Goal: Task Accomplishment & Management: Manage account settings

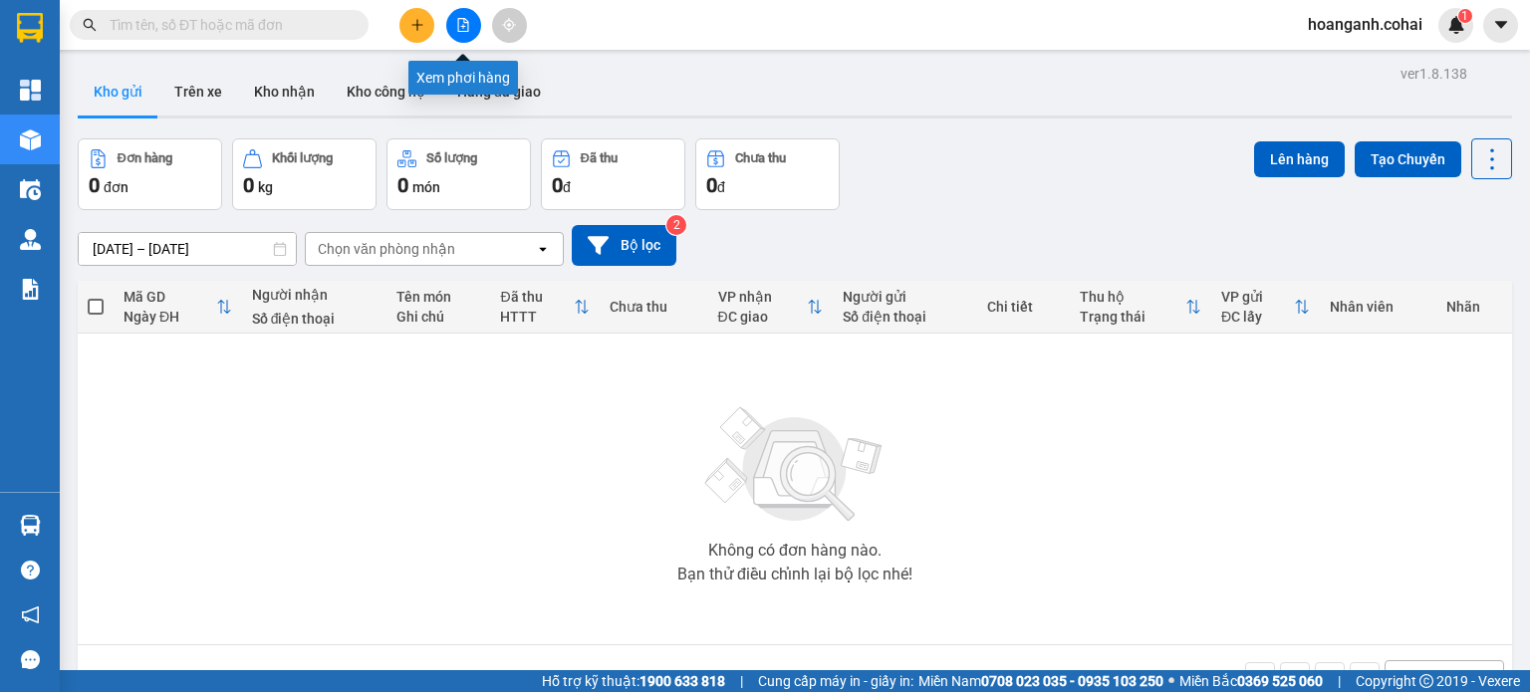
click at [466, 23] on icon "file-add" at bounding box center [463, 25] width 14 height 14
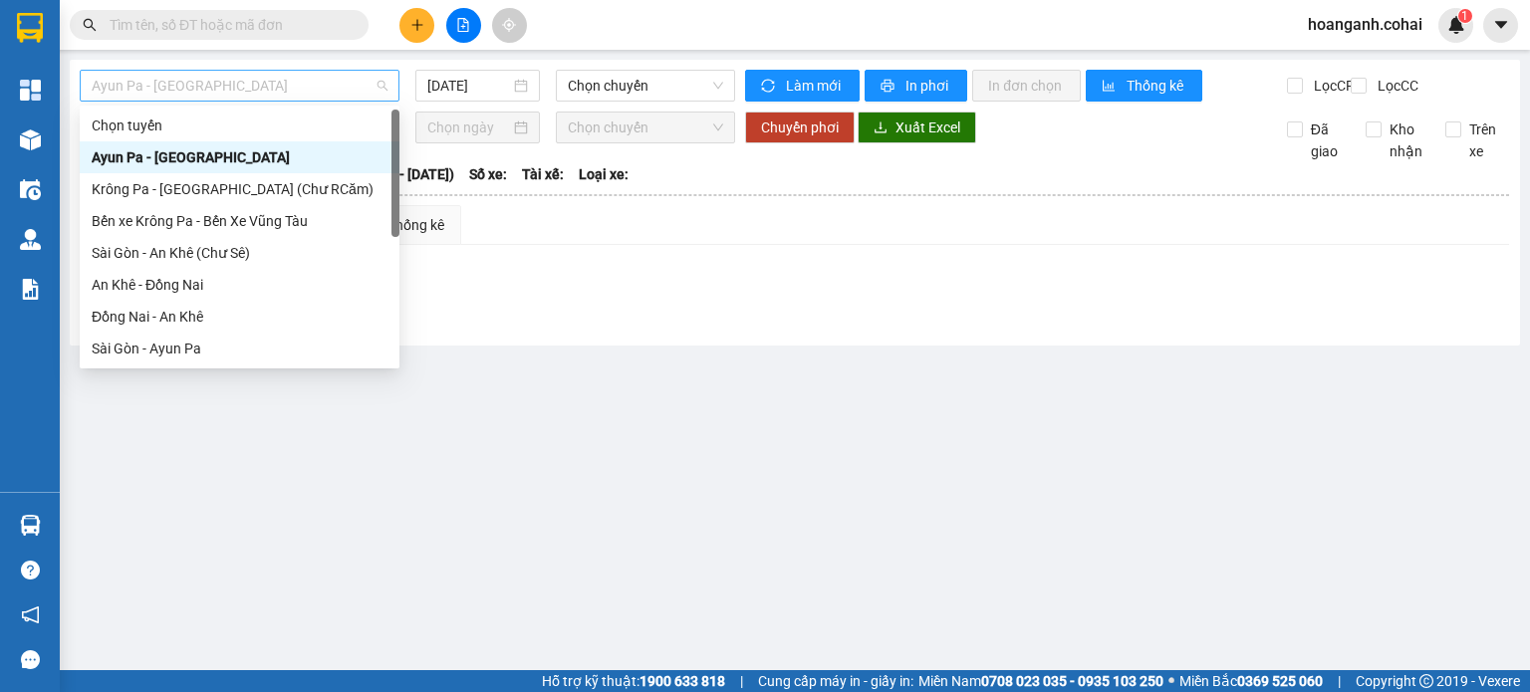
click at [349, 95] on span "Ayun Pa - [GEOGRAPHIC_DATA]" at bounding box center [240, 86] width 296 height 30
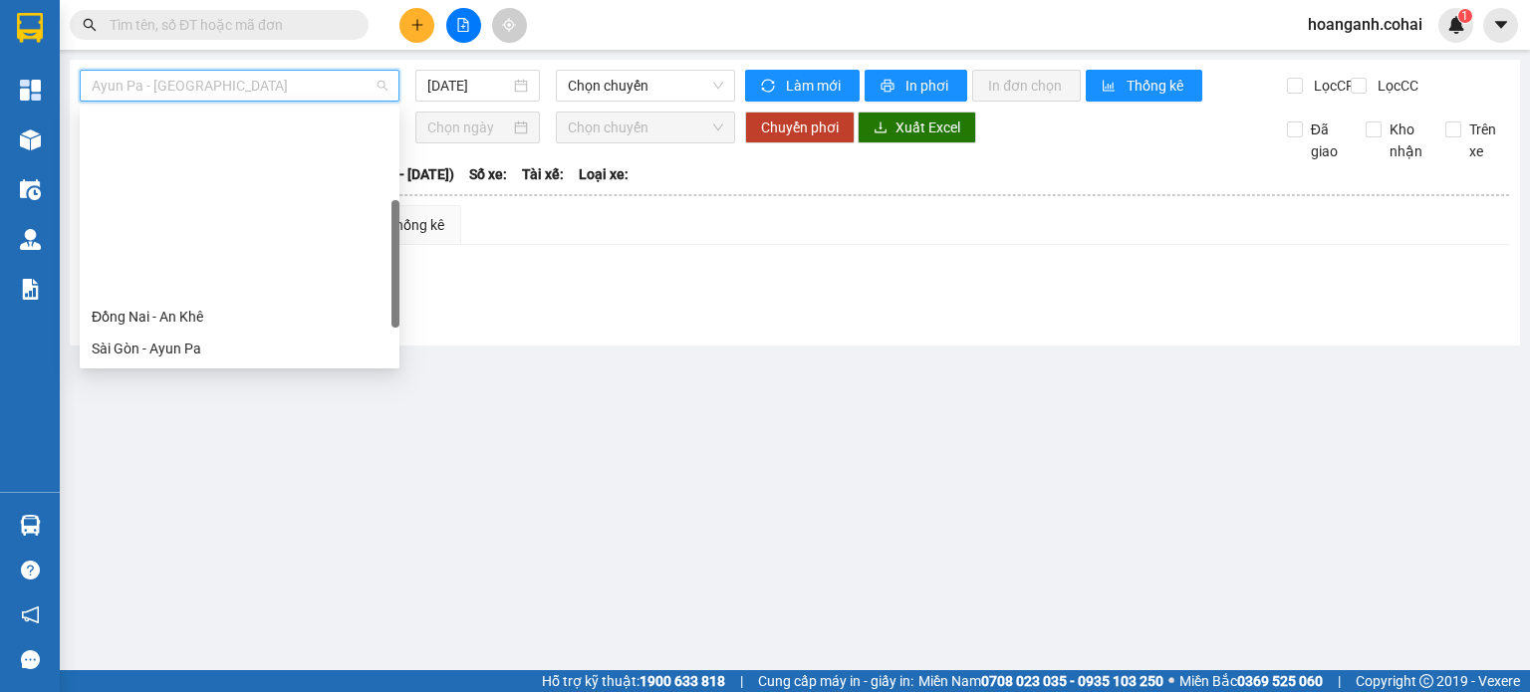
scroll to position [199, 0]
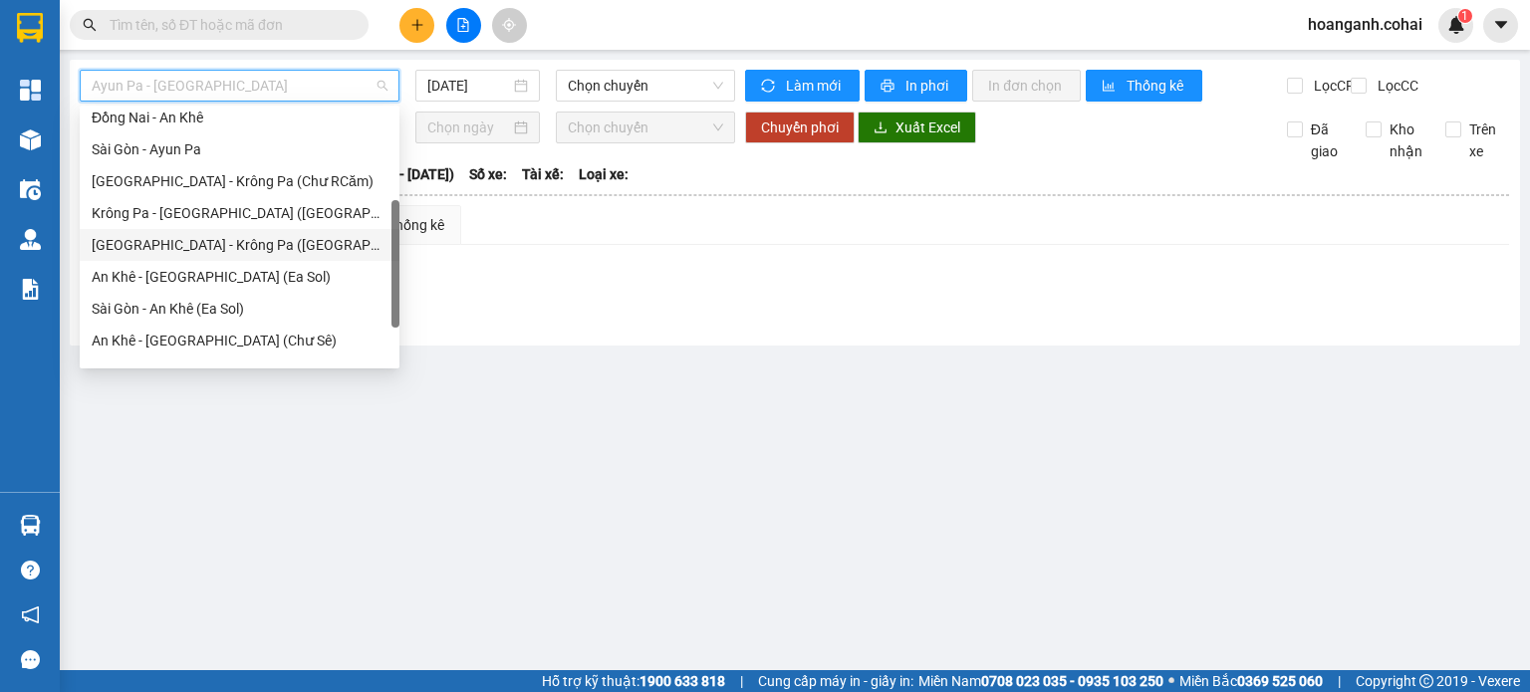
click at [231, 239] on div "[GEOGRAPHIC_DATA] - Krông Pa ([GEOGRAPHIC_DATA])" at bounding box center [240, 245] width 296 height 22
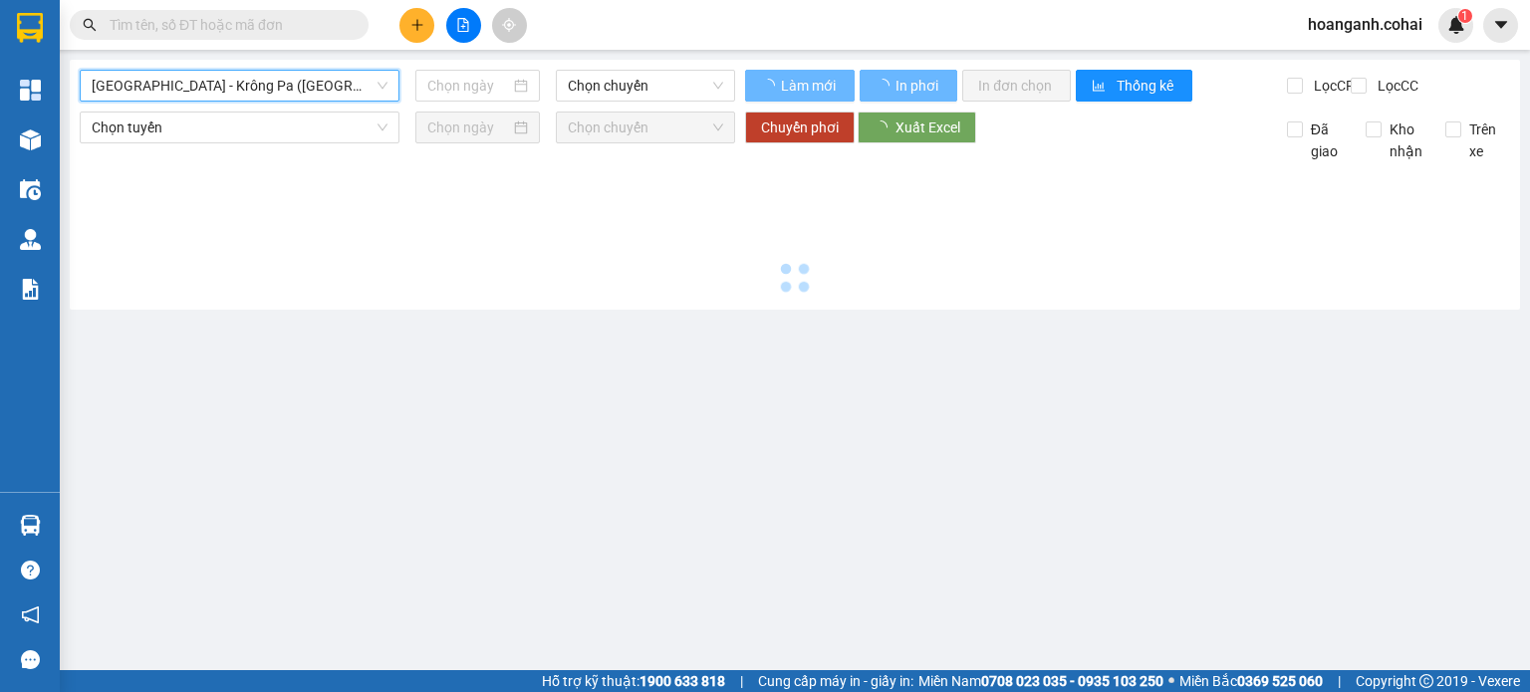
type input "[DATE]"
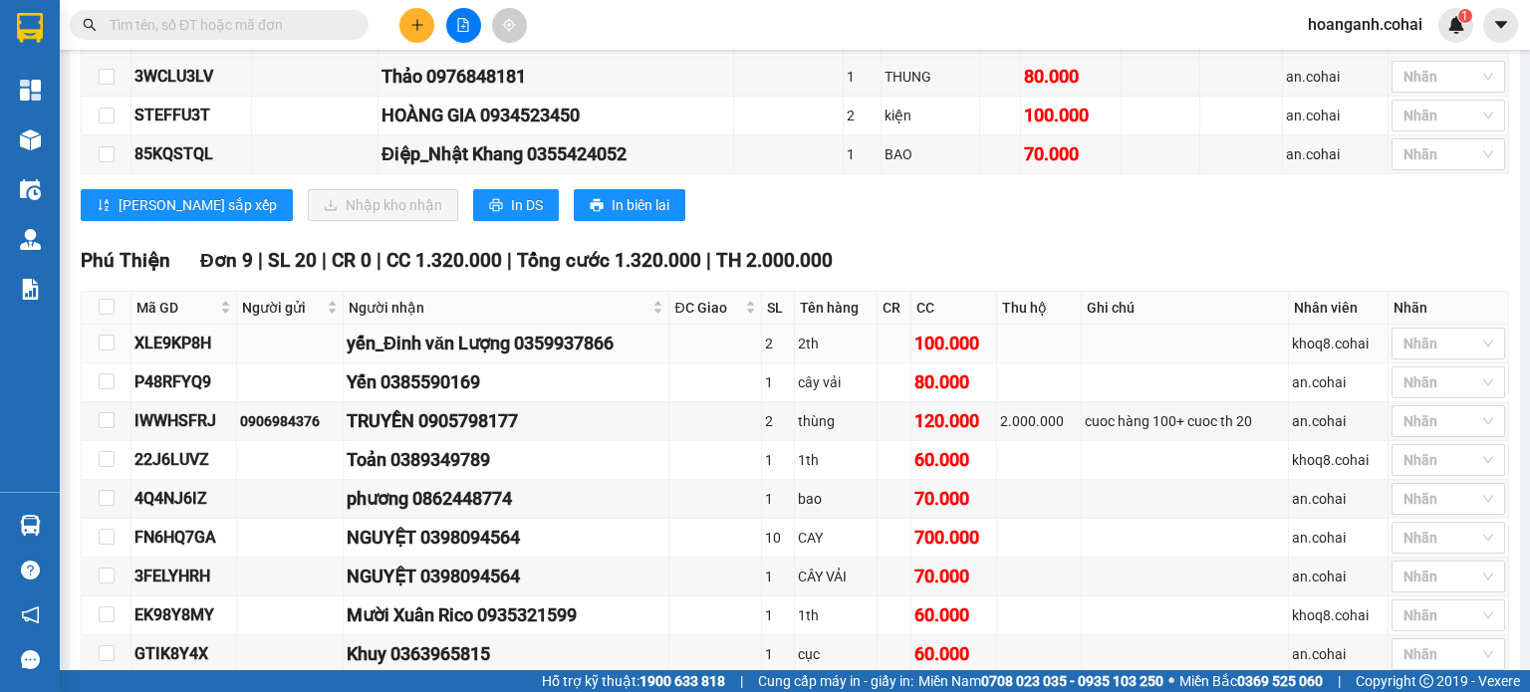
scroll to position [2087, 0]
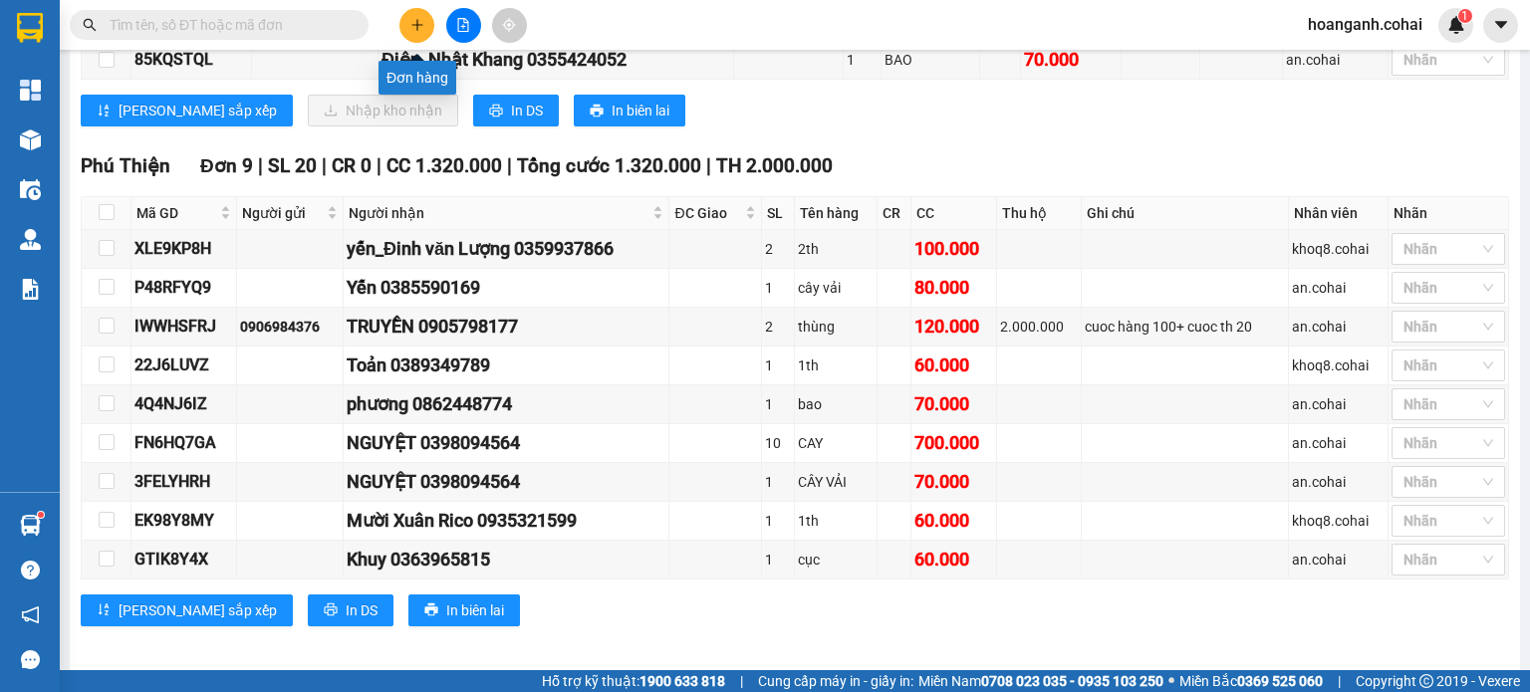
click at [424, 26] on button at bounding box center [416, 25] width 35 height 35
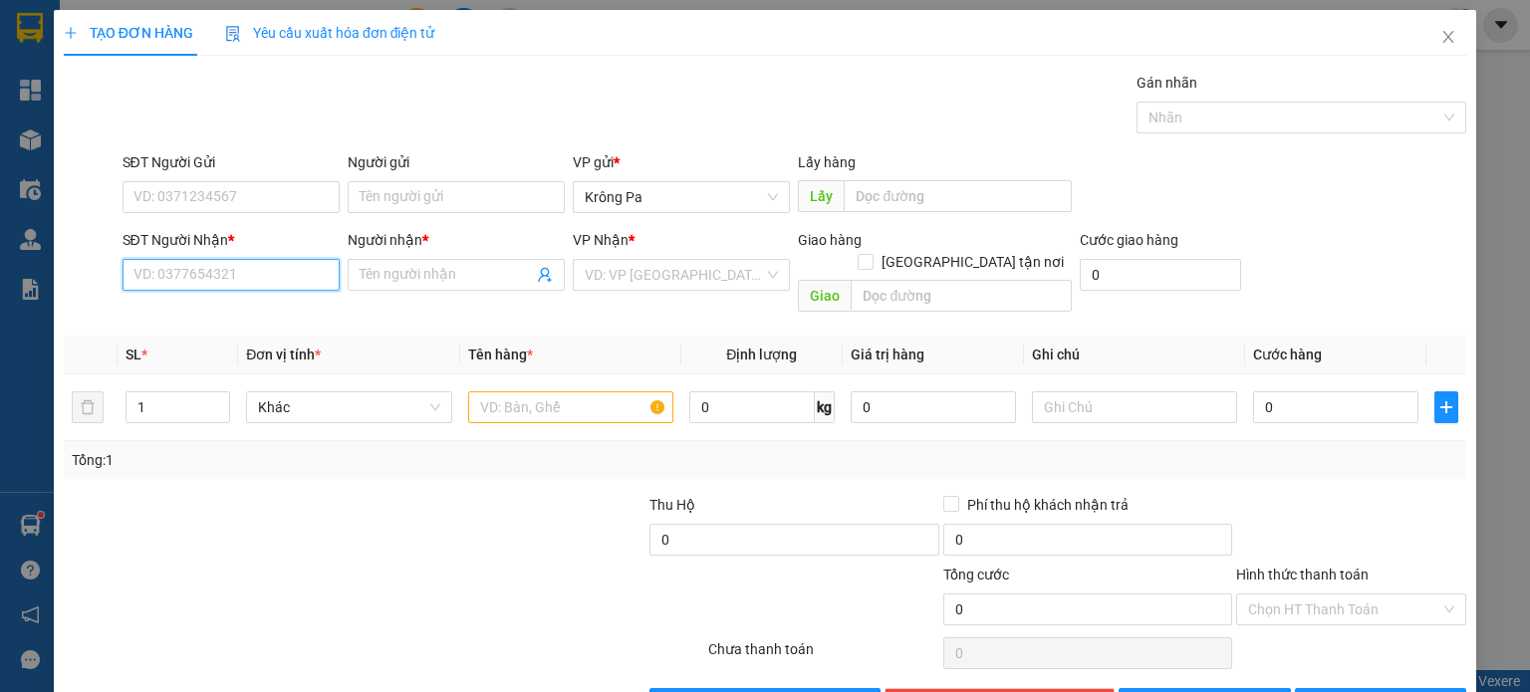
click at [268, 283] on input "SĐT Người Nhận *" at bounding box center [231, 275] width 217 height 32
type input "0707433124"
click at [489, 278] on input "Người nhận *" at bounding box center [446, 275] width 173 height 22
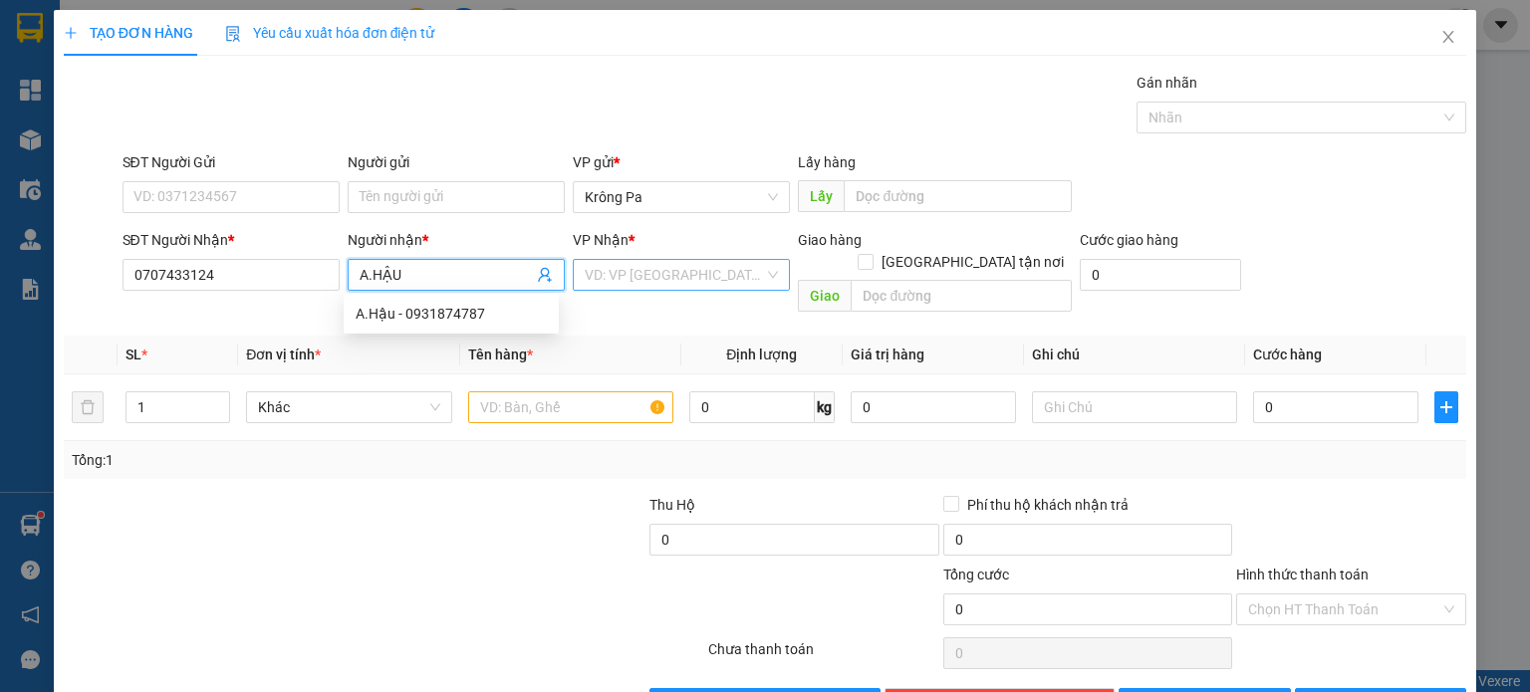
type input "A.HẬU"
click at [667, 272] on input "search" at bounding box center [674, 275] width 179 height 30
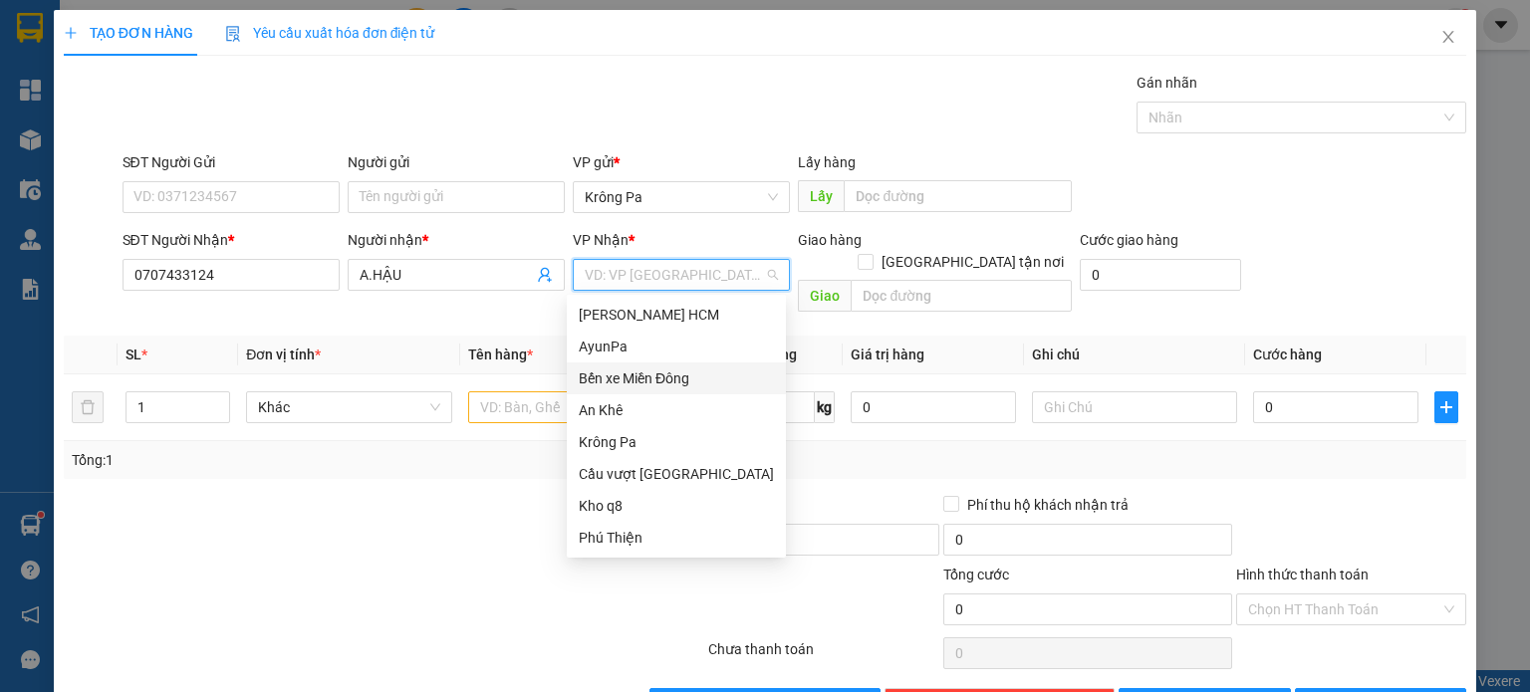
click at [685, 378] on div "Bến xe Miền Đông" at bounding box center [676, 379] width 195 height 22
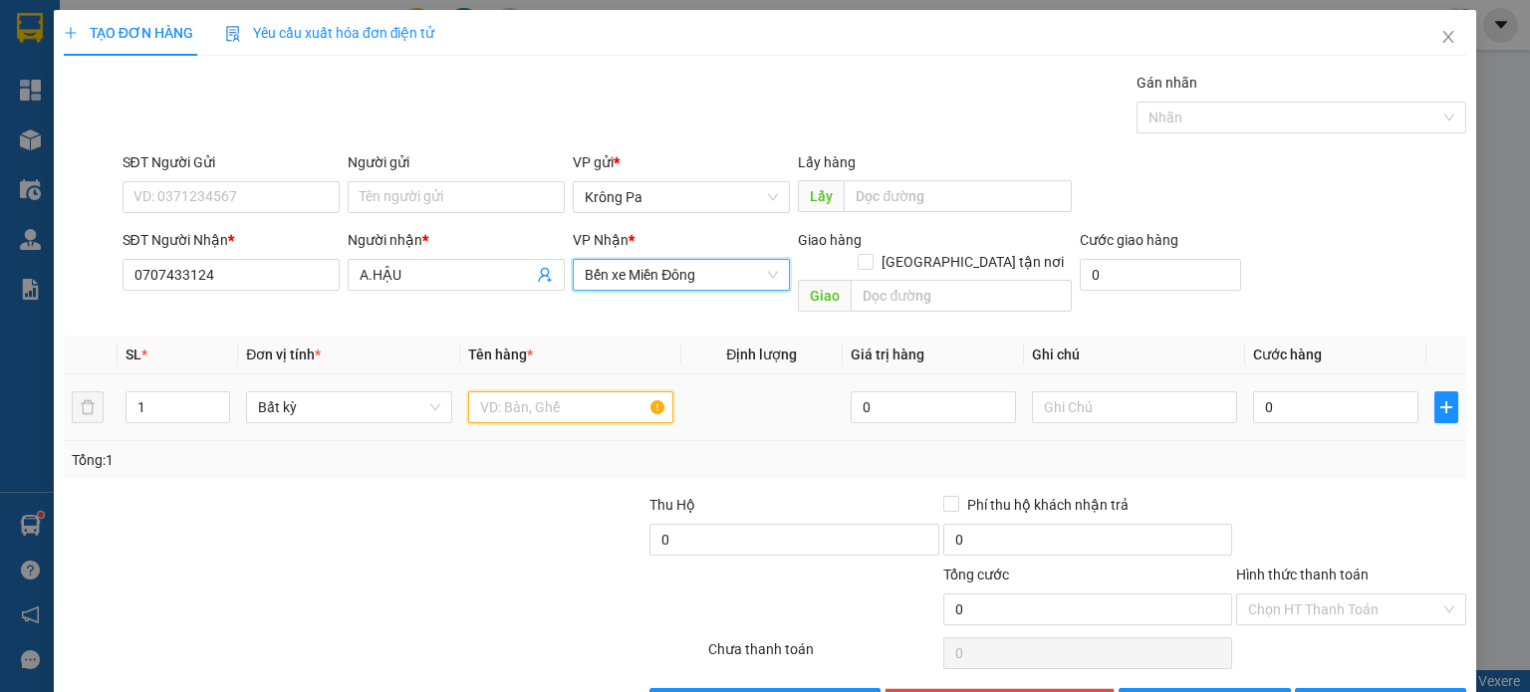
click at [594, 392] on input "text" at bounding box center [570, 408] width 205 height 32
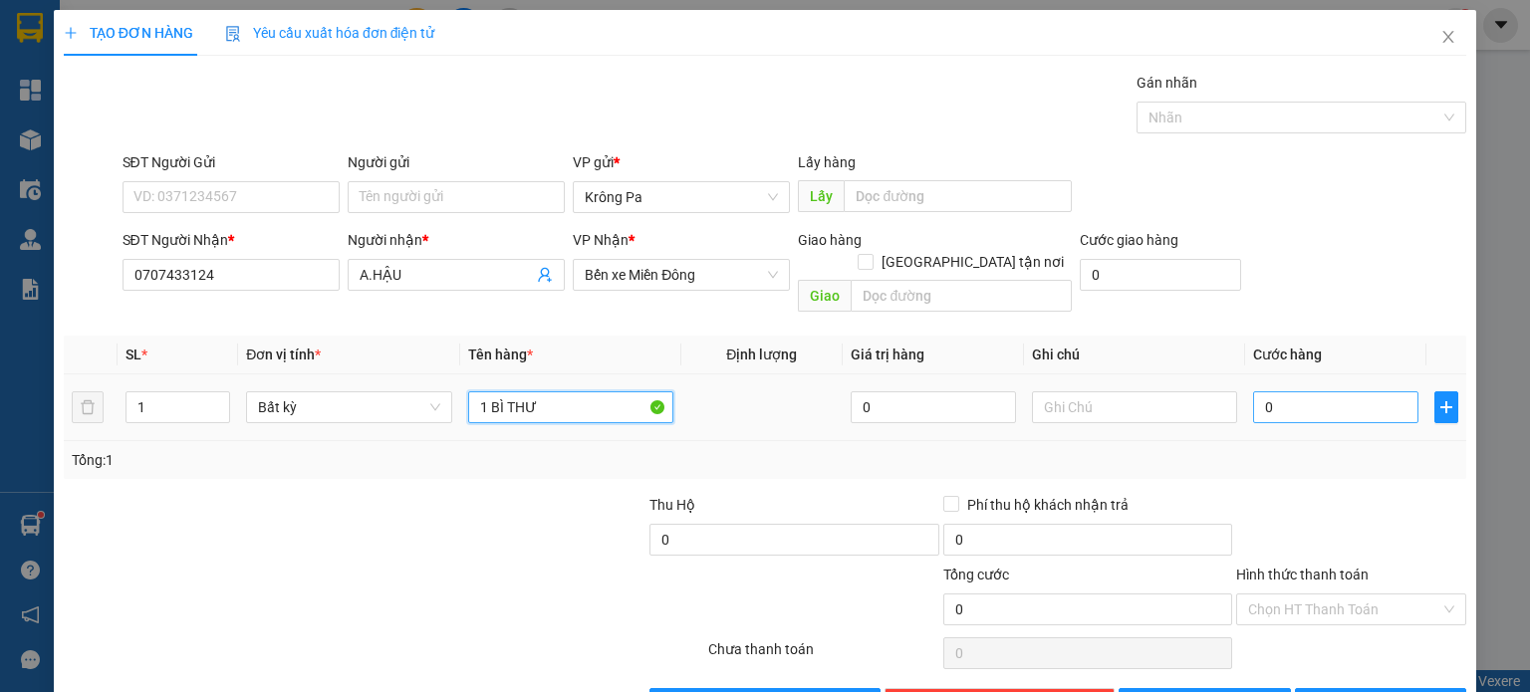
type input "1 BÌ THƯ"
click at [1373, 392] on input "0" at bounding box center [1335, 408] width 165 height 32
type input "4"
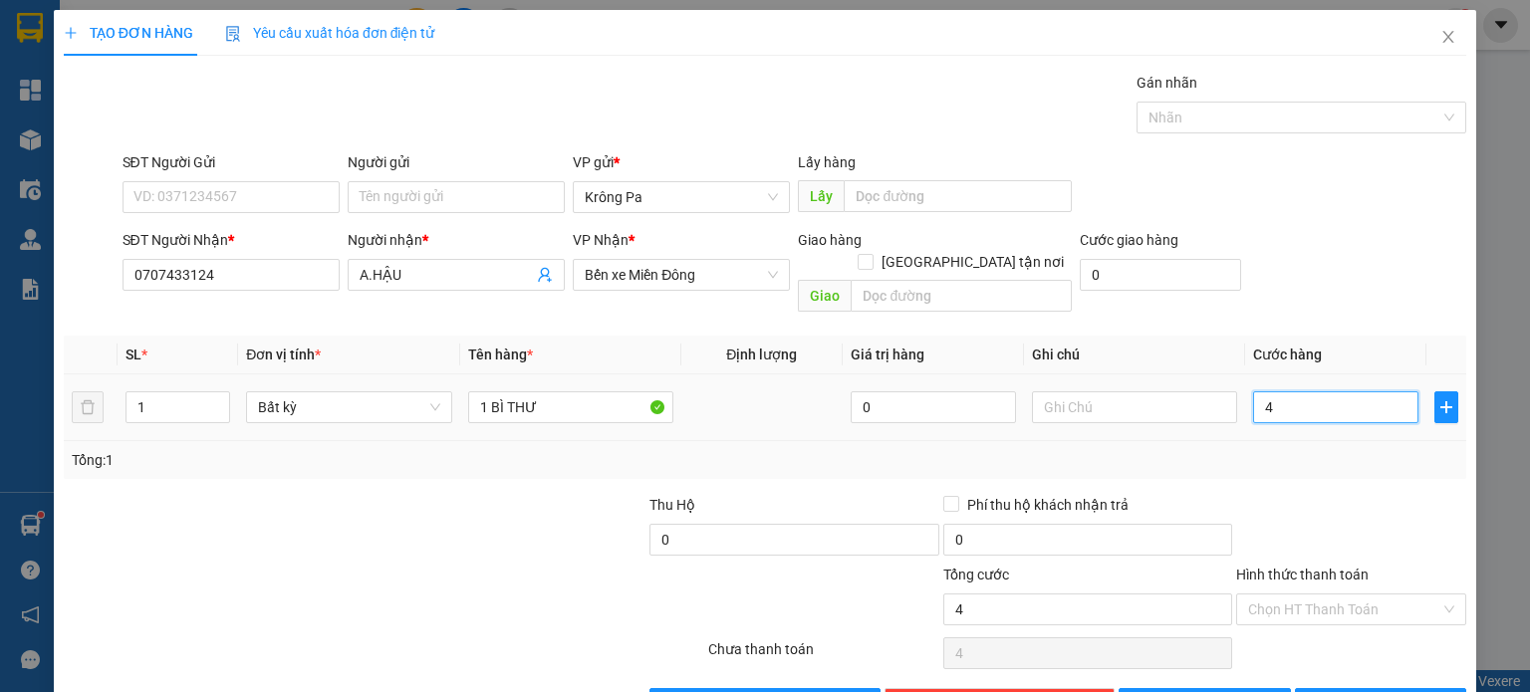
type input "40"
type input "40.000"
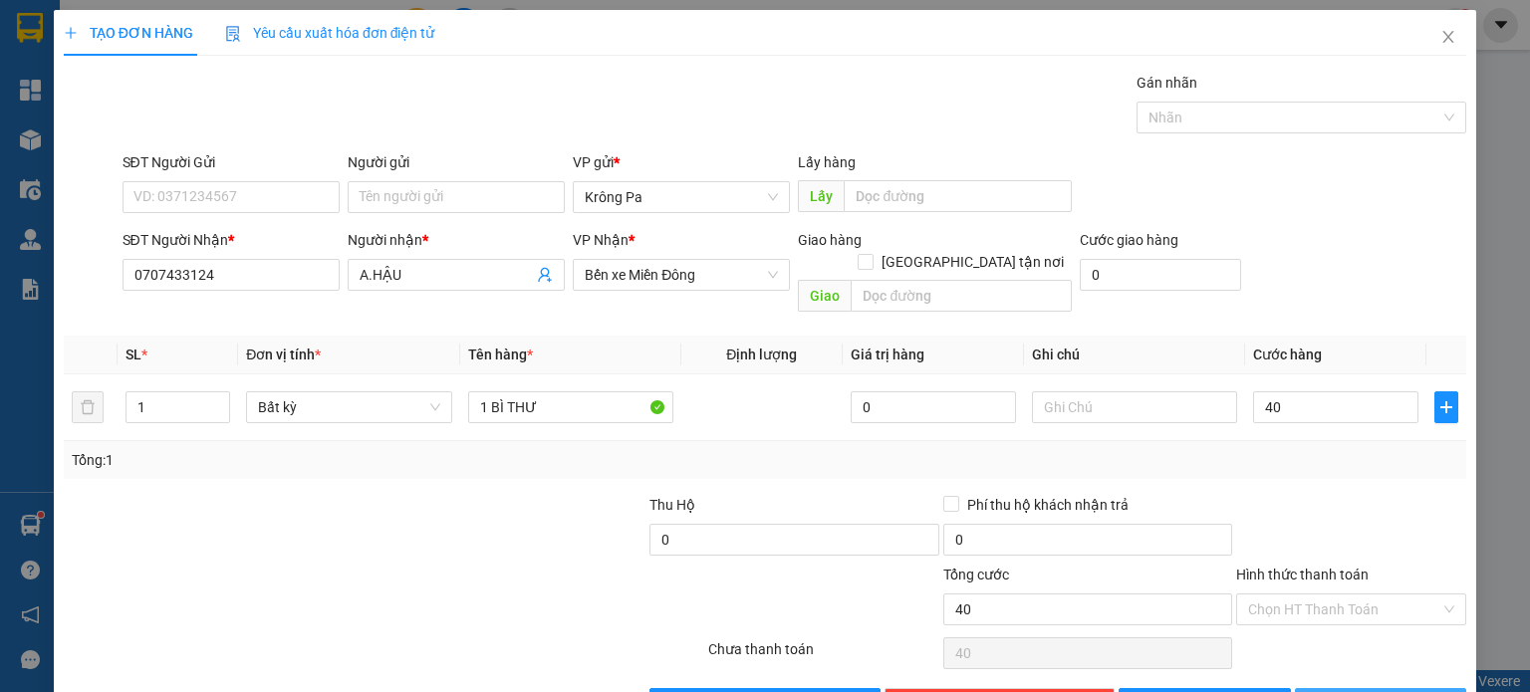
type input "40.000"
click at [1384, 691] on span "[PERSON_NAME] và In" at bounding box center [1402, 704] width 139 height 22
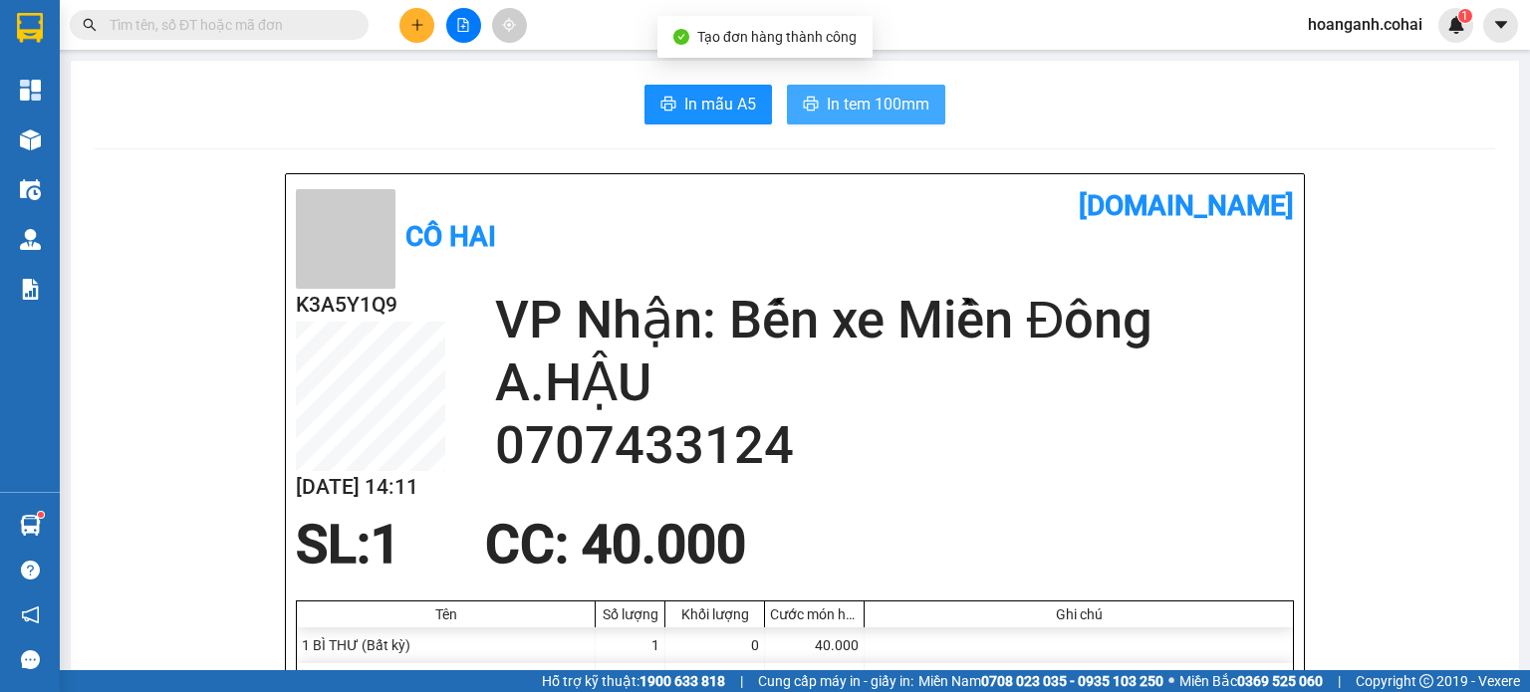
click at [889, 95] on span "In tem 100mm" at bounding box center [878, 104] width 103 height 25
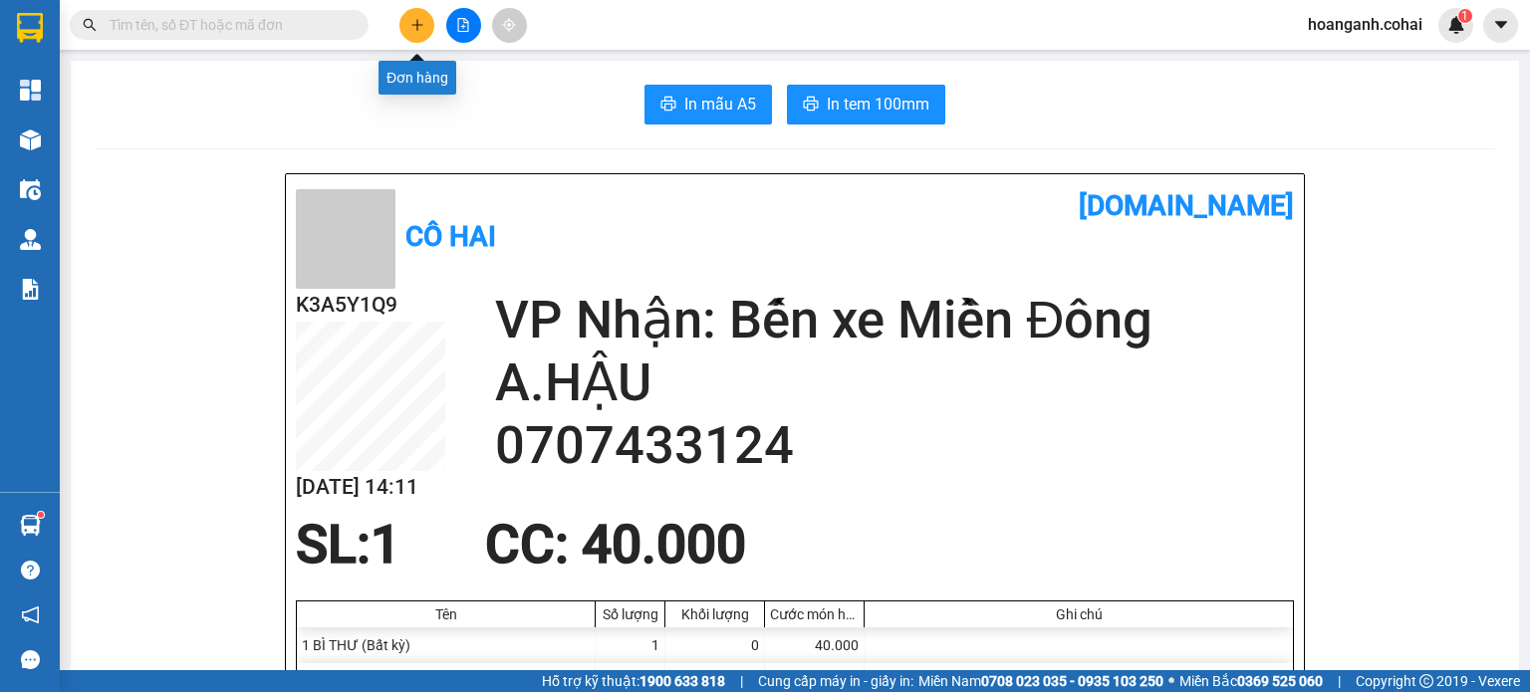
click at [411, 11] on button at bounding box center [416, 25] width 35 height 35
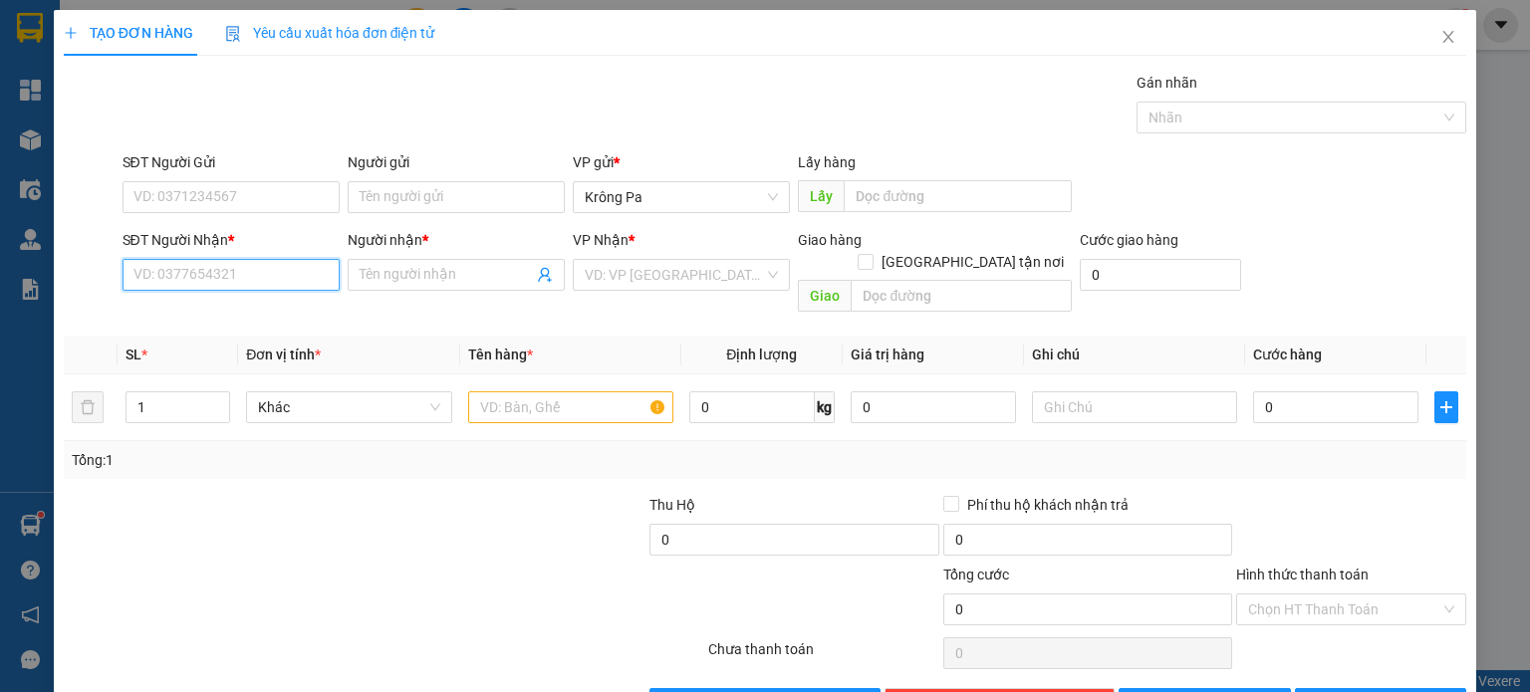
click at [311, 270] on input "SĐT Người Nhận *" at bounding box center [231, 275] width 217 height 32
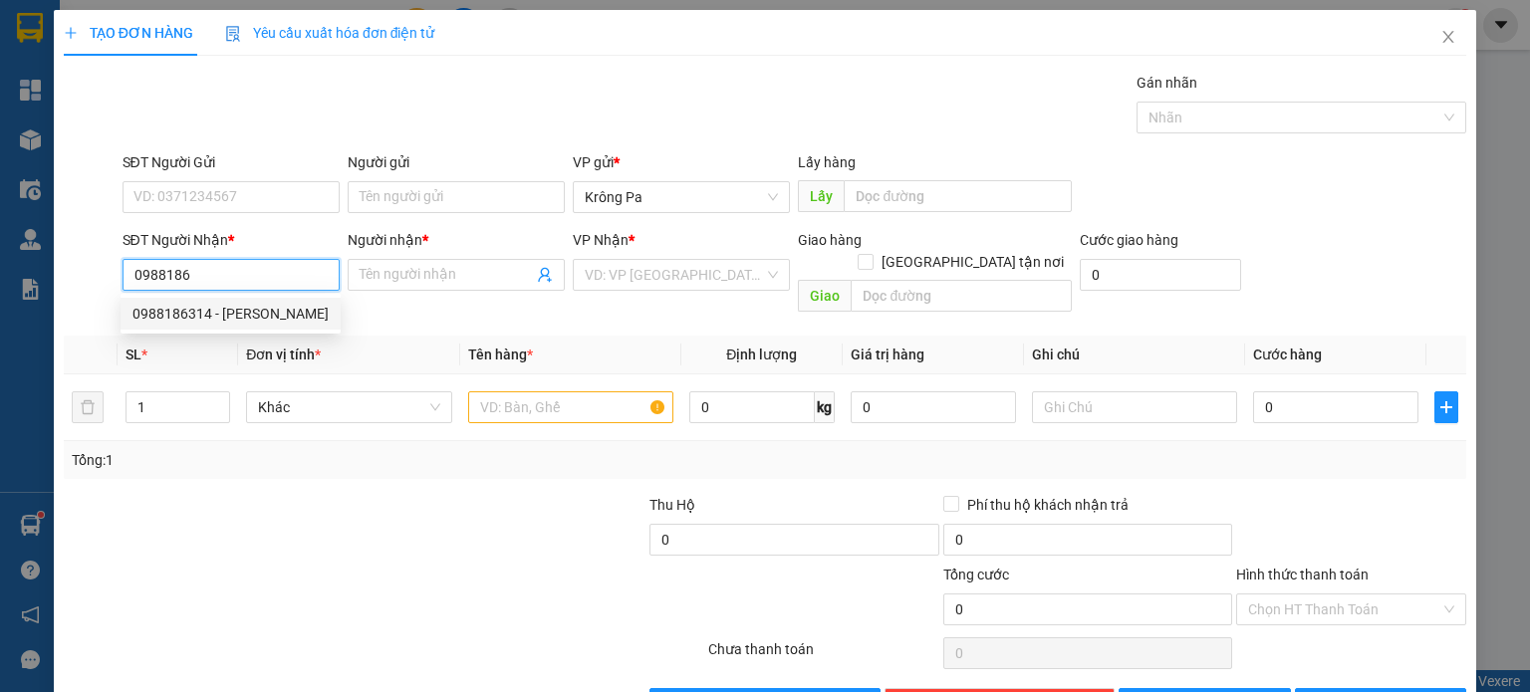
click at [263, 318] on div "0988186314 - [PERSON_NAME]" at bounding box center [231, 314] width 196 height 22
type input "0988186314"
type input "Minh"
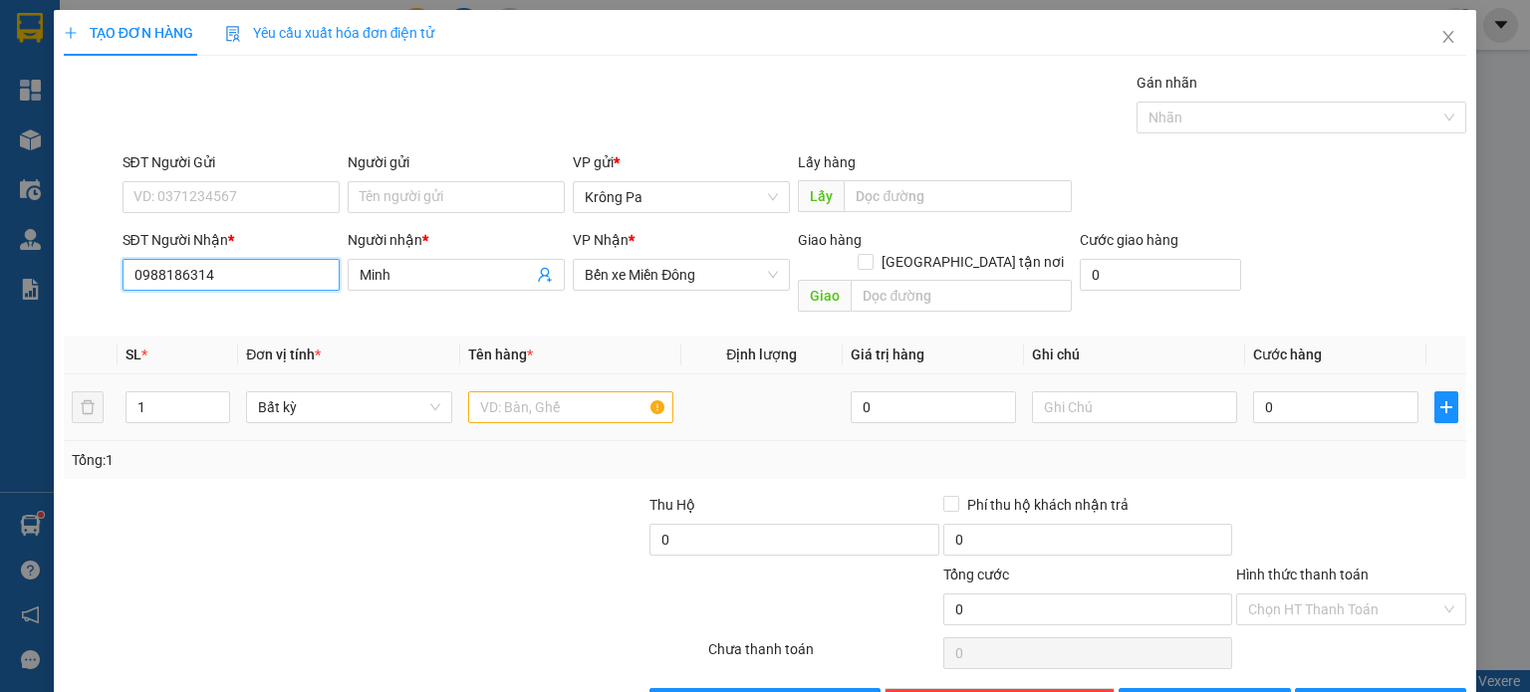
type input "0988186314"
click at [557, 392] on input "text" at bounding box center [570, 408] width 205 height 32
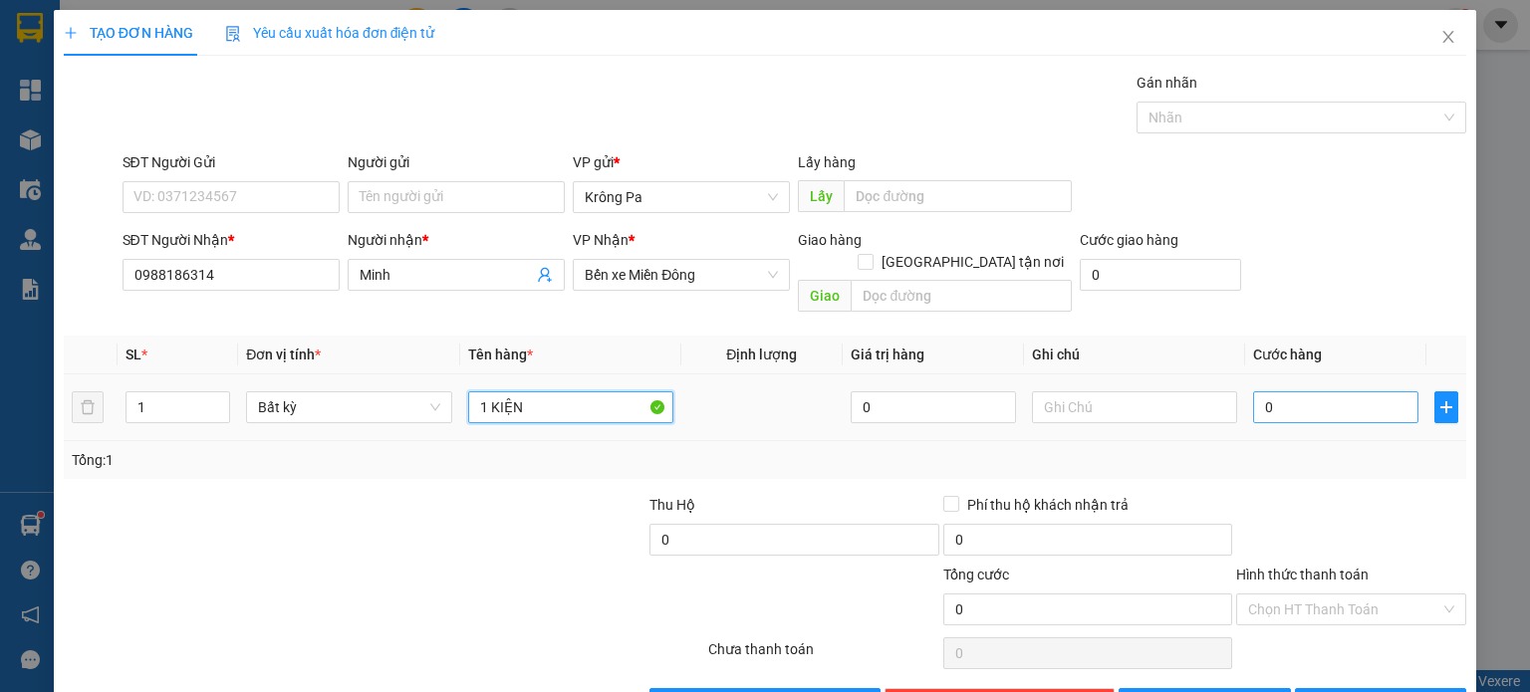
type input "1 KIỆN"
click at [1318, 397] on input "0" at bounding box center [1335, 408] width 165 height 32
type input "7"
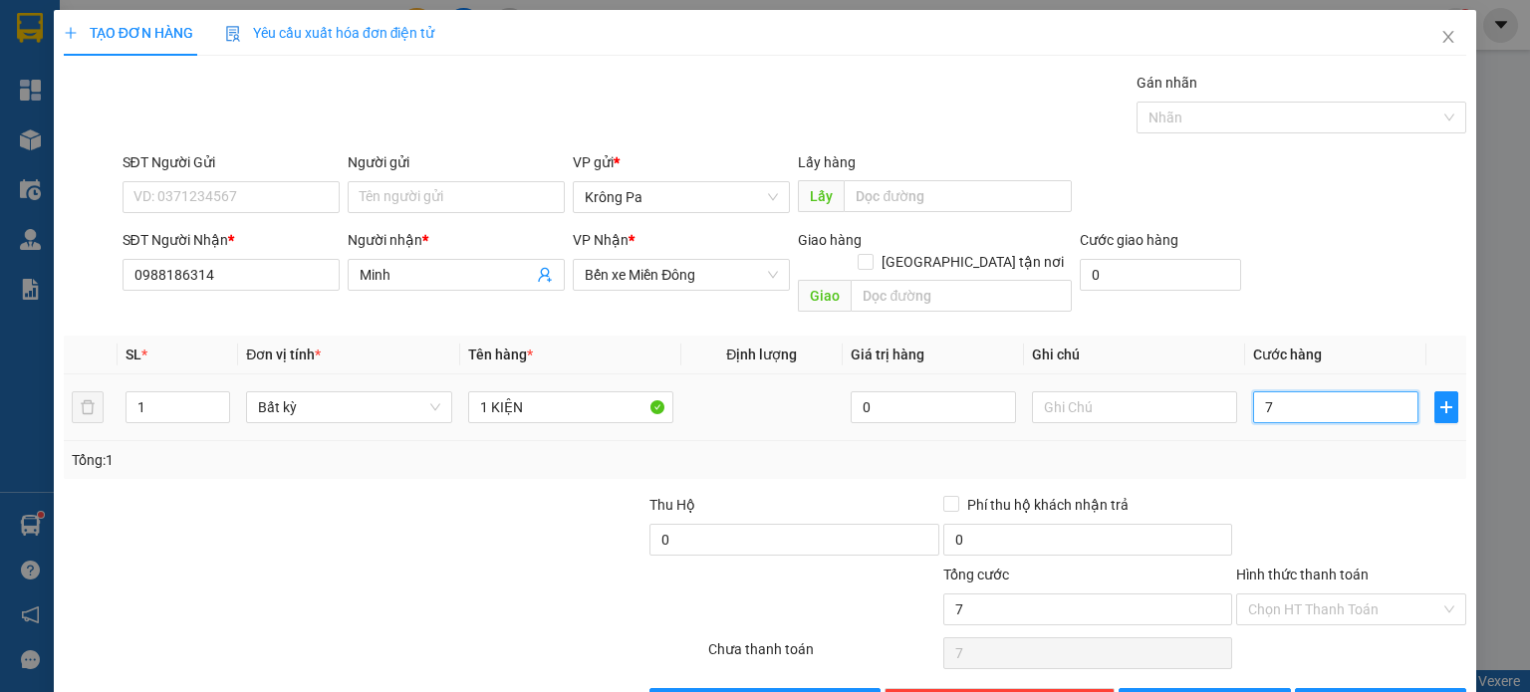
type input "70"
type input "70.000"
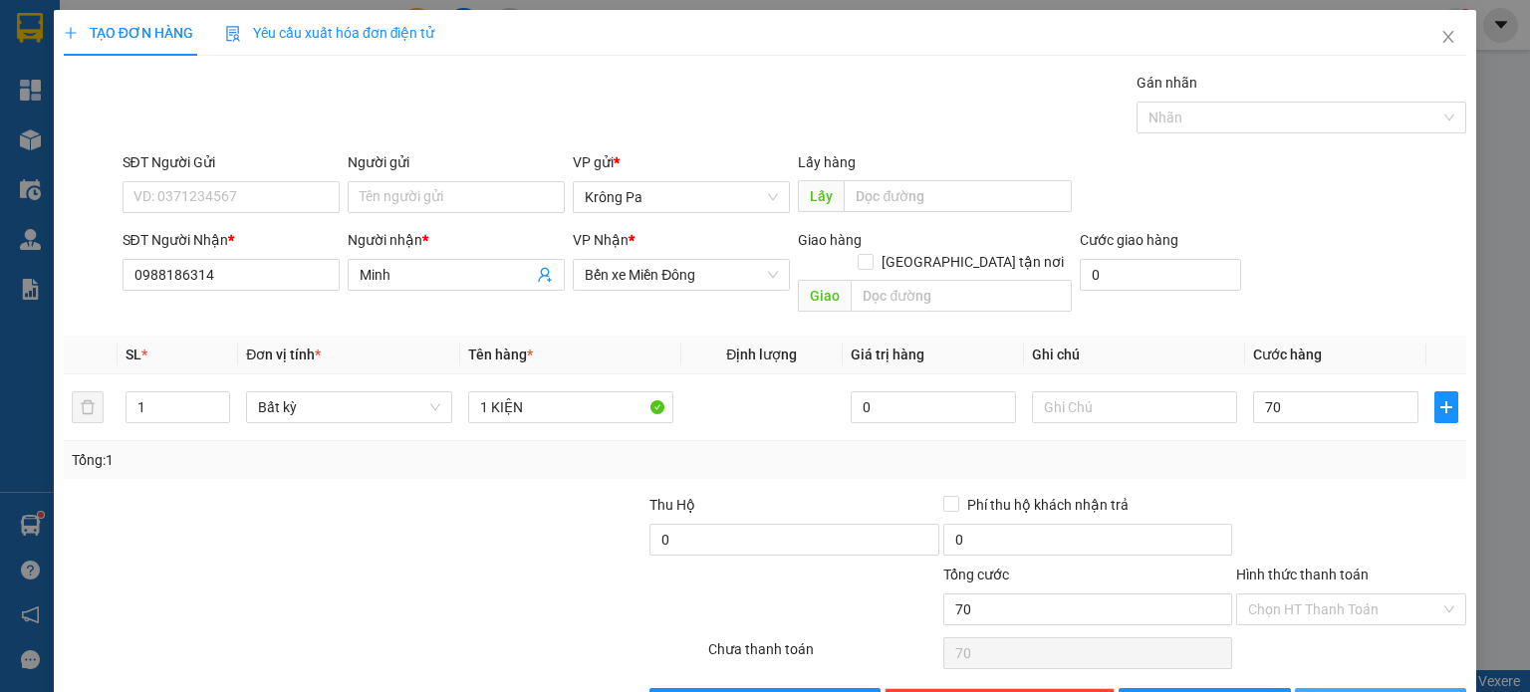
type input "70.000"
click at [1352, 691] on span "[PERSON_NAME] và In" at bounding box center [1402, 704] width 139 height 22
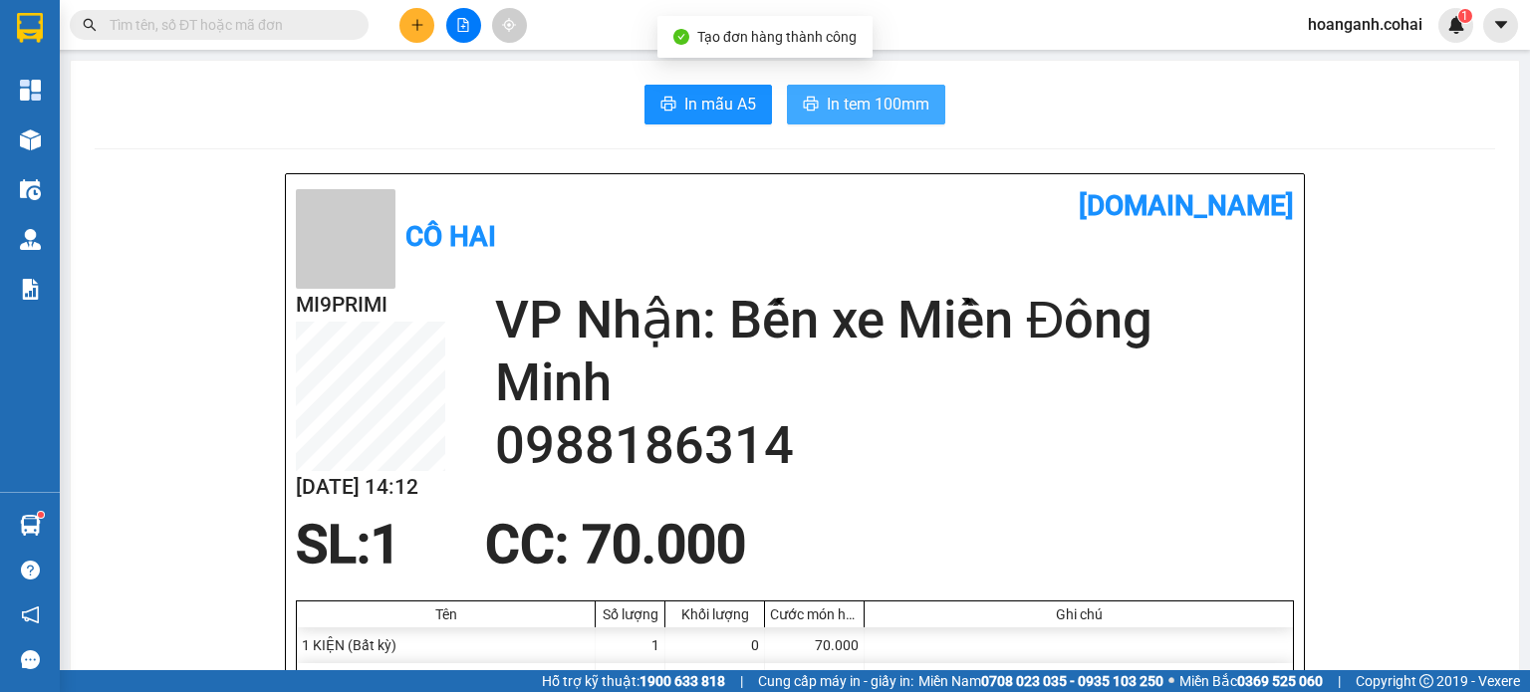
click at [865, 108] on span "In tem 100mm" at bounding box center [878, 104] width 103 height 25
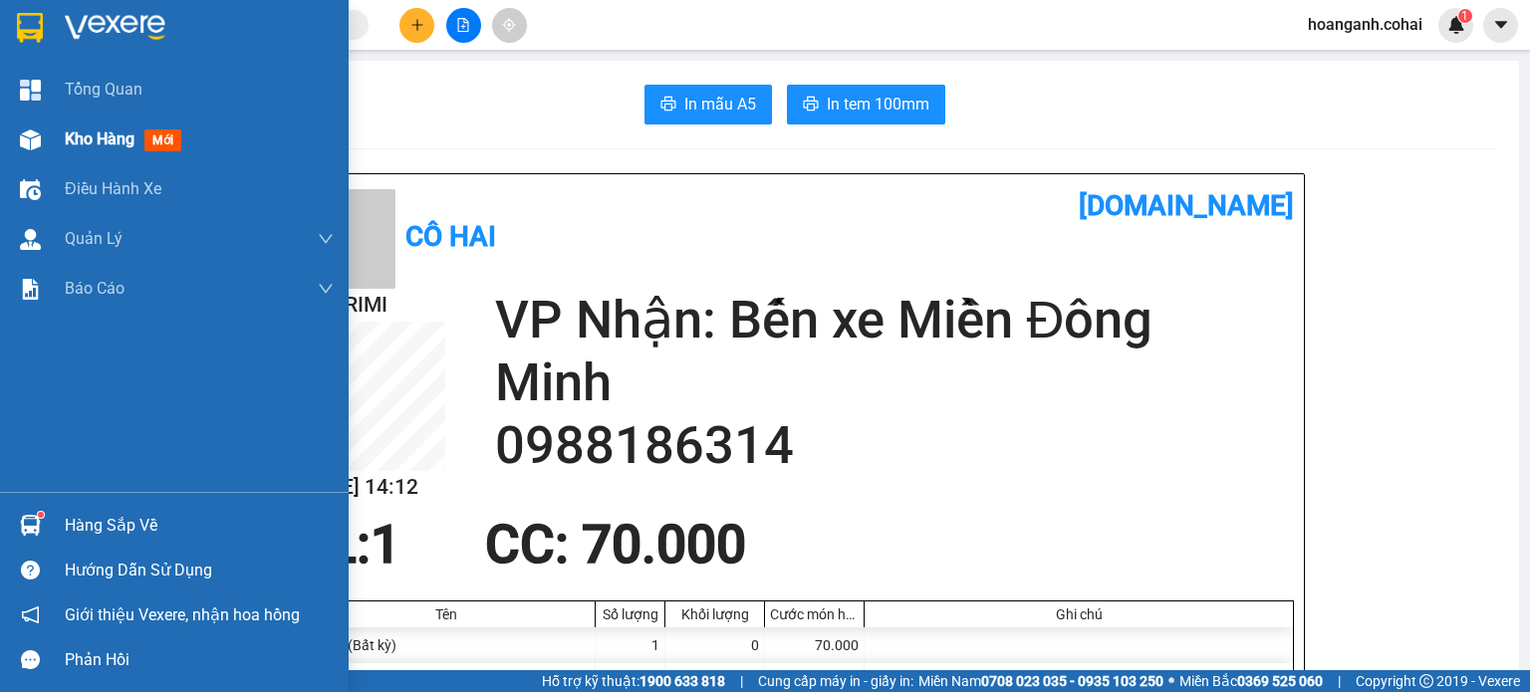
click at [102, 141] on span "Kho hàng" at bounding box center [100, 139] width 70 height 19
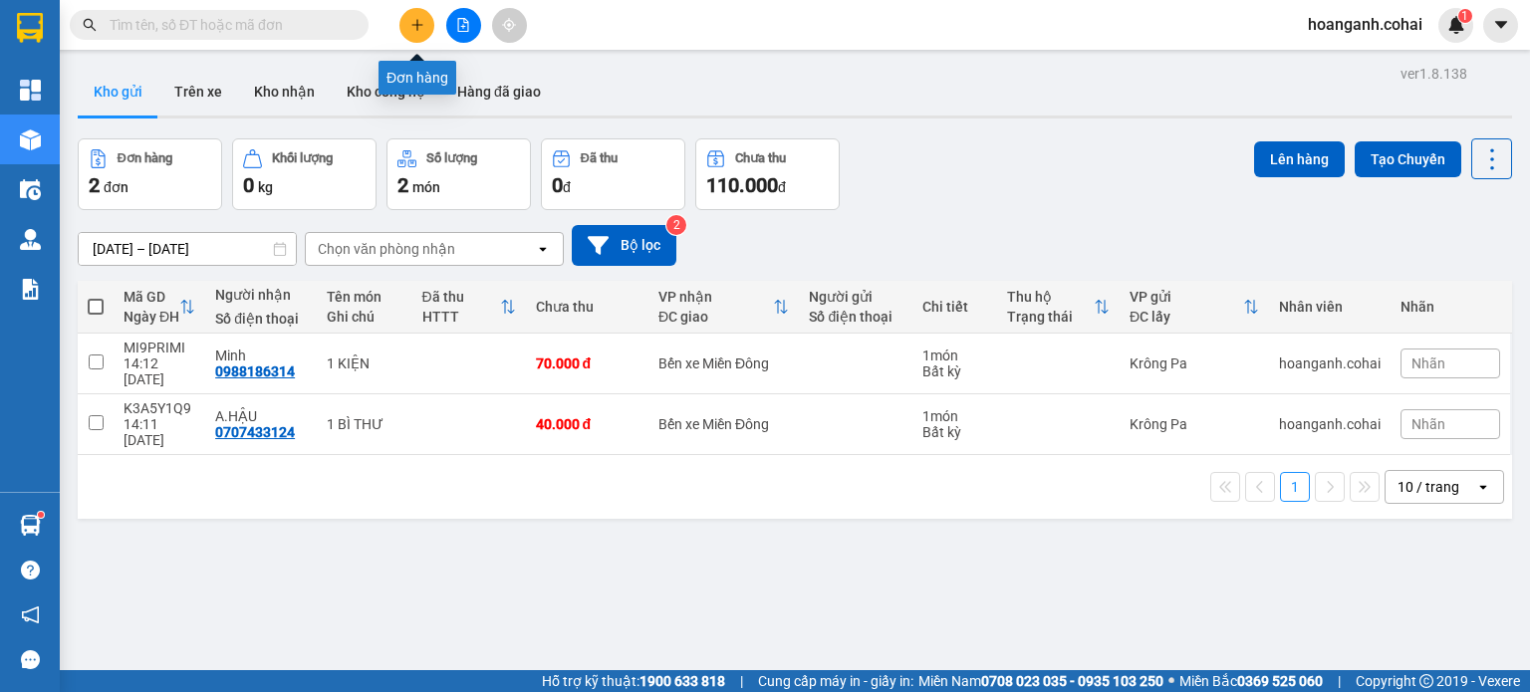
click at [416, 34] on button at bounding box center [416, 25] width 35 height 35
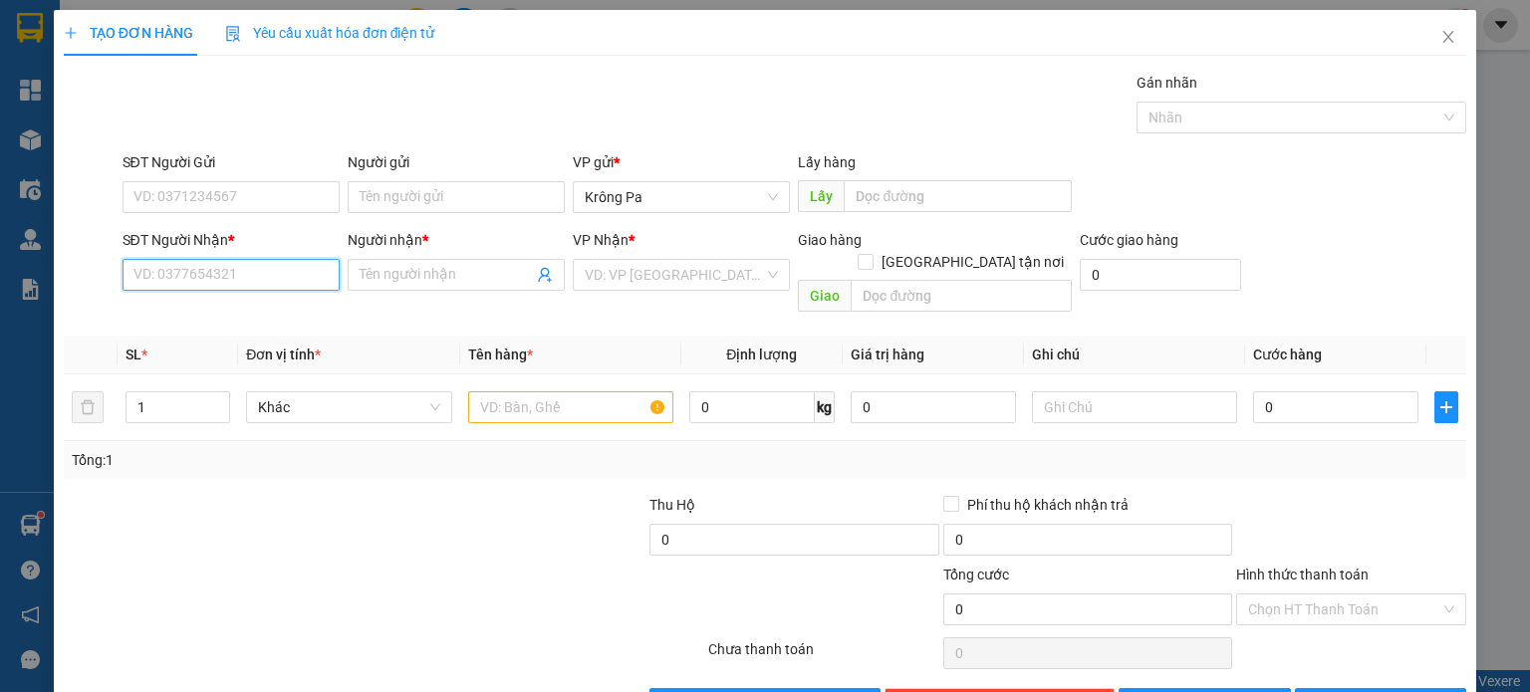
click at [312, 281] on input "SĐT Người Nhận *" at bounding box center [231, 275] width 217 height 32
type input "0941550546"
click at [387, 273] on input "Người nhận *" at bounding box center [446, 275] width 173 height 22
type input "A8,B8/T2"
click at [704, 287] on input "search" at bounding box center [674, 275] width 179 height 30
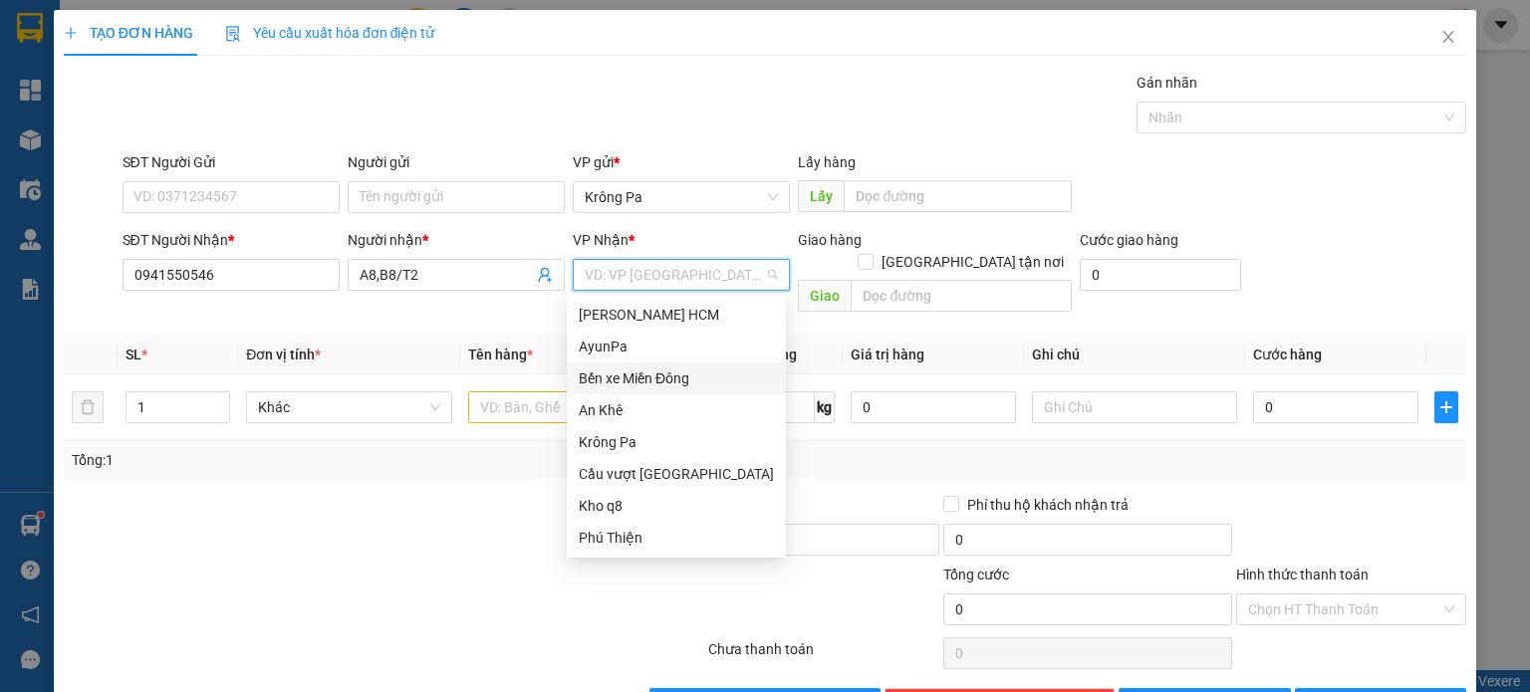
click at [691, 375] on div "Bến xe Miền Đông" at bounding box center [676, 379] width 195 height 22
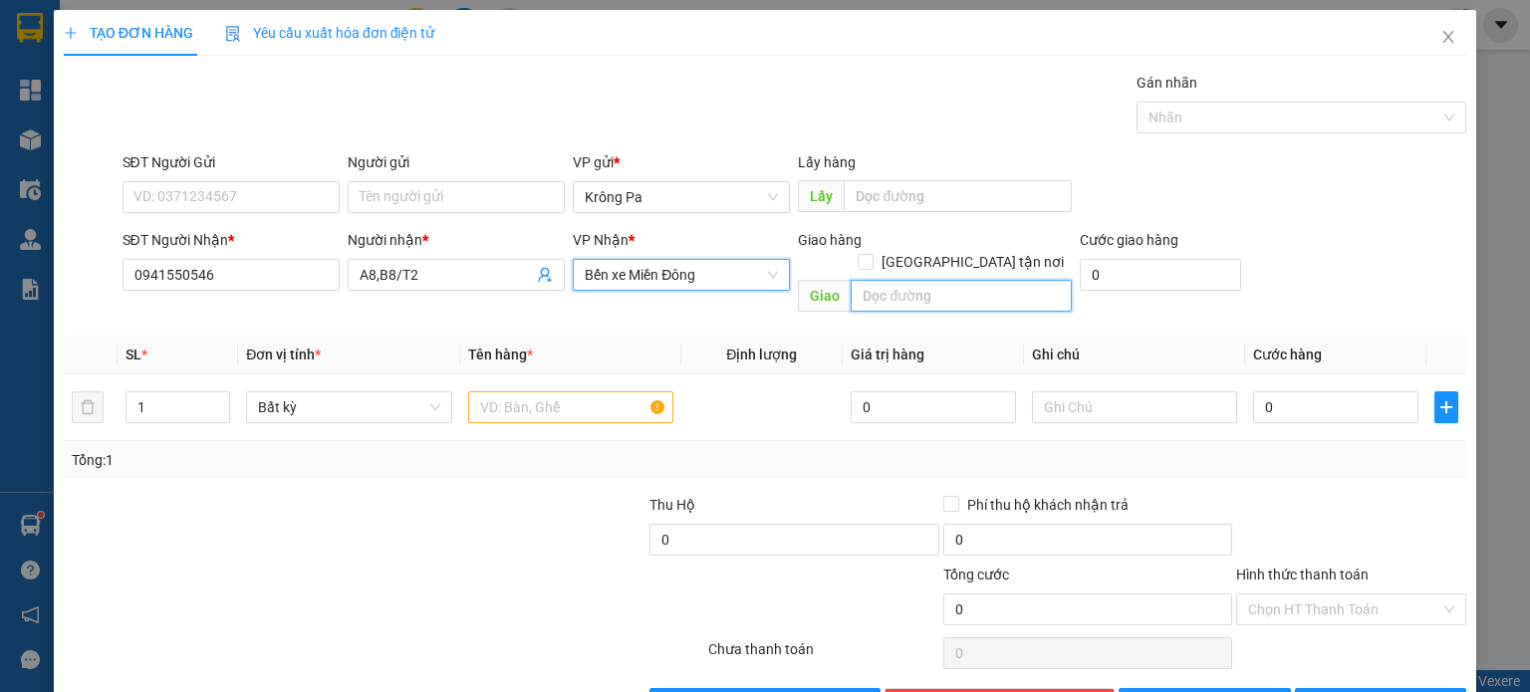
click at [974, 280] on input "text" at bounding box center [961, 296] width 221 height 32
type input "D"
type input "ĐỒNG XOÀI 3"
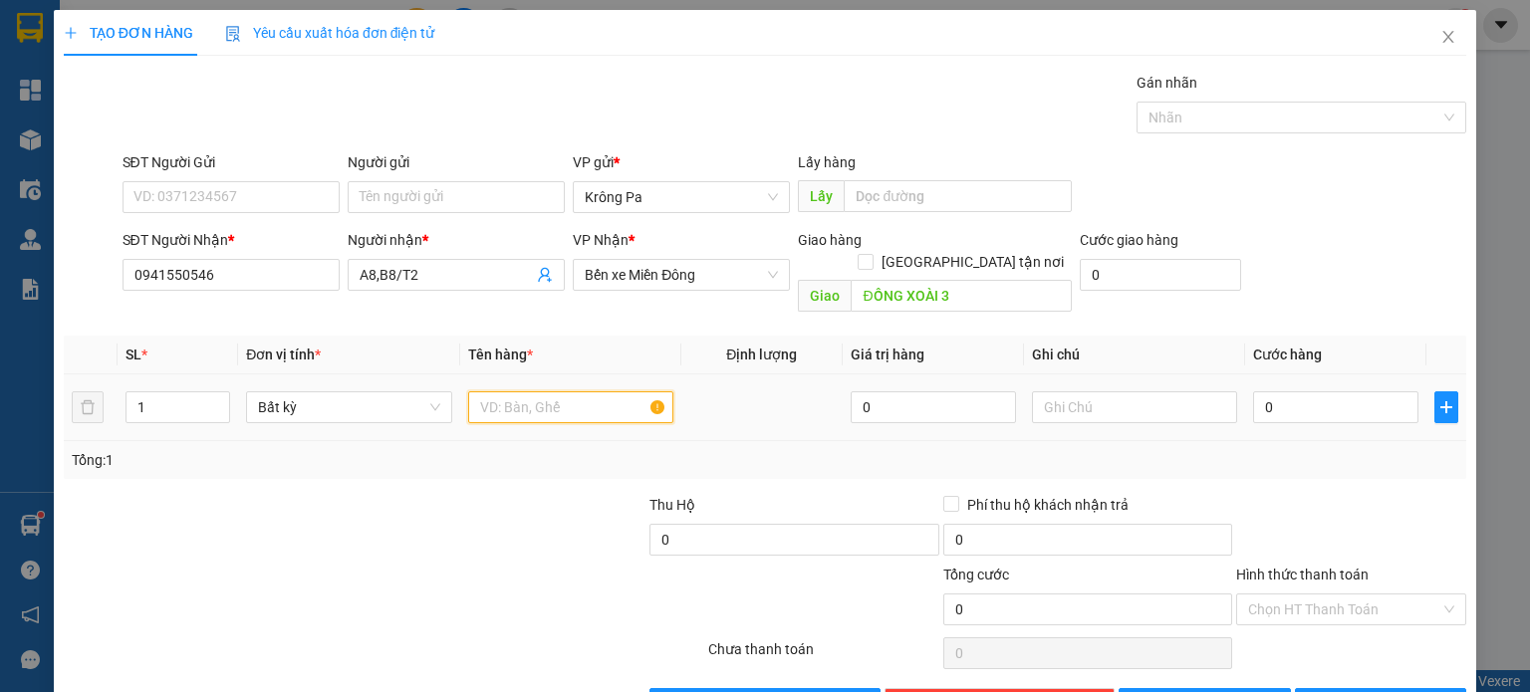
click at [522, 392] on input "text" at bounding box center [570, 408] width 205 height 32
type input "1 XE SR"
click at [1306, 398] on input "0" at bounding box center [1335, 408] width 165 height 32
type input "4"
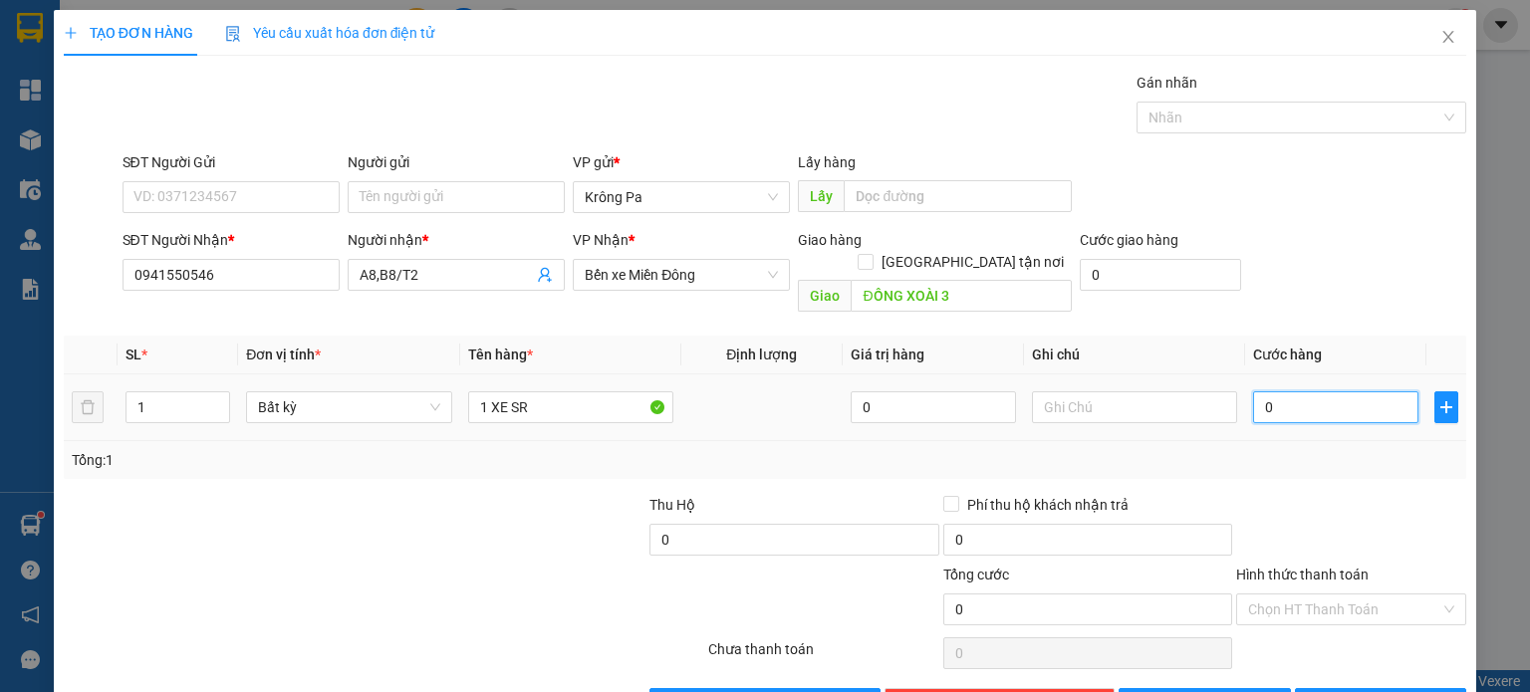
type input "4"
type input "40"
type input "400"
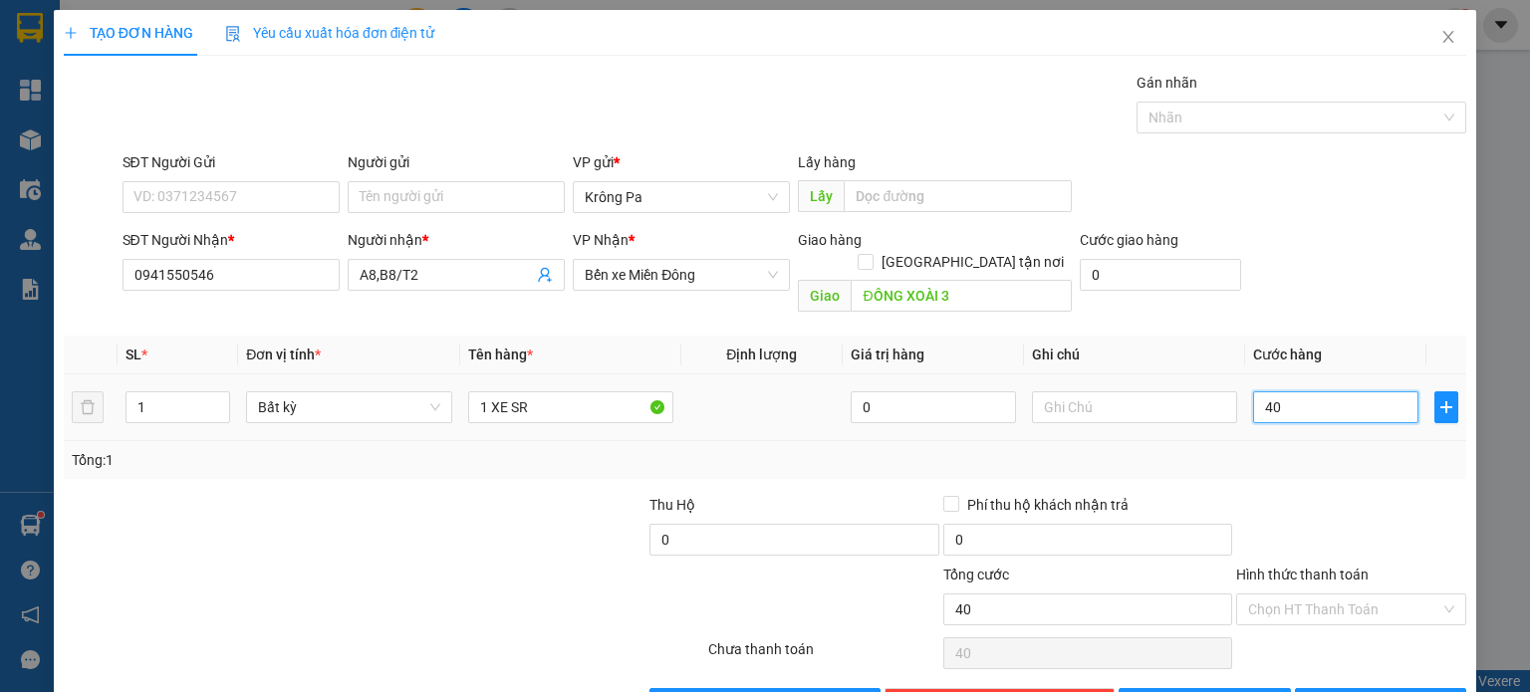
type input "400"
type input "400.000"
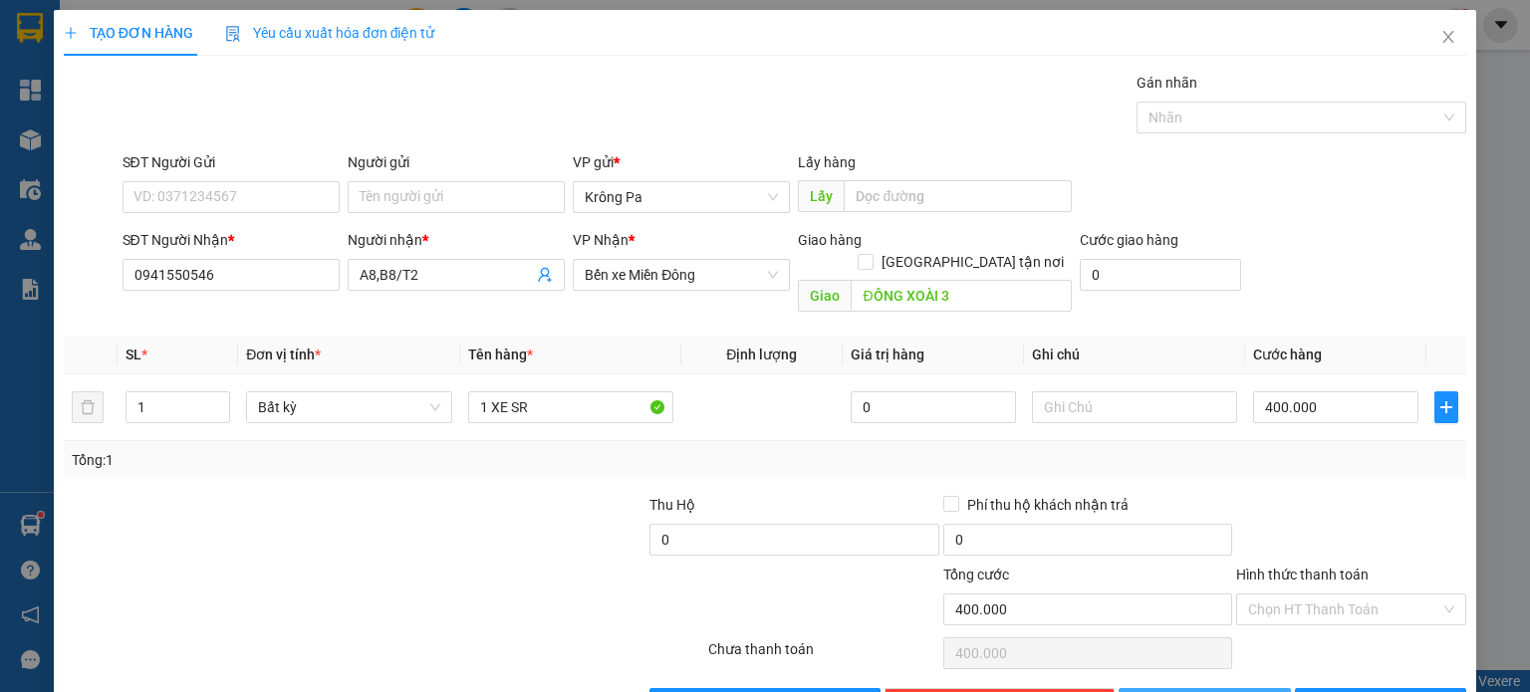
click at [1190, 688] on button "[PERSON_NAME]" at bounding box center [1205, 704] width 172 height 32
type input "0"
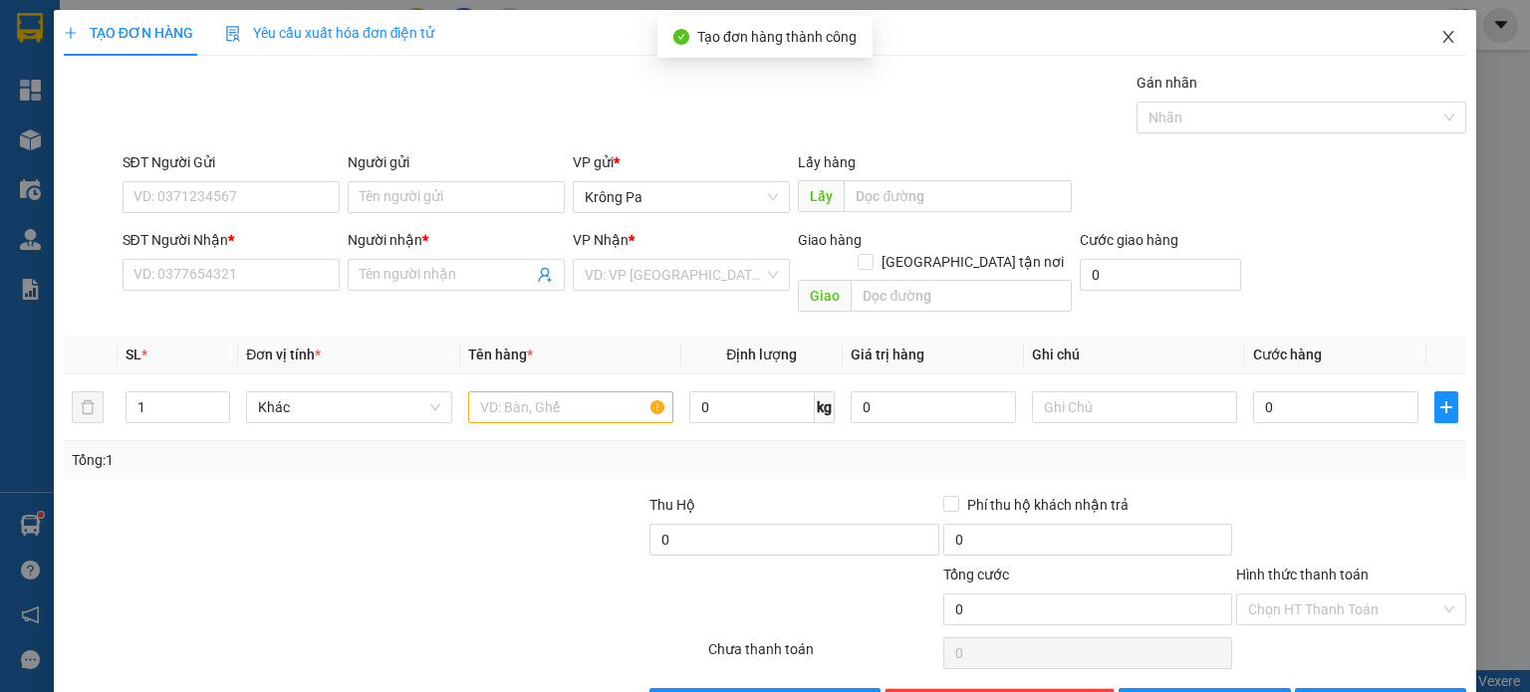
click at [1441, 43] on icon "close" at bounding box center [1449, 37] width 16 height 16
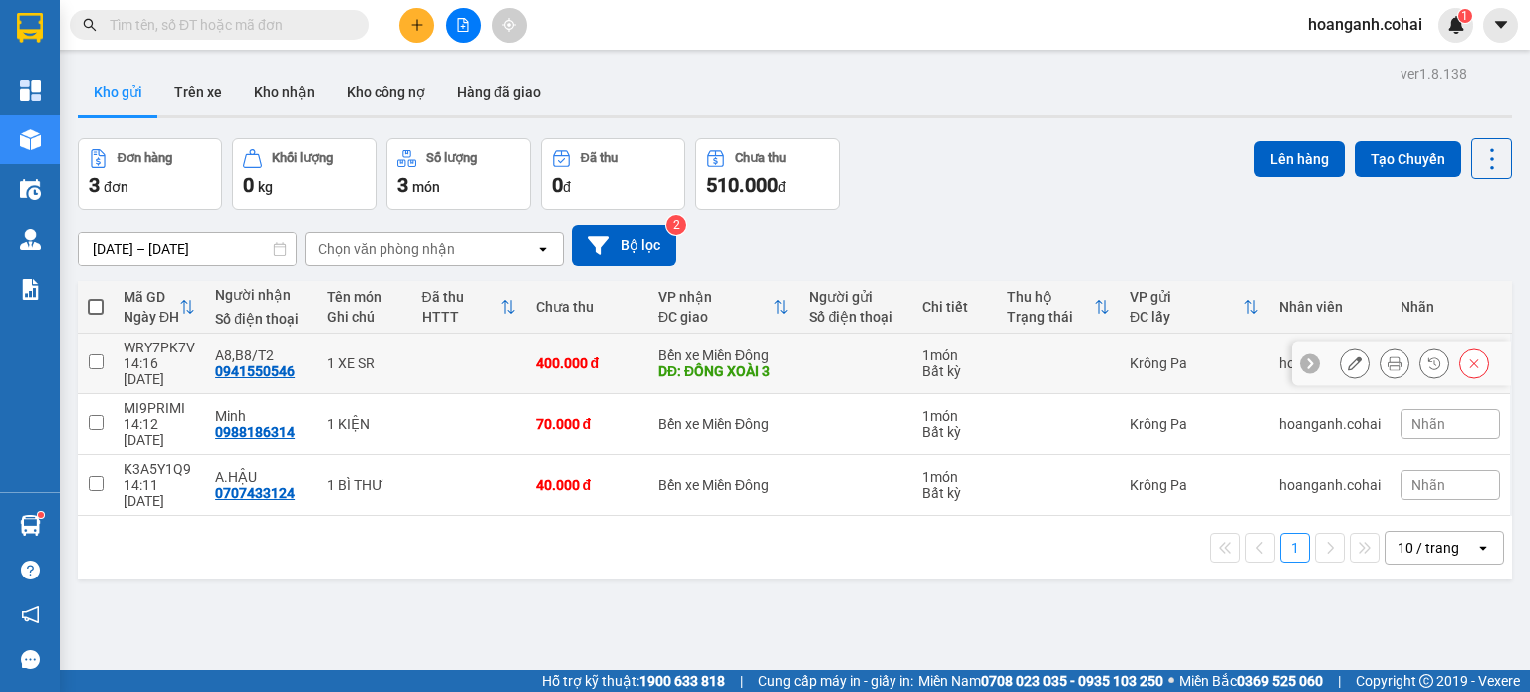
click at [96, 355] on input "checkbox" at bounding box center [96, 362] width 15 height 15
checkbox input "true"
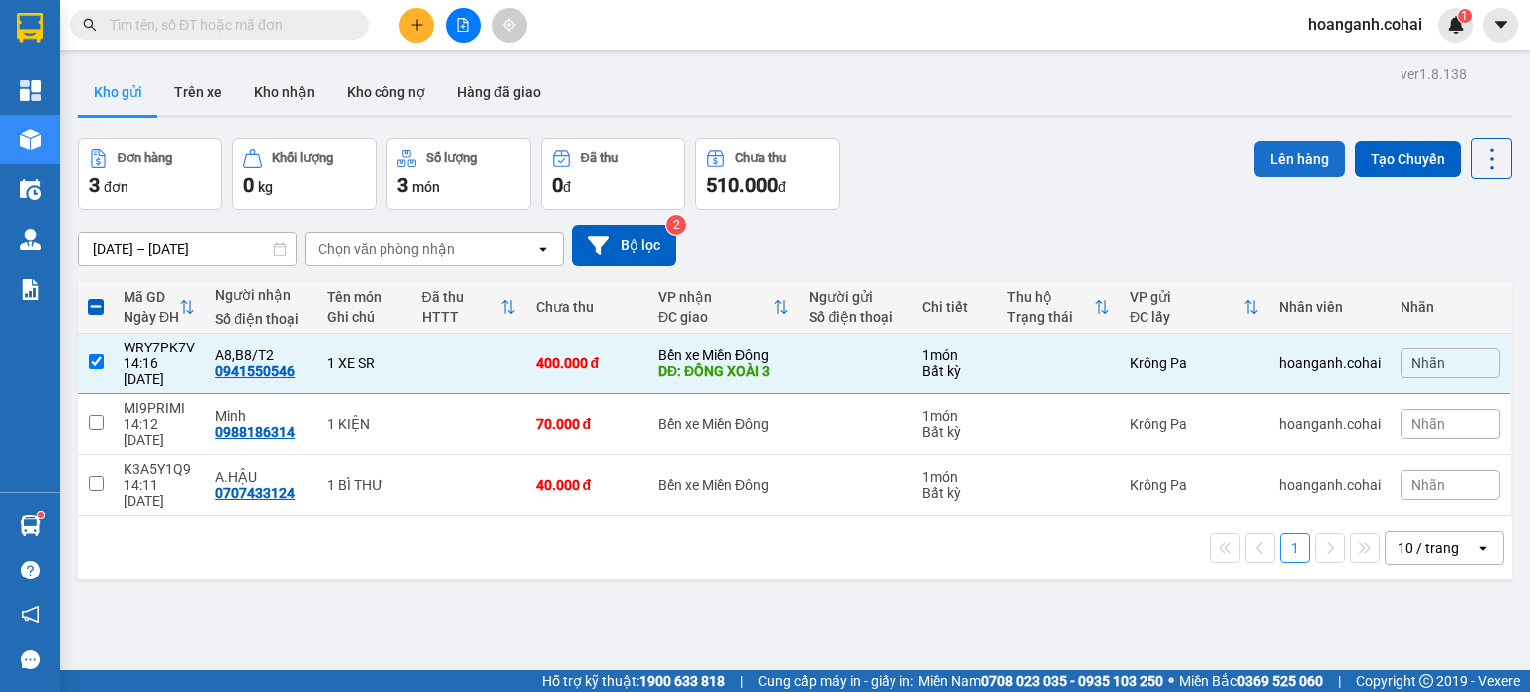
click at [1283, 162] on button "Lên hàng" at bounding box center [1299, 159] width 91 height 36
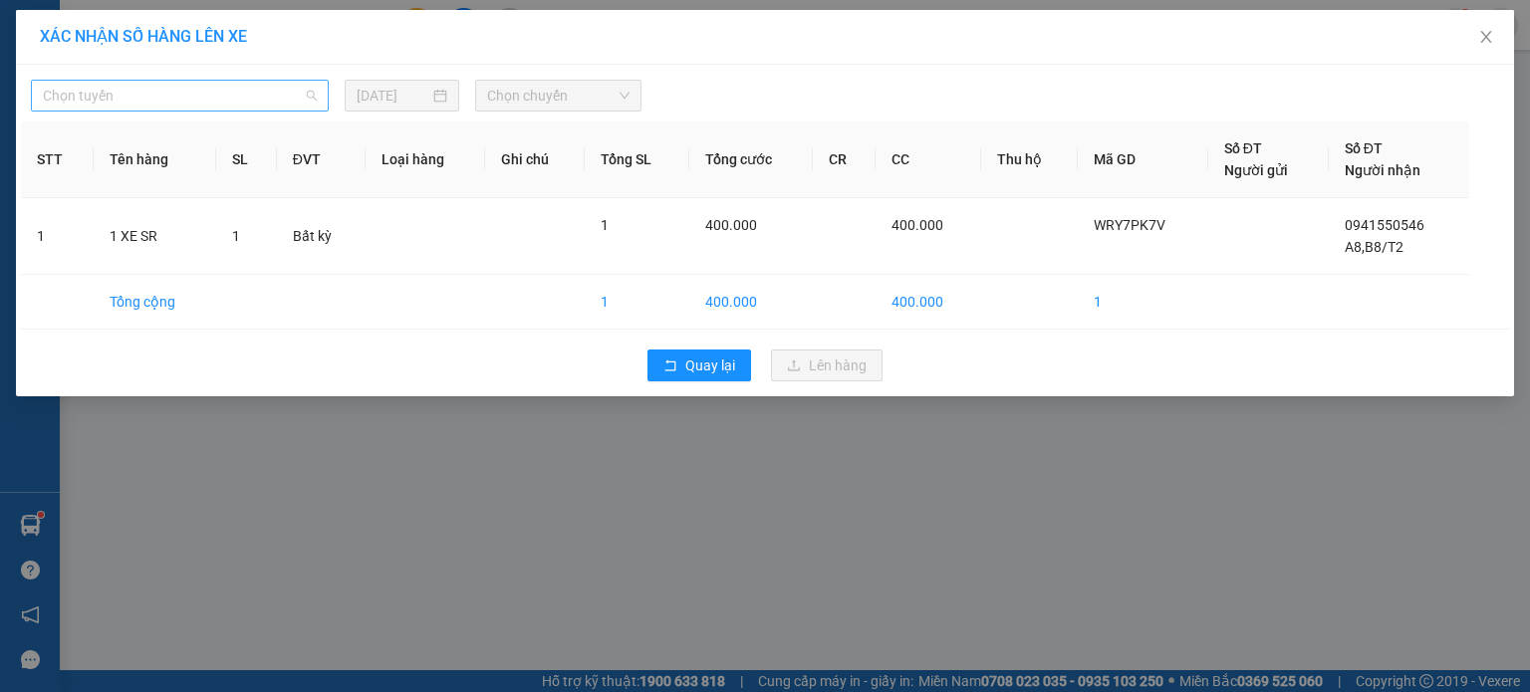
click at [251, 85] on span "Chọn tuyến" at bounding box center [180, 96] width 274 height 30
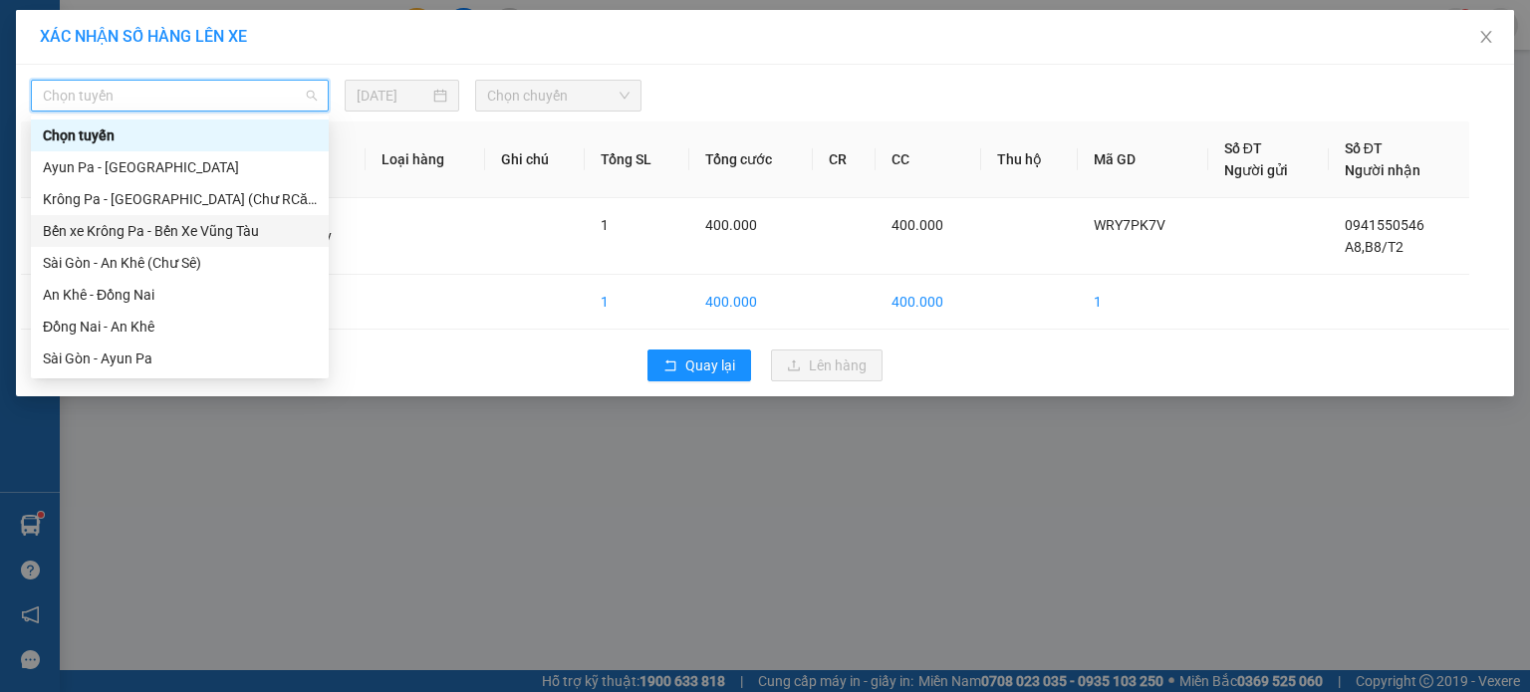
click at [232, 233] on div "Bến xe Krông Pa - Bến Xe Vũng Tàu" at bounding box center [180, 231] width 274 height 22
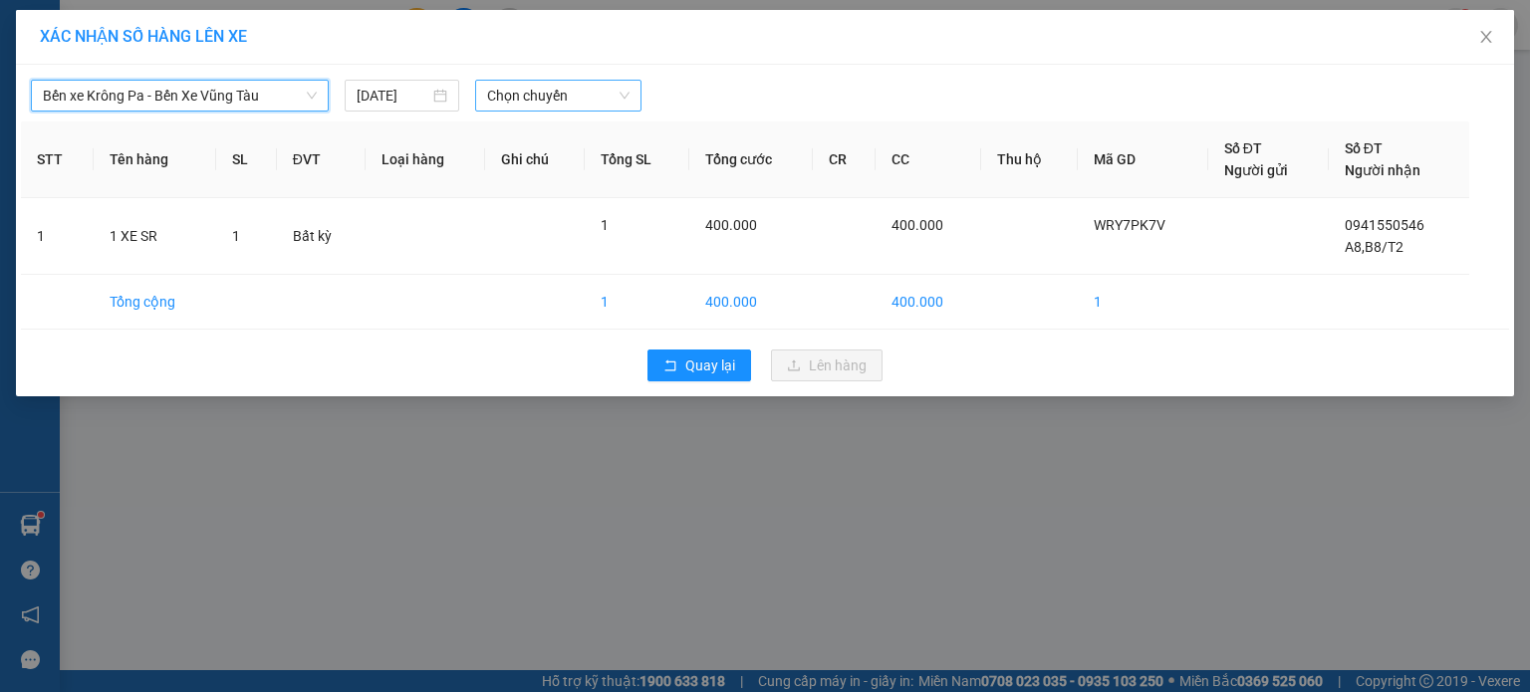
click at [596, 91] on span "Chọn chuyến" at bounding box center [558, 96] width 143 height 30
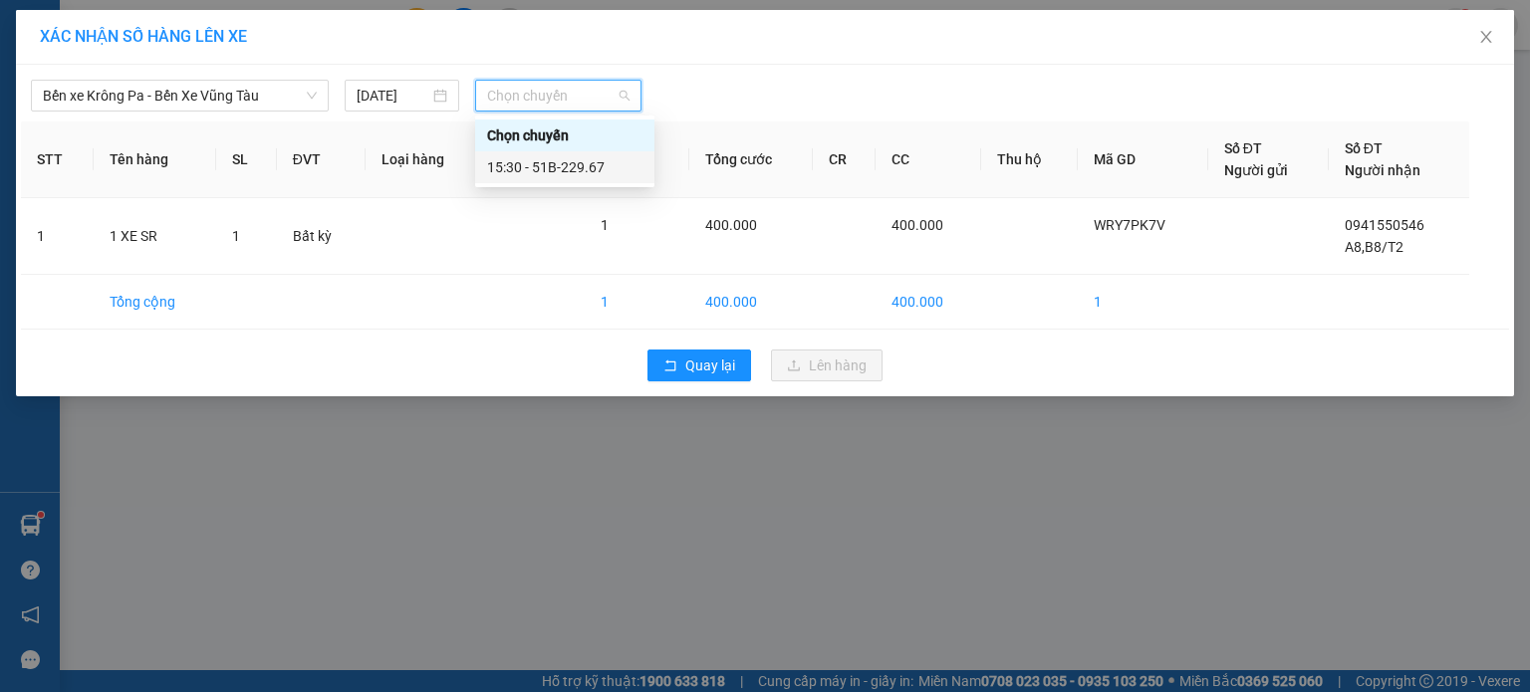
click at [575, 162] on div "15:30 - 51B-229.67" at bounding box center [564, 167] width 155 height 22
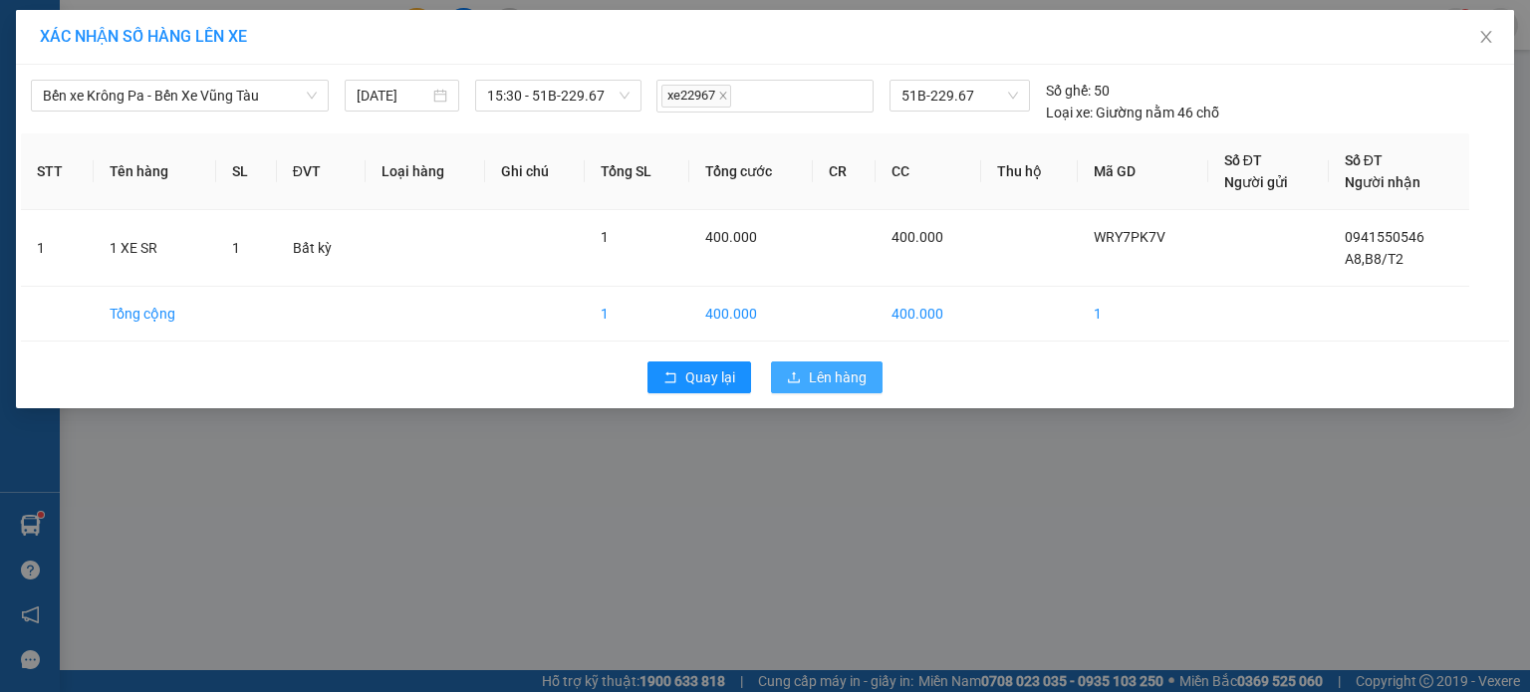
click at [854, 378] on span "Lên hàng" at bounding box center [838, 378] width 58 height 22
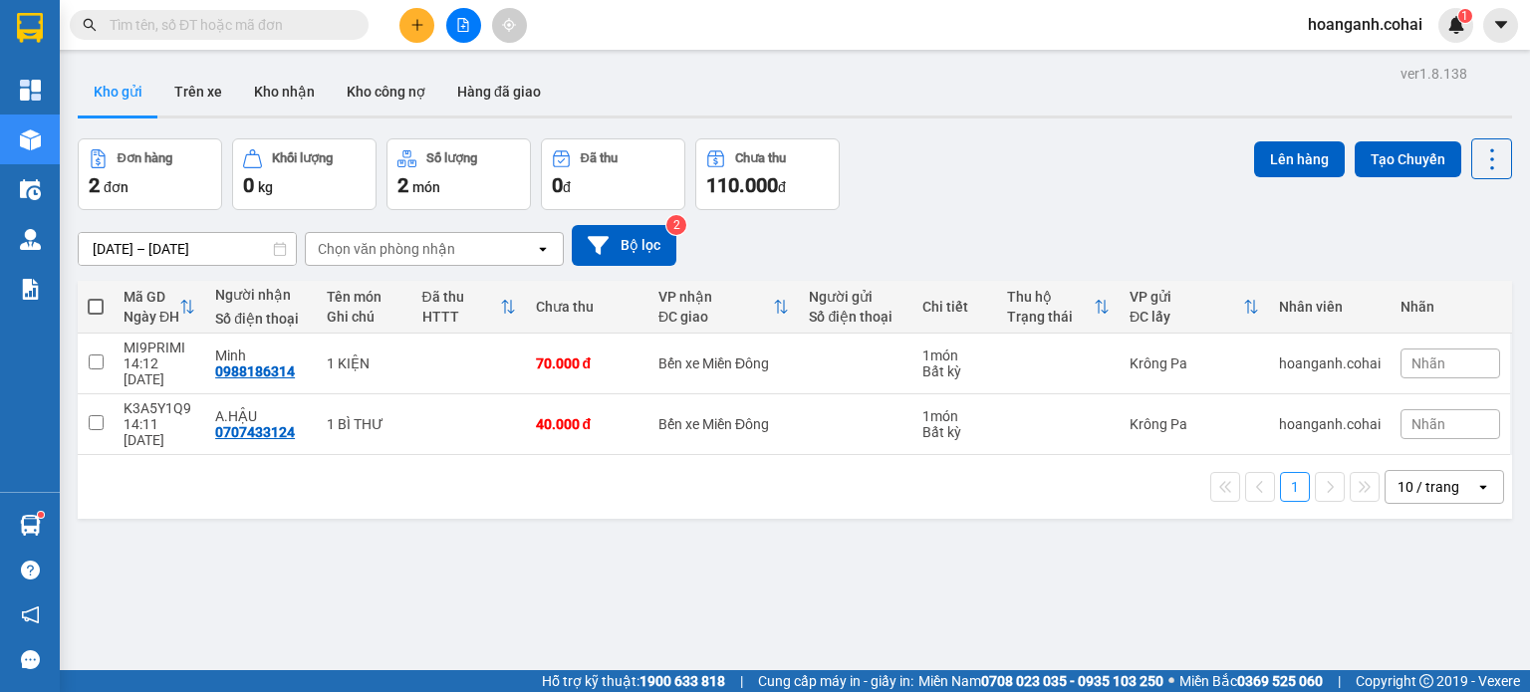
click at [462, 23] on icon "file-add" at bounding box center [463, 25] width 14 height 14
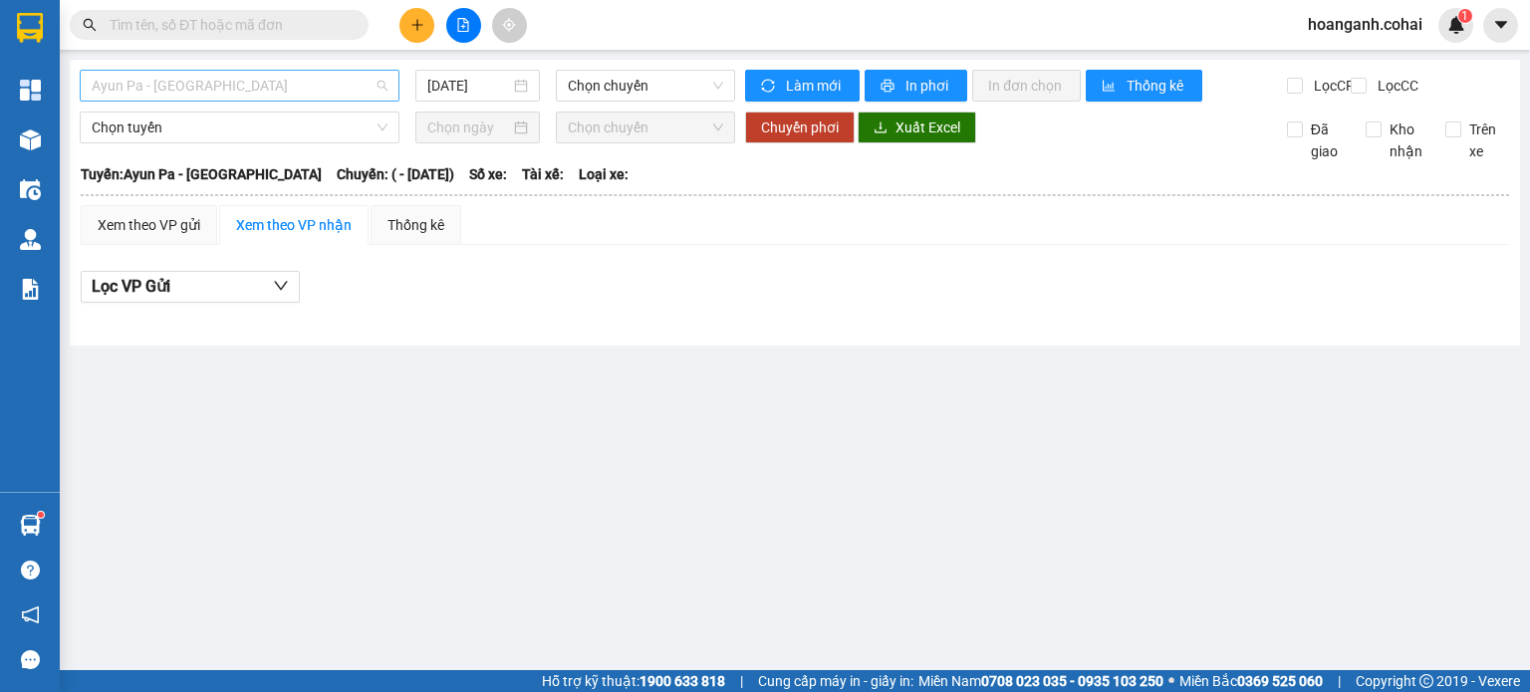
click at [343, 81] on span "Ayun Pa - [GEOGRAPHIC_DATA]" at bounding box center [240, 86] width 296 height 30
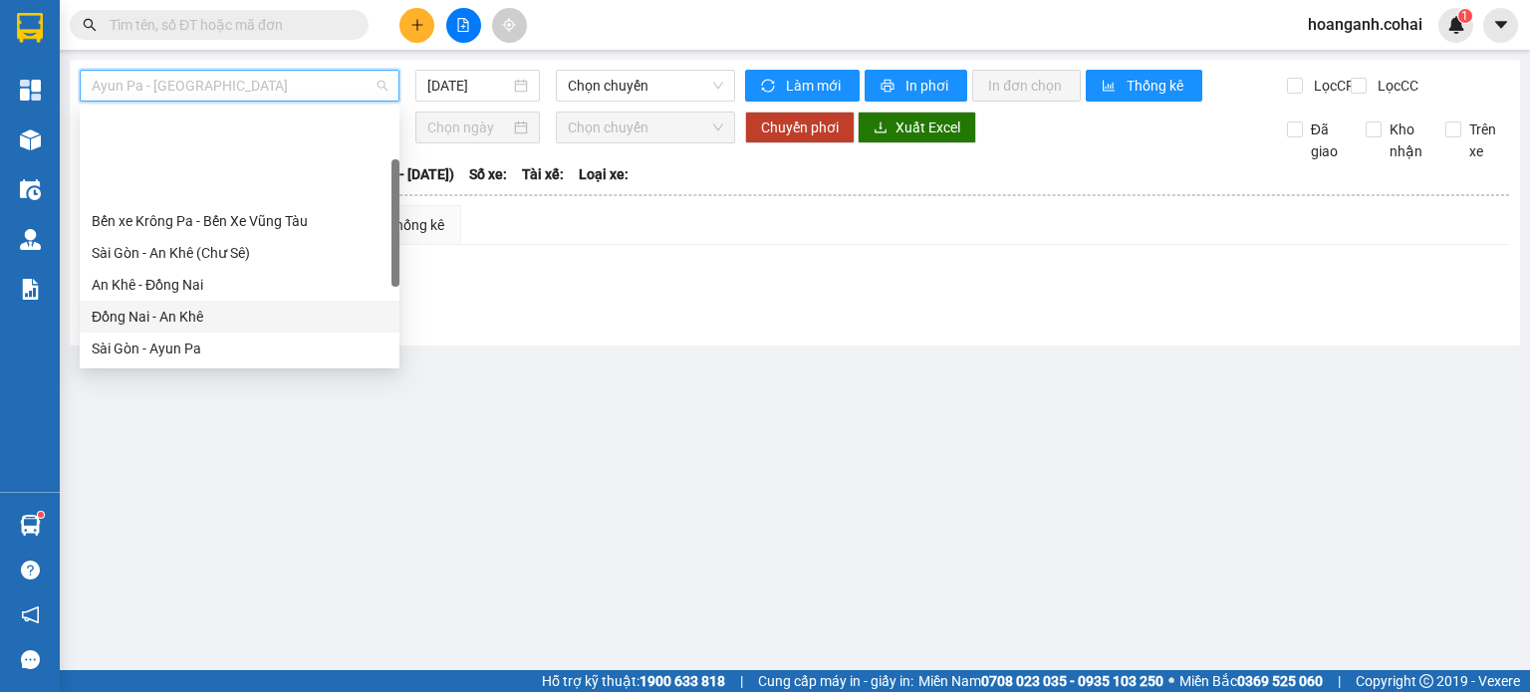
scroll to position [199, 0]
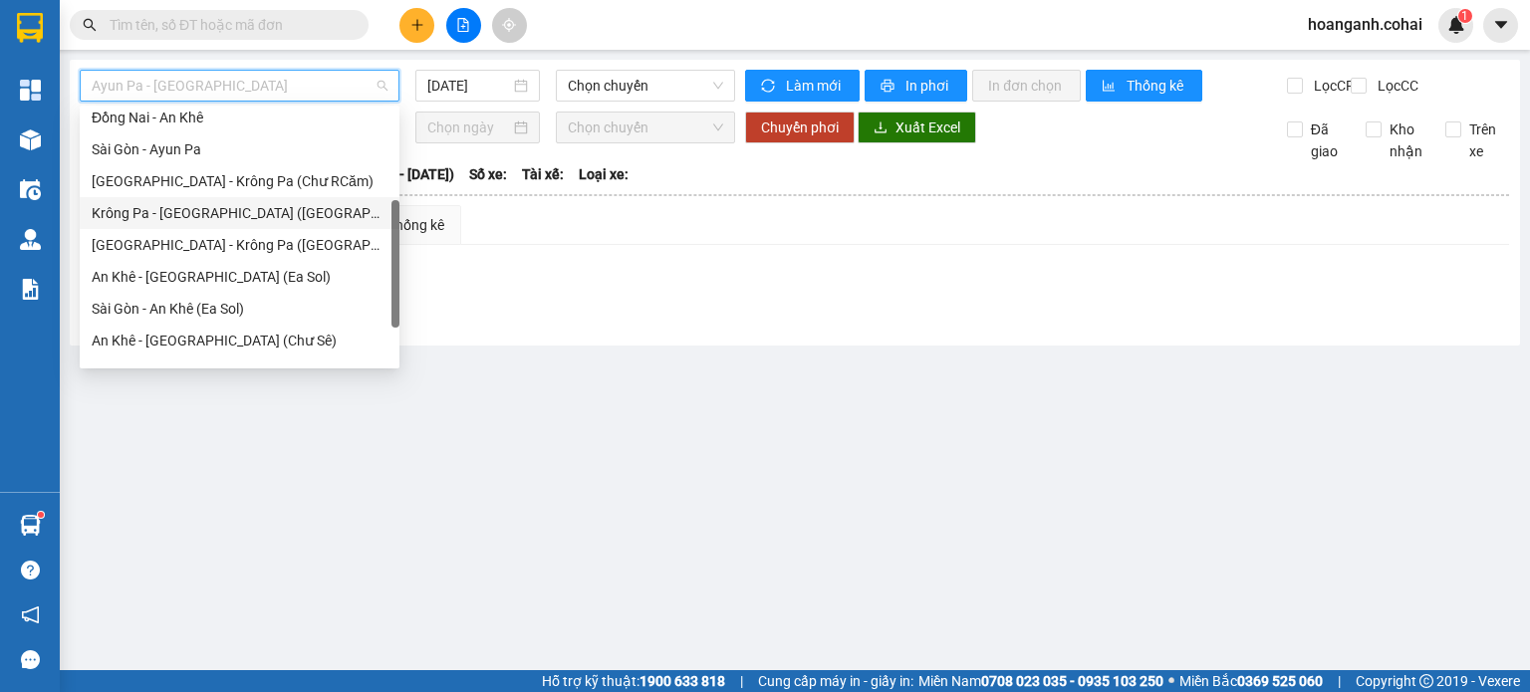
click at [242, 208] on div "Krông Pa - [GEOGRAPHIC_DATA] ([GEOGRAPHIC_DATA])" at bounding box center [240, 213] width 296 height 22
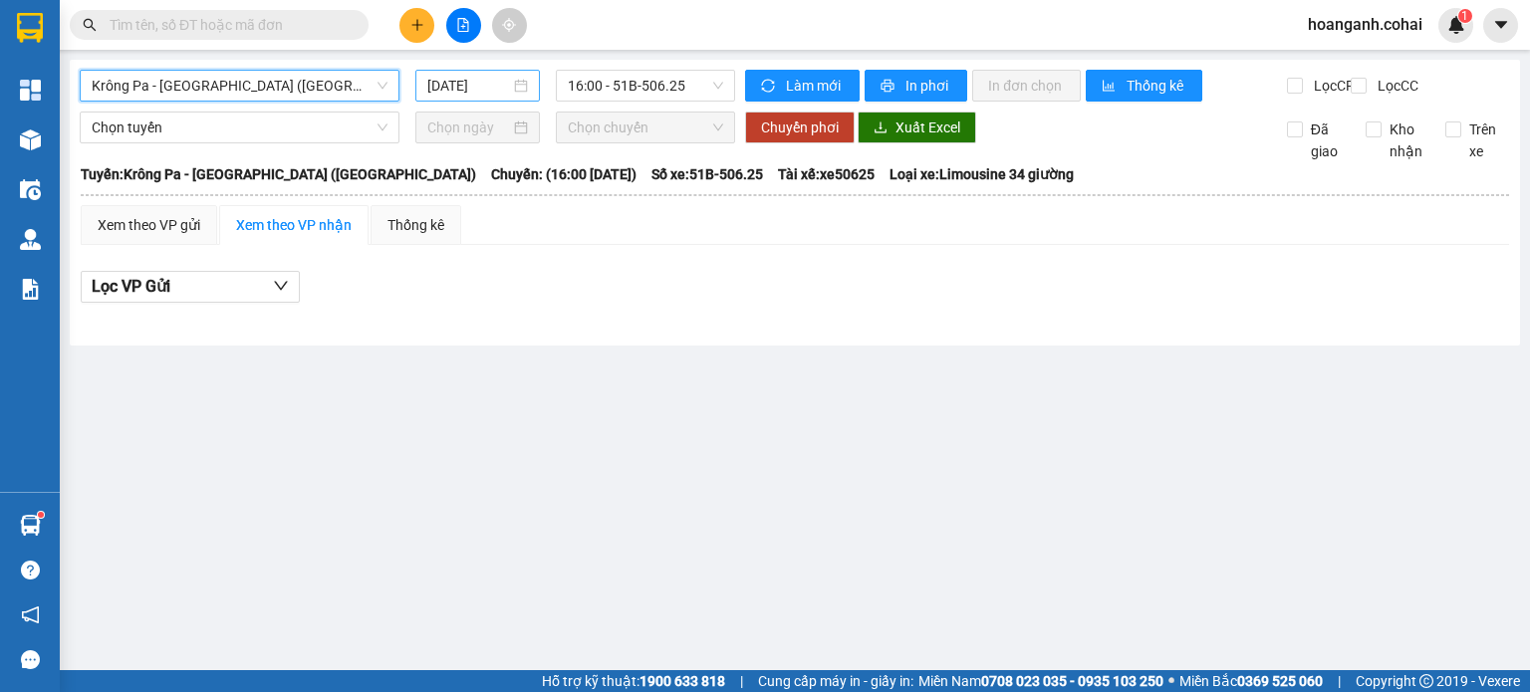
click at [494, 83] on input "[DATE]" at bounding box center [468, 86] width 82 height 22
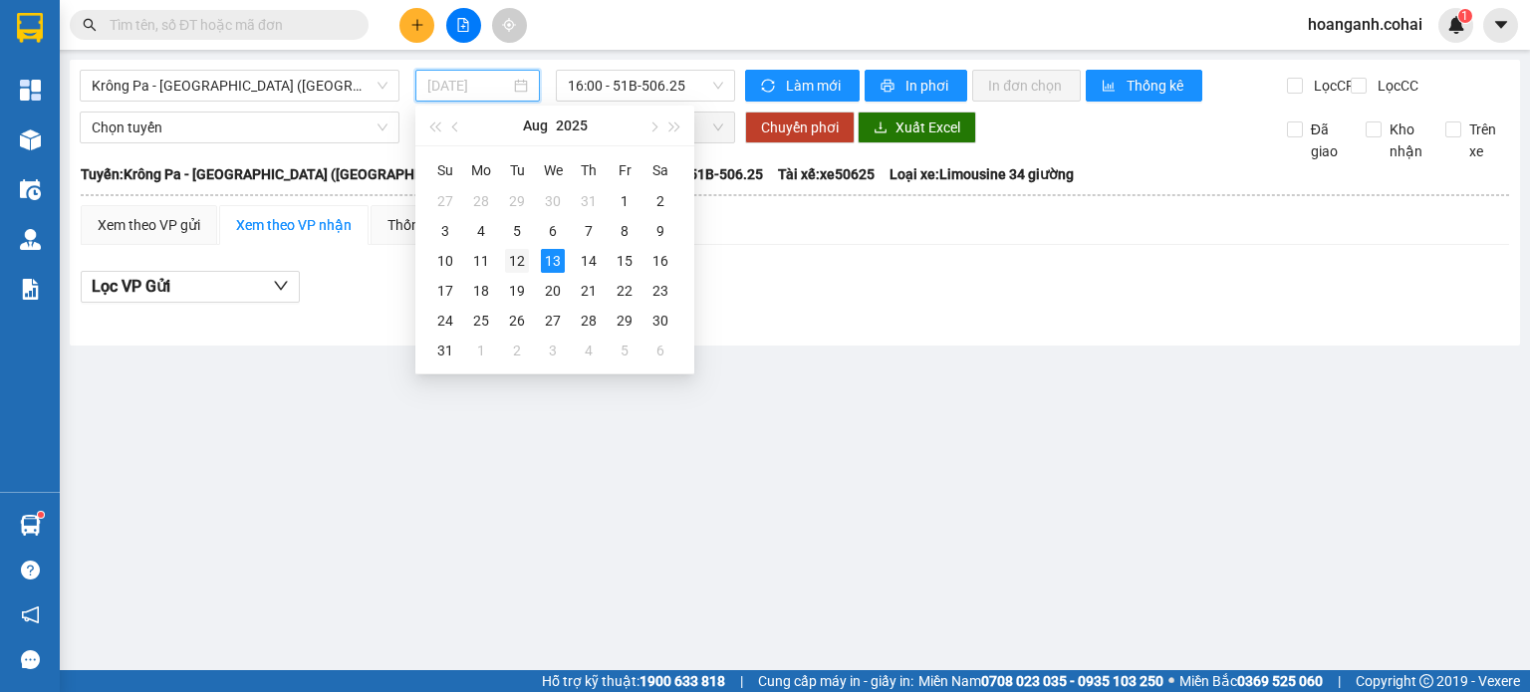
click at [514, 262] on div "12" at bounding box center [517, 261] width 24 height 24
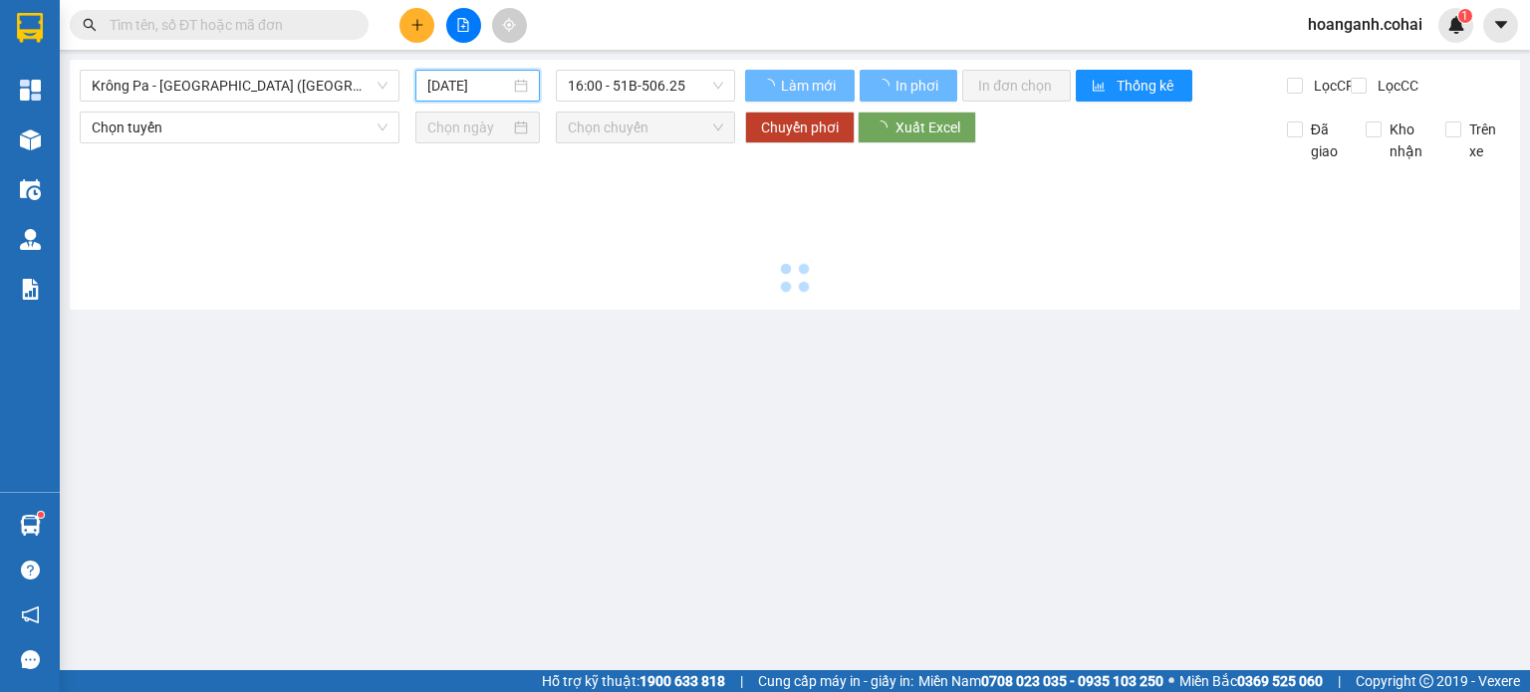
type input "[DATE]"
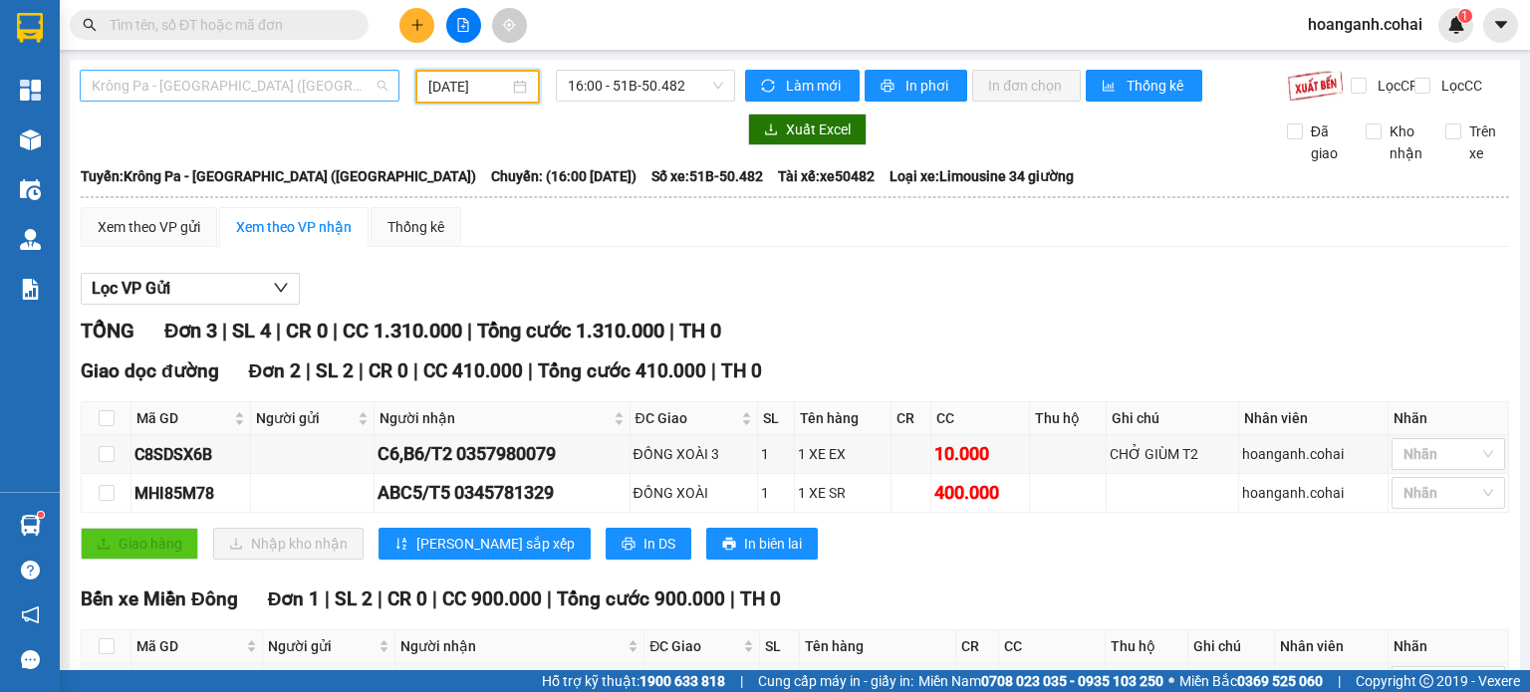
click at [276, 91] on span "Krông Pa - [GEOGRAPHIC_DATA] ([GEOGRAPHIC_DATA])" at bounding box center [240, 86] width 296 height 30
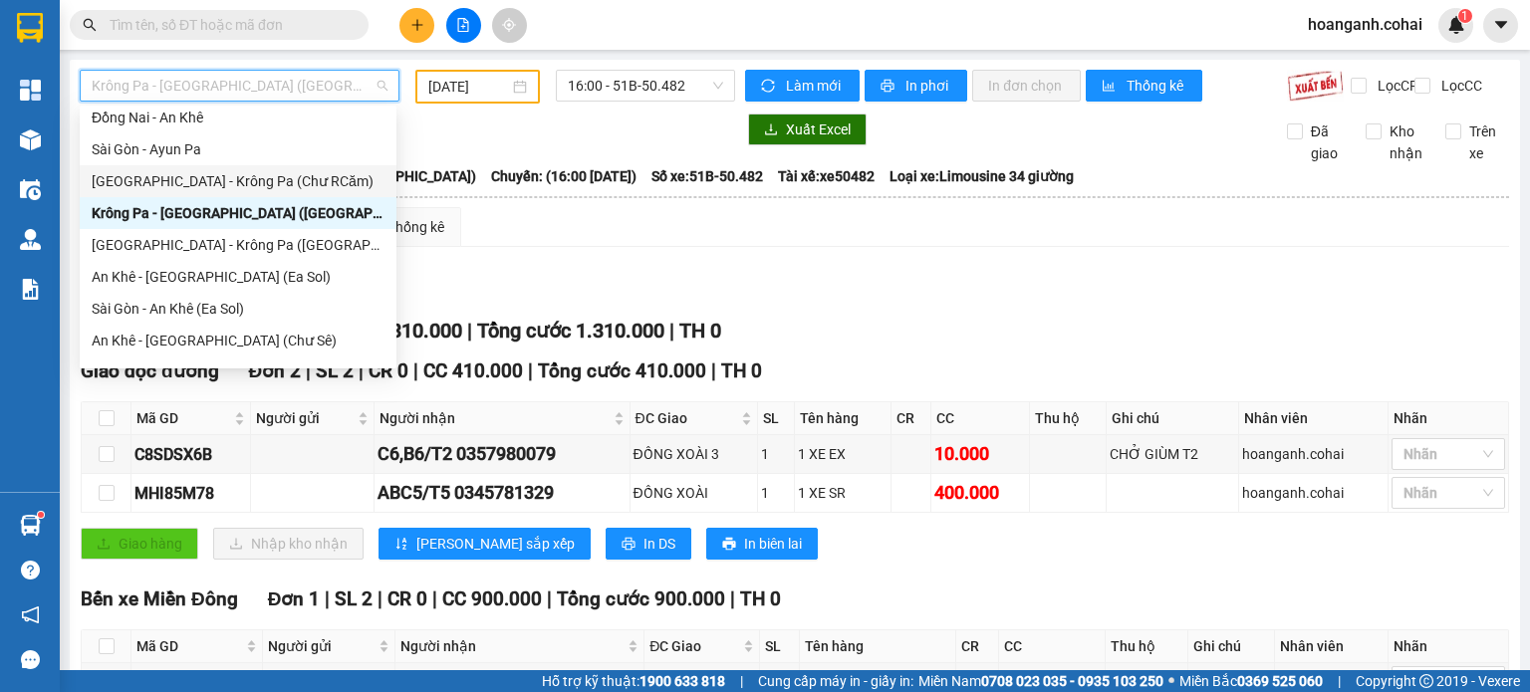
click at [273, 185] on div "[GEOGRAPHIC_DATA] - Krông Pa (Chư RCăm)" at bounding box center [238, 181] width 293 height 22
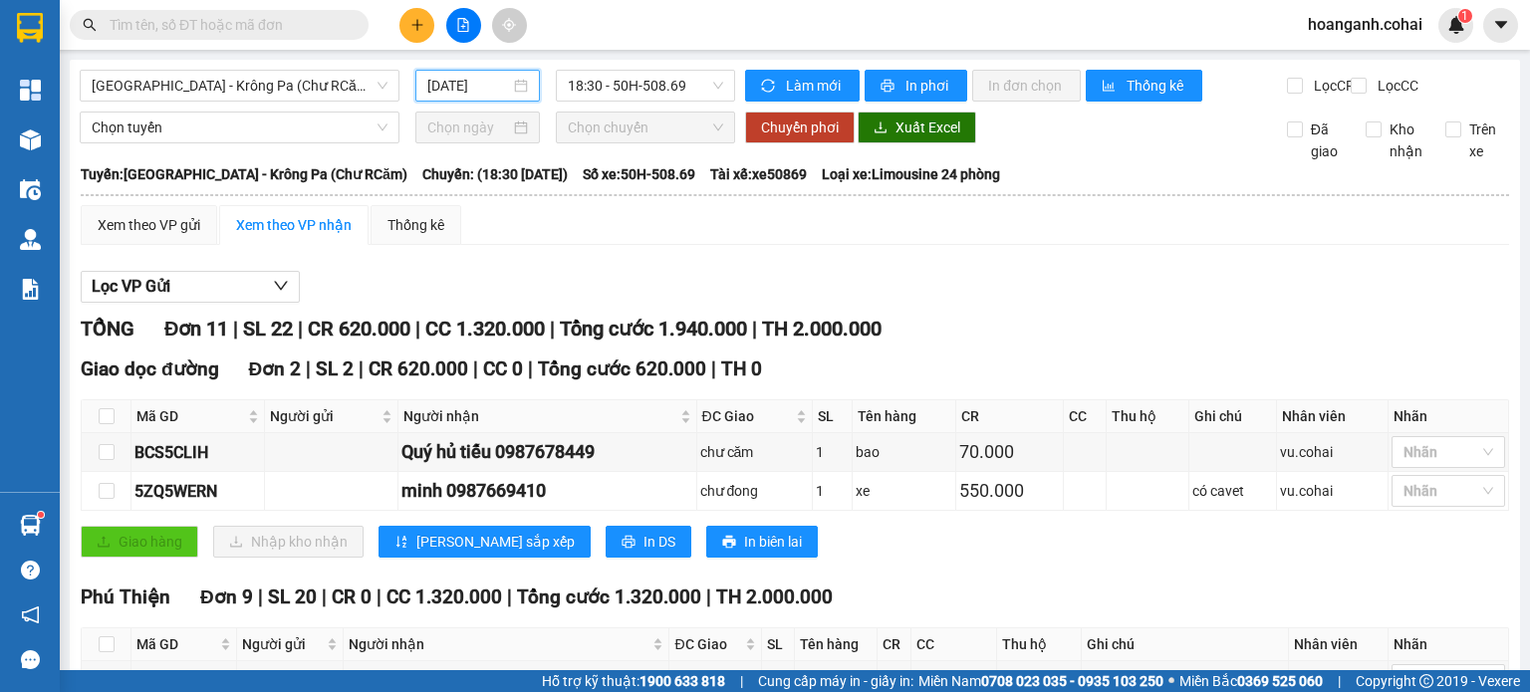
click at [474, 82] on input "[DATE]" at bounding box center [468, 86] width 82 height 22
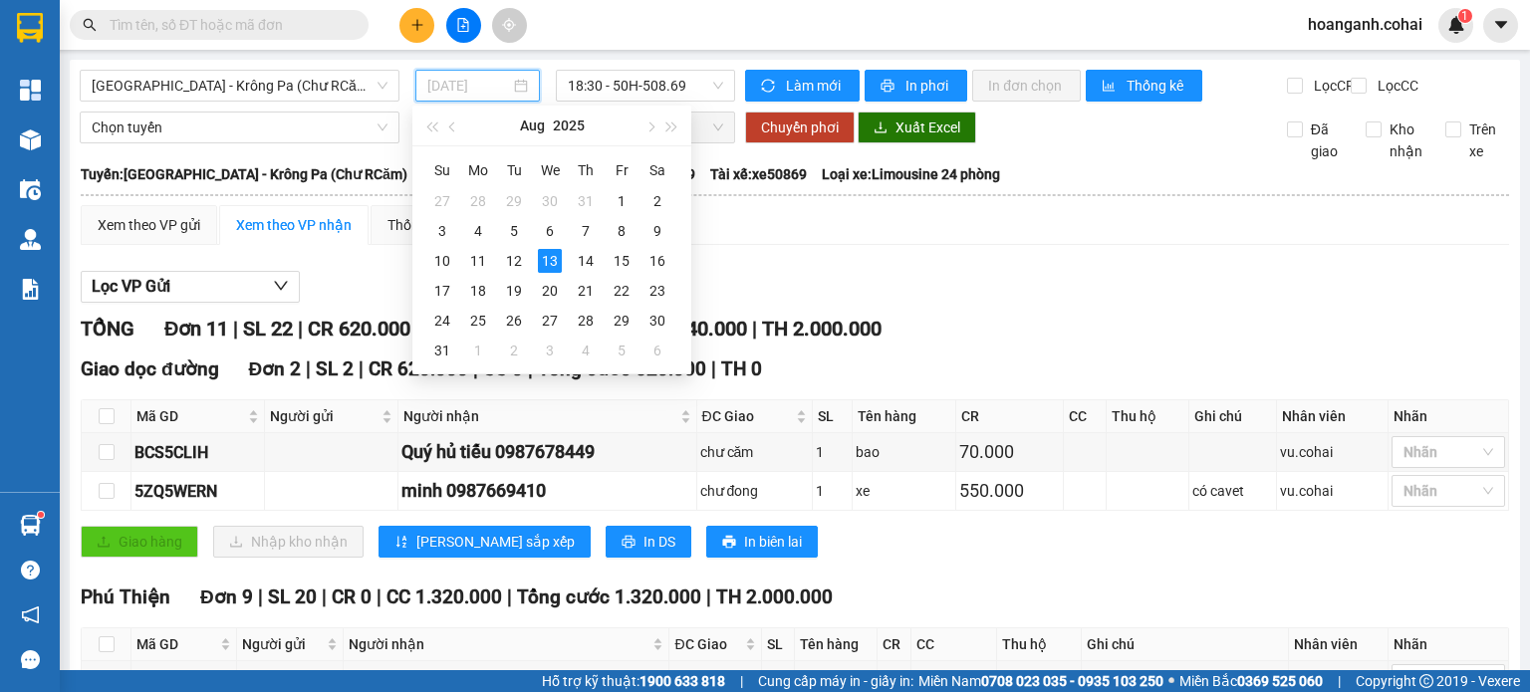
click at [554, 270] on div "13" at bounding box center [550, 261] width 24 height 24
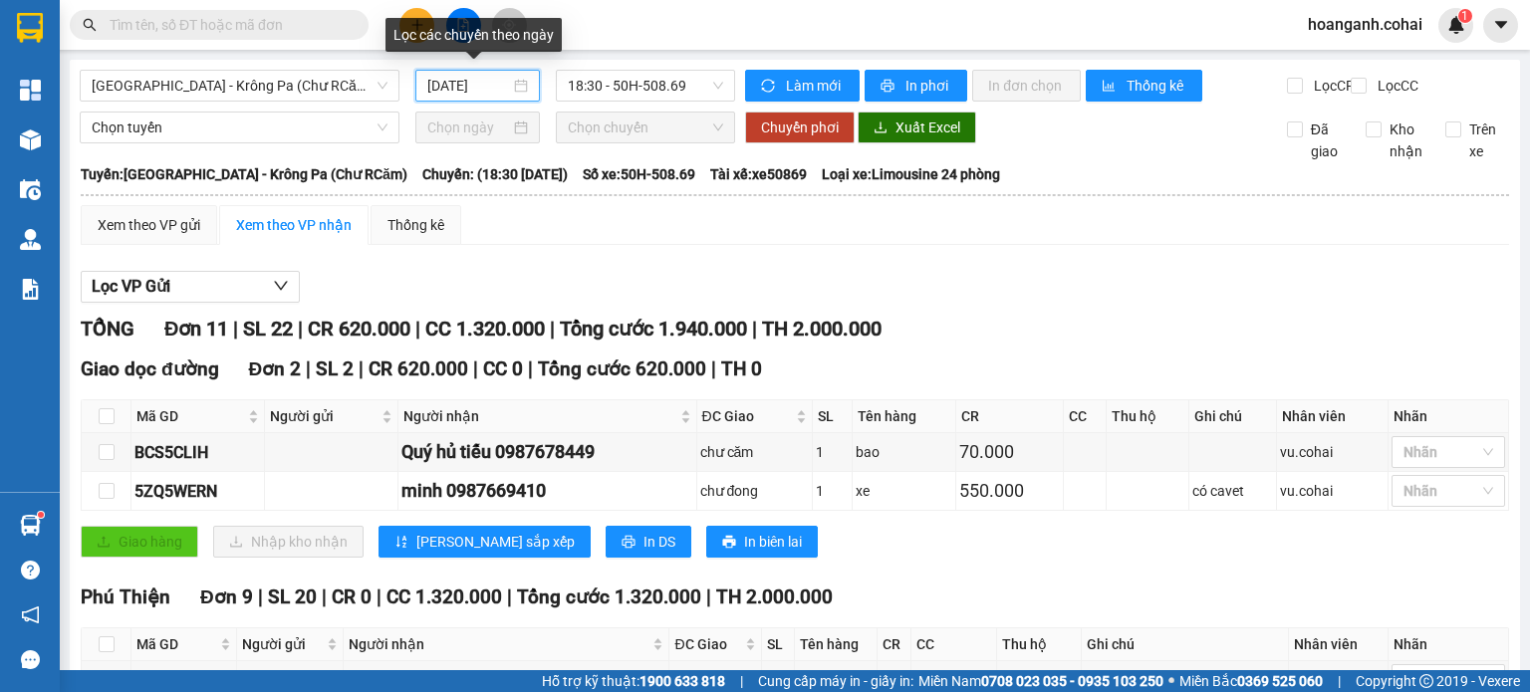
click at [464, 91] on input "[DATE]" at bounding box center [468, 86] width 82 height 22
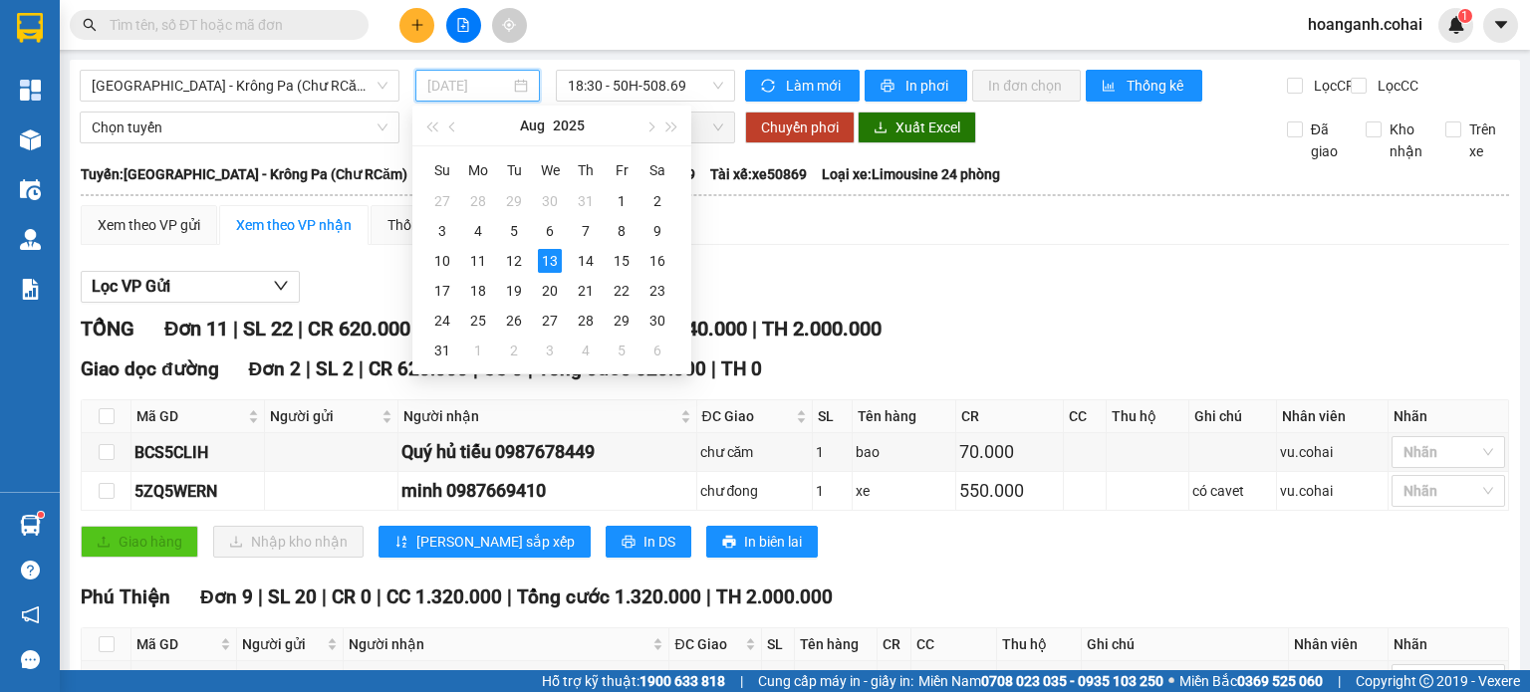
type input "[DATE]"
click at [882, 341] on span "TH 2.000.000" at bounding box center [822, 329] width 120 height 24
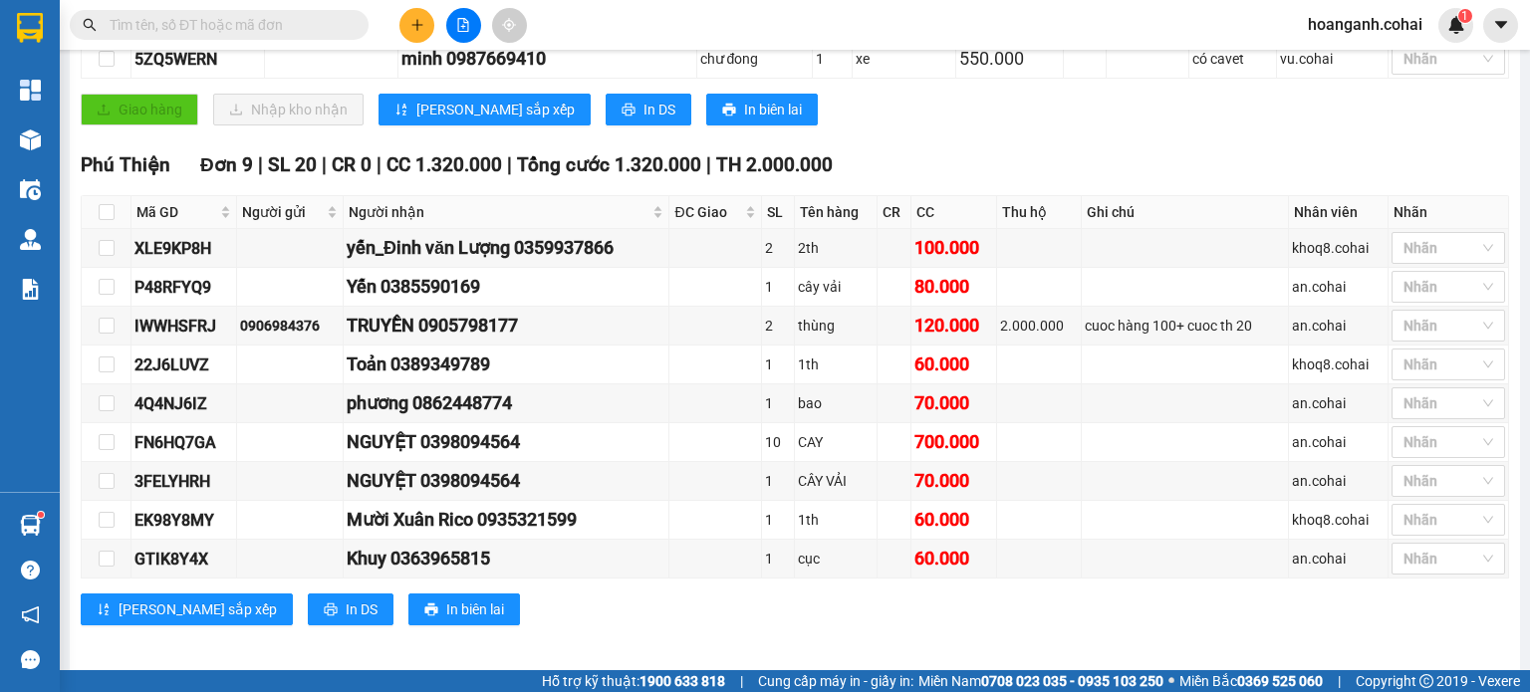
scroll to position [451, 0]
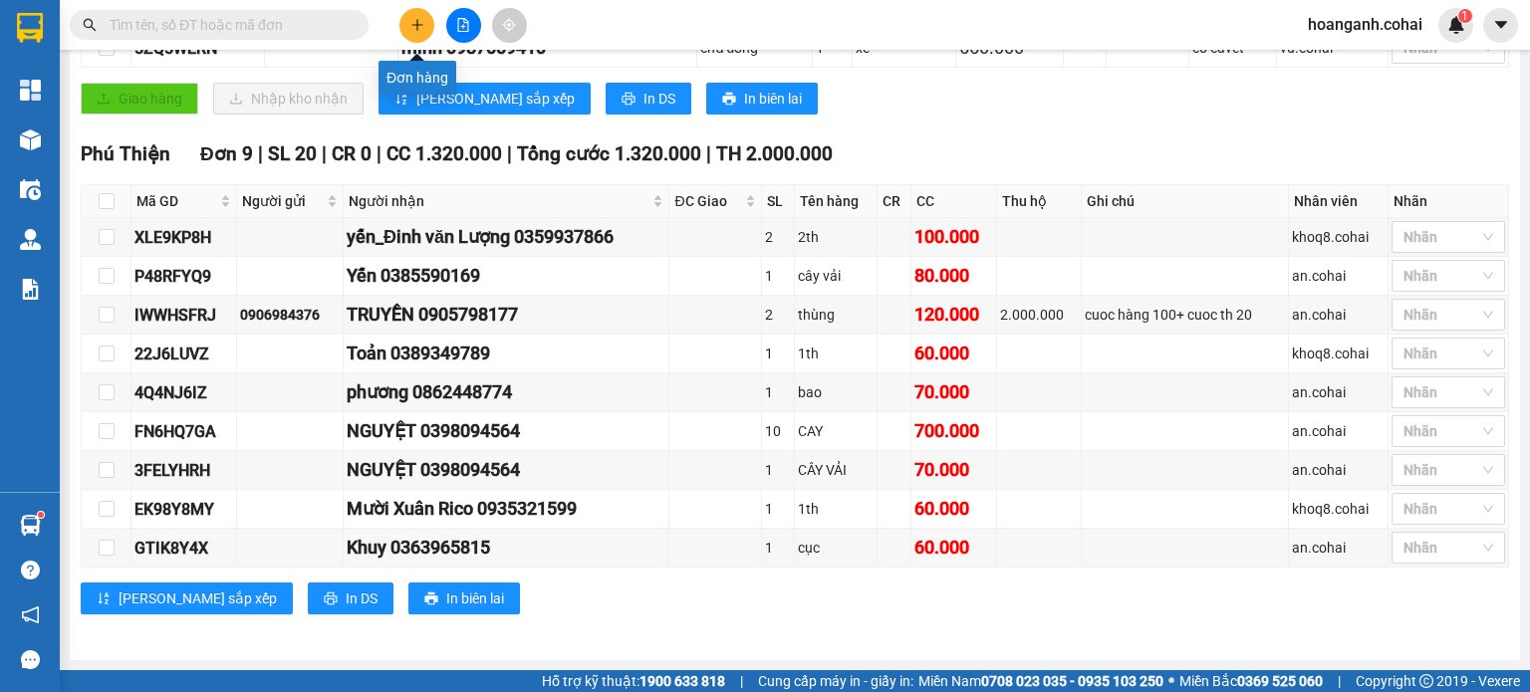
click at [418, 18] on icon "plus" at bounding box center [417, 25] width 14 height 14
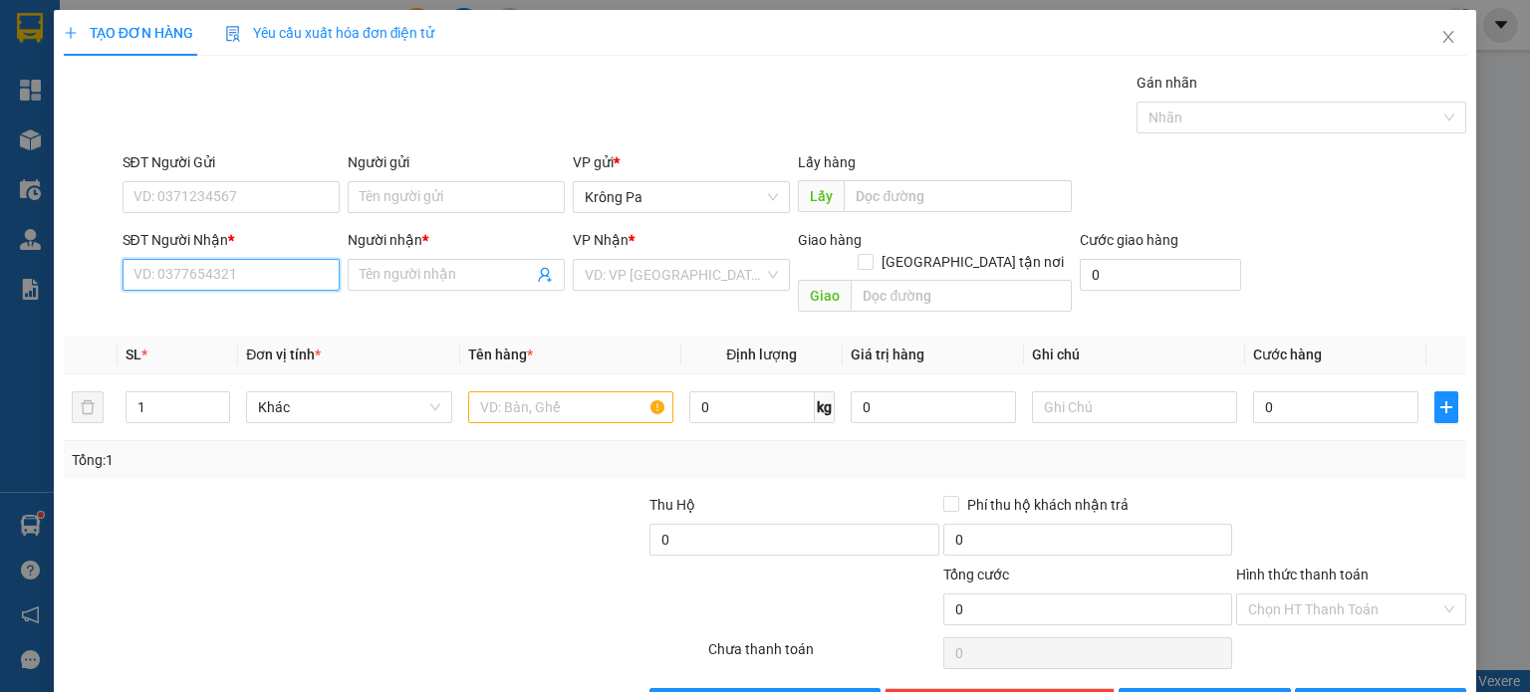
click at [187, 264] on input "SĐT Người Nhận *" at bounding box center [231, 275] width 217 height 32
click at [211, 308] on div "0975337552 - đức anh" at bounding box center [228, 314] width 191 height 22
type input "0975337552"
type input "đức anh"
type input "0975337552"
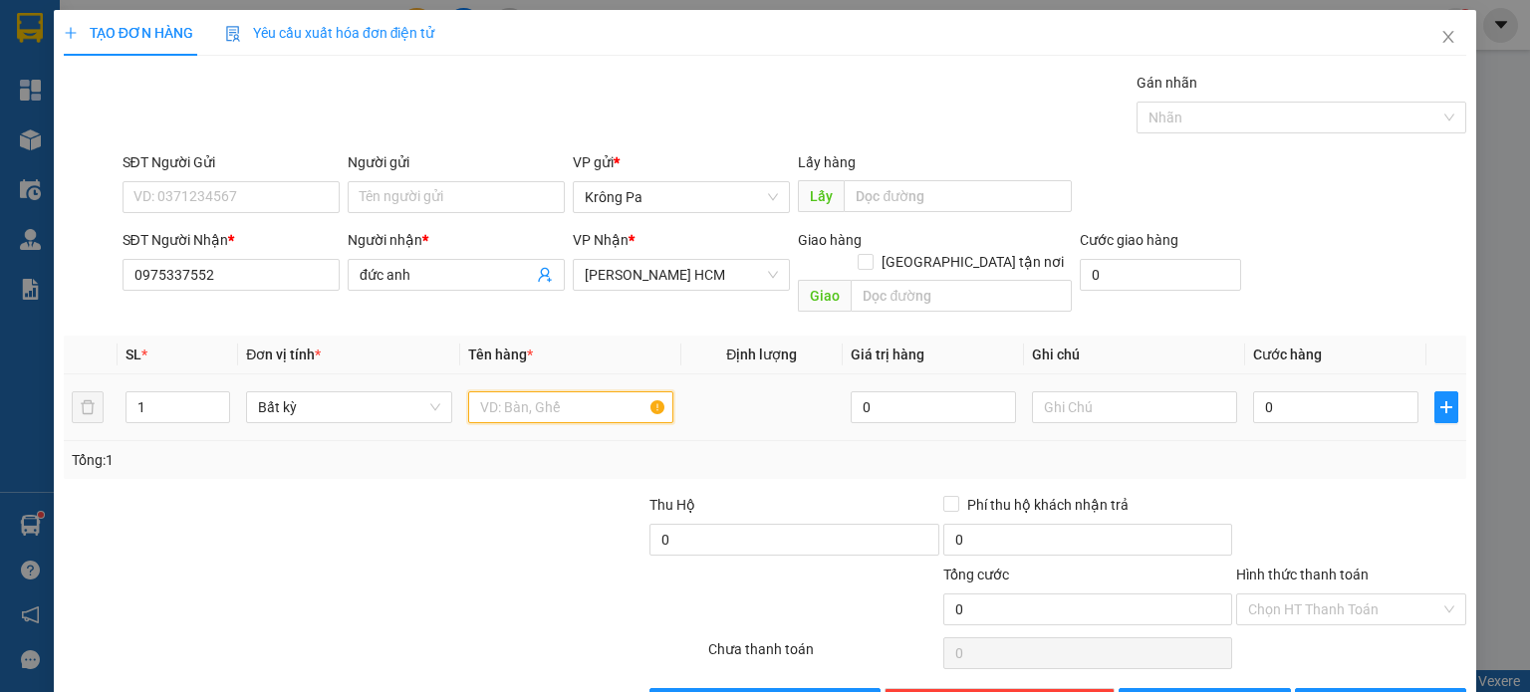
click at [505, 392] on input "text" at bounding box center [570, 408] width 205 height 32
type input "Thùng Giấy"
click at [1290, 392] on input "0" at bounding box center [1335, 408] width 165 height 32
type input "5"
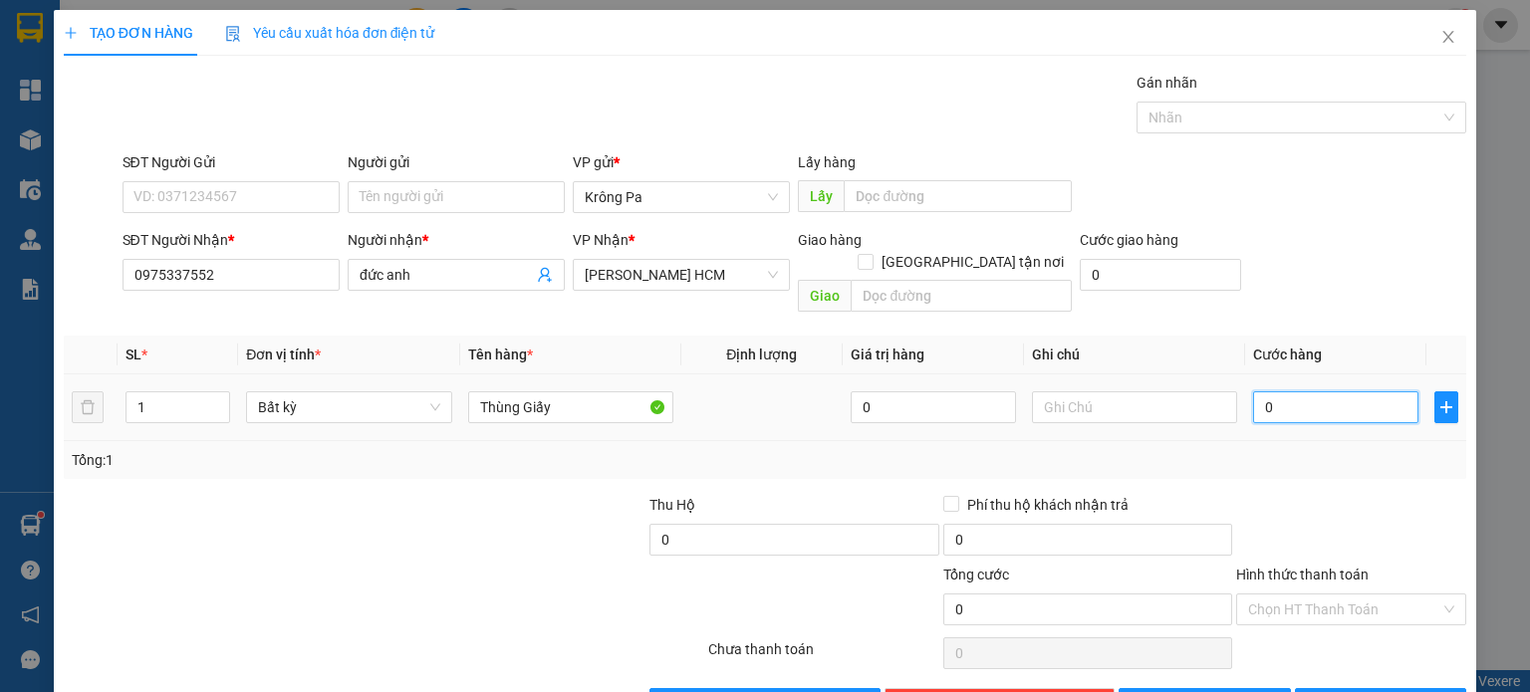
type input "5"
type input "50"
type input "50.000"
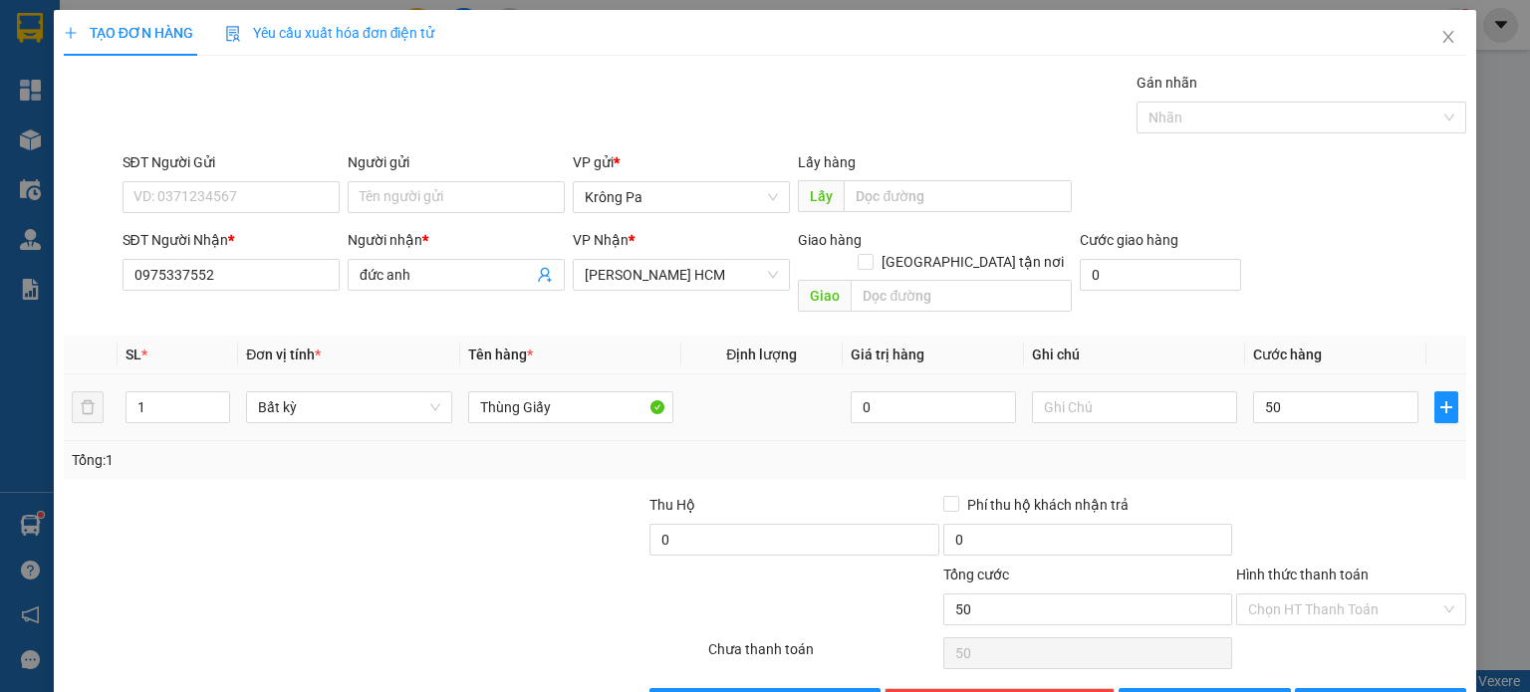
type input "50.000"
drag, startPoint x: 1321, startPoint y: 445, endPoint x: 1354, endPoint y: 489, distance: 54.8
click at [1322, 449] on div "Tổng: 1" at bounding box center [765, 460] width 1387 height 22
click at [1345, 599] on input "Hình thức thanh toán" at bounding box center [1344, 610] width 192 height 30
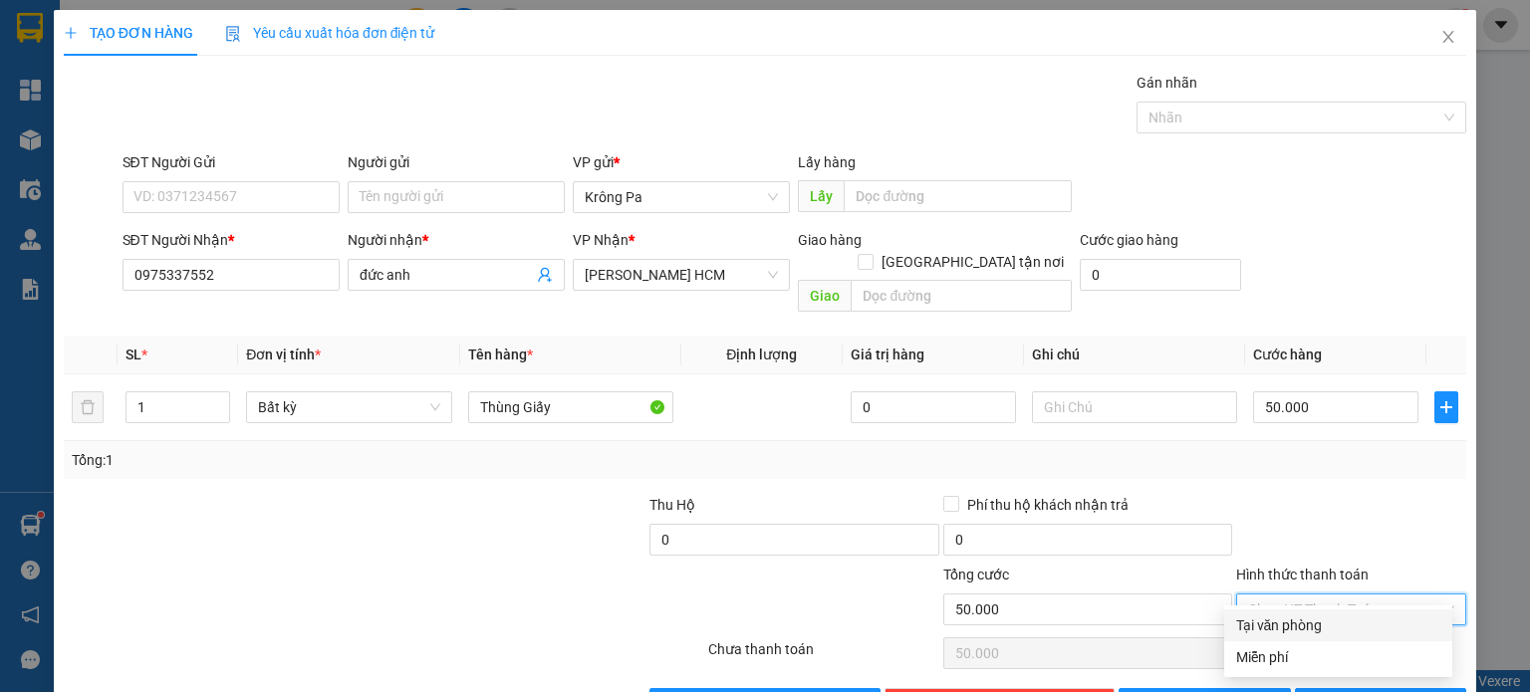
click at [1353, 622] on div "Tại văn phòng" at bounding box center [1338, 626] width 204 height 22
type input "0"
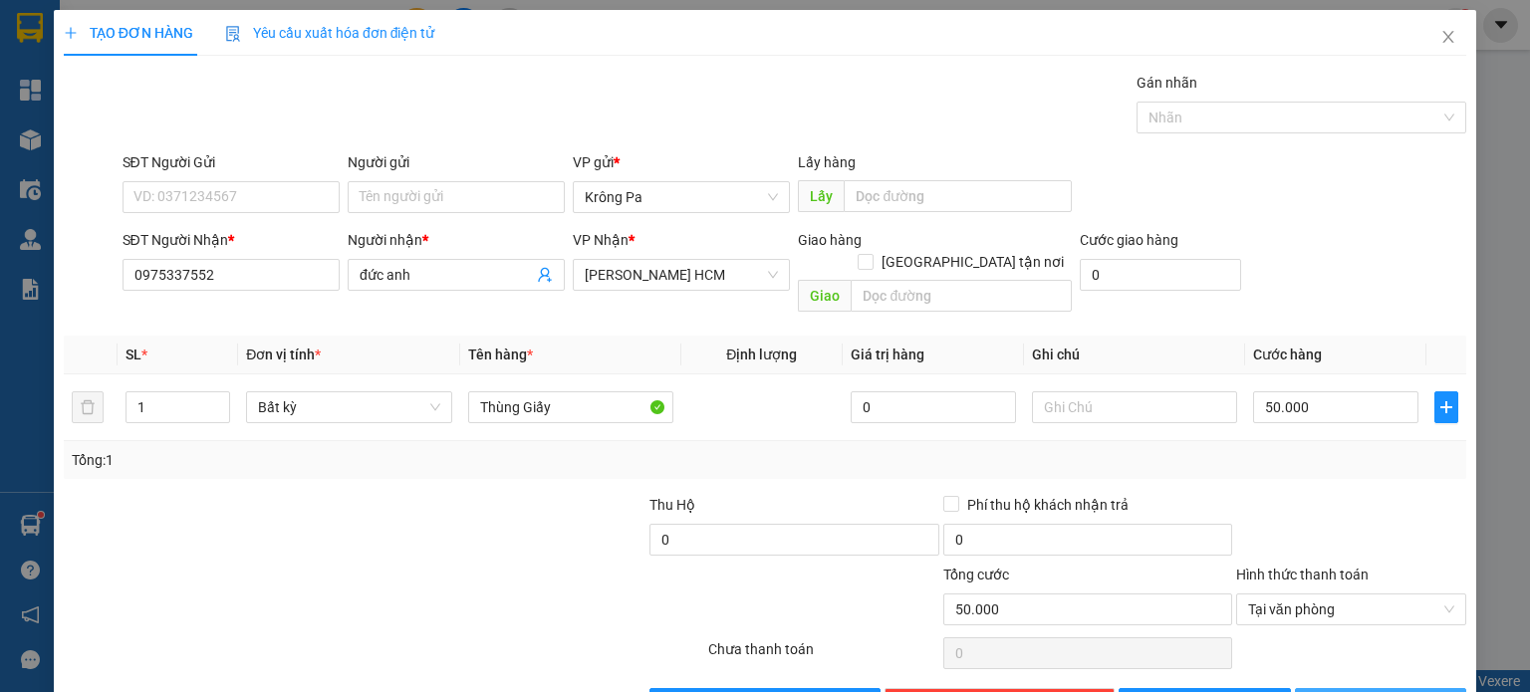
click at [1384, 691] on span "[PERSON_NAME] và In" at bounding box center [1402, 704] width 139 height 22
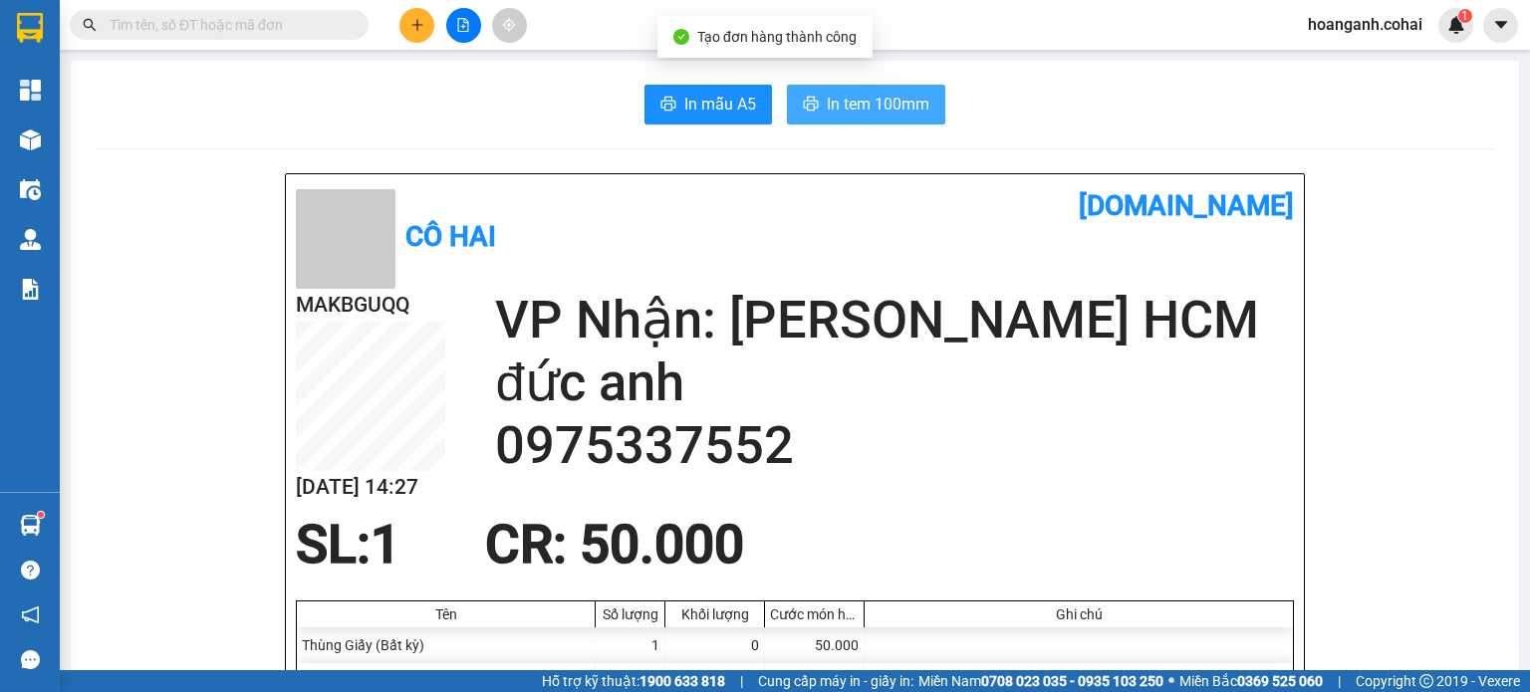
click at [873, 99] on span "In tem 100mm" at bounding box center [878, 104] width 103 height 25
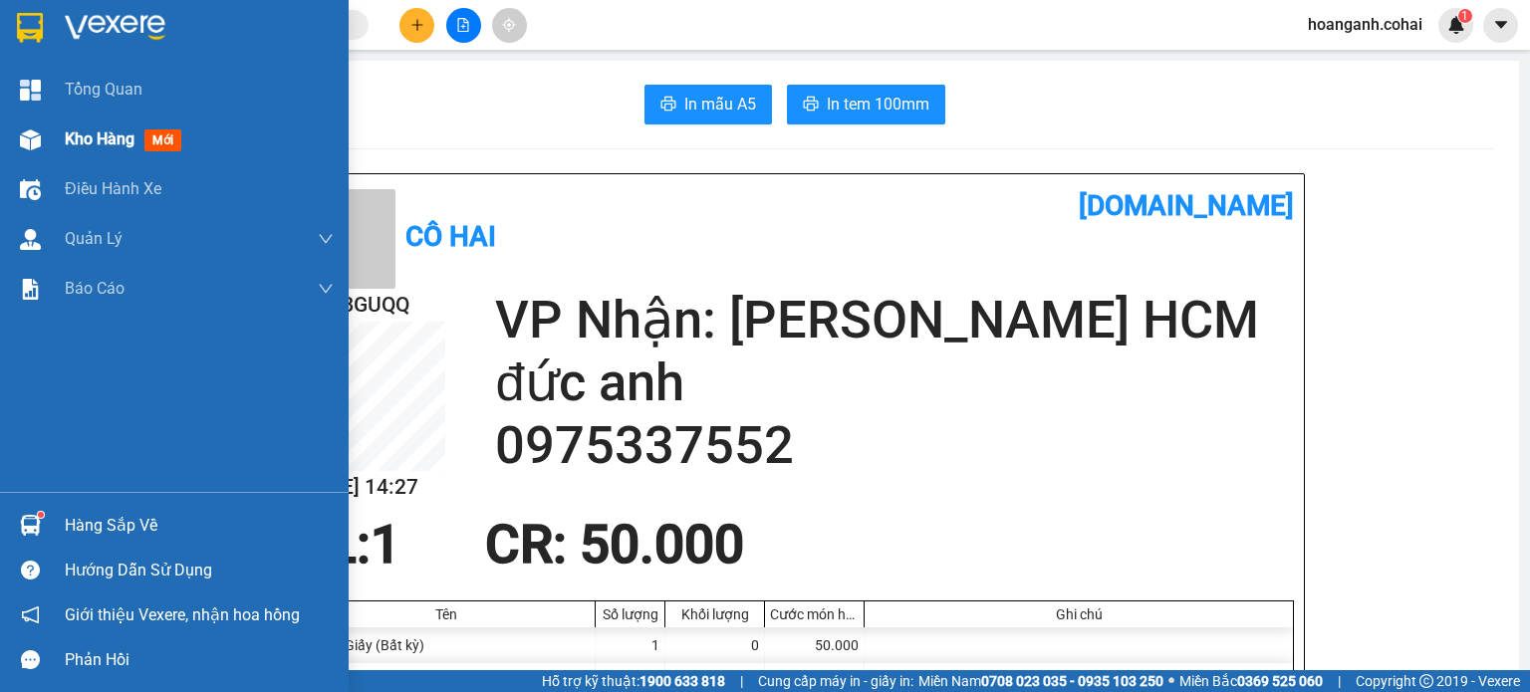
click at [70, 134] on span "Kho hàng" at bounding box center [100, 139] width 70 height 19
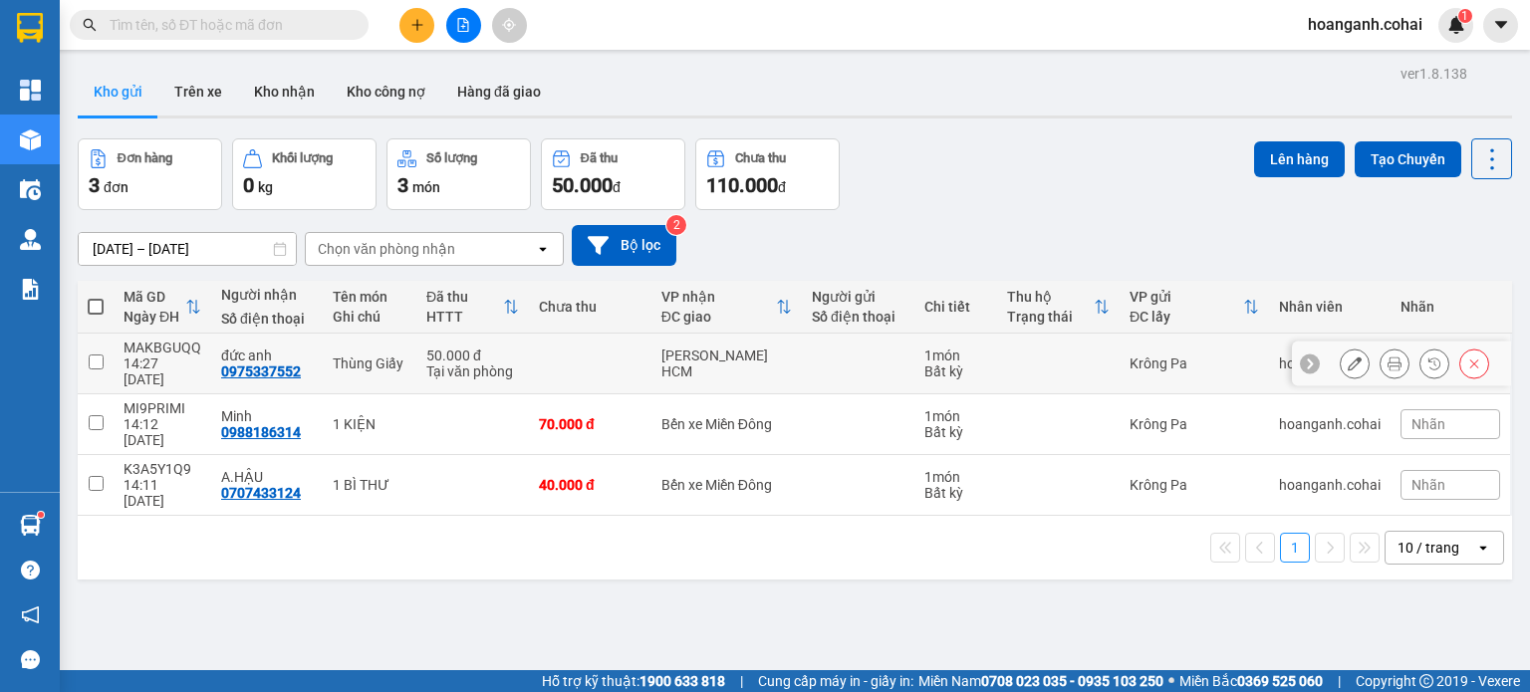
click at [96, 355] on input "checkbox" at bounding box center [96, 362] width 15 height 15
checkbox input "true"
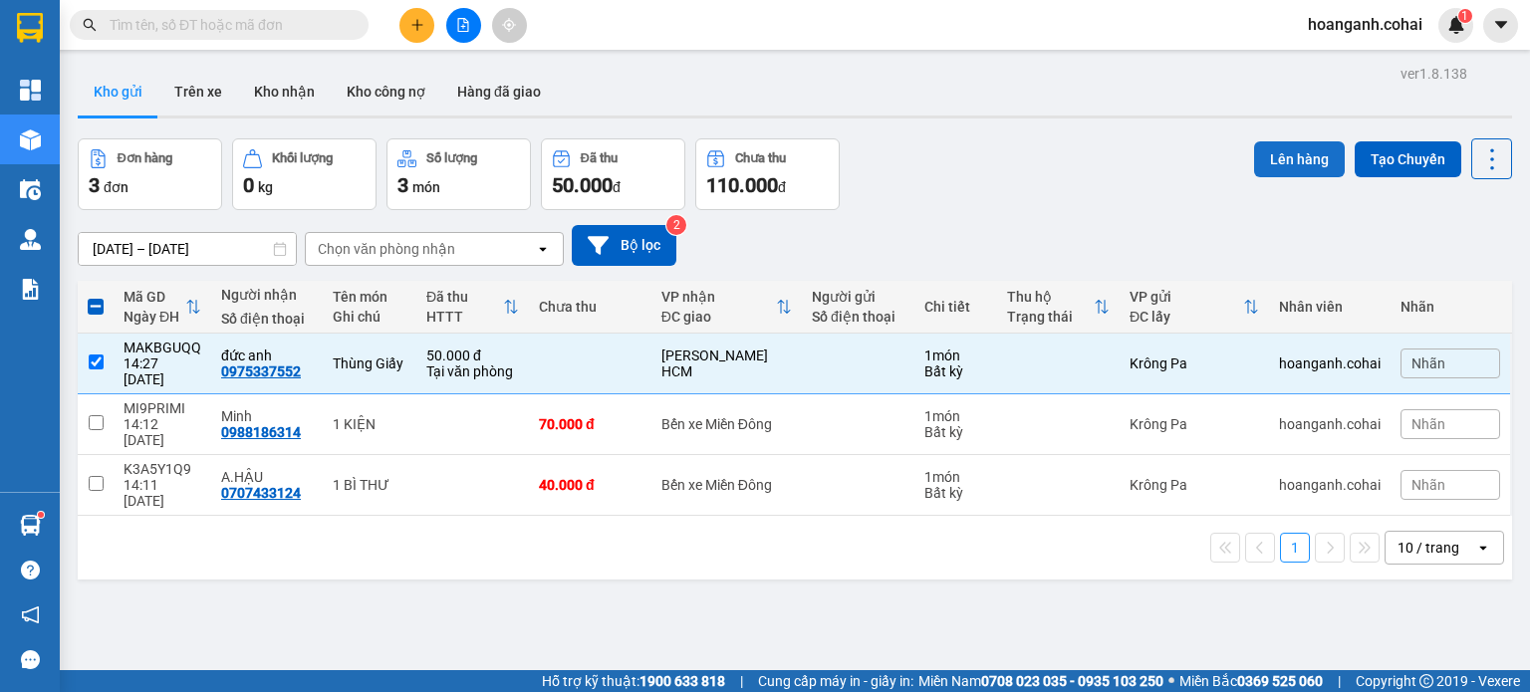
click at [1289, 159] on button "Lên hàng" at bounding box center [1299, 159] width 91 height 36
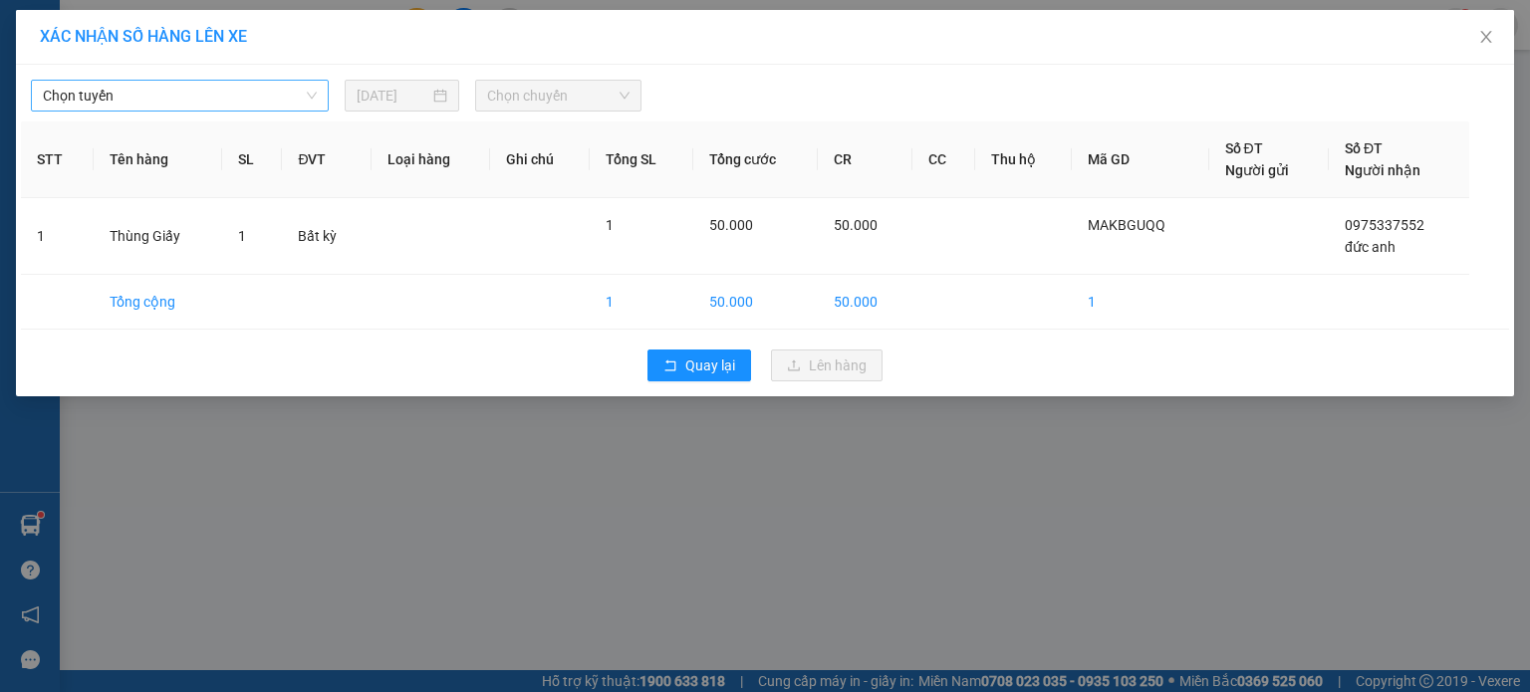
click at [133, 102] on span "Chọn tuyến" at bounding box center [180, 96] width 274 height 30
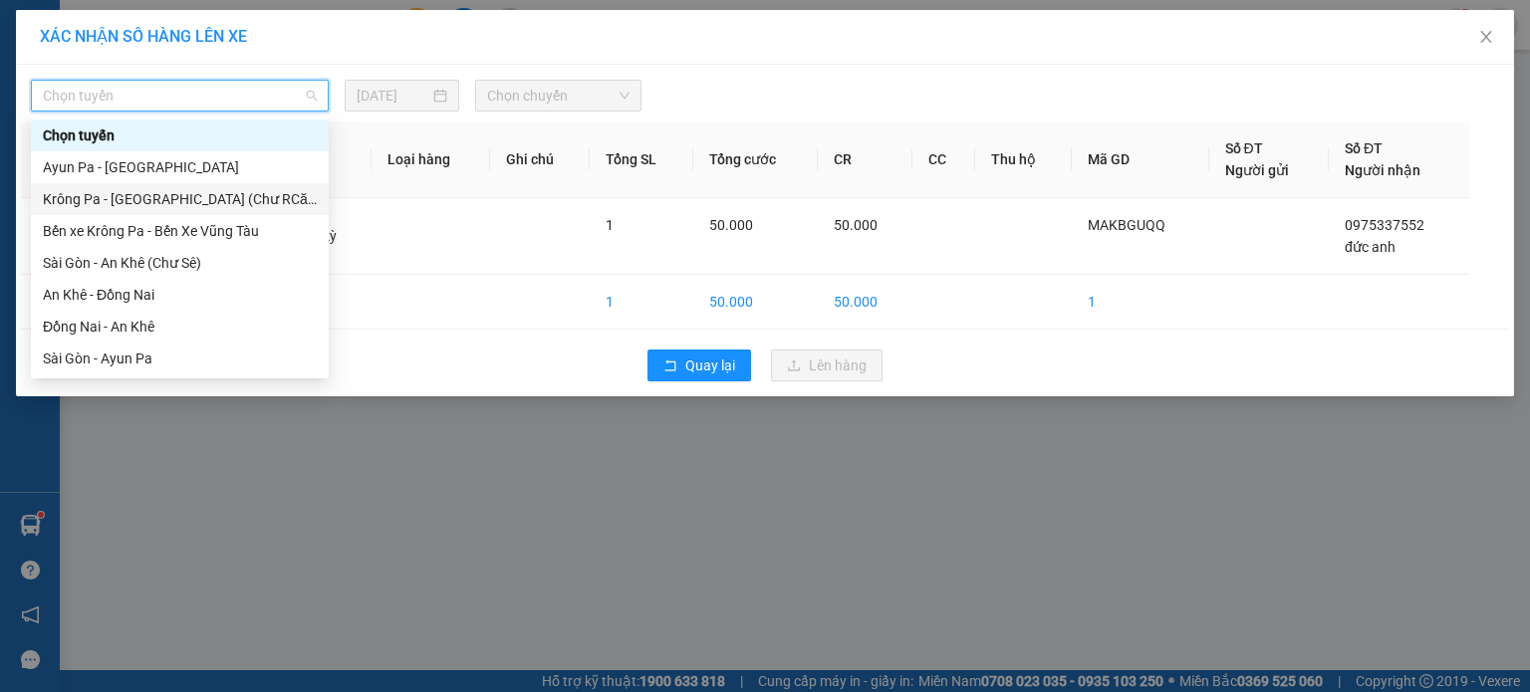
click at [199, 194] on div "Krông Pa - [GEOGRAPHIC_DATA] (Chư RCăm)" at bounding box center [180, 199] width 274 height 22
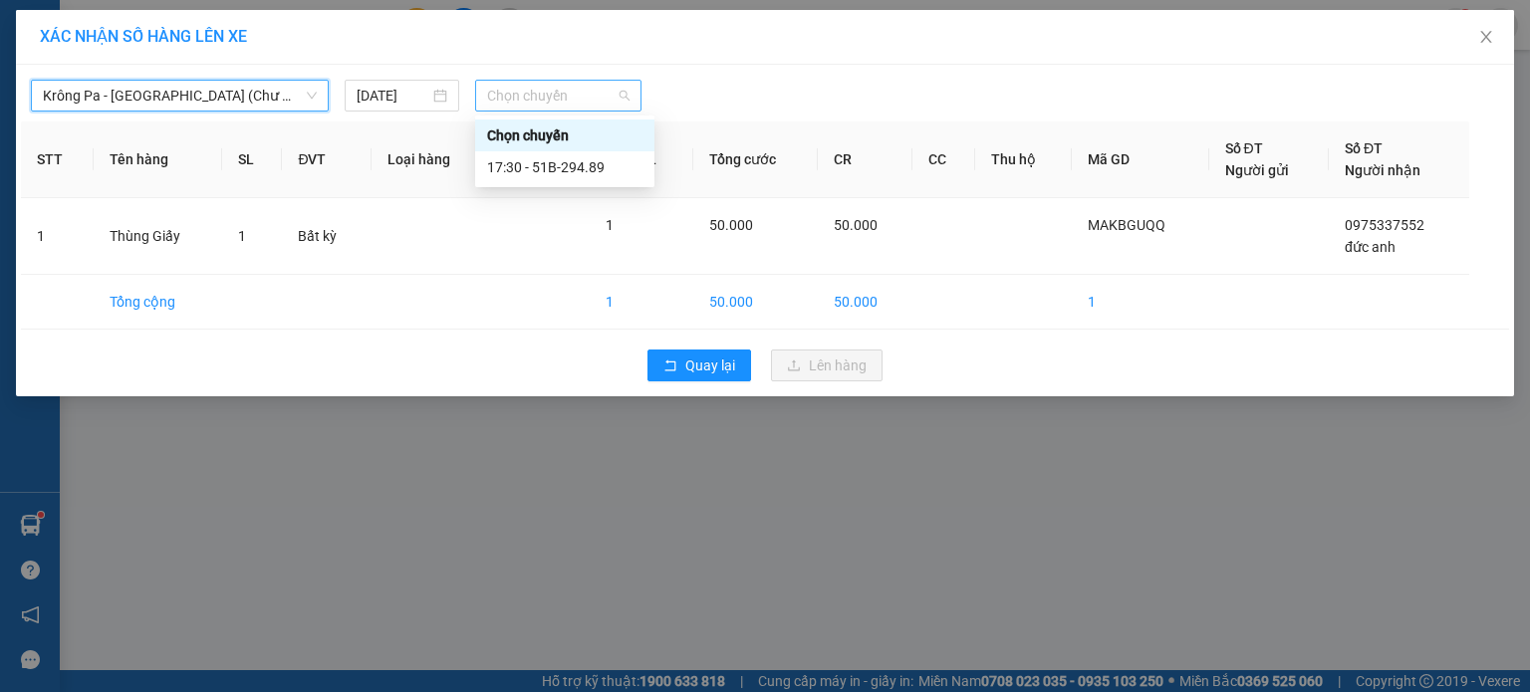
click at [582, 83] on span "Chọn chuyến" at bounding box center [558, 96] width 143 height 30
click at [554, 174] on div "17:30 - 51B-294.89" at bounding box center [564, 167] width 155 height 22
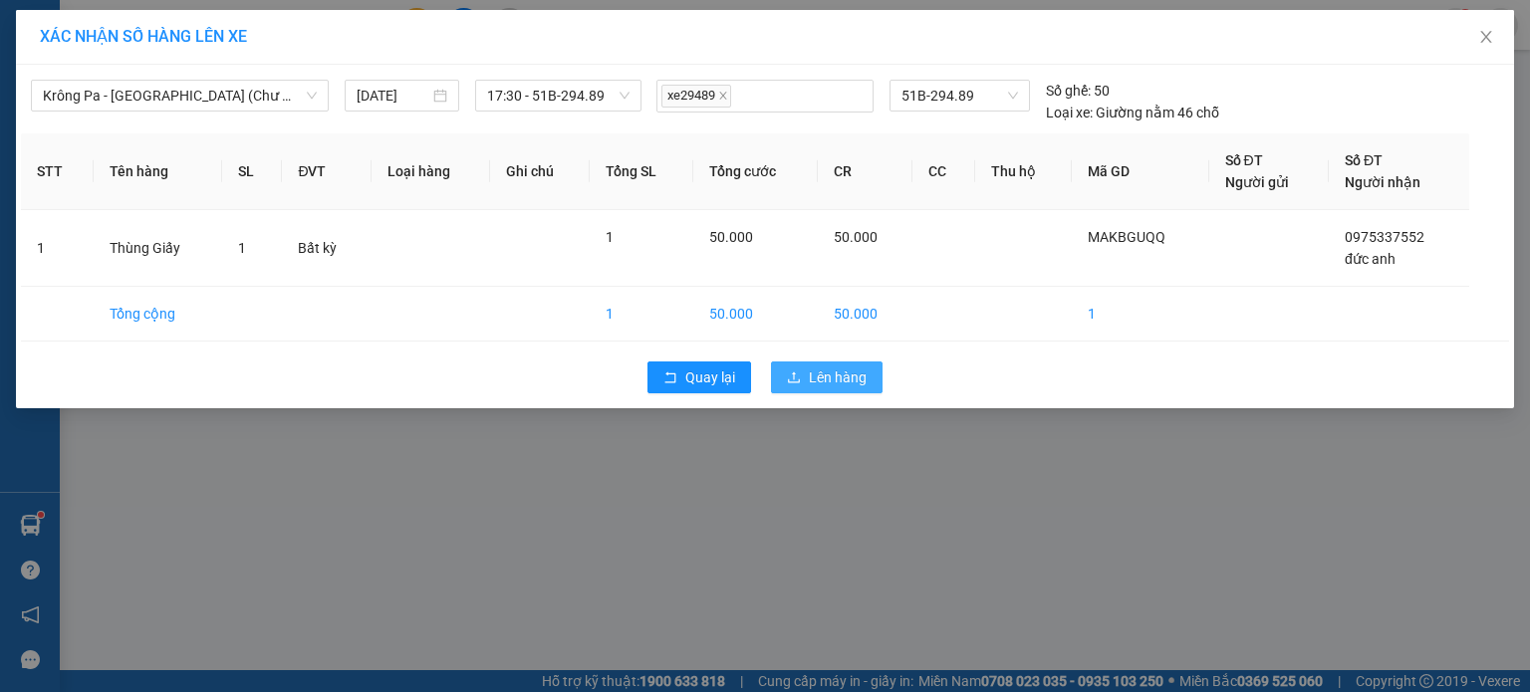
click at [842, 376] on span "Lên hàng" at bounding box center [838, 378] width 58 height 22
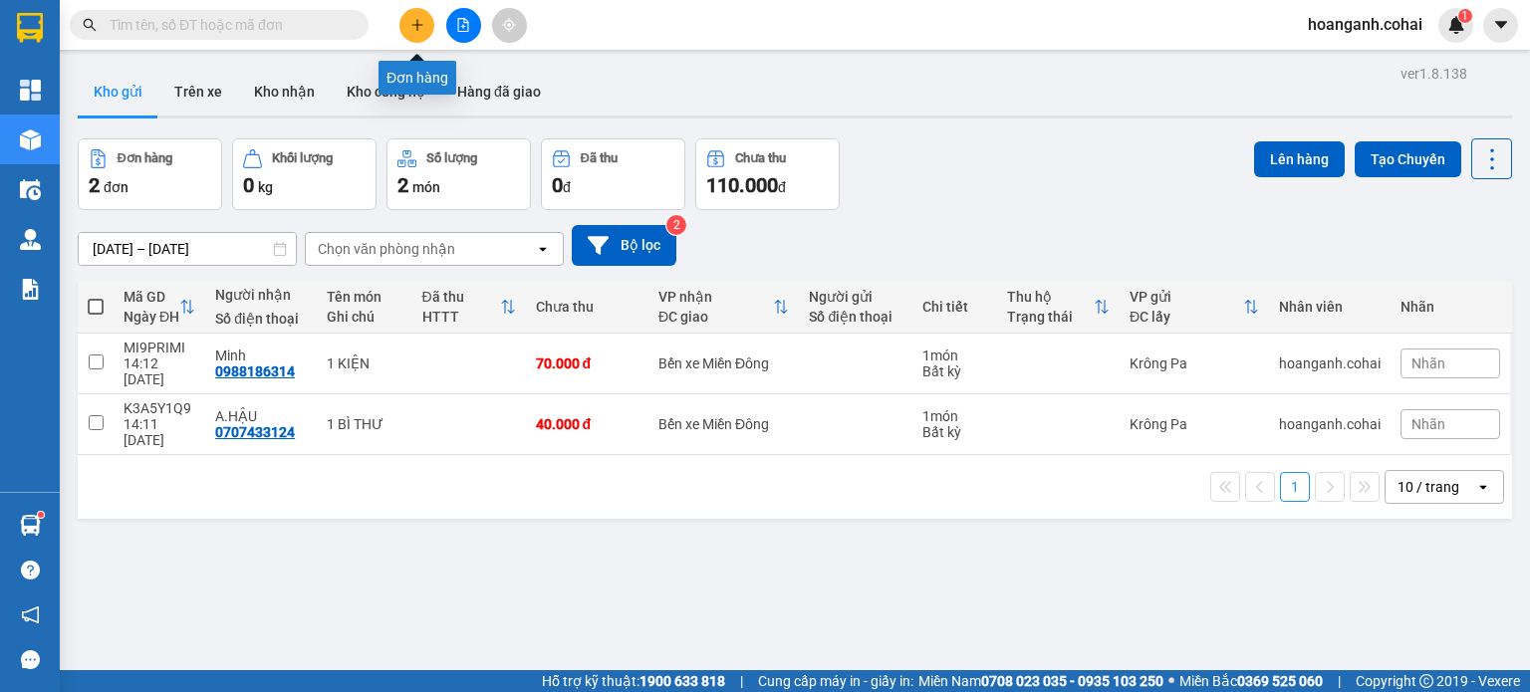
click at [429, 30] on button at bounding box center [416, 25] width 35 height 35
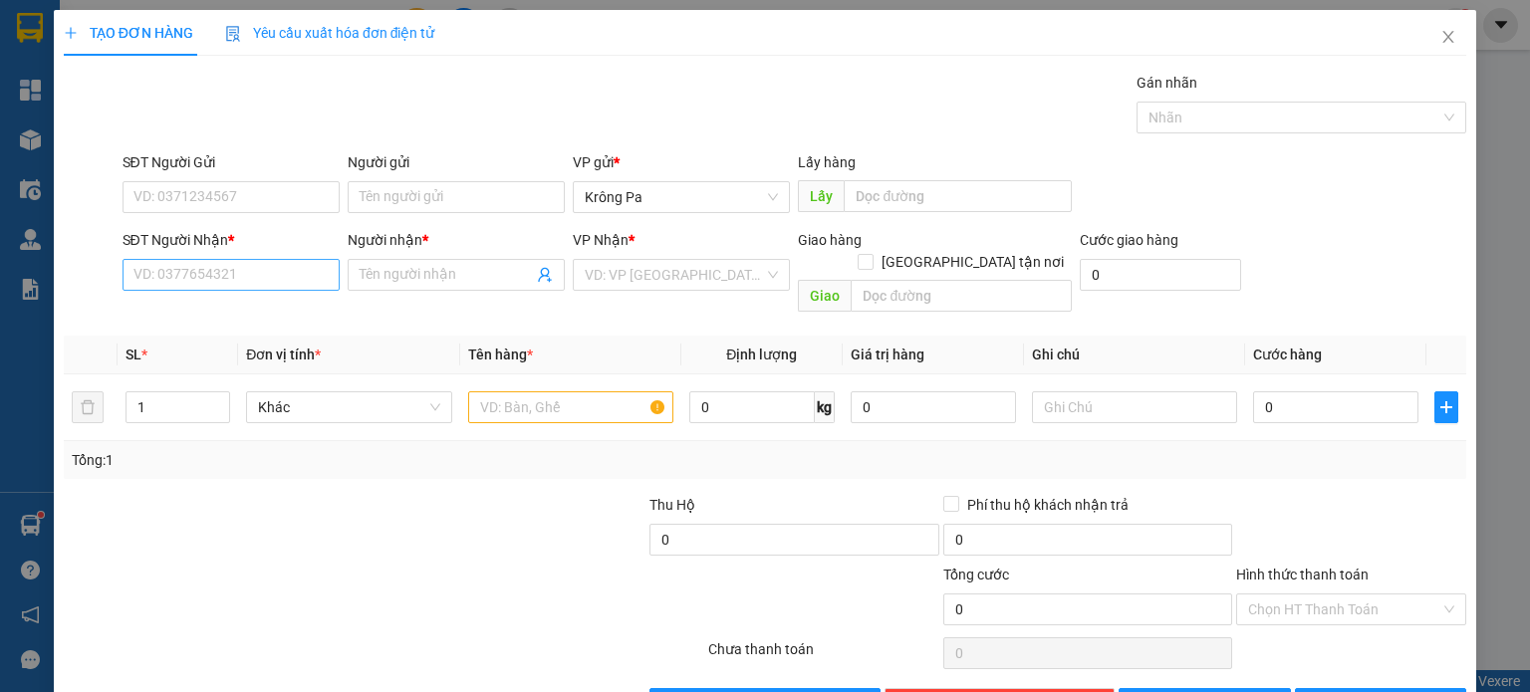
drag, startPoint x: 215, startPoint y: 241, endPoint x: 223, endPoint y: 272, distance: 31.9
click at [215, 240] on div "SĐT Người Nhận *" at bounding box center [231, 240] width 217 height 22
click at [215, 259] on input "SĐT Người Nhận *" at bounding box center [231, 275] width 217 height 32
click at [227, 282] on input "SĐT Người Nhận *" at bounding box center [231, 275] width 217 height 32
type input "0973366324"
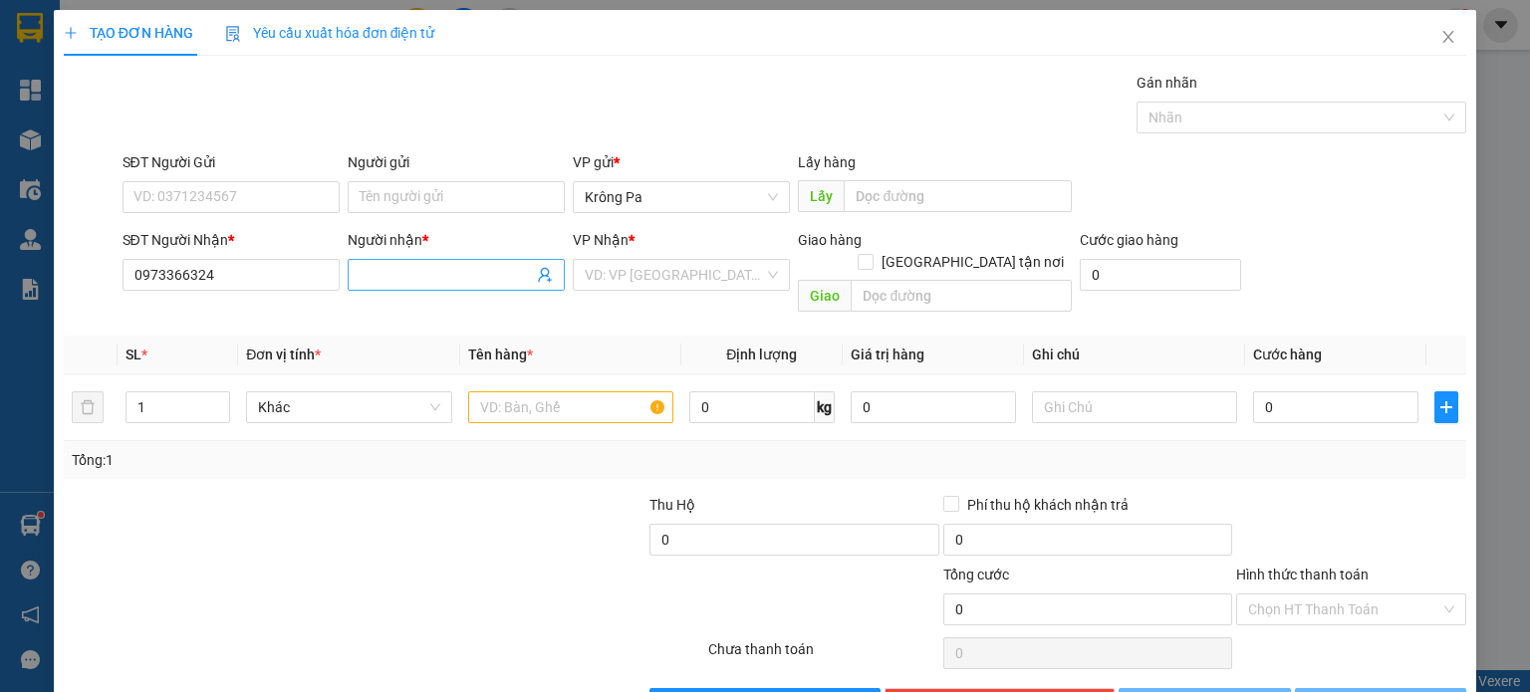
click at [489, 274] on input "Người nhận *" at bounding box center [446, 275] width 173 height 22
type input "Thủy"
click at [673, 275] on input "search" at bounding box center [674, 275] width 179 height 30
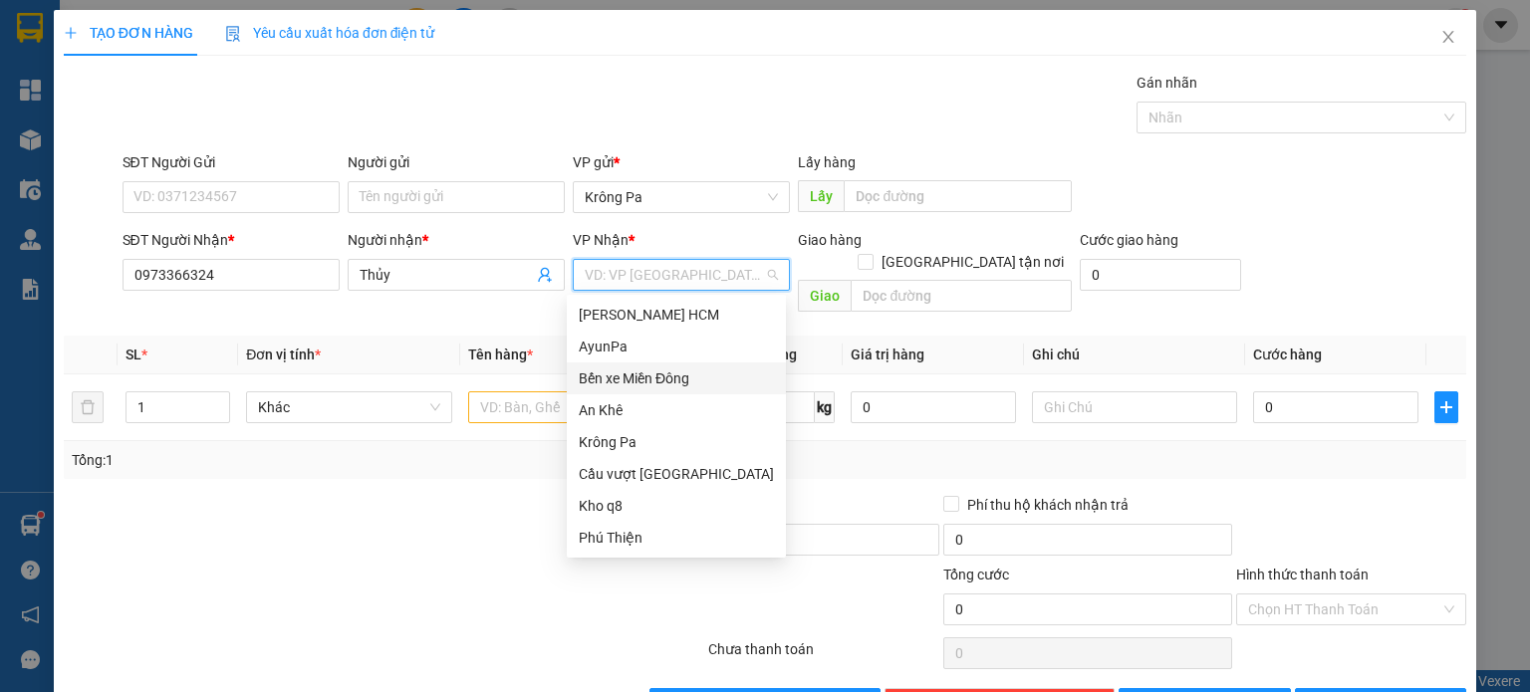
click at [660, 379] on div "Bến xe Miền Đông" at bounding box center [676, 379] width 195 height 22
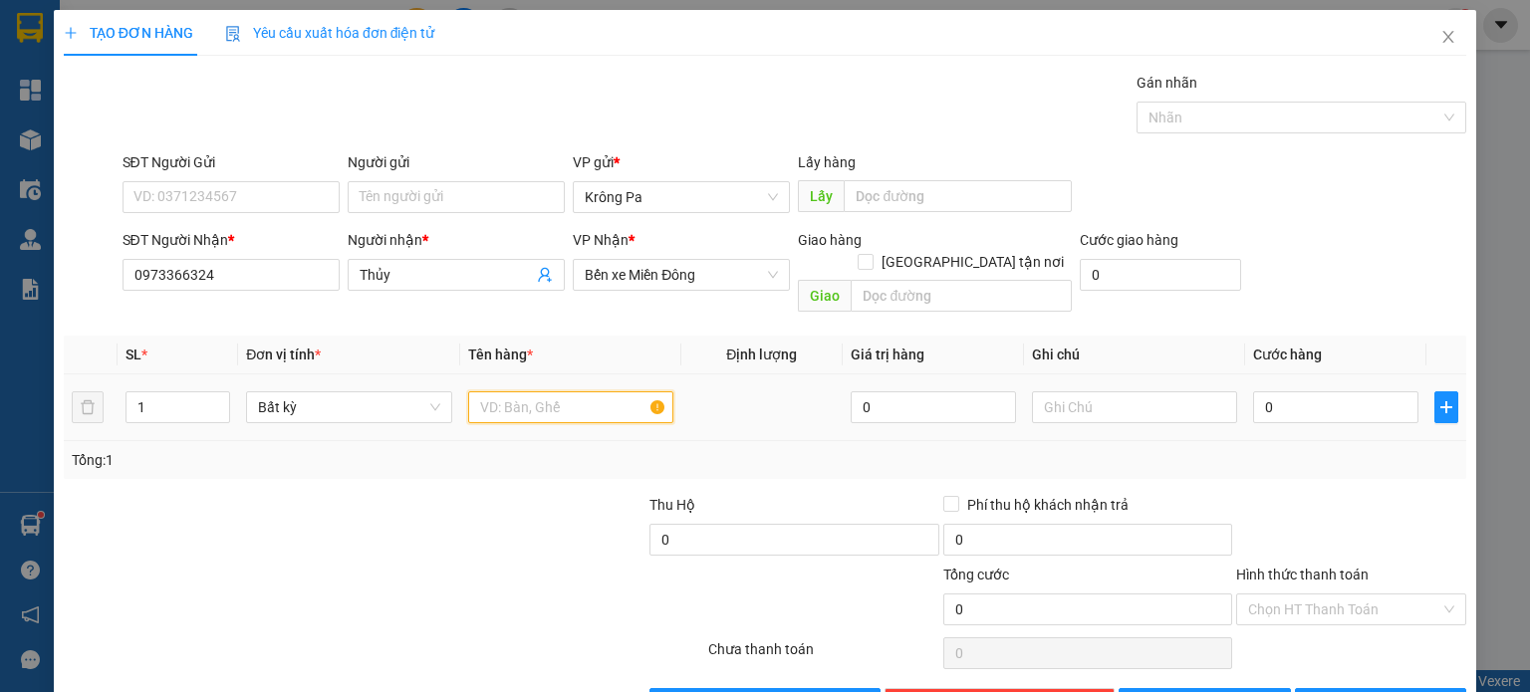
click at [573, 392] on input "text" at bounding box center [570, 408] width 205 height 32
type input "TX Nhỏ"
click at [1320, 392] on input "0" at bounding box center [1335, 408] width 165 height 32
type input "05"
type input "5"
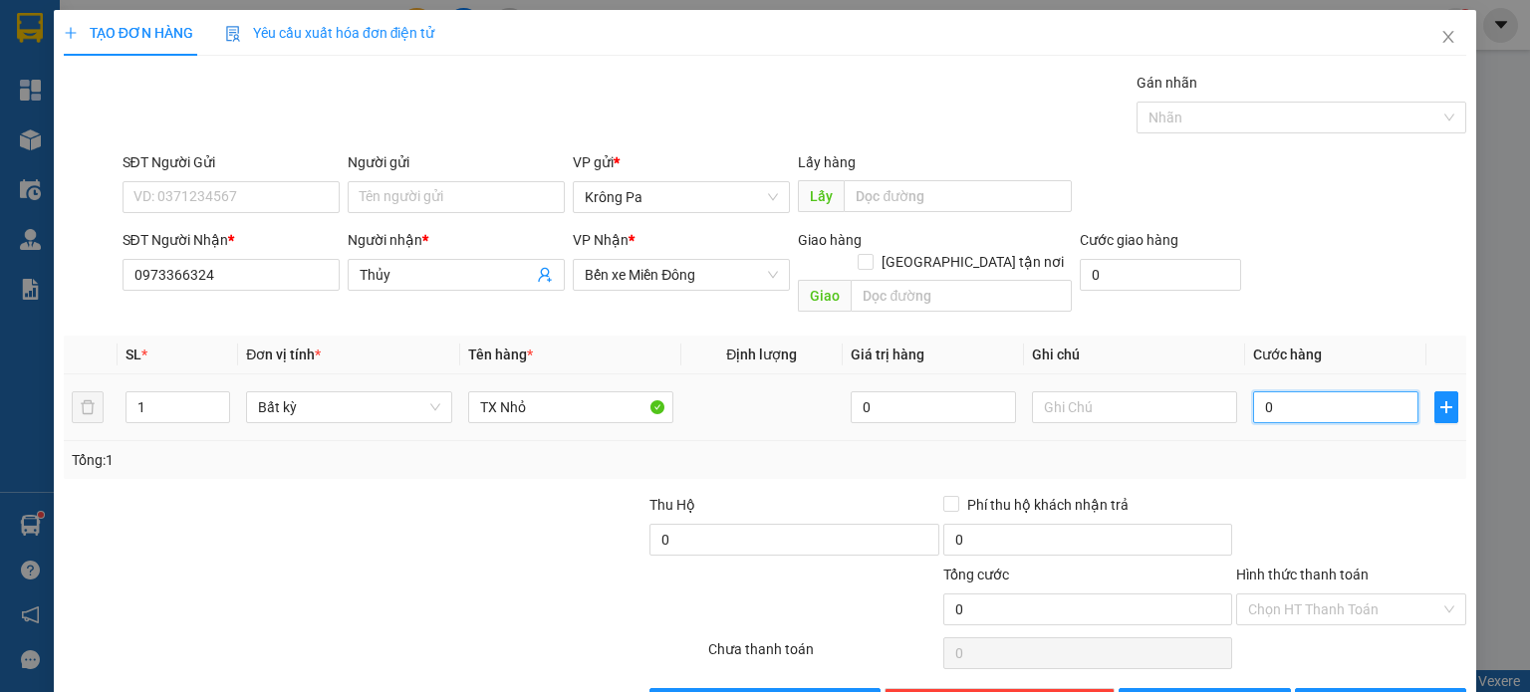
type input "5"
type input "050"
type input "50"
type input "05"
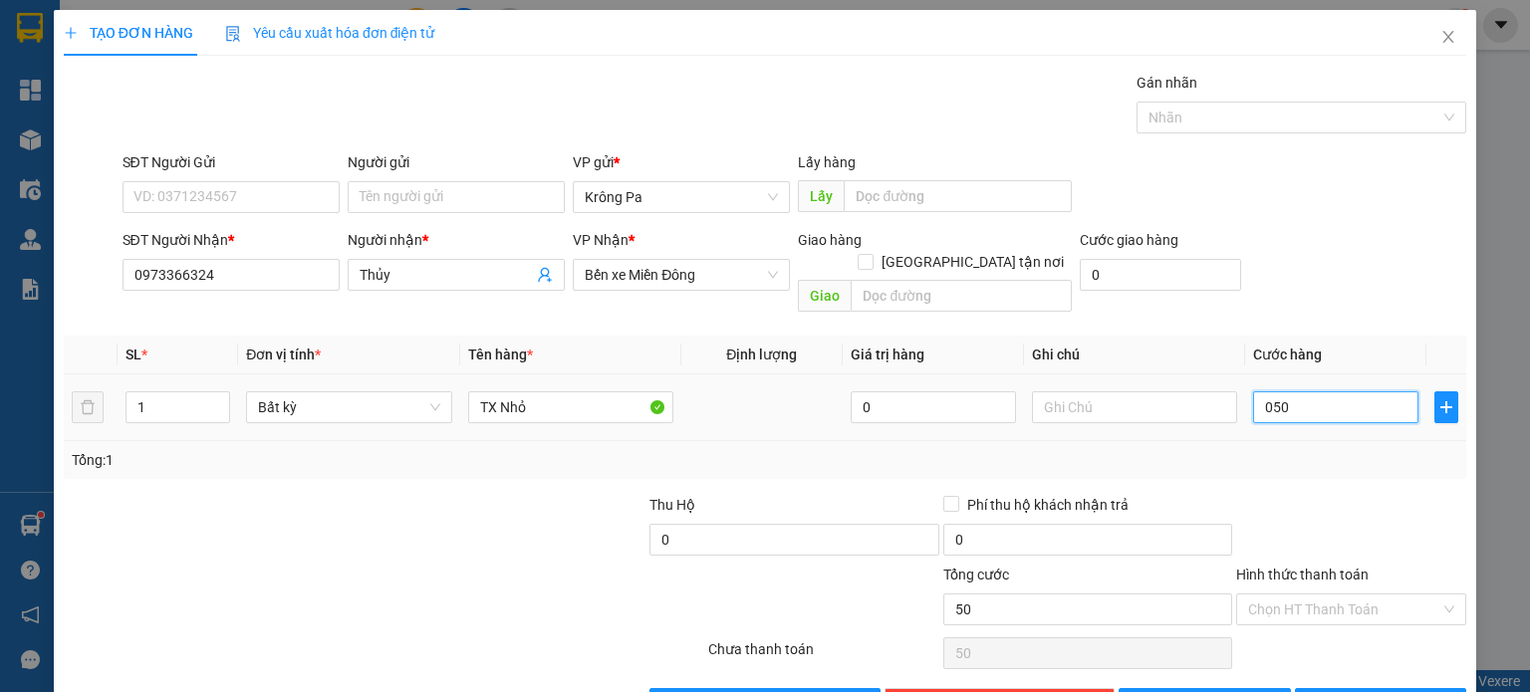
type input "5"
type input "0"
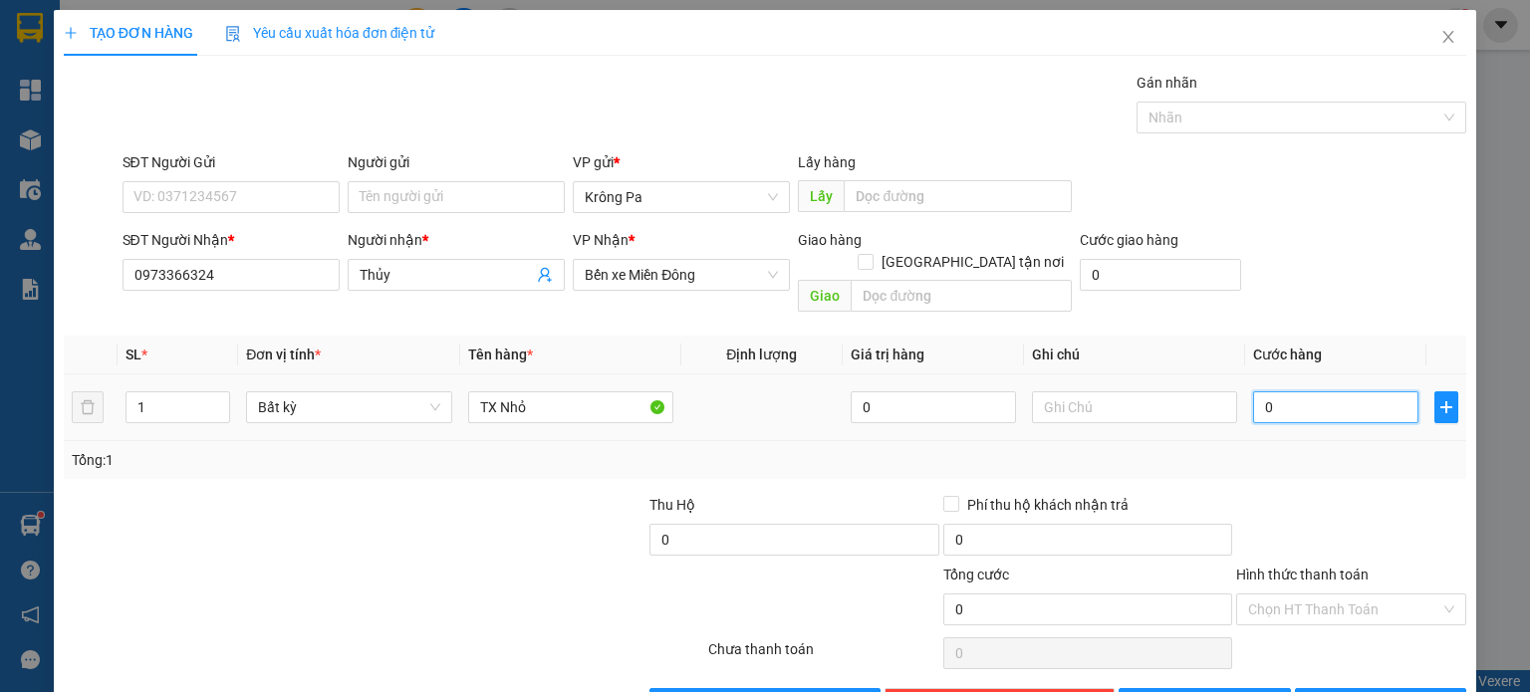
drag, startPoint x: 1319, startPoint y: 378, endPoint x: 935, endPoint y: 401, distance: 384.3
click at [935, 401] on tr "1 Bất kỳ TX Nhỏ 0 0" at bounding box center [765, 408] width 1403 height 67
type input "5"
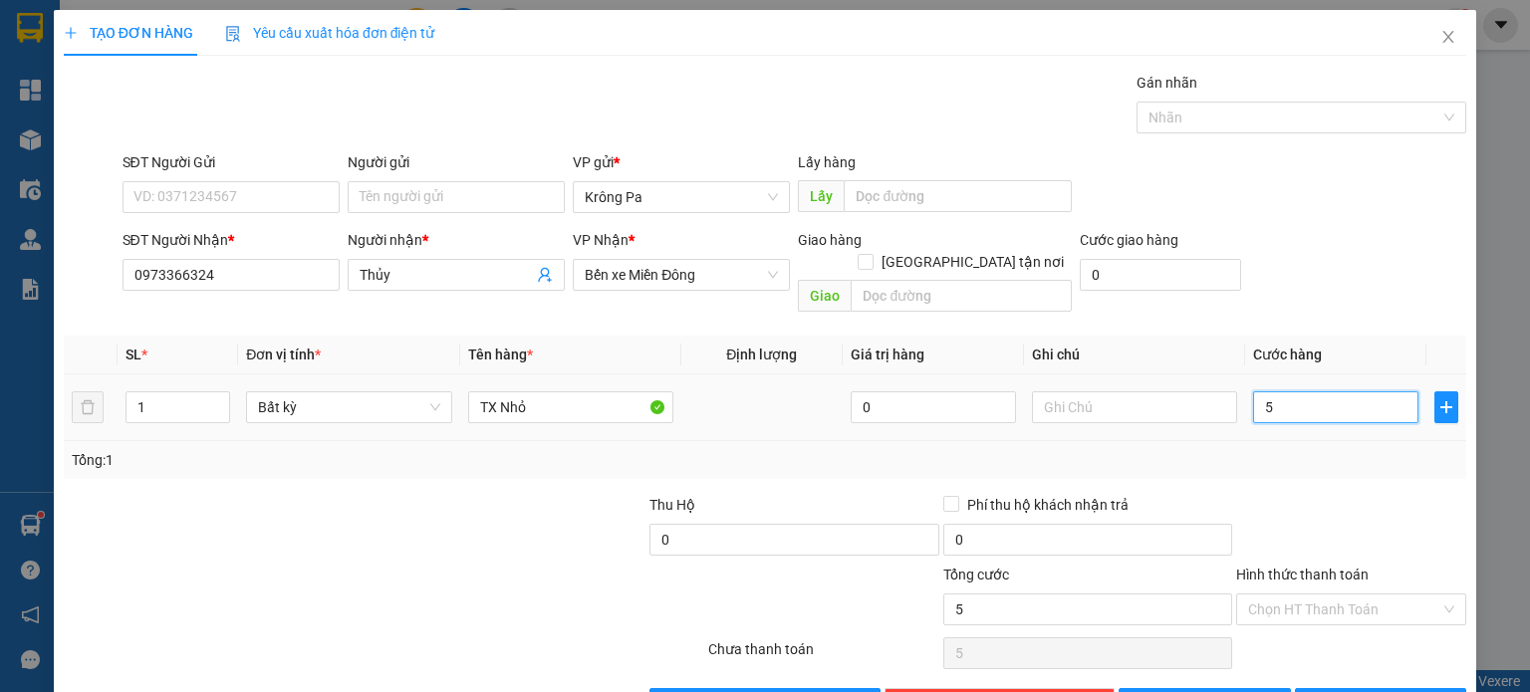
type input "50"
type input "50.000"
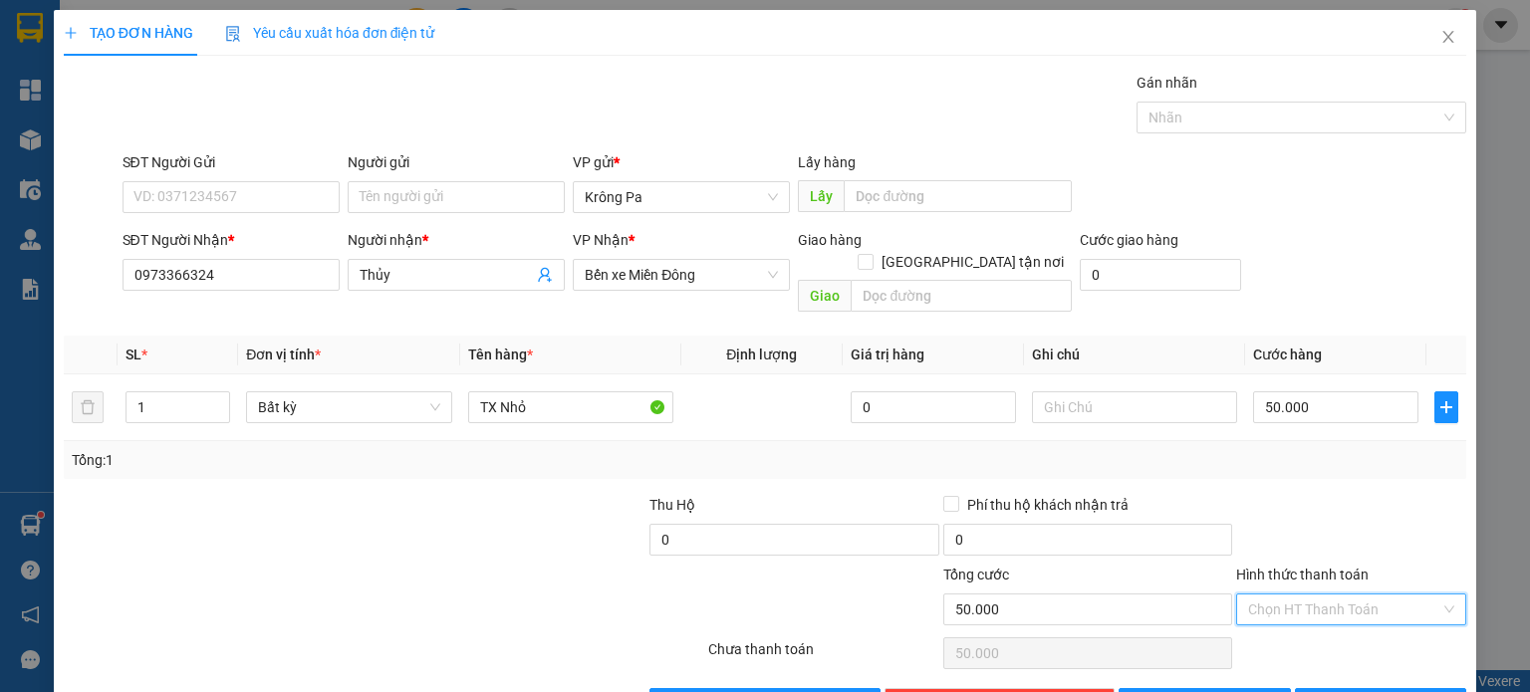
click at [1315, 597] on input "Hình thức thanh toán" at bounding box center [1344, 610] width 192 height 30
click at [1301, 630] on div "Tại văn phòng" at bounding box center [1338, 626] width 204 height 22
type input "0"
click at [1374, 691] on span "[PERSON_NAME] và In" at bounding box center [1402, 704] width 139 height 22
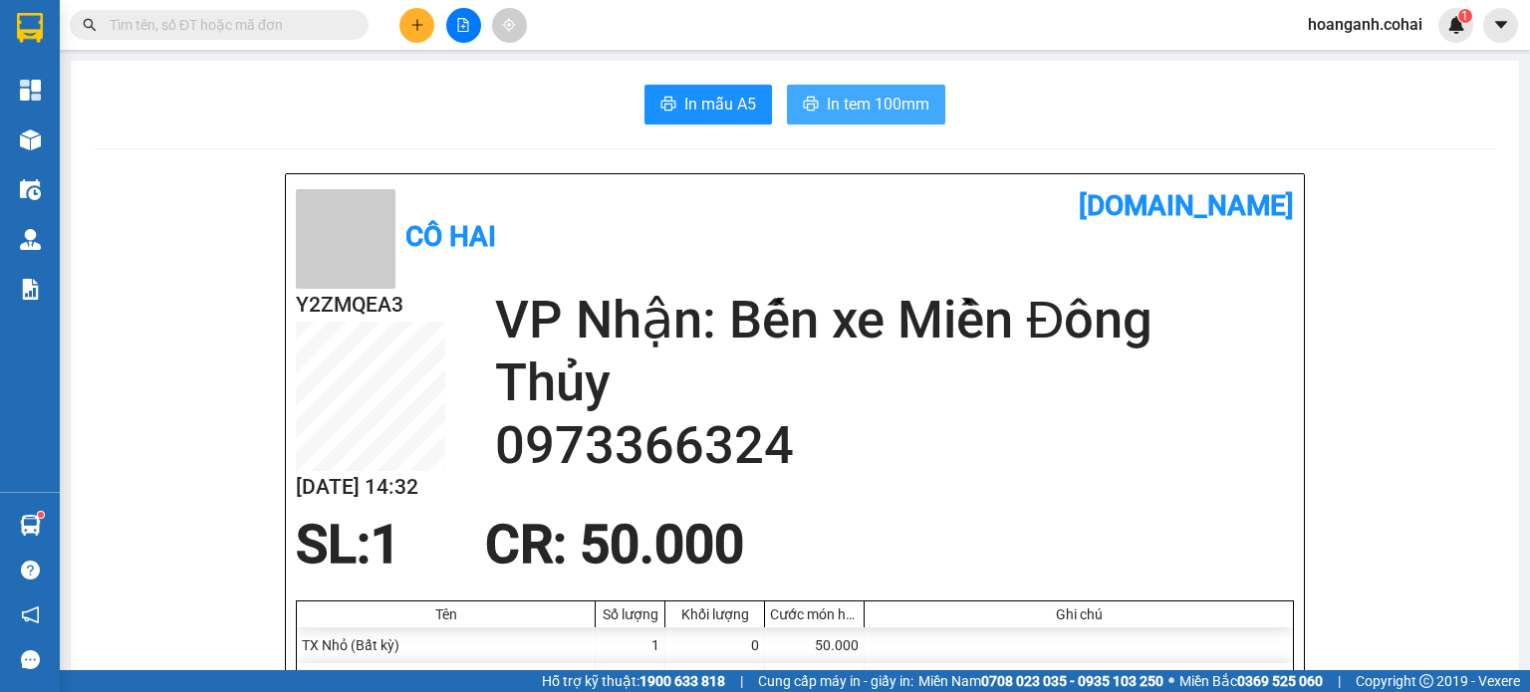
click at [856, 89] on button "In tem 100mm" at bounding box center [866, 105] width 158 height 40
click at [706, 104] on span "In mẫu A5" at bounding box center [720, 104] width 72 height 25
click at [419, 19] on icon "plus" at bounding box center [417, 25] width 14 height 14
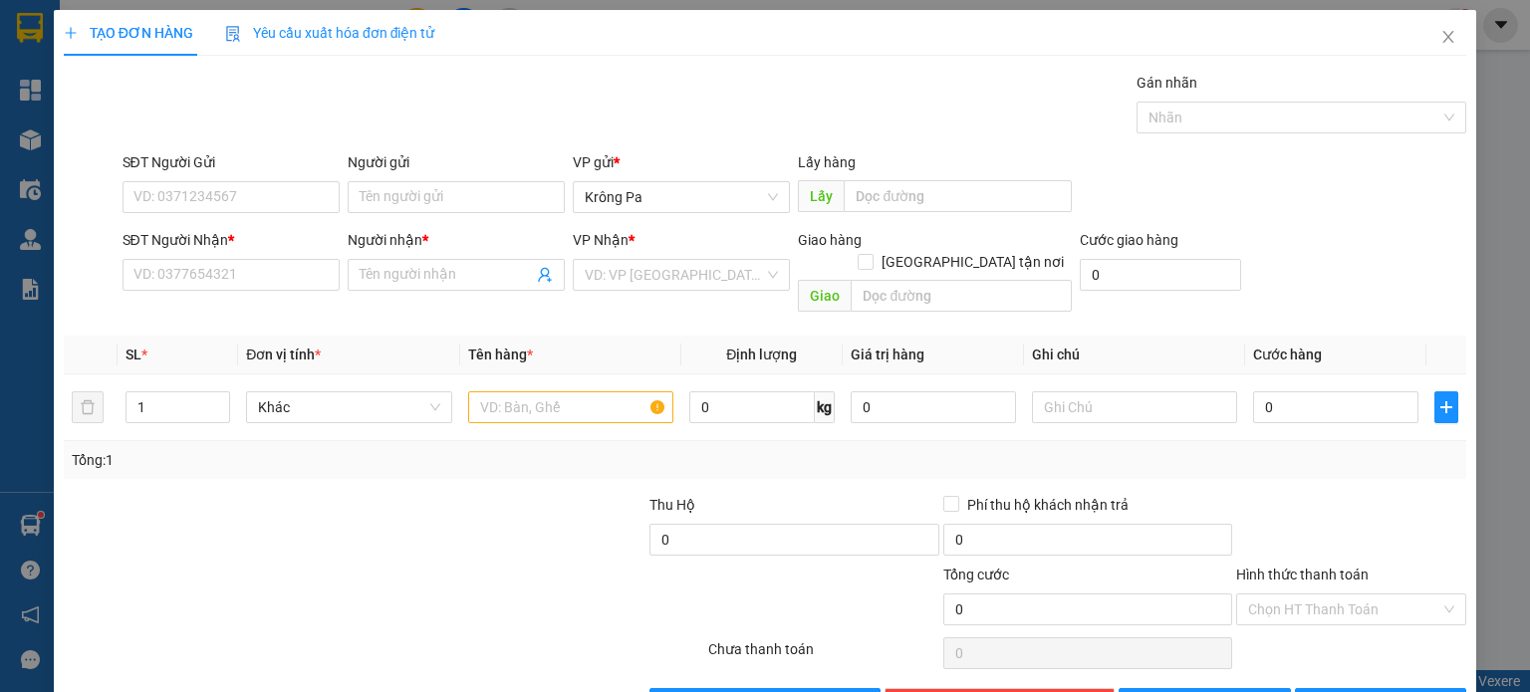
click at [236, 294] on div "SĐT Người Nhận * VD: 0377654321" at bounding box center [231, 264] width 217 height 70
click at [237, 289] on input "SĐT Người Nhận *" at bounding box center [231, 275] width 217 height 32
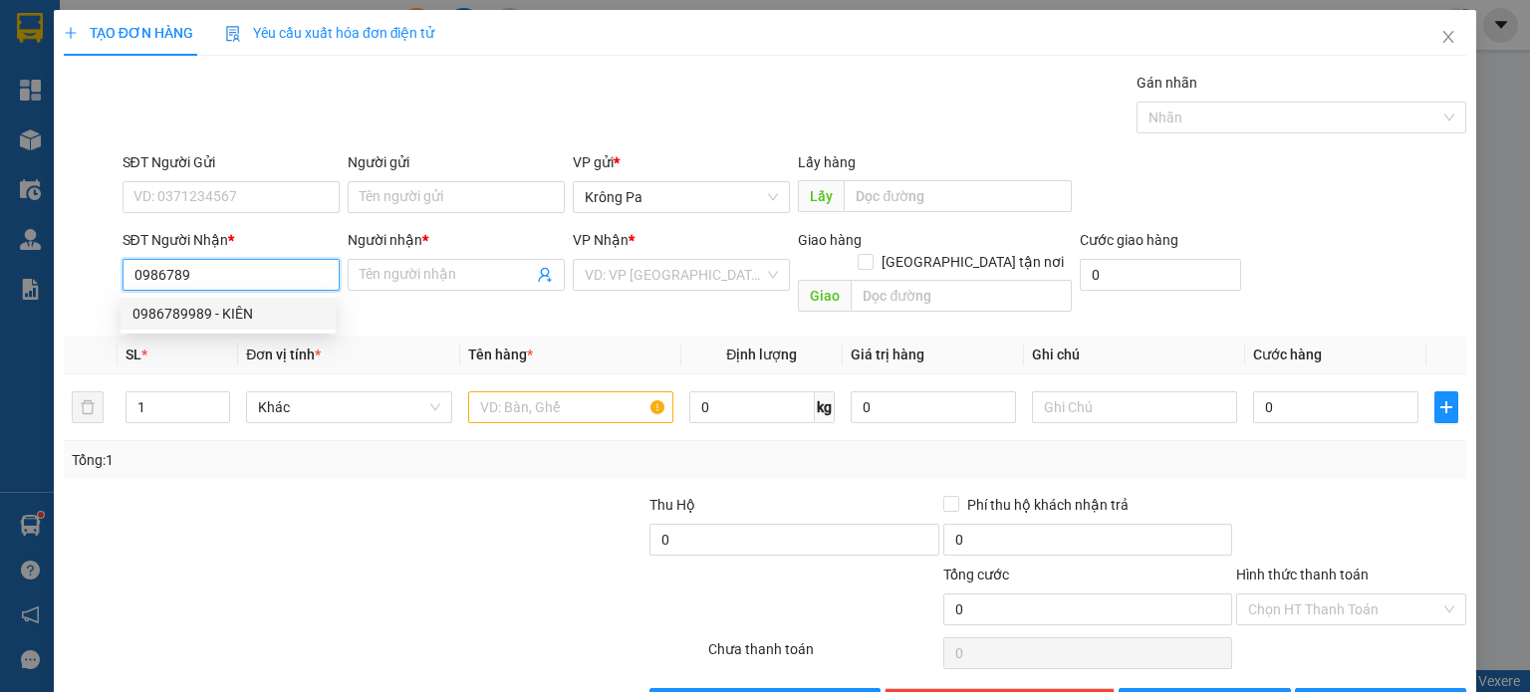
click at [232, 309] on div "0986789989 - KIÊN" at bounding box center [228, 314] width 191 height 22
type input "0986789989"
type input "KIÊN"
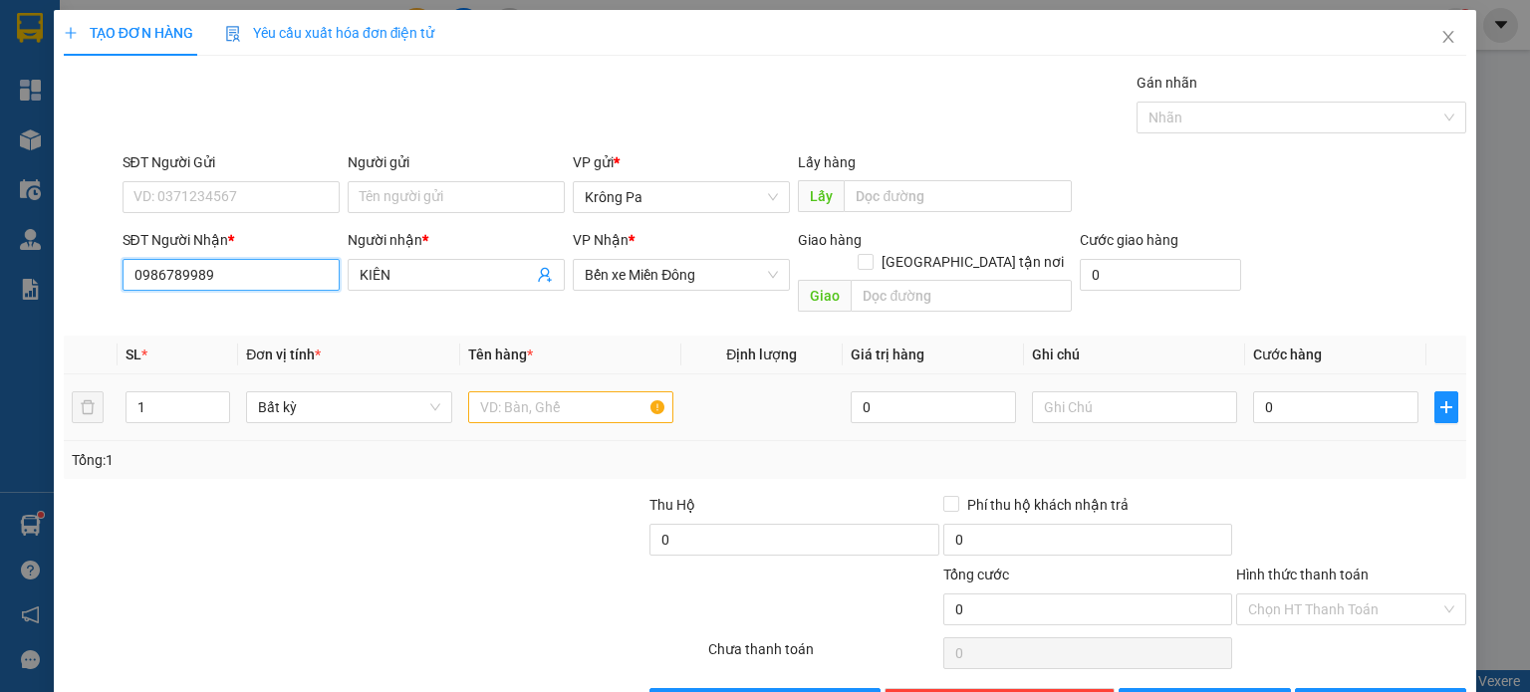
type input "0986789989"
click at [544, 392] on input "text" at bounding box center [570, 408] width 205 height 32
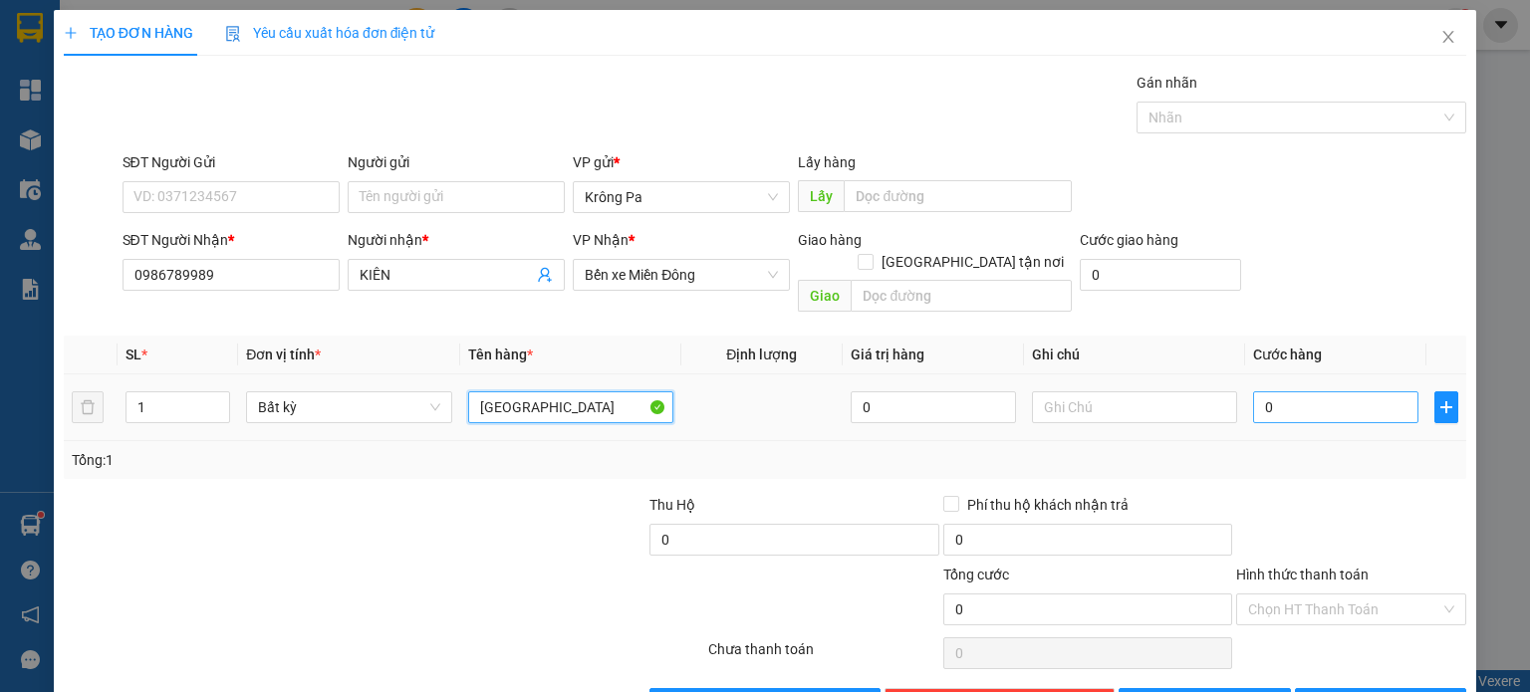
type input "[GEOGRAPHIC_DATA]"
click at [1294, 392] on input "0" at bounding box center [1335, 408] width 165 height 32
type input "05"
type input "5"
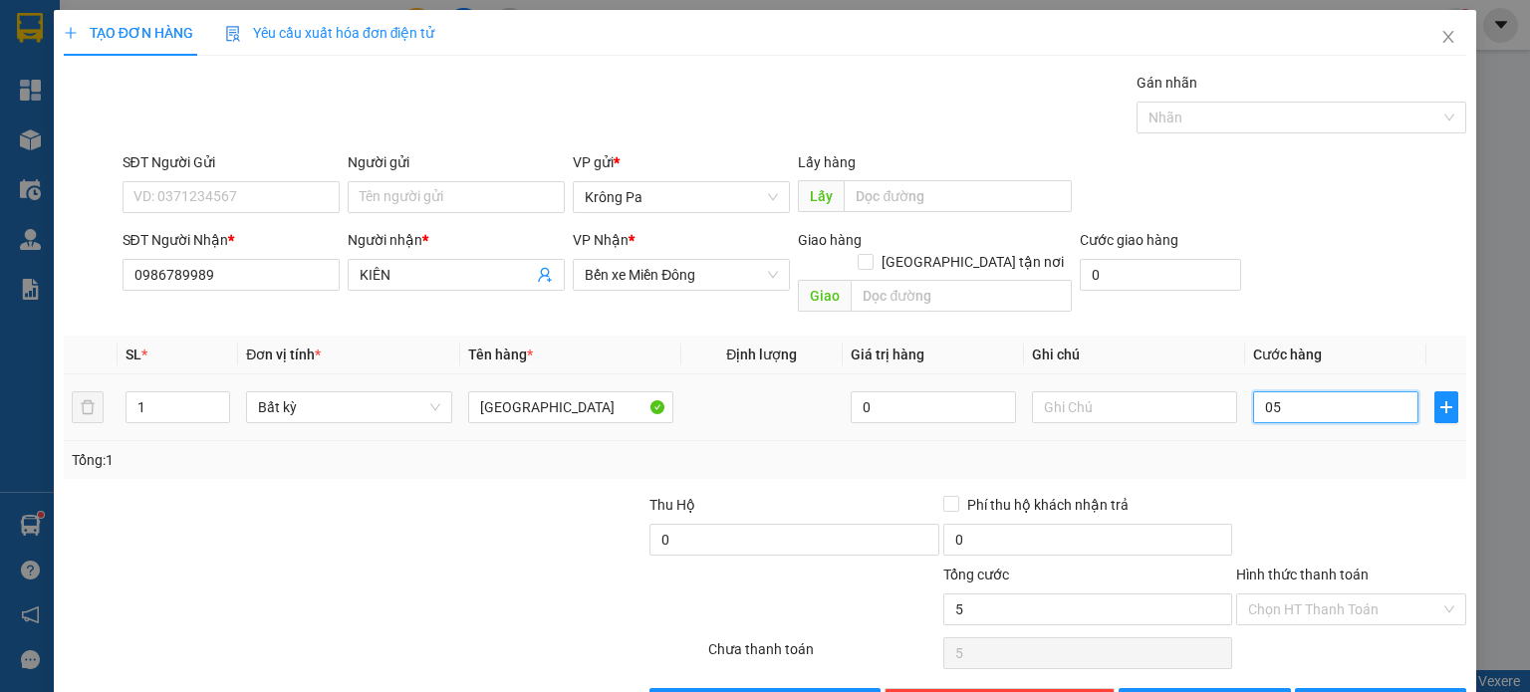
type input "050"
type input "50"
drag, startPoint x: 1336, startPoint y: 371, endPoint x: 912, endPoint y: 397, distance: 425.2
click at [912, 397] on tr "1 Bất kỳ [GEOGRAPHIC_DATA] 0 050" at bounding box center [765, 408] width 1403 height 67
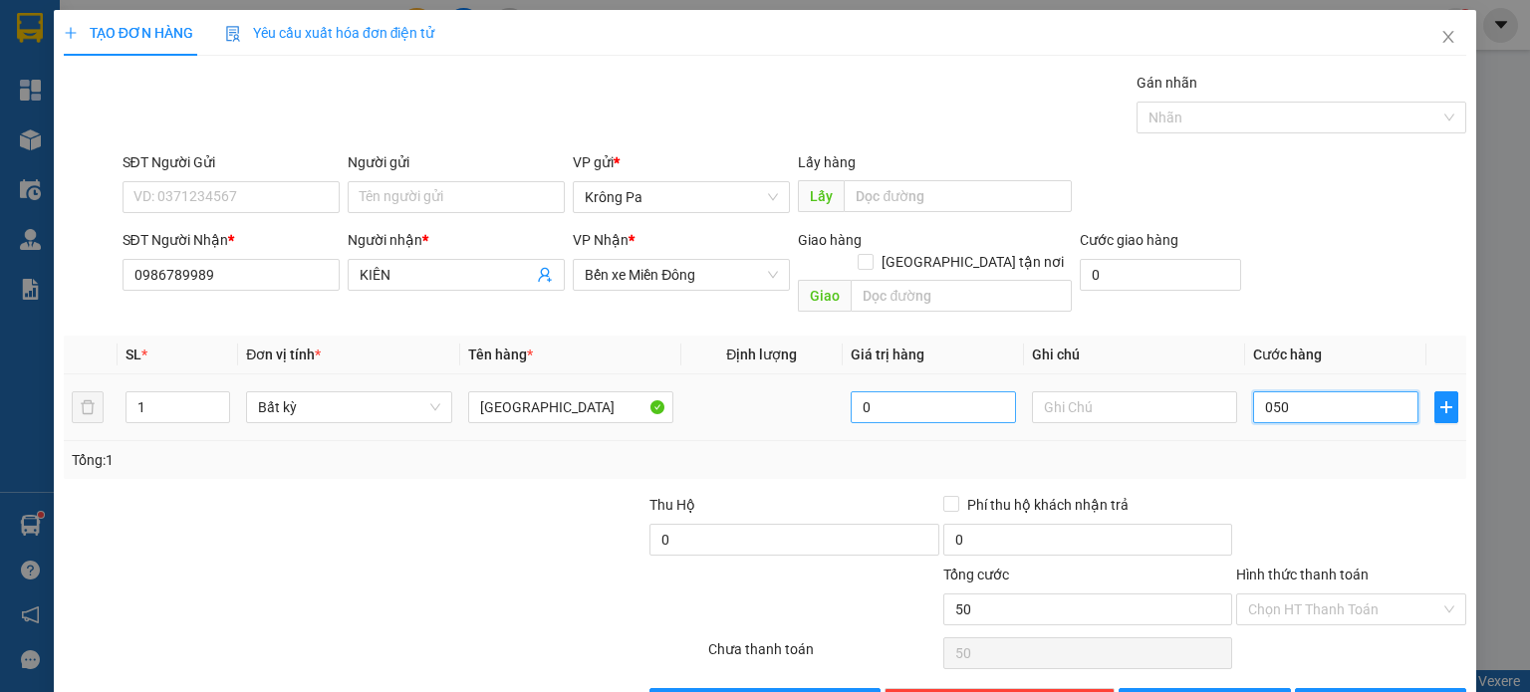
type input "5"
type input "50"
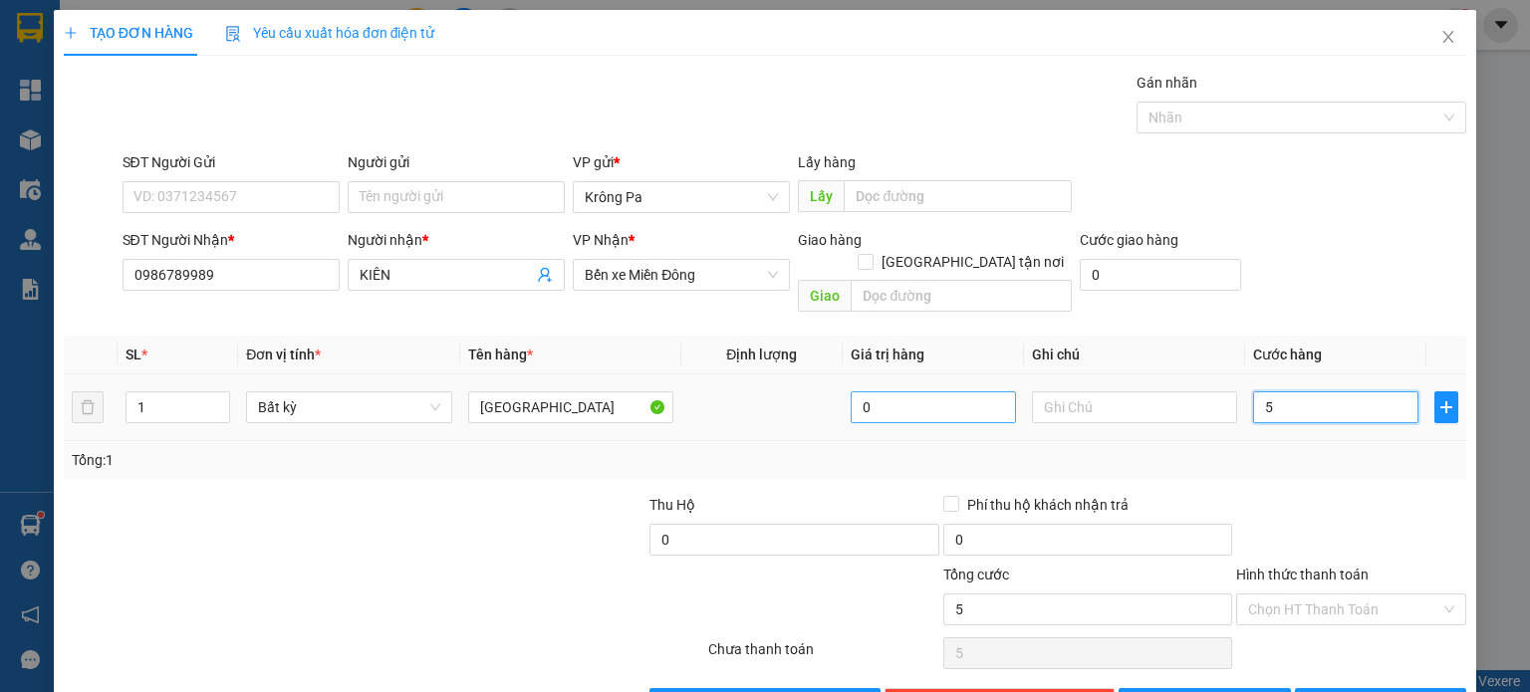
type input "50"
type input "50.000"
click at [1341, 494] on div at bounding box center [1351, 529] width 234 height 70
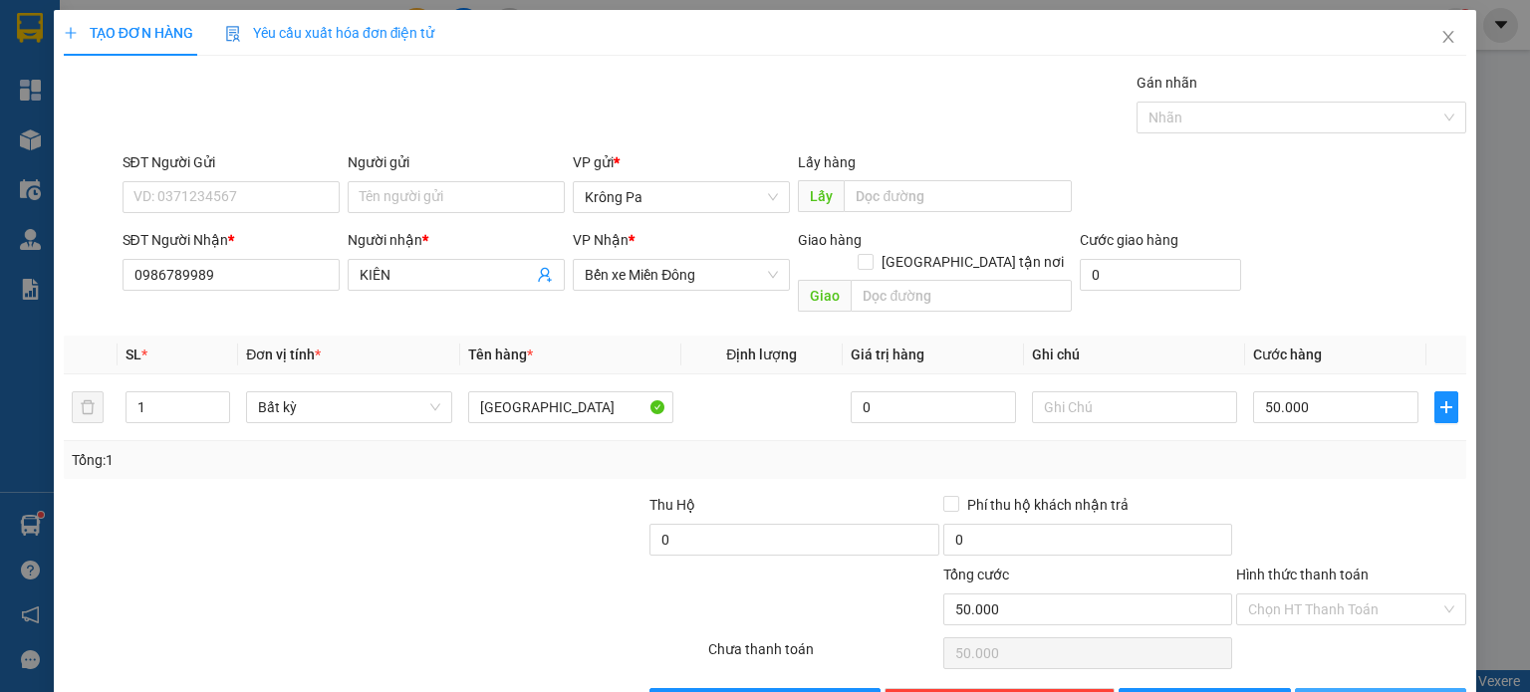
click at [1363, 691] on span "[PERSON_NAME] và In" at bounding box center [1402, 704] width 139 height 22
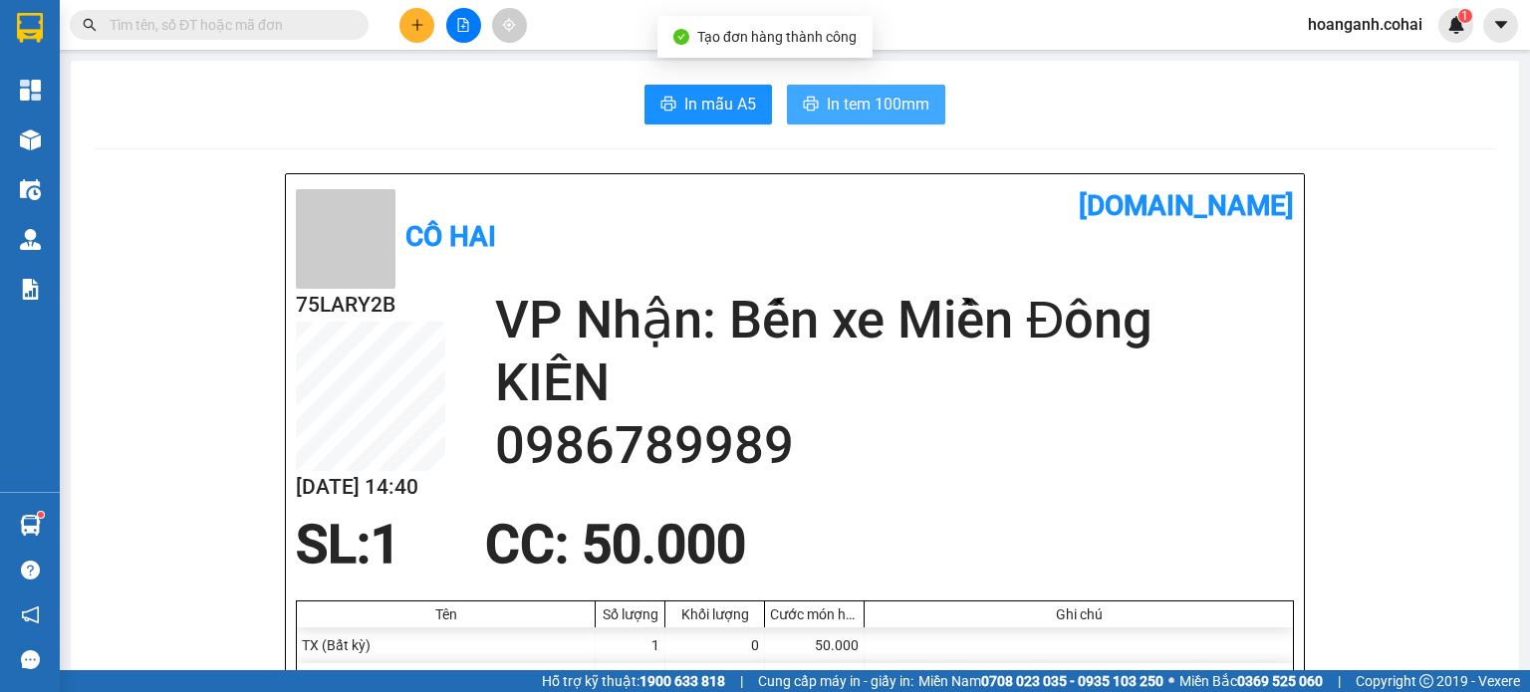
click at [883, 101] on span "In tem 100mm" at bounding box center [878, 104] width 103 height 25
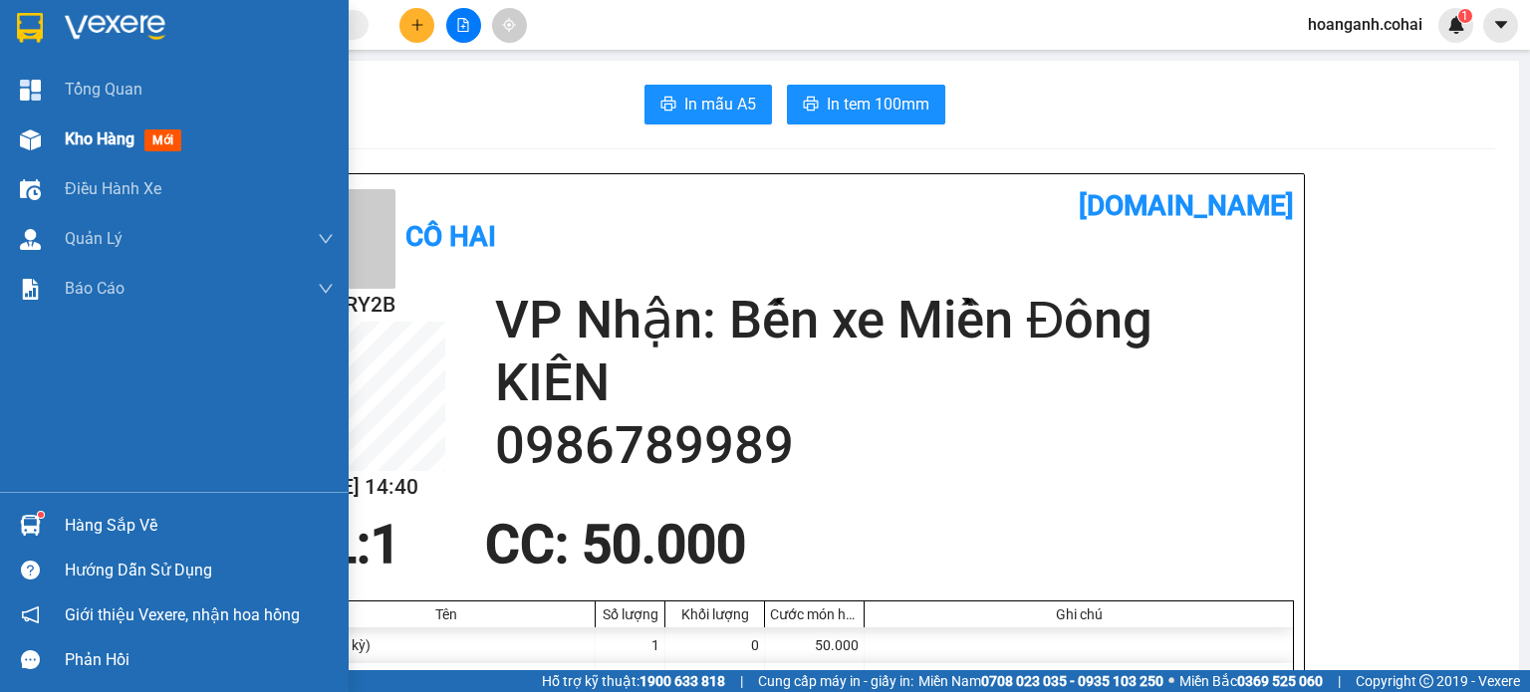
click at [85, 131] on span "Kho hàng" at bounding box center [100, 139] width 70 height 19
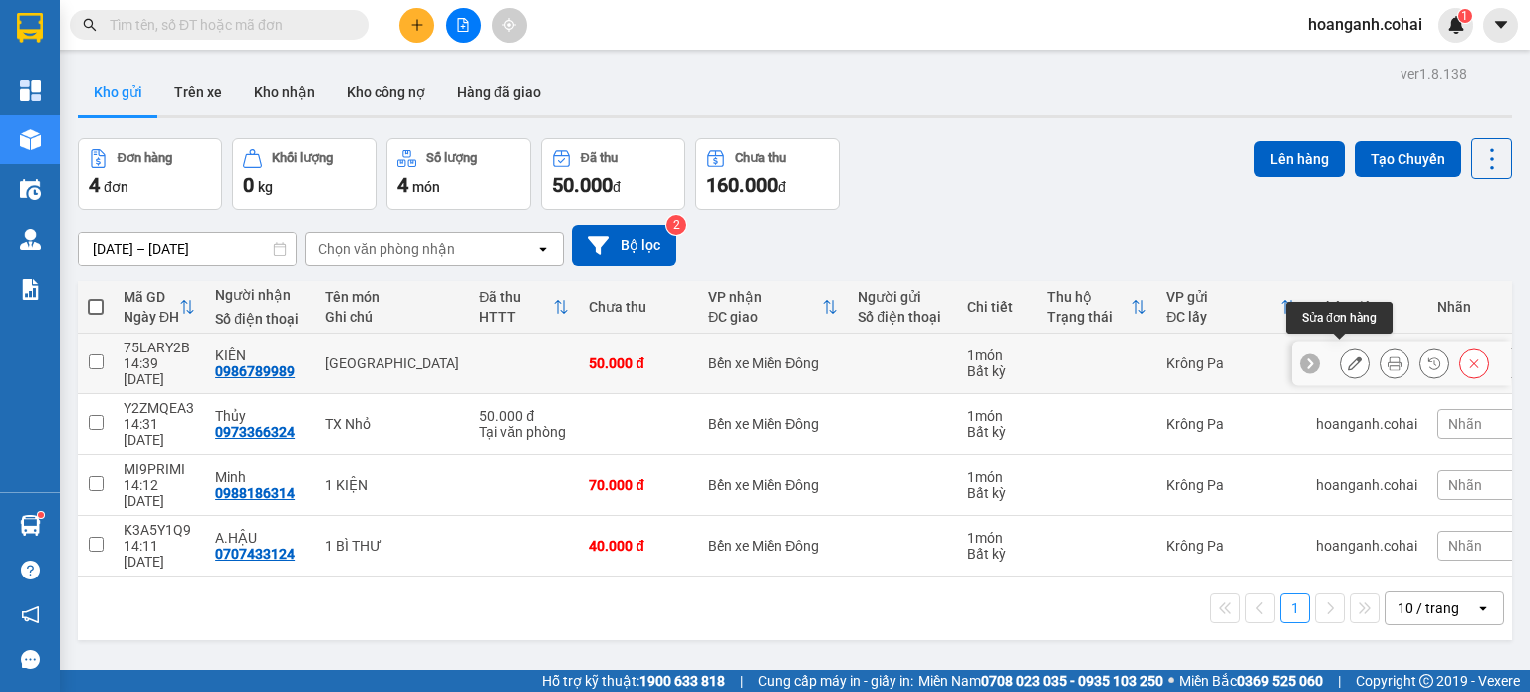
click at [1348, 358] on icon at bounding box center [1355, 364] width 14 height 14
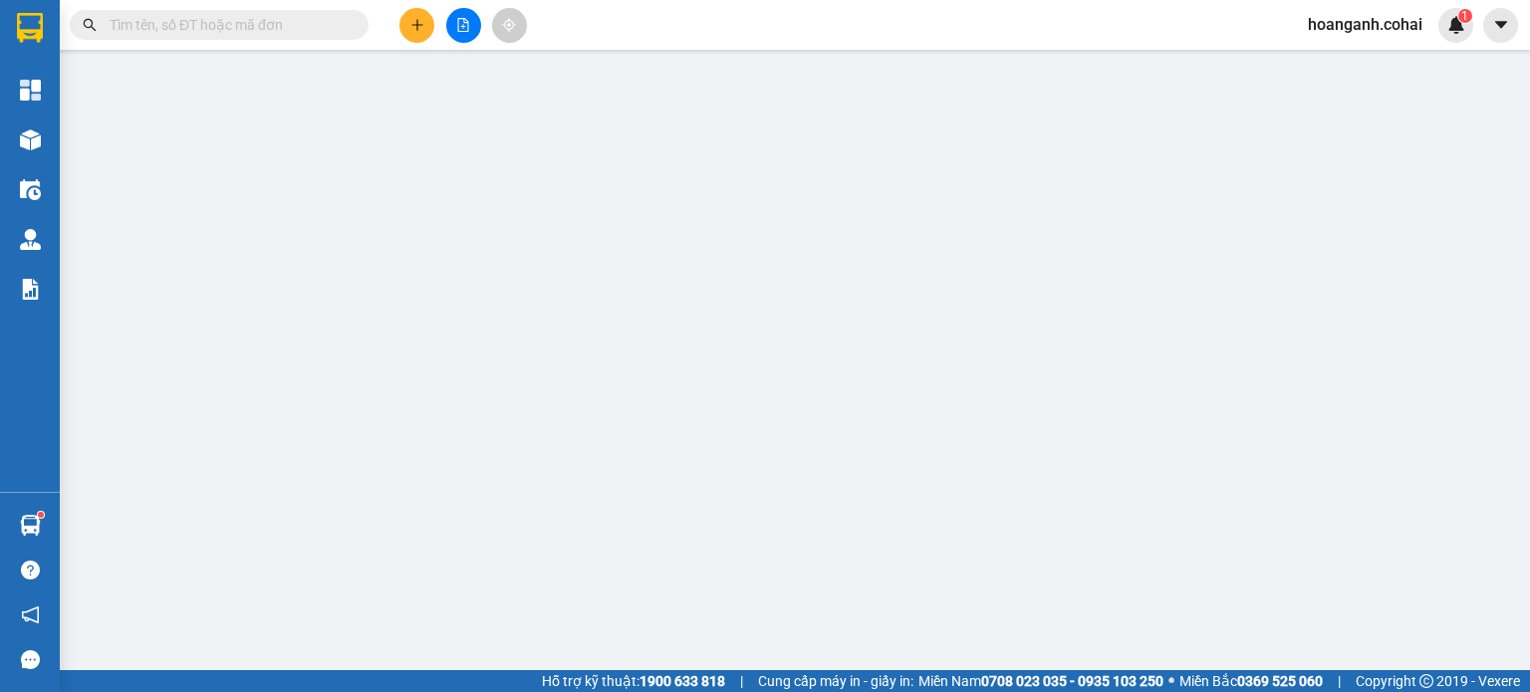
type input "0986789989"
type input "KIÊN"
type input "50.000"
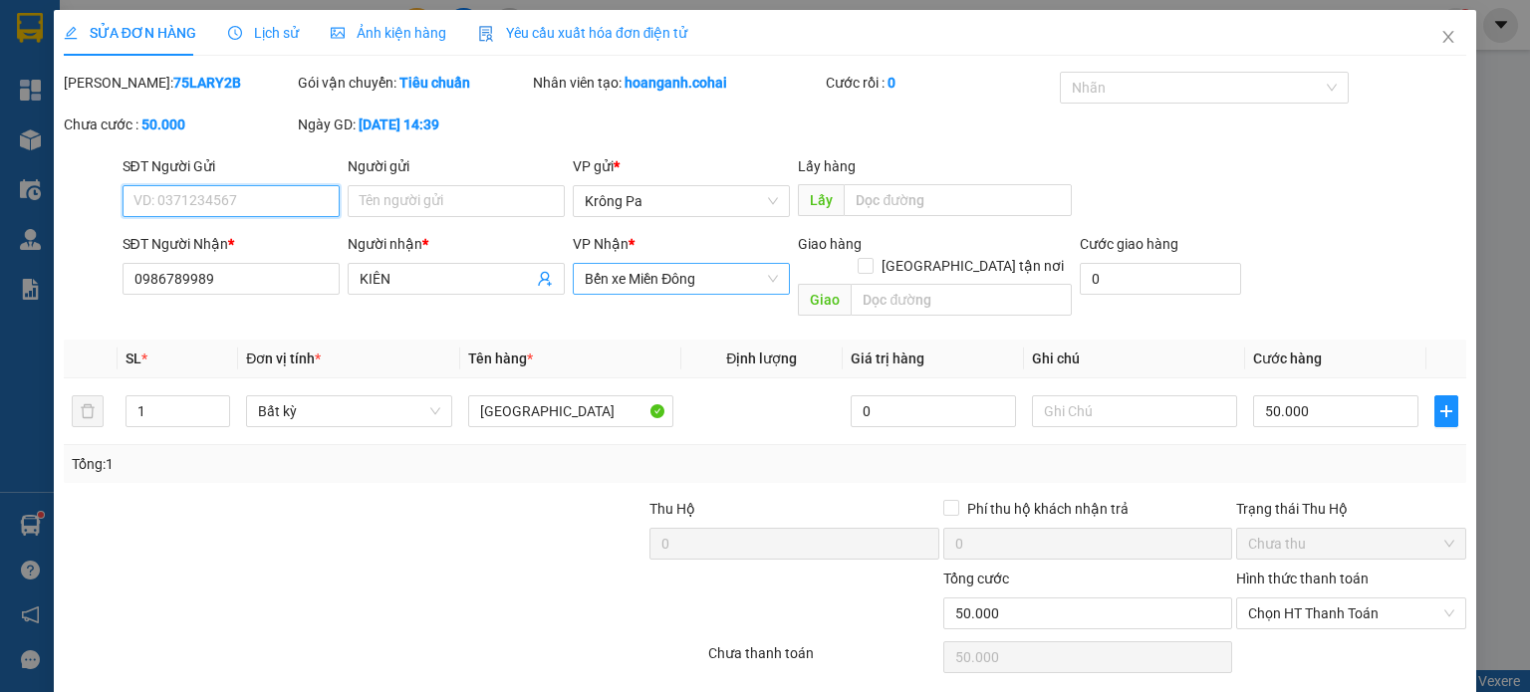
click at [767, 283] on span "Bến xe Miền Đông" at bounding box center [681, 279] width 193 height 30
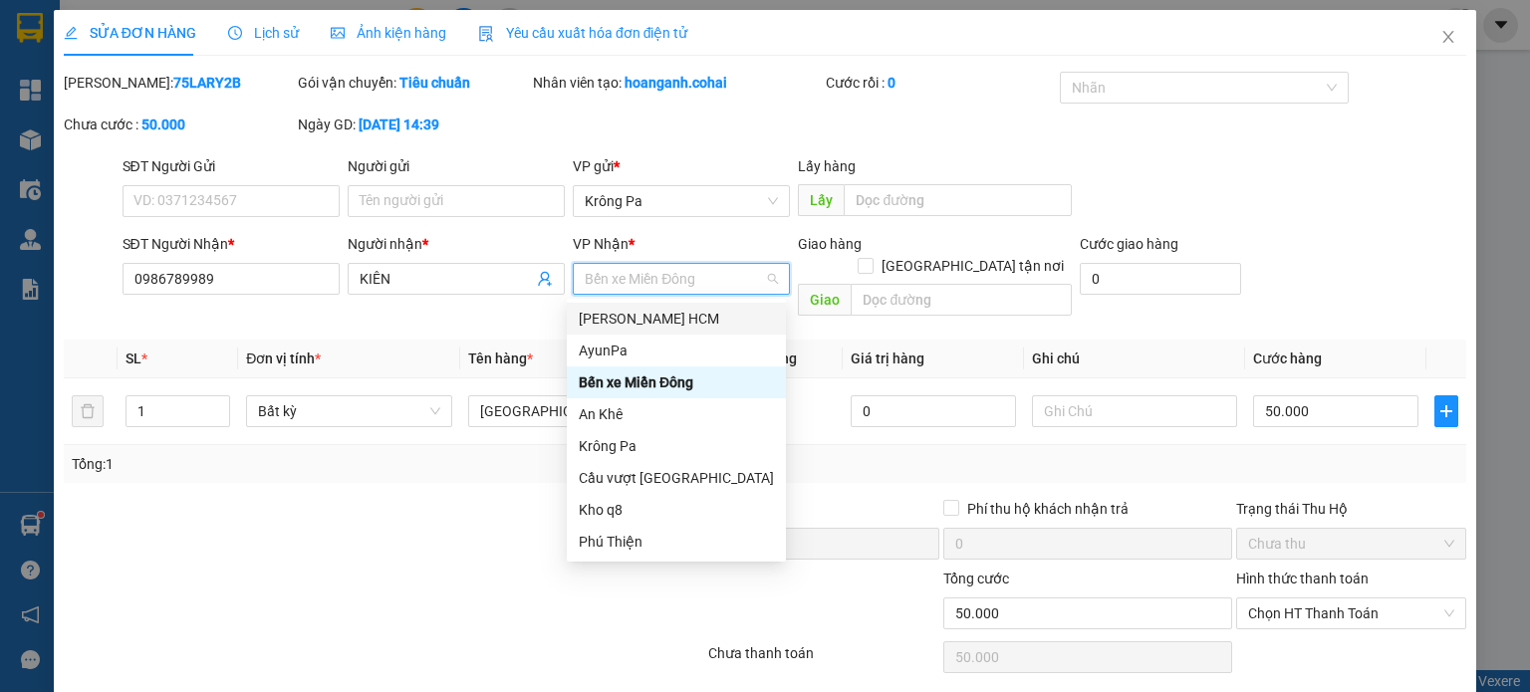
click at [700, 324] on div "[PERSON_NAME] HCM" at bounding box center [676, 319] width 195 height 22
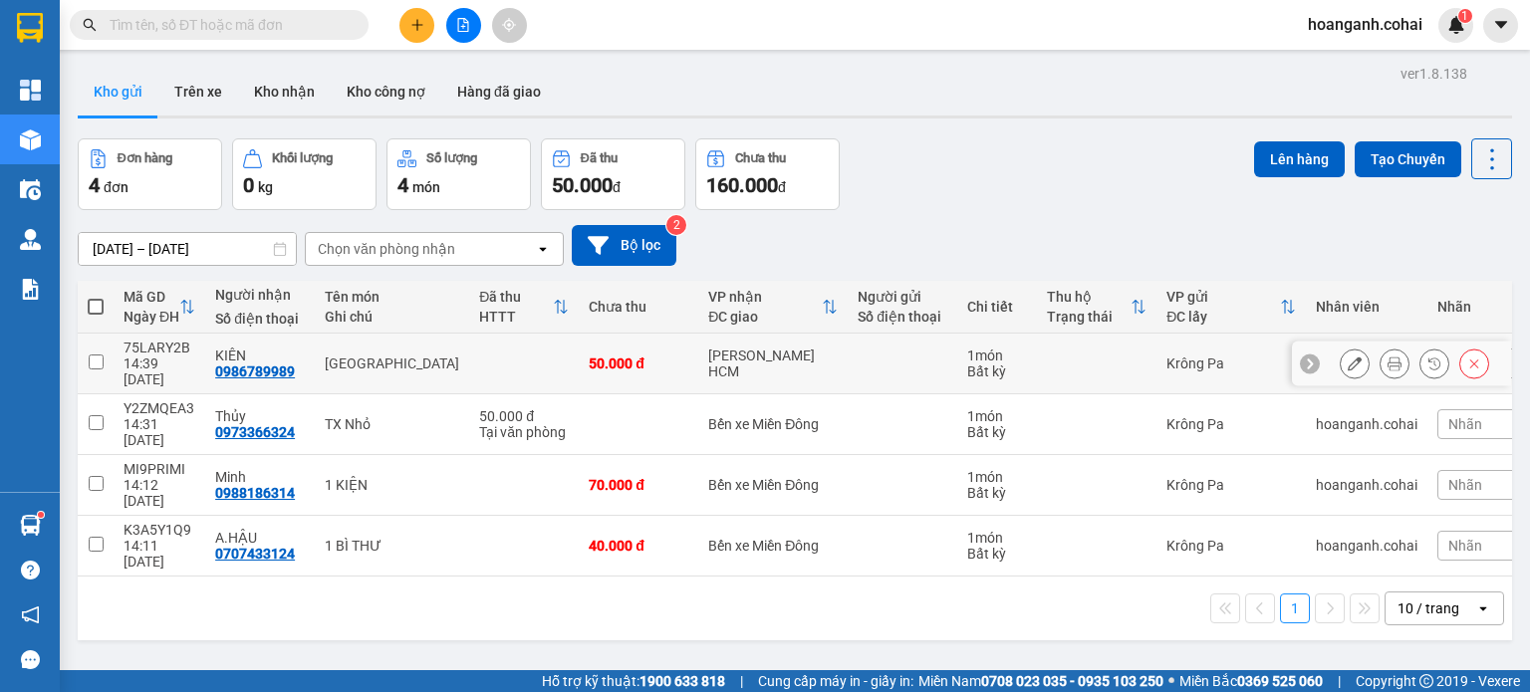
click at [89, 355] on input "checkbox" at bounding box center [96, 362] width 15 height 15
checkbox input "true"
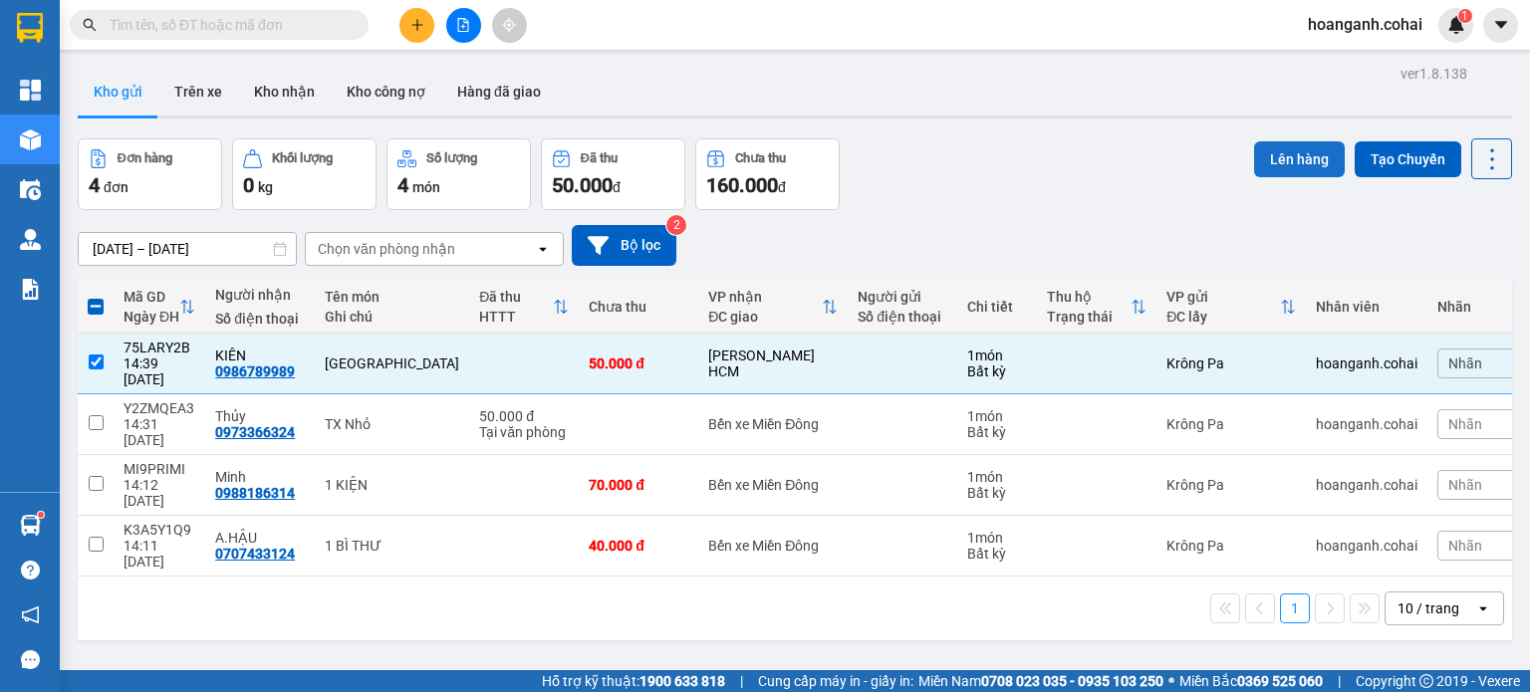
click at [1284, 155] on button "Lên hàng" at bounding box center [1299, 159] width 91 height 36
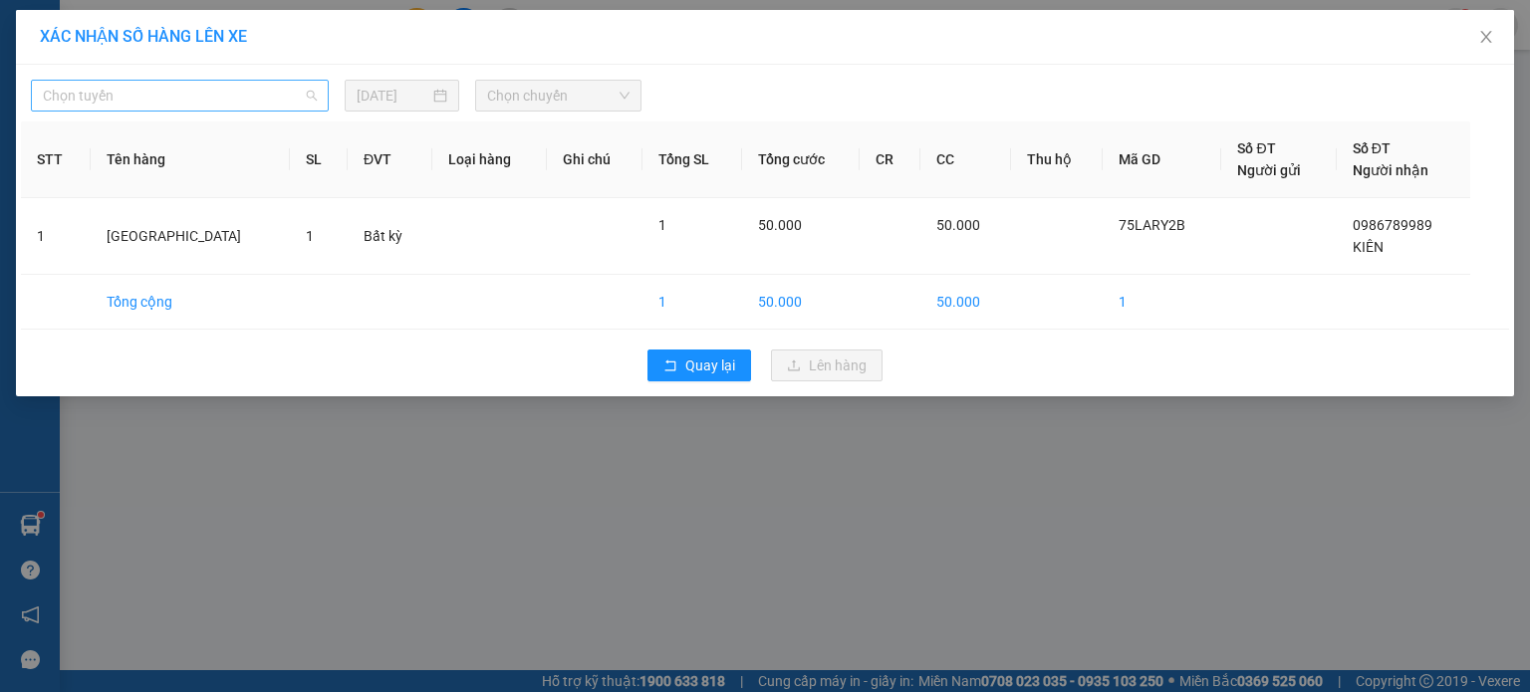
click at [162, 95] on span "Chọn tuyến" at bounding box center [180, 96] width 274 height 30
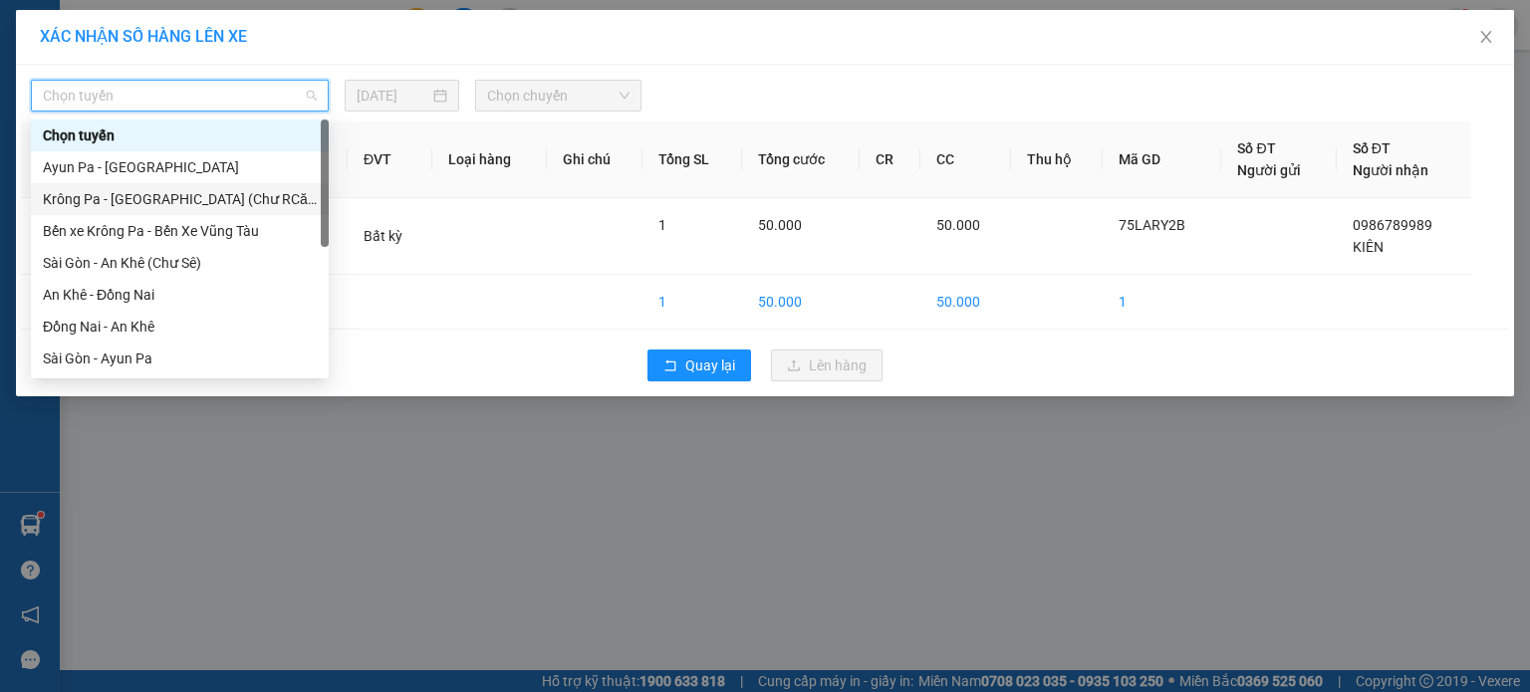
click at [141, 198] on div "Krông Pa - [GEOGRAPHIC_DATA] (Chư RCăm)" at bounding box center [180, 199] width 274 height 22
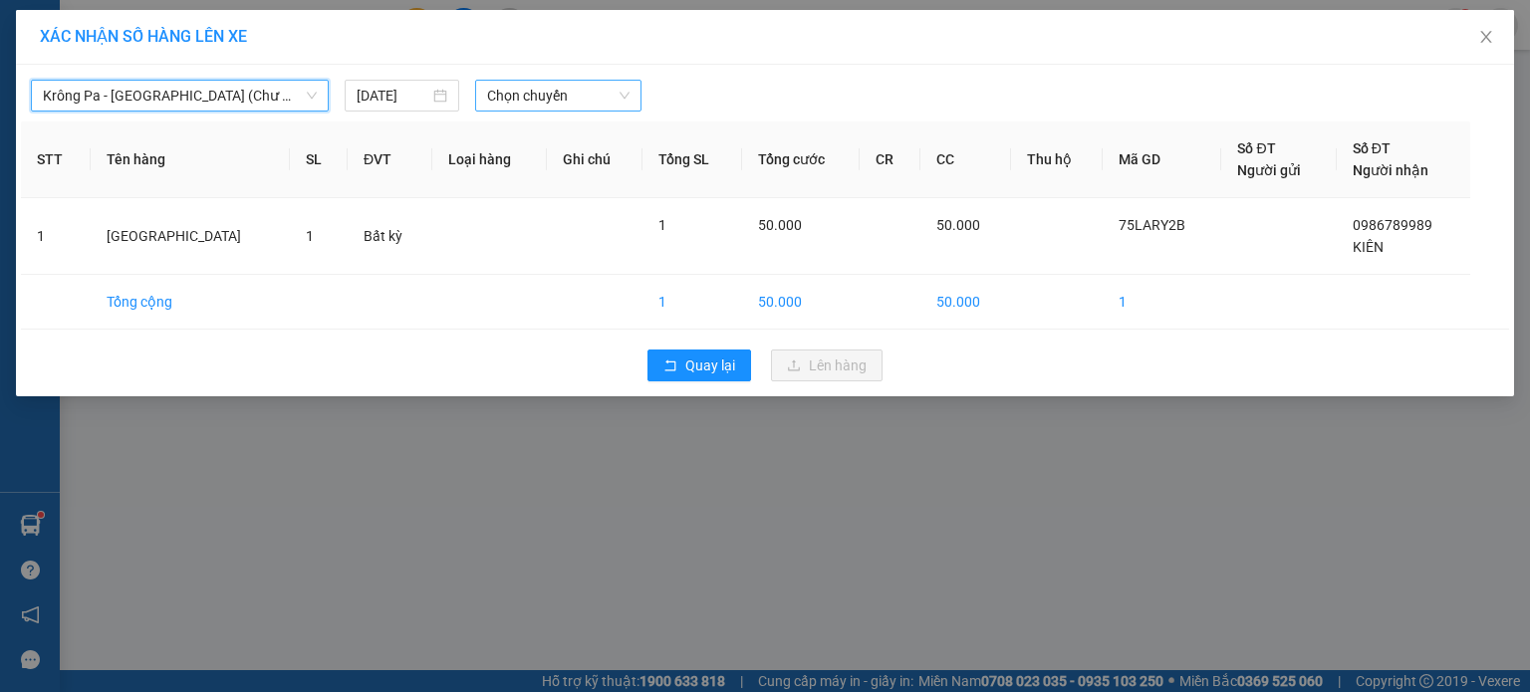
click at [594, 93] on span "Chọn chuyến" at bounding box center [558, 96] width 143 height 30
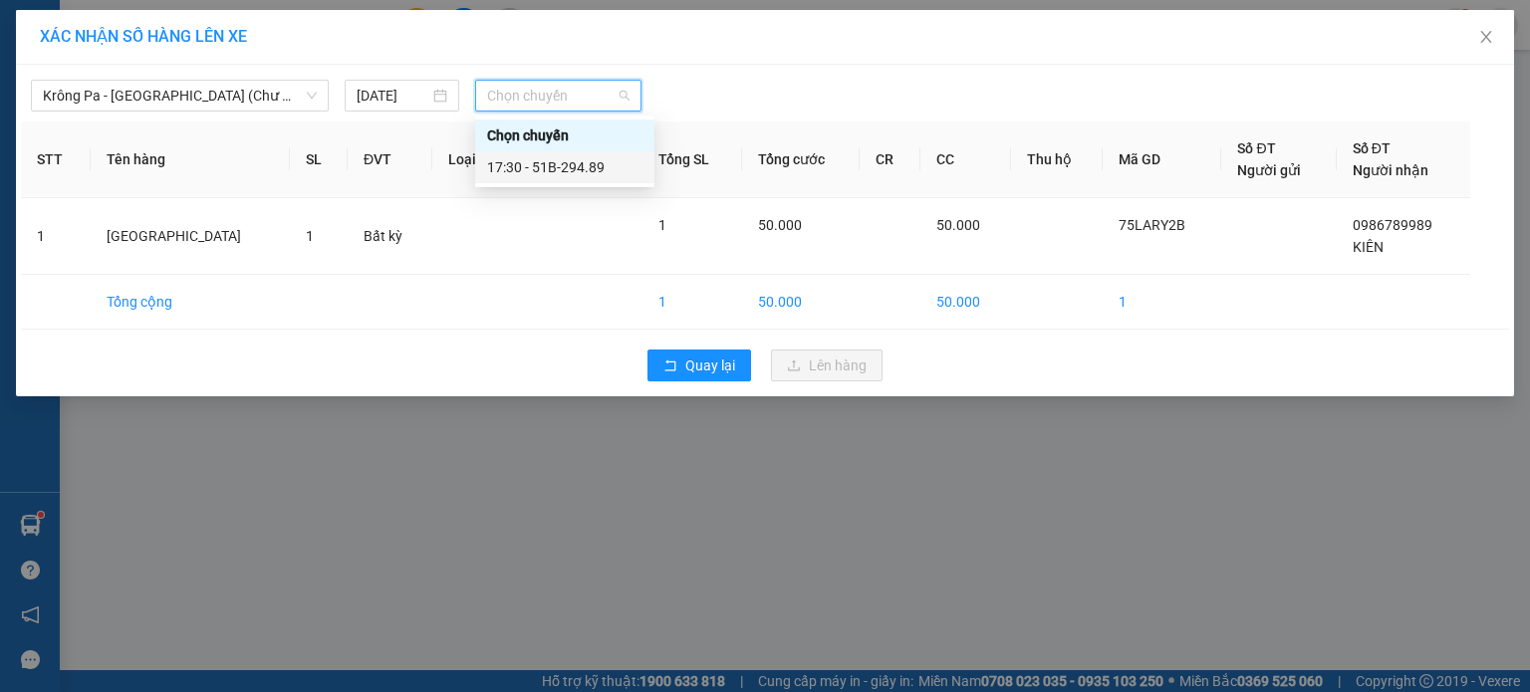
click at [602, 160] on div "17:30 - 51B-294.89" at bounding box center [564, 167] width 155 height 22
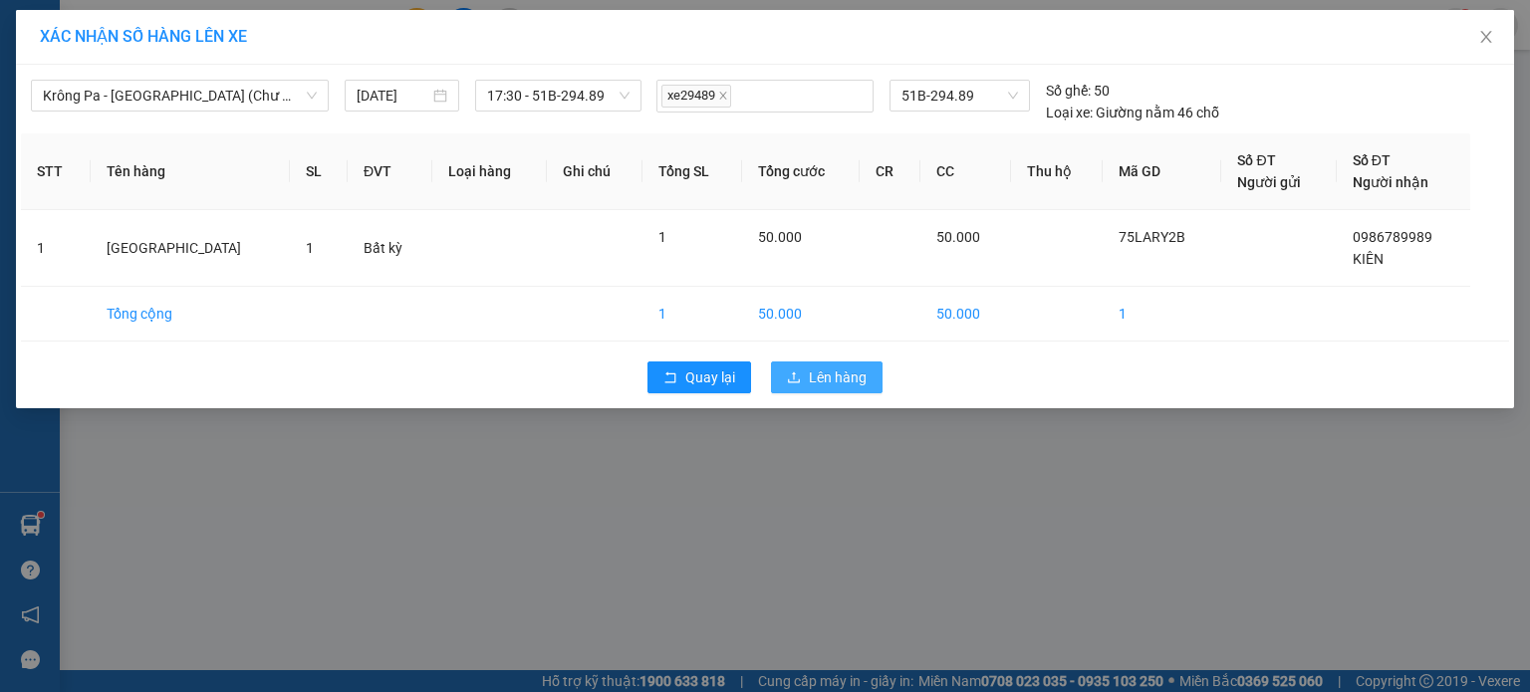
click at [809, 380] on span "Lên hàng" at bounding box center [838, 378] width 58 height 22
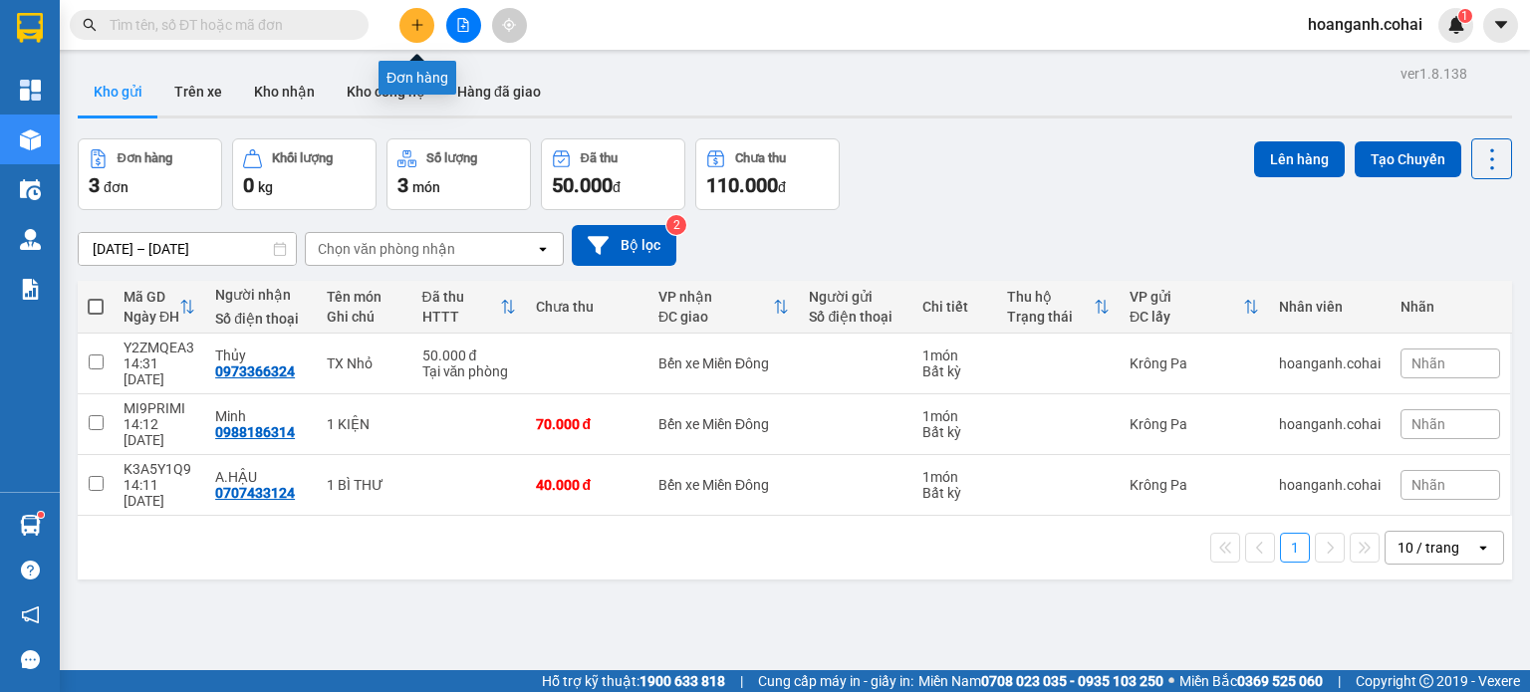
click at [403, 15] on button at bounding box center [416, 25] width 35 height 35
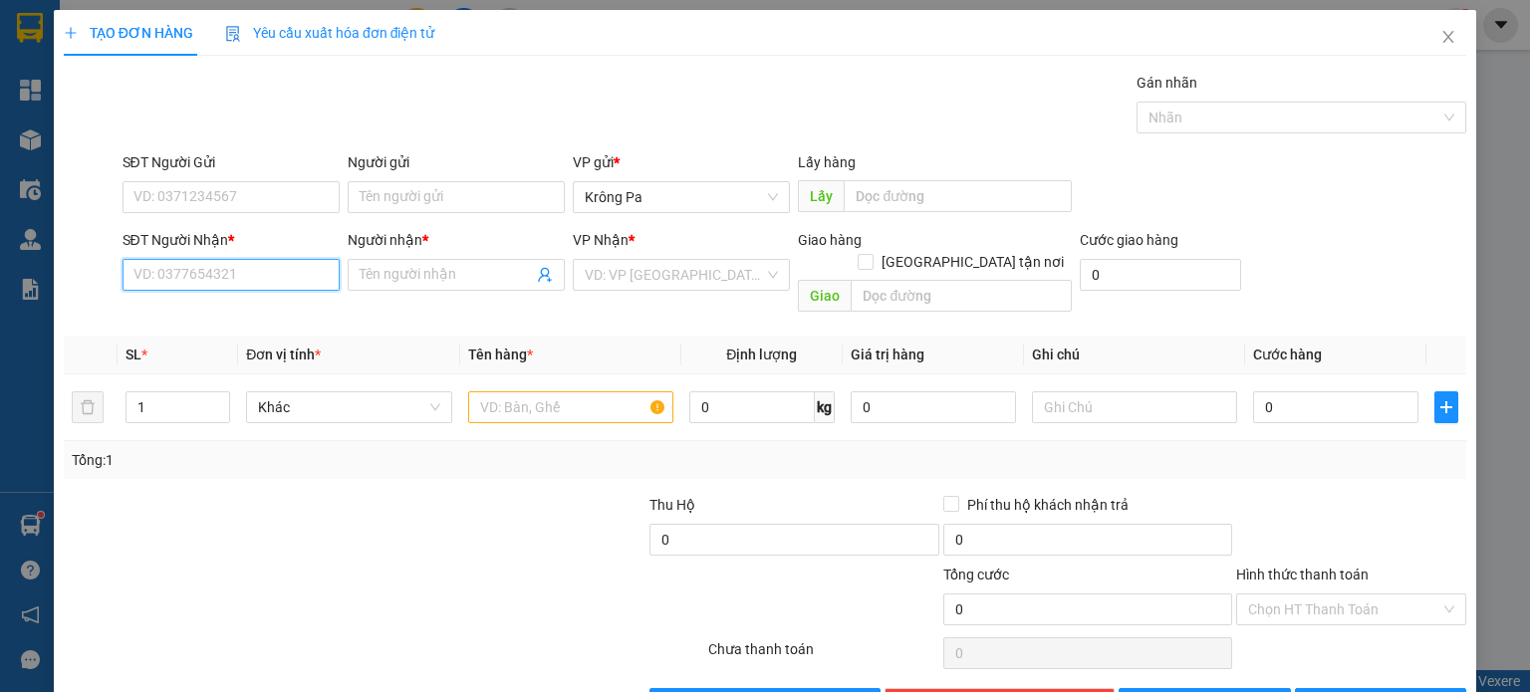
click at [249, 280] on input "SĐT Người Nhận *" at bounding box center [231, 275] width 217 height 32
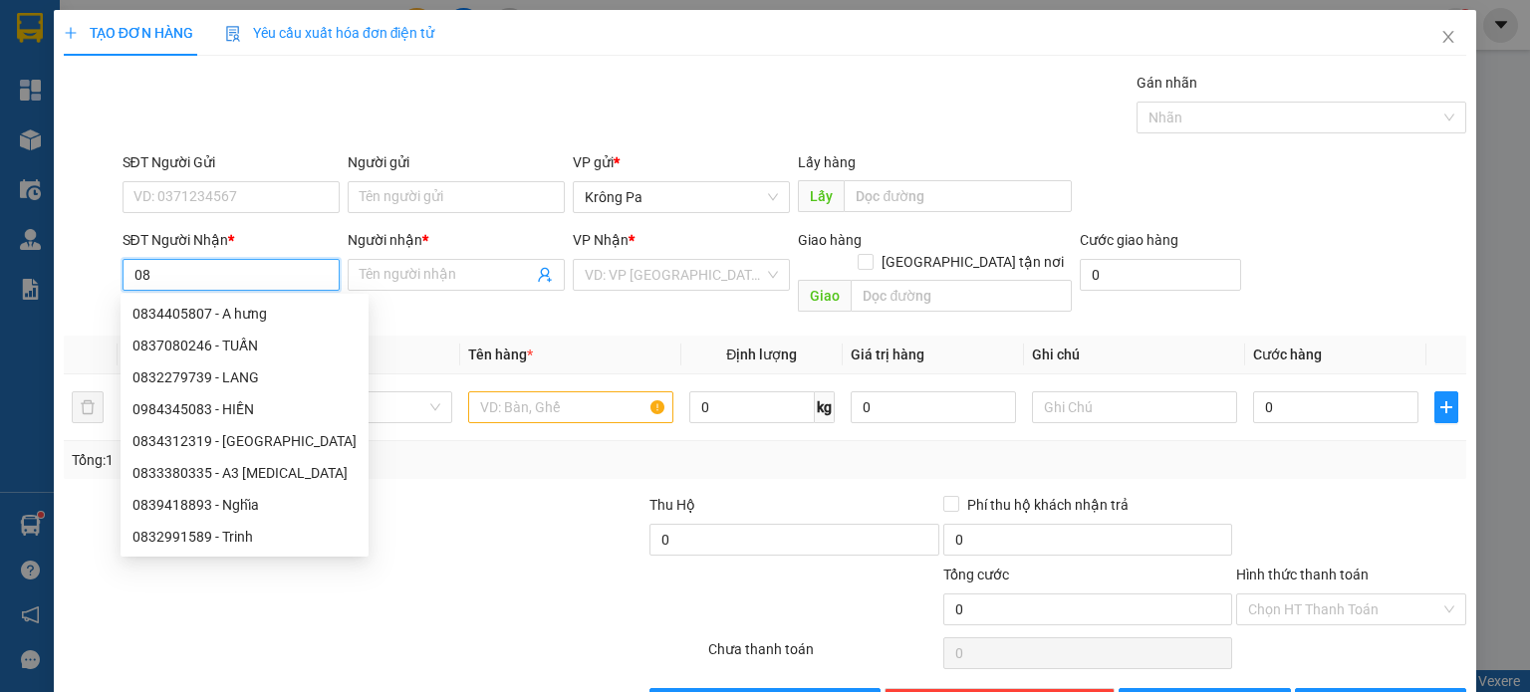
type input "0"
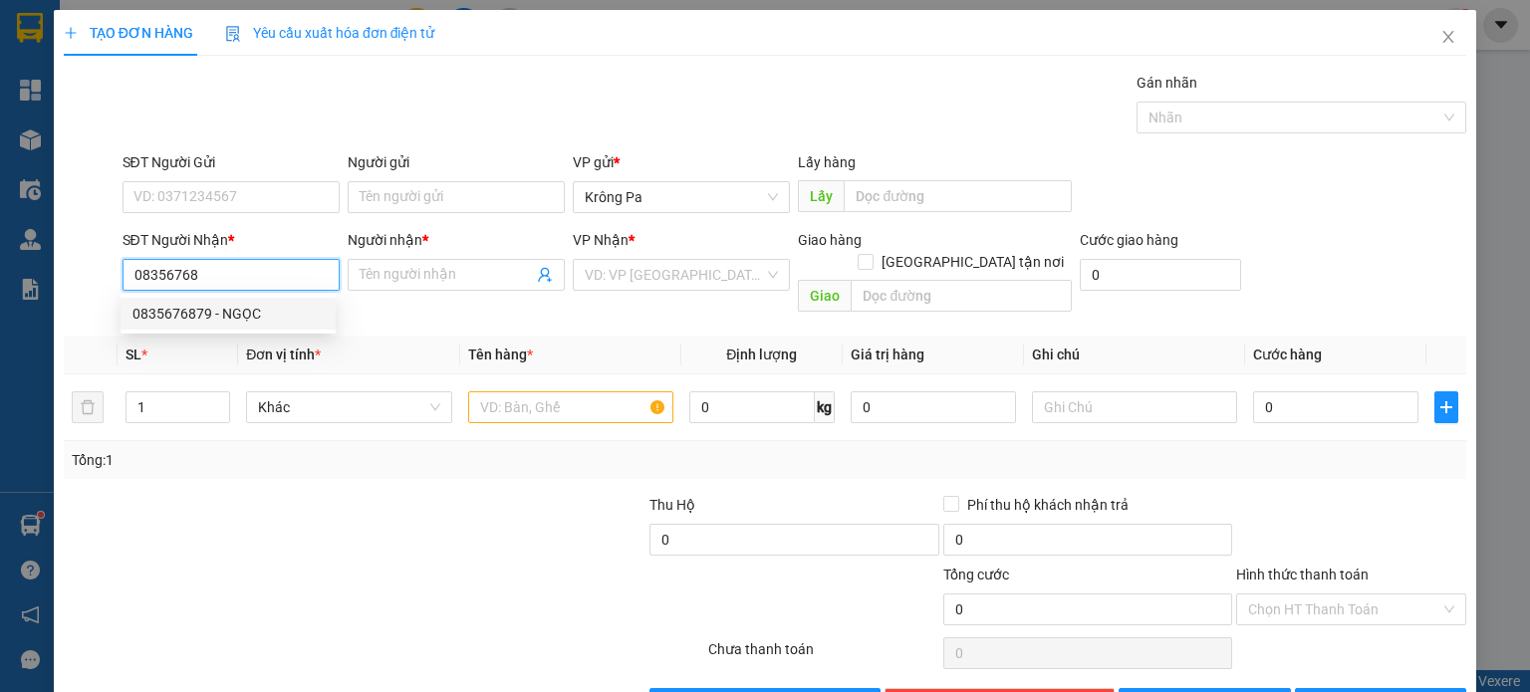
click at [207, 314] on div "0835676879 - NGỌC" at bounding box center [228, 314] width 191 height 22
type input "0835676879"
type input "NGỌC"
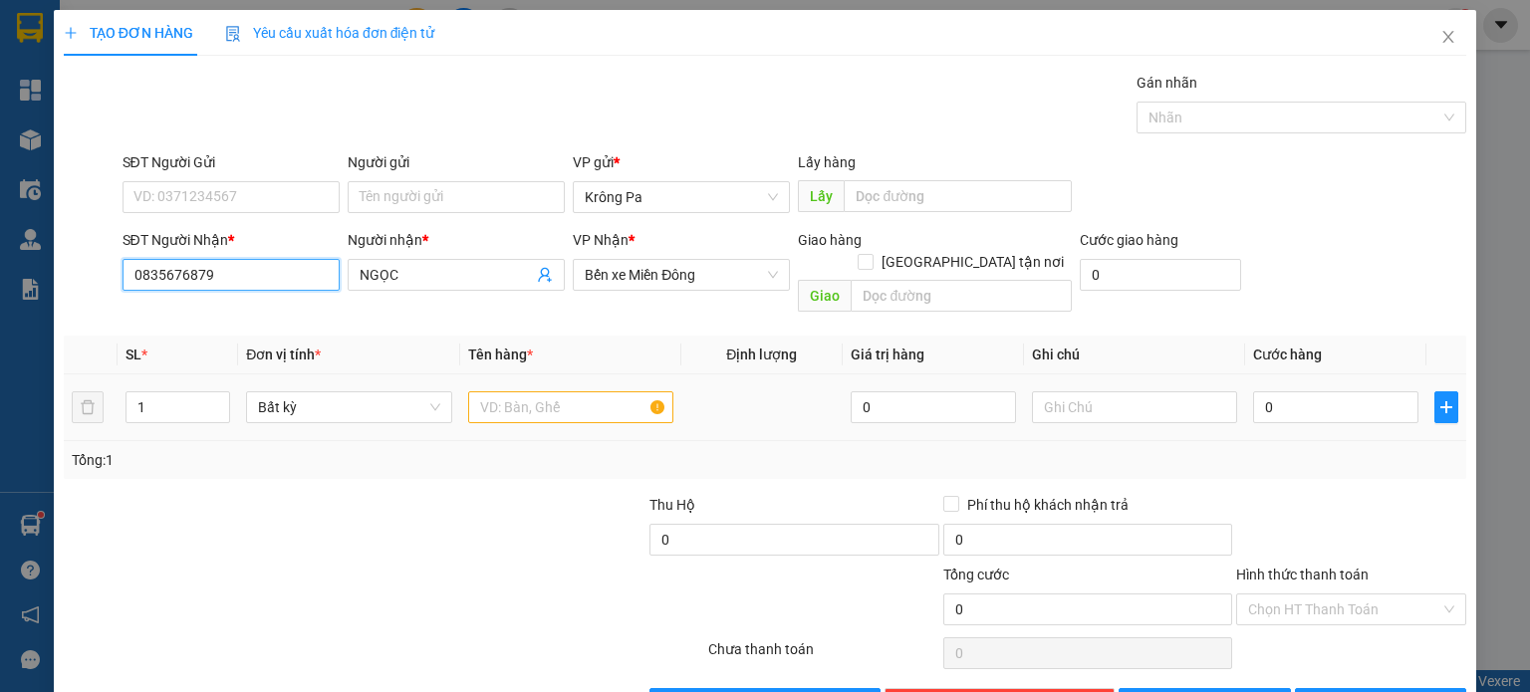
type input "0835676879"
click at [569, 392] on input "text" at bounding box center [570, 408] width 205 height 32
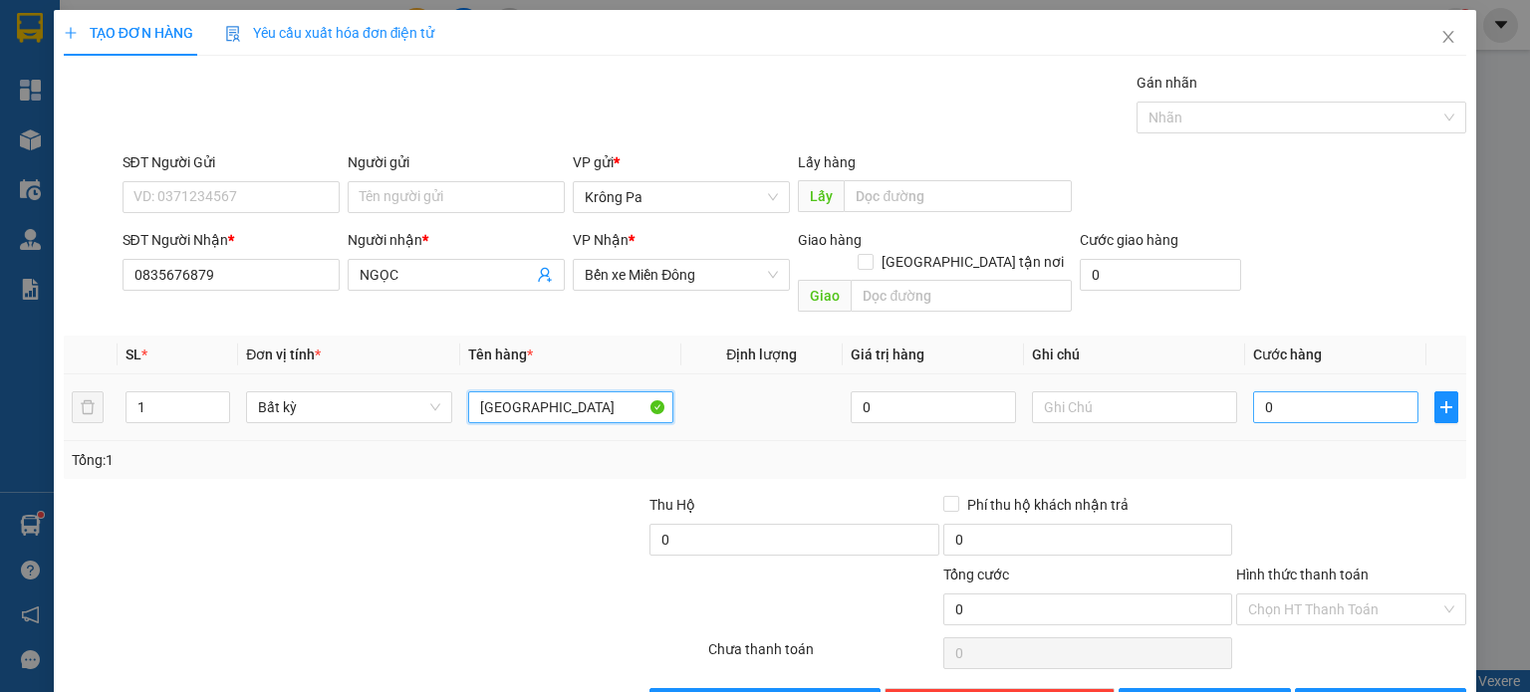
type input "[GEOGRAPHIC_DATA]"
click at [1293, 392] on input "0" at bounding box center [1335, 408] width 165 height 32
type input "5"
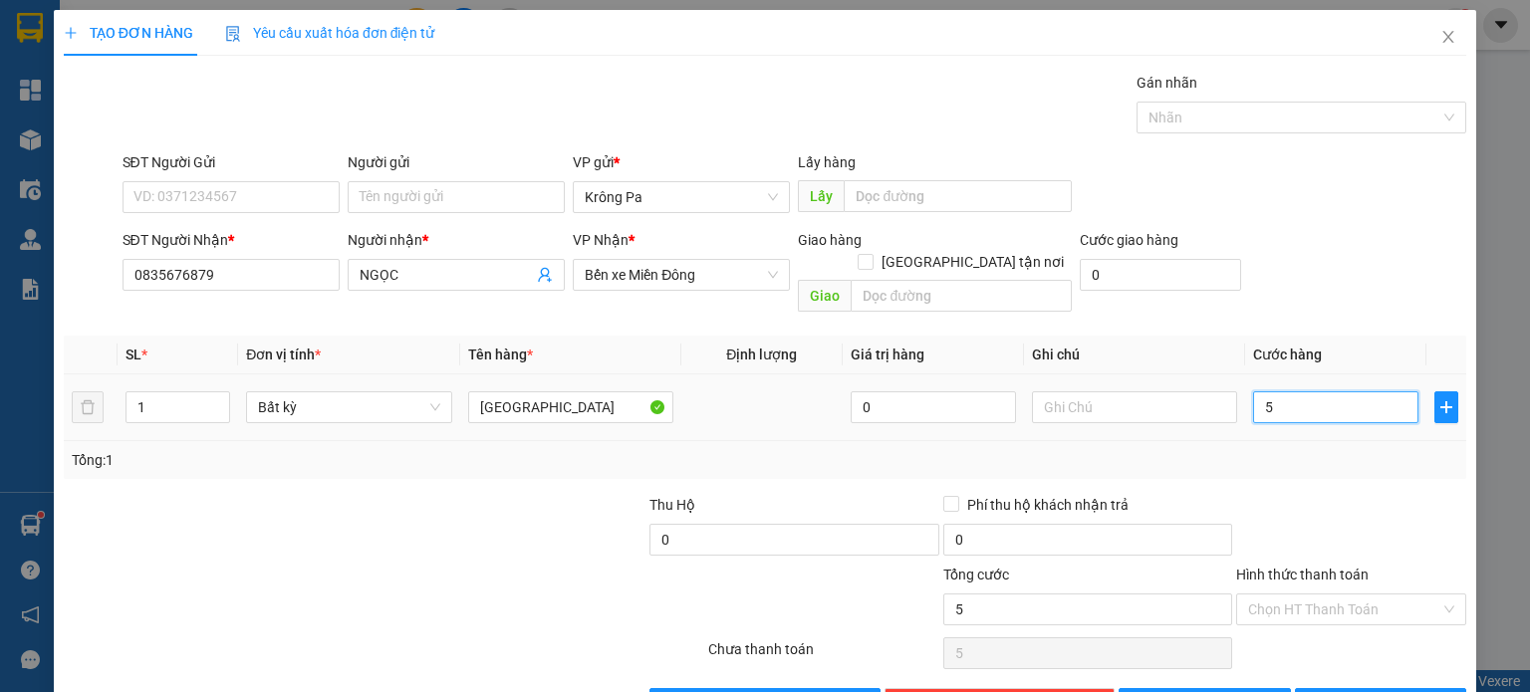
type input "50"
type input "50.000"
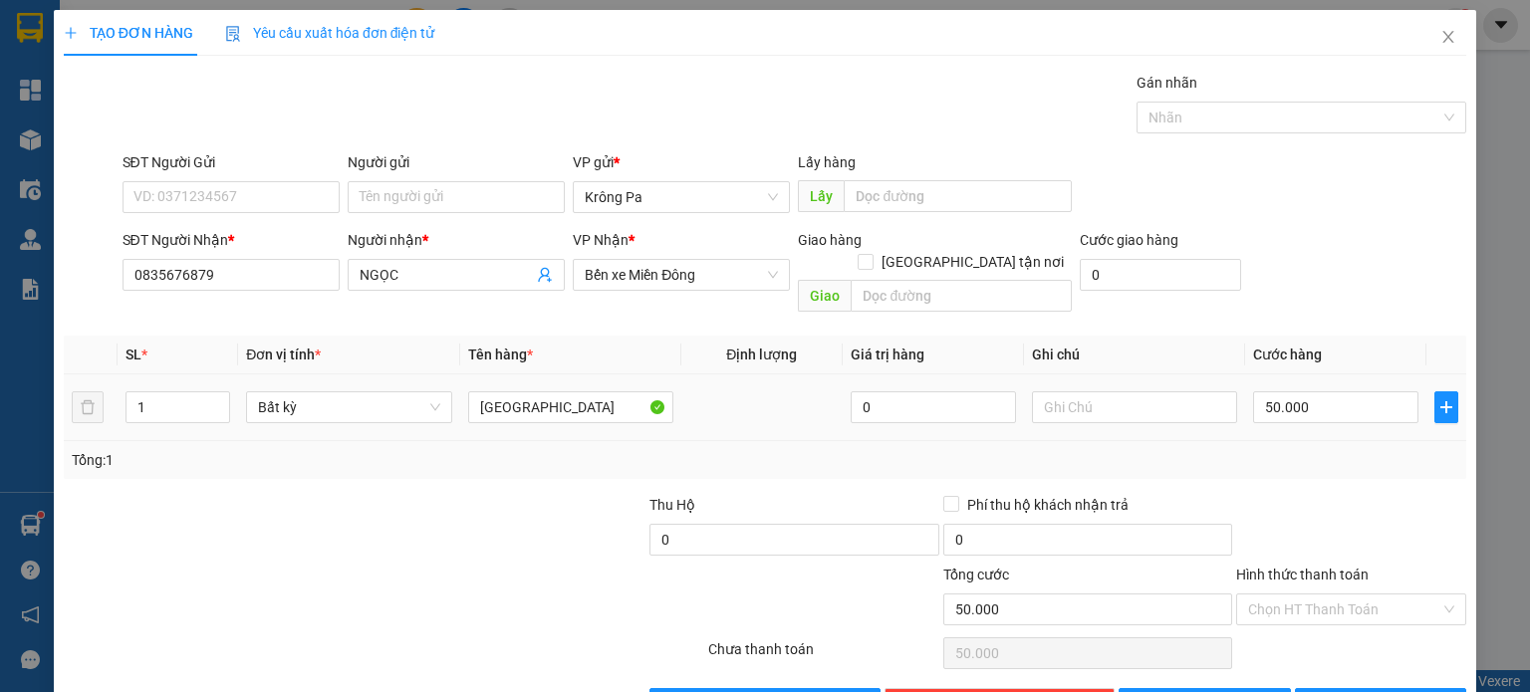
click at [1303, 415] on td "50.000" at bounding box center [1335, 408] width 181 height 67
click at [1342, 595] on input "Hình thức thanh toán" at bounding box center [1344, 610] width 192 height 30
click at [1330, 619] on div "Tại văn phòng" at bounding box center [1338, 626] width 204 height 22
type input "0"
click at [1412, 688] on button "[PERSON_NAME] và In" at bounding box center [1381, 704] width 172 height 32
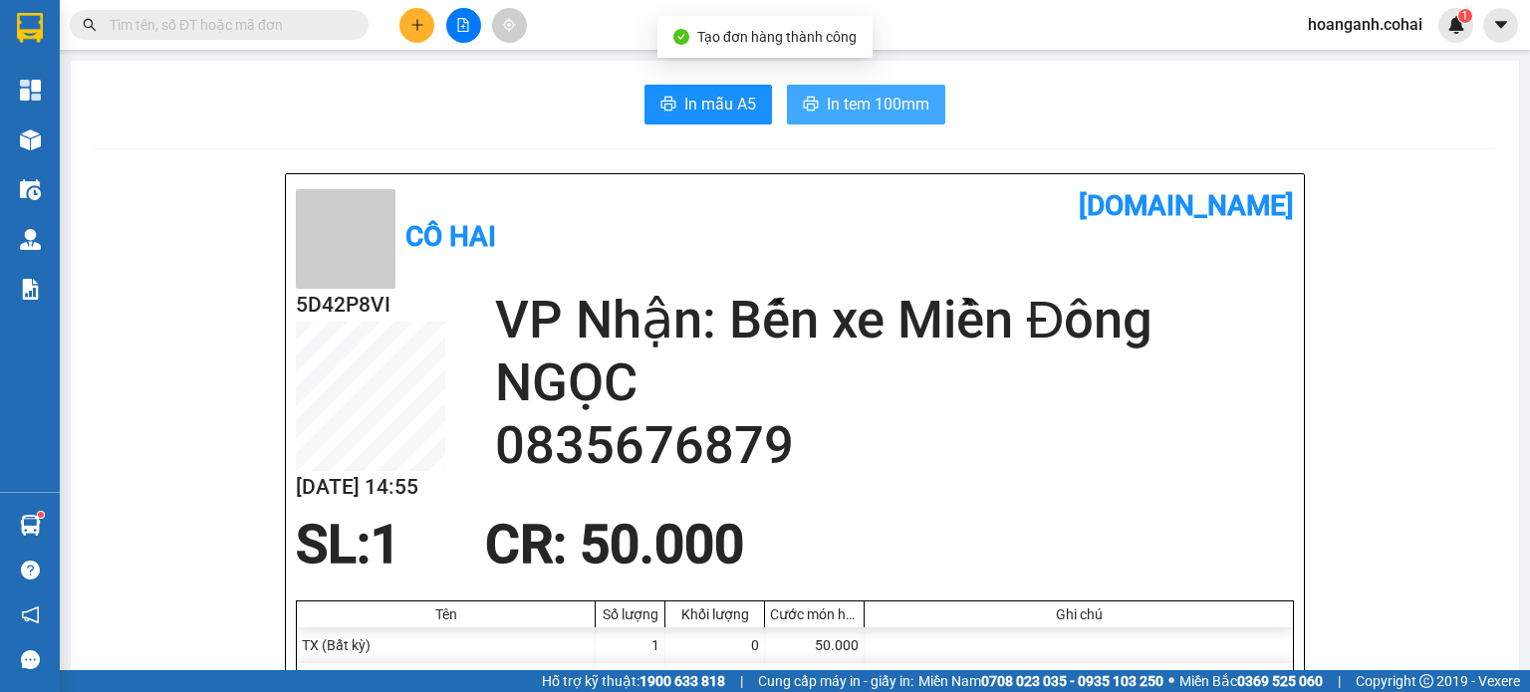
click at [859, 111] on span "In tem 100mm" at bounding box center [878, 104] width 103 height 25
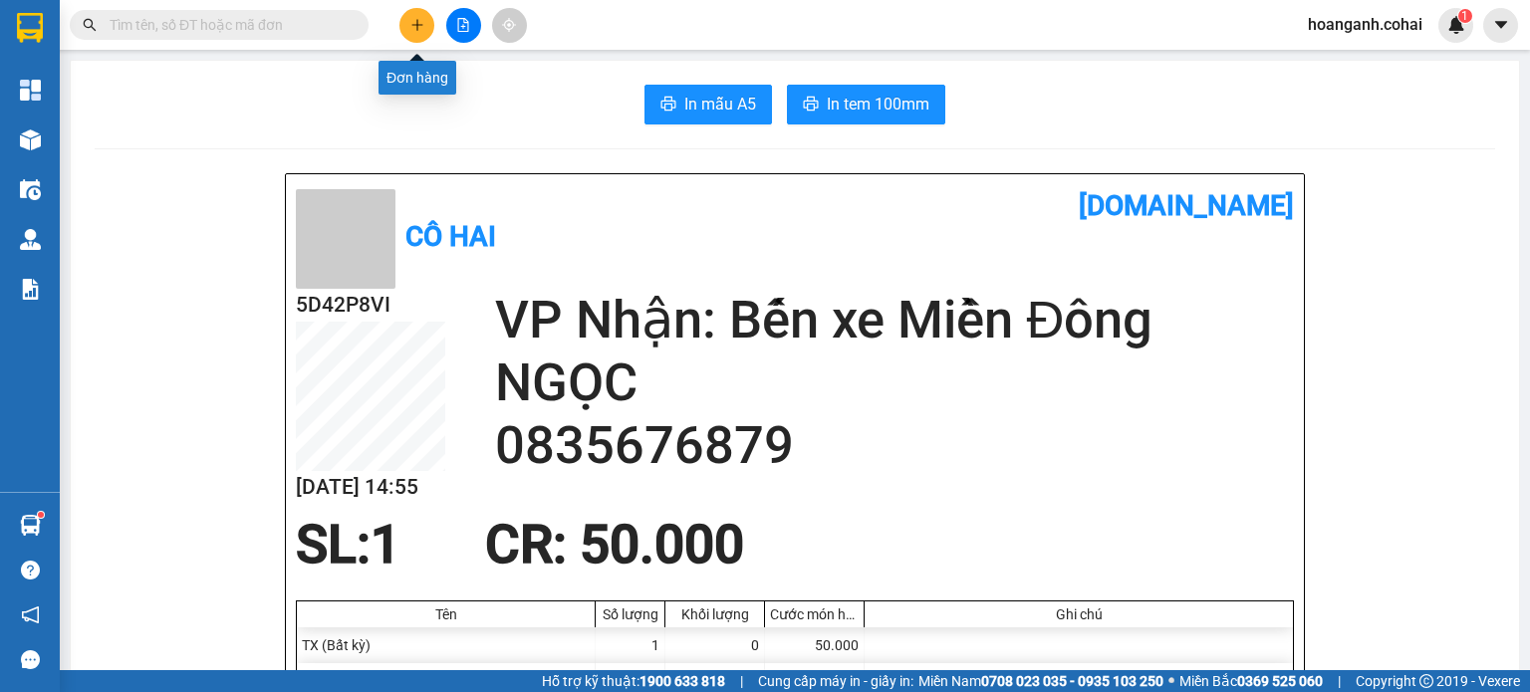
click at [425, 13] on button at bounding box center [416, 25] width 35 height 35
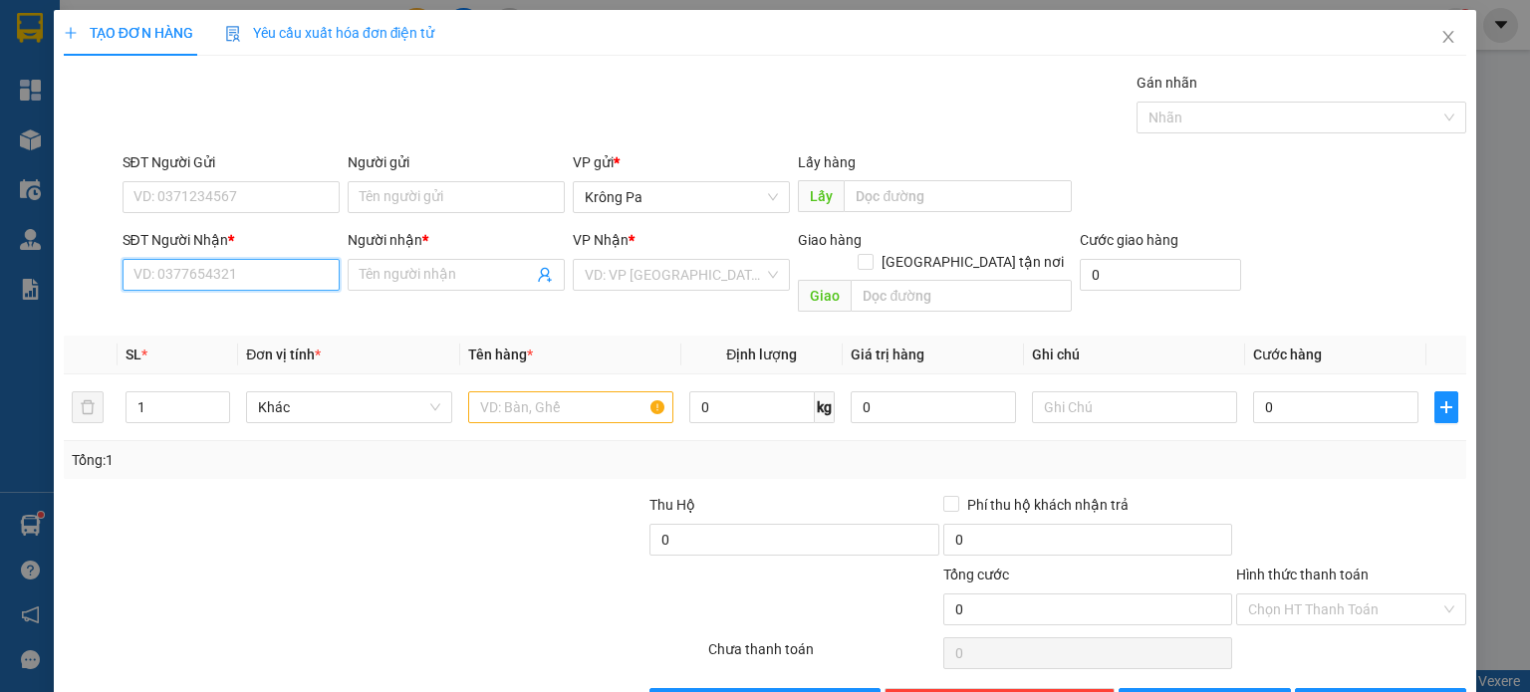
click at [181, 266] on input "SĐT Người Nhận *" at bounding box center [231, 275] width 217 height 32
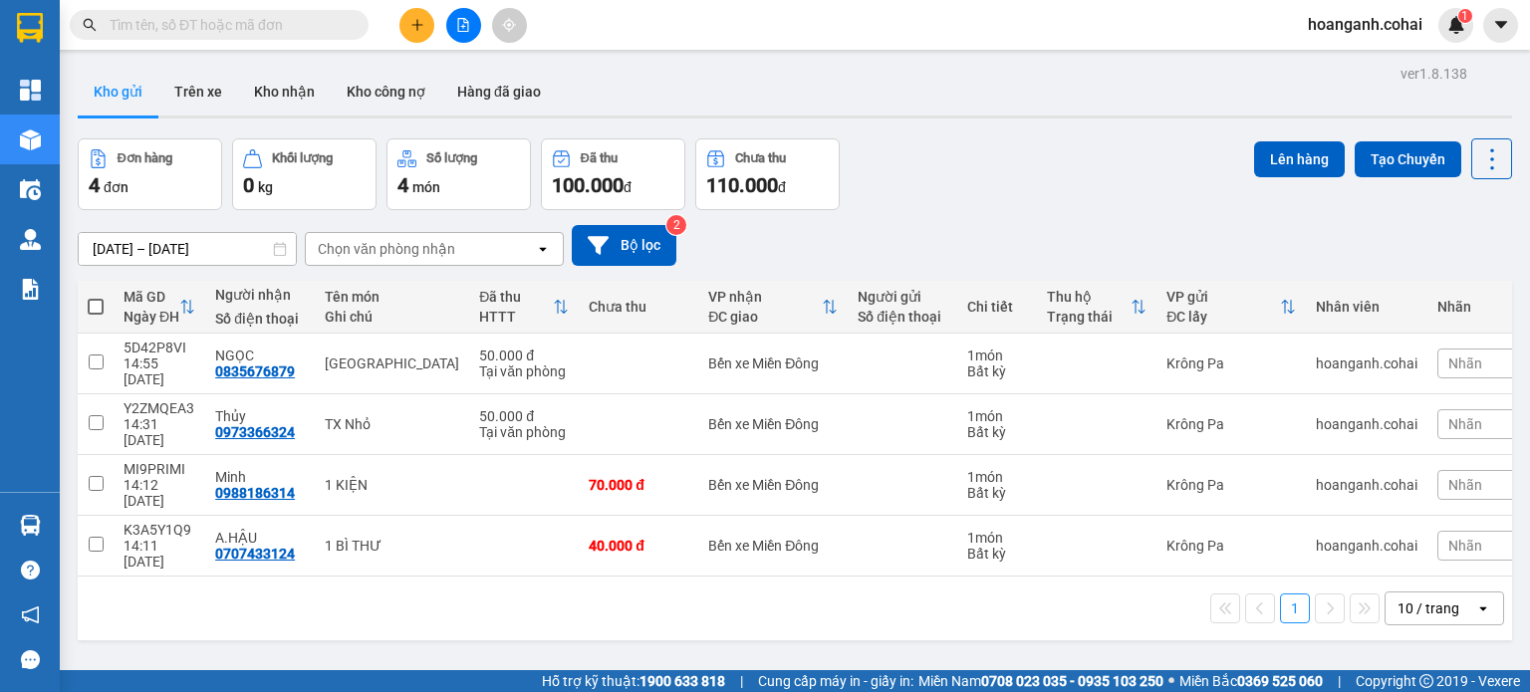
click at [329, 25] on input "text" at bounding box center [227, 25] width 235 height 22
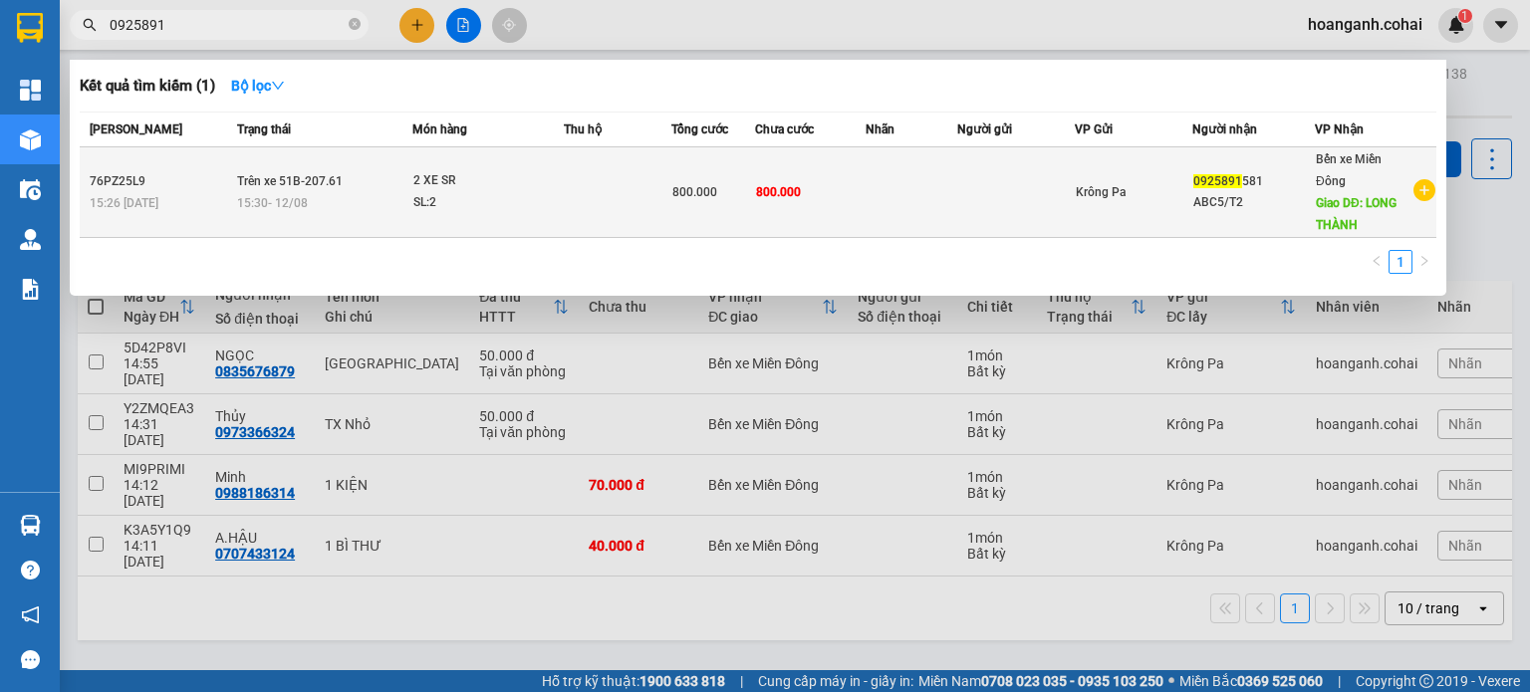
type input "0925891"
click at [442, 200] on div "SL: 2" at bounding box center [487, 203] width 149 height 22
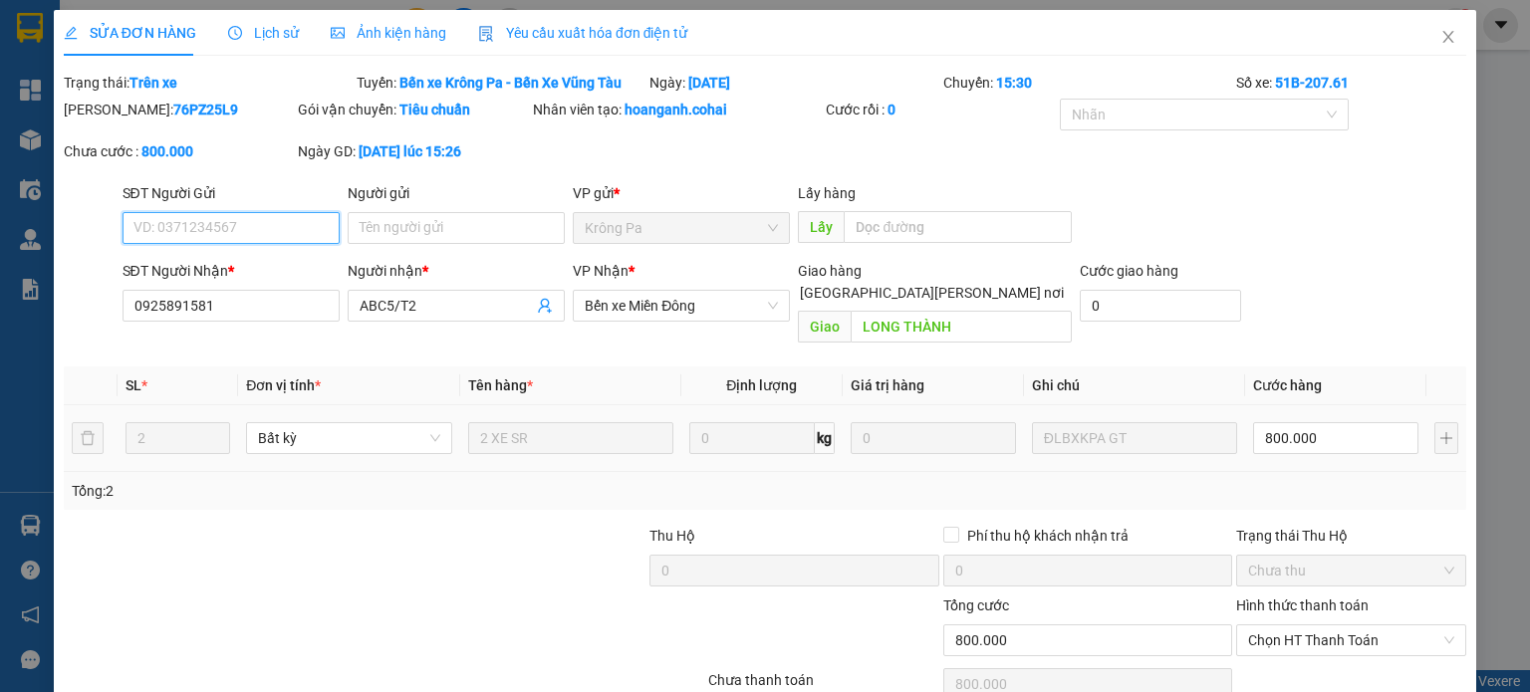
type input "0925891581"
type input "ABC5/T2"
type input "LONG THÀNH"
type input "800.000"
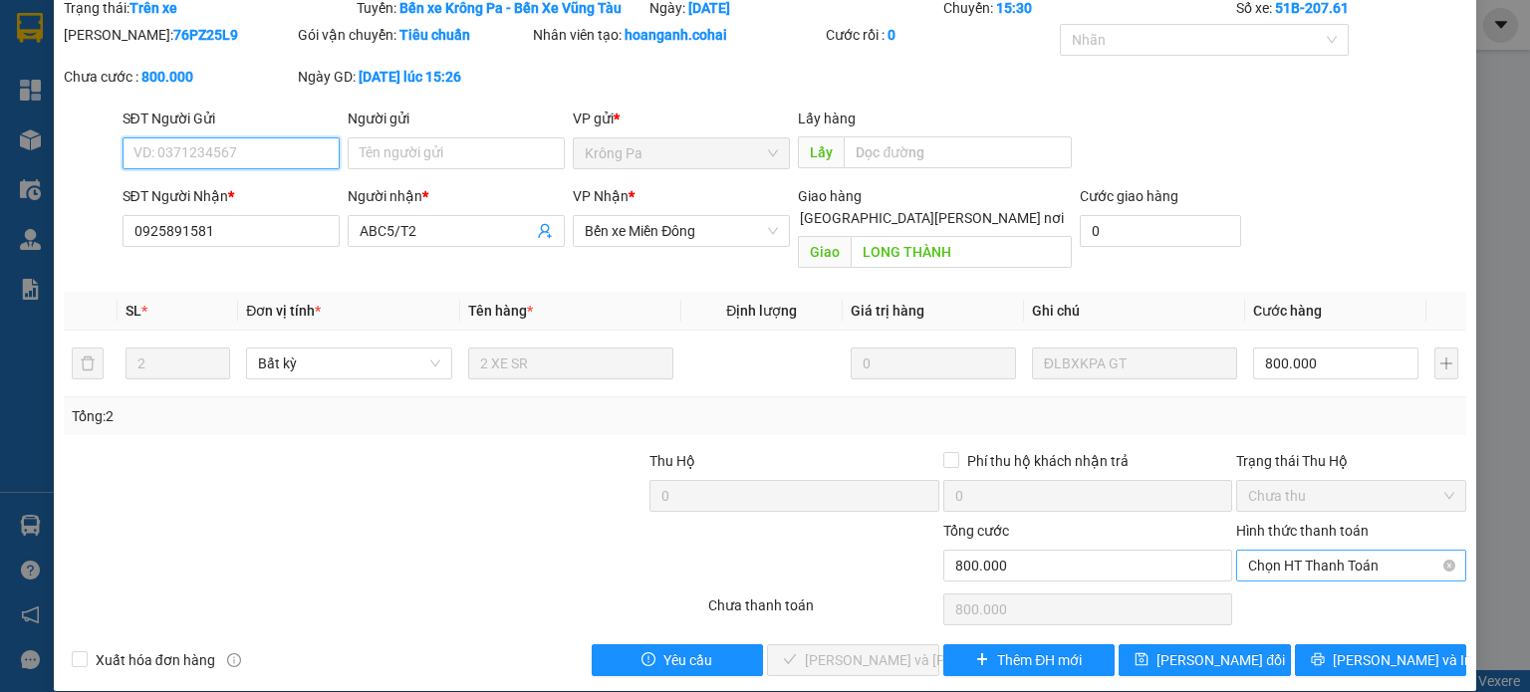
click at [1367, 551] on span "Chọn HT Thanh Toán" at bounding box center [1351, 566] width 206 height 30
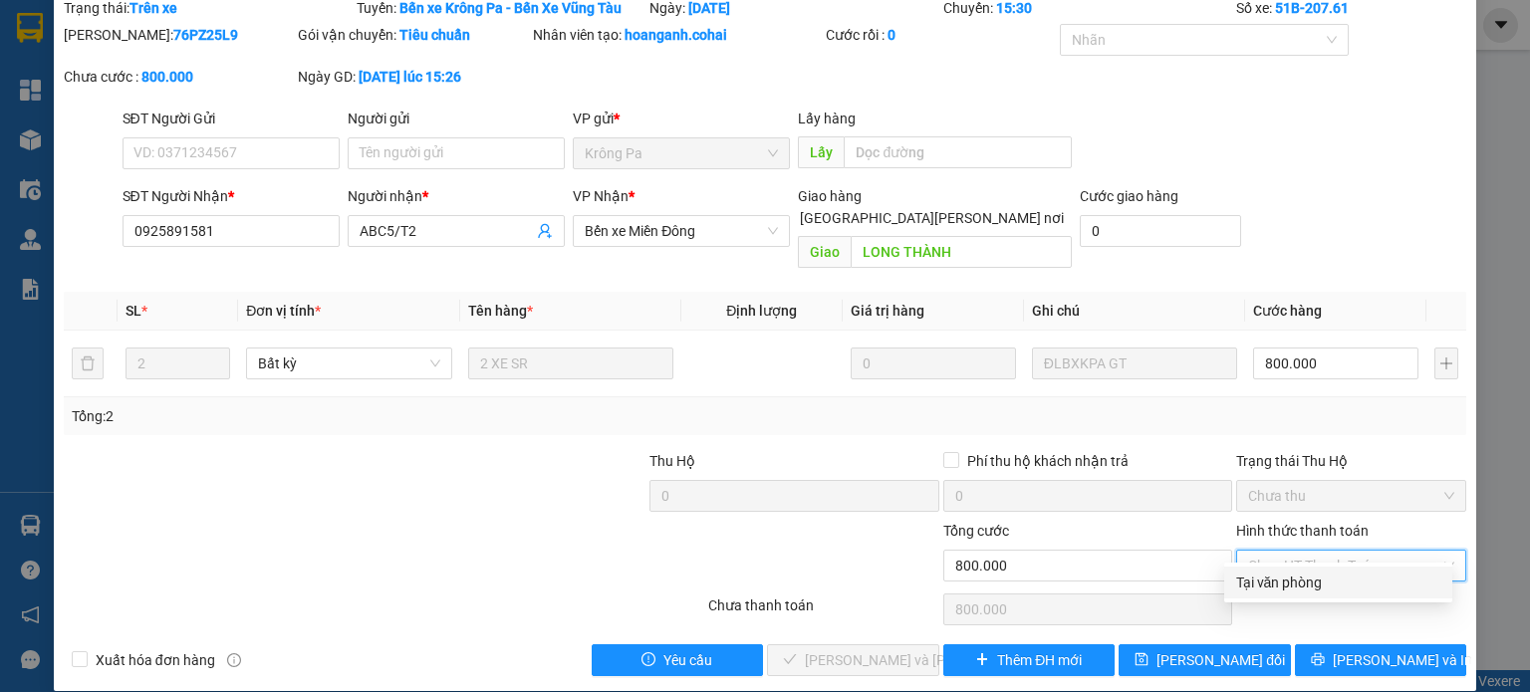
click at [1284, 582] on div "Tại văn phòng" at bounding box center [1338, 583] width 204 height 22
type input "0"
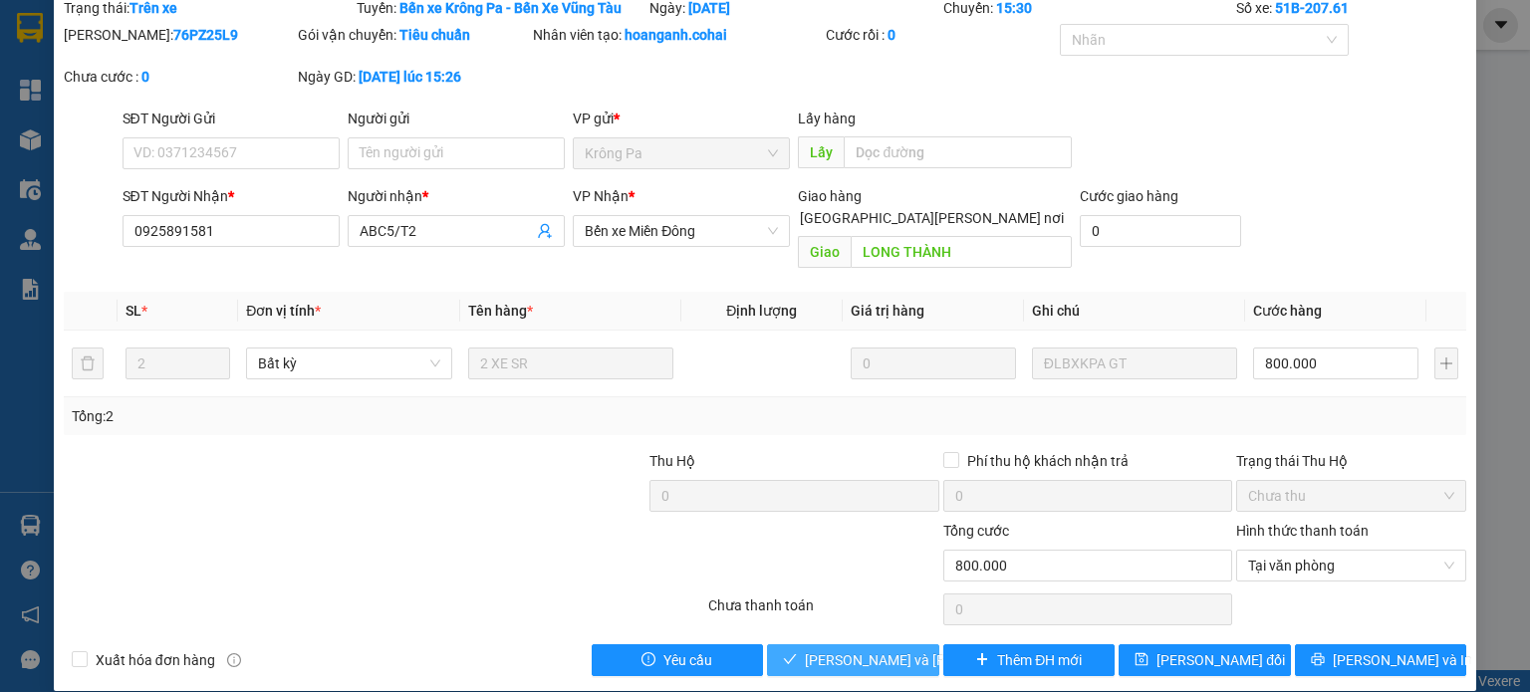
click at [836, 650] on span "Lưu và Giao hàng" at bounding box center [939, 661] width 269 height 22
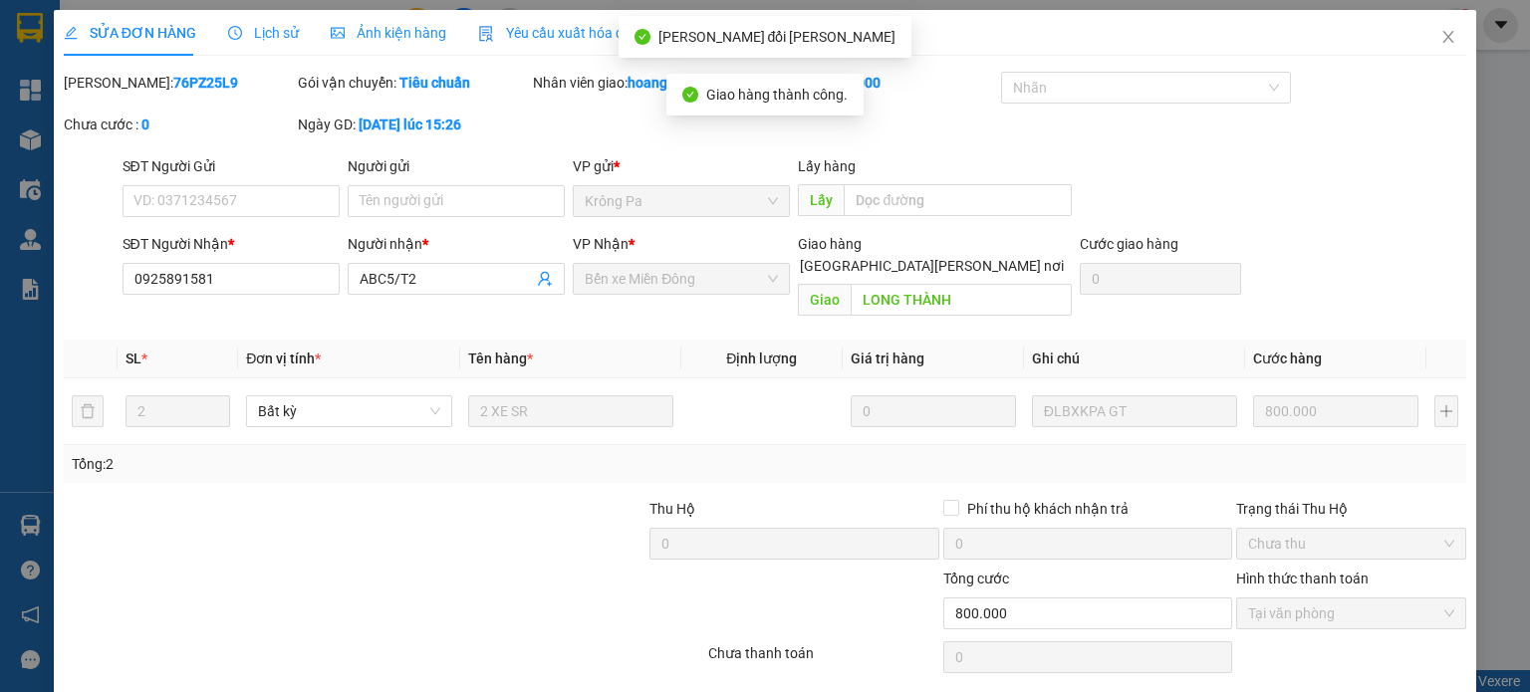
scroll to position [0, 0]
click at [1441, 35] on icon "close" at bounding box center [1449, 37] width 16 height 16
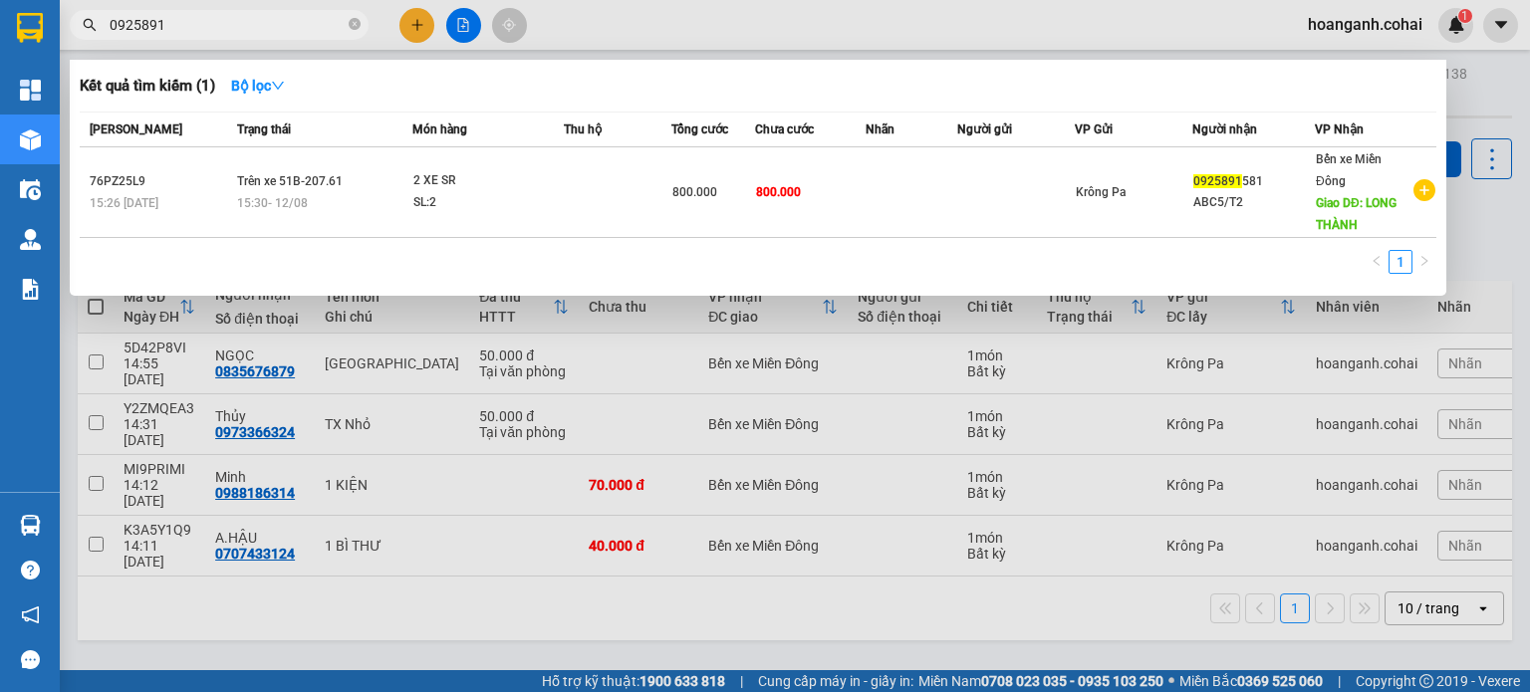
click at [295, 22] on input "0925891" at bounding box center [227, 25] width 235 height 22
click at [414, 19] on div at bounding box center [765, 346] width 1530 height 692
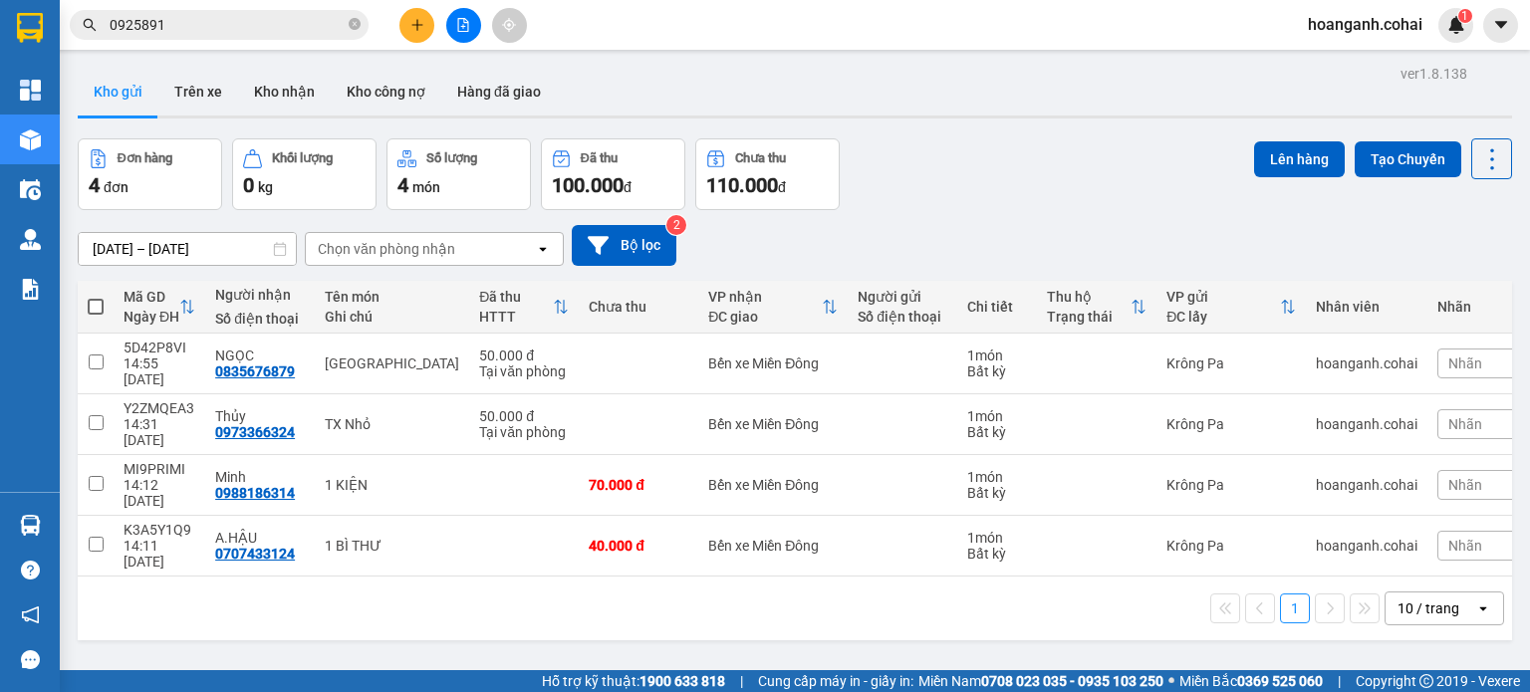
click at [397, 24] on div at bounding box center [463, 25] width 149 height 35
click at [413, 31] on button at bounding box center [416, 25] width 35 height 35
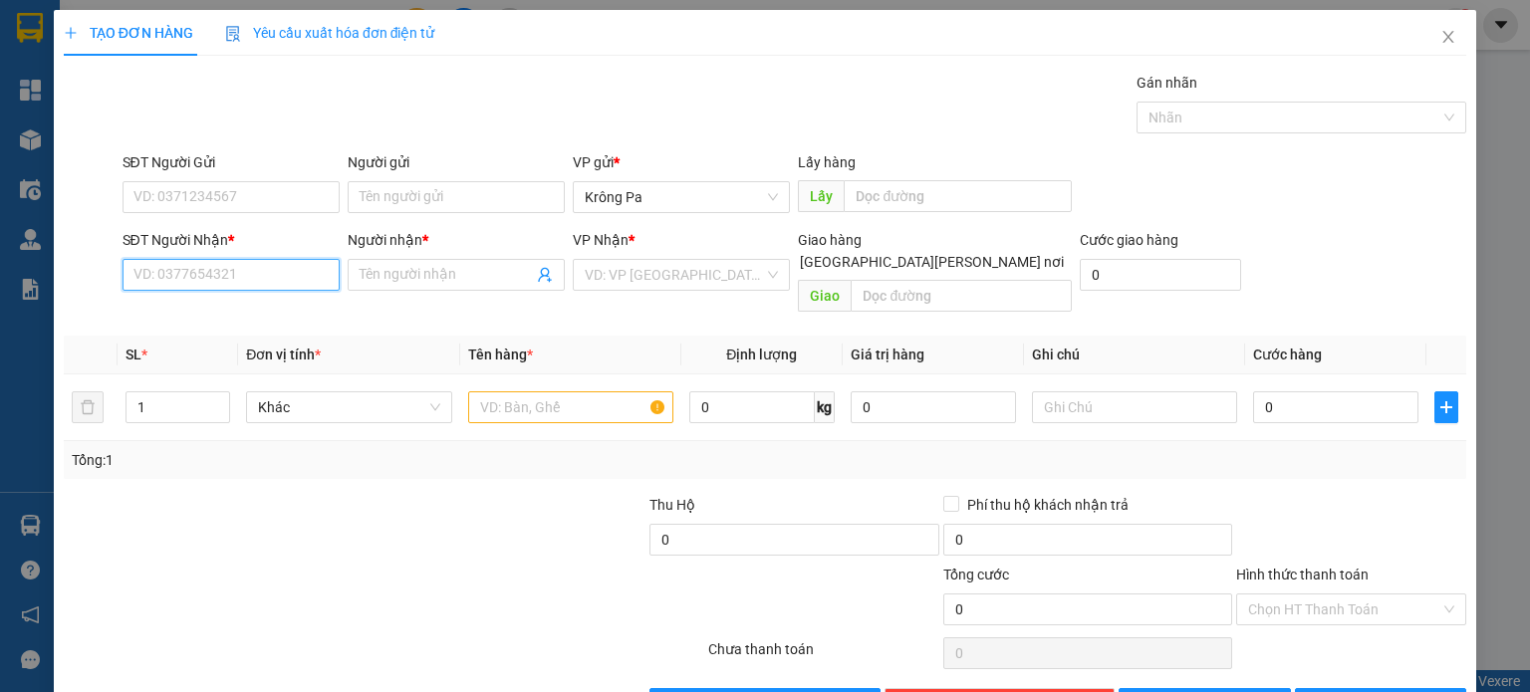
click at [279, 284] on input "SĐT Người Nhận *" at bounding box center [231, 275] width 217 height 32
type input "0935782671"
click at [456, 274] on input "Người nhận *" at bounding box center [446, 275] width 173 height 22
type input "C3,B3/Y5"
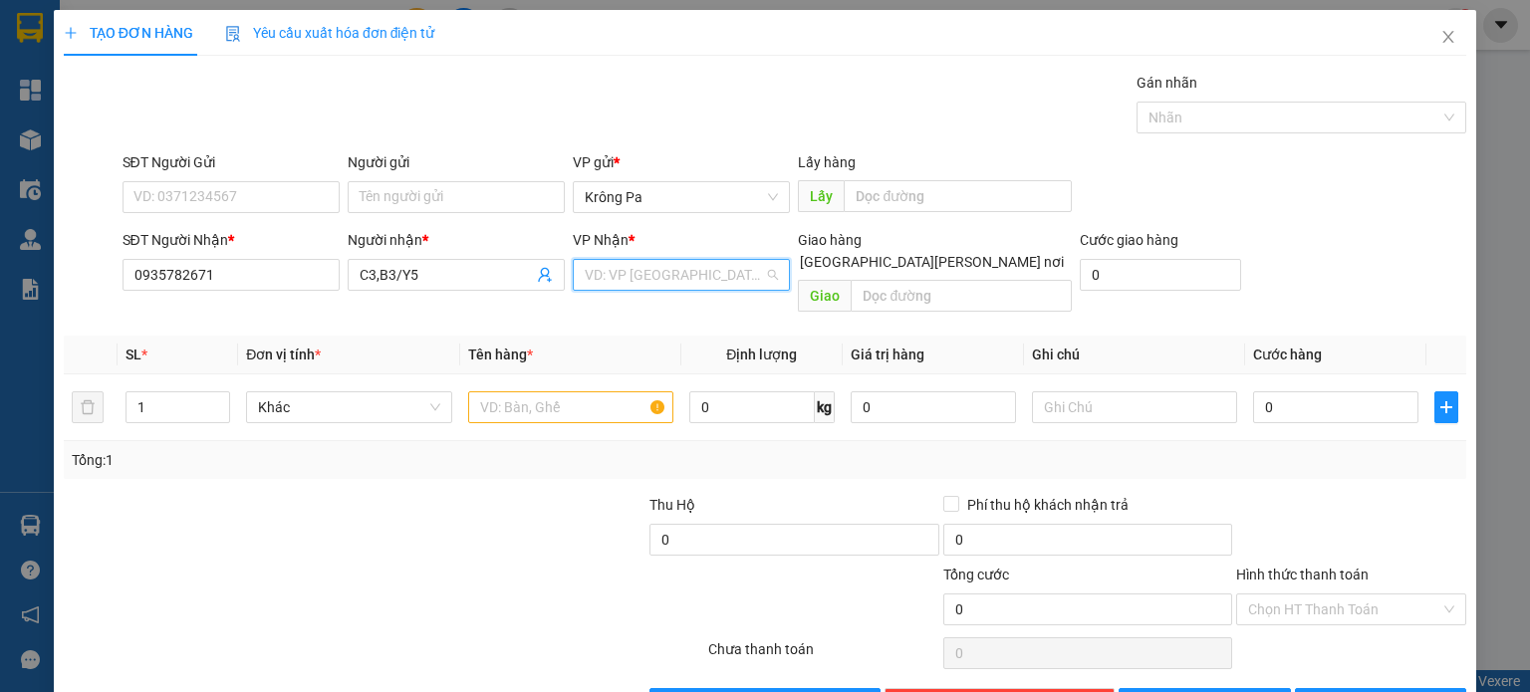
click at [734, 282] on input "search" at bounding box center [674, 275] width 179 height 30
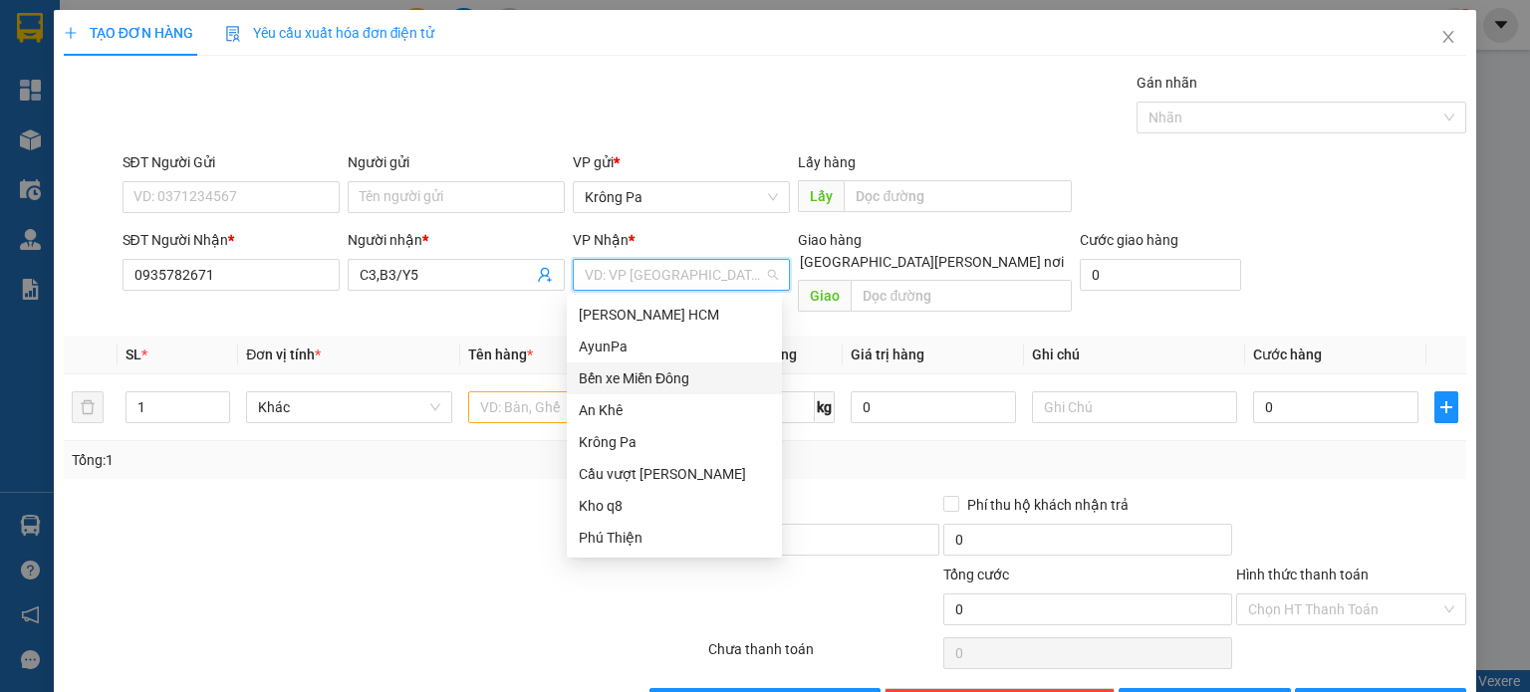
click at [681, 381] on div "Bến xe Miền Đông" at bounding box center [674, 379] width 191 height 22
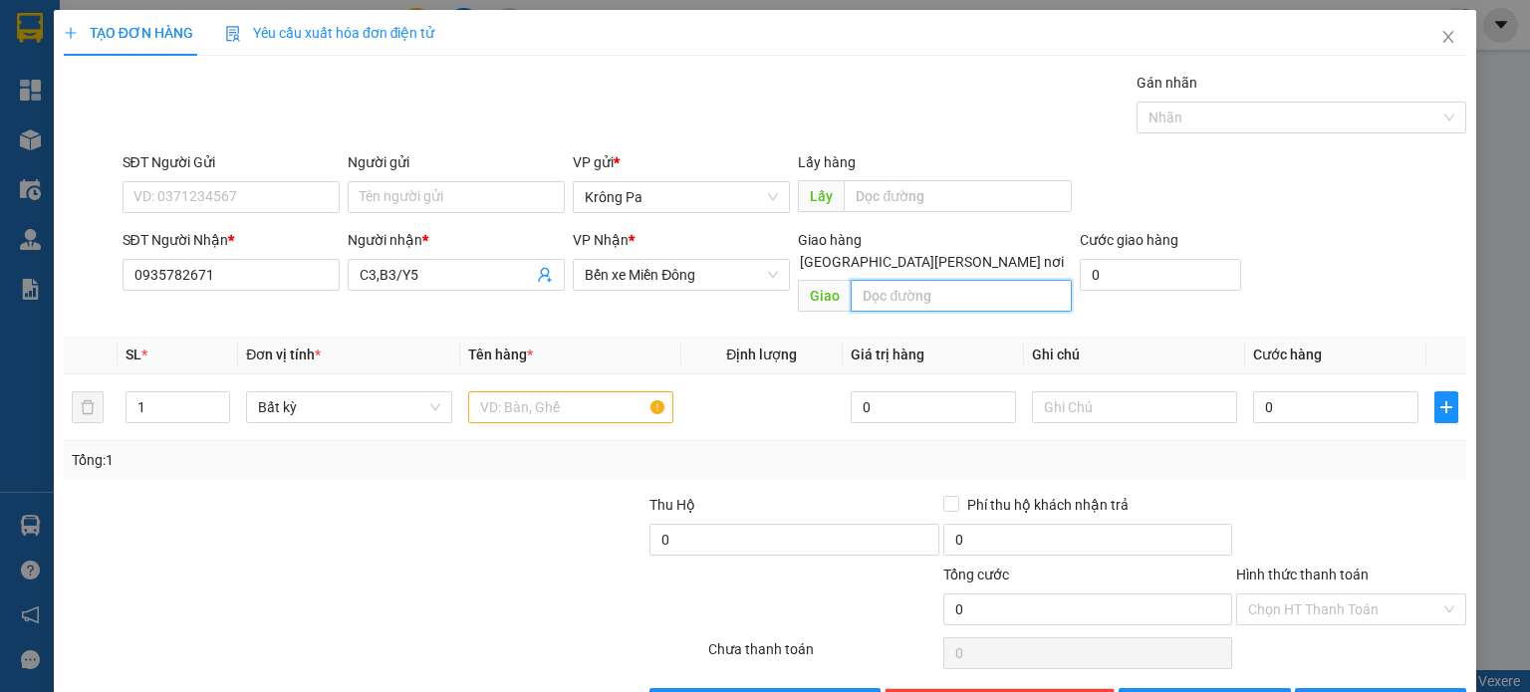
click at [888, 280] on input "text" at bounding box center [961, 296] width 221 height 32
type input "D"
type input "ĐỒNG XOÀI"
click at [580, 392] on input "text" at bounding box center [570, 408] width 205 height 32
click at [515, 392] on input "text" at bounding box center [570, 408] width 205 height 32
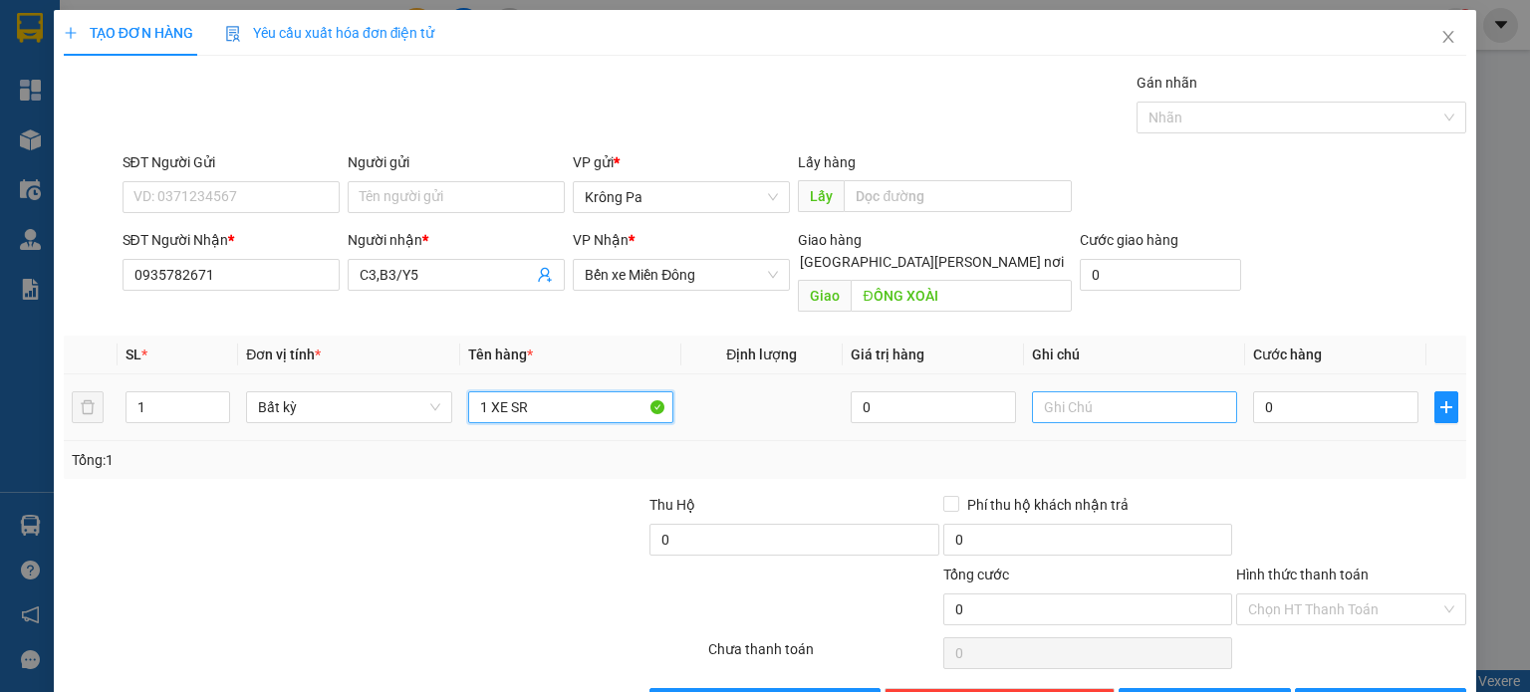
type input "1 XE SR"
click at [1065, 392] on input "text" at bounding box center [1134, 408] width 205 height 32
type input "D"
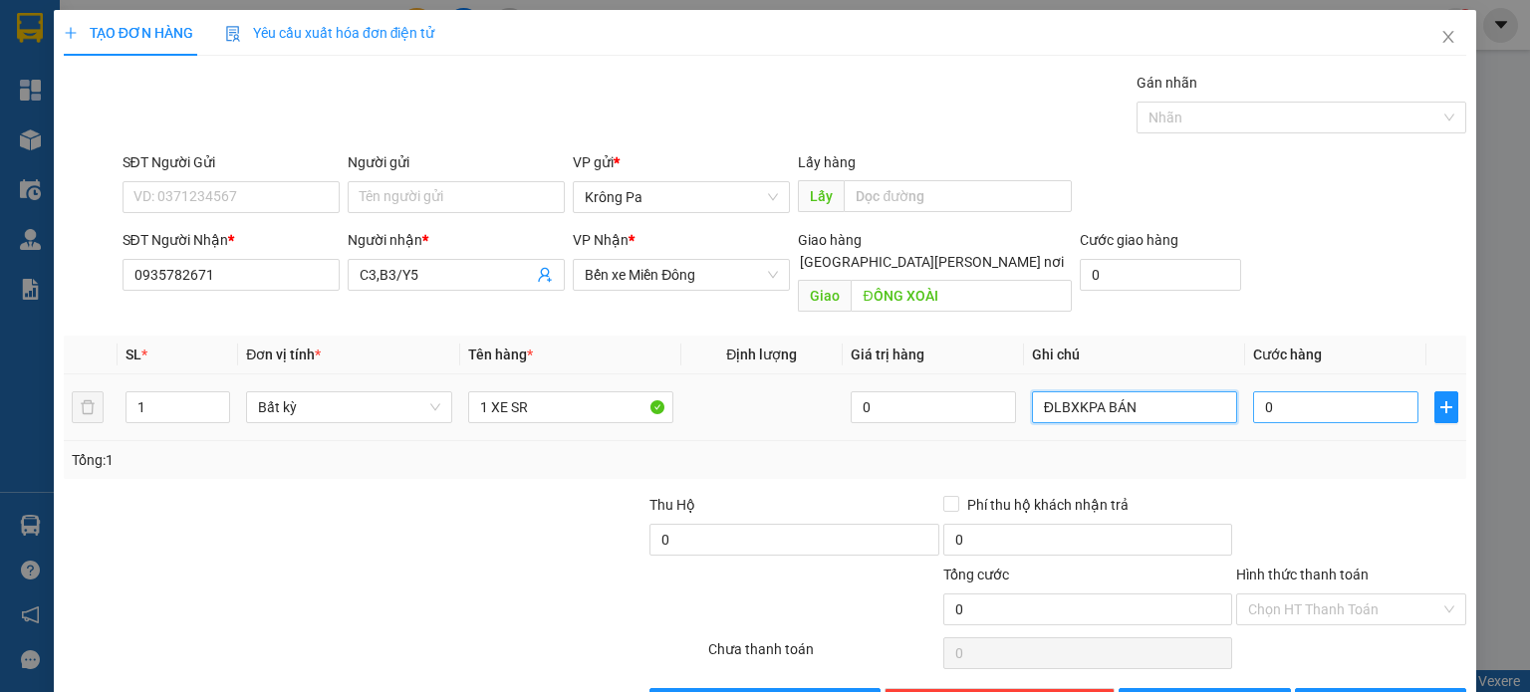
type input "ĐLBXKPA BÁN"
click at [1349, 392] on input "0" at bounding box center [1335, 408] width 165 height 32
type input "4"
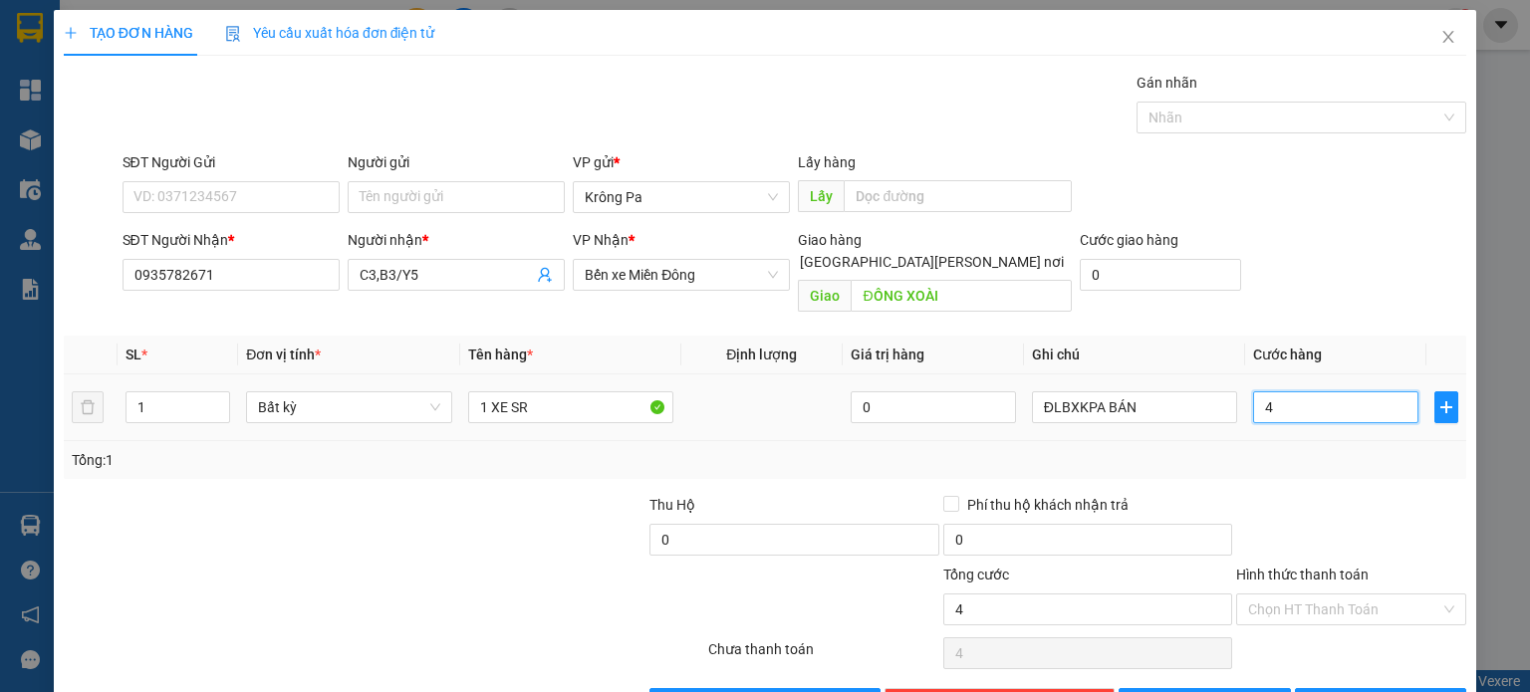
type input "40"
type input "400"
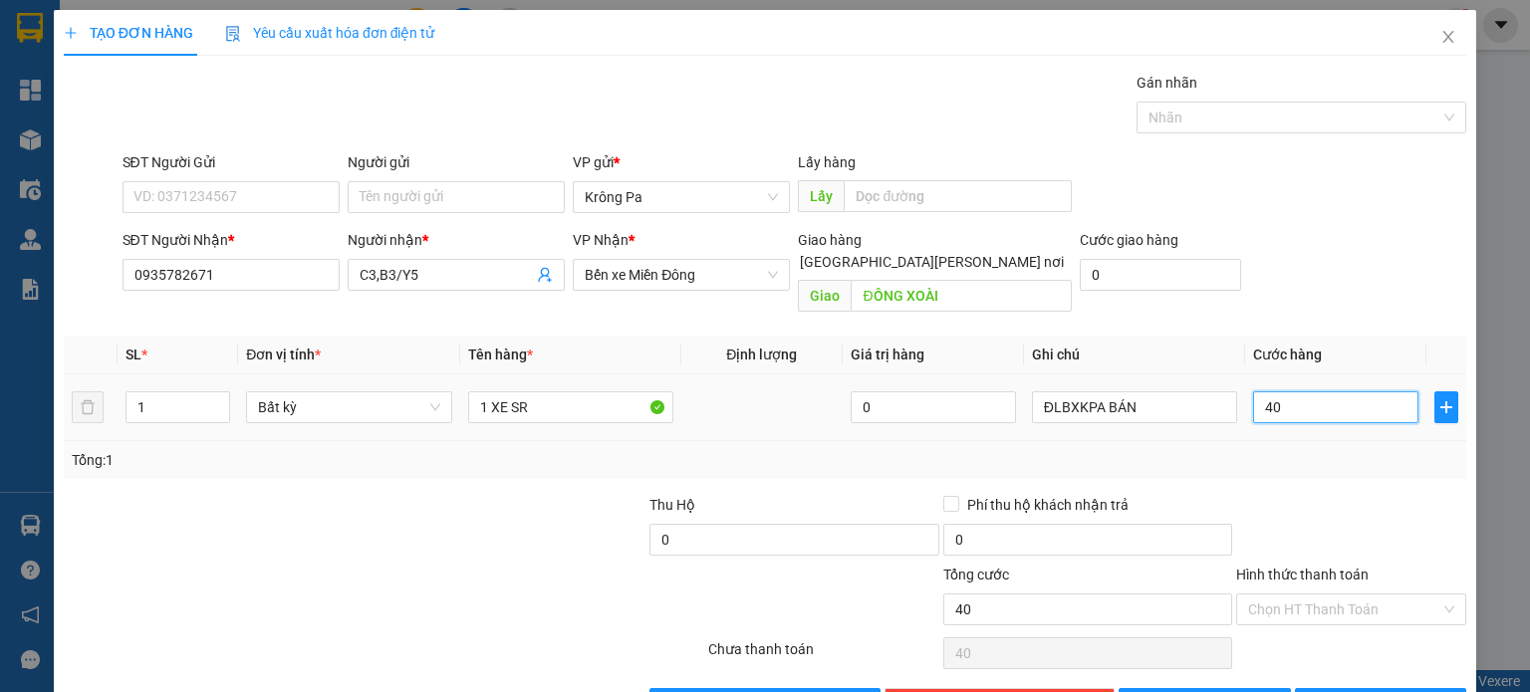
type input "400"
type input "400.000"
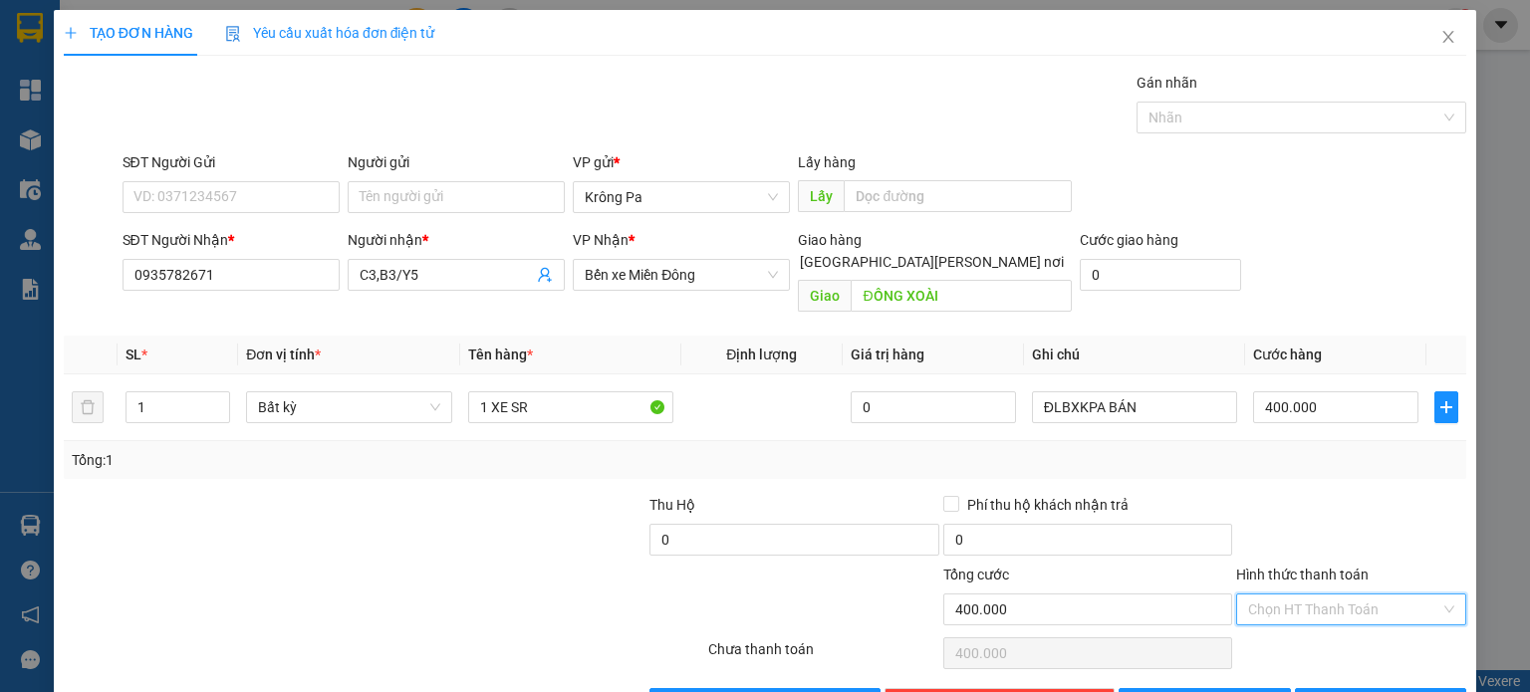
click at [1325, 595] on input "Hình thức thanh toán" at bounding box center [1344, 610] width 192 height 30
click at [1281, 625] on div "Tại văn phòng" at bounding box center [1338, 626] width 204 height 22
type input "0"
click at [1183, 688] on button "[PERSON_NAME]" at bounding box center [1205, 704] width 172 height 32
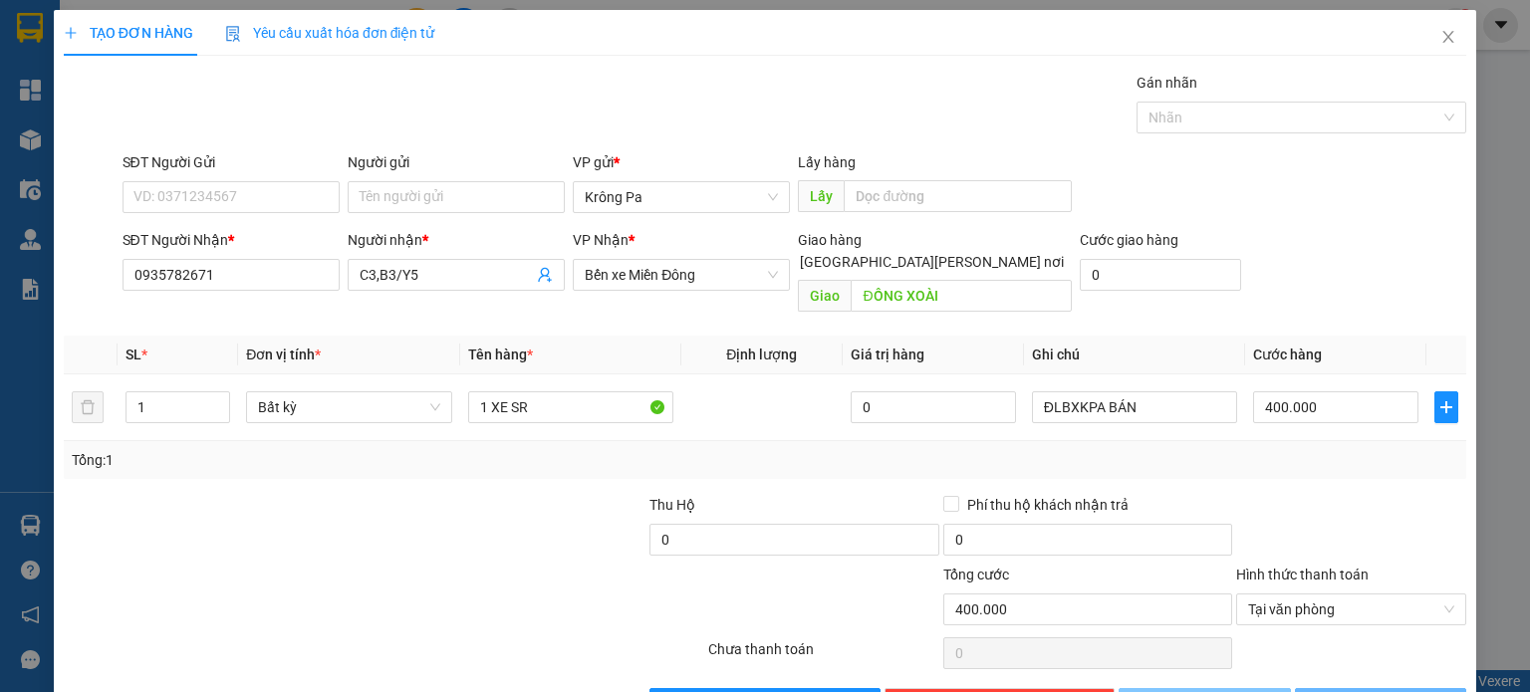
type input "0"
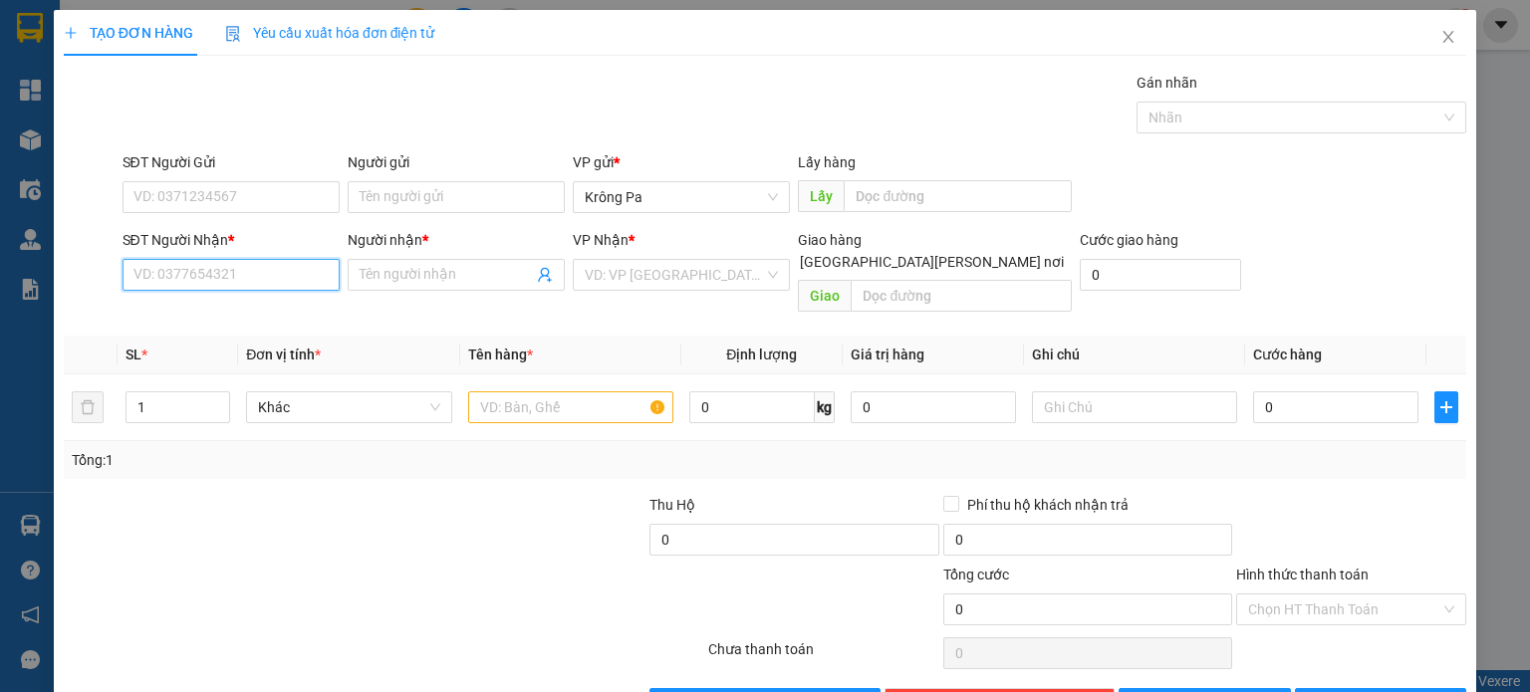
click at [291, 282] on input "SĐT Người Nhận *" at bounding box center [231, 275] width 217 height 32
type input "0334714394"
click at [433, 282] on input "Người nhận *" at bounding box center [446, 275] width 173 height 22
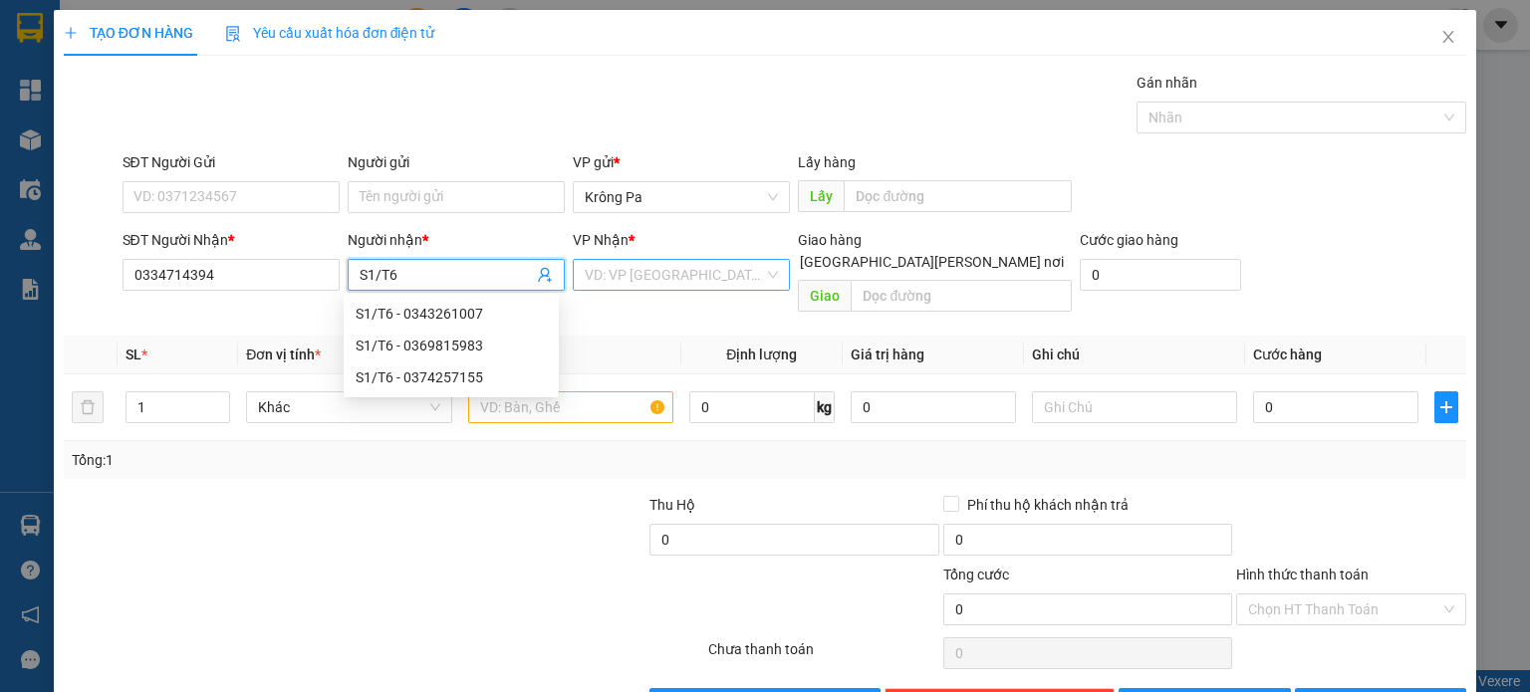
type input "S1/T6"
click at [616, 260] on input "search" at bounding box center [674, 275] width 179 height 30
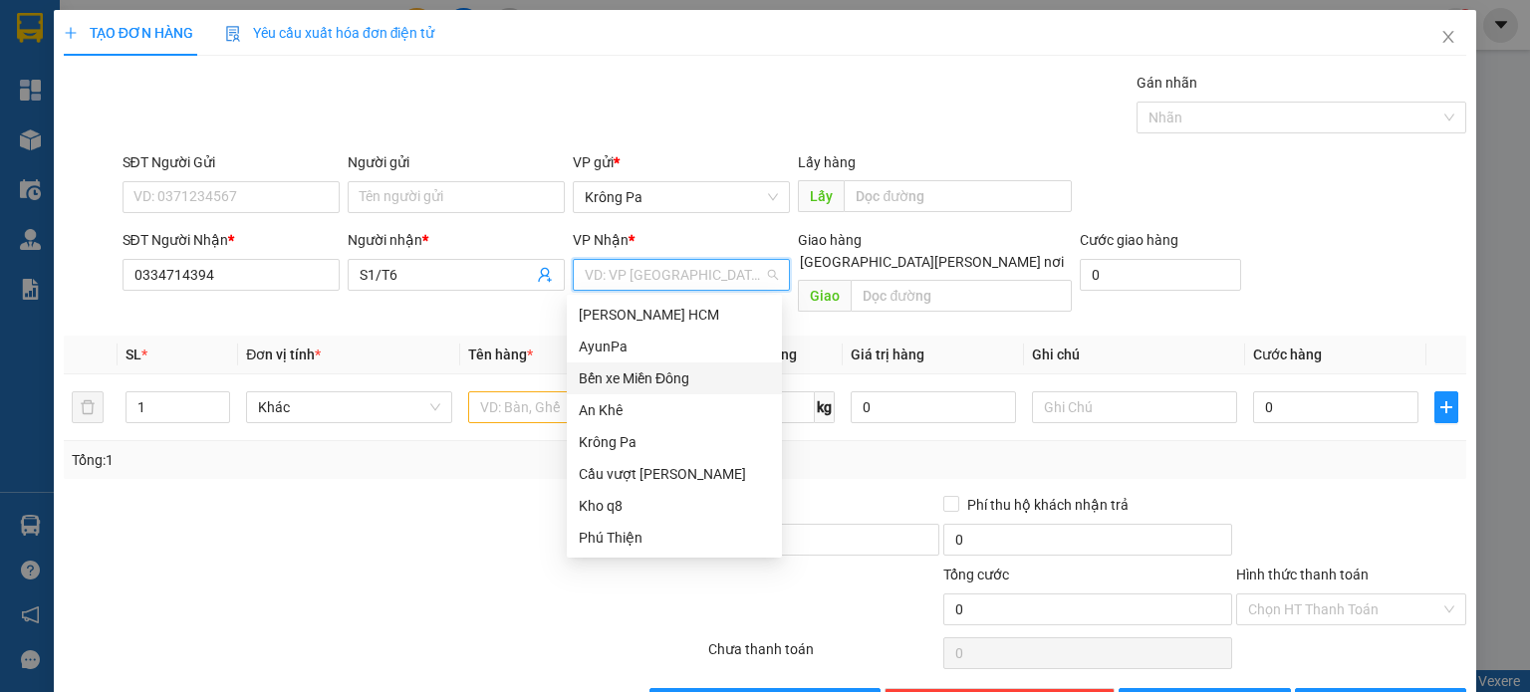
click at [654, 374] on div "Bến xe Miền Đông" at bounding box center [674, 379] width 191 height 22
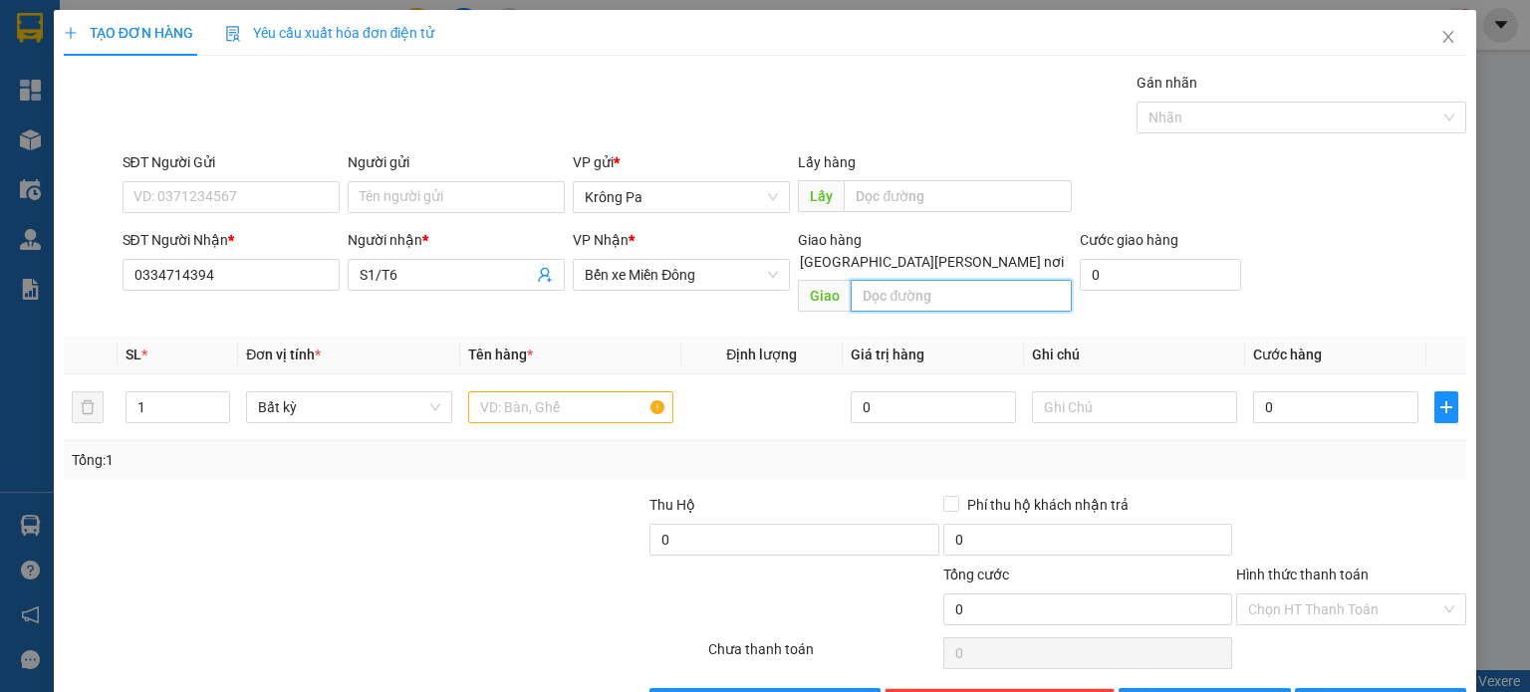
click at [996, 280] on input "text" at bounding box center [961, 296] width 221 height 32
type input "D"
type input "ĐỒNG XOÀI"
click at [530, 392] on input "text" at bounding box center [570, 408] width 205 height 32
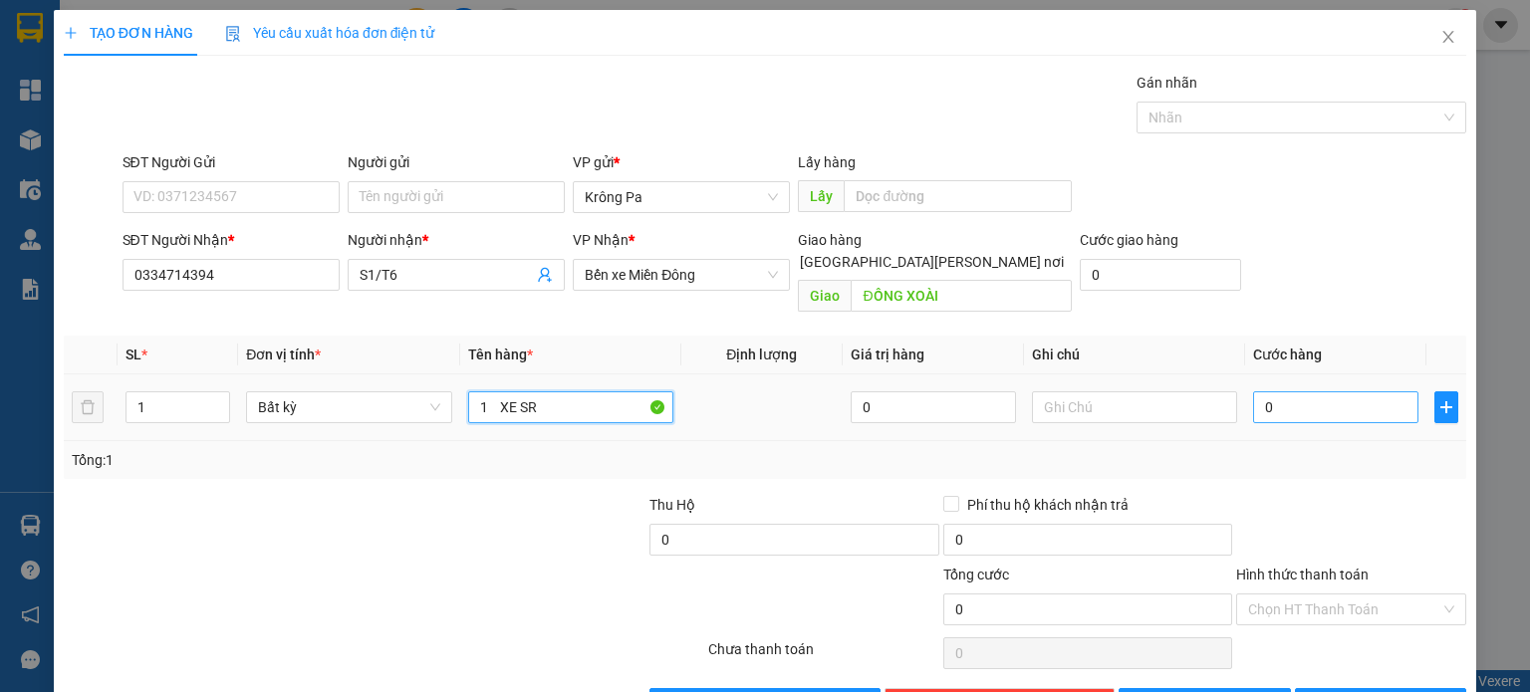
type input "1 XE SR"
click at [1343, 392] on input "0" at bounding box center [1335, 408] width 165 height 32
type input "4"
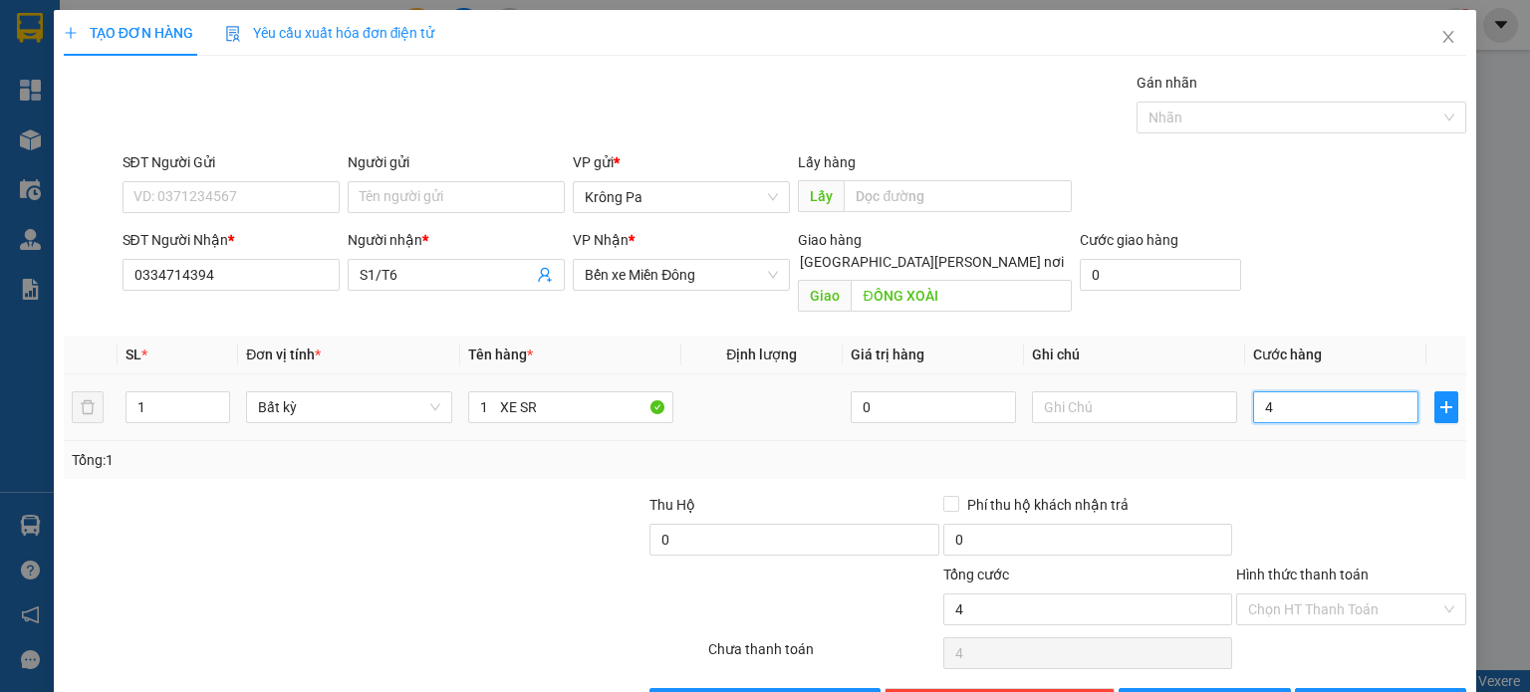
type input "40"
type input "400"
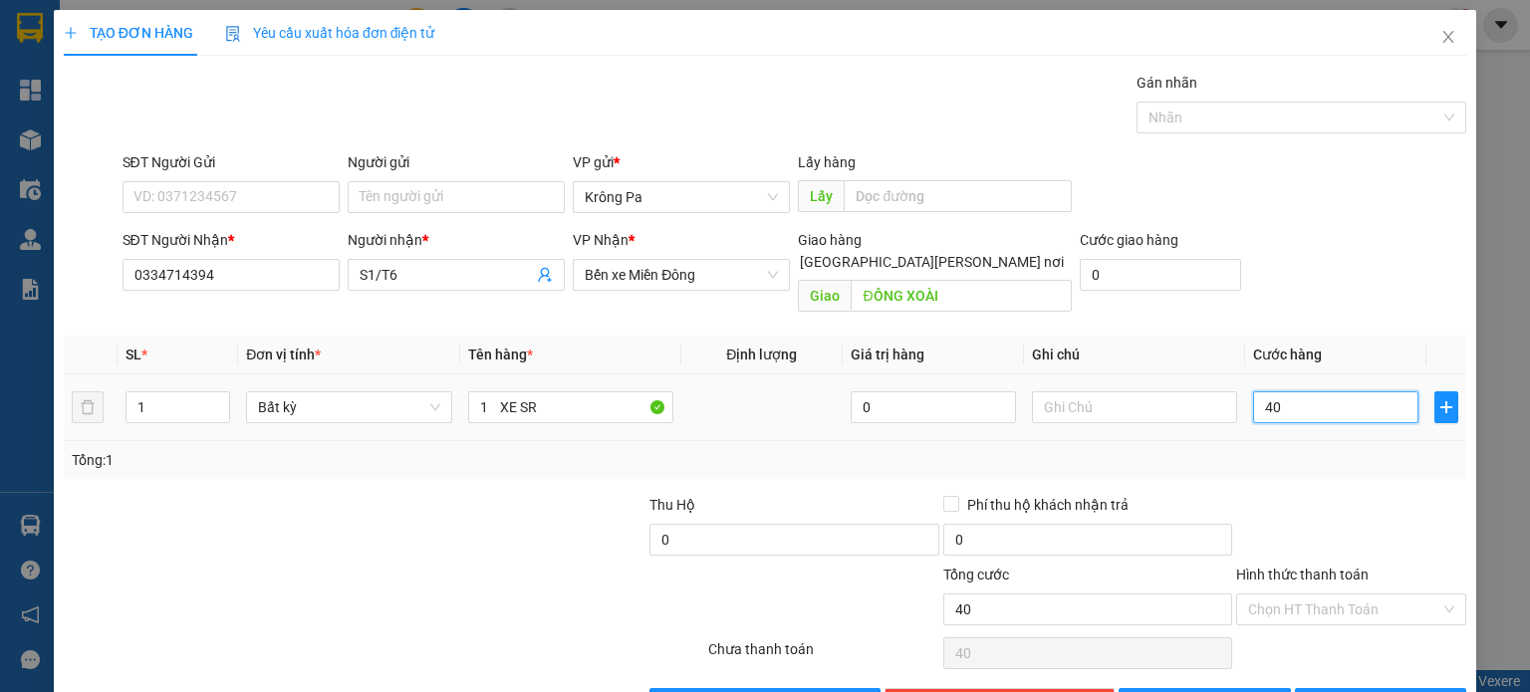
type input "400"
type input "400.000"
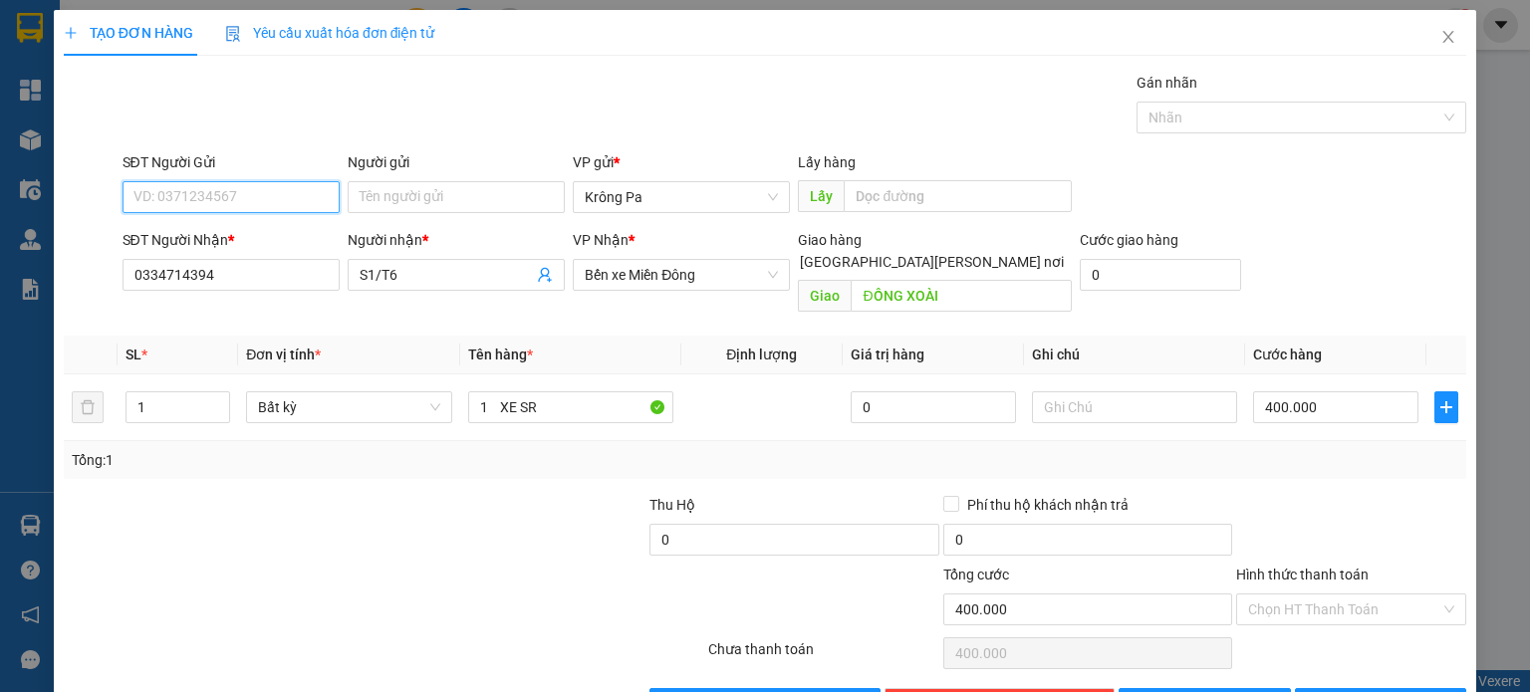
click at [306, 206] on input "SĐT Người Gửi" at bounding box center [231, 197] width 217 height 32
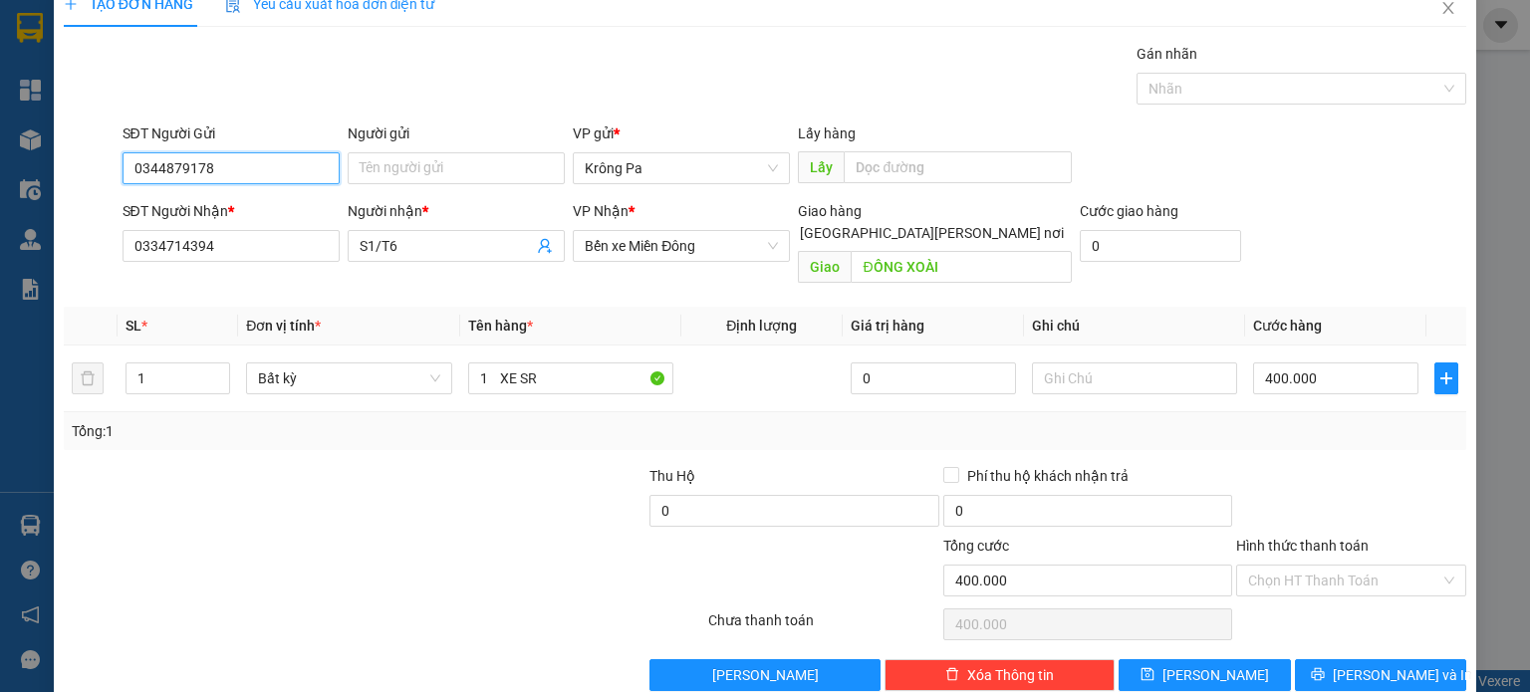
scroll to position [43, 0]
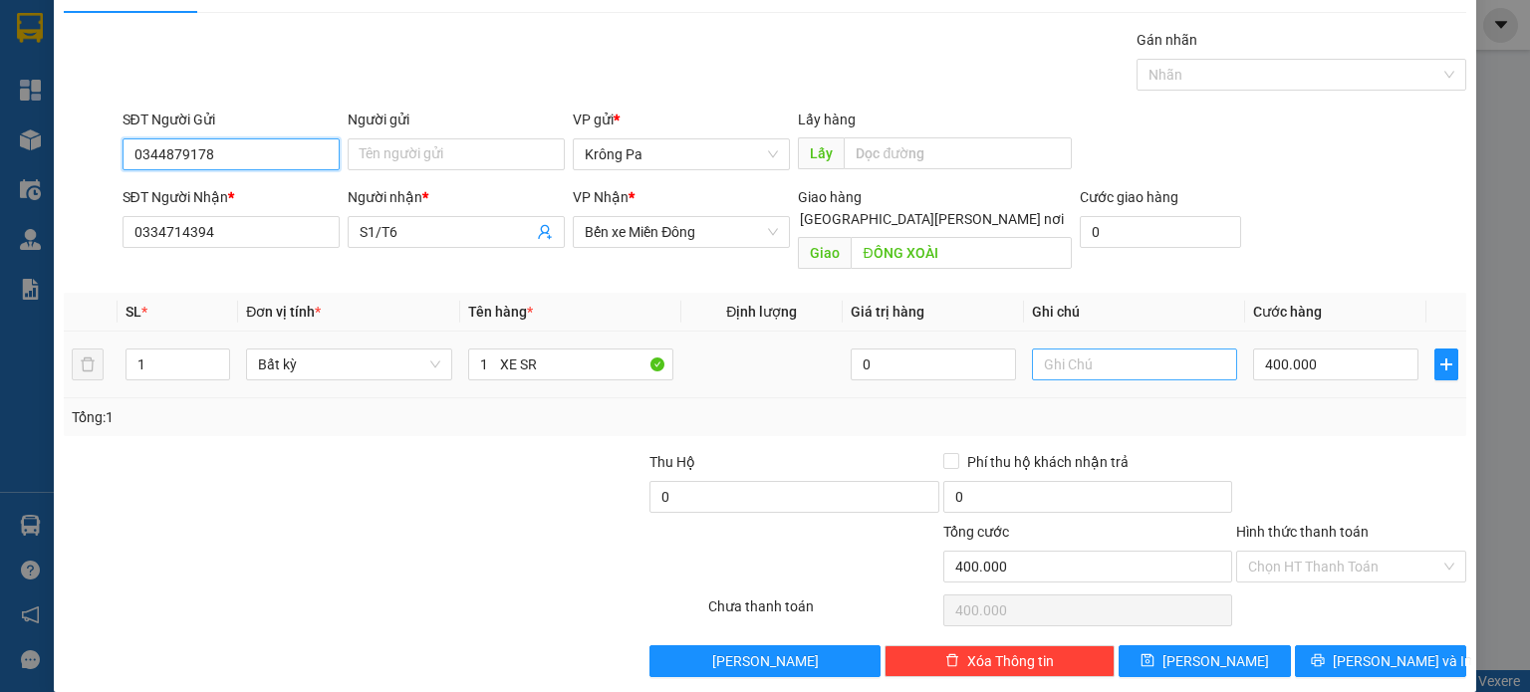
type input "0344879178"
click at [1108, 350] on input "text" at bounding box center [1134, 365] width 205 height 32
type input "D"
type input "ĐLBXKPA BÁN"
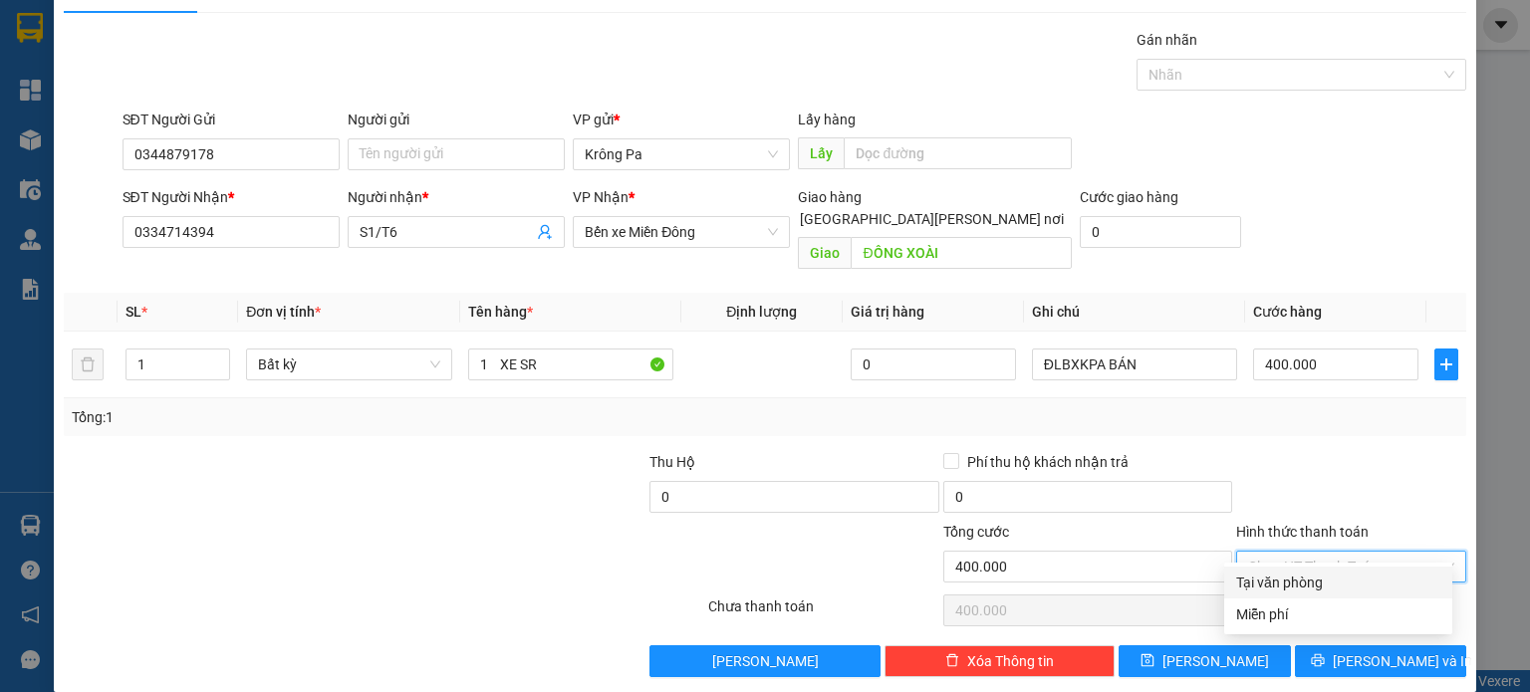
click at [1331, 552] on input "Hình thức thanh toán" at bounding box center [1344, 567] width 192 height 30
click at [1317, 573] on div "Tại văn phòng" at bounding box center [1338, 583] width 204 height 22
type input "0"
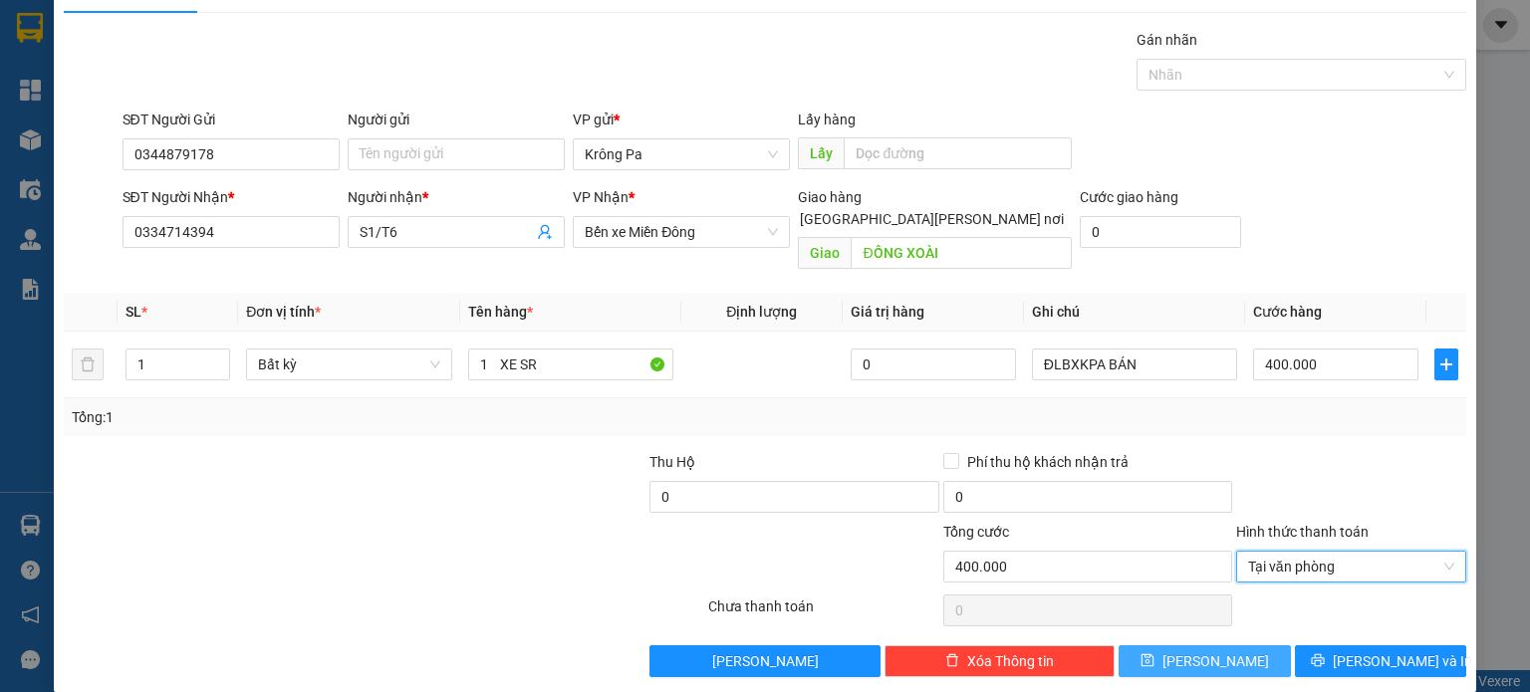
click at [1201, 651] on span "[PERSON_NAME]" at bounding box center [1216, 662] width 107 height 22
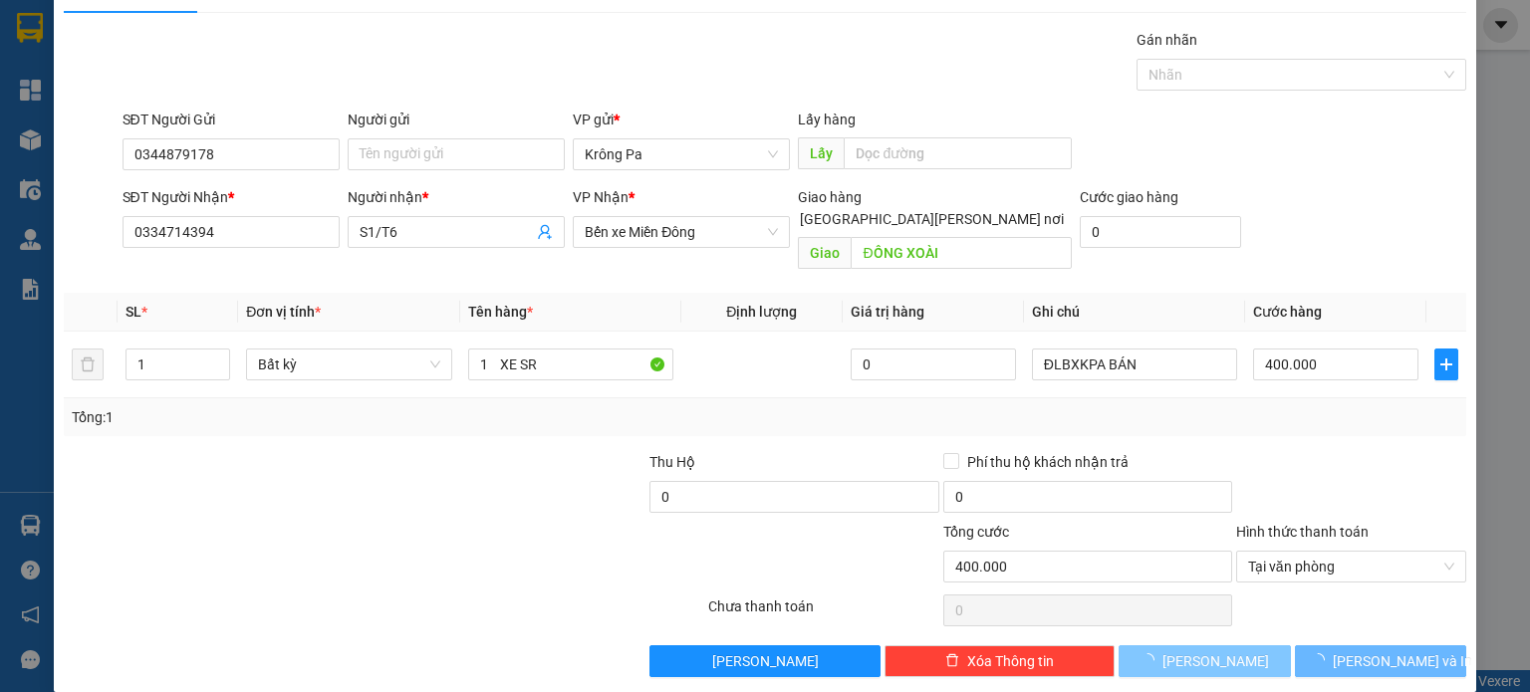
type input "0"
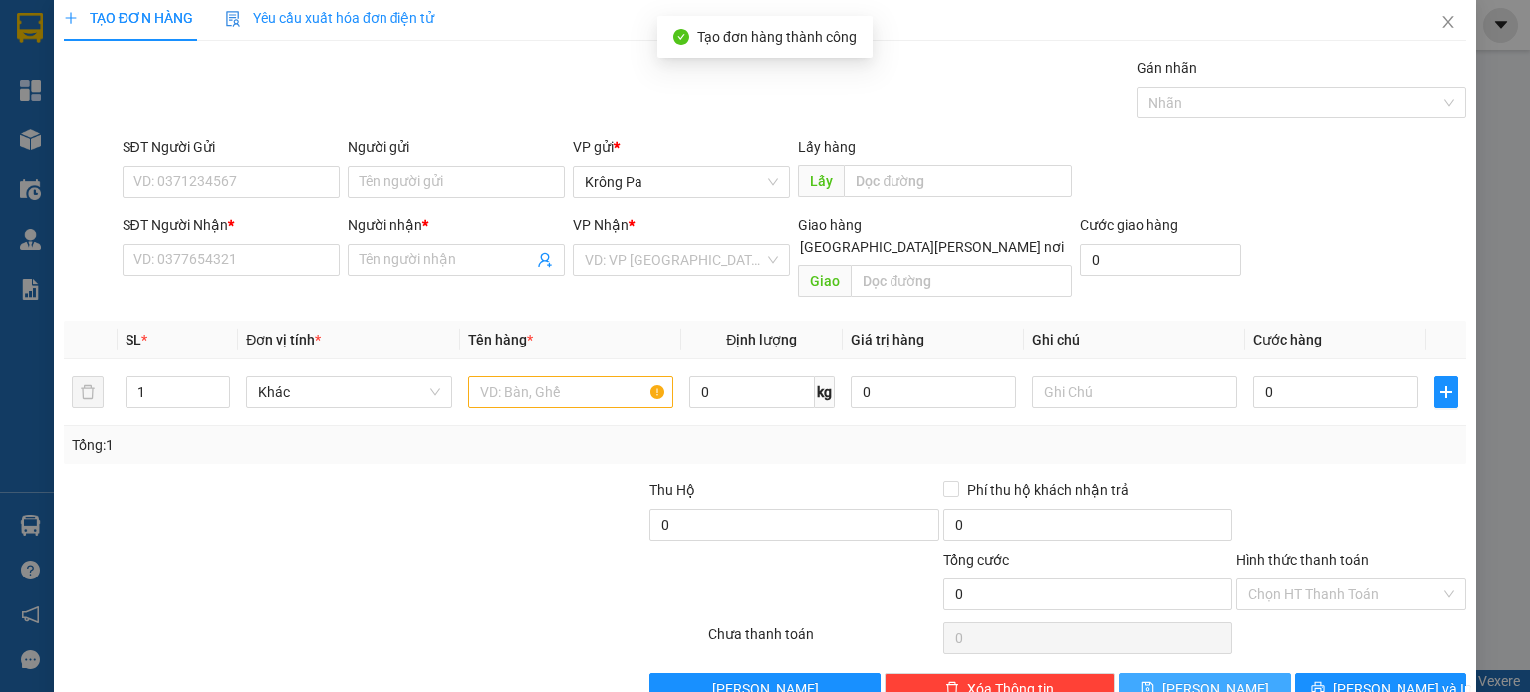
scroll to position [0, 0]
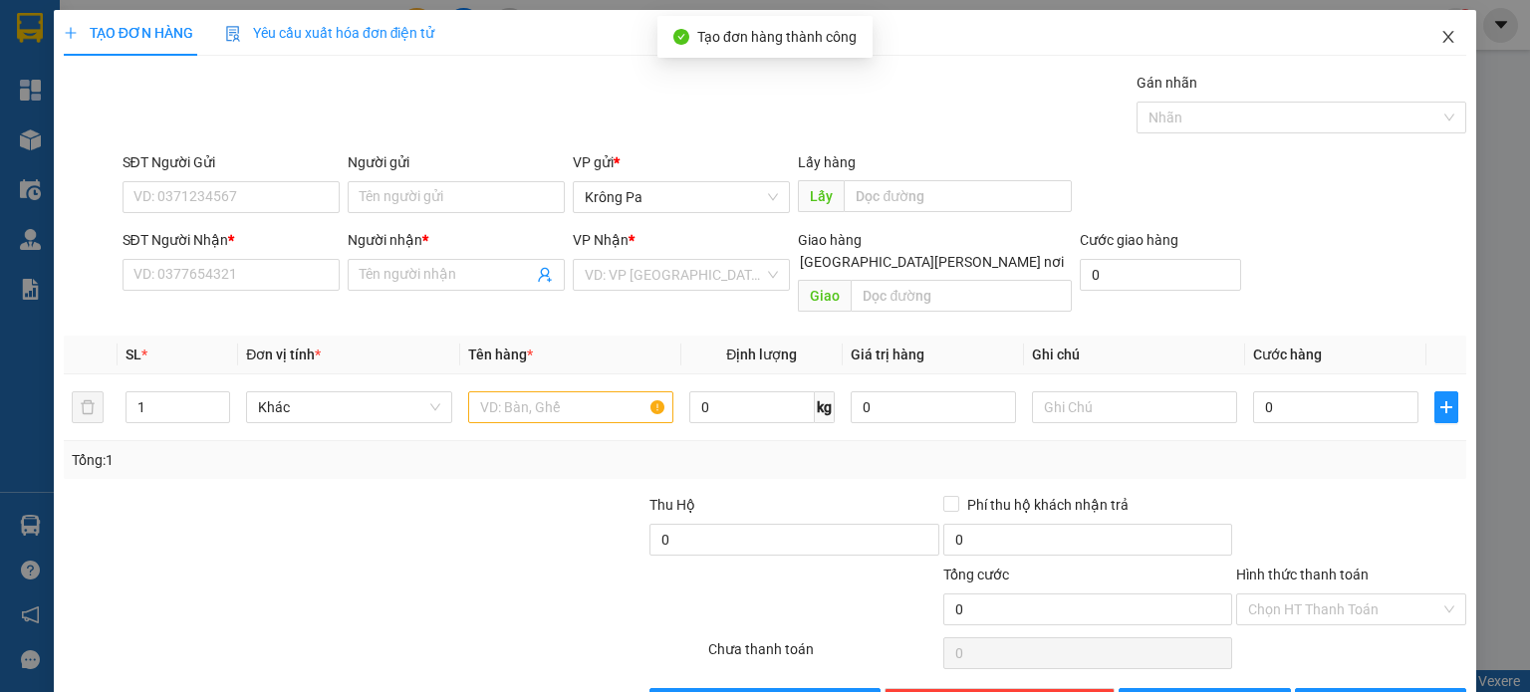
click at [1435, 47] on span "Close" at bounding box center [1449, 38] width 56 height 56
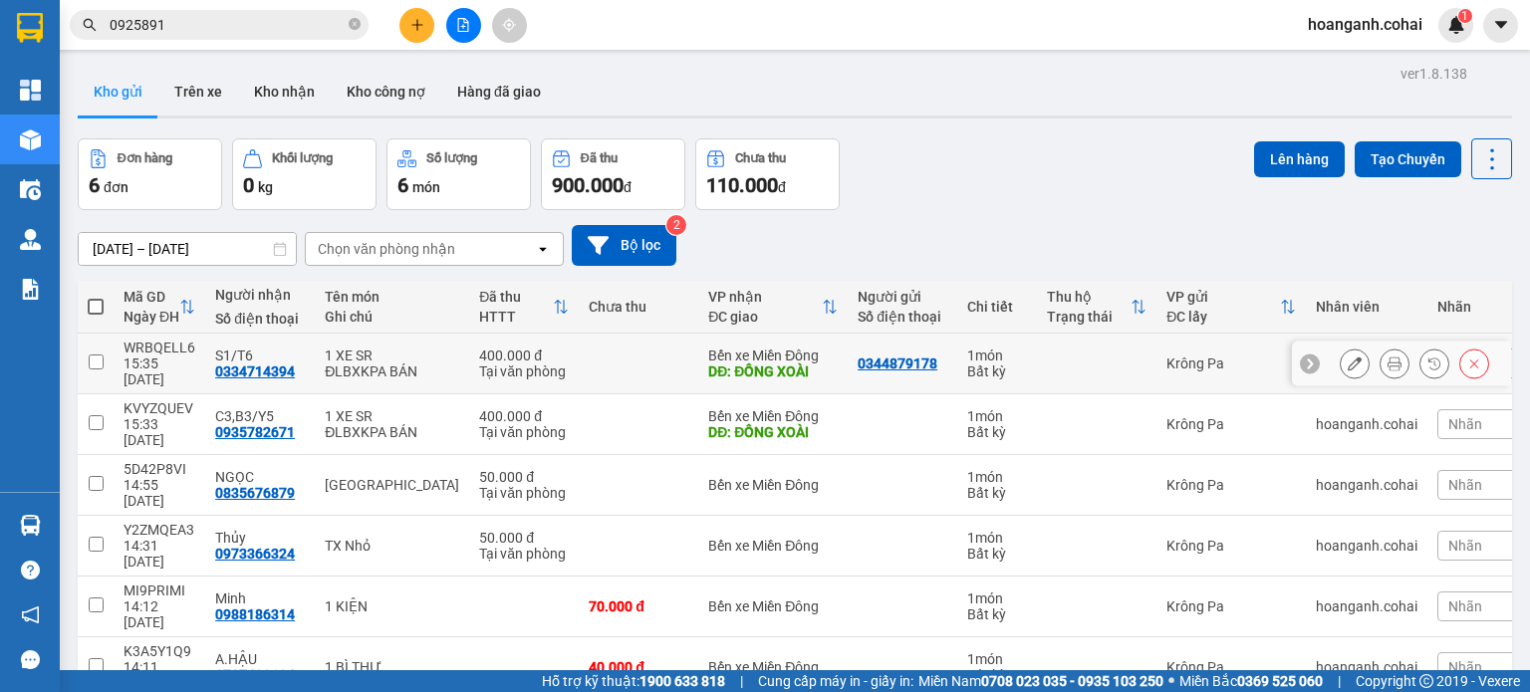
click at [96, 366] on input "checkbox" at bounding box center [96, 362] width 15 height 15
checkbox input "true"
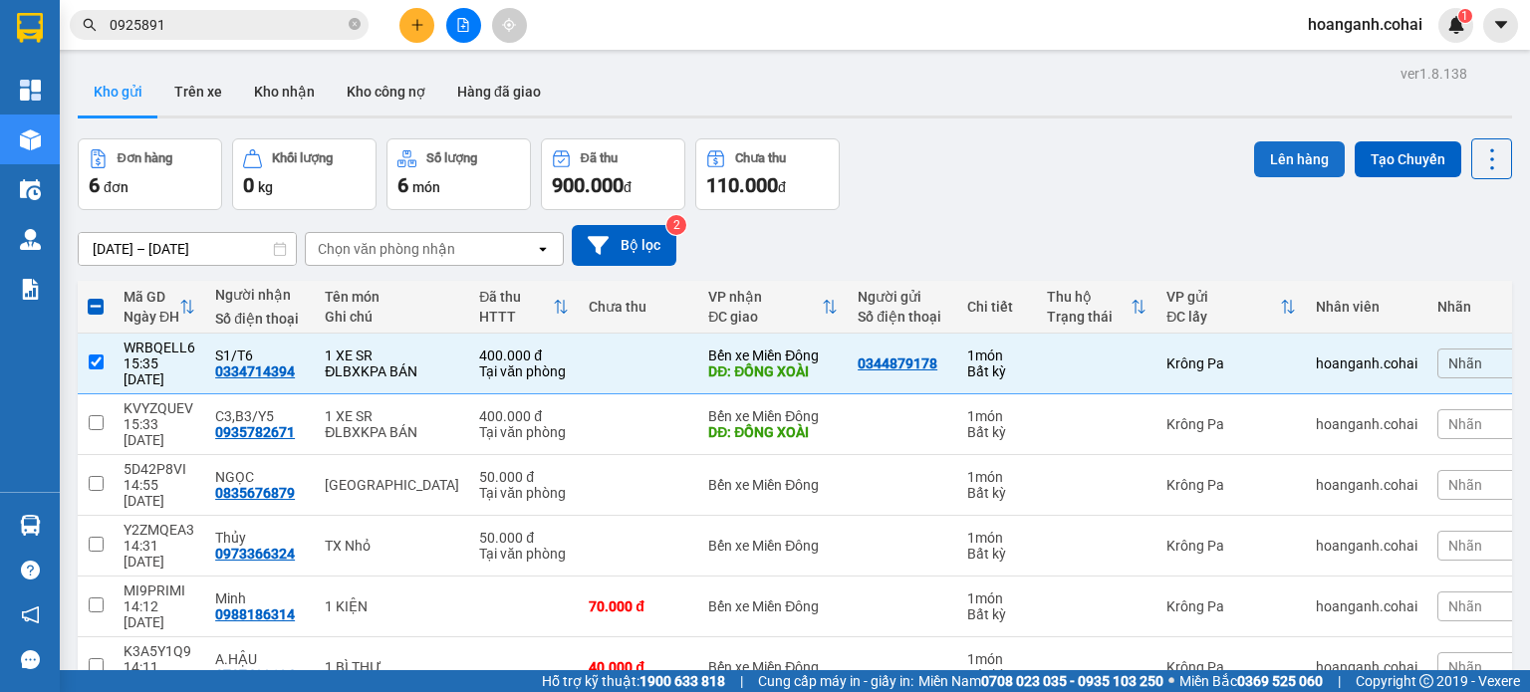
click at [1303, 166] on button "Lên hàng" at bounding box center [1299, 159] width 91 height 36
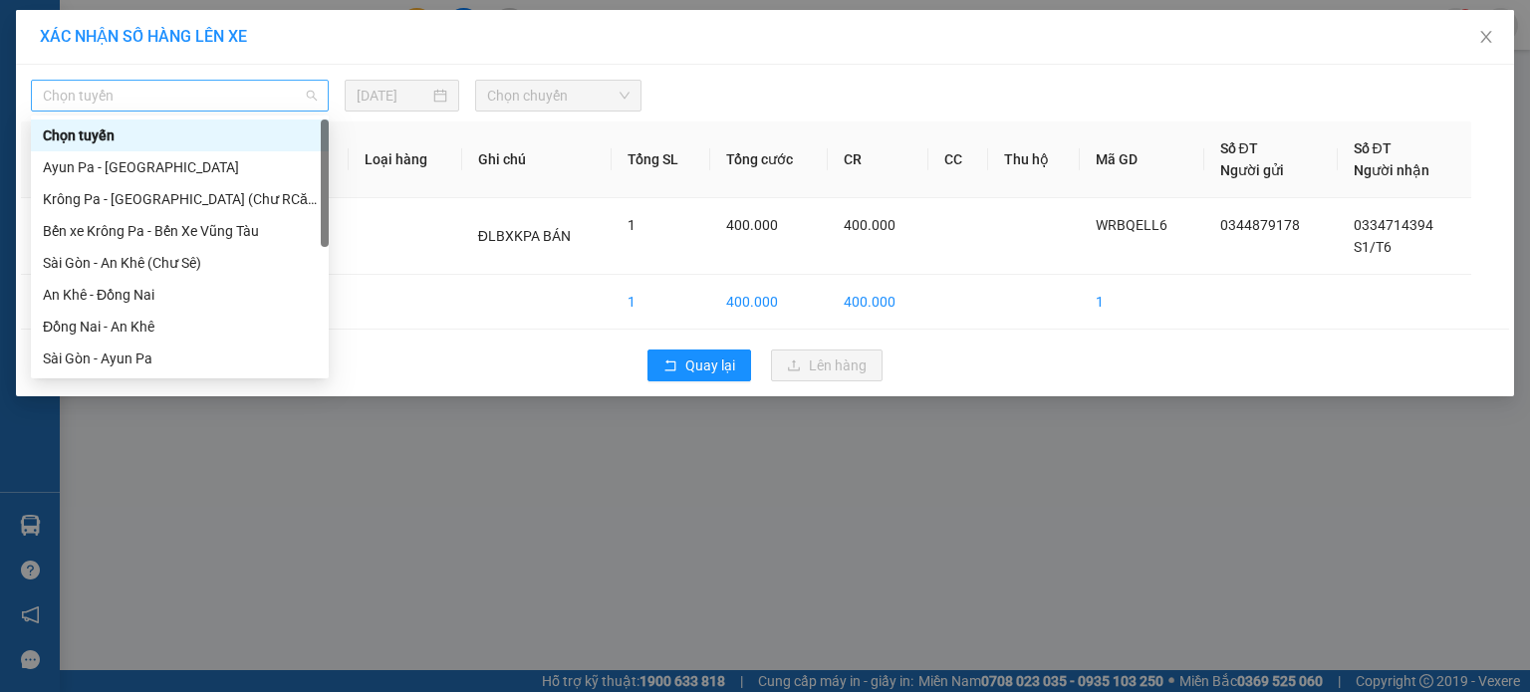
click at [191, 93] on span "Chọn tuyến" at bounding box center [180, 96] width 274 height 30
click at [201, 190] on div "Krông Pa - [GEOGRAPHIC_DATA] (Chư RCăm)" at bounding box center [180, 199] width 274 height 22
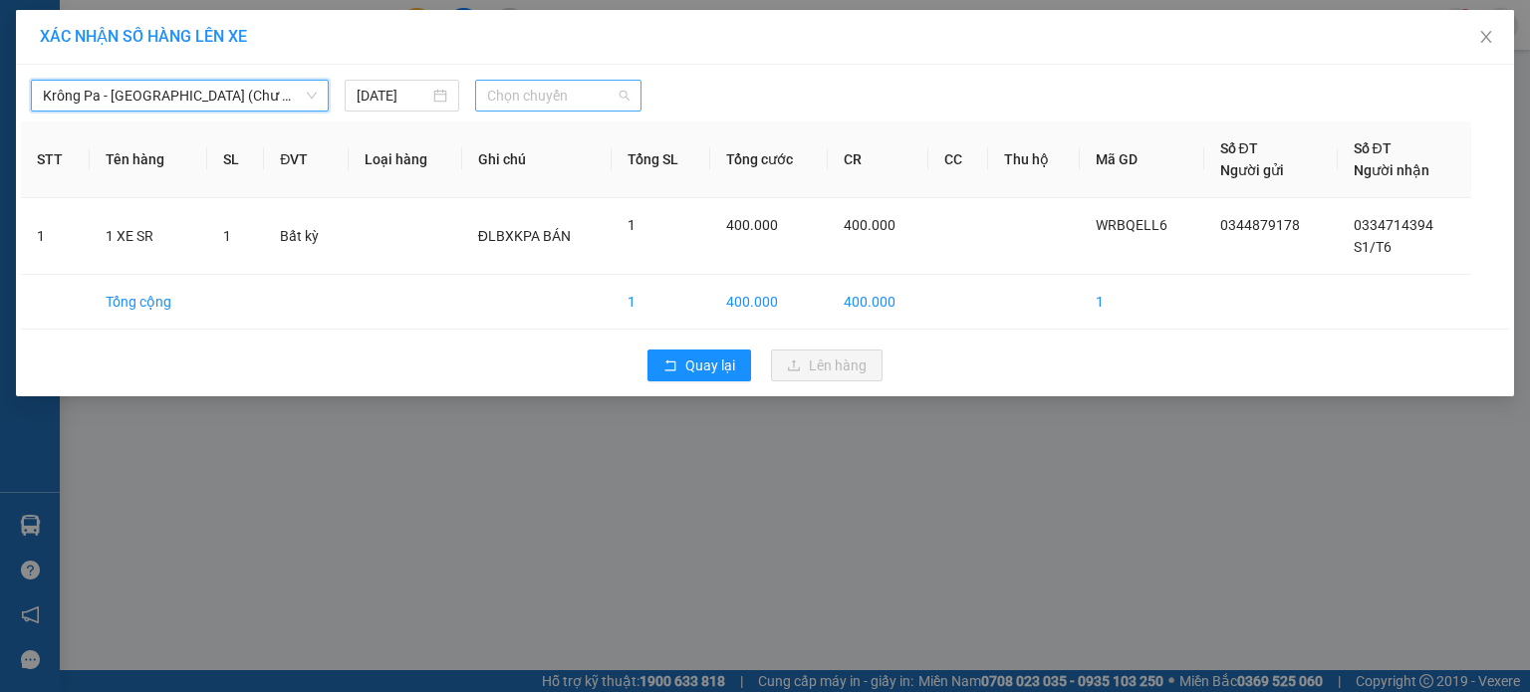
click at [606, 101] on span "Chọn chuyến" at bounding box center [558, 96] width 143 height 30
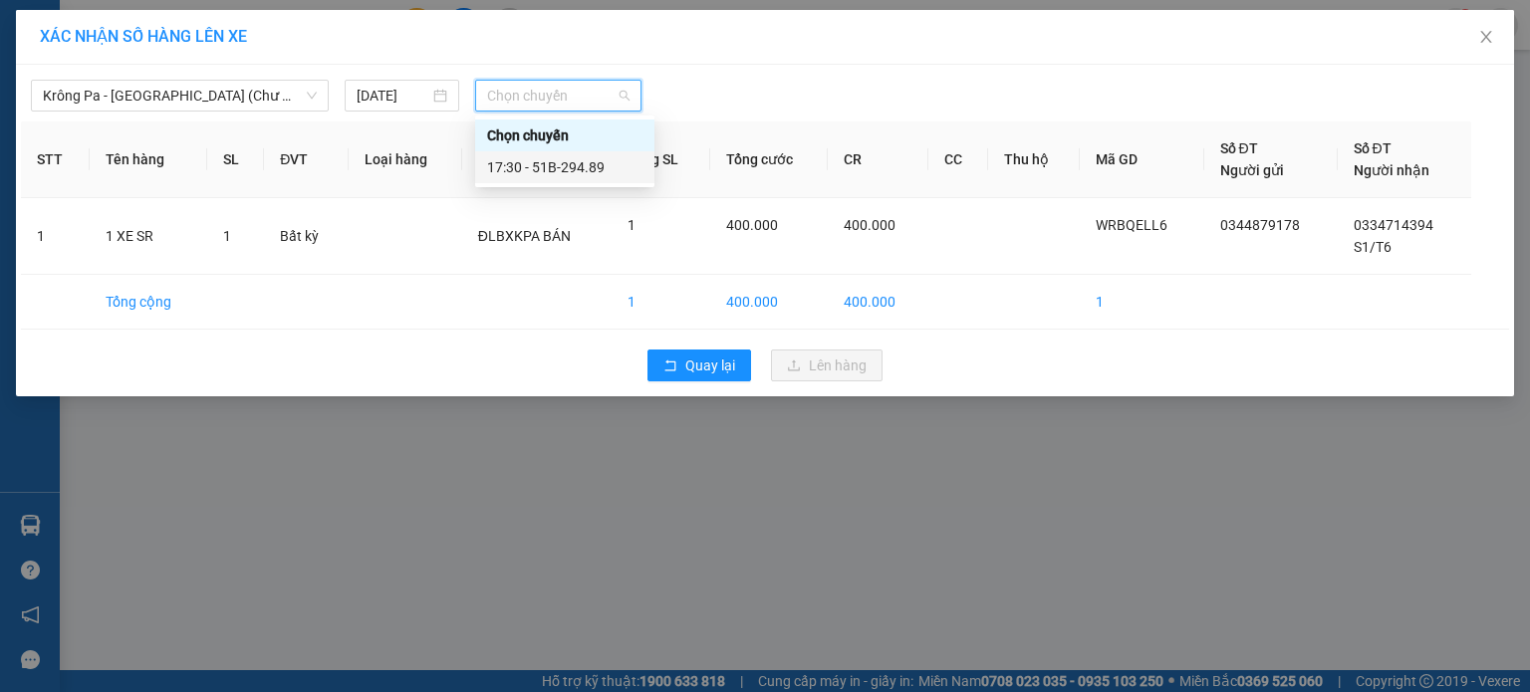
click at [590, 175] on div "17:30 - 51B-294.89" at bounding box center [564, 167] width 155 height 22
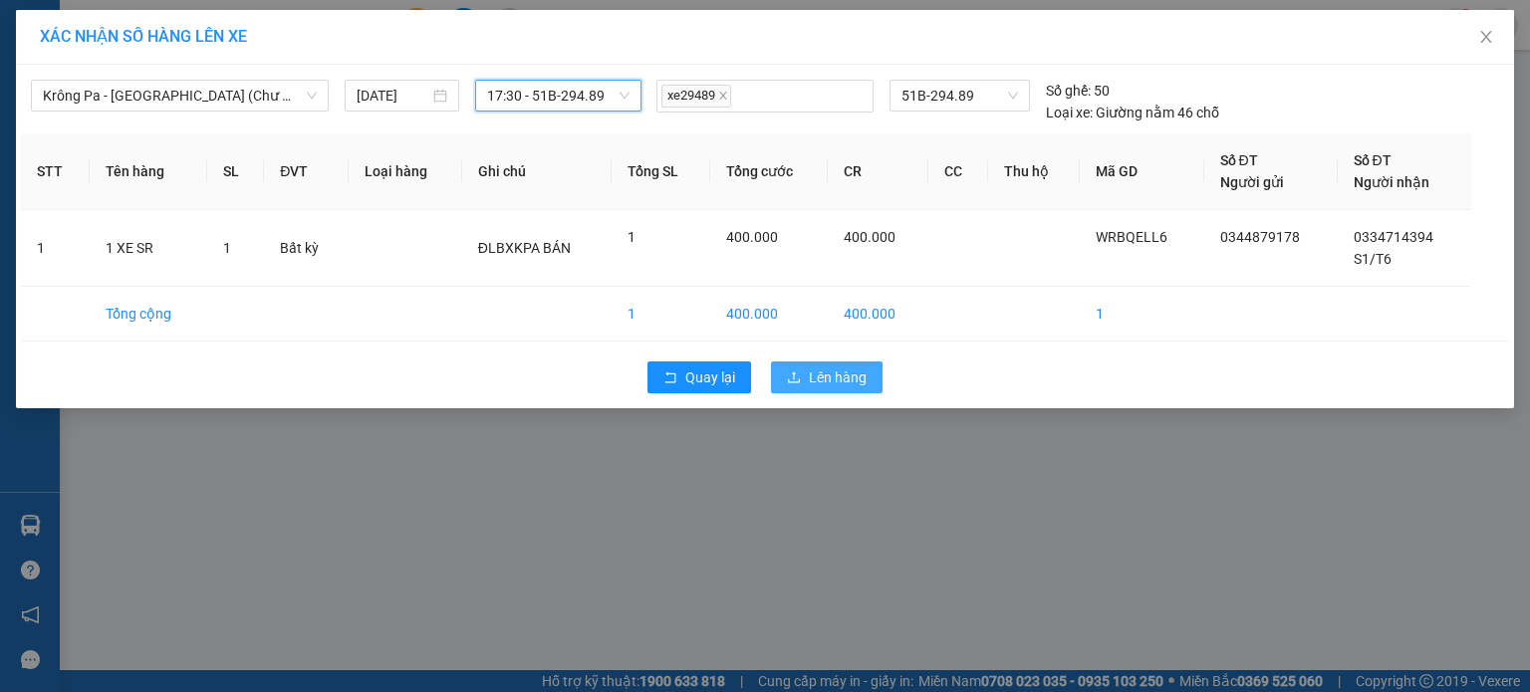
click at [851, 388] on button "Lên hàng" at bounding box center [827, 378] width 112 height 32
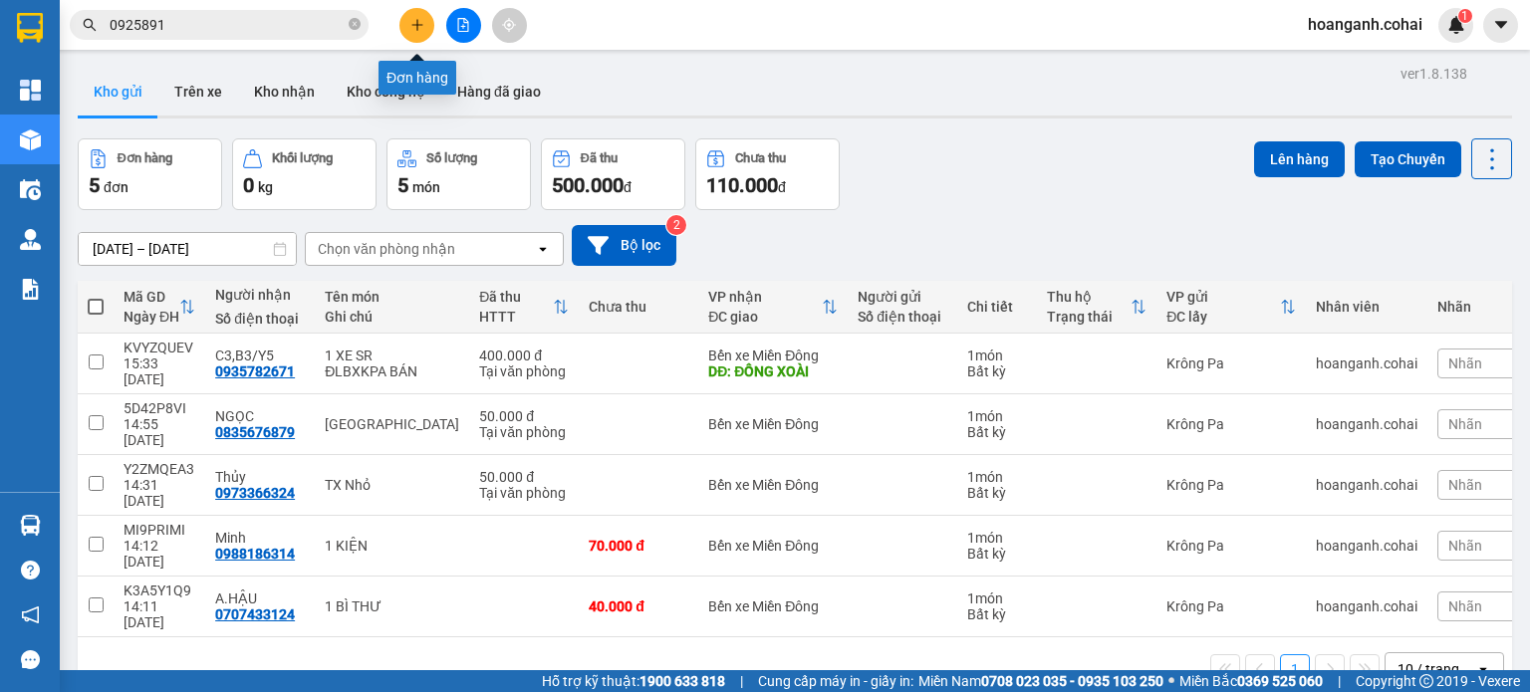
click at [422, 23] on icon "plus" at bounding box center [417, 25] width 14 height 14
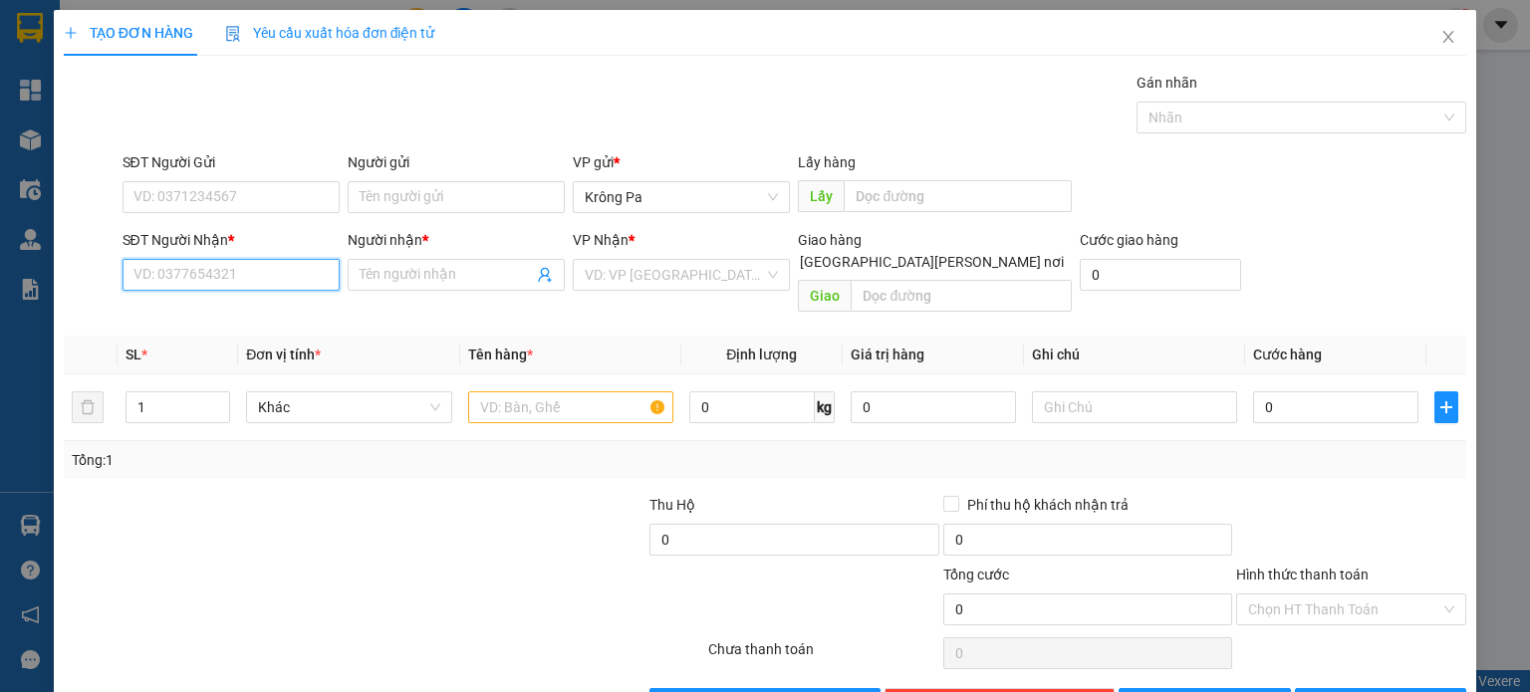
click at [291, 281] on input "SĐT Người Nhận *" at bounding box center [231, 275] width 217 height 32
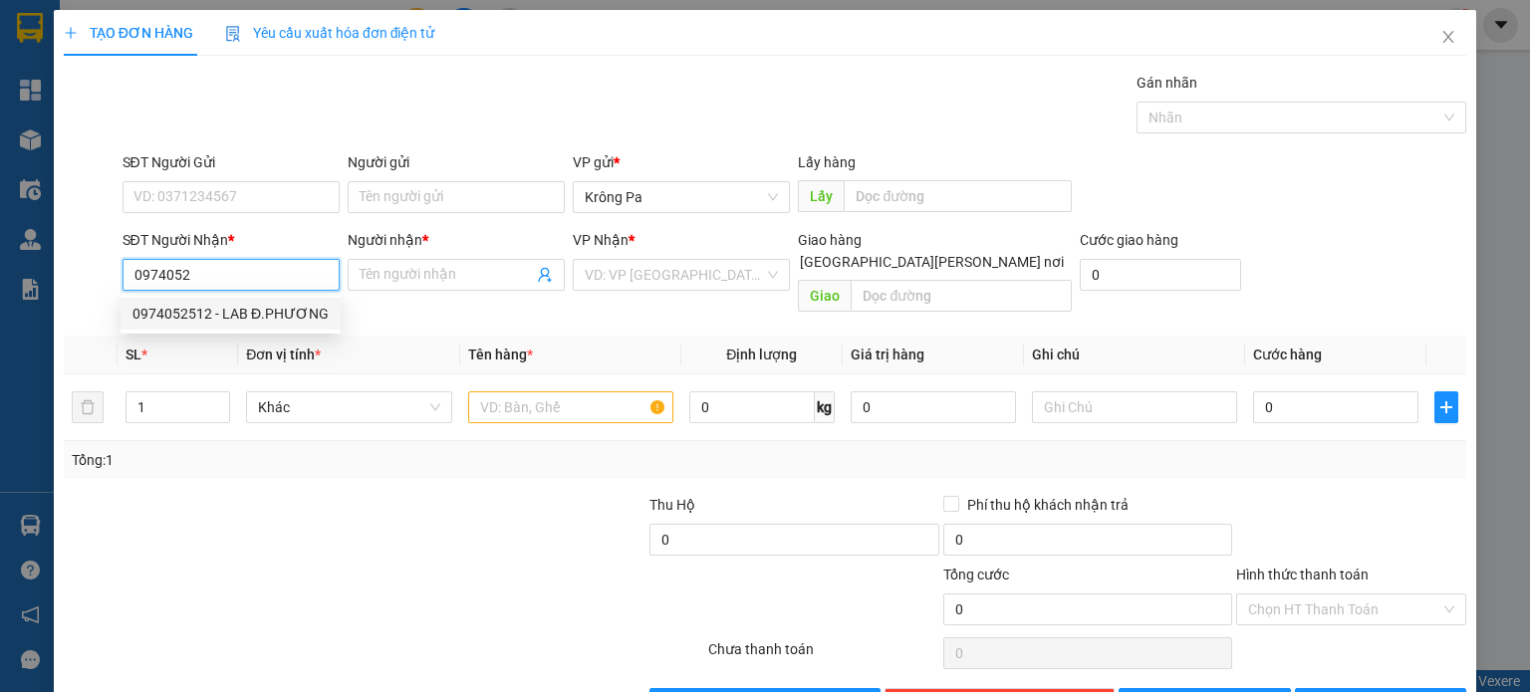
click at [279, 311] on div "0974052512 - LAB Đ.PHƯƠNG" at bounding box center [231, 314] width 196 height 22
type input "0974052512"
type input "LAB Đ.PHƯƠNG"
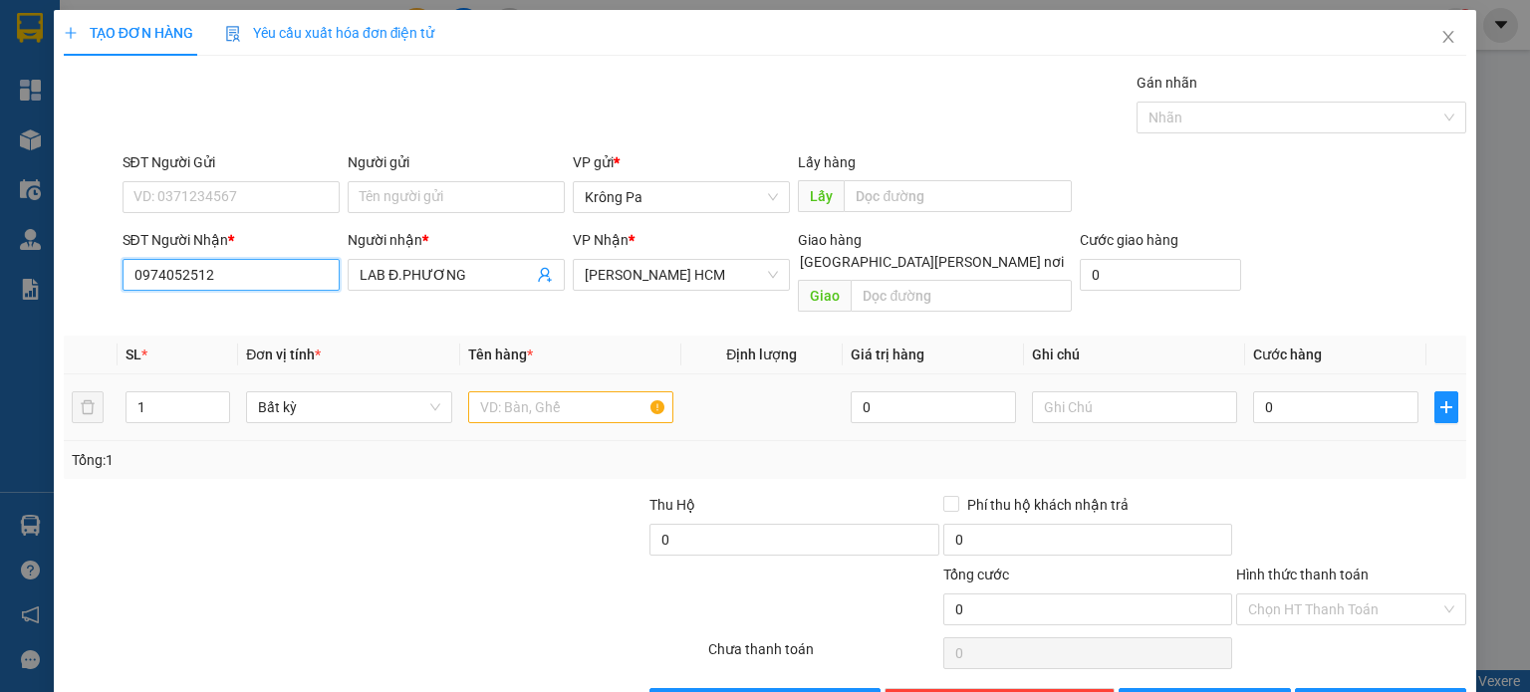
type input "0974052512"
click at [596, 392] on input "text" at bounding box center [570, 408] width 205 height 32
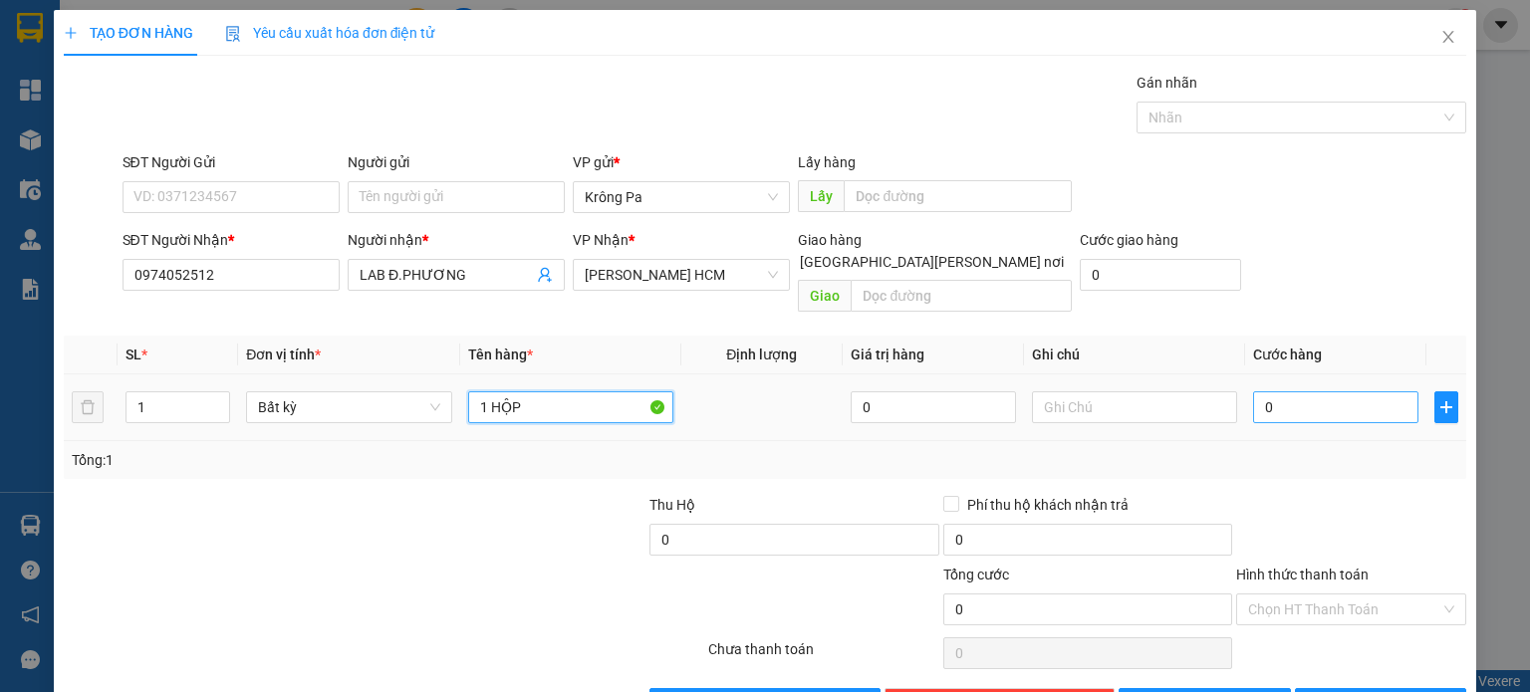
type input "1 HỘP"
click at [1362, 392] on input "0" at bounding box center [1335, 408] width 165 height 32
type input "4"
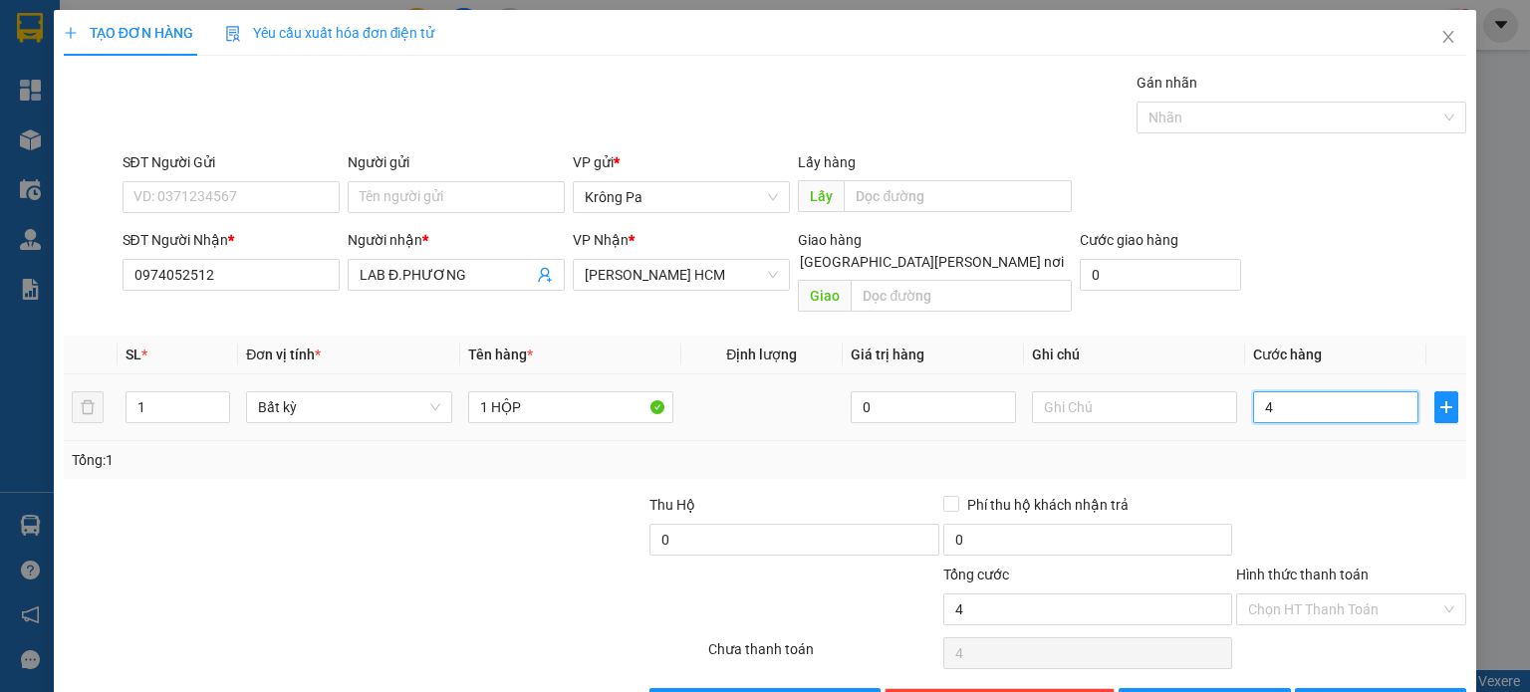
type input "41"
type input "4"
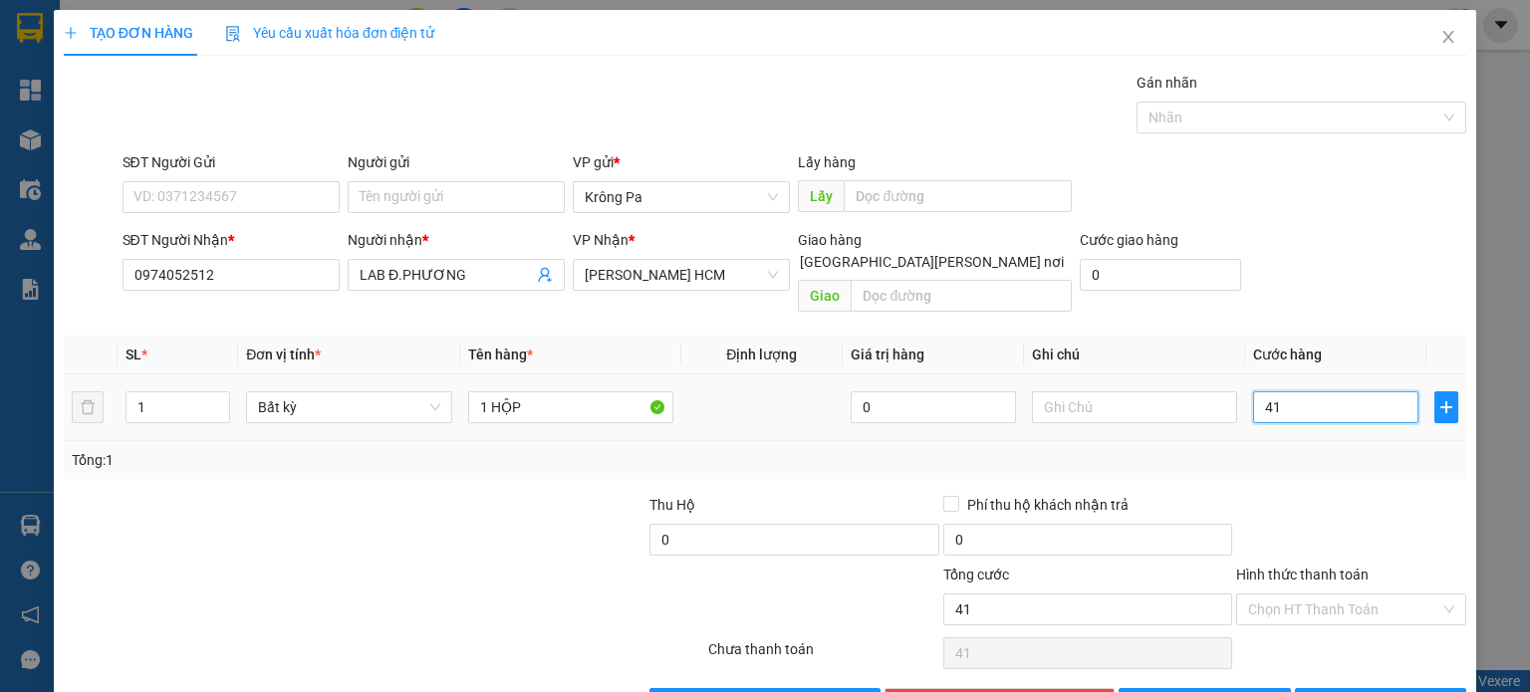
type input "4"
type input "40"
type input "40.000"
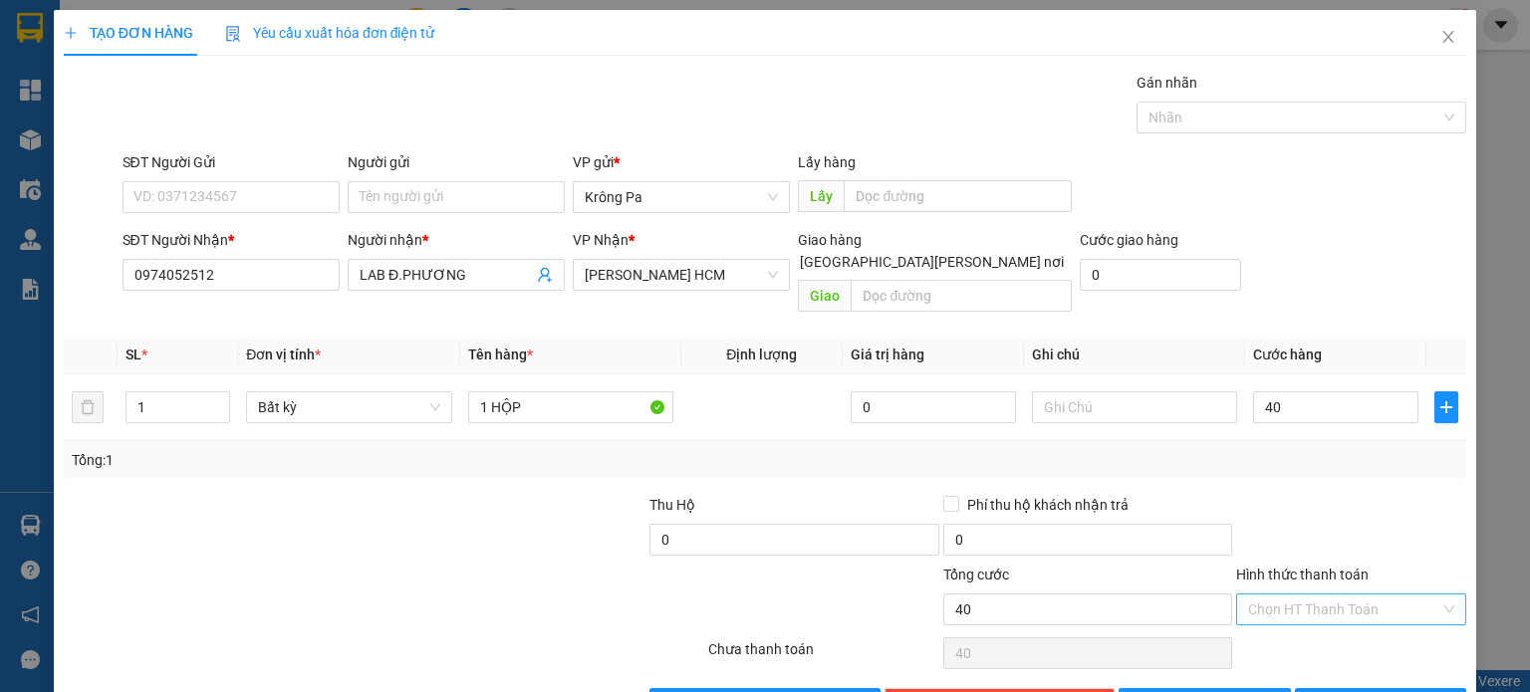
type input "40.000"
click at [1367, 595] on input "Hình thức thanh toán" at bounding box center [1344, 610] width 192 height 30
click at [1330, 617] on div "Tại văn phòng" at bounding box center [1338, 626] width 204 height 22
click at [1348, 595] on span "Tại văn phòng" at bounding box center [1351, 610] width 206 height 30
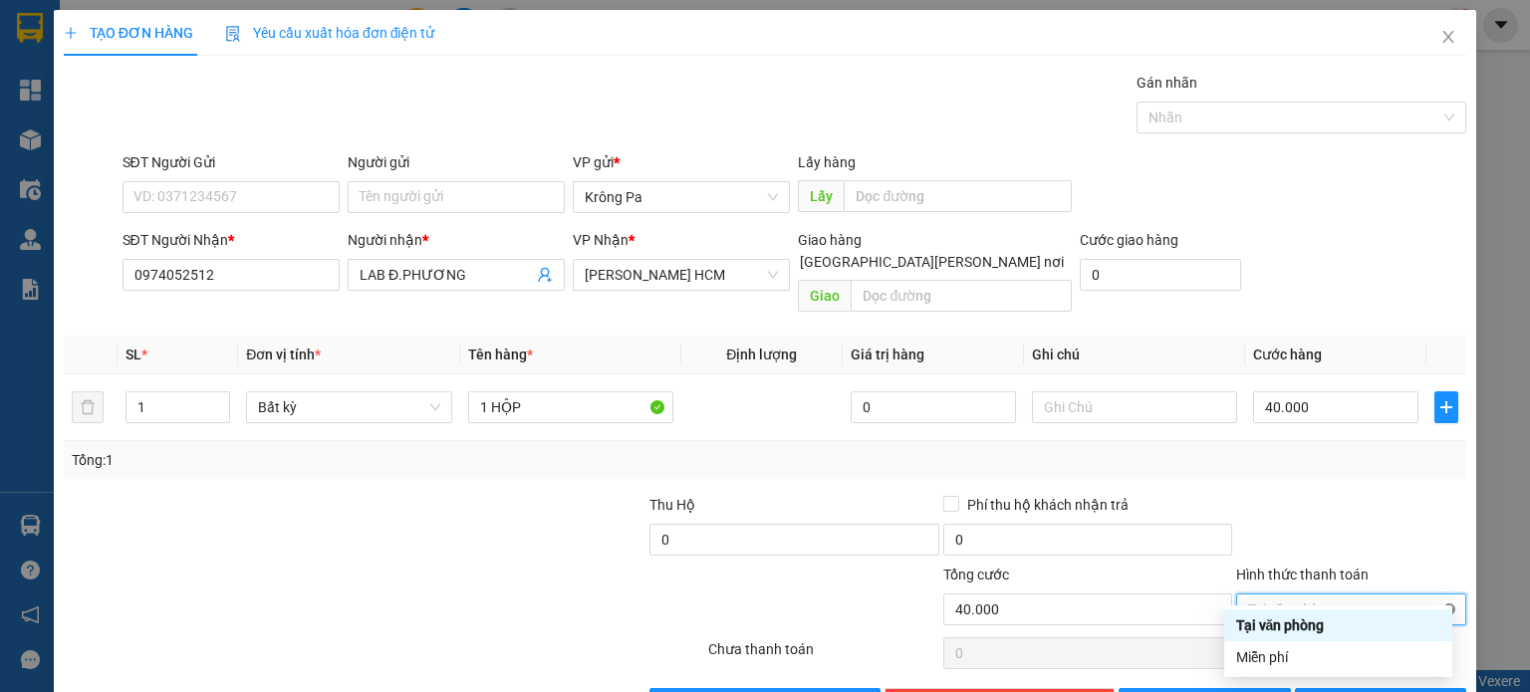
type input "40.000"
click at [1391, 516] on div at bounding box center [1351, 529] width 234 height 70
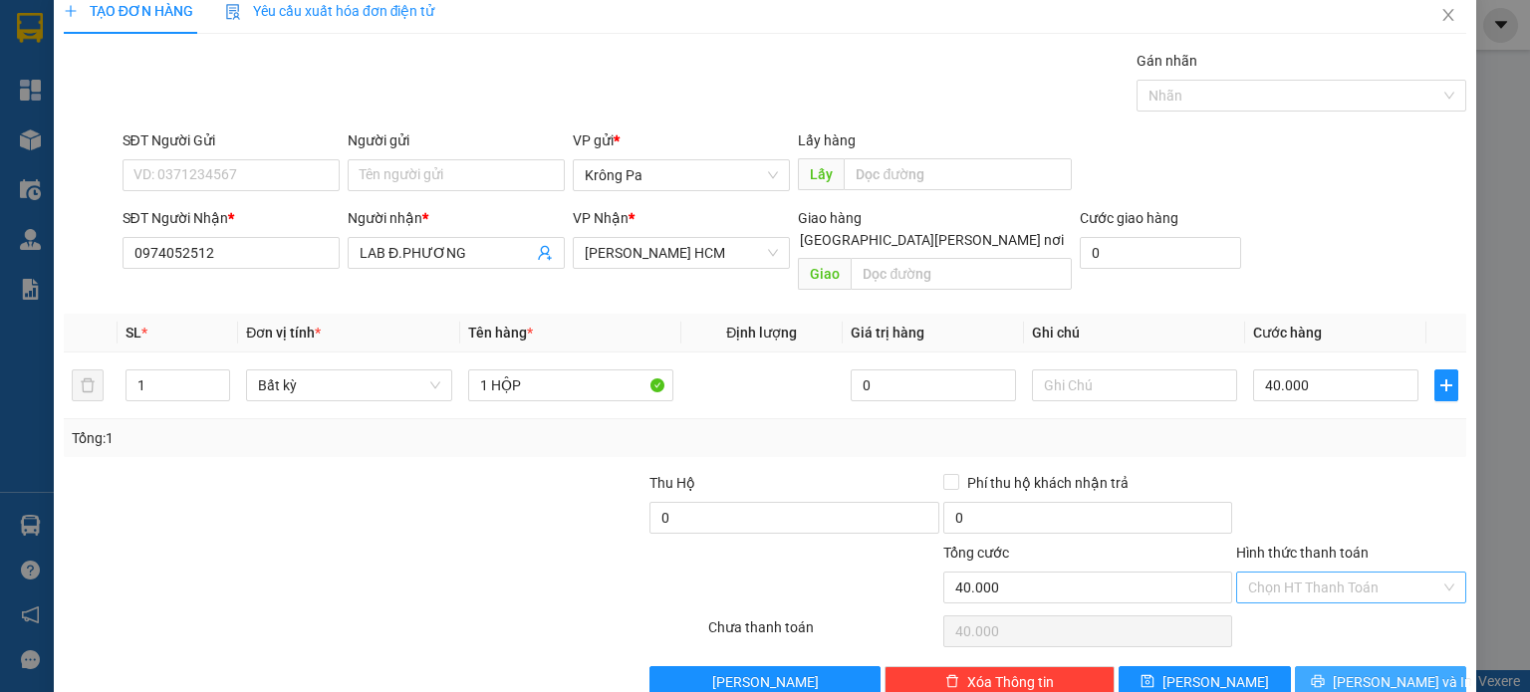
scroll to position [43, 0]
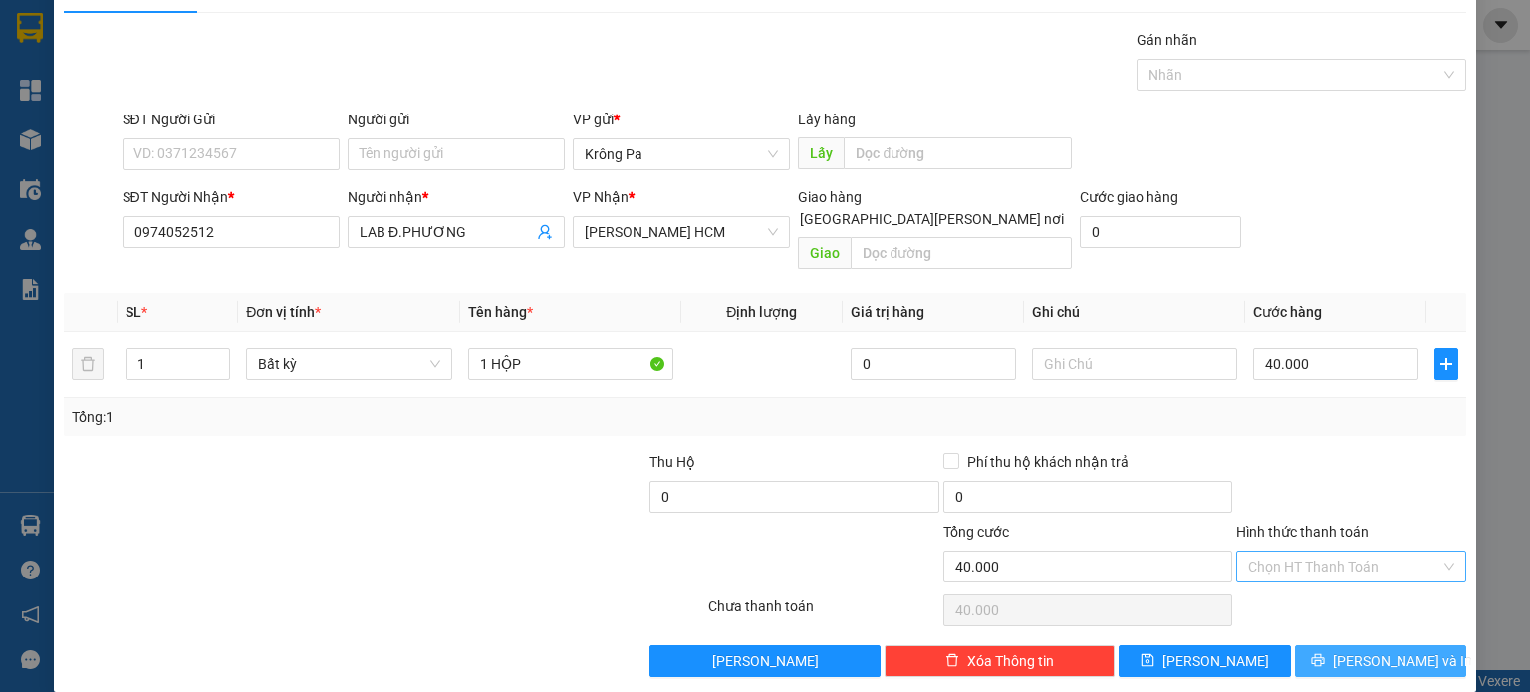
click at [1381, 651] on span "[PERSON_NAME] và In" at bounding box center [1402, 662] width 139 height 22
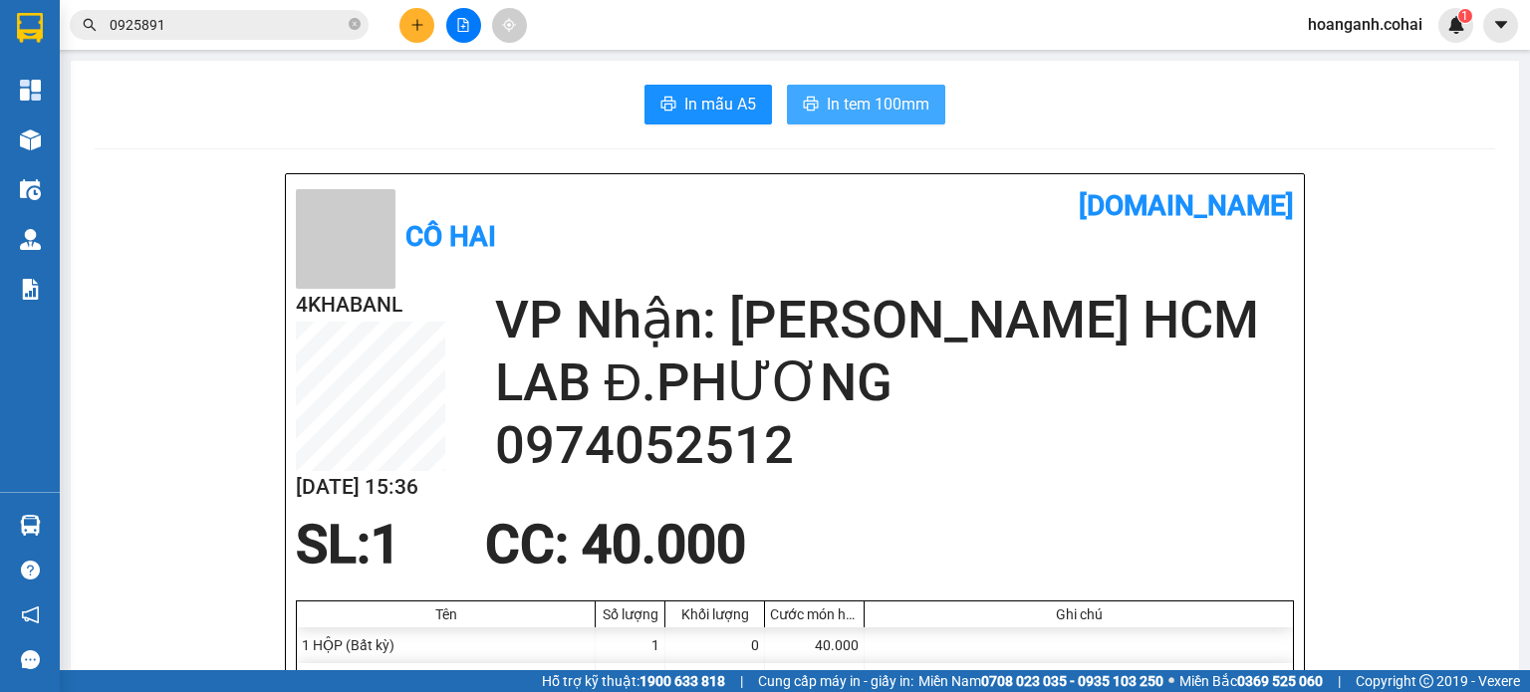
click at [878, 98] on span "In tem 100mm" at bounding box center [878, 104] width 103 height 25
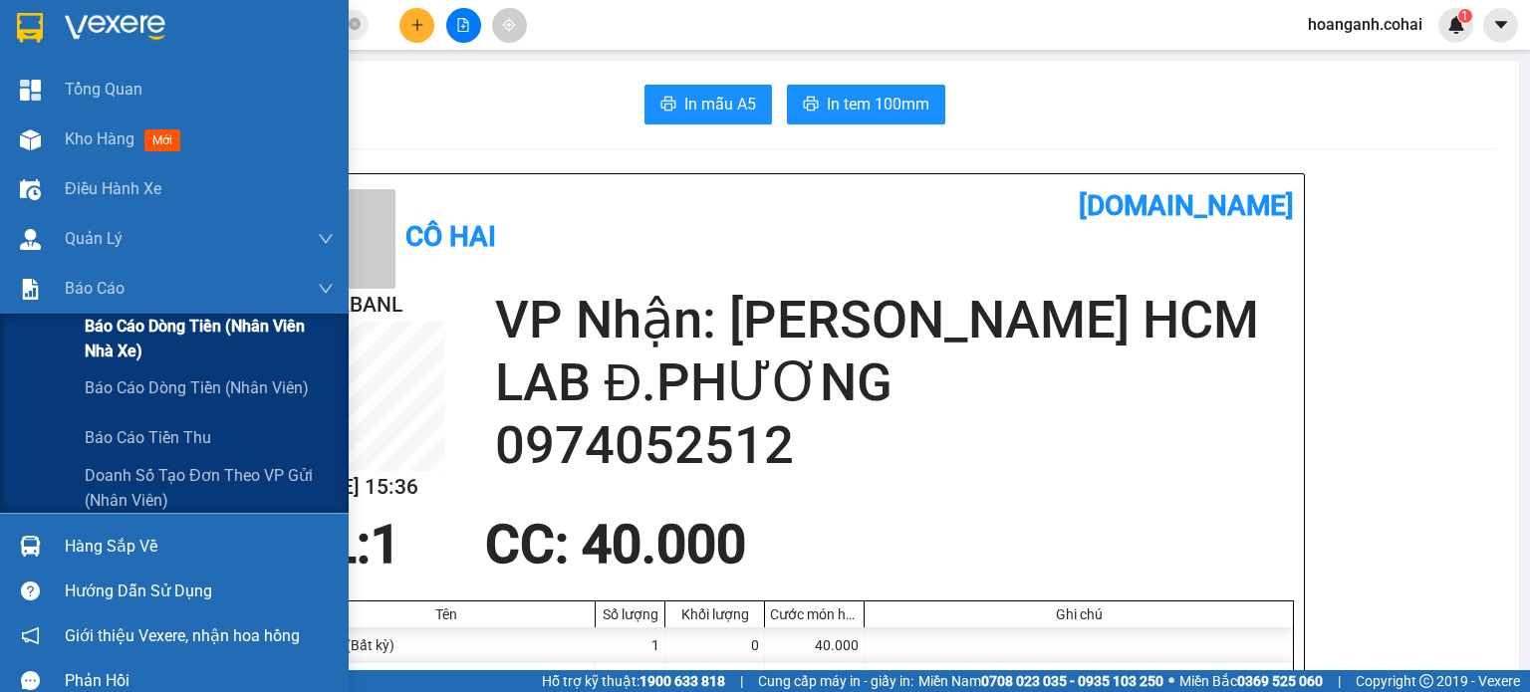
click at [90, 340] on span "Báo cáo dòng tiền (Nhân viên Nhà xe)" at bounding box center [209, 339] width 249 height 50
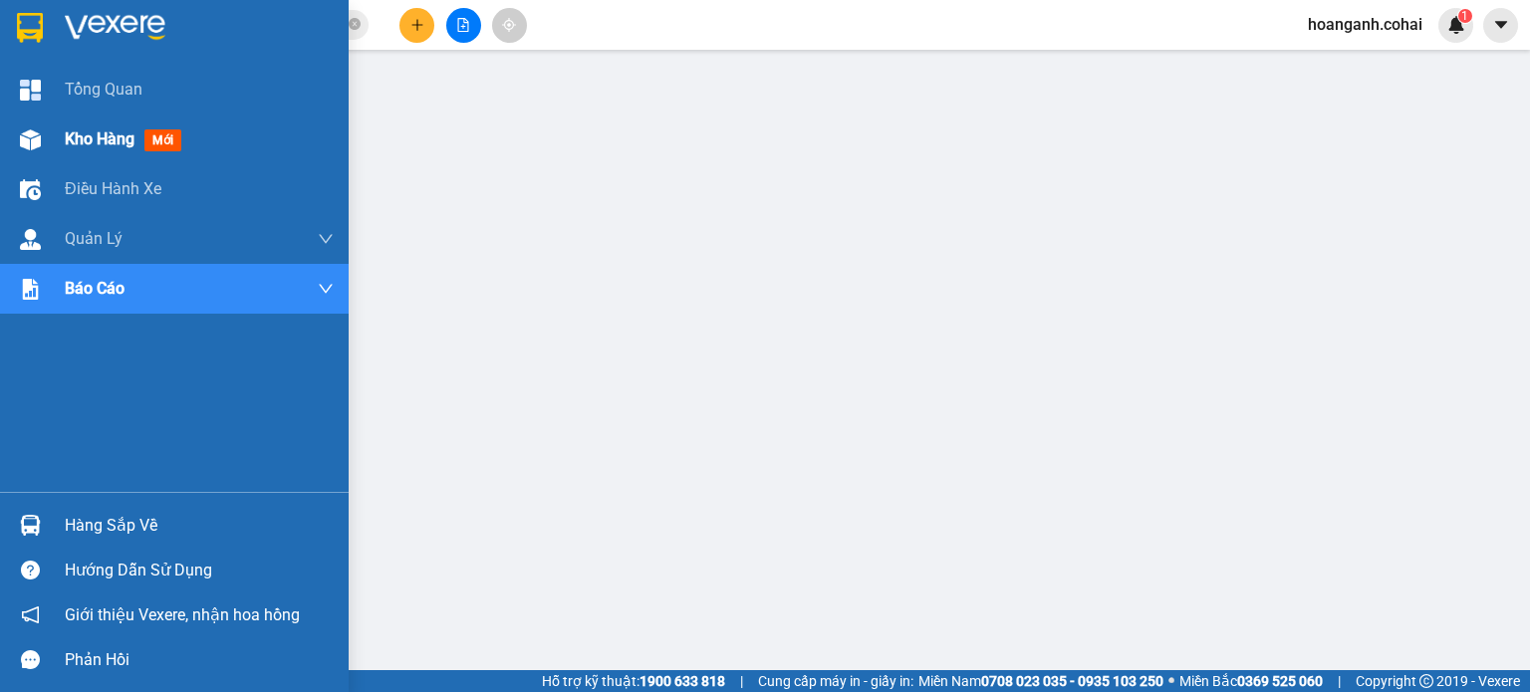
click at [90, 148] on span "Kho hàng" at bounding box center [100, 139] width 70 height 19
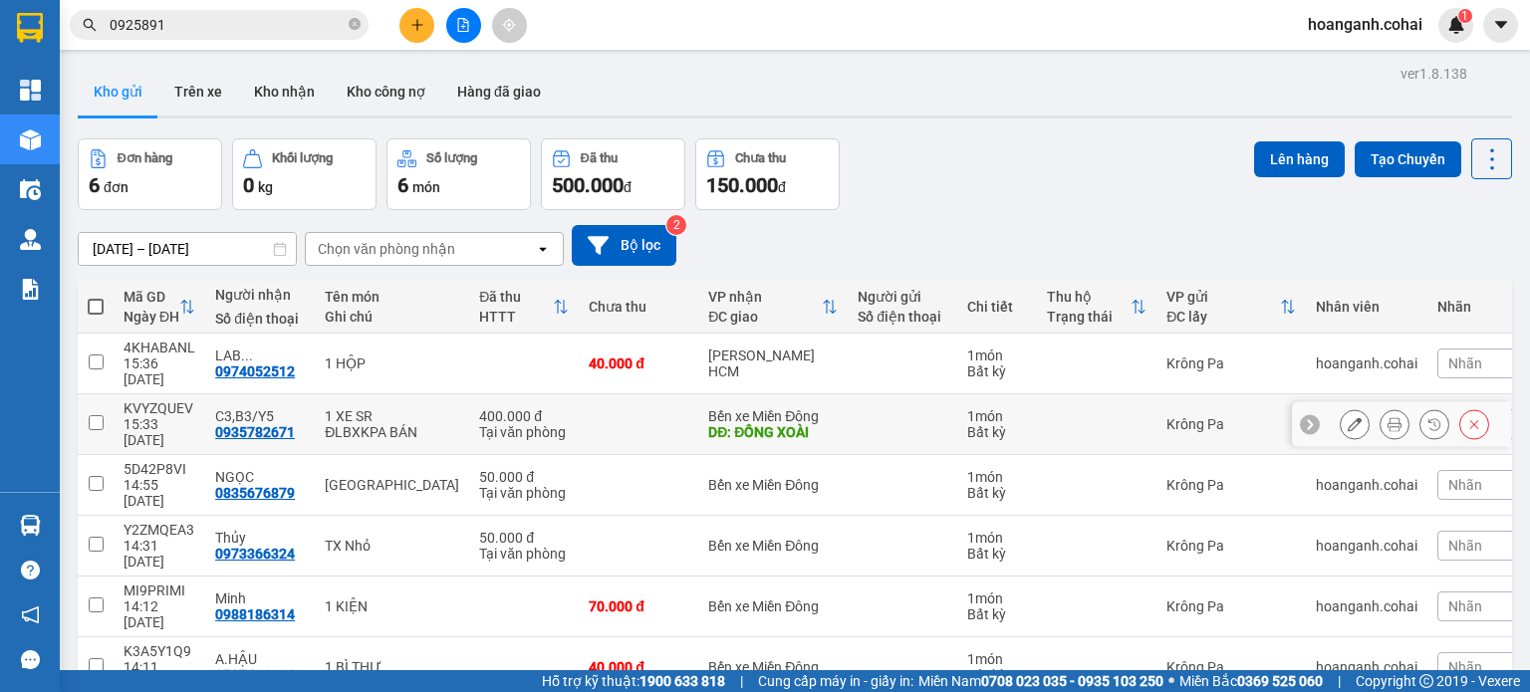
click at [1348, 417] on icon at bounding box center [1355, 424] width 14 height 14
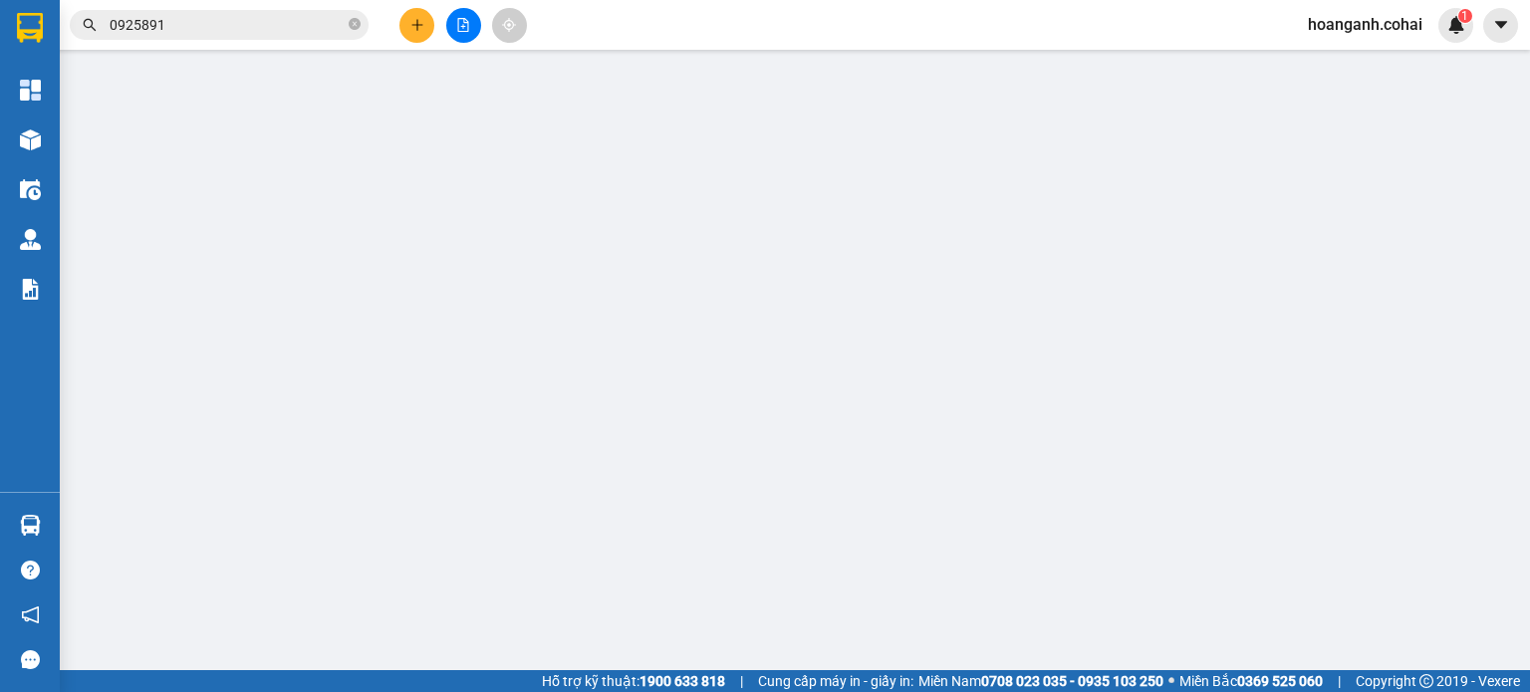
type input "0935782671"
type input "C3,B3/Y5"
type input "ĐỒNG XOÀI"
type input "400.000"
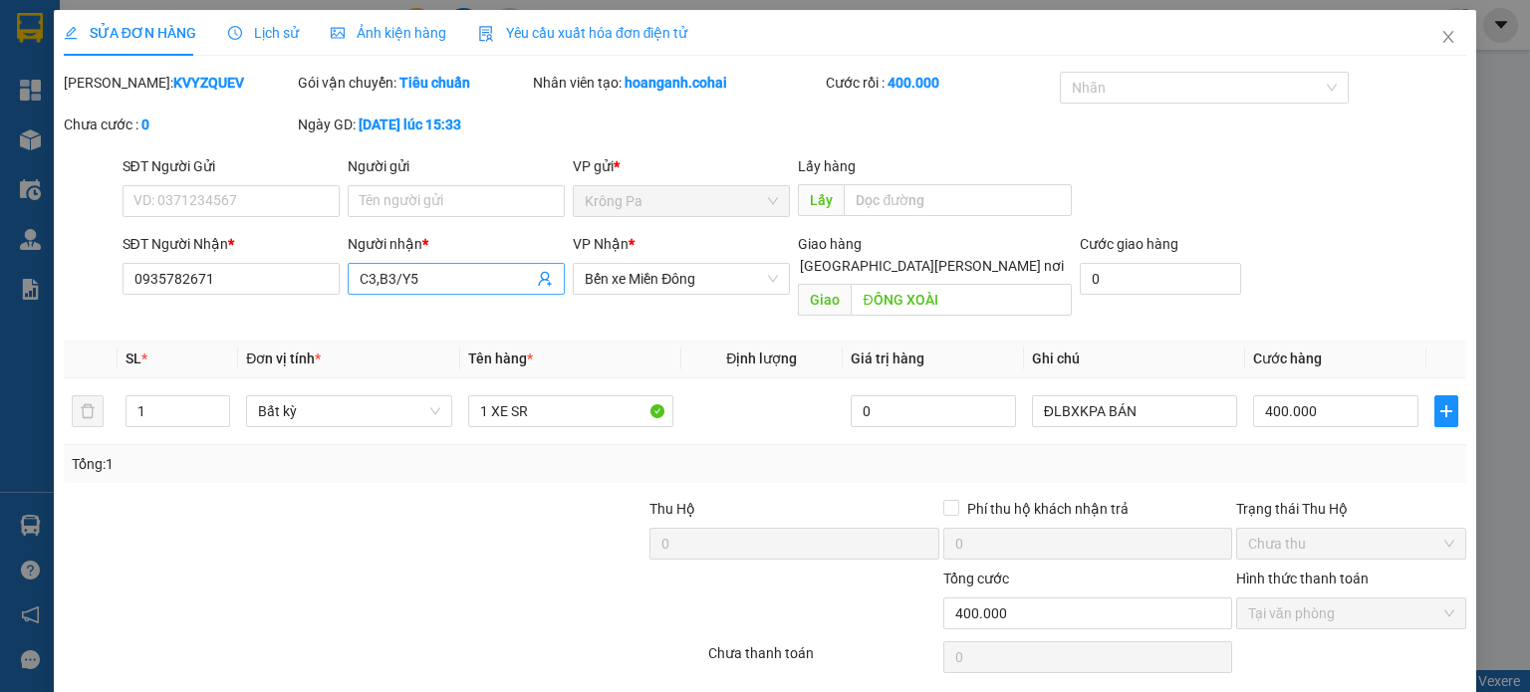
click at [438, 275] on input "C3,B3/Y5" at bounding box center [446, 279] width 173 height 22
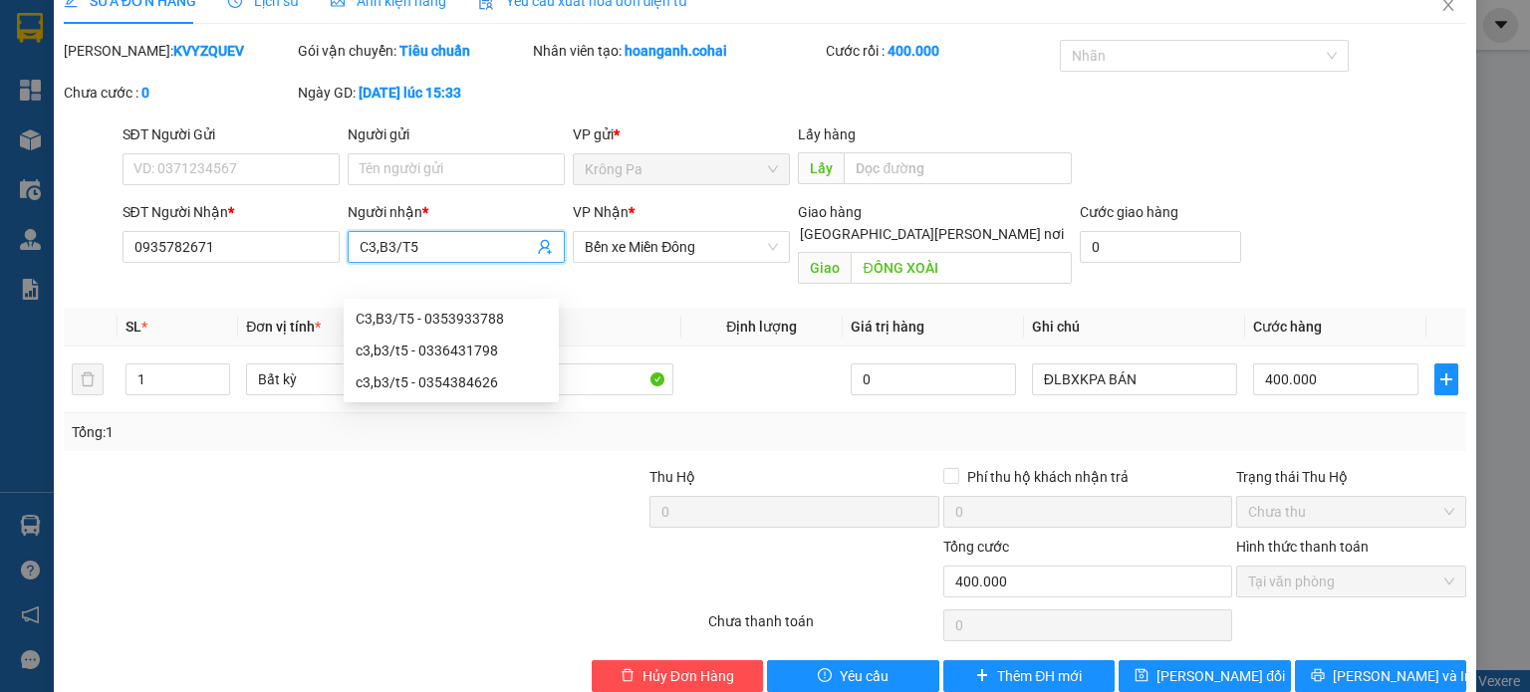
scroll to position [48, 0]
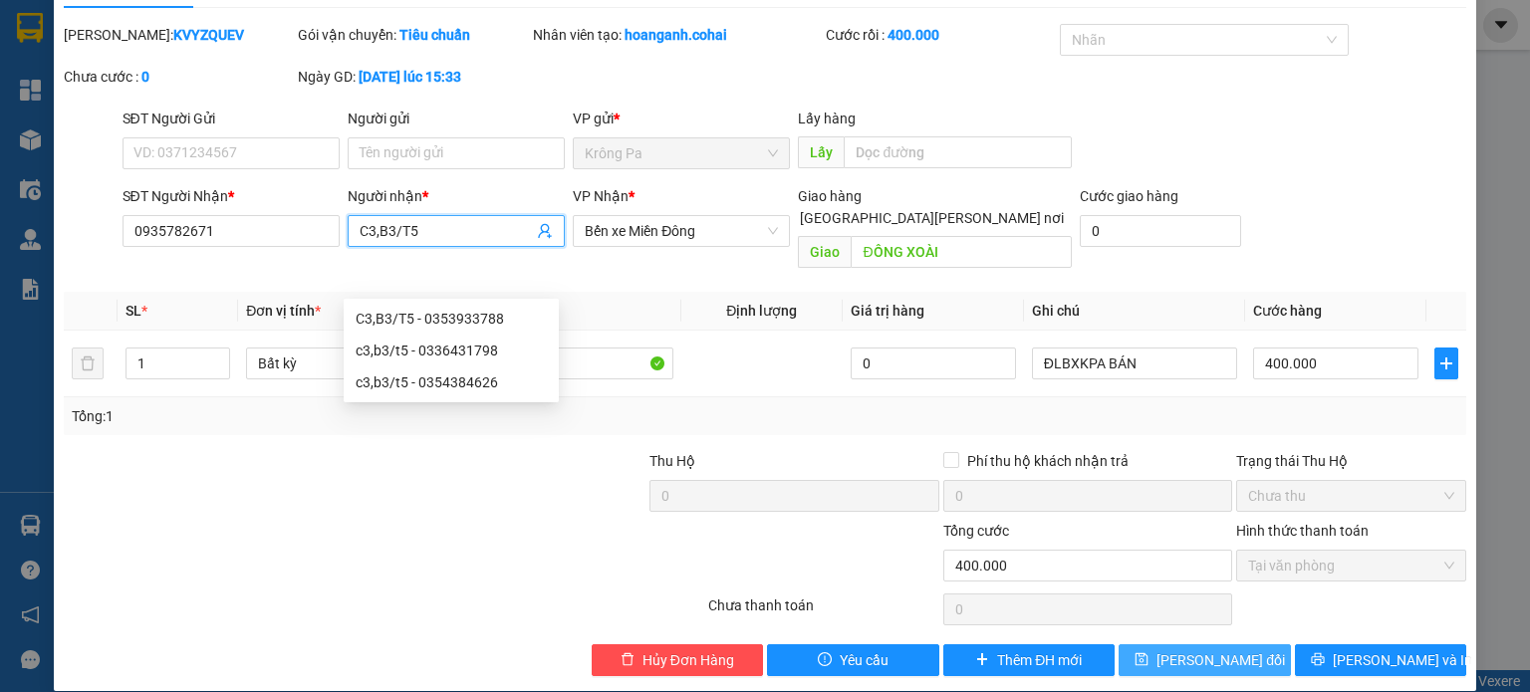
type input "C3,B3/T5"
click at [1182, 650] on span "[PERSON_NAME] thay đổi" at bounding box center [1221, 661] width 129 height 22
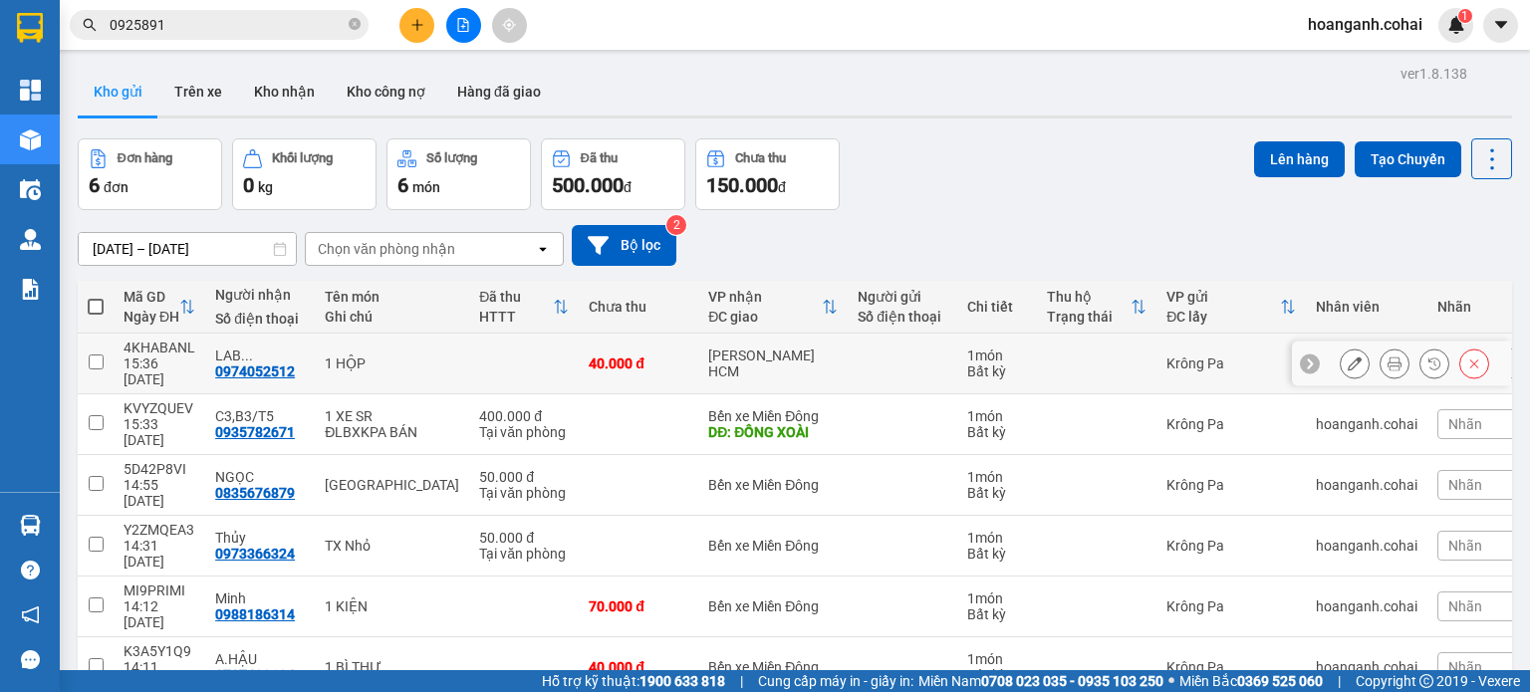
click at [92, 355] on input "checkbox" at bounding box center [96, 362] width 15 height 15
checkbox input "true"
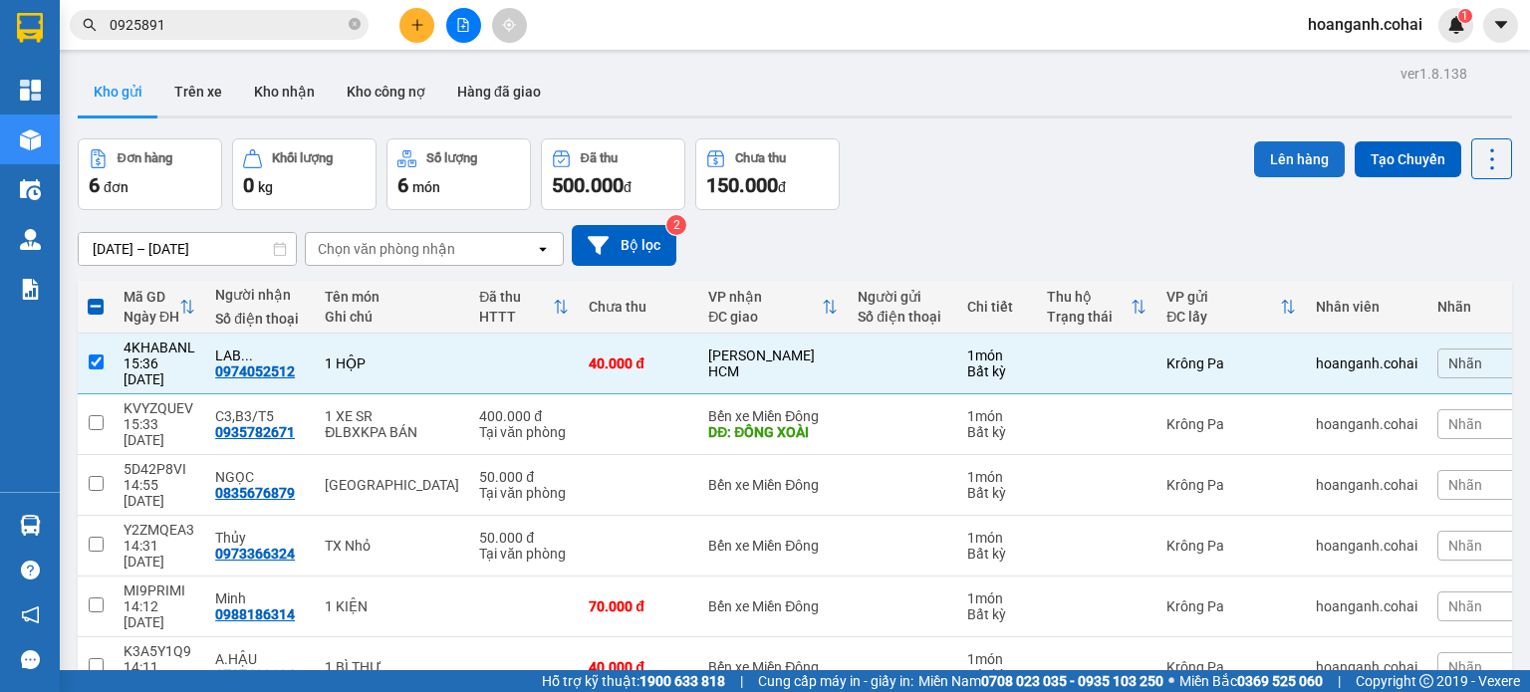
click at [1311, 163] on button "Lên hàng" at bounding box center [1299, 159] width 91 height 36
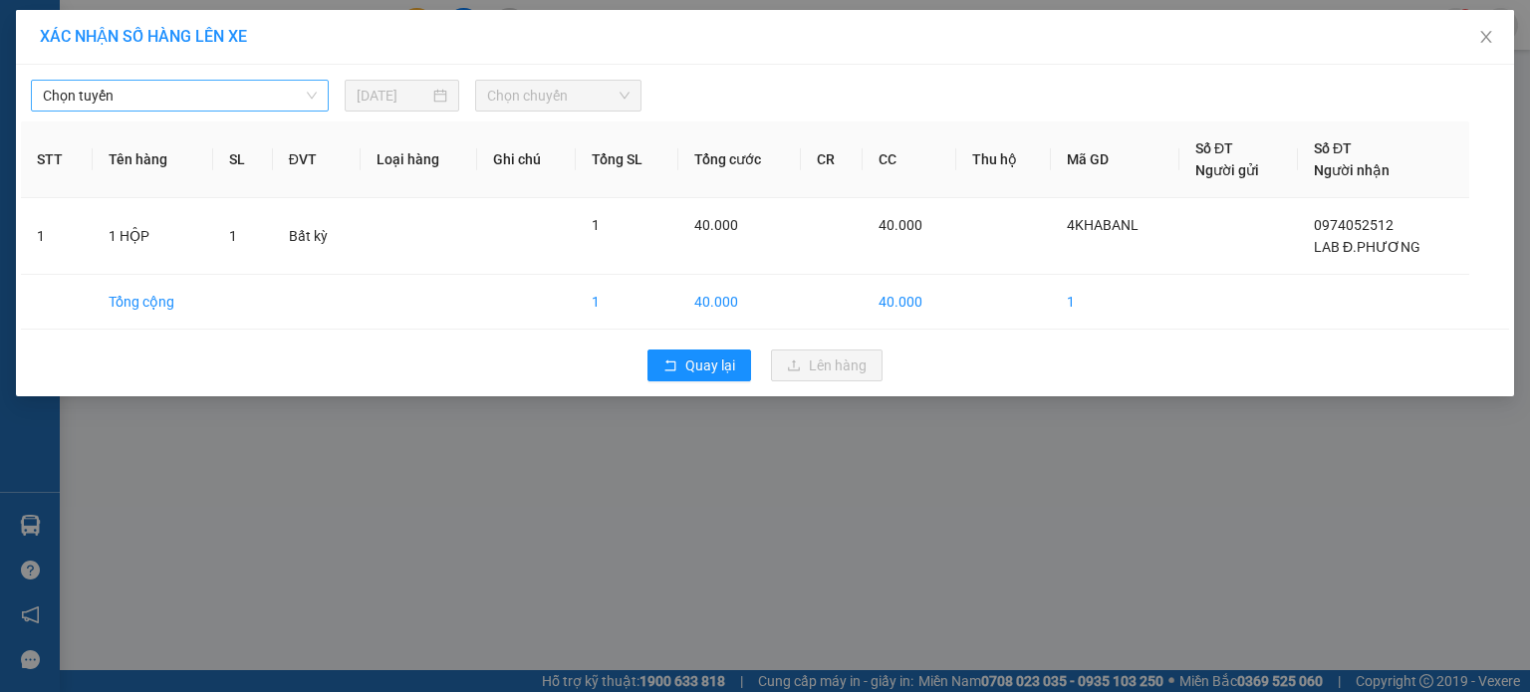
click at [255, 80] on div "Chọn tuyến" at bounding box center [180, 96] width 298 height 32
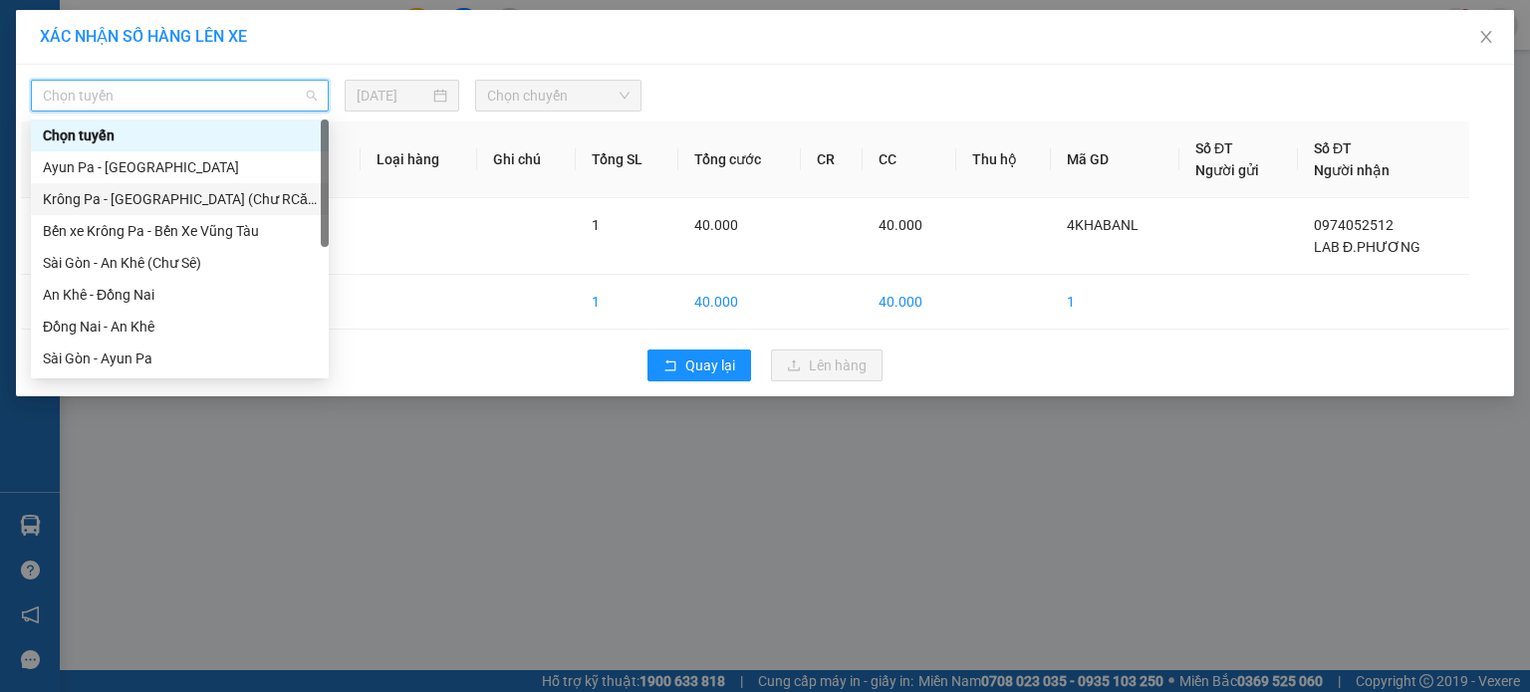
click at [207, 202] on div "Krông Pa - [GEOGRAPHIC_DATA] (Chư RCăm)" at bounding box center [180, 199] width 274 height 22
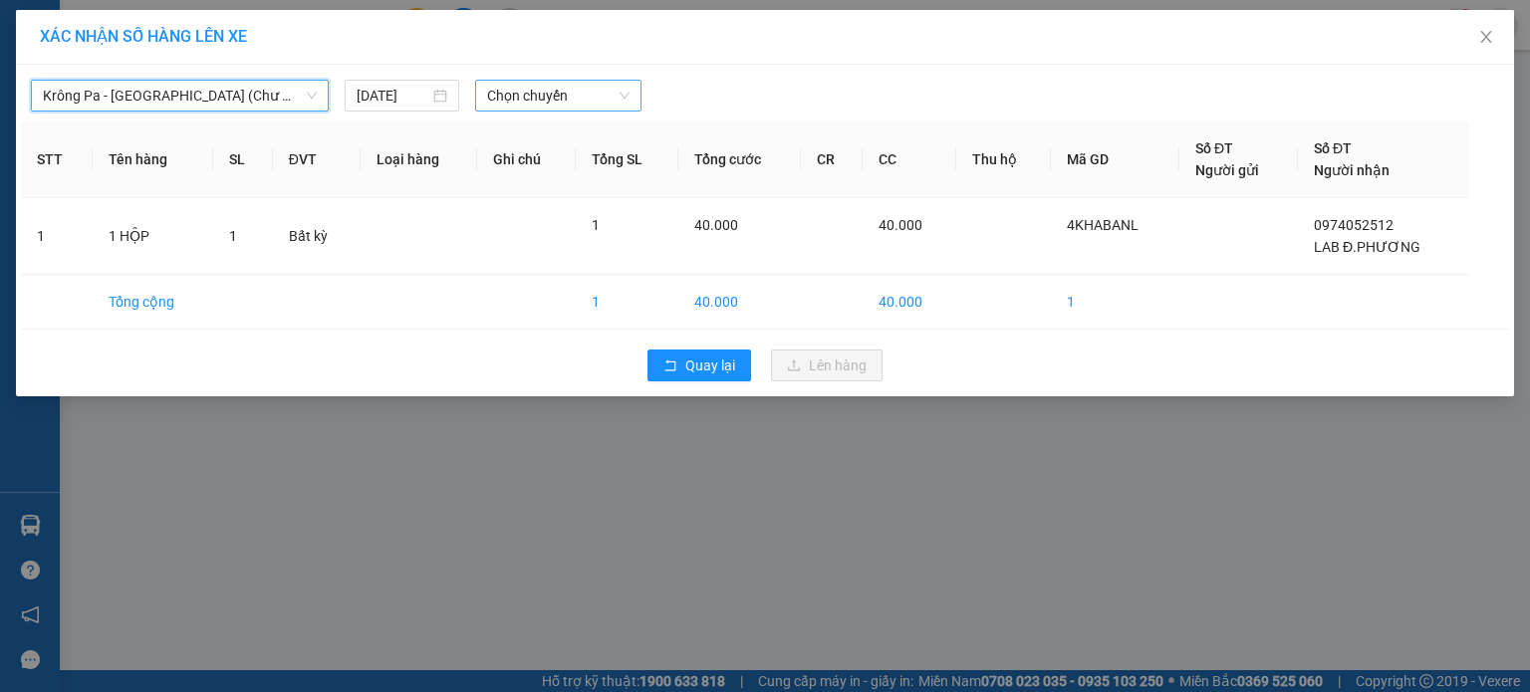
click at [637, 94] on div "Chọn chuyến" at bounding box center [558, 96] width 167 height 32
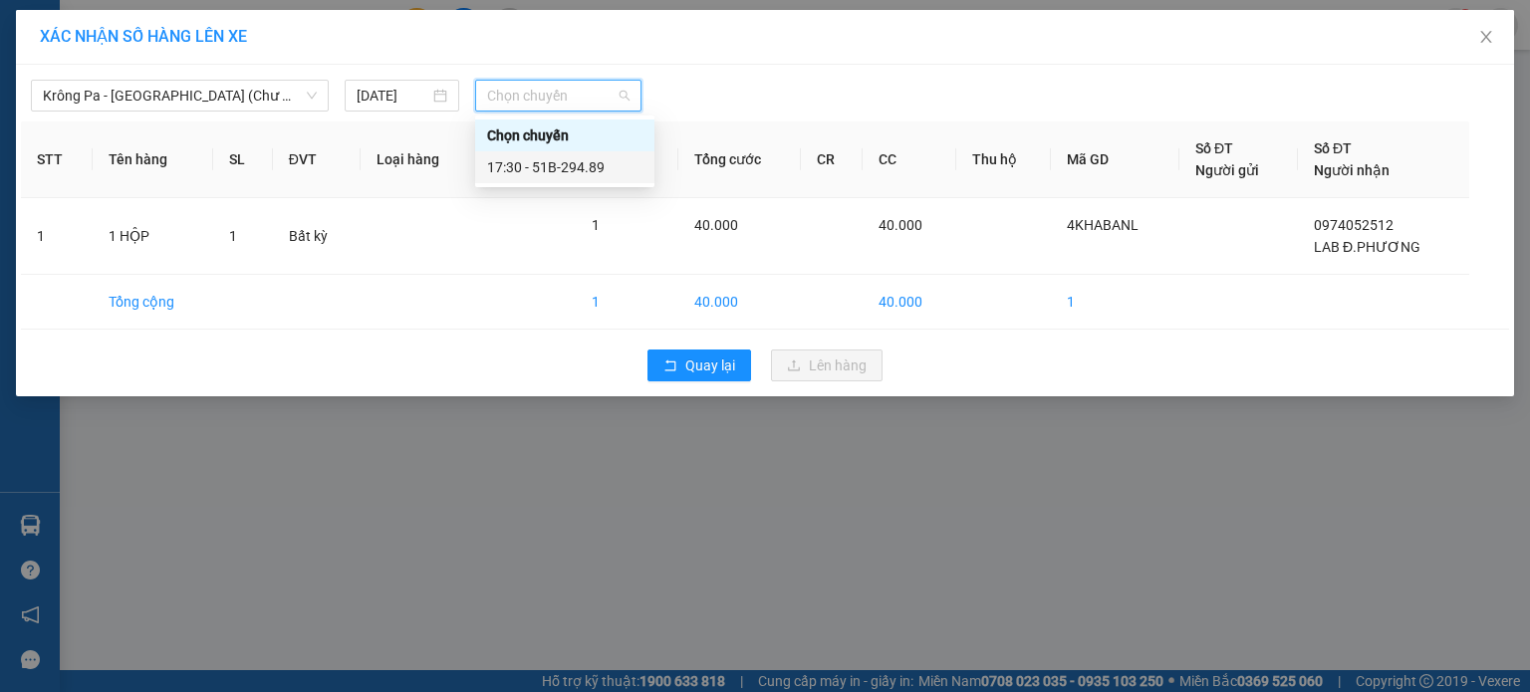
click at [616, 170] on div "17:30 - 51B-294.89" at bounding box center [564, 167] width 155 height 22
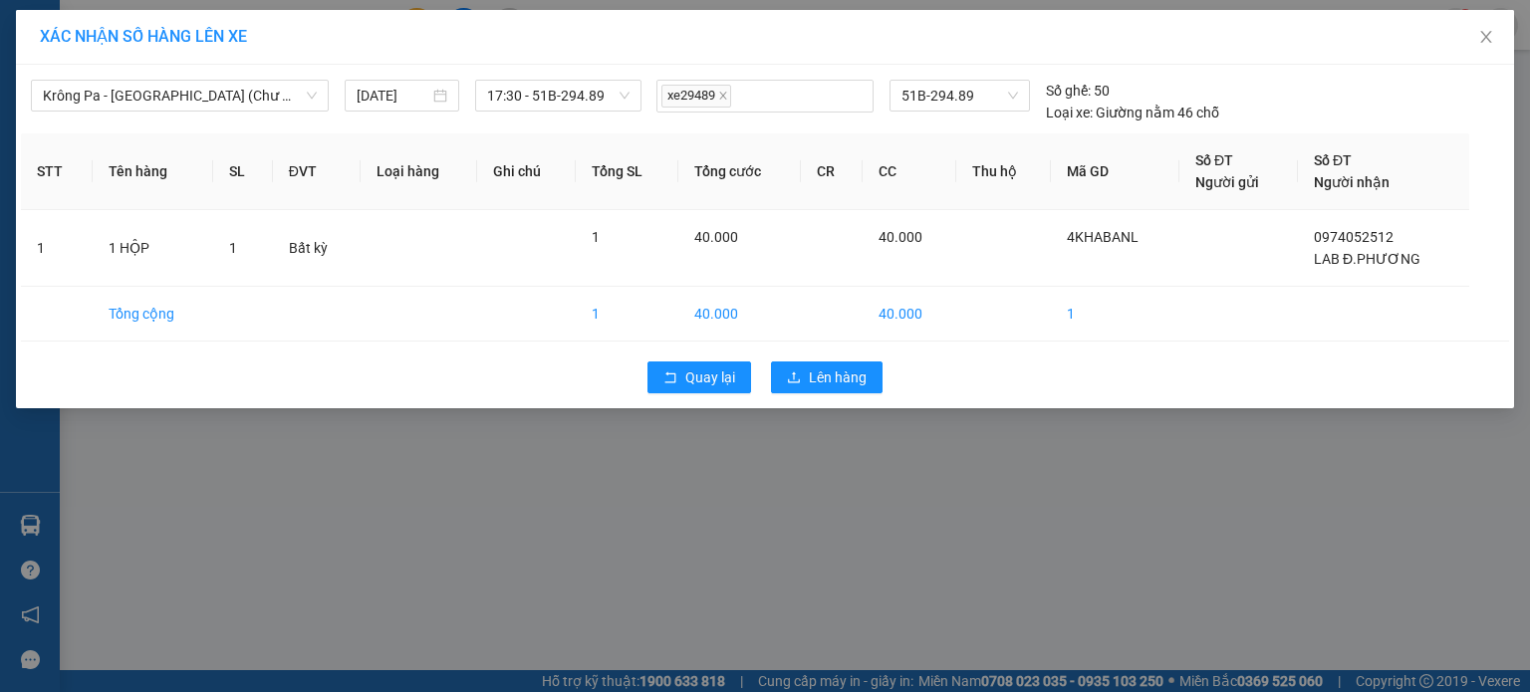
click at [837, 398] on div "Quay lại Lên hàng" at bounding box center [765, 378] width 1488 height 52
click at [837, 381] on span "Lên hàng" at bounding box center [838, 378] width 58 height 22
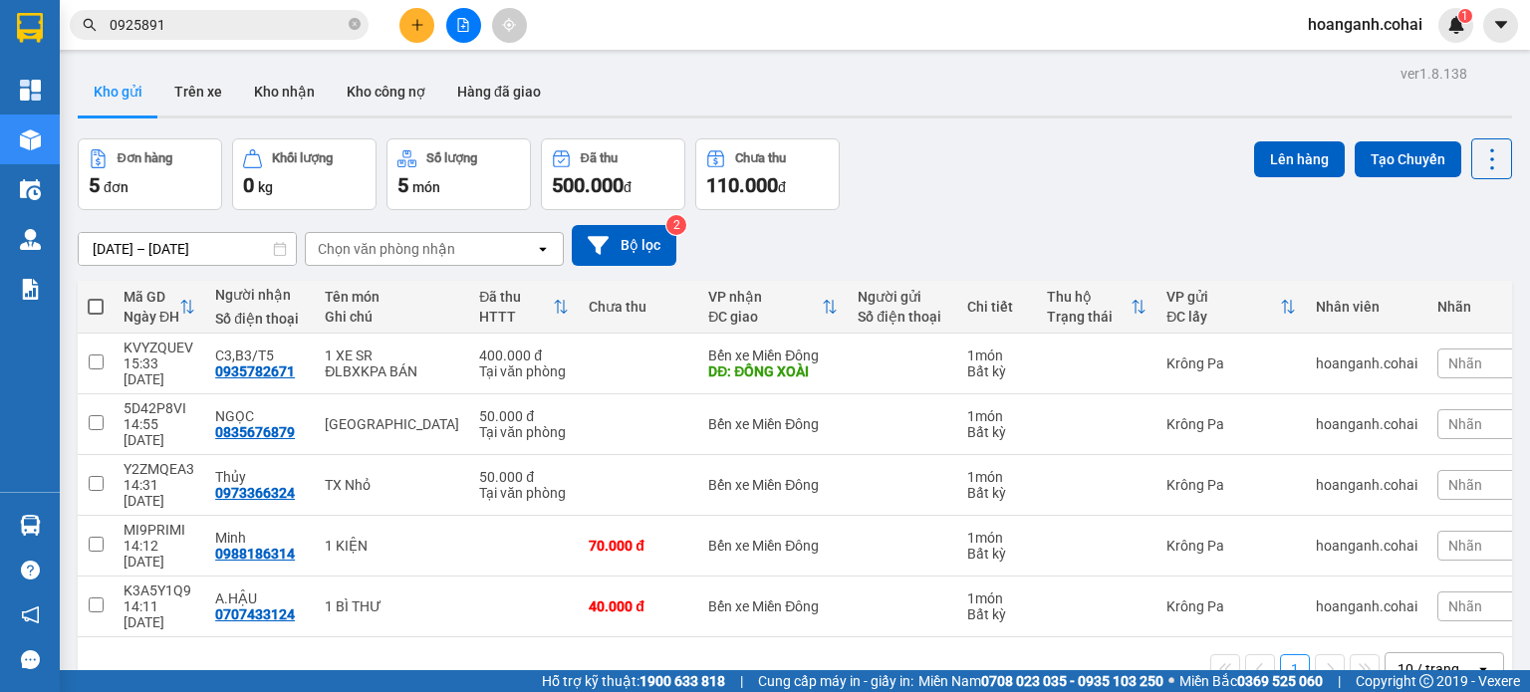
click at [97, 306] on span at bounding box center [96, 307] width 16 height 16
click at [96, 297] on input "checkbox" at bounding box center [96, 297] width 0 height 0
checkbox input "true"
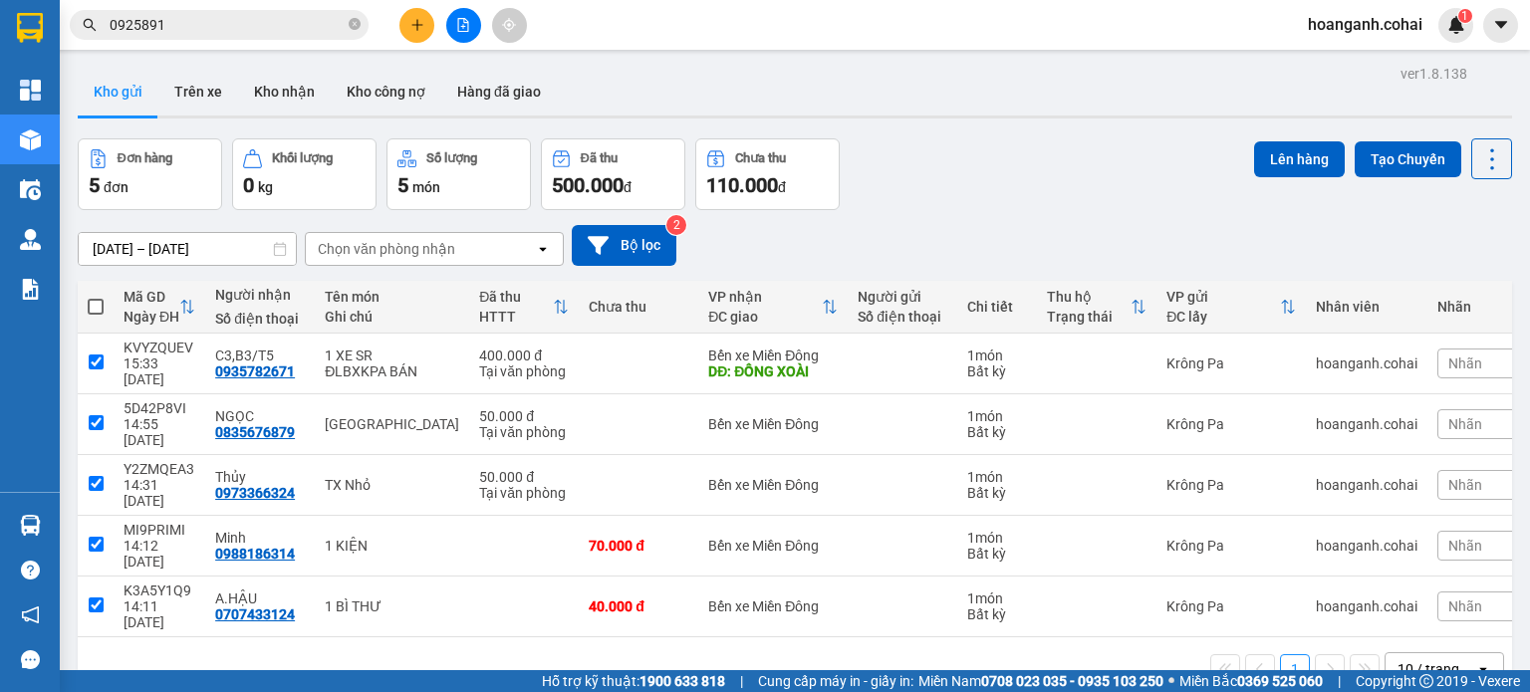
checkbox input "true"
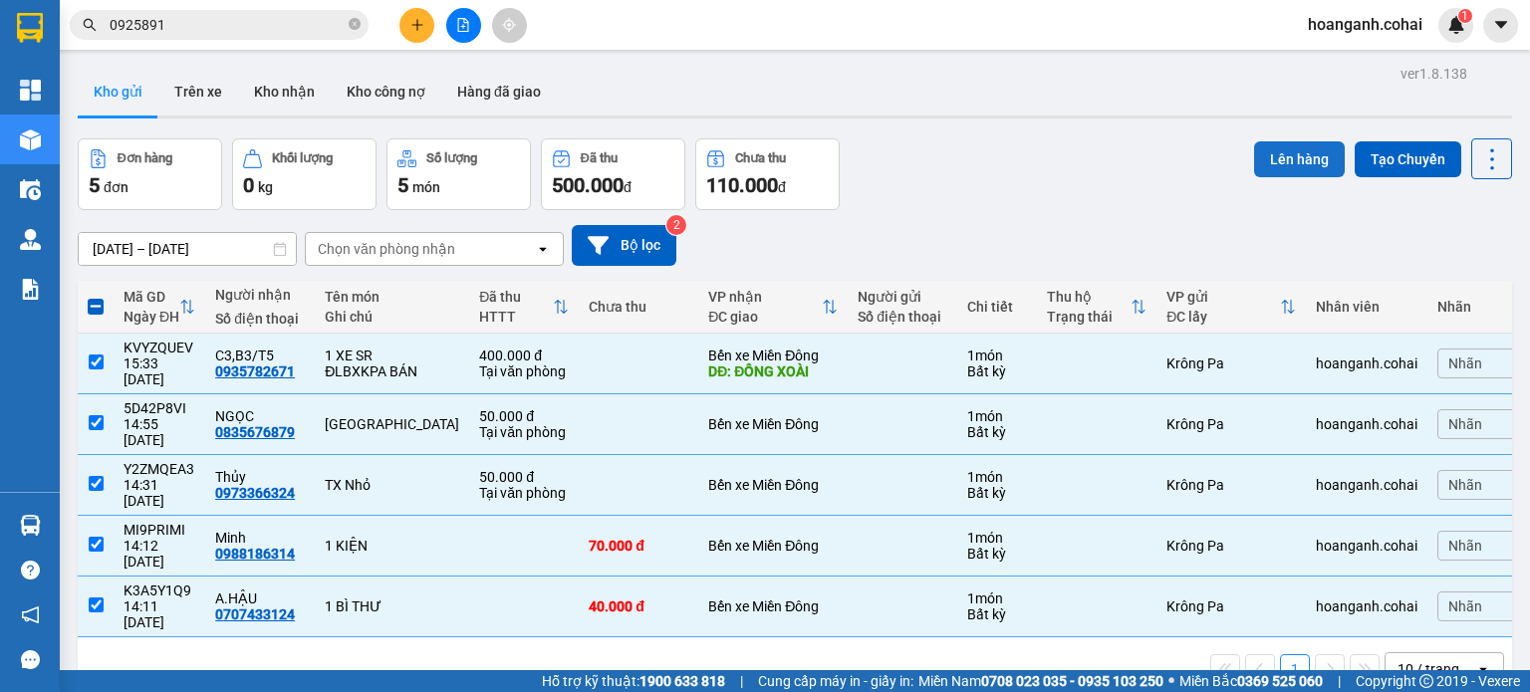
click at [1275, 164] on button "Lên hàng" at bounding box center [1299, 159] width 91 height 36
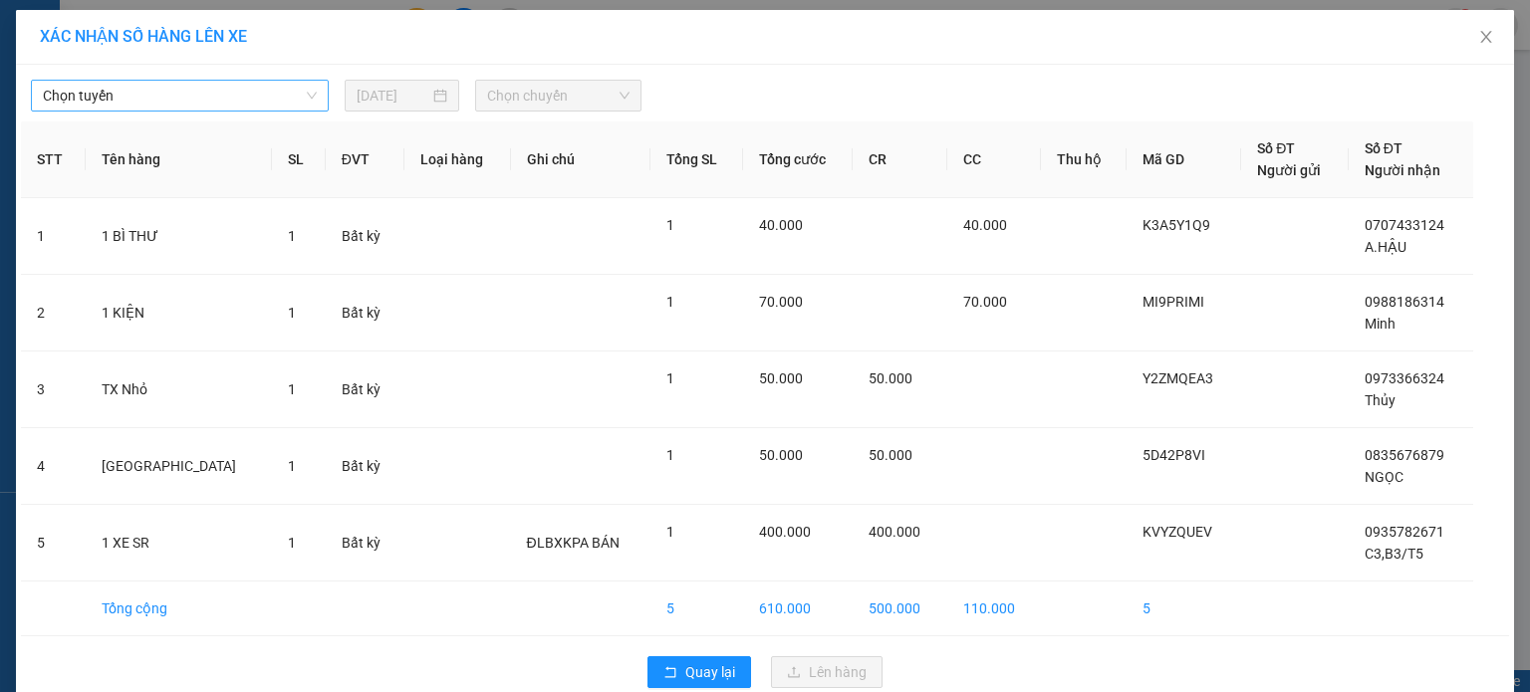
click at [309, 104] on div "Chọn tuyến" at bounding box center [180, 96] width 298 height 32
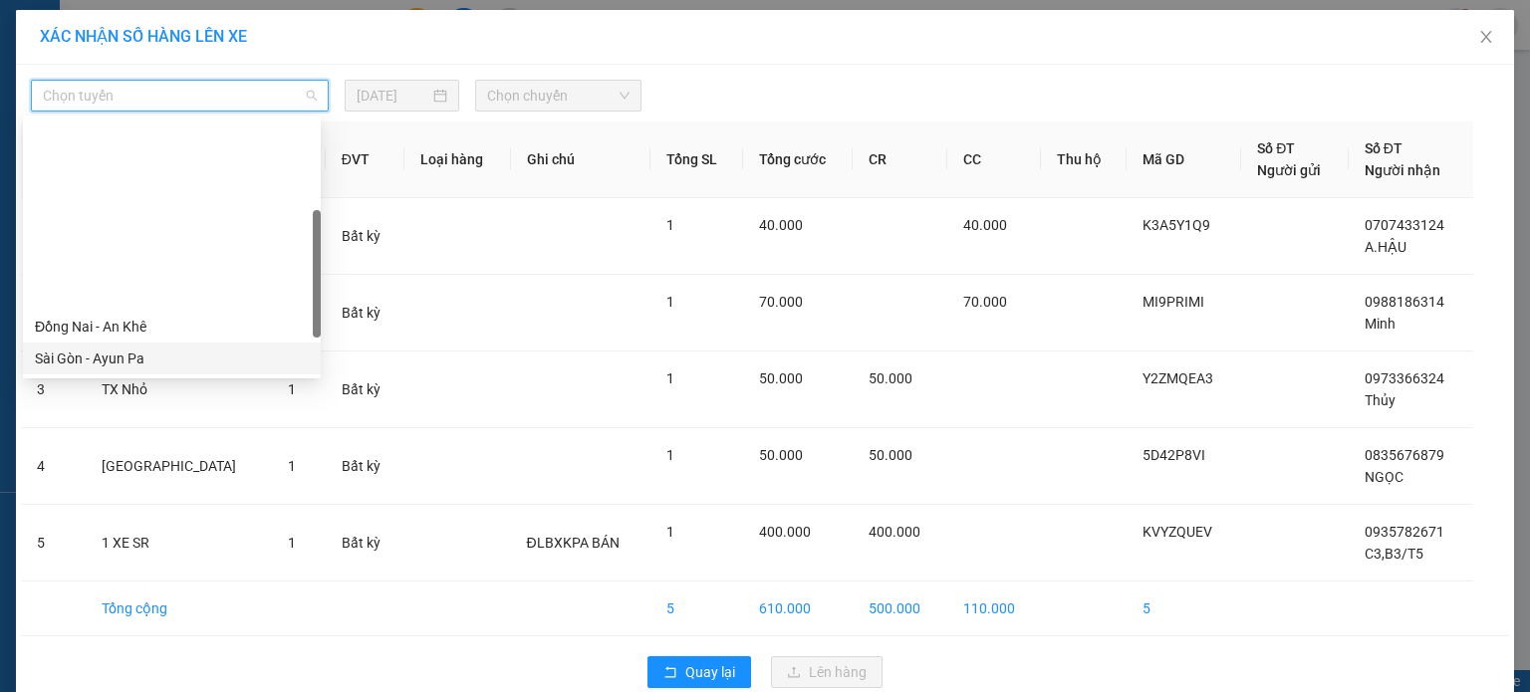
scroll to position [199, 0]
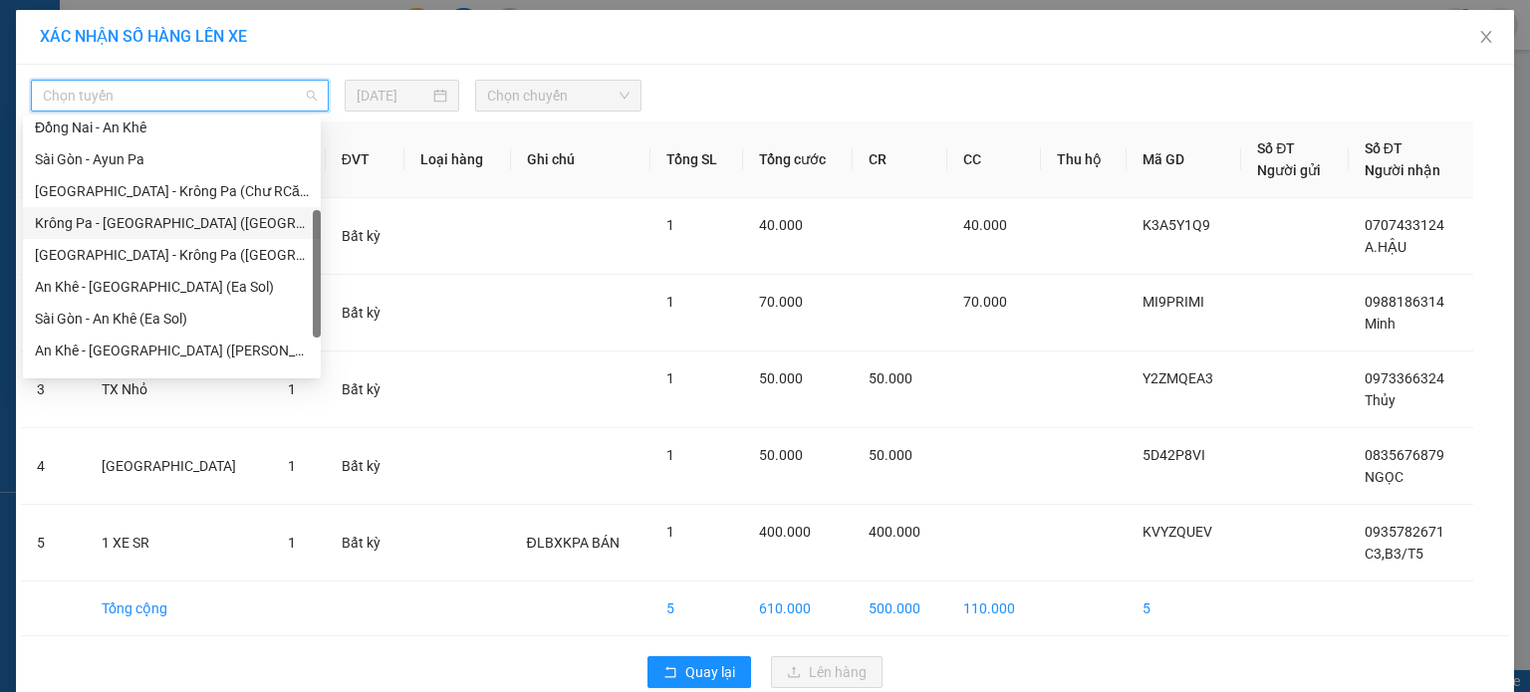
click at [191, 228] on div "Krông Pa - [GEOGRAPHIC_DATA] ([GEOGRAPHIC_DATA])" at bounding box center [172, 223] width 274 height 22
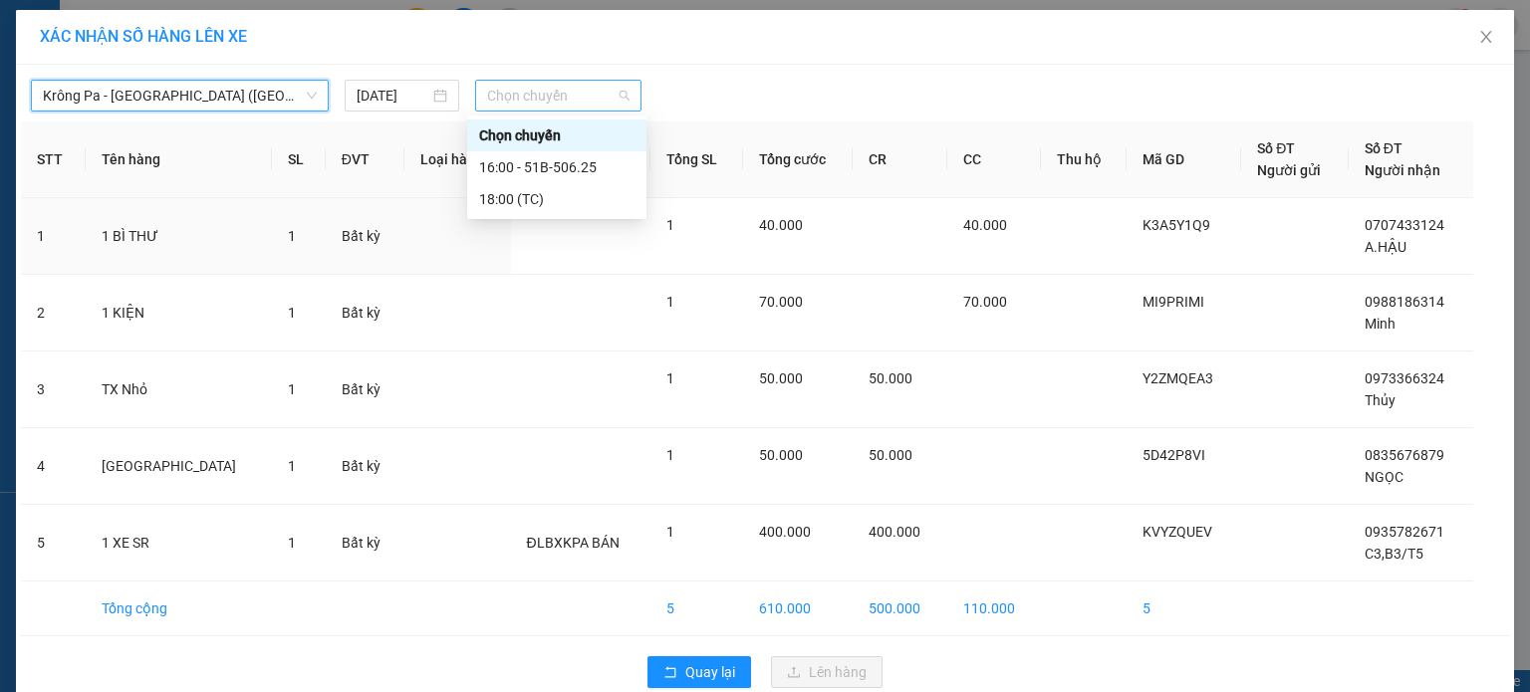
click at [498, 102] on span "Chọn chuyến" at bounding box center [558, 96] width 143 height 30
click at [498, 170] on div "16:00 - 51B-506.25" at bounding box center [556, 167] width 155 height 22
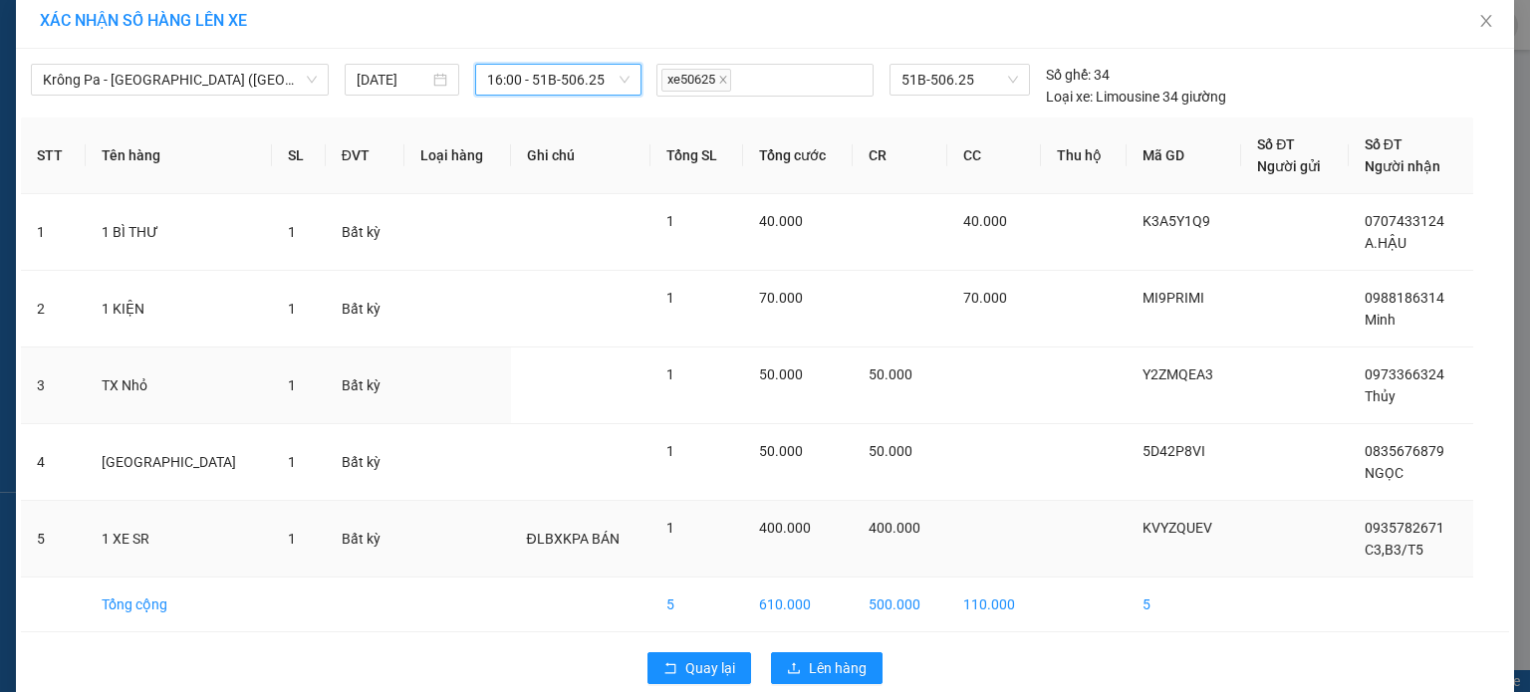
scroll to position [45, 0]
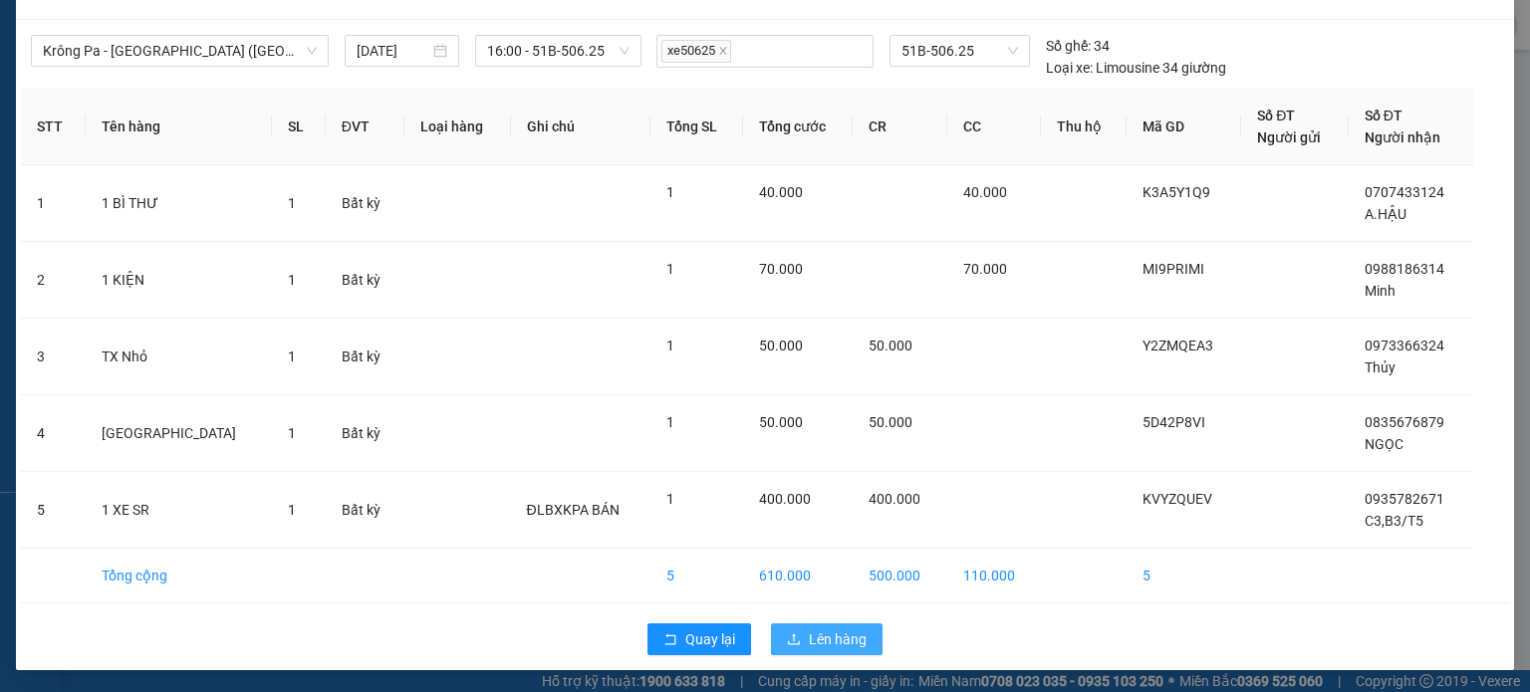
click at [849, 639] on span "Lên hàng" at bounding box center [838, 640] width 58 height 22
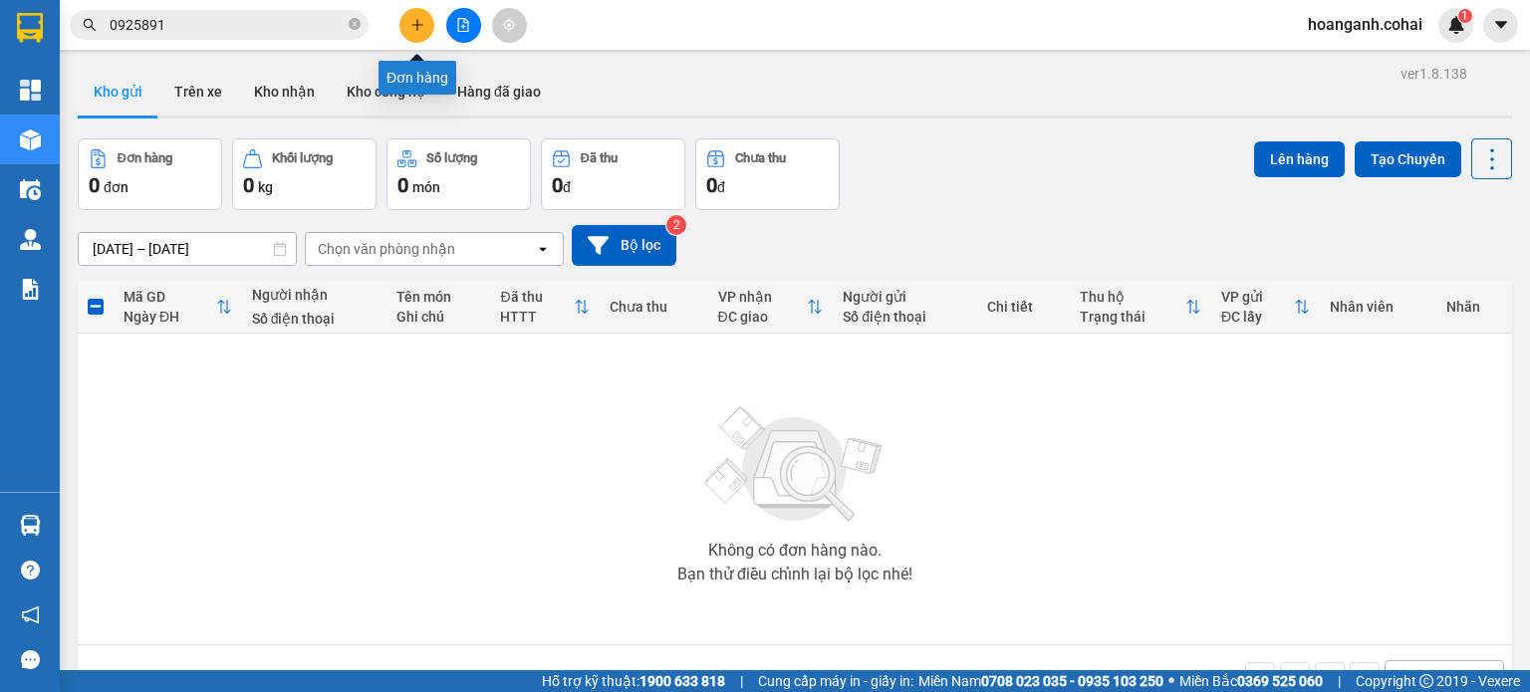
click at [403, 28] on button at bounding box center [416, 25] width 35 height 35
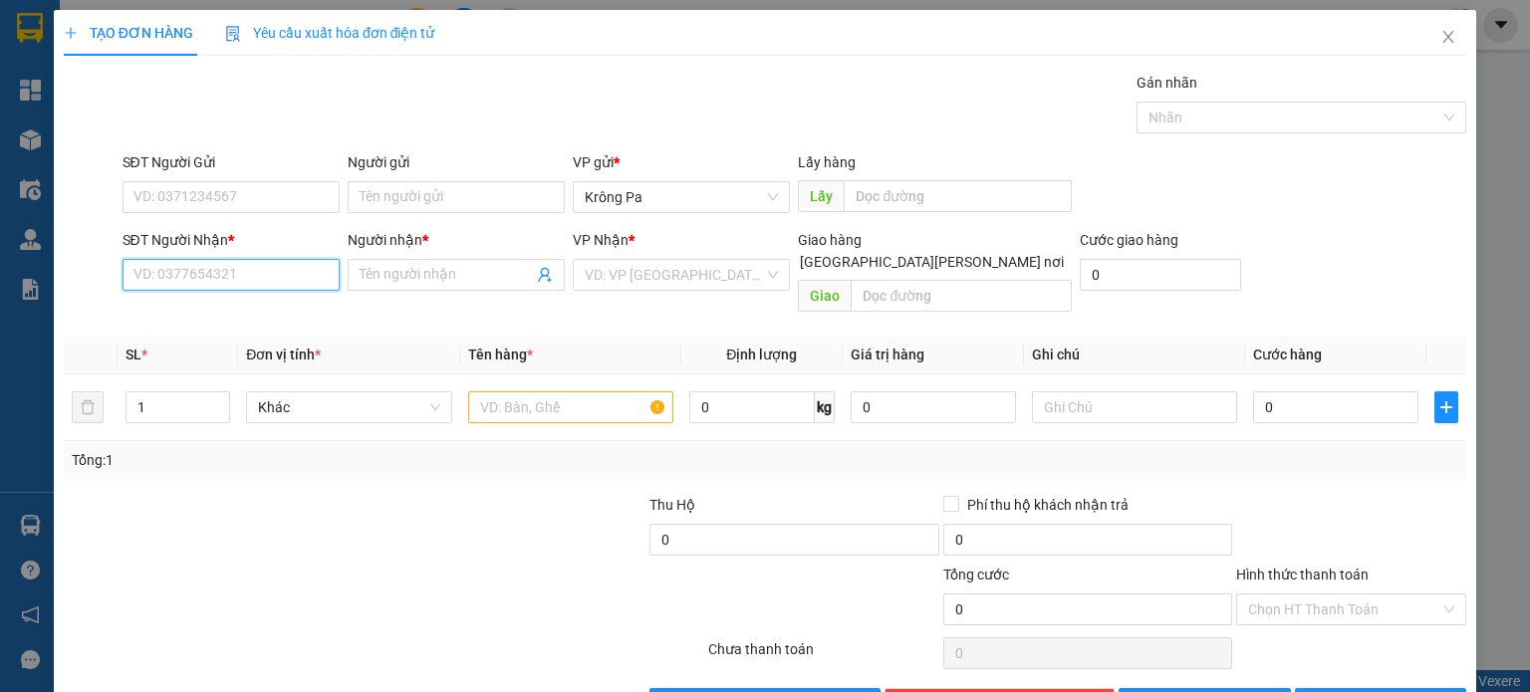
click at [298, 267] on input "SĐT Người Nhận *" at bounding box center [231, 275] width 217 height 32
type input "0981664264"
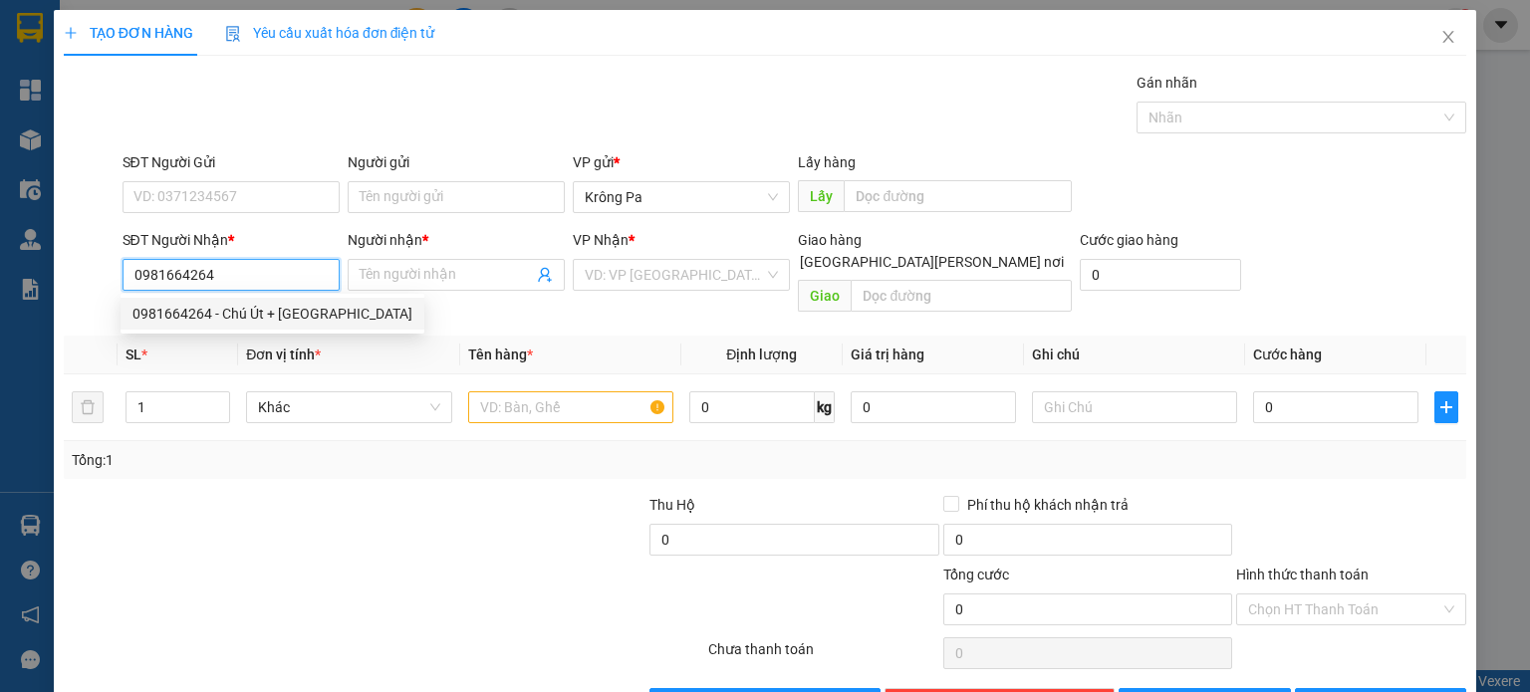
click at [267, 308] on div "0981664264 - Chú Út + Cô Hà" at bounding box center [273, 314] width 280 height 22
type input "Chú Út + Cô Hà"
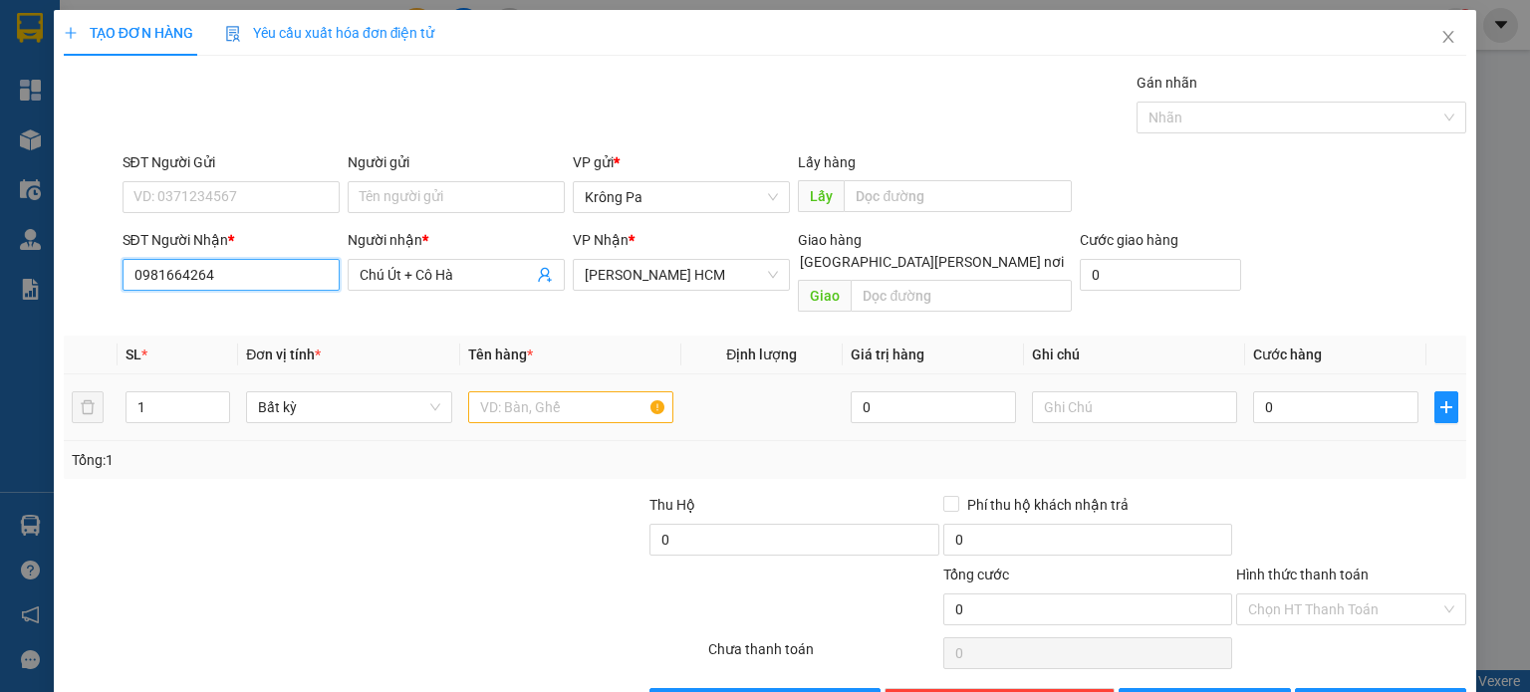
type input "0981664264"
click at [554, 392] on input "text" at bounding box center [570, 408] width 205 height 32
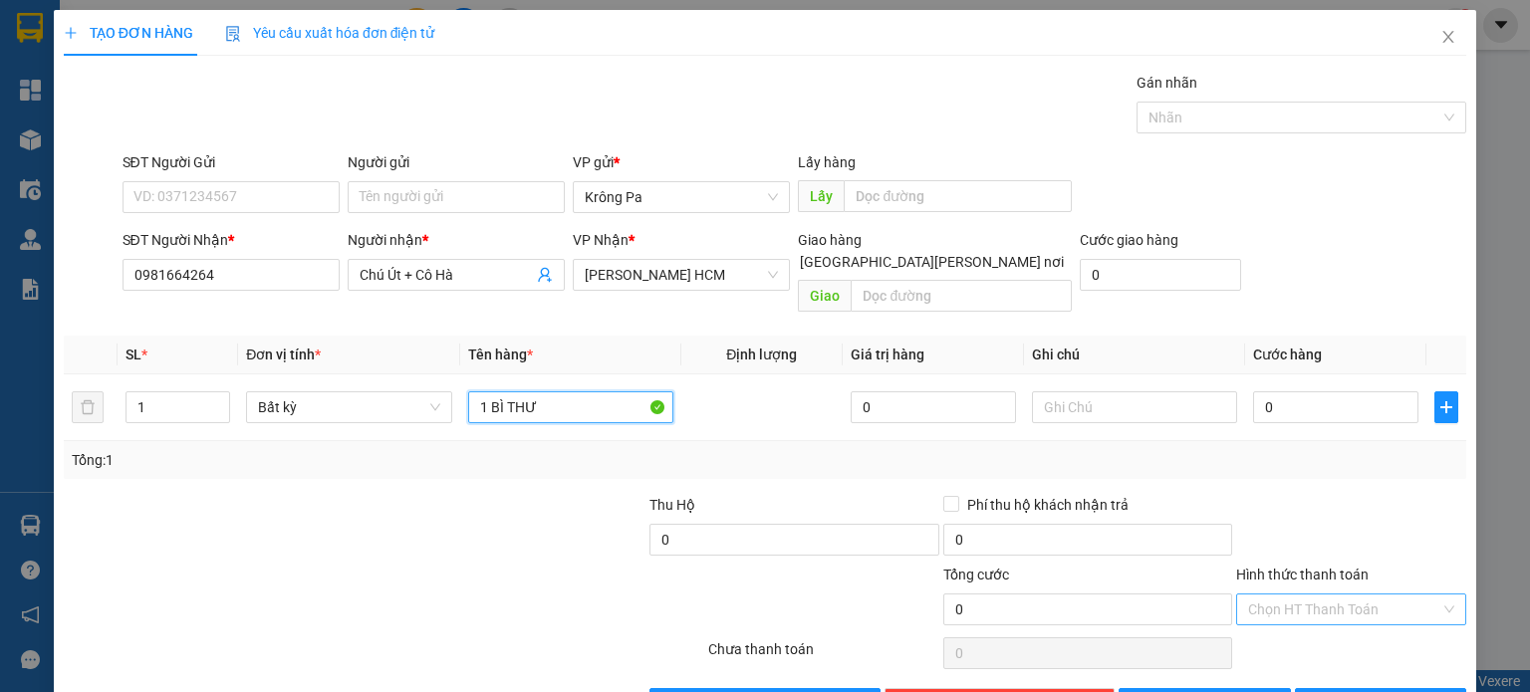
type input "1 BÌ THƯ"
click at [1355, 595] on input "Hình thức thanh toán" at bounding box center [1344, 610] width 192 height 30
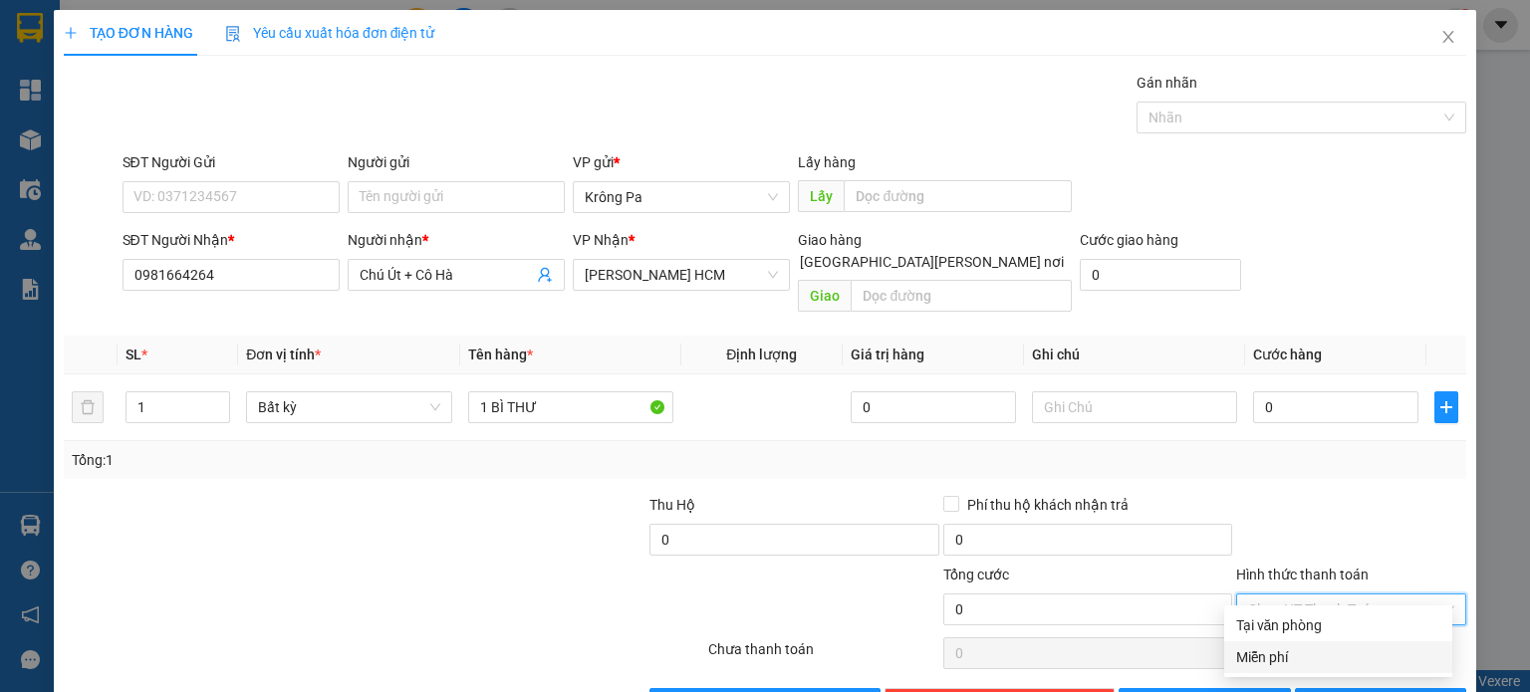
click at [1300, 661] on div "Miễn phí" at bounding box center [1338, 658] width 204 height 22
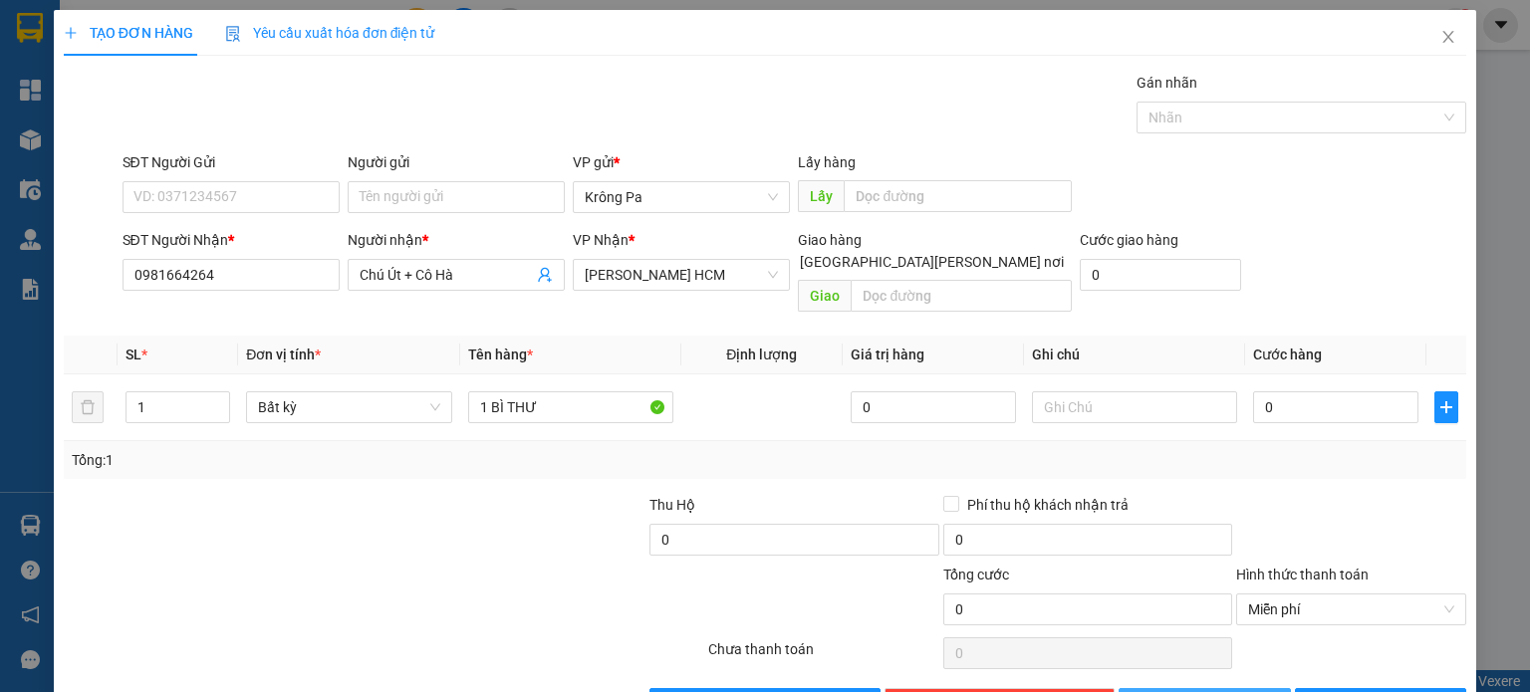
click at [1214, 691] on span "[PERSON_NAME]" at bounding box center [1216, 704] width 107 height 22
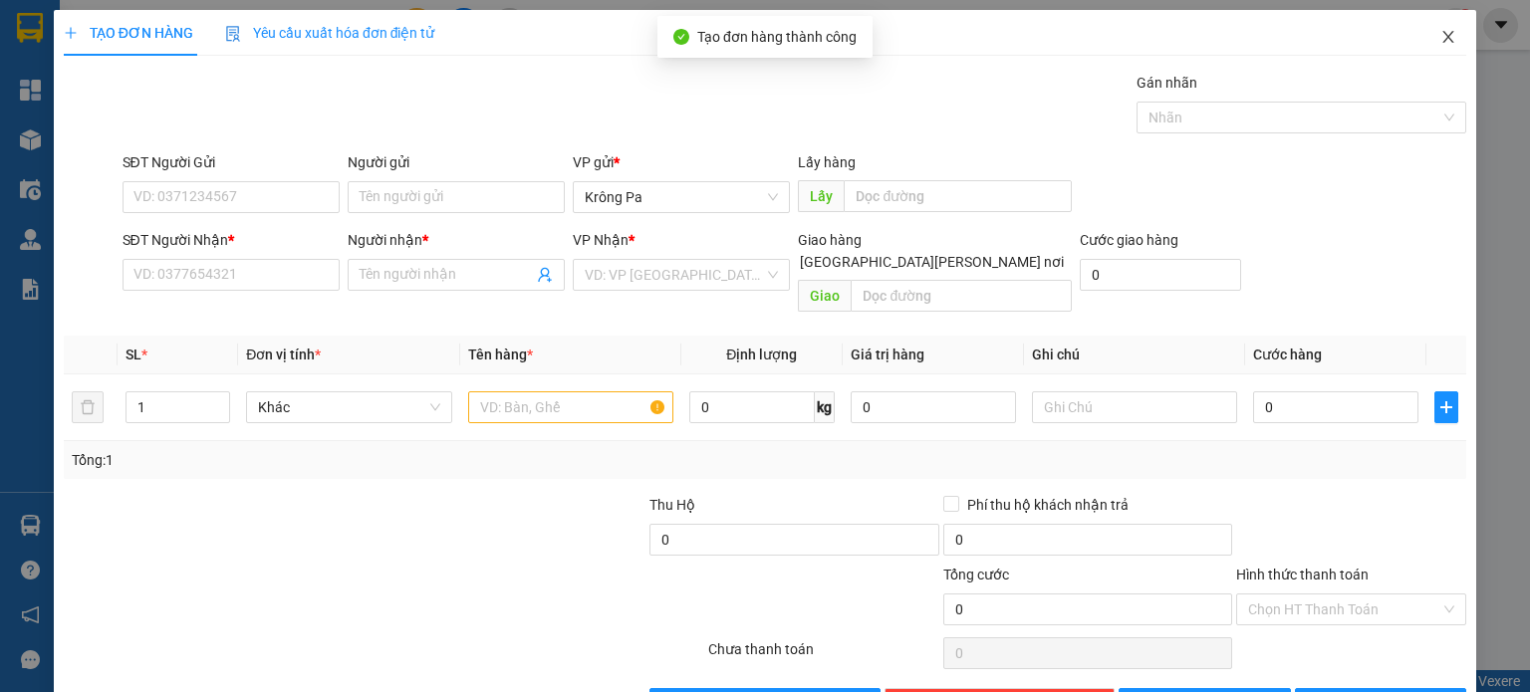
click at [1444, 36] on icon "close" at bounding box center [1449, 37] width 11 height 12
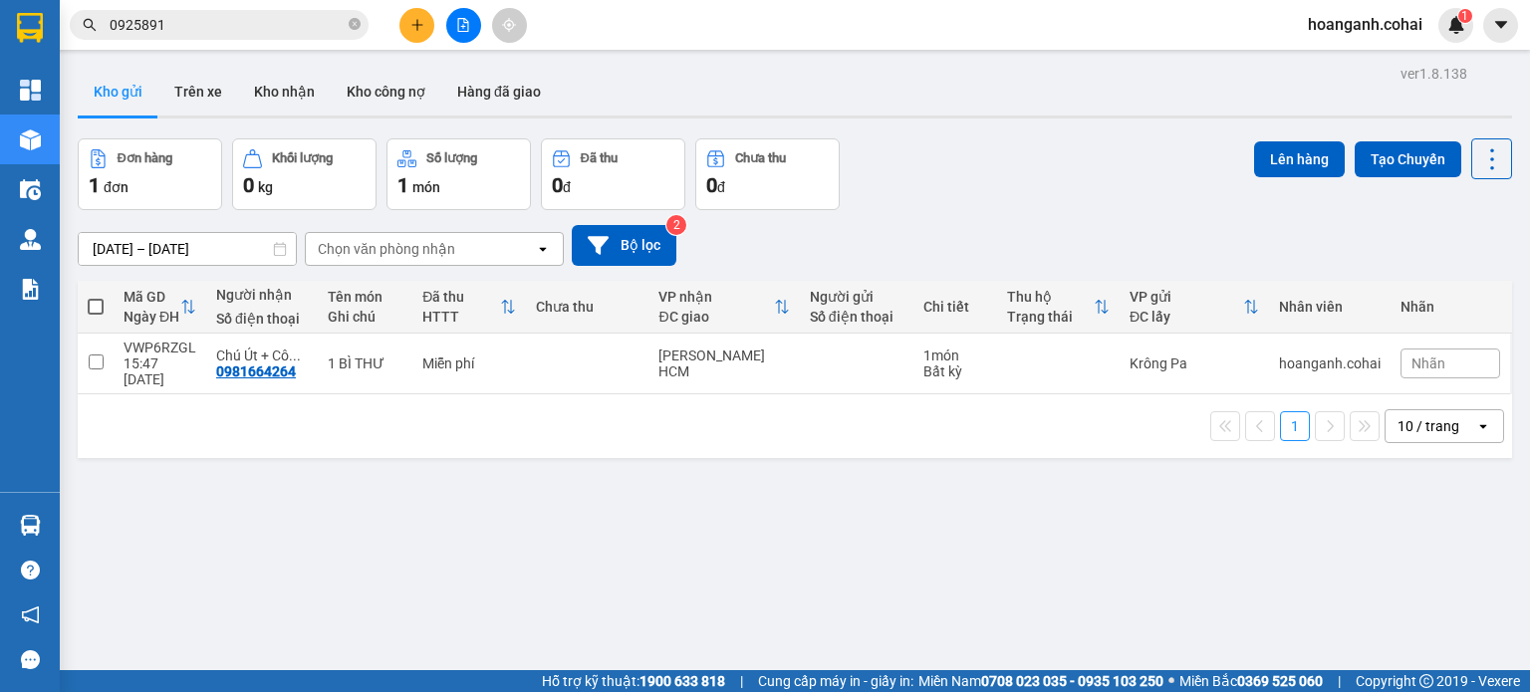
click at [99, 306] on span at bounding box center [96, 307] width 16 height 16
click at [96, 297] on input "checkbox" at bounding box center [96, 297] width 0 height 0
checkbox input "true"
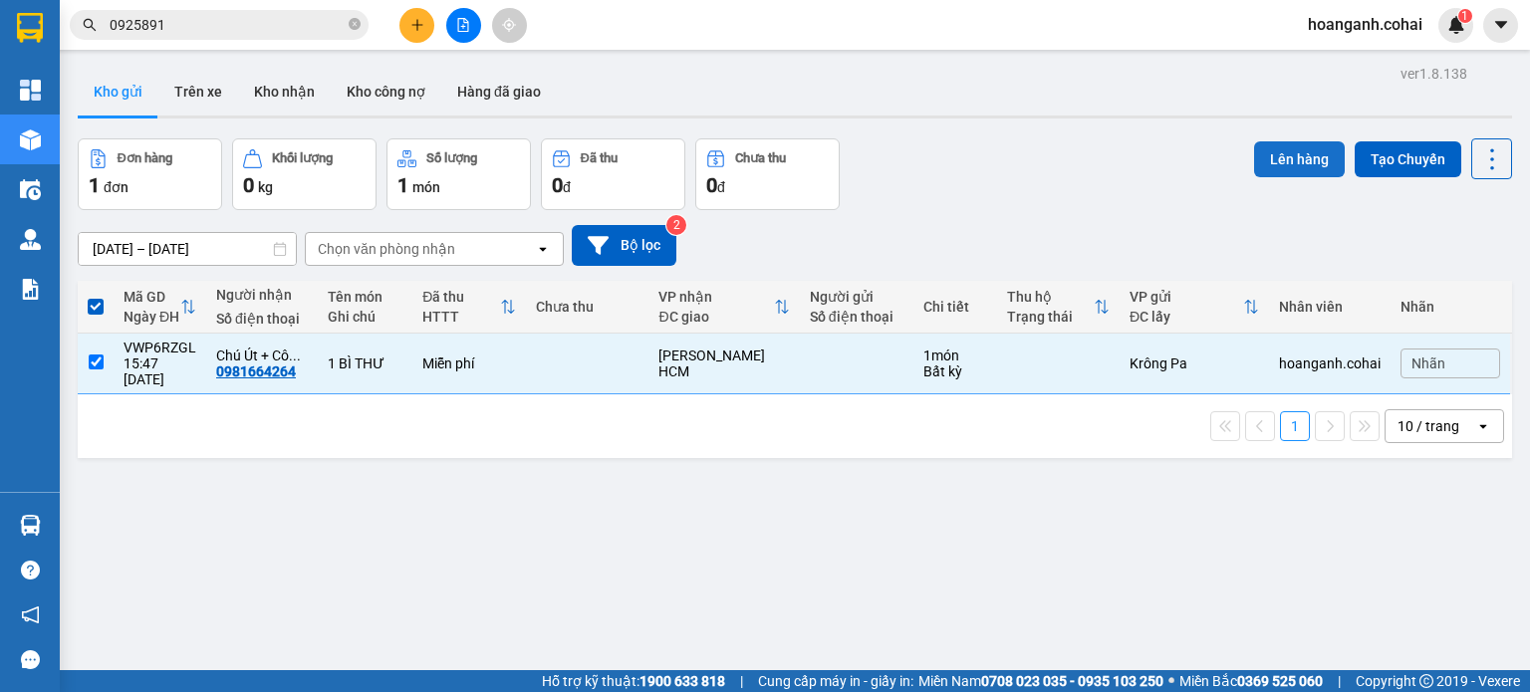
click at [1293, 161] on button "Lên hàng" at bounding box center [1299, 159] width 91 height 36
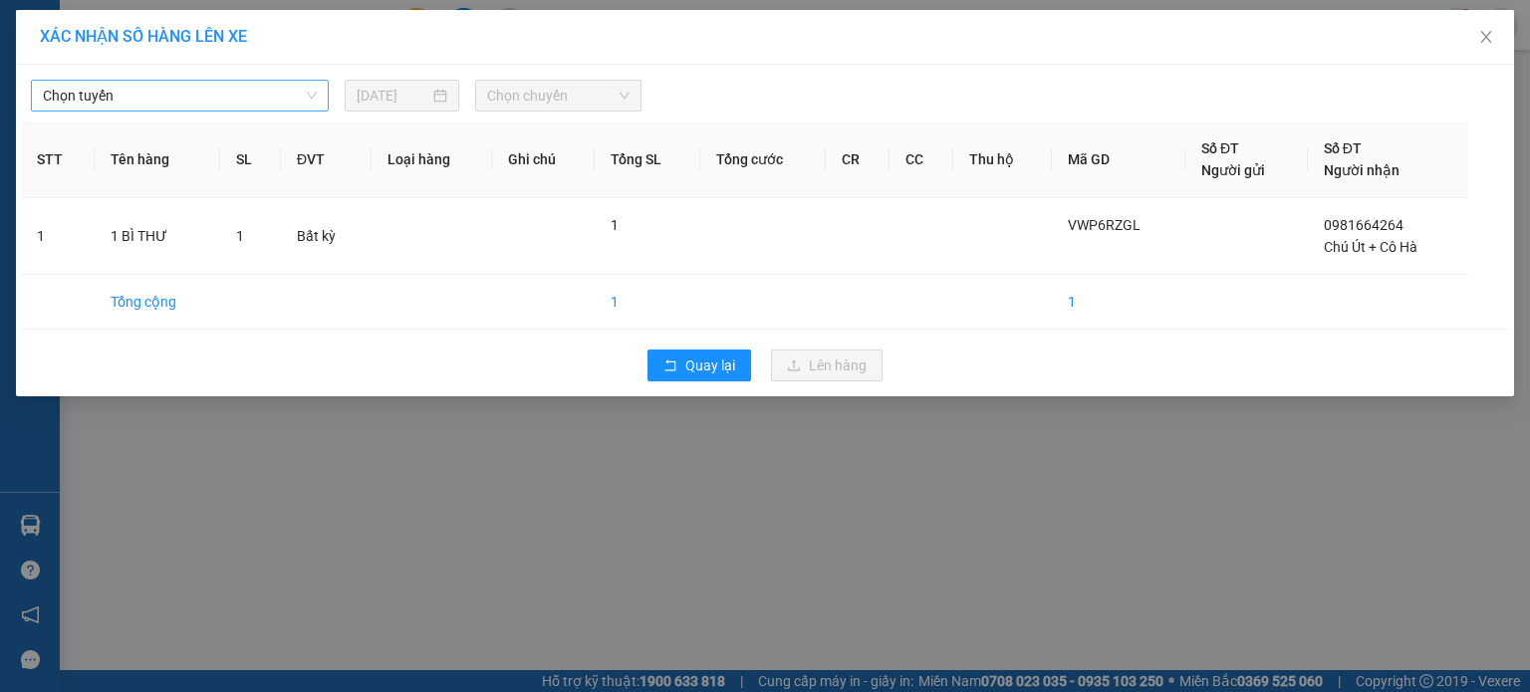
click at [257, 83] on span "Chọn tuyến" at bounding box center [180, 96] width 274 height 30
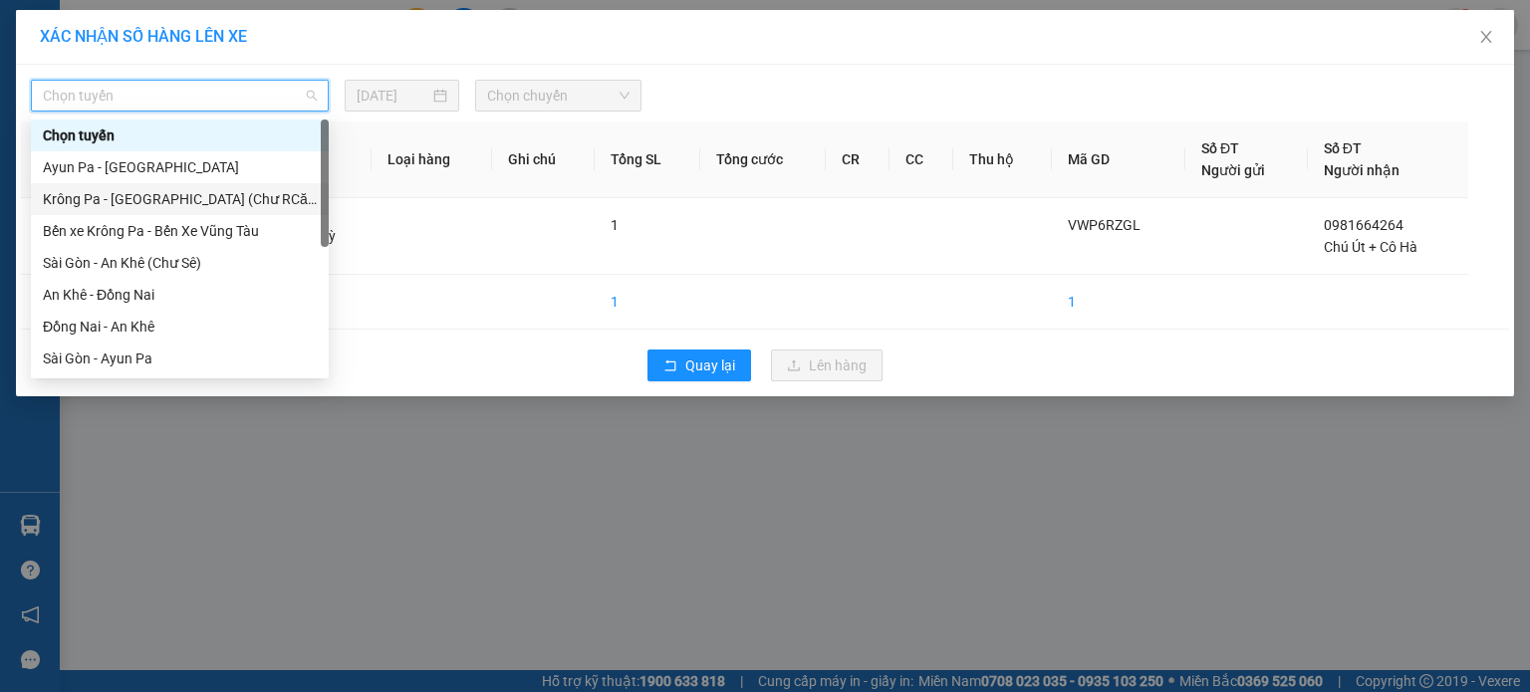
click at [167, 201] on div "Krông Pa - [GEOGRAPHIC_DATA] (Chư RCăm)" at bounding box center [180, 199] width 274 height 22
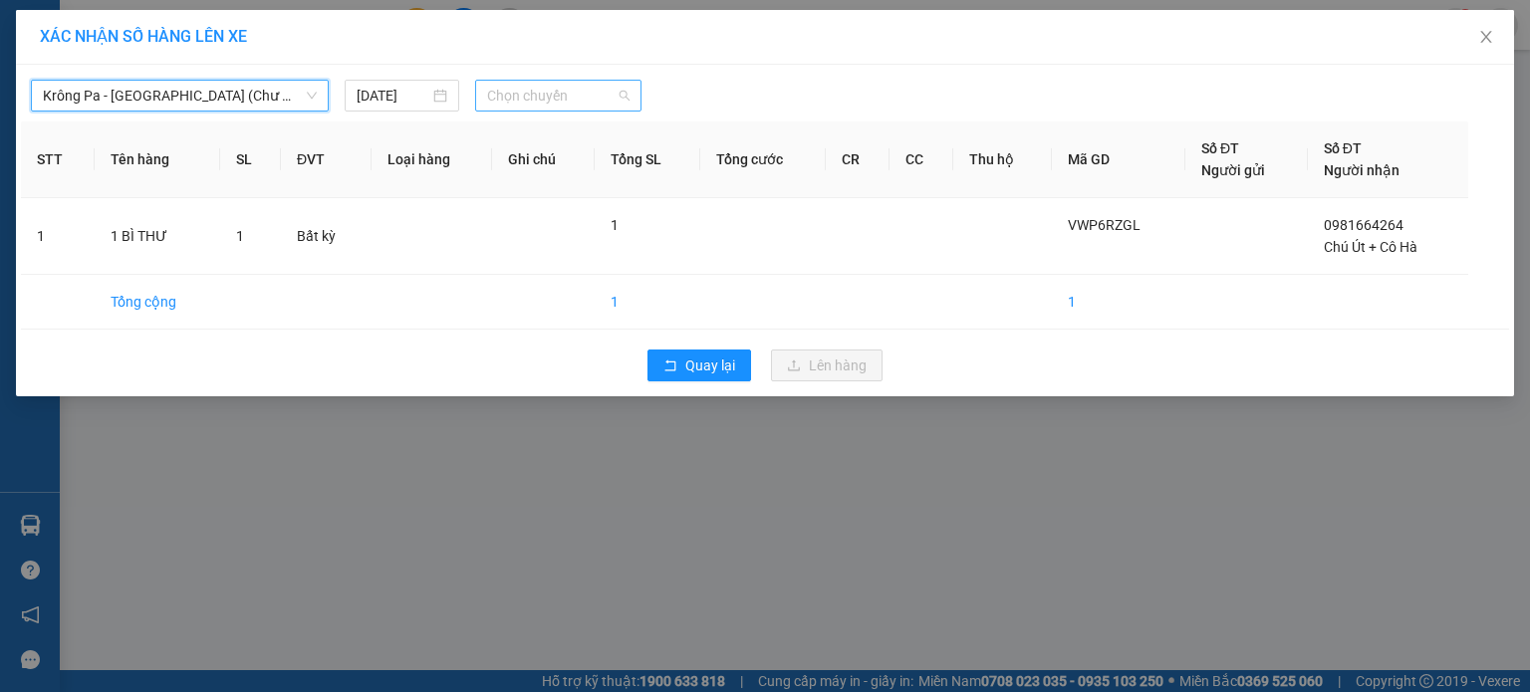
click at [603, 99] on span "Chọn chuyến" at bounding box center [558, 96] width 143 height 30
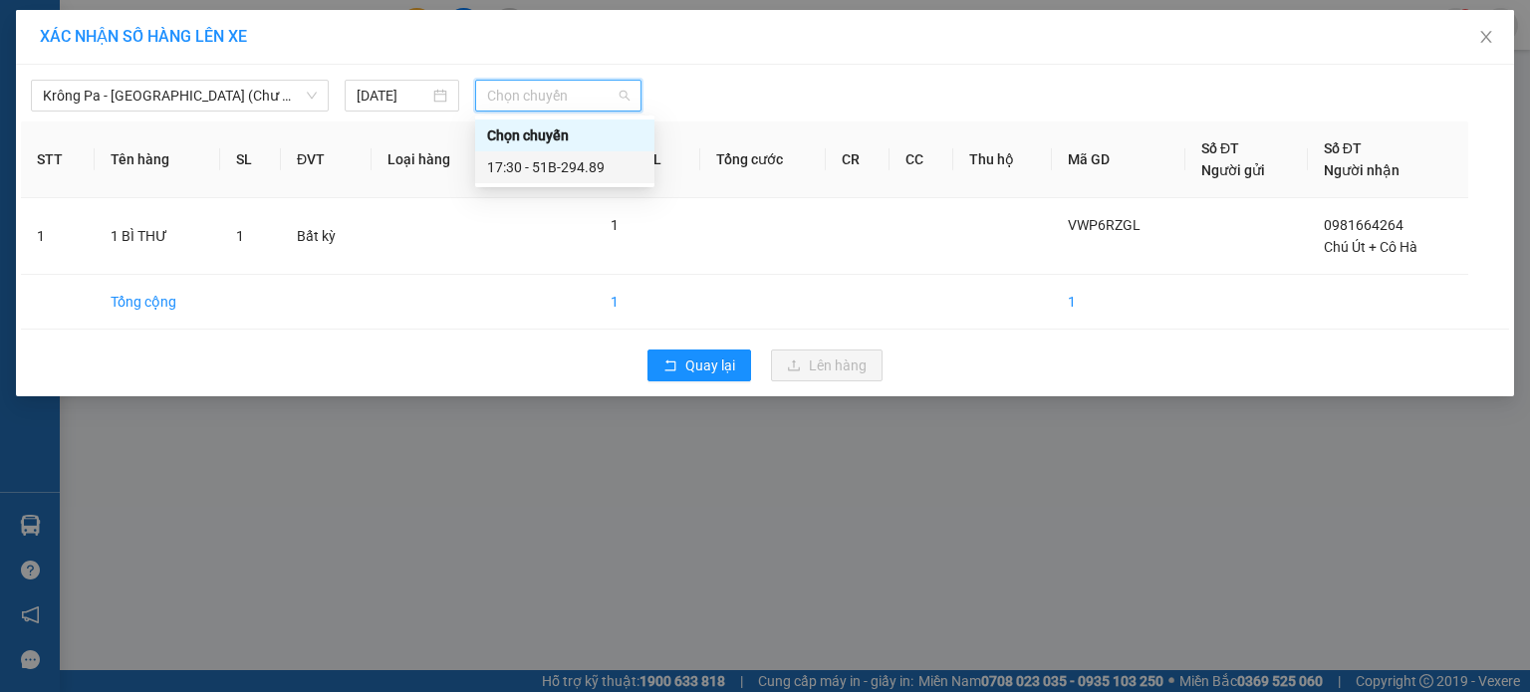
click at [610, 166] on div "17:30 - 51B-294.89" at bounding box center [564, 167] width 155 height 22
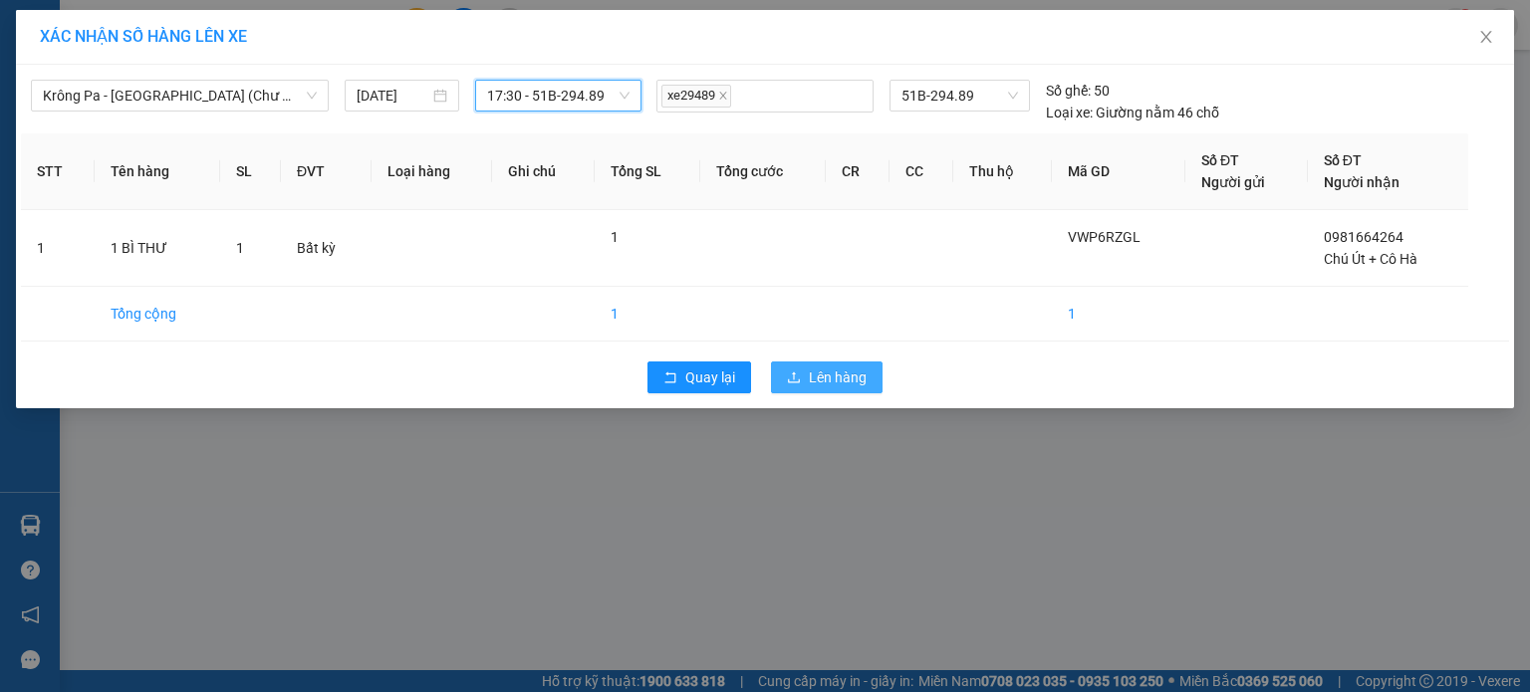
click at [830, 380] on span "Lên hàng" at bounding box center [838, 378] width 58 height 22
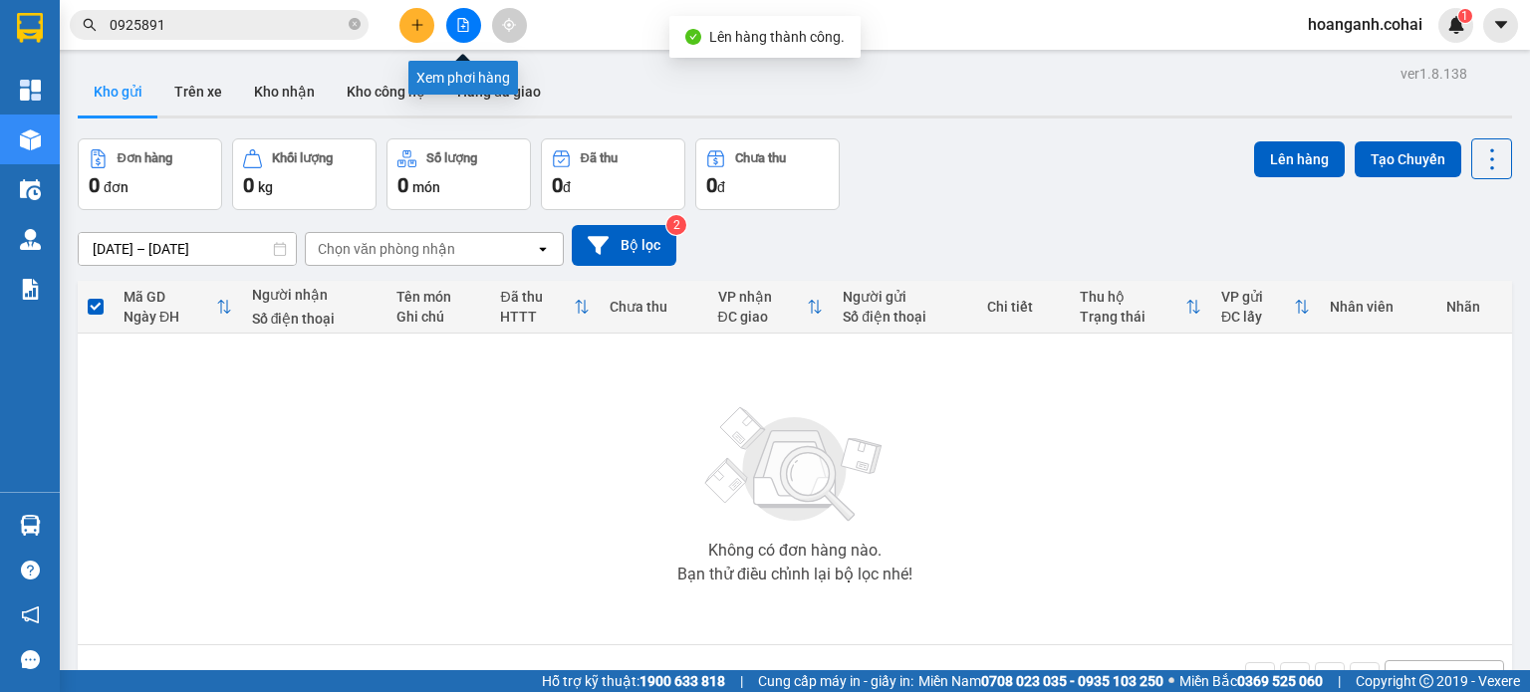
click at [469, 42] on div at bounding box center [463, 25] width 149 height 35
click at [459, 39] on button at bounding box center [463, 25] width 35 height 35
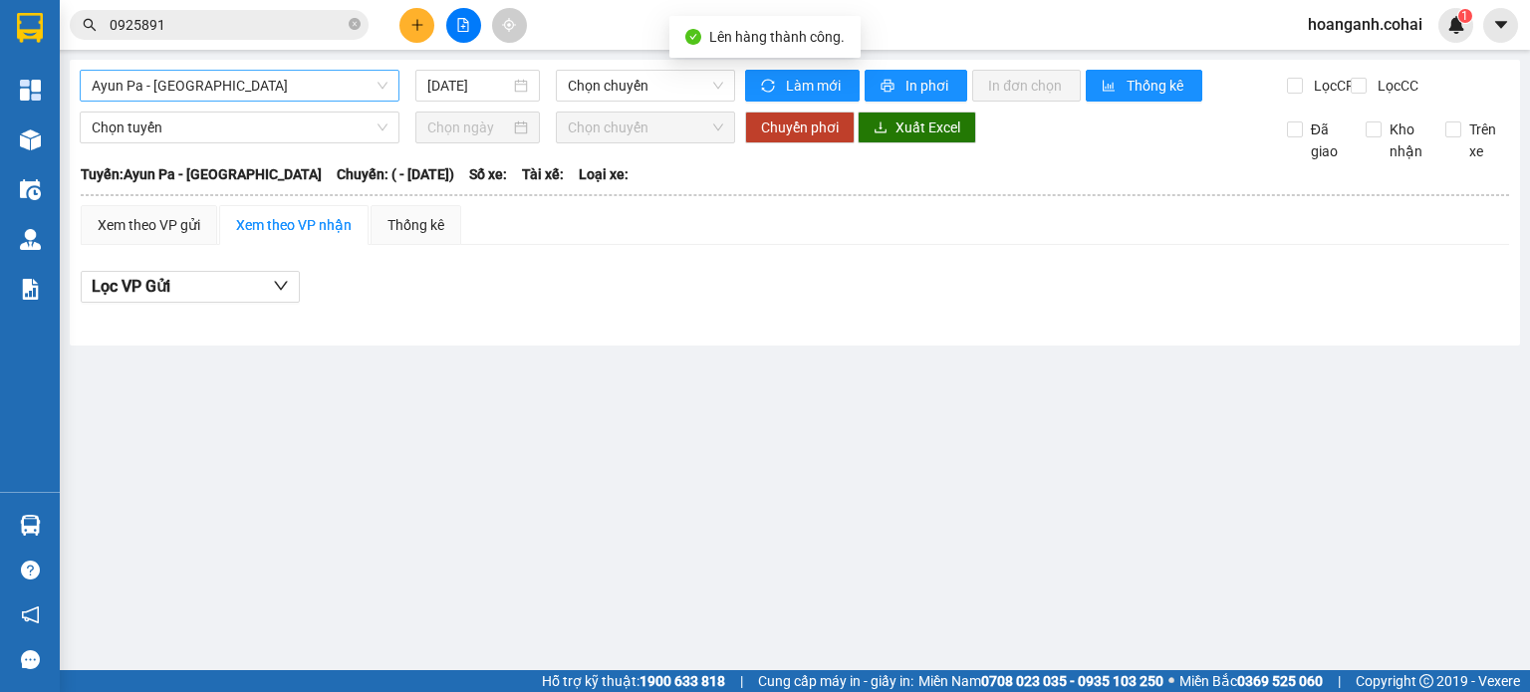
click at [336, 89] on span "Ayun Pa - [GEOGRAPHIC_DATA]" at bounding box center [240, 86] width 296 height 30
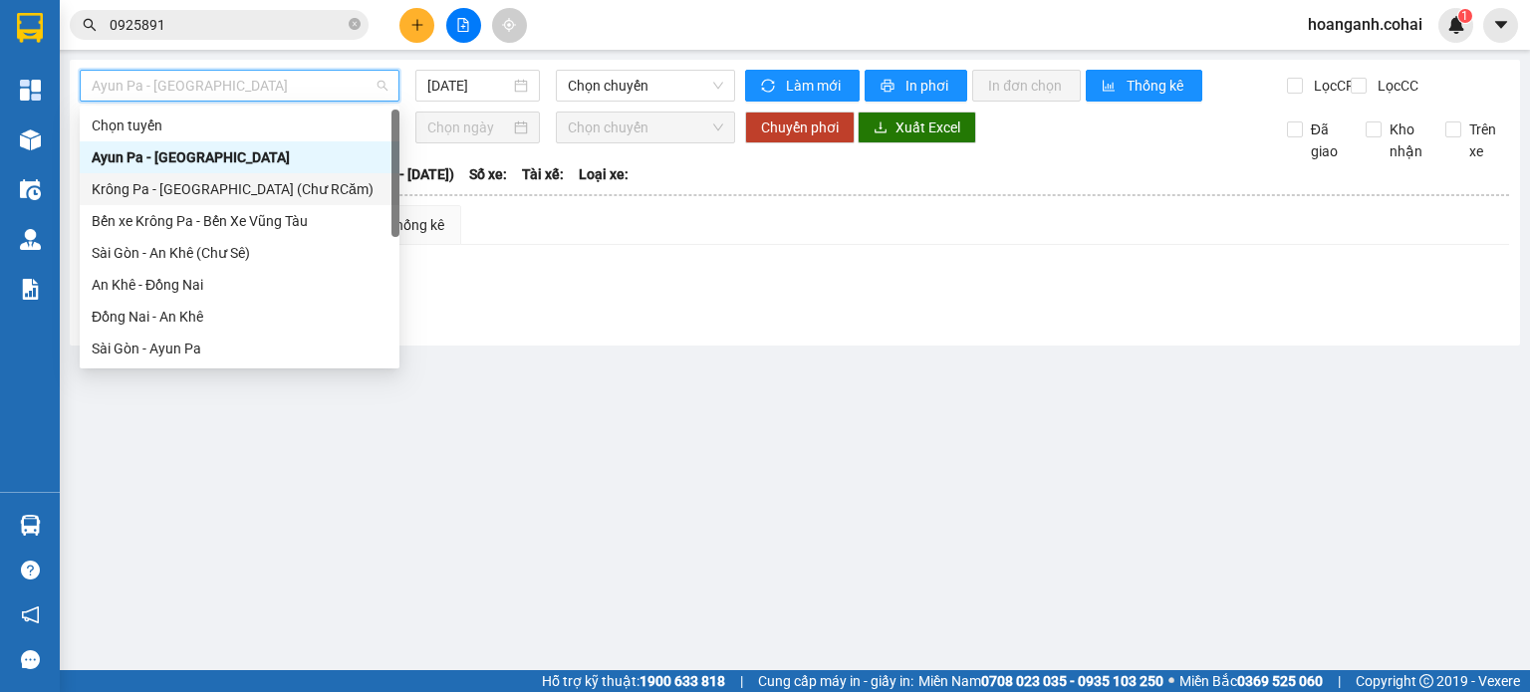
click at [175, 183] on div "Krông Pa - [GEOGRAPHIC_DATA] (Chư RCăm)" at bounding box center [240, 189] width 296 height 22
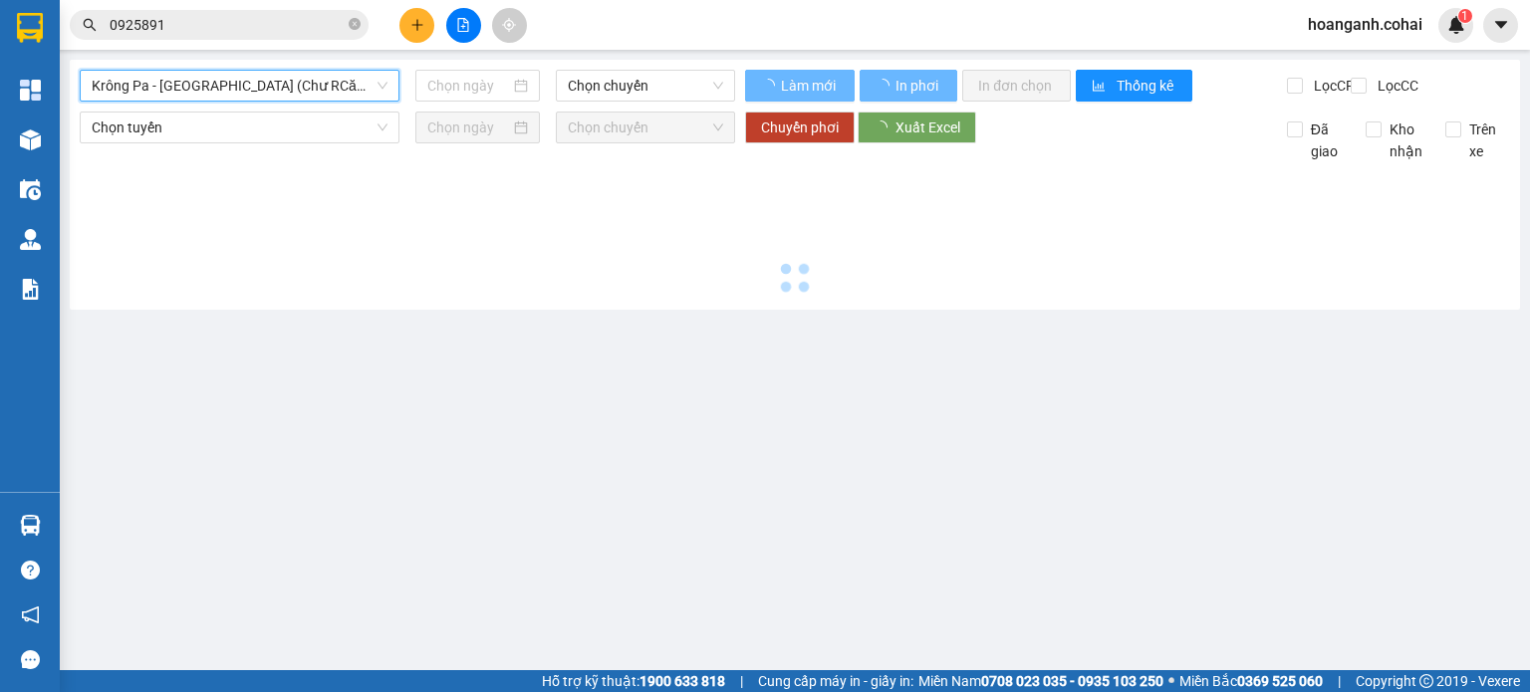
type input "[DATE]"
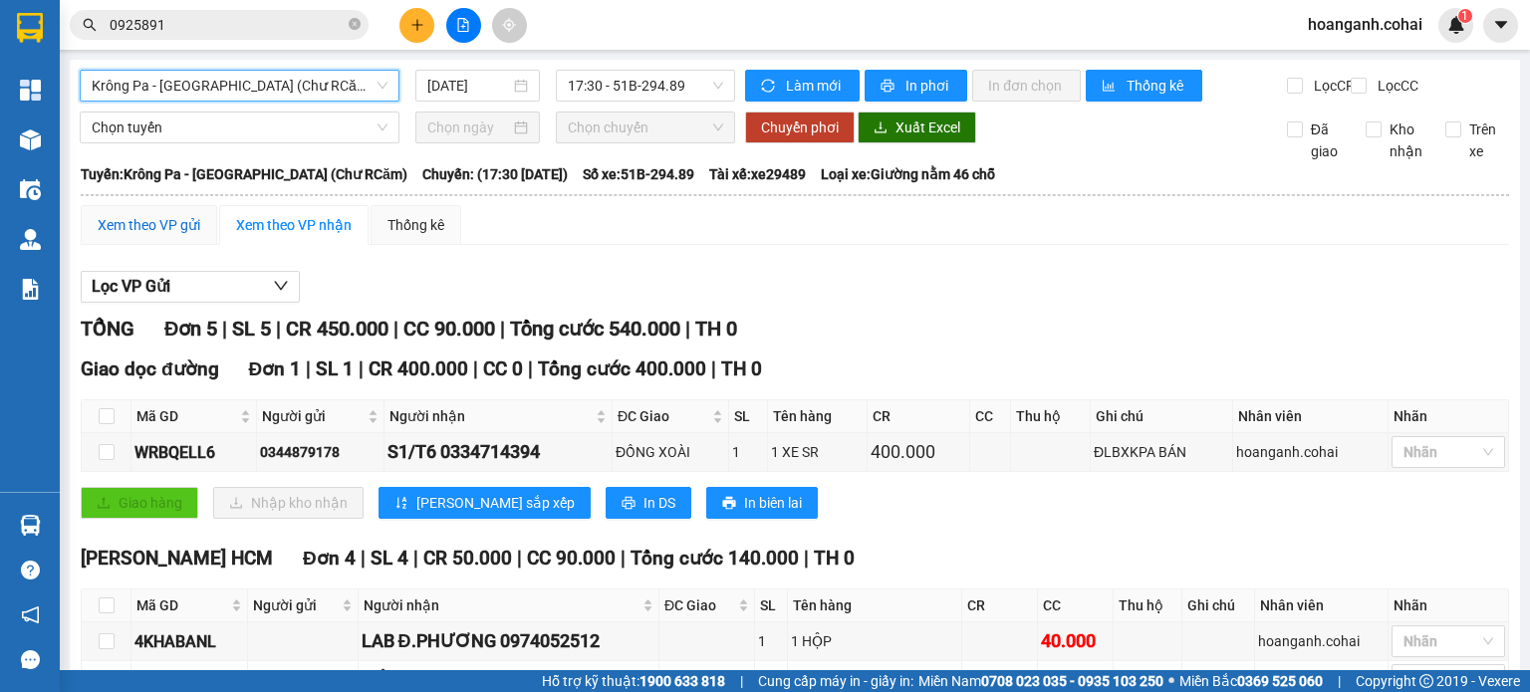
click at [135, 236] on div "Xem theo VP gửi" at bounding box center [149, 225] width 103 height 22
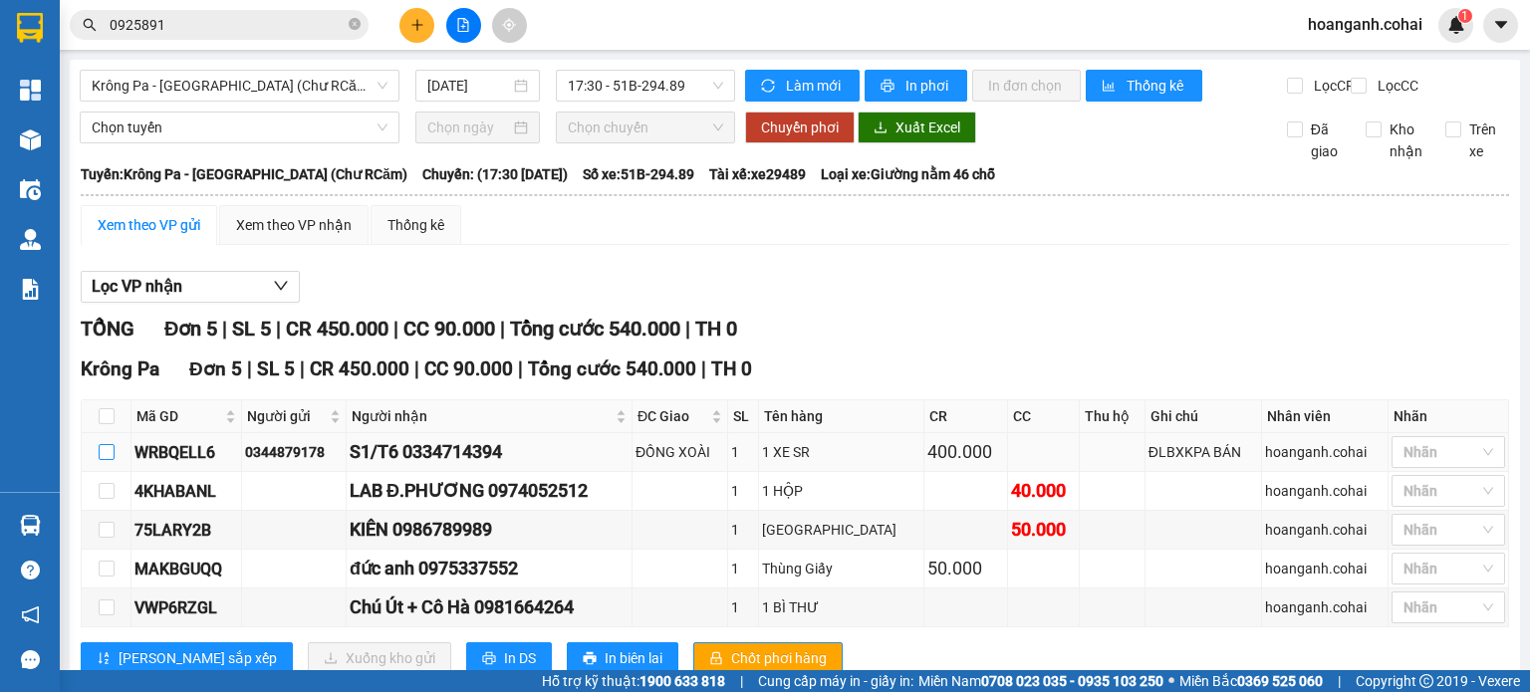
click at [103, 460] on input "checkbox" at bounding box center [107, 452] width 16 height 16
checkbox input "true"
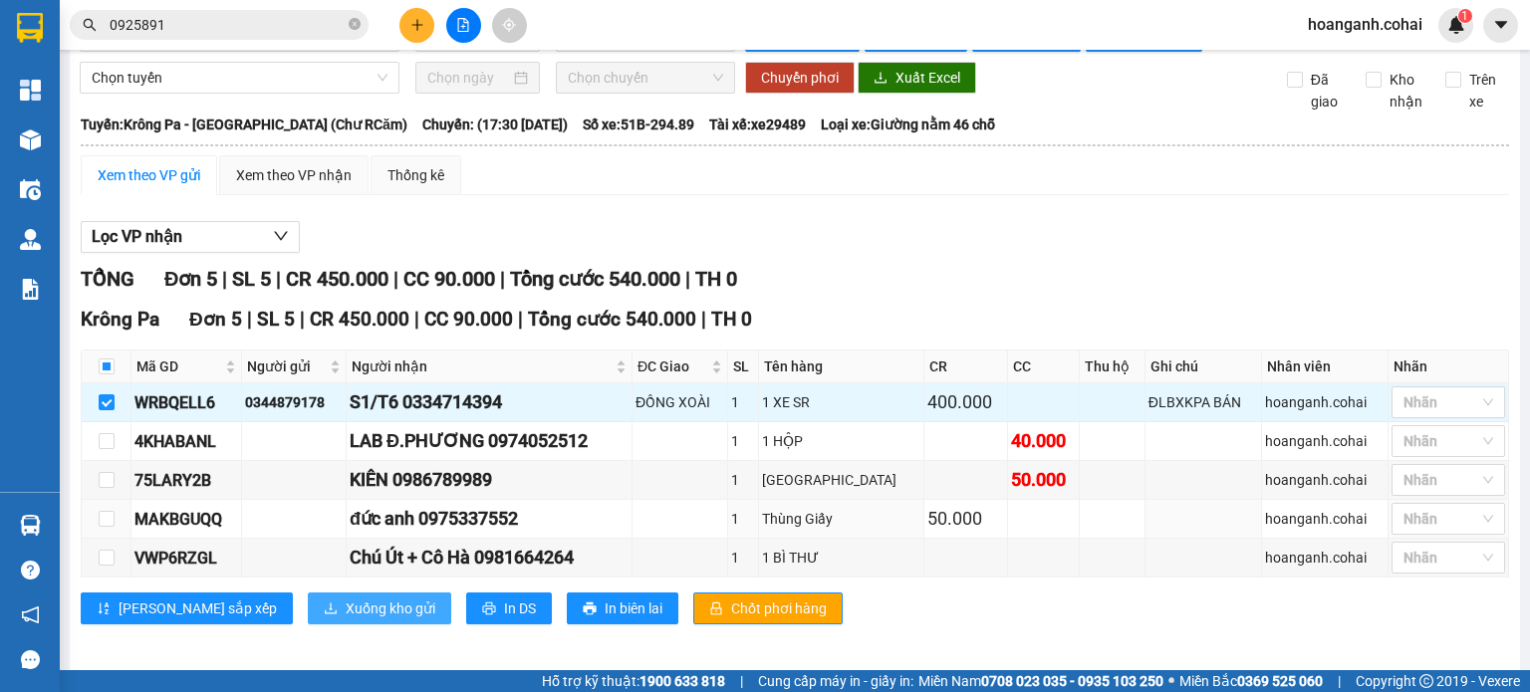
scroll to position [72, 0]
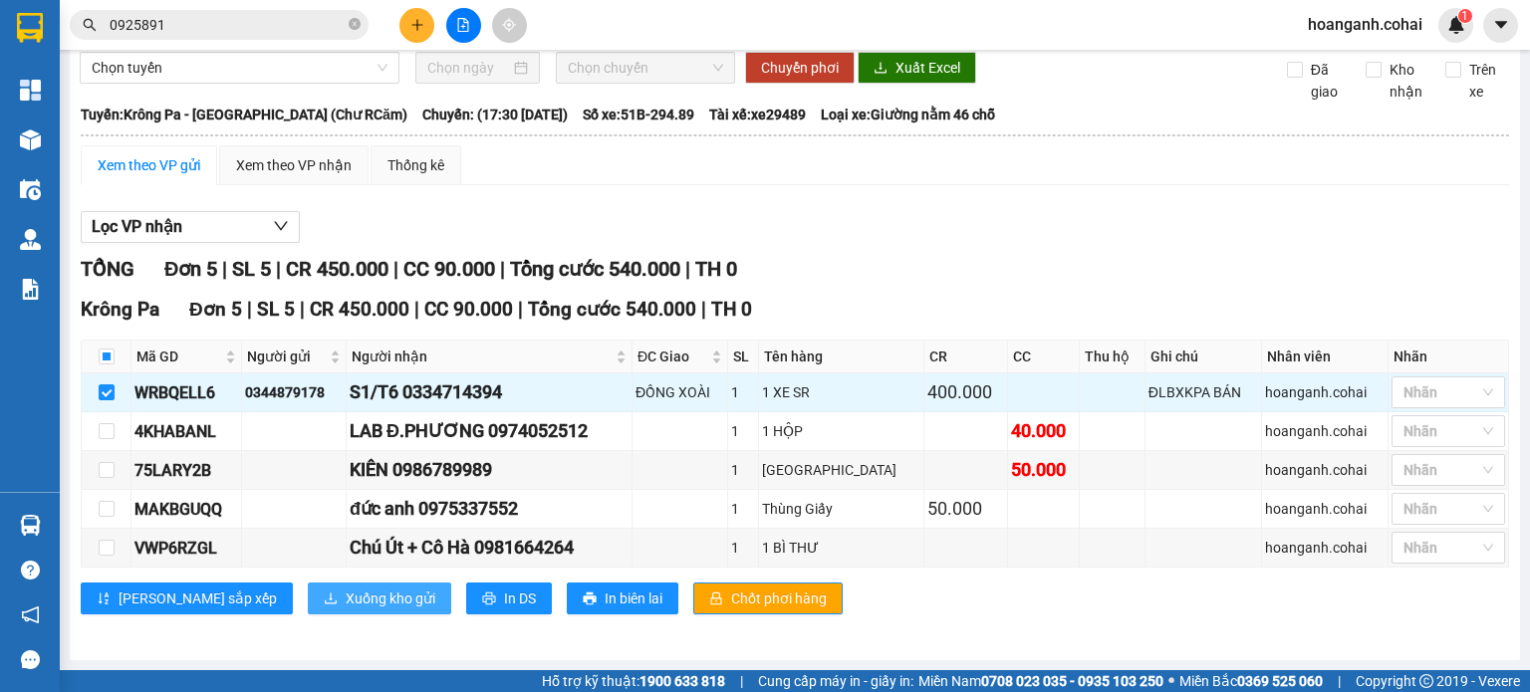
click at [346, 597] on span "Xuống kho gửi" at bounding box center [391, 599] width 90 height 22
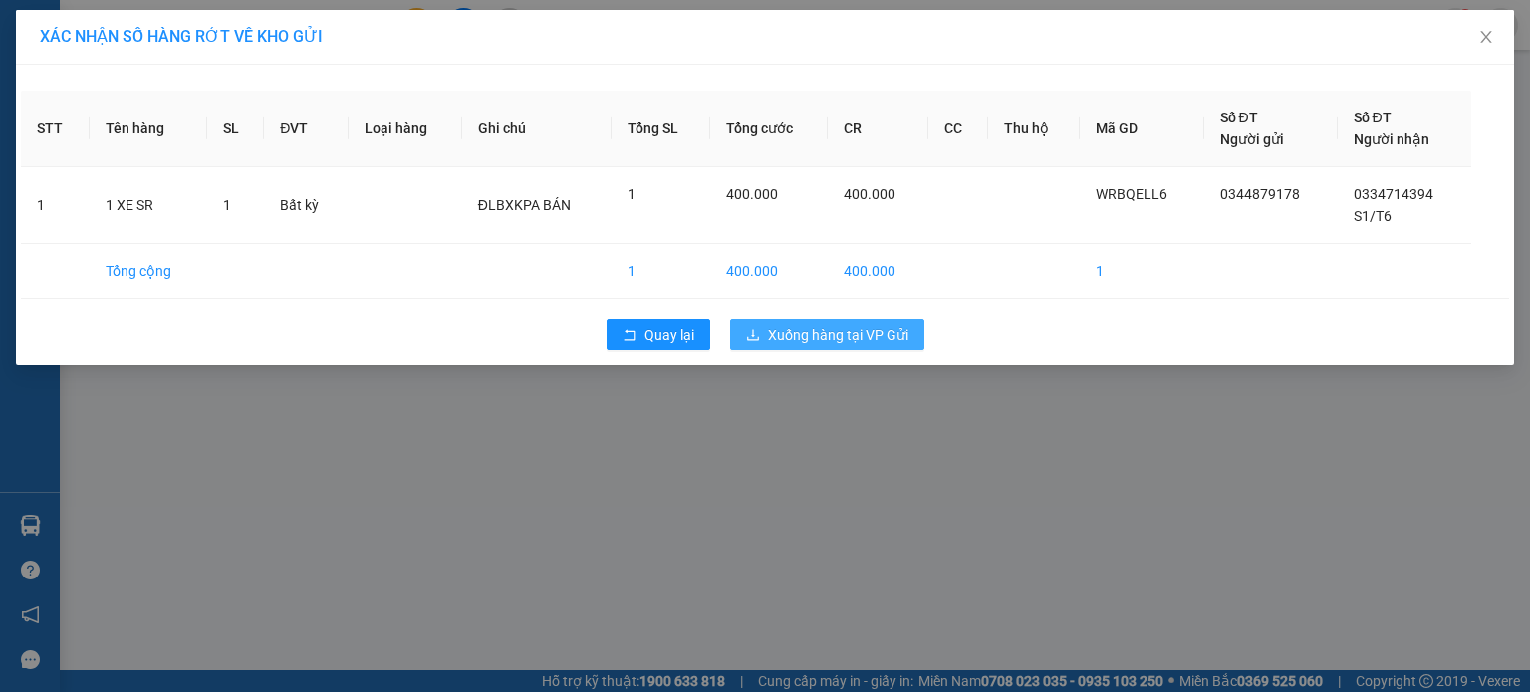
click at [834, 324] on span "Xuống hàng tại VP Gửi" at bounding box center [838, 335] width 140 height 22
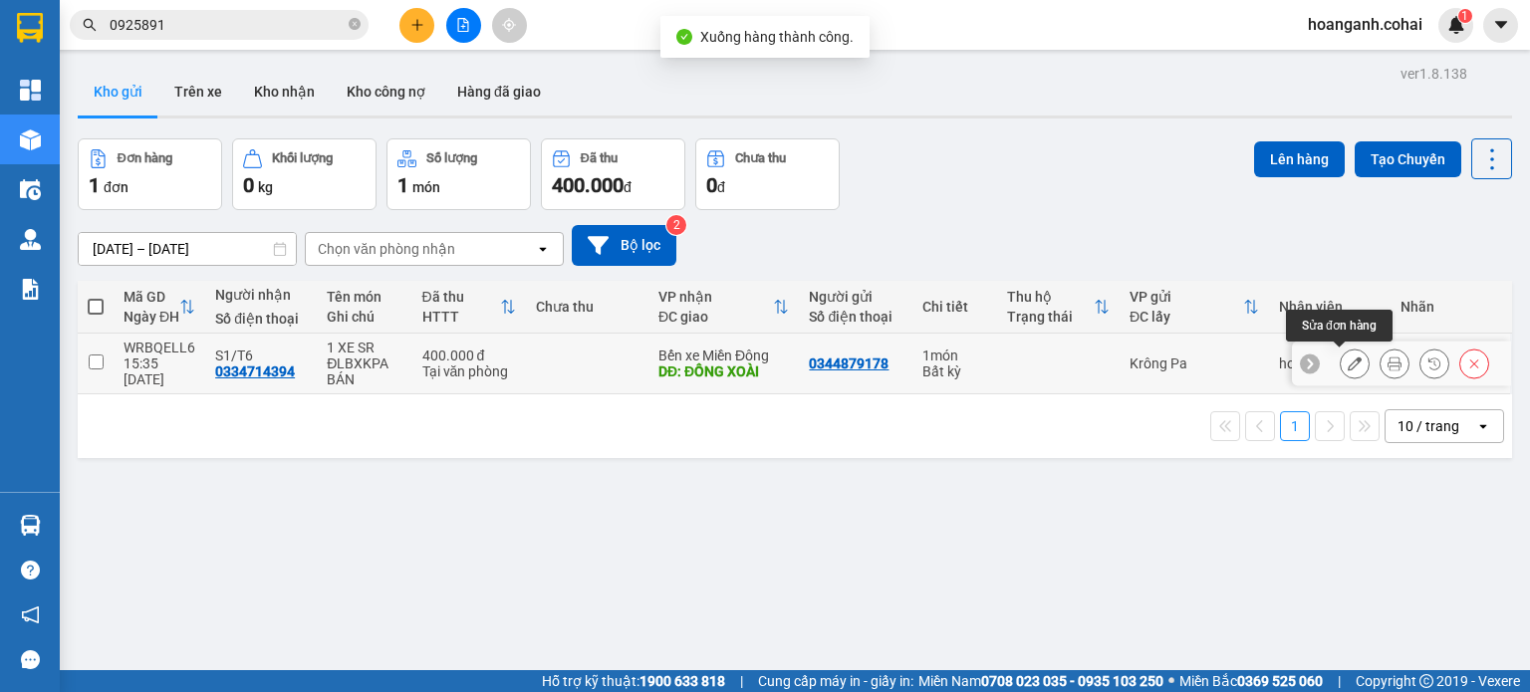
click at [1348, 366] on icon at bounding box center [1355, 364] width 14 height 14
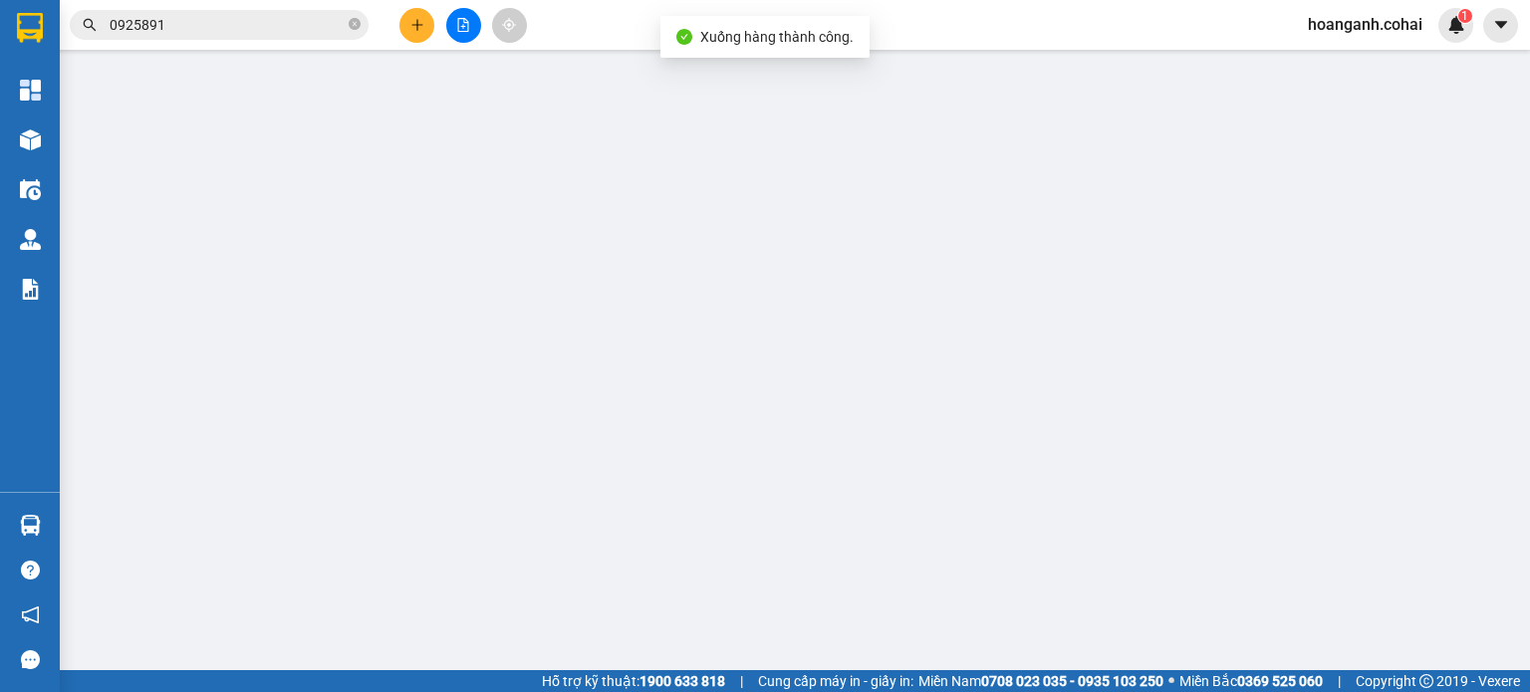
type input "0344879178"
type input "0334714394"
type input "S1/T6"
type input "ĐỒNG XOÀI"
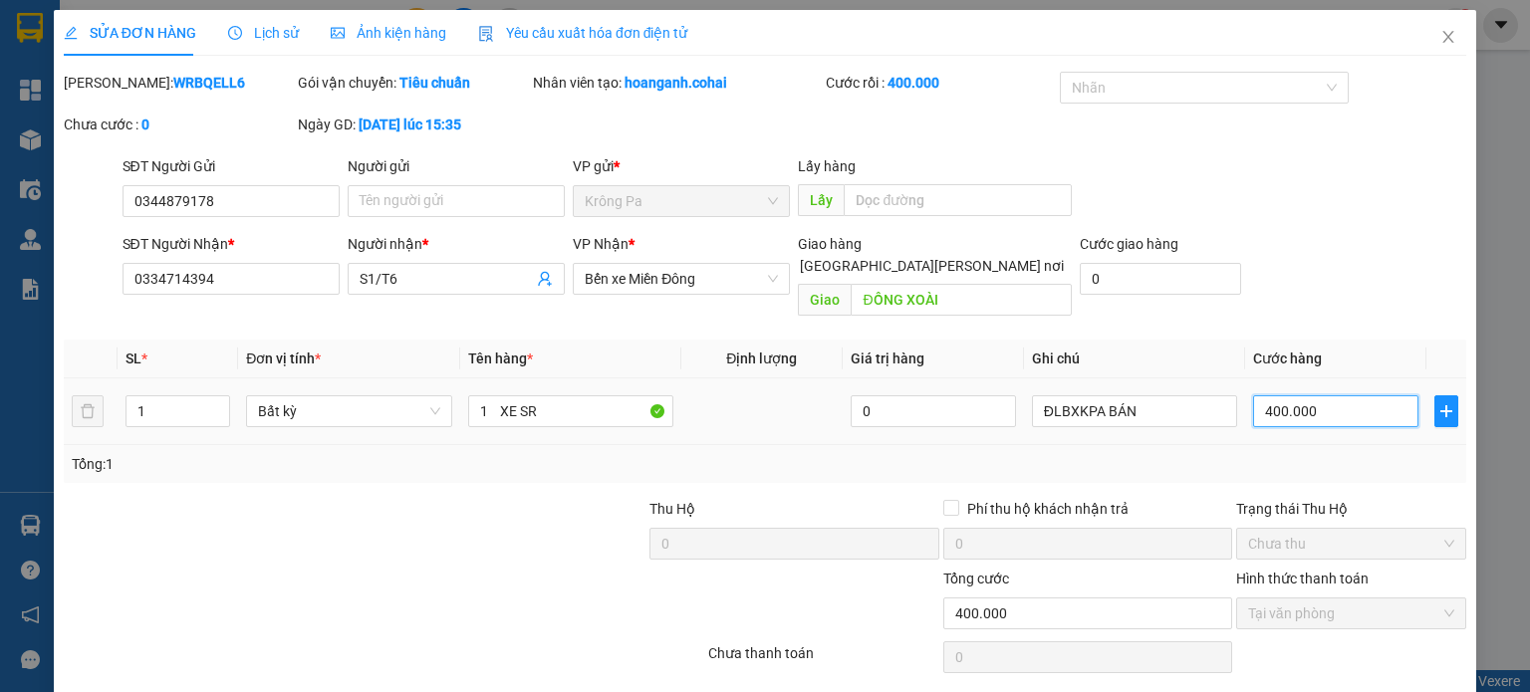
type input "4"
type input "45"
type input "450"
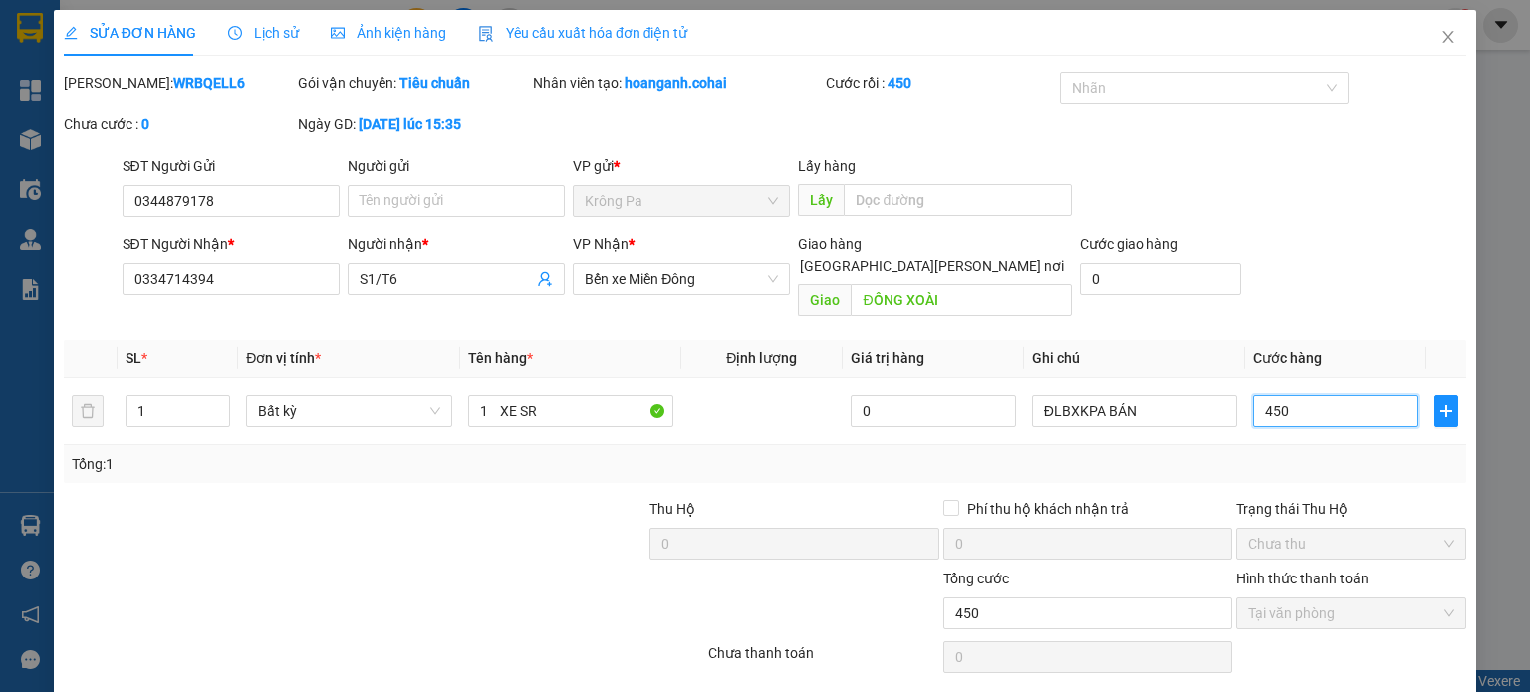
type input "450"
type input "450.000"
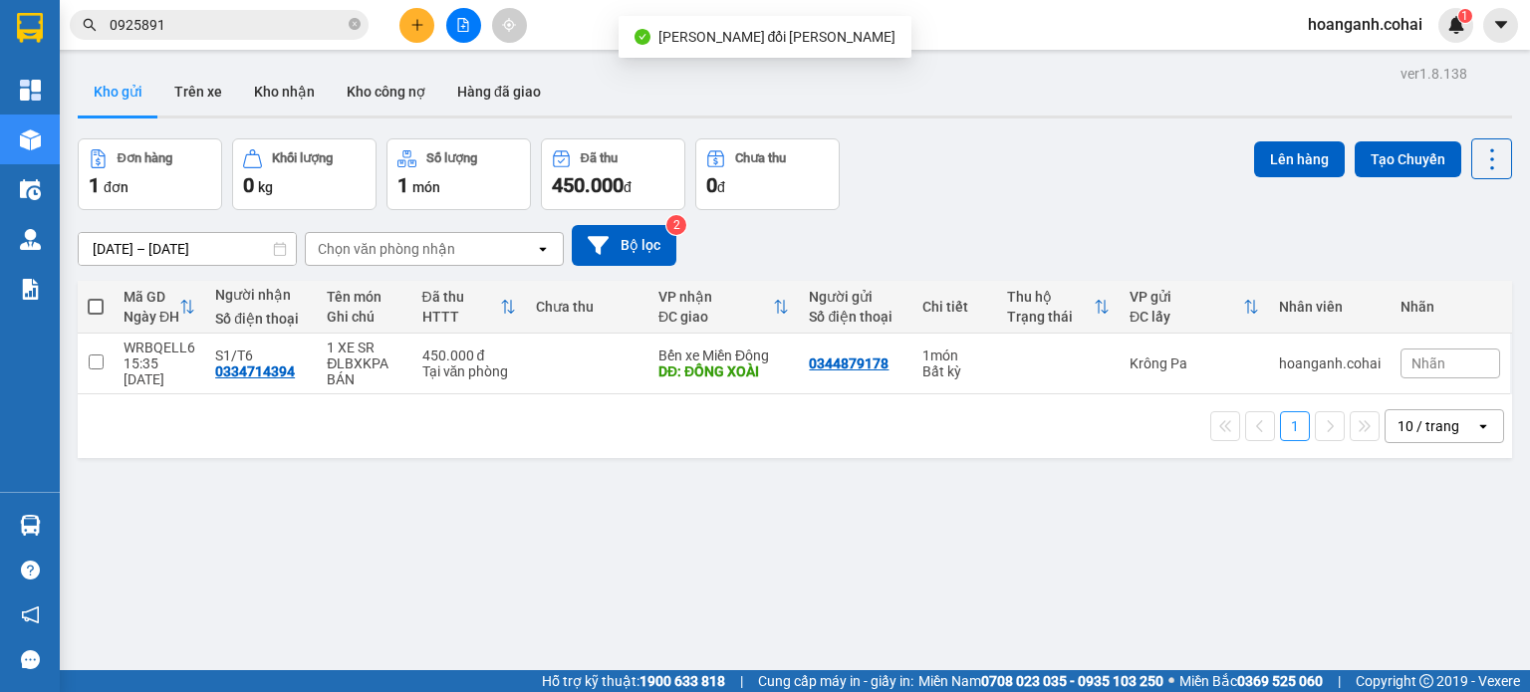
click at [92, 299] on span at bounding box center [96, 307] width 16 height 16
click at [96, 297] on input "checkbox" at bounding box center [96, 297] width 0 height 0
checkbox input "true"
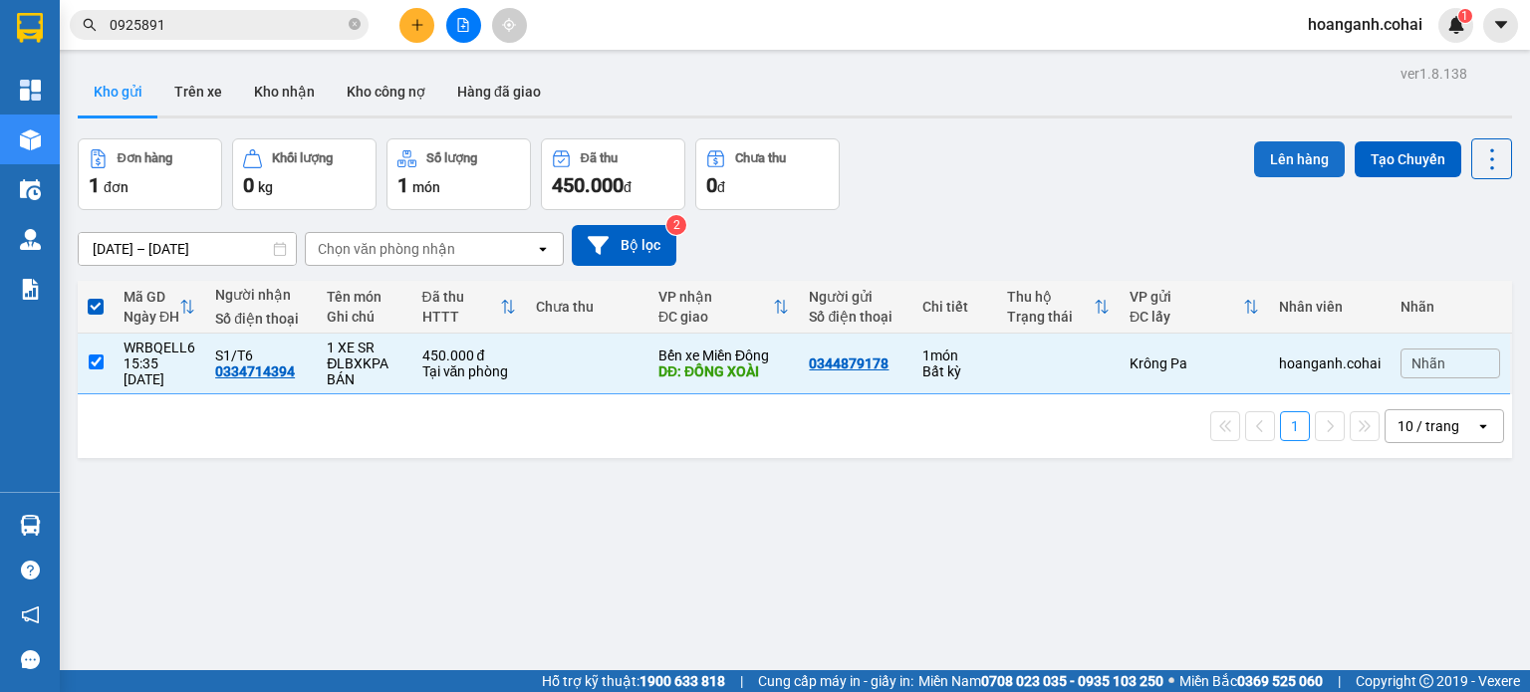
click at [1271, 156] on button "Lên hàng" at bounding box center [1299, 159] width 91 height 36
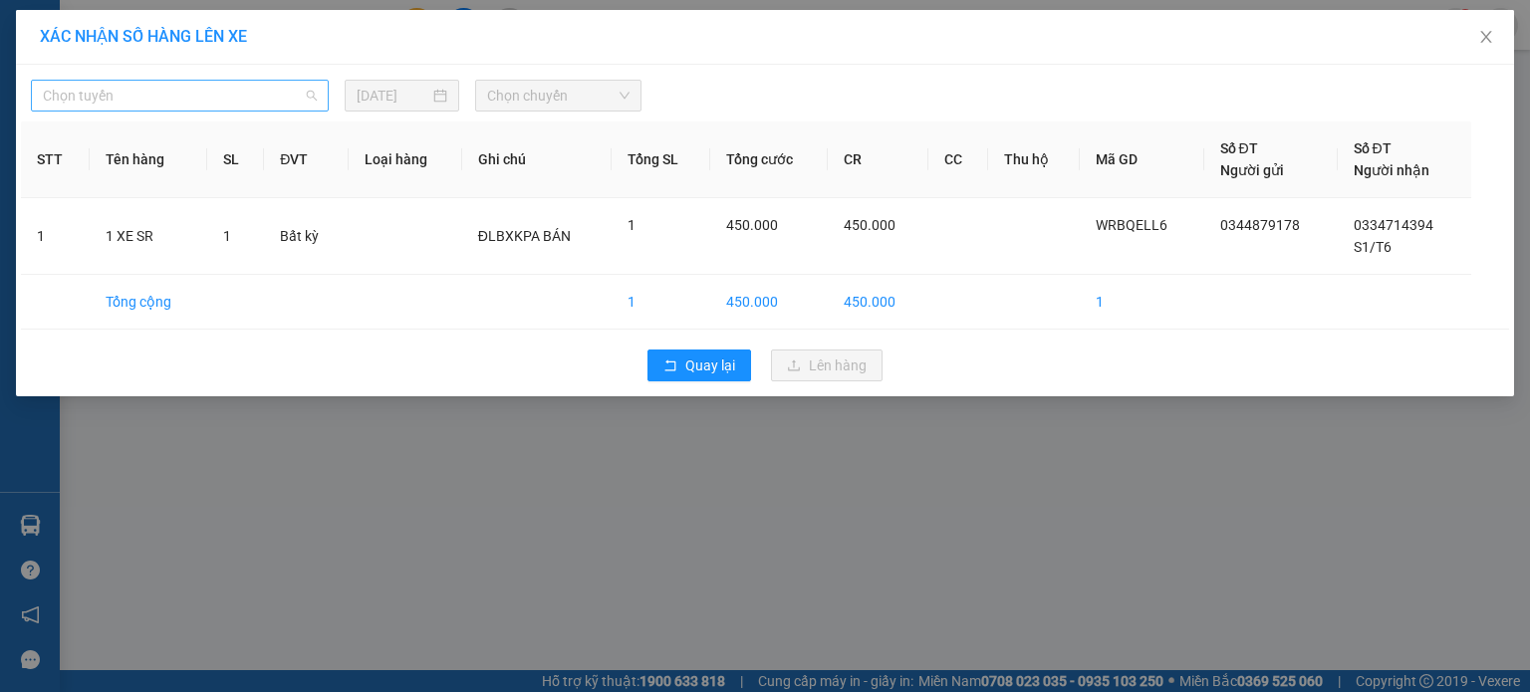
click at [200, 108] on span "Chọn tuyến" at bounding box center [180, 96] width 274 height 30
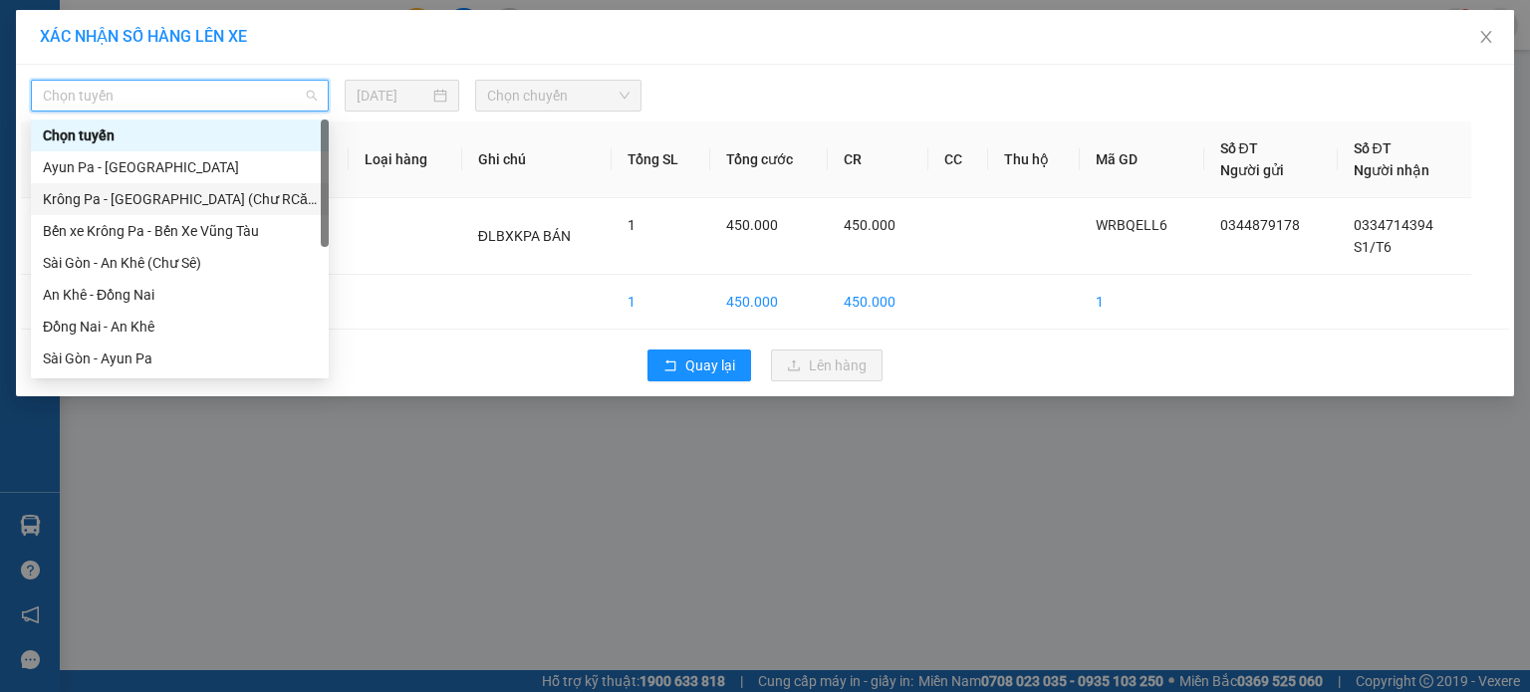
drag, startPoint x: 173, startPoint y: 194, endPoint x: 220, endPoint y: 178, distance: 49.5
click at [175, 193] on div "Krông Pa - [GEOGRAPHIC_DATA] (Chư RCăm)" at bounding box center [180, 199] width 274 height 22
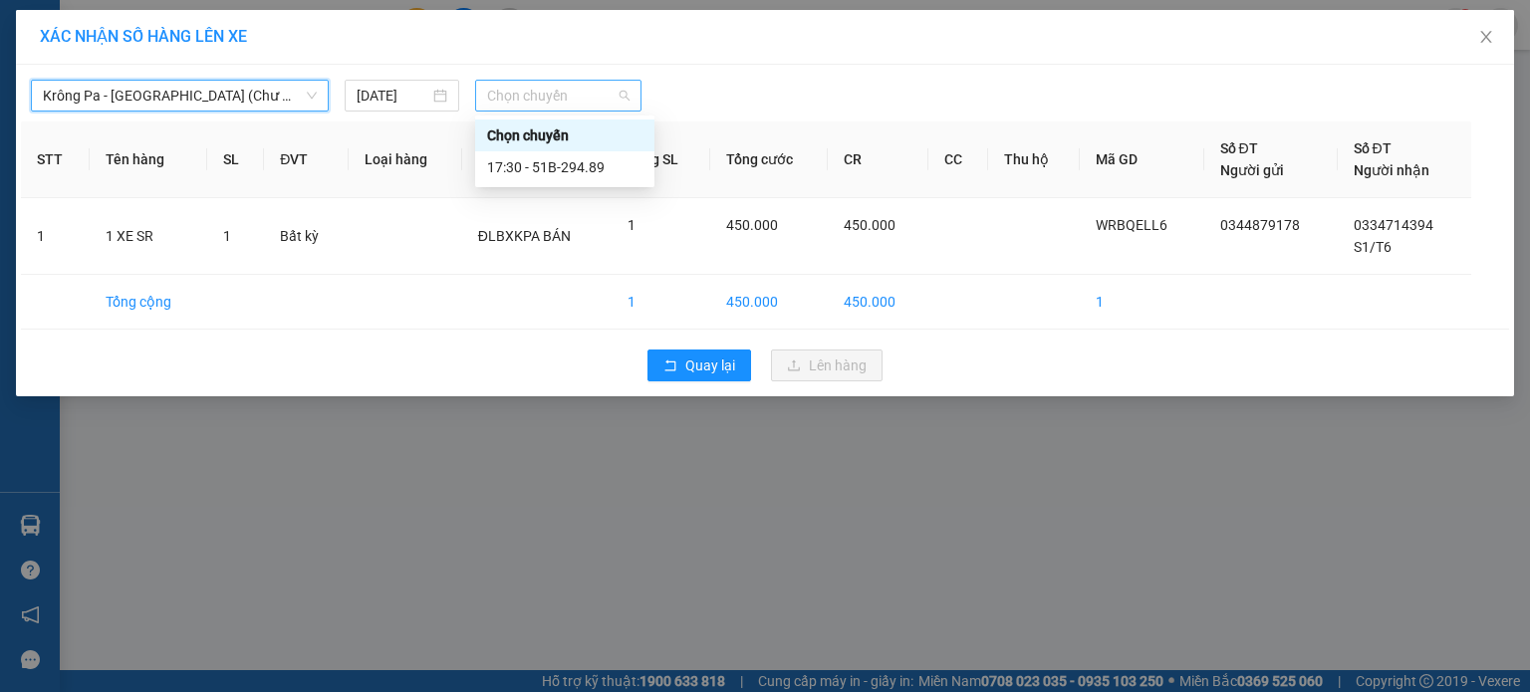
click at [590, 96] on span "Chọn chuyến" at bounding box center [558, 96] width 143 height 30
click at [599, 164] on div "17:30 - 51B-294.89" at bounding box center [564, 167] width 155 height 22
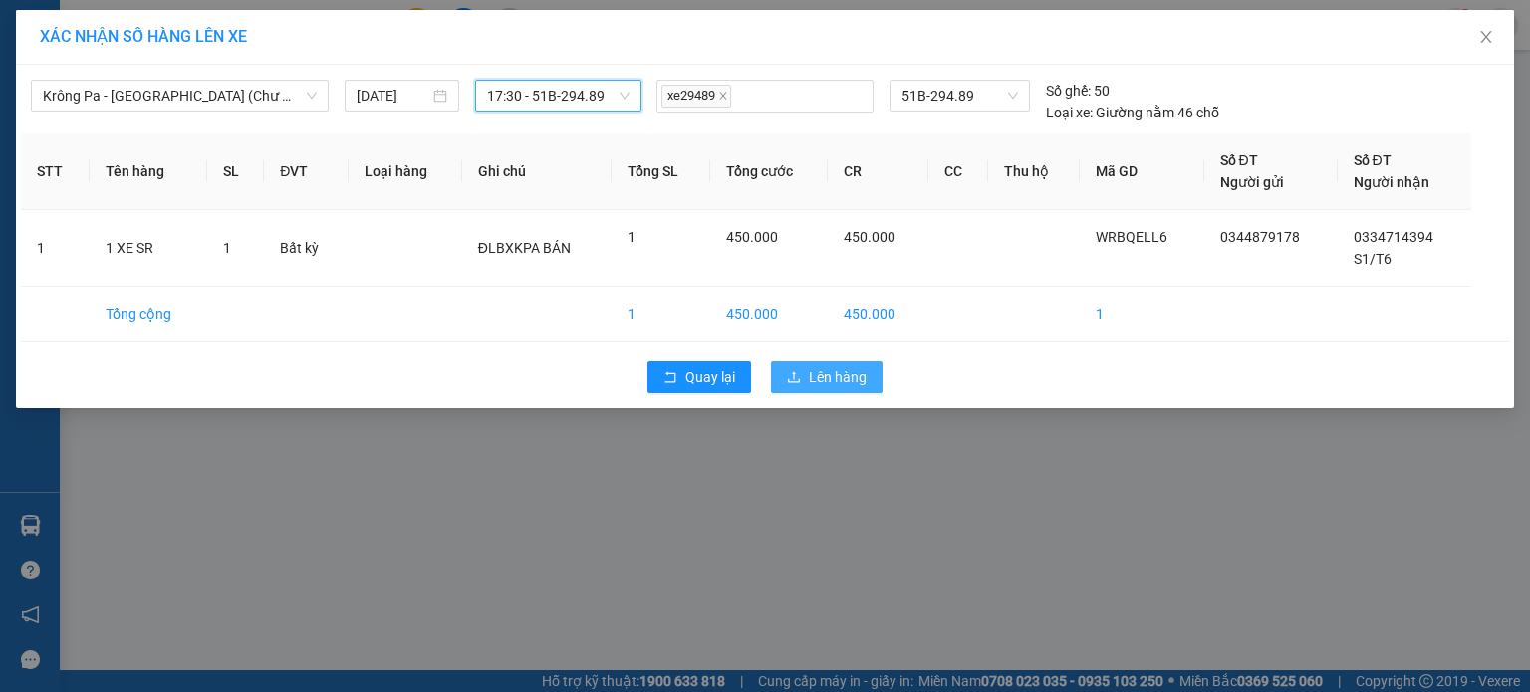
drag, startPoint x: 864, startPoint y: 382, endPoint x: 888, endPoint y: 395, distance: 27.2
click at [881, 385] on button "Lên hàng" at bounding box center [827, 378] width 112 height 32
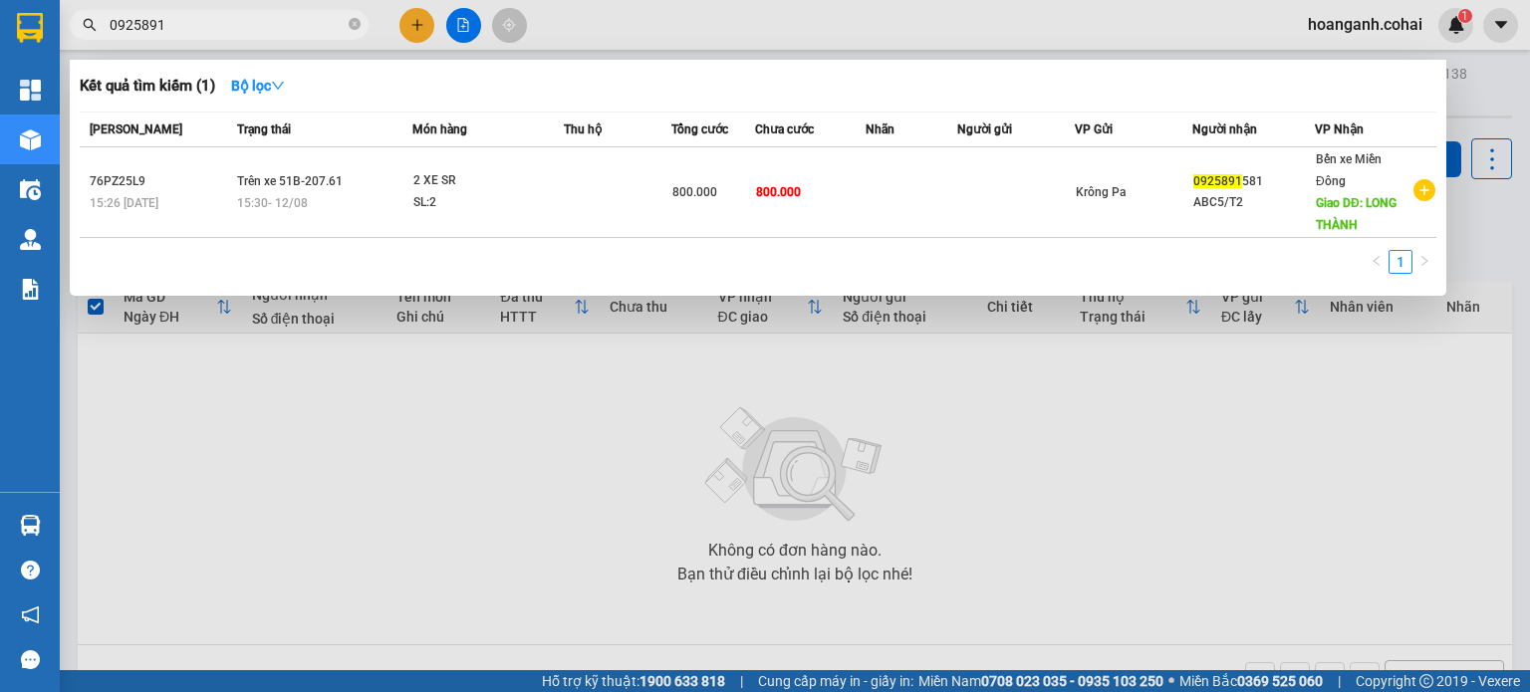
click at [250, 25] on input "0925891" at bounding box center [227, 25] width 235 height 22
type input "0"
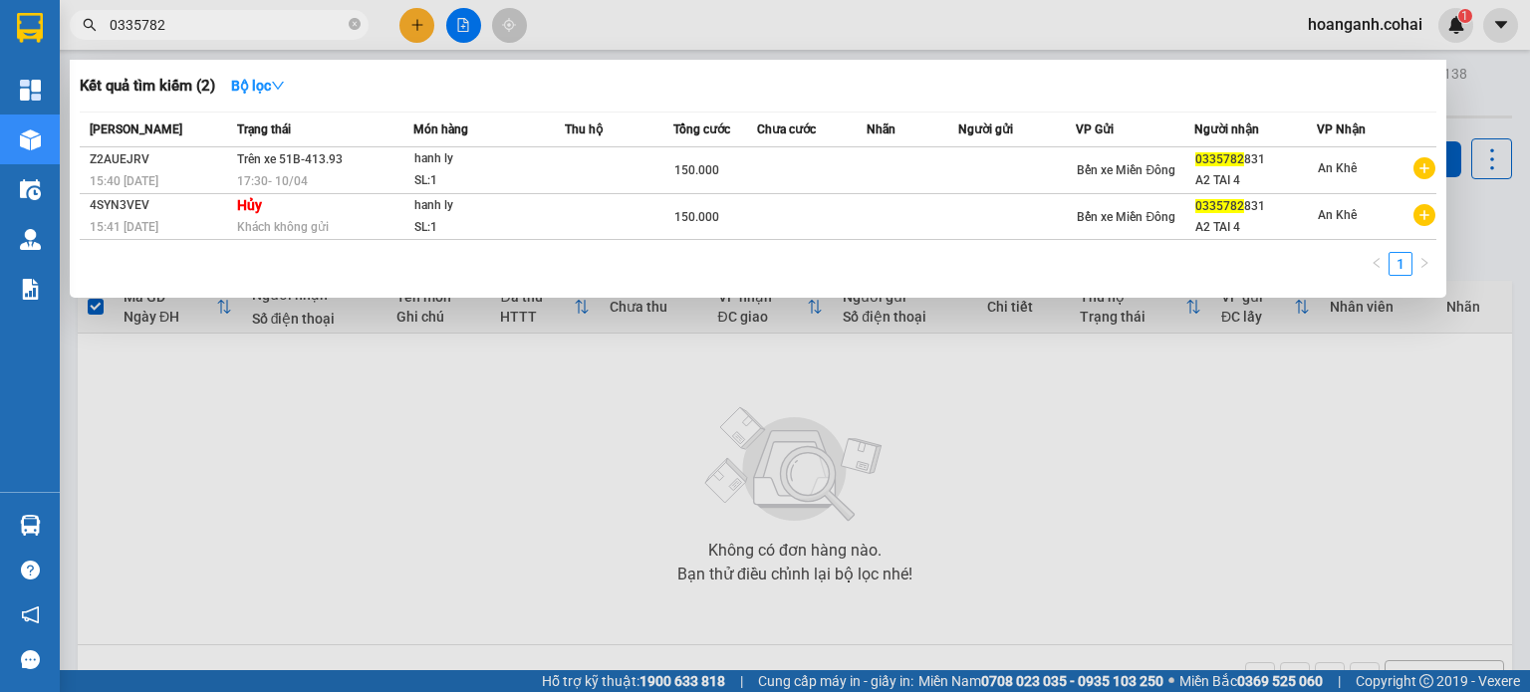
type input "0335782"
click at [1094, 579] on div at bounding box center [765, 346] width 1530 height 692
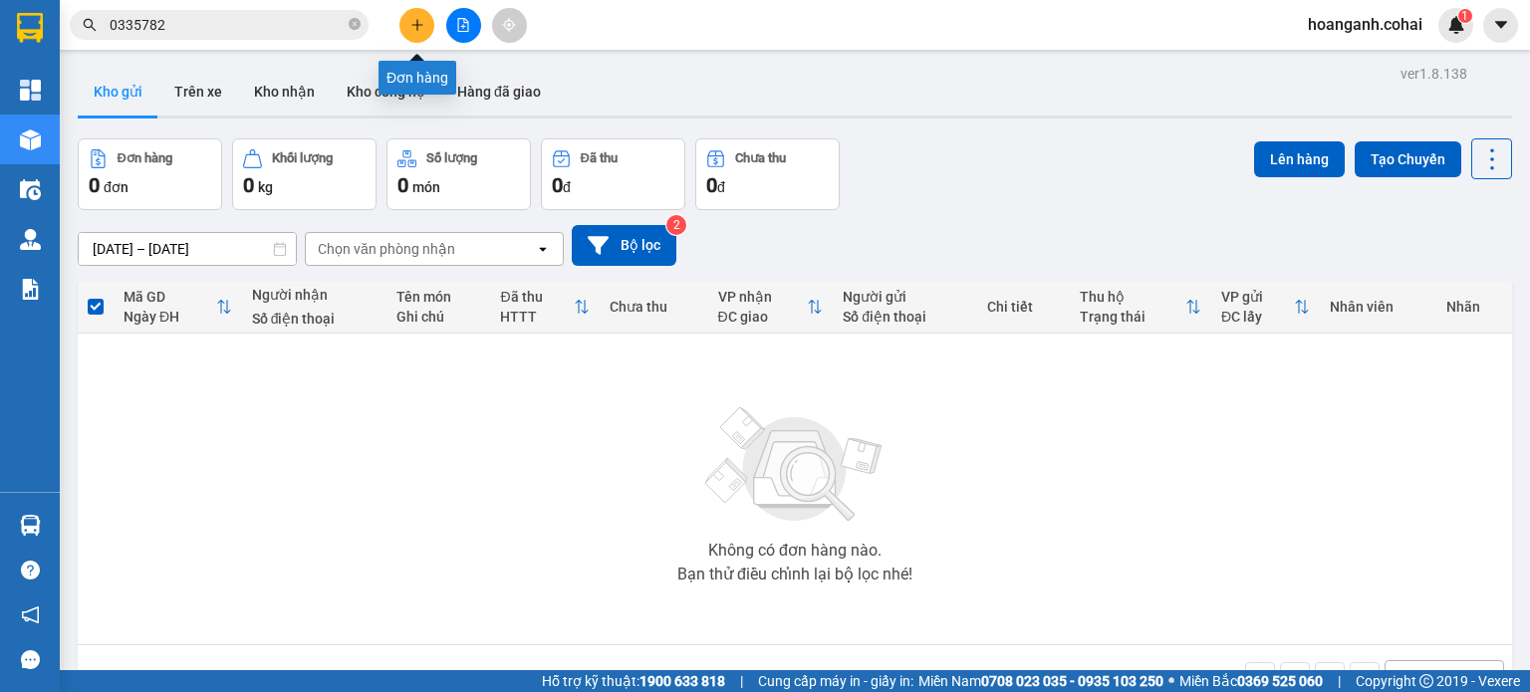
click at [408, 27] on button at bounding box center [416, 25] width 35 height 35
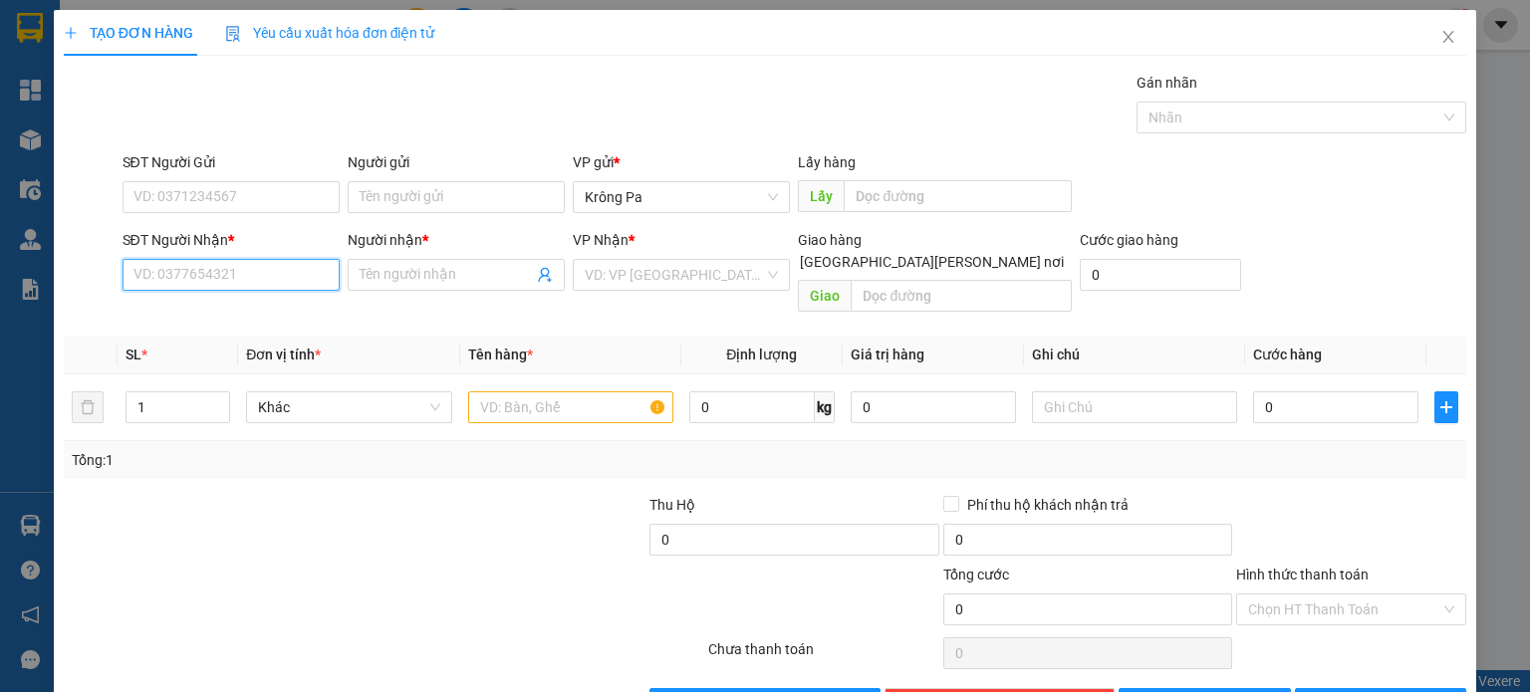
click at [276, 283] on input "SĐT Người Nhận *" at bounding box center [231, 275] width 217 height 32
type input "0971193143"
click at [416, 266] on input "Người nhận *" at bounding box center [446, 275] width 173 height 22
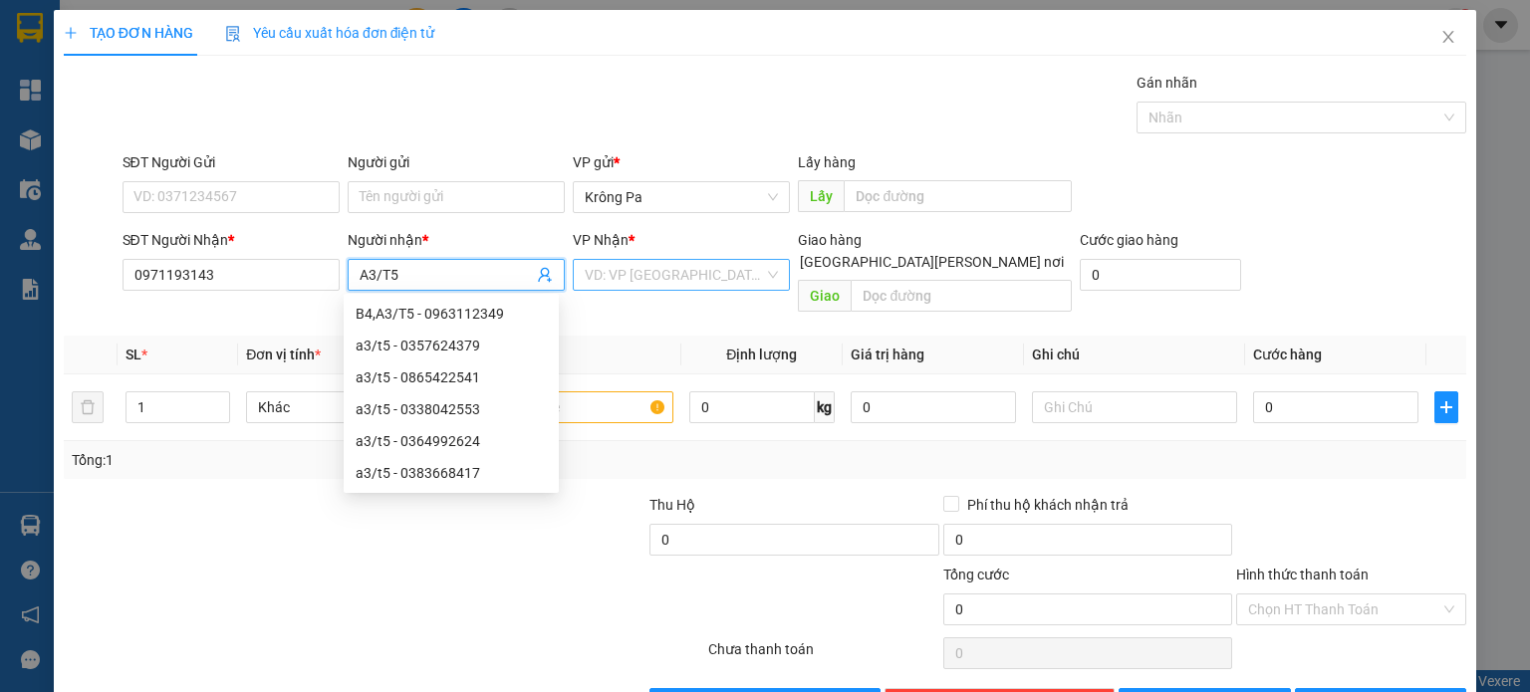
type input "A3/T5"
drag, startPoint x: 731, startPoint y: 275, endPoint x: 721, endPoint y: 327, distance: 52.8
click at [729, 275] on input "search" at bounding box center [674, 275] width 179 height 30
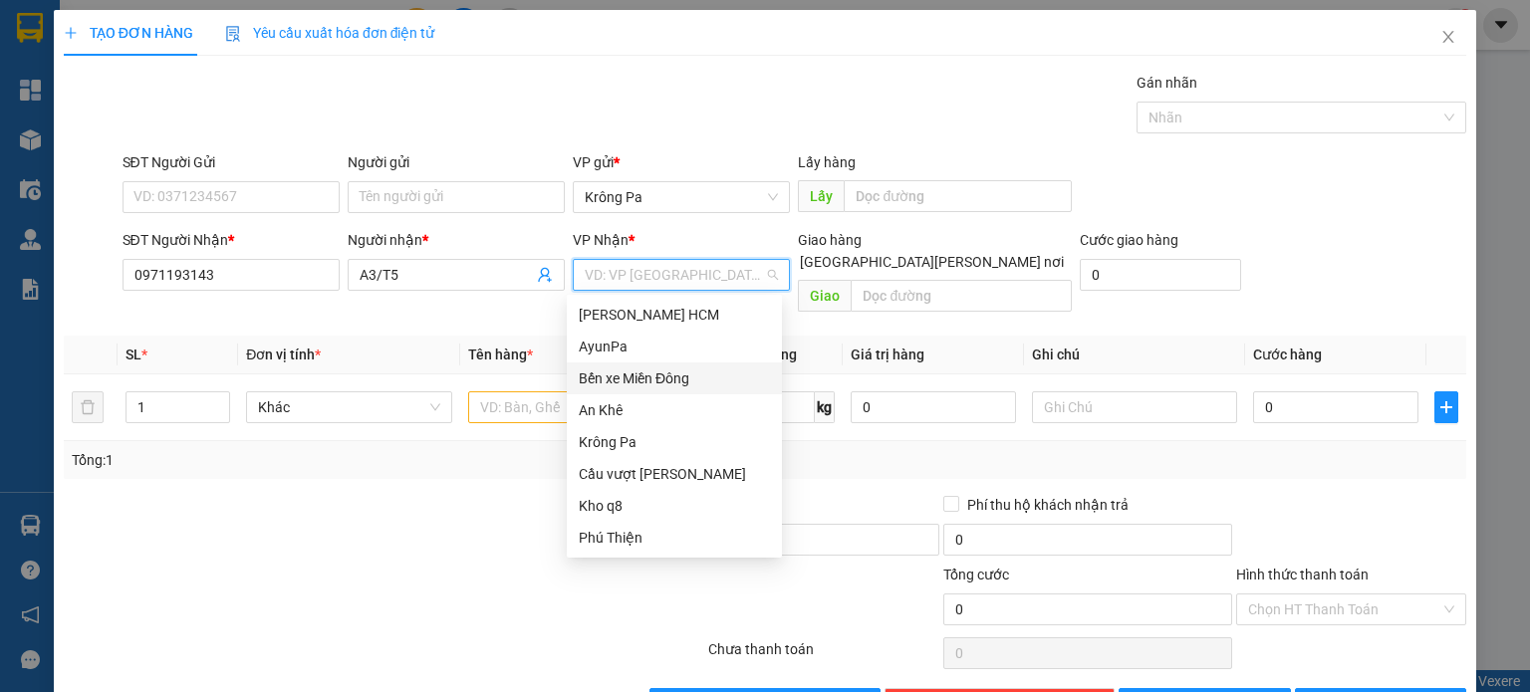
click at [693, 390] on div "Bến xe Miền Đông" at bounding box center [674, 379] width 215 height 32
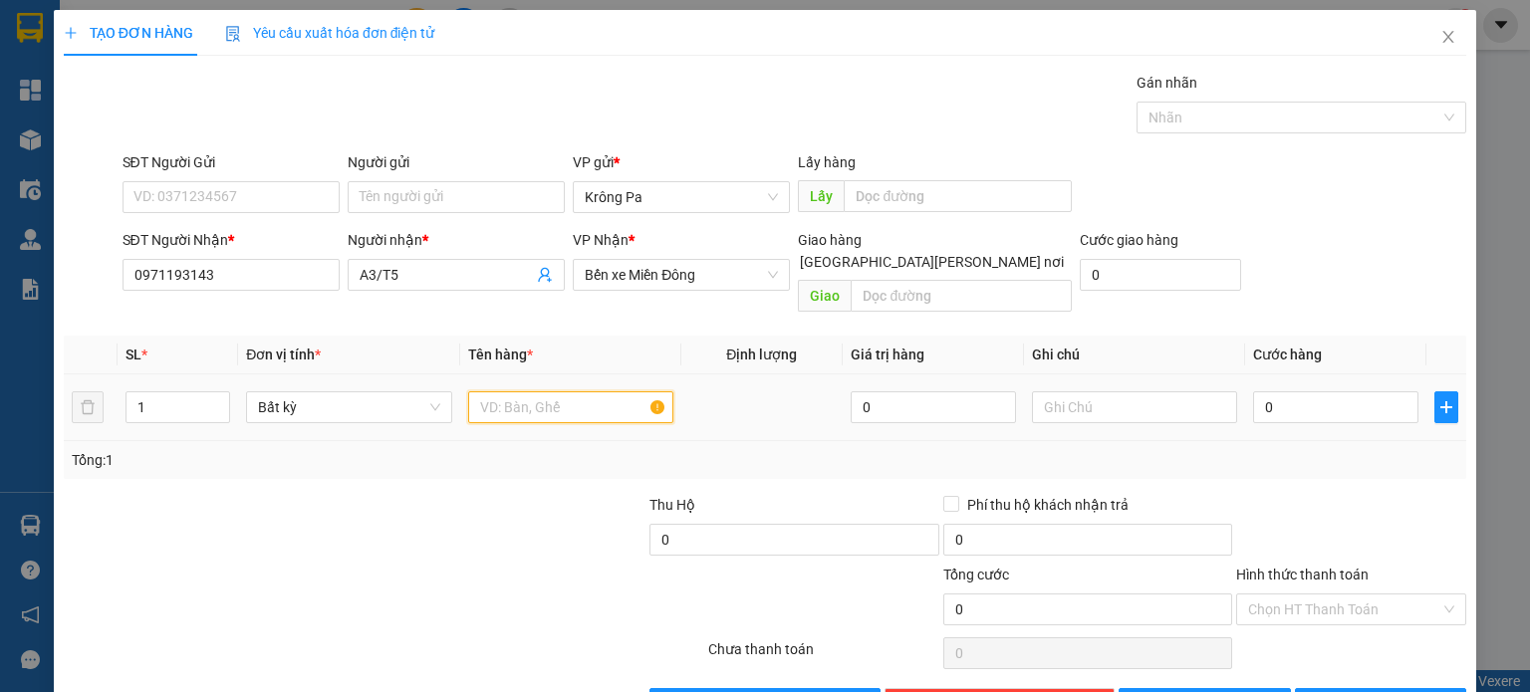
click at [614, 398] on input "text" at bounding box center [570, 408] width 205 height 32
type input "1 XE WARE"
click at [1341, 392] on input "0" at bounding box center [1335, 408] width 165 height 32
type input "4"
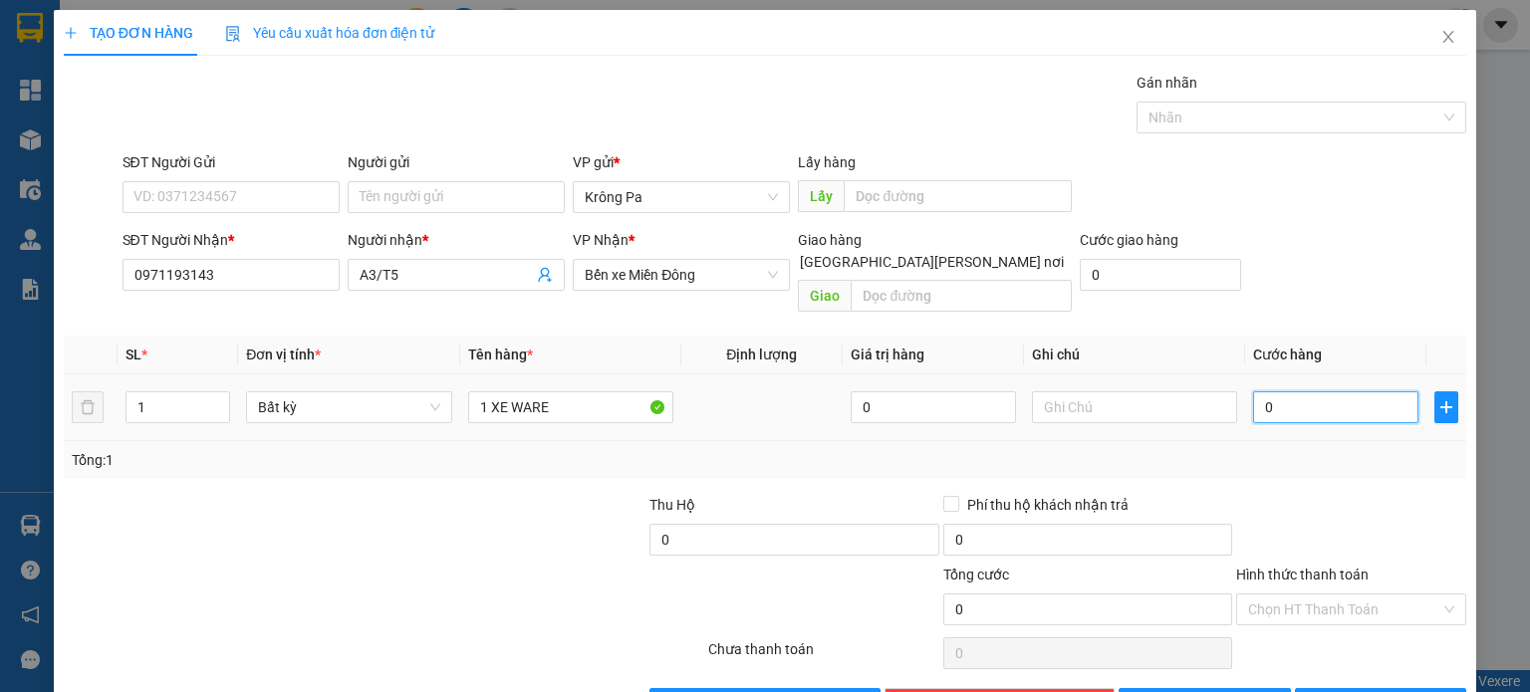
type input "4"
type input "40"
type input "400"
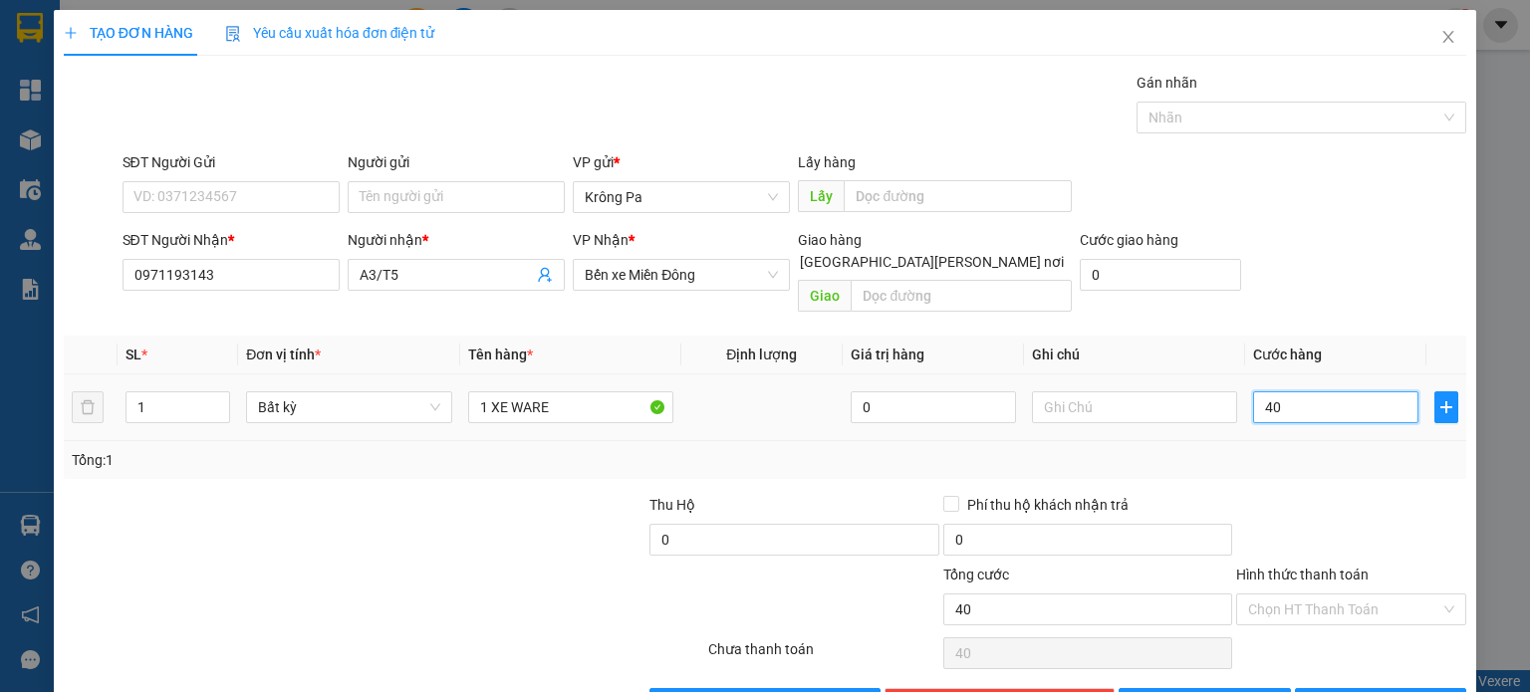
type input "400"
type input "400.000"
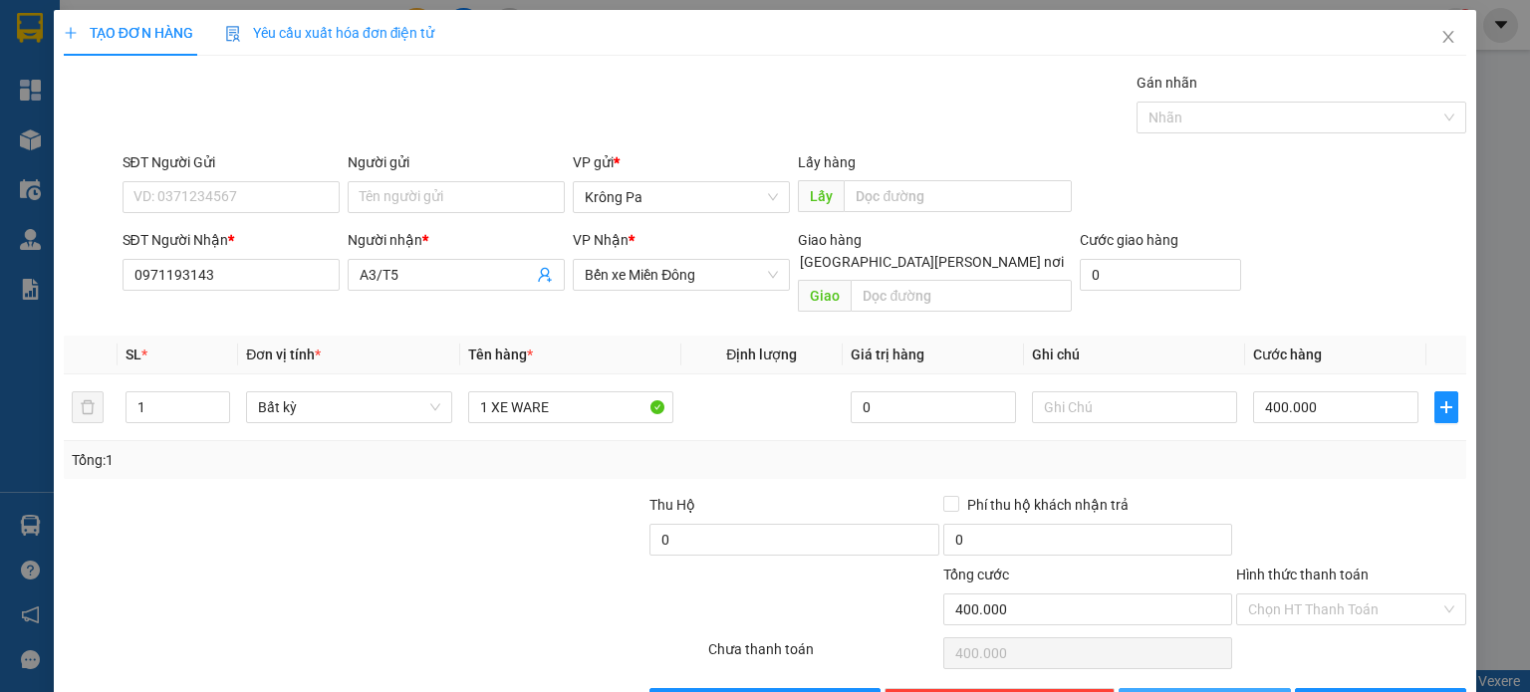
click at [1189, 688] on button "[PERSON_NAME]" at bounding box center [1205, 704] width 172 height 32
type input "0"
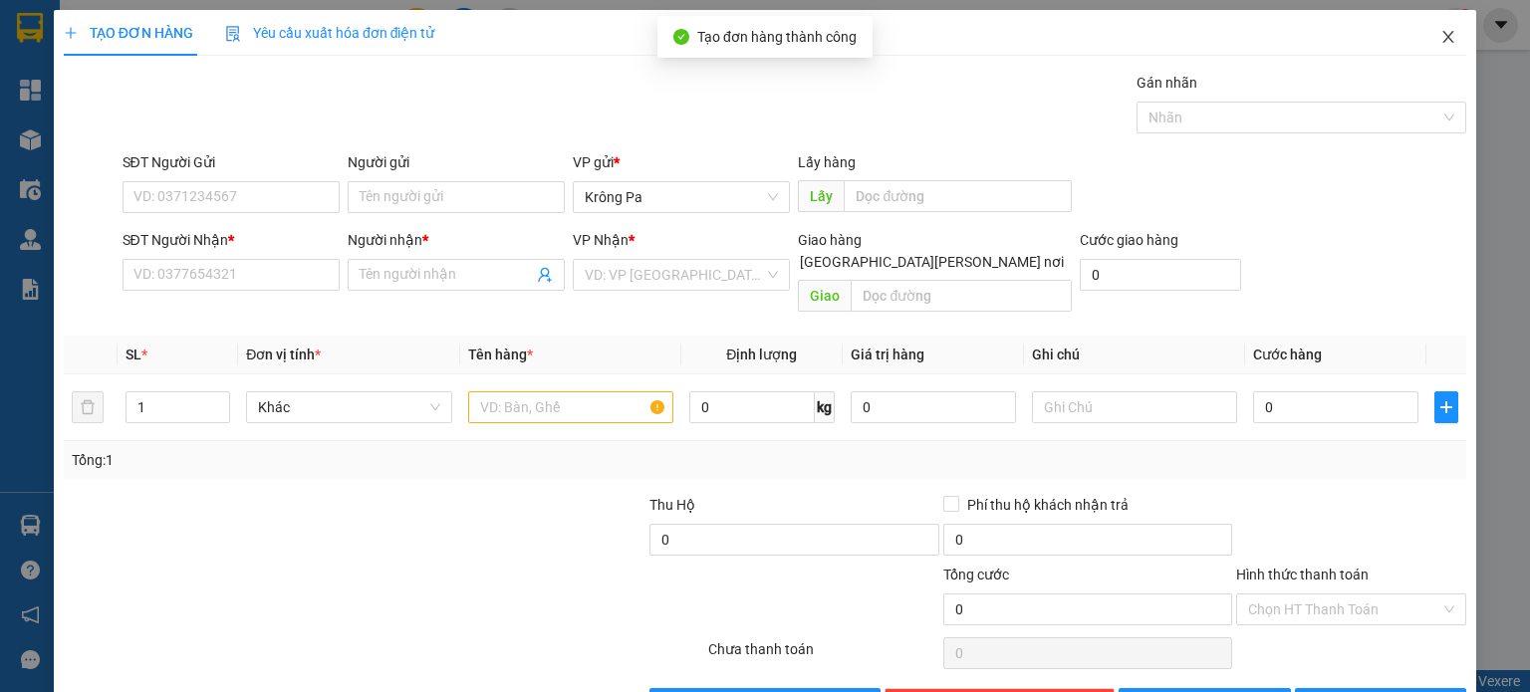
click at [1429, 51] on span "Close" at bounding box center [1449, 38] width 56 height 56
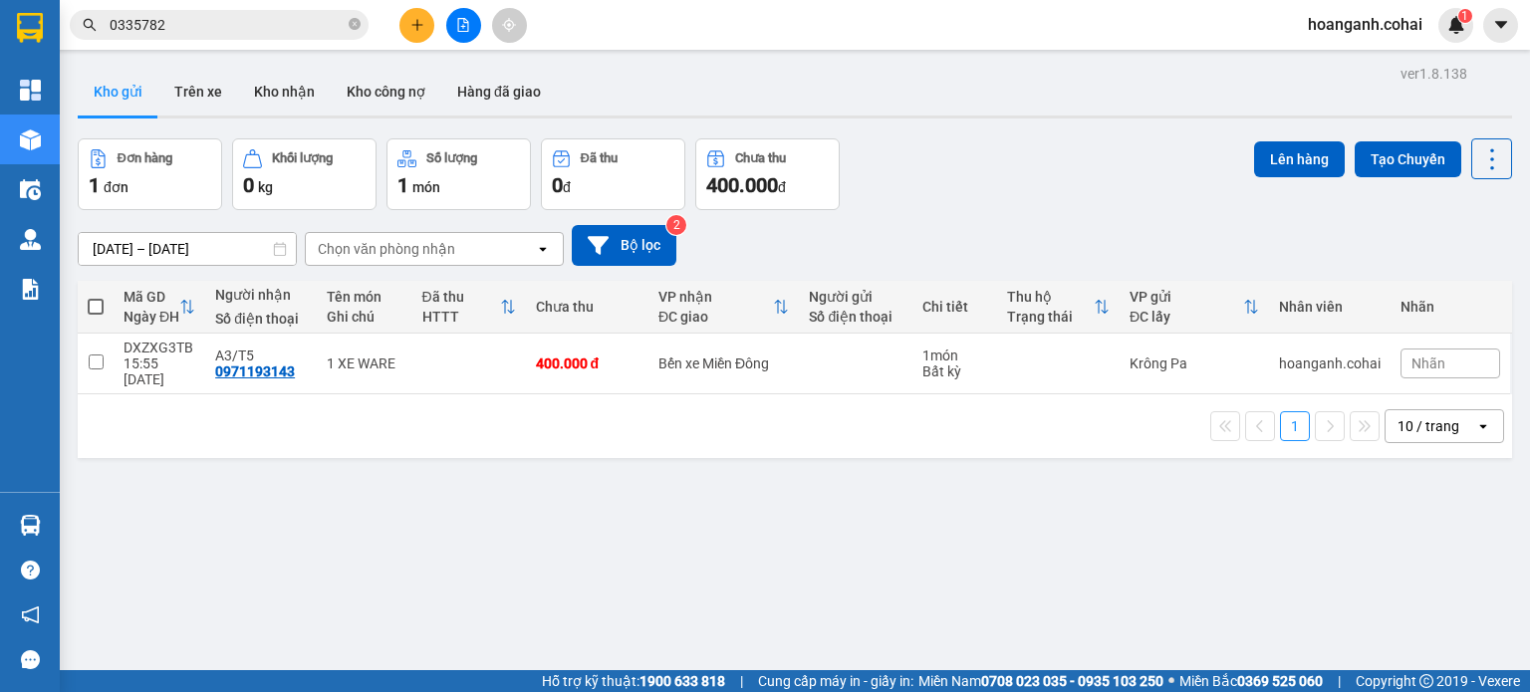
click at [96, 300] on span at bounding box center [96, 307] width 16 height 16
click at [96, 297] on input "checkbox" at bounding box center [96, 297] width 0 height 0
checkbox input "true"
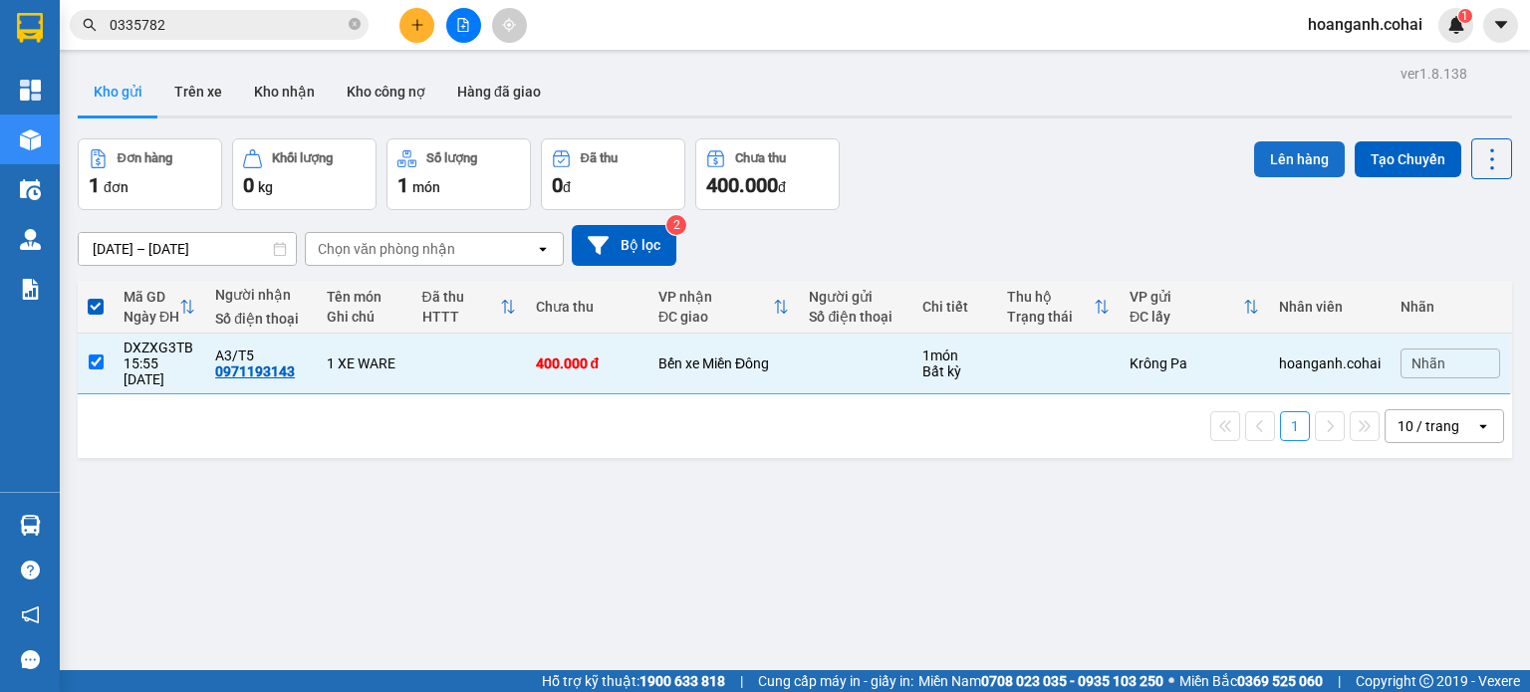
click at [1289, 158] on button "Lên hàng" at bounding box center [1299, 159] width 91 height 36
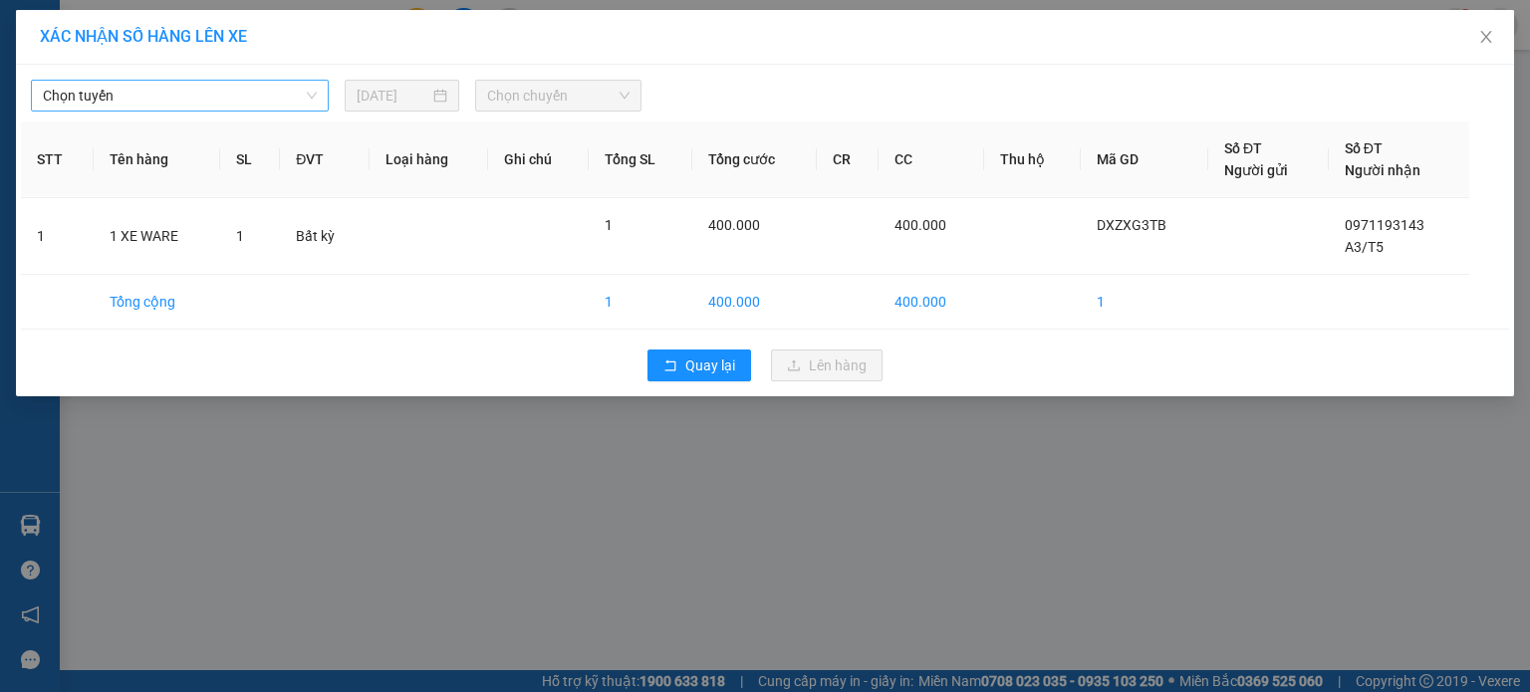
click at [256, 87] on span "Chọn tuyến" at bounding box center [180, 96] width 274 height 30
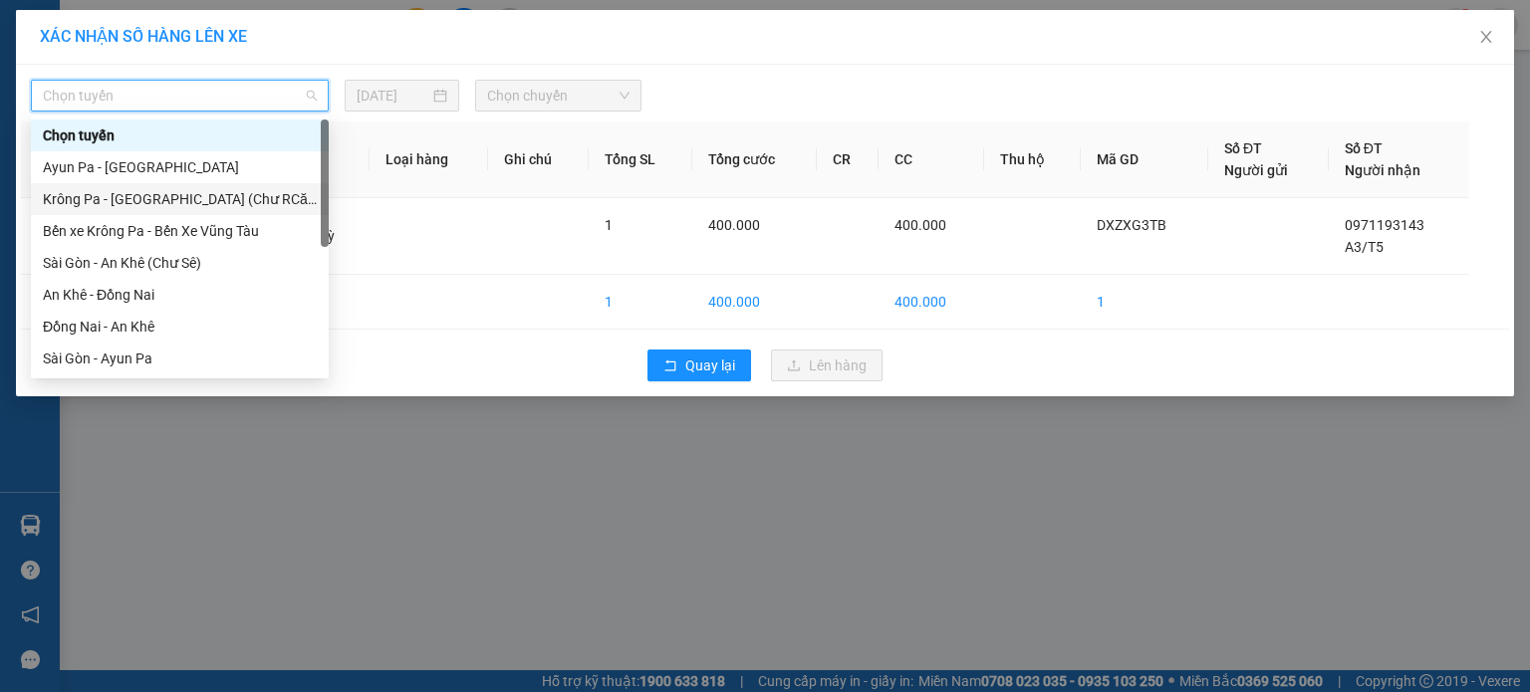
click at [223, 194] on div "Krông Pa - [GEOGRAPHIC_DATA] (Chư RCăm)" at bounding box center [180, 199] width 274 height 22
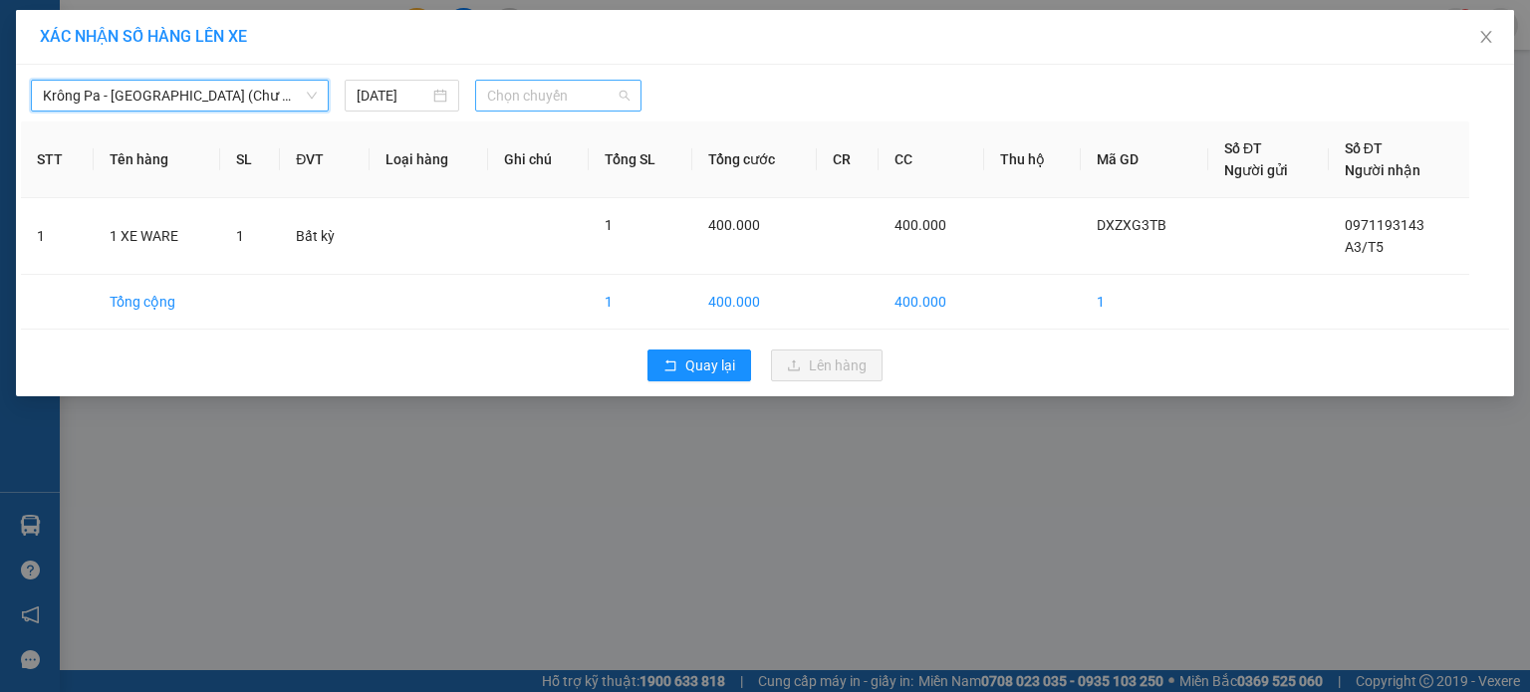
click at [606, 98] on span "Chọn chuyến" at bounding box center [558, 96] width 143 height 30
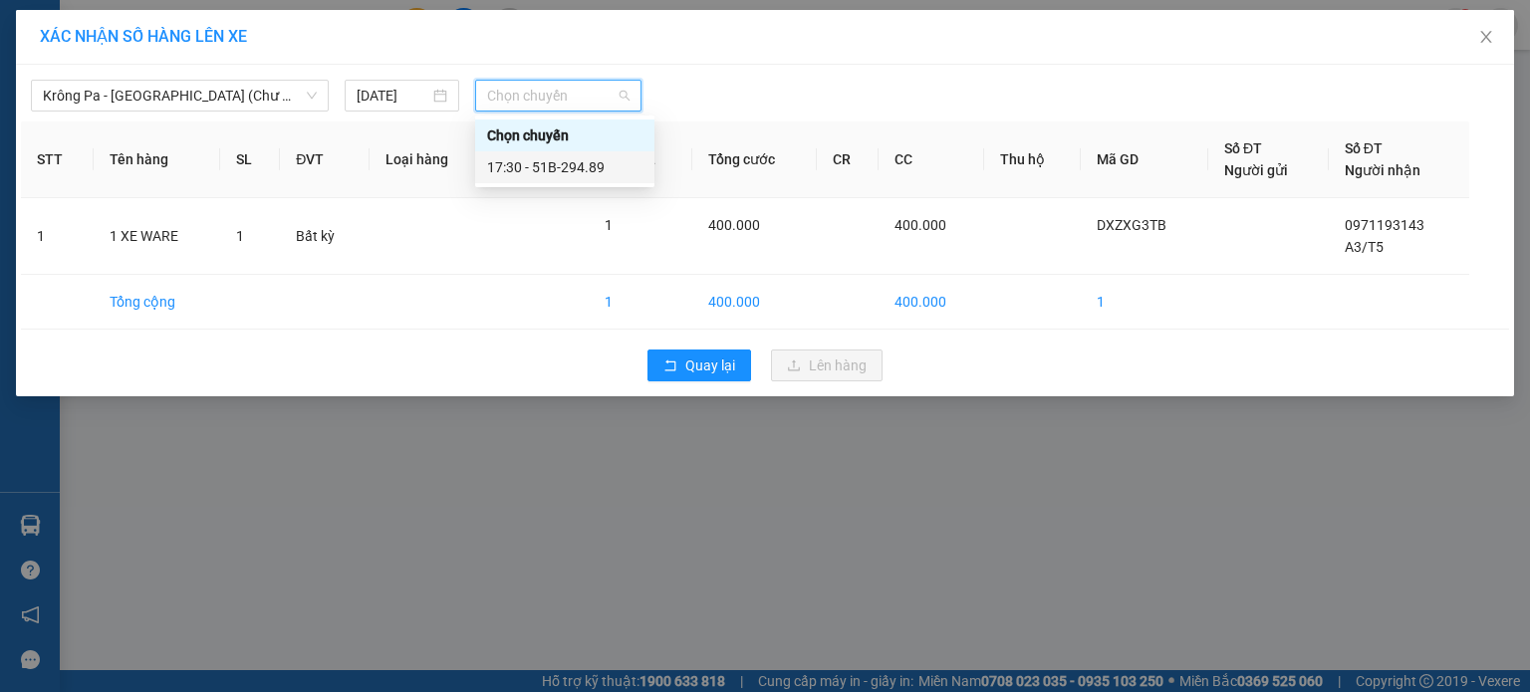
click at [605, 162] on div "17:30 - 51B-294.89" at bounding box center [564, 167] width 155 height 22
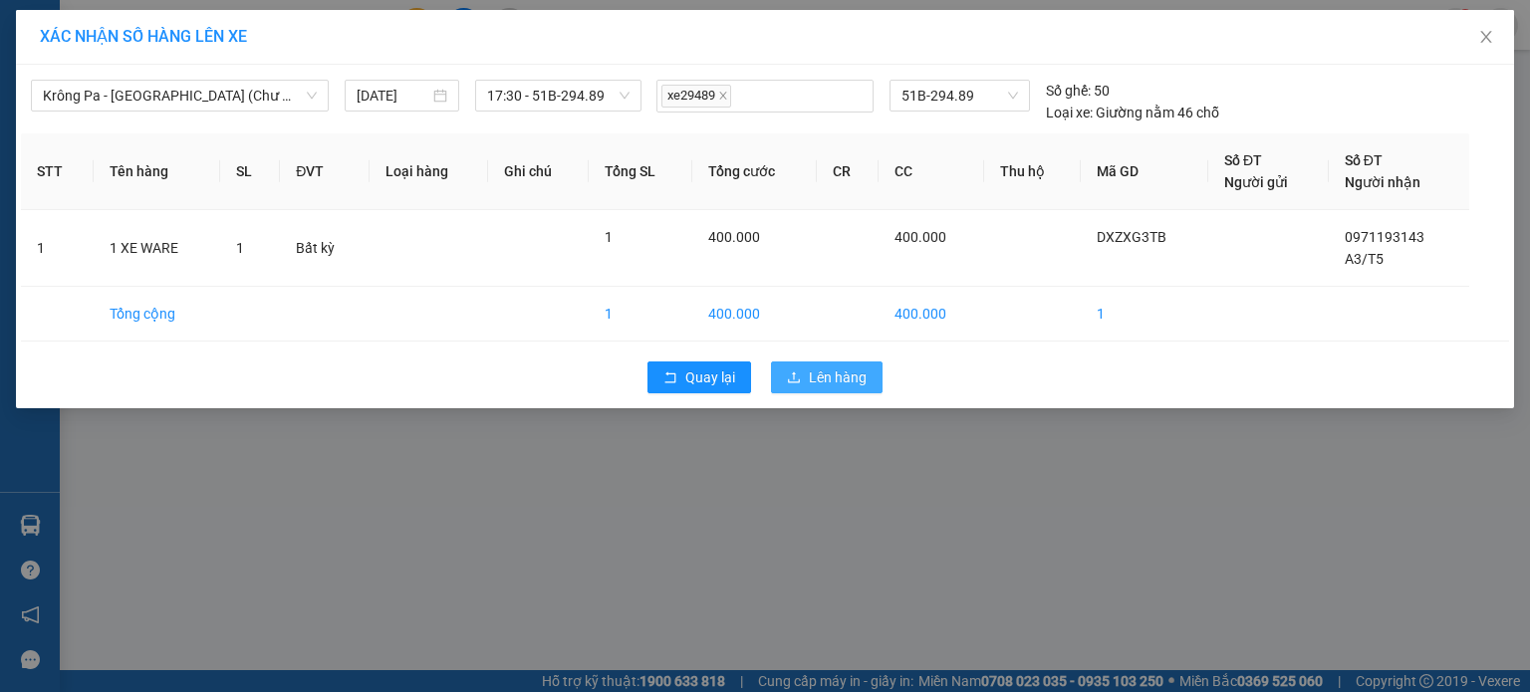
click at [814, 382] on span "Lên hàng" at bounding box center [838, 378] width 58 height 22
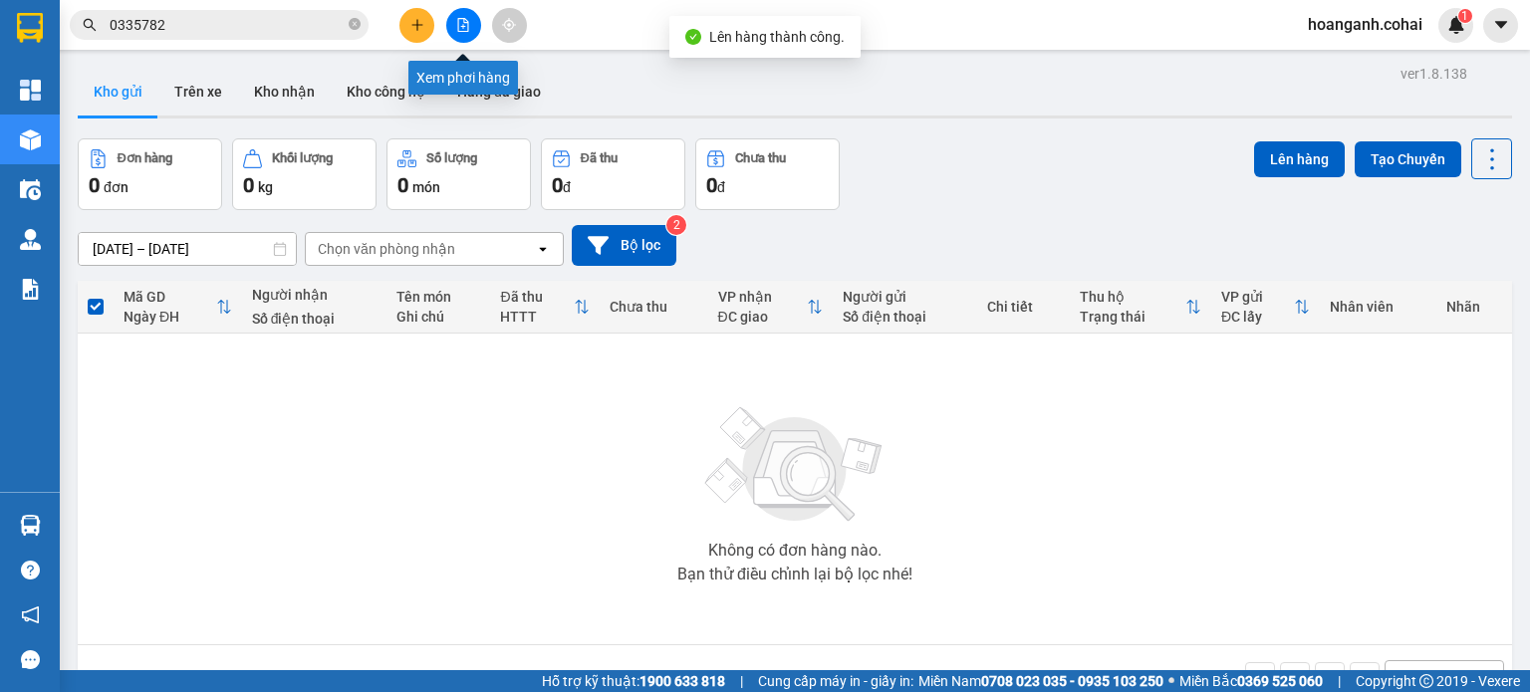
click at [454, 27] on button at bounding box center [463, 25] width 35 height 35
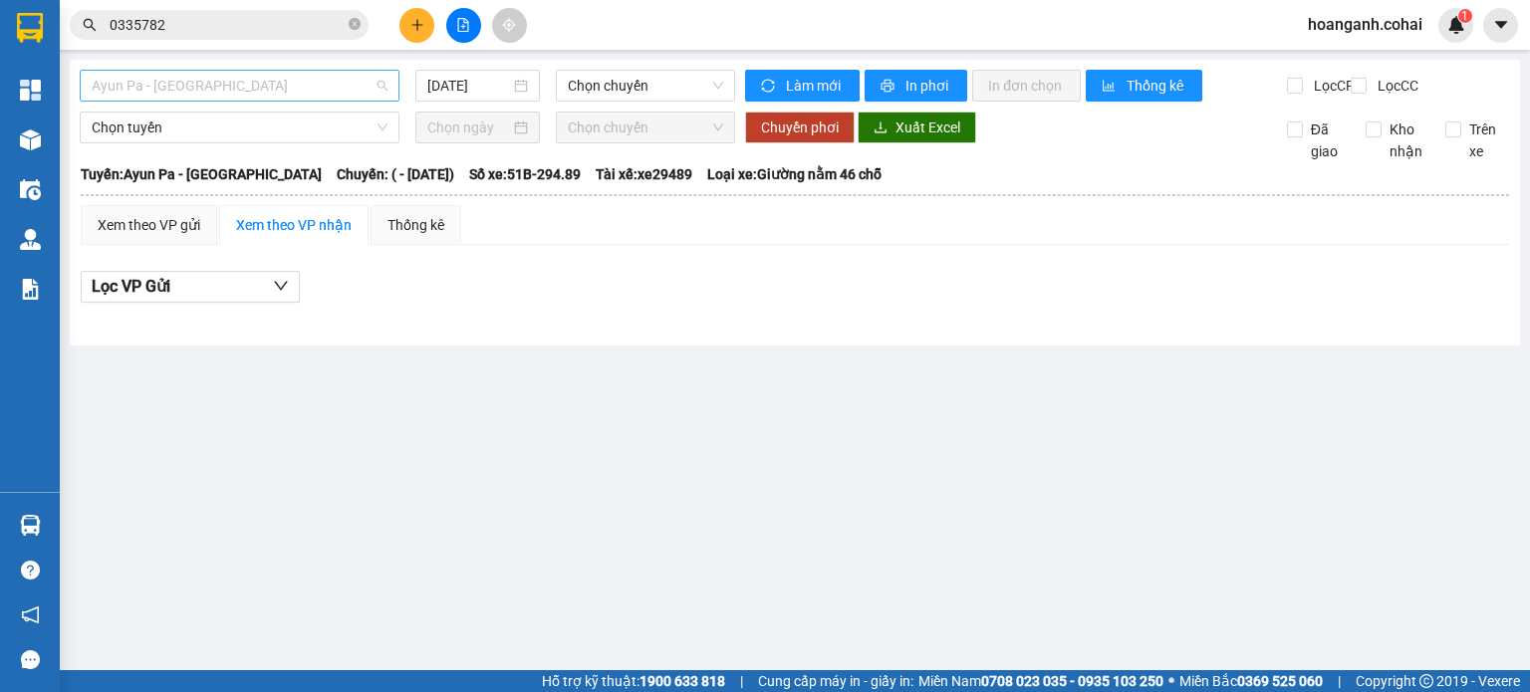
click at [267, 84] on span "Ayun Pa - [GEOGRAPHIC_DATA]" at bounding box center [240, 86] width 296 height 30
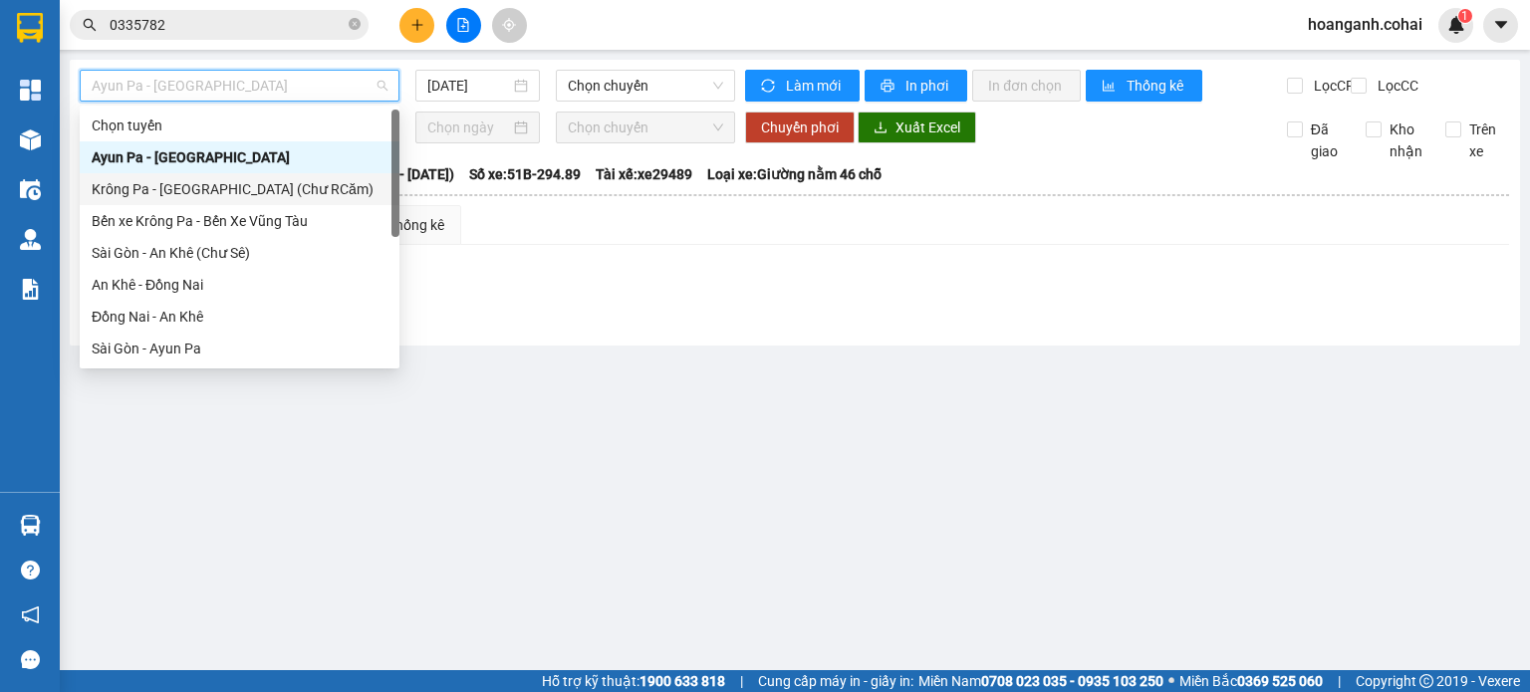
click at [235, 185] on div "Krông Pa - [GEOGRAPHIC_DATA] (Chư RCăm)" at bounding box center [240, 189] width 296 height 22
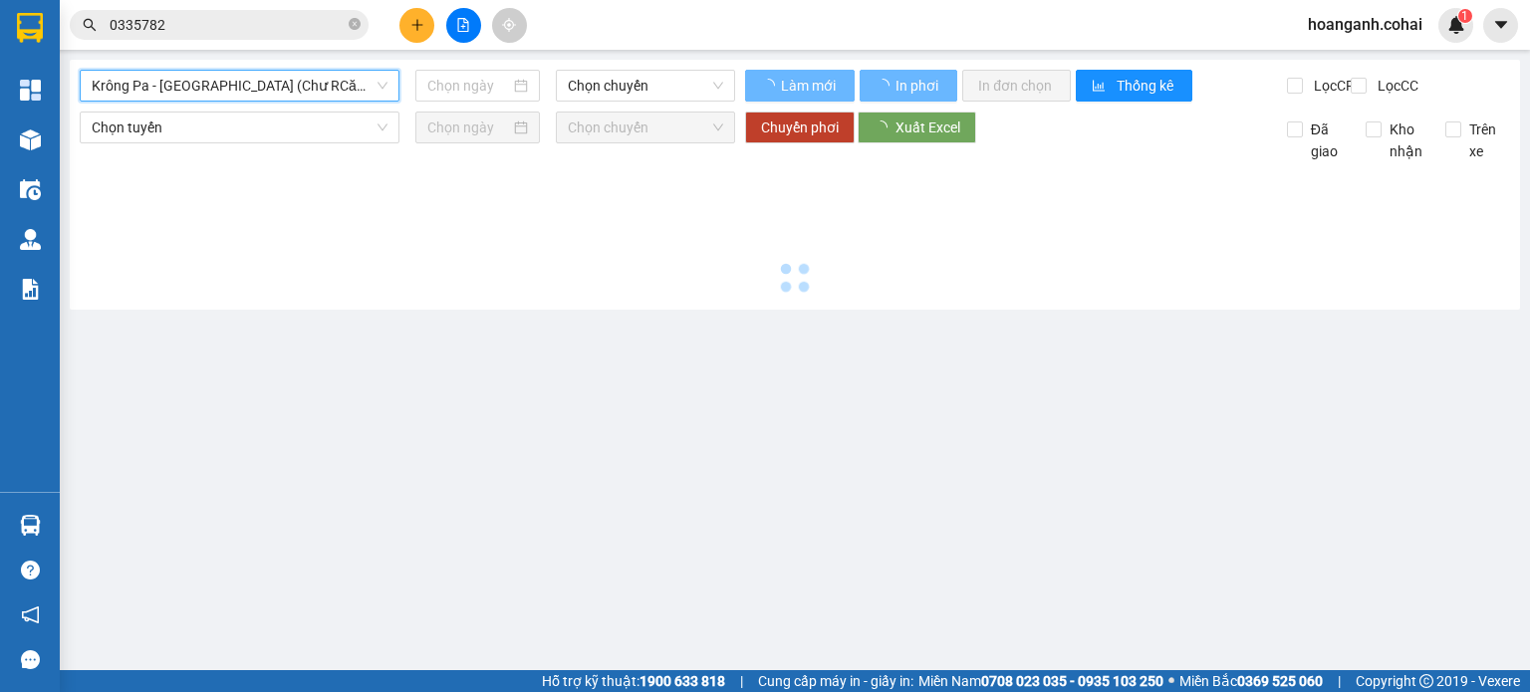
type input "[DATE]"
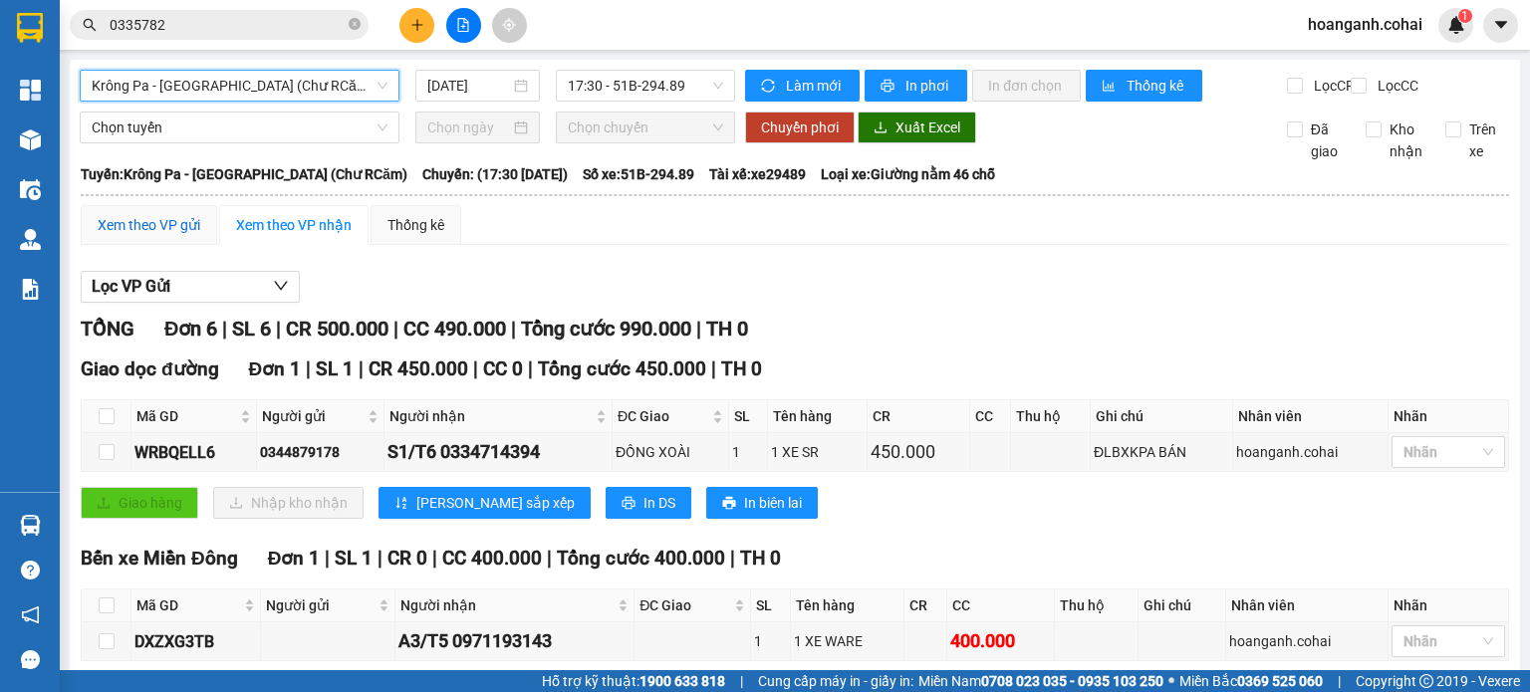
click at [159, 236] on div "Xem theo VP gửi" at bounding box center [149, 225] width 103 height 22
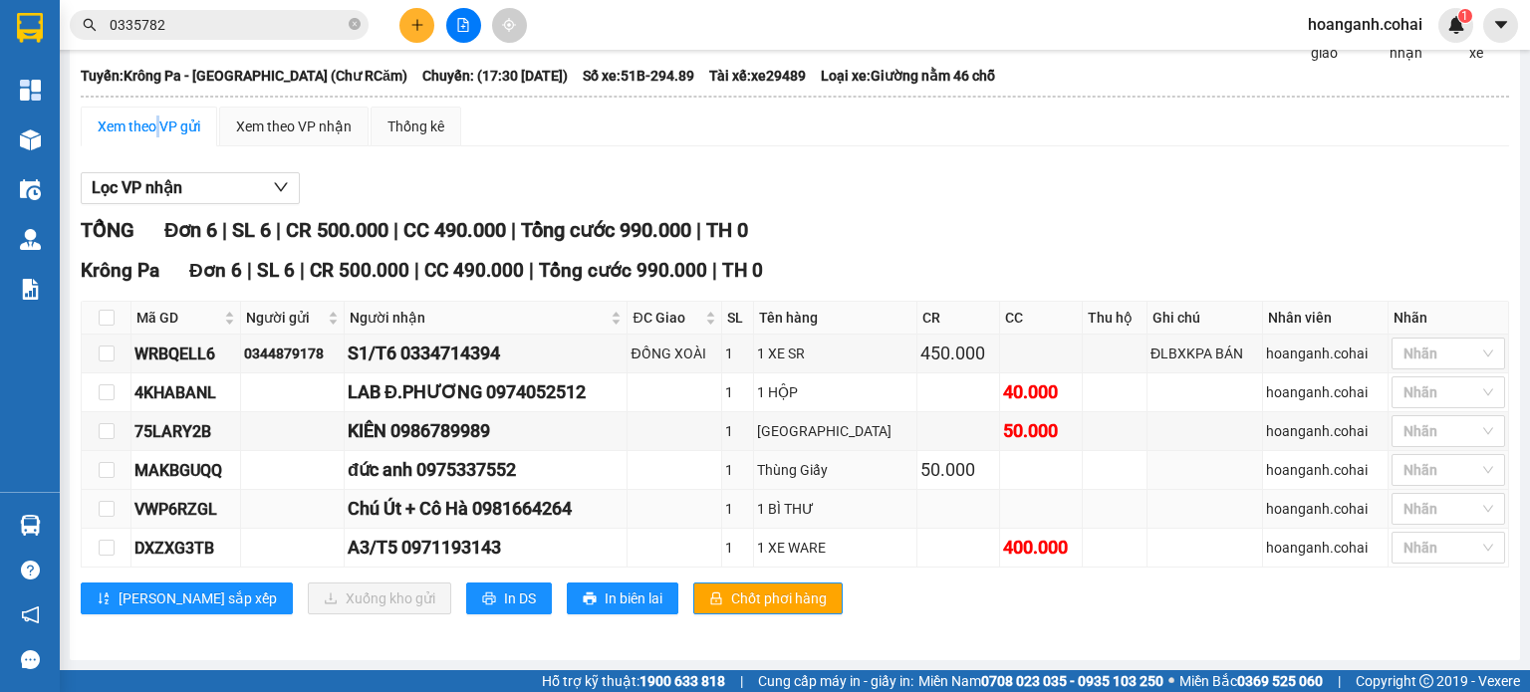
scroll to position [111, 0]
click at [101, 547] on input "checkbox" at bounding box center [107, 548] width 16 height 16
checkbox input "true"
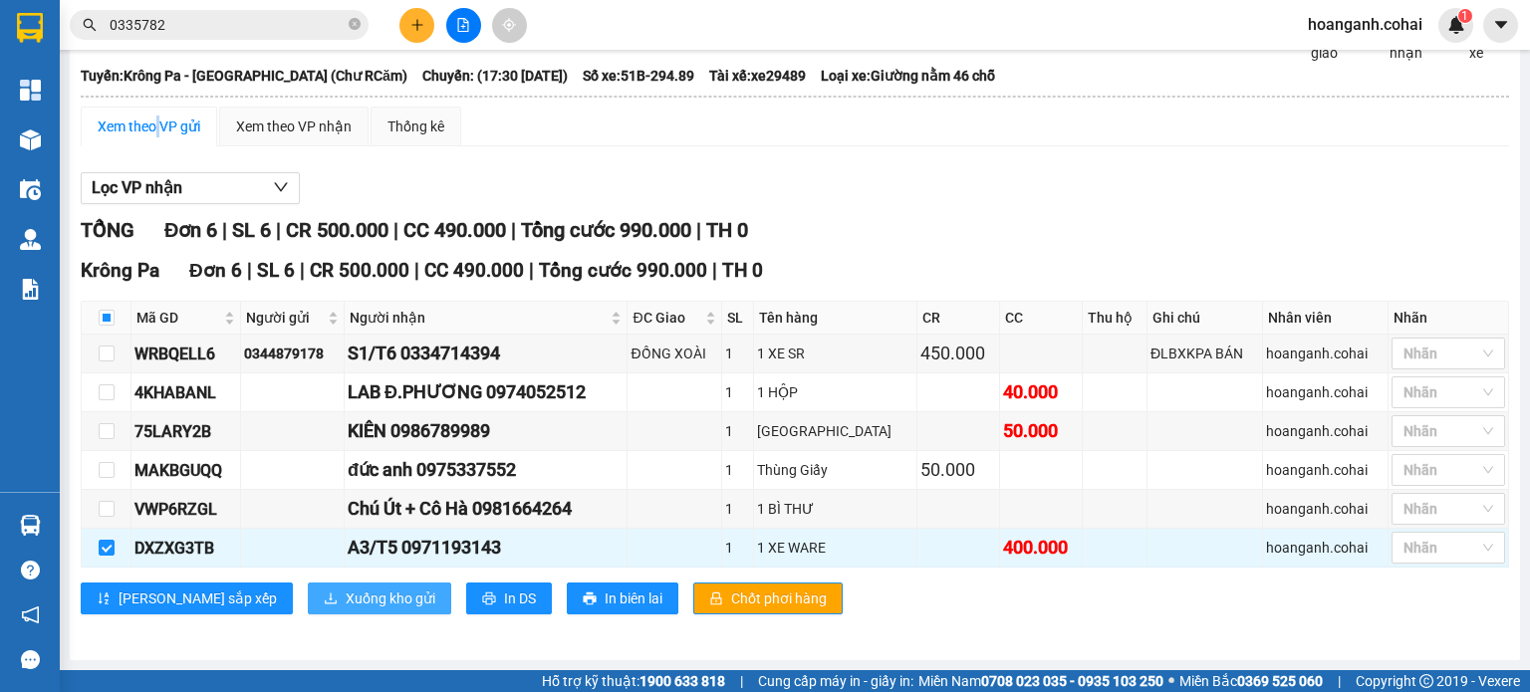
click at [346, 609] on span "Xuống kho gửi" at bounding box center [391, 599] width 90 height 22
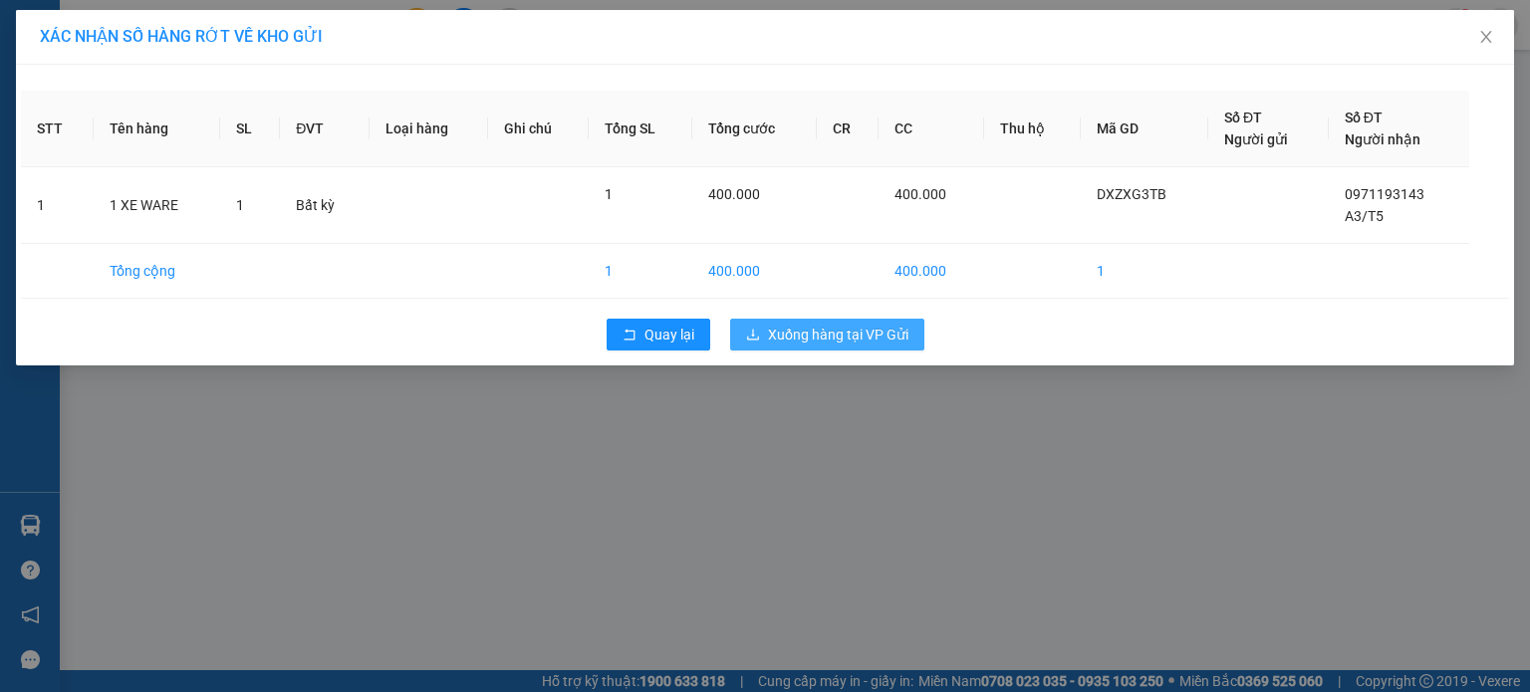
click at [869, 331] on span "Xuống hàng tại VP Gửi" at bounding box center [838, 335] width 140 height 22
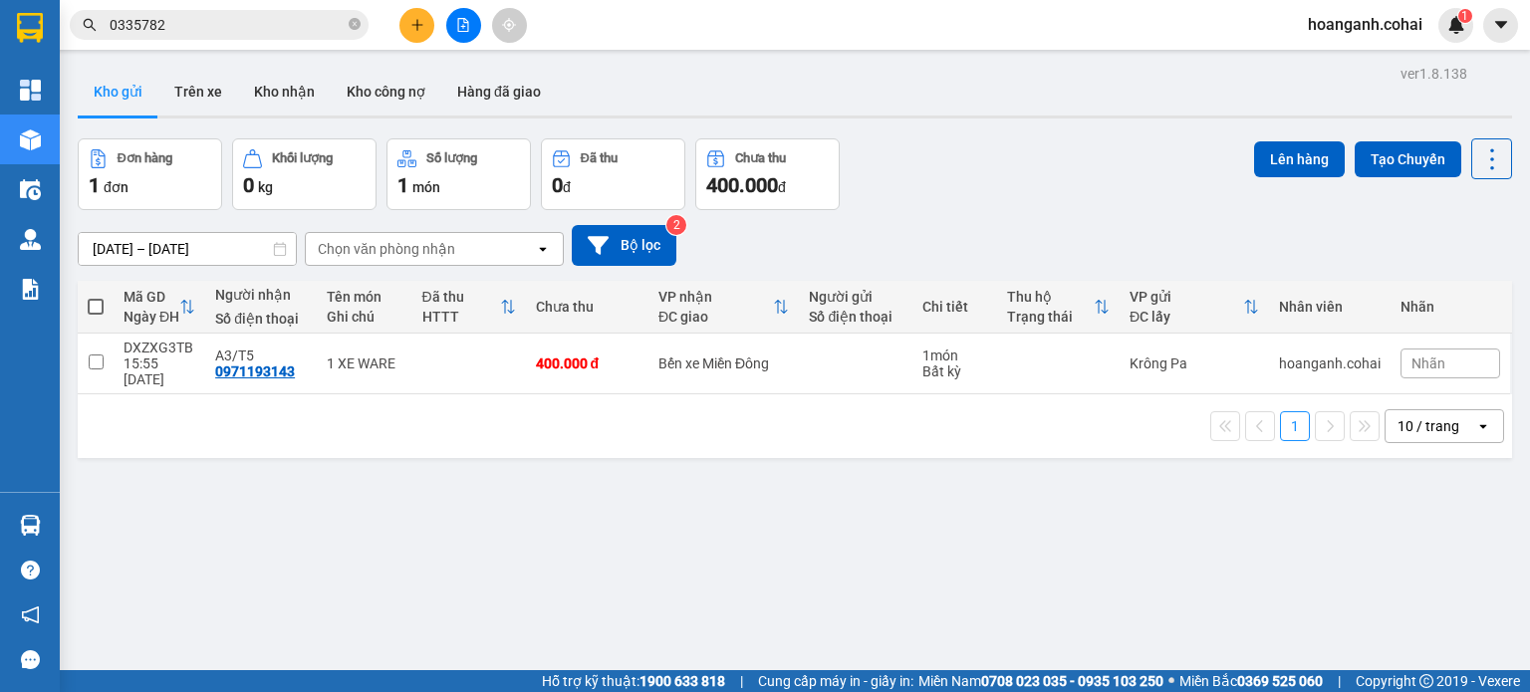
click at [87, 304] on th at bounding box center [96, 307] width 36 height 53
click at [100, 306] on span at bounding box center [96, 307] width 16 height 16
click at [96, 297] on input "checkbox" at bounding box center [96, 297] width 0 height 0
checkbox input "true"
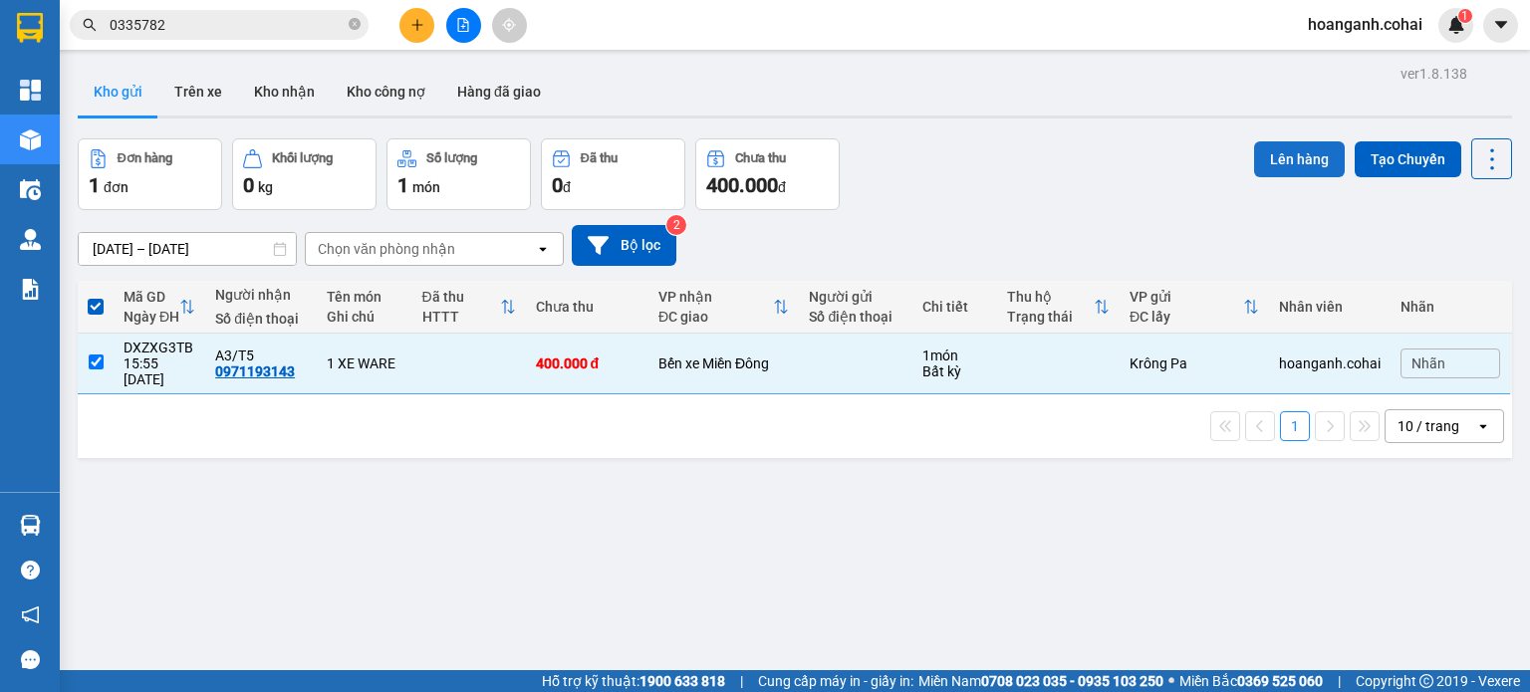
drag, startPoint x: 1297, startPoint y: 158, endPoint x: 1285, endPoint y: 154, distance: 12.6
click at [1290, 157] on button "Lên hàng" at bounding box center [1299, 159] width 91 height 36
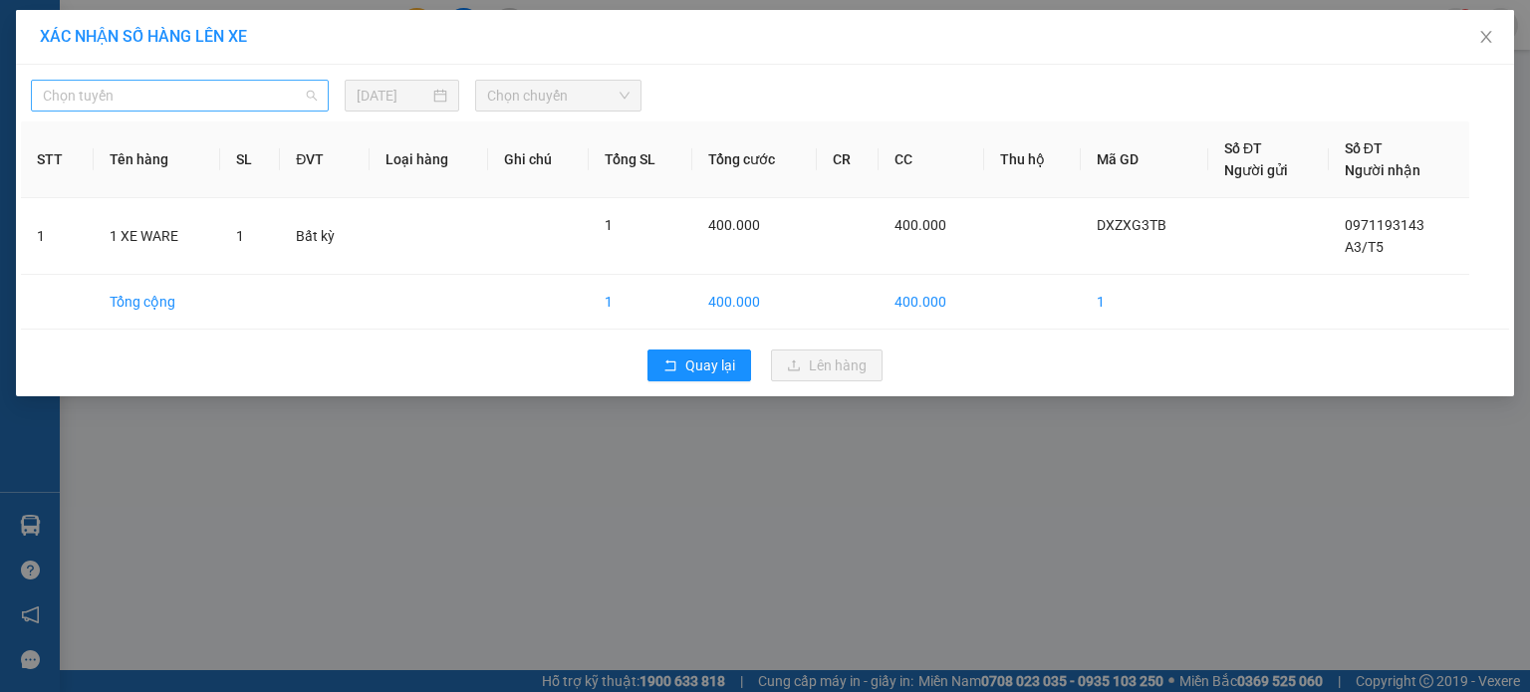
click at [203, 109] on span "Chọn tuyến" at bounding box center [180, 96] width 274 height 30
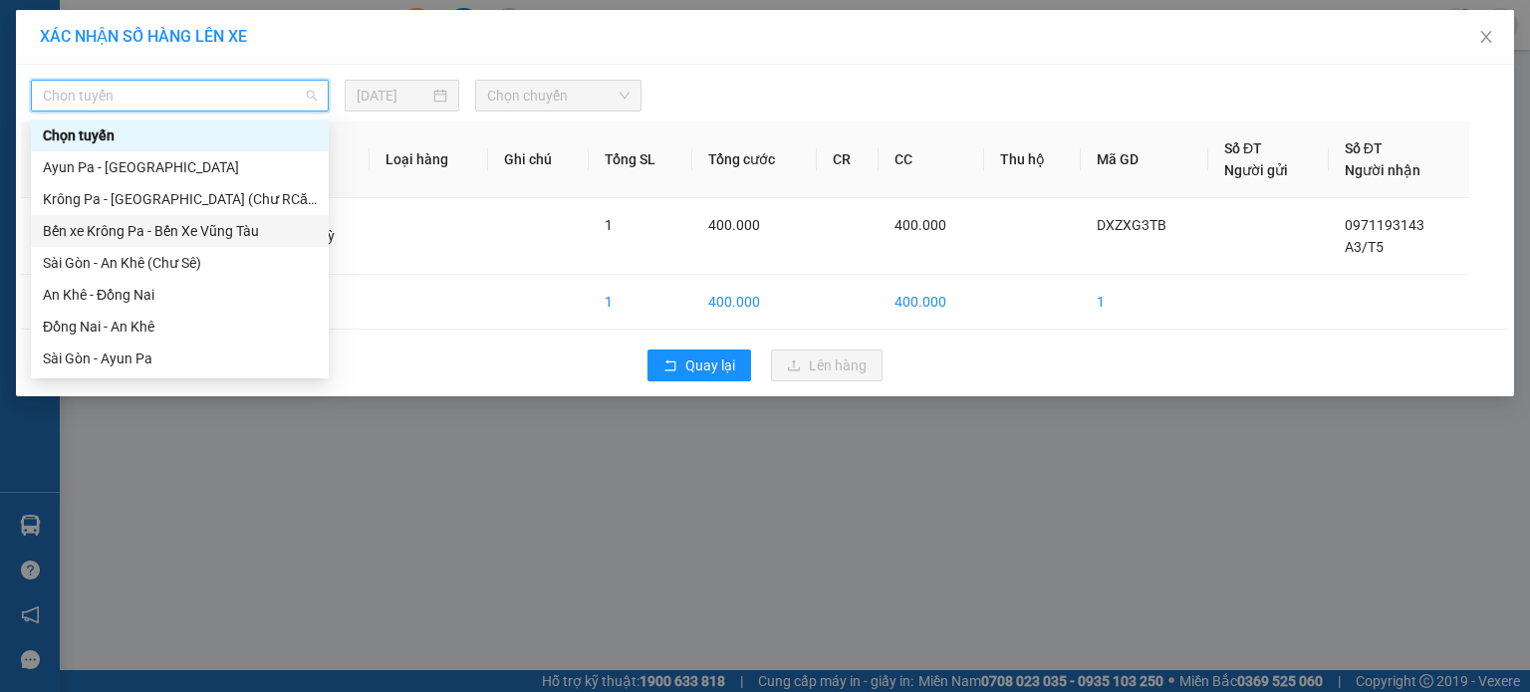
scroll to position [279, 0]
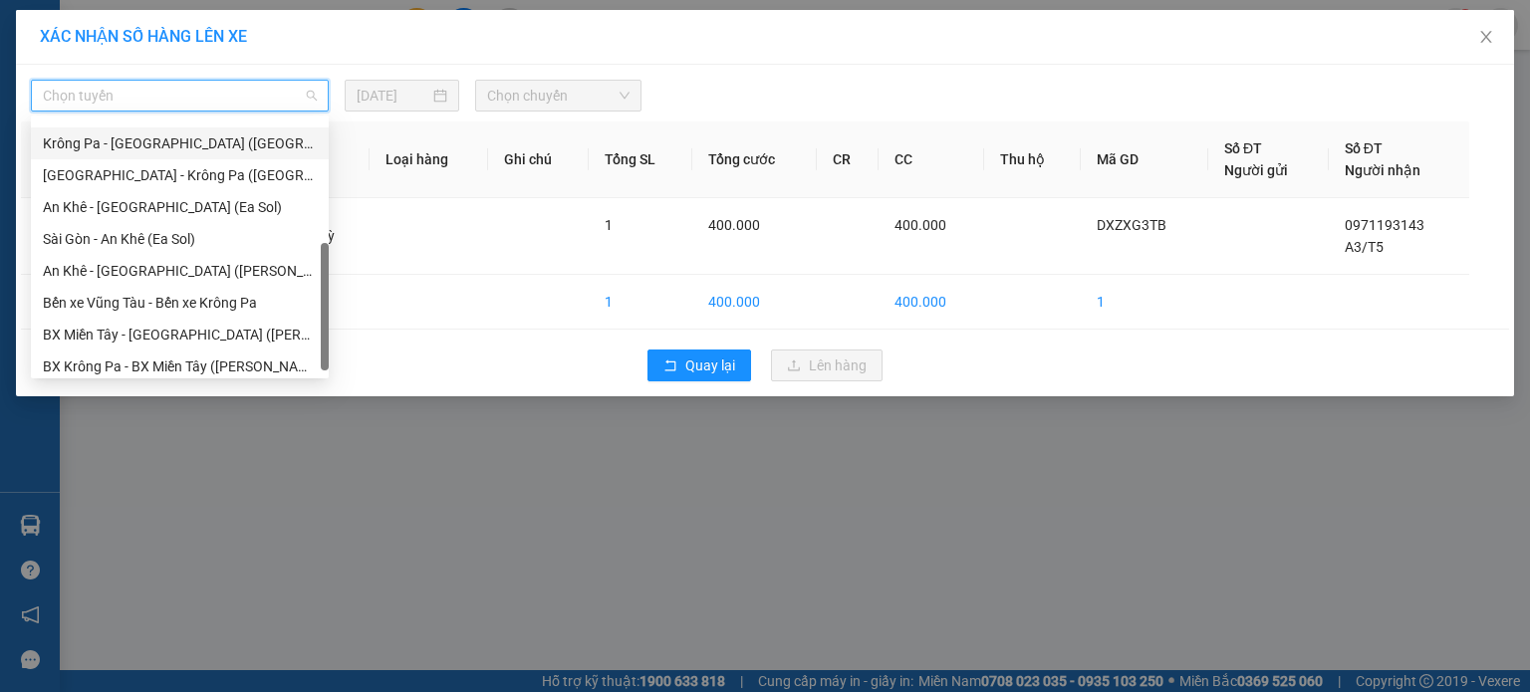
click at [192, 142] on div "Krông Pa - [GEOGRAPHIC_DATA] ([GEOGRAPHIC_DATA])" at bounding box center [180, 144] width 274 height 22
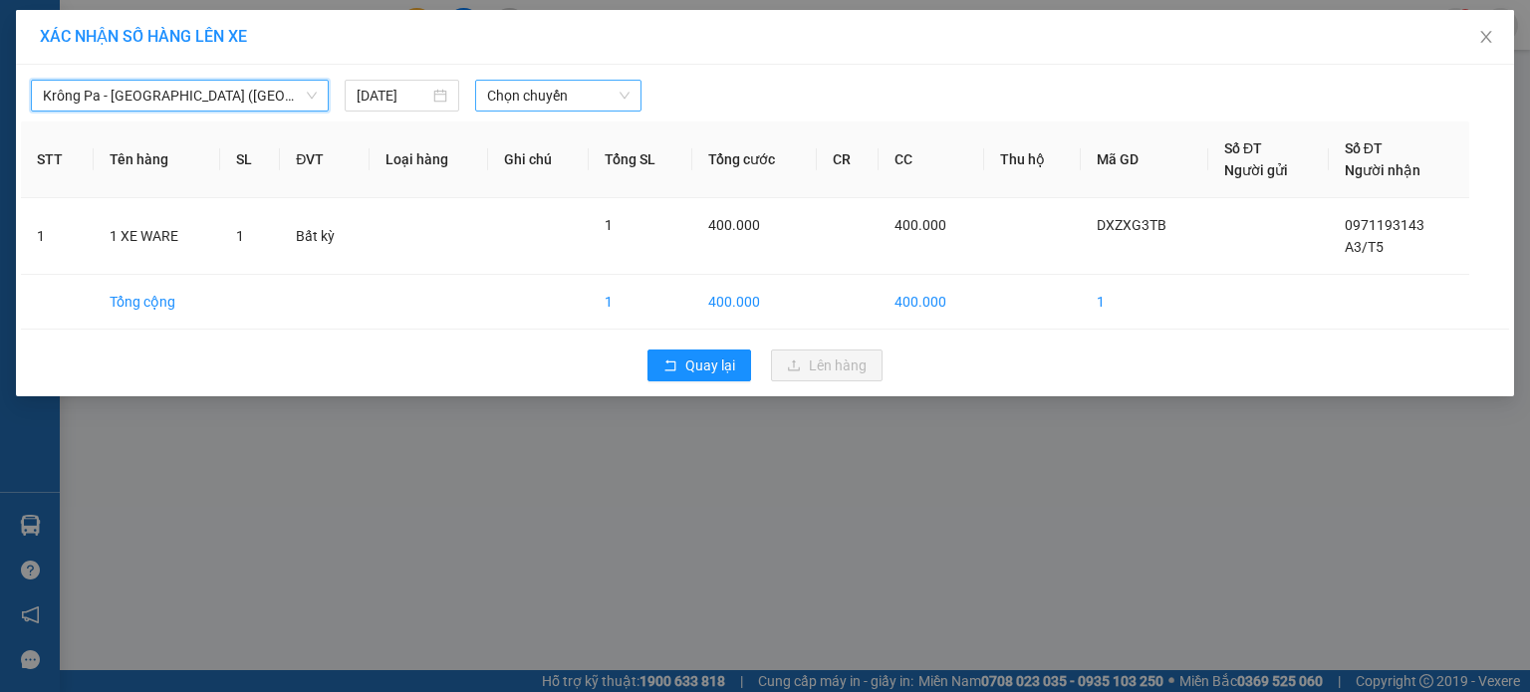
click at [582, 99] on span "Chọn chuyến" at bounding box center [558, 96] width 143 height 30
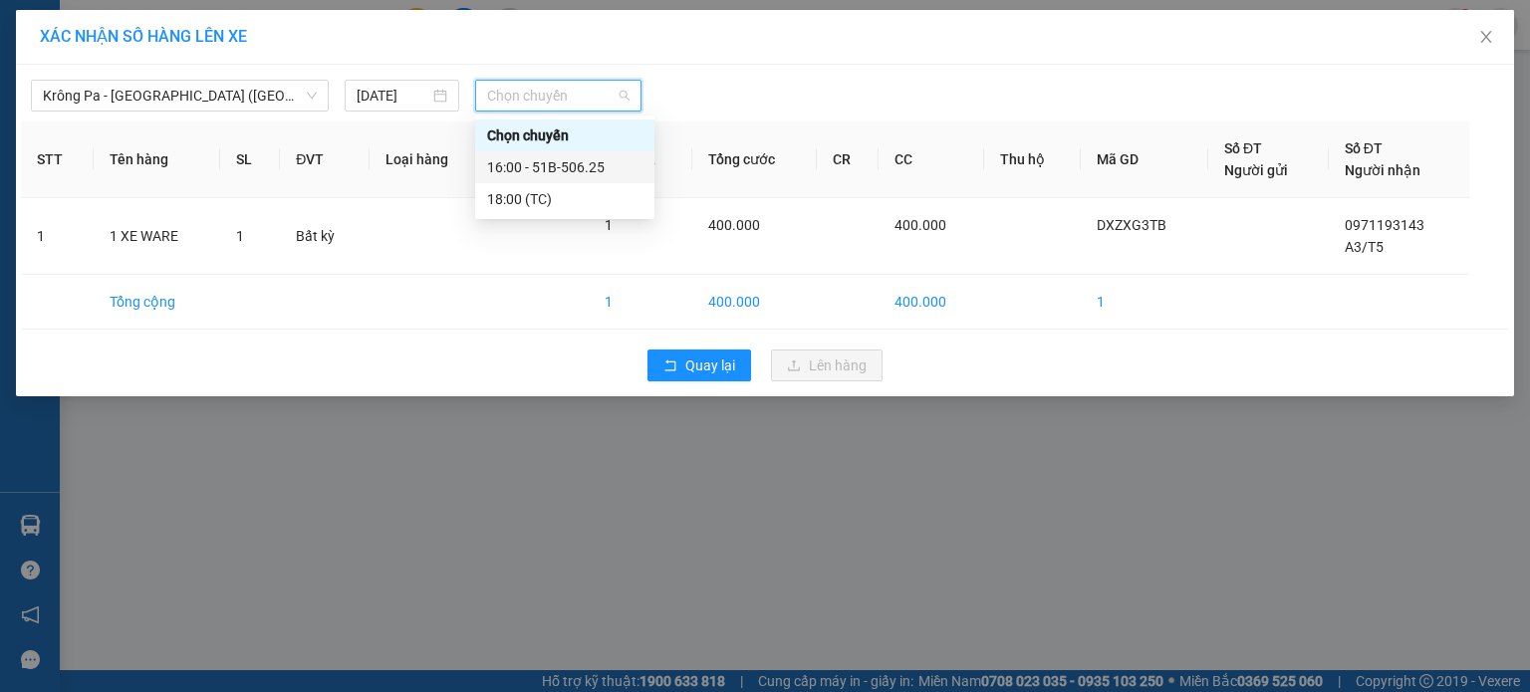
click at [577, 178] on div "16:00 - 51B-506.25" at bounding box center [564, 167] width 179 height 32
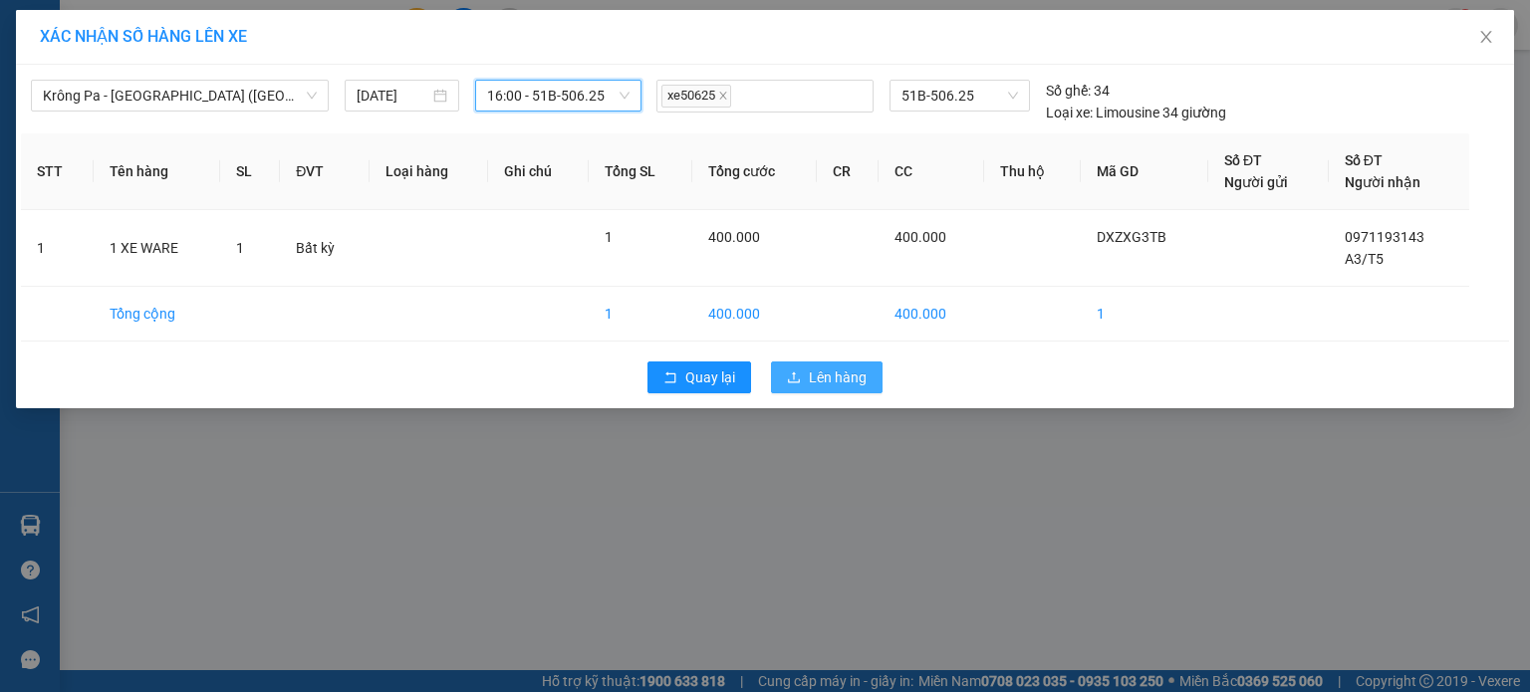
click at [865, 382] on span "Lên hàng" at bounding box center [838, 378] width 58 height 22
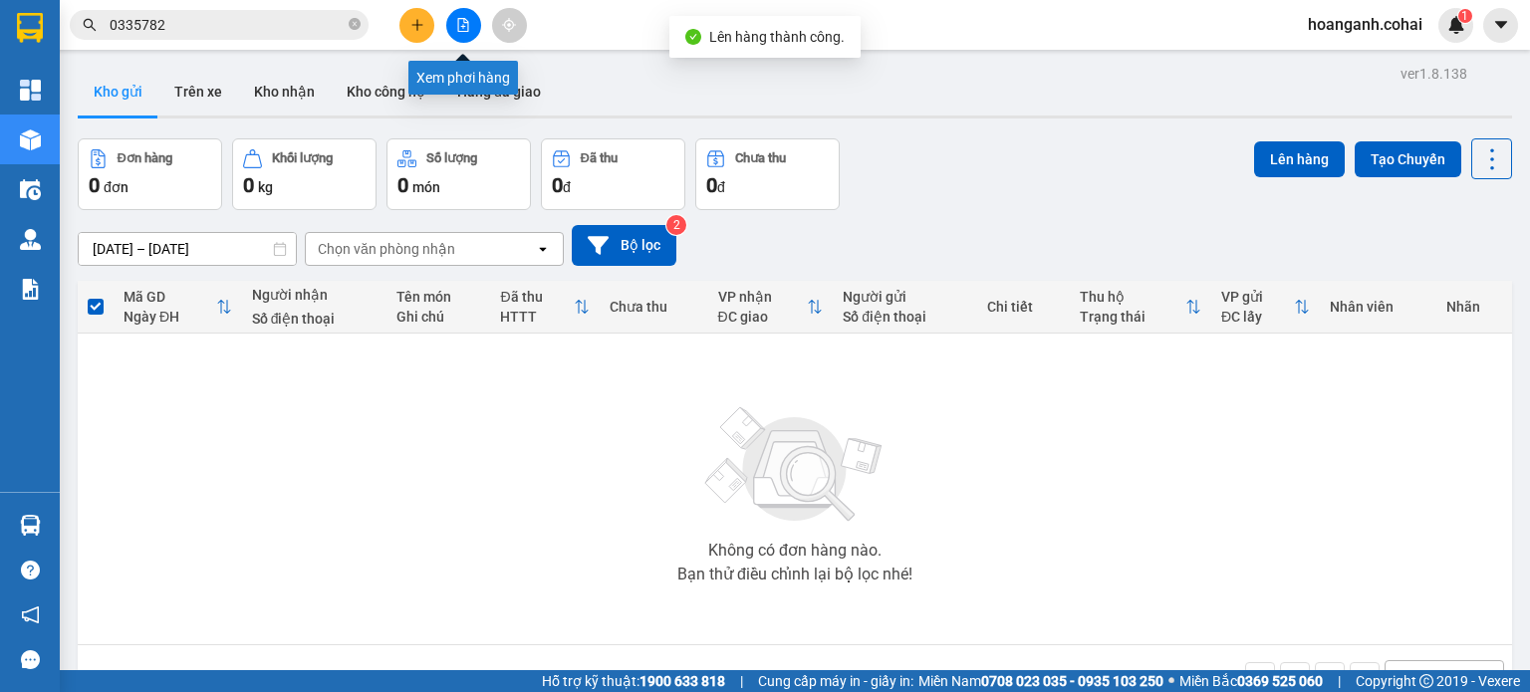
click at [458, 24] on icon "file-add" at bounding box center [463, 25] width 11 height 14
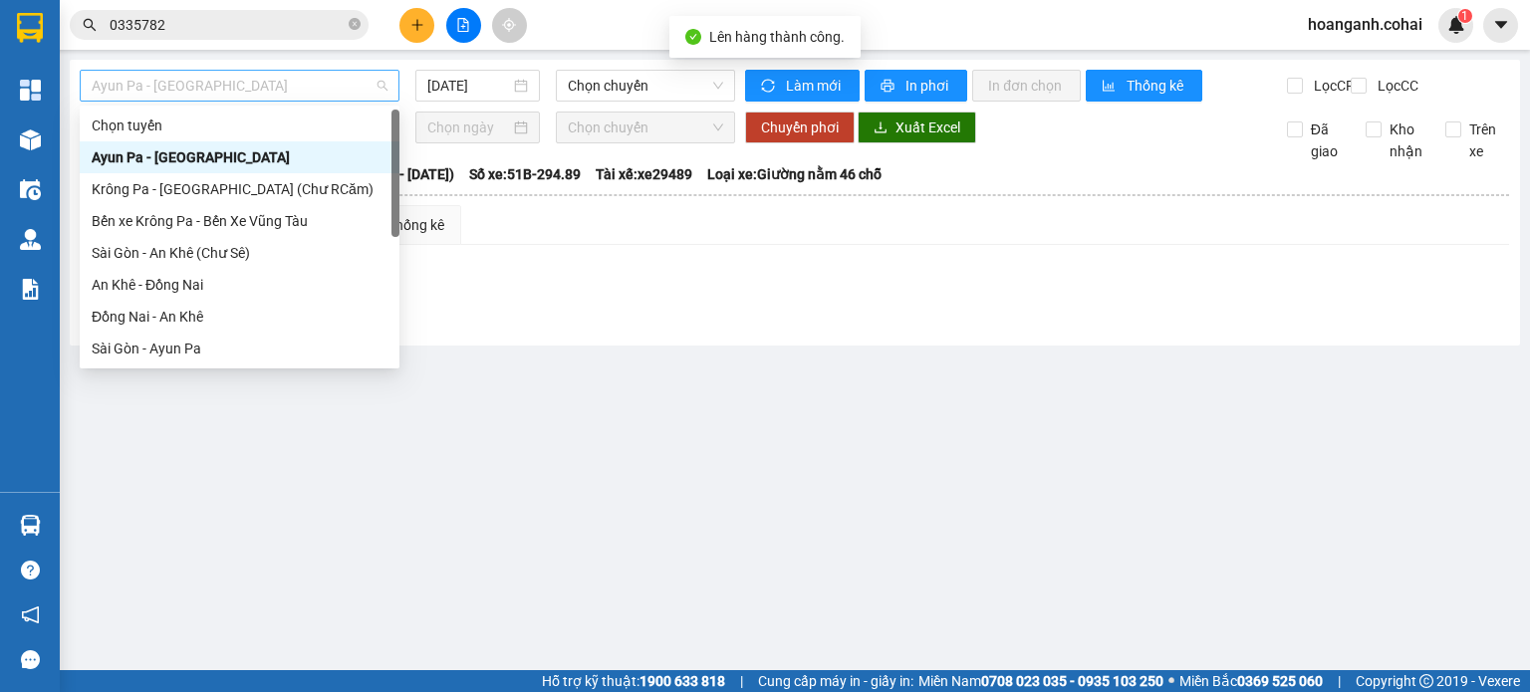
click at [342, 78] on span "Ayun Pa - [GEOGRAPHIC_DATA]" at bounding box center [240, 86] width 296 height 30
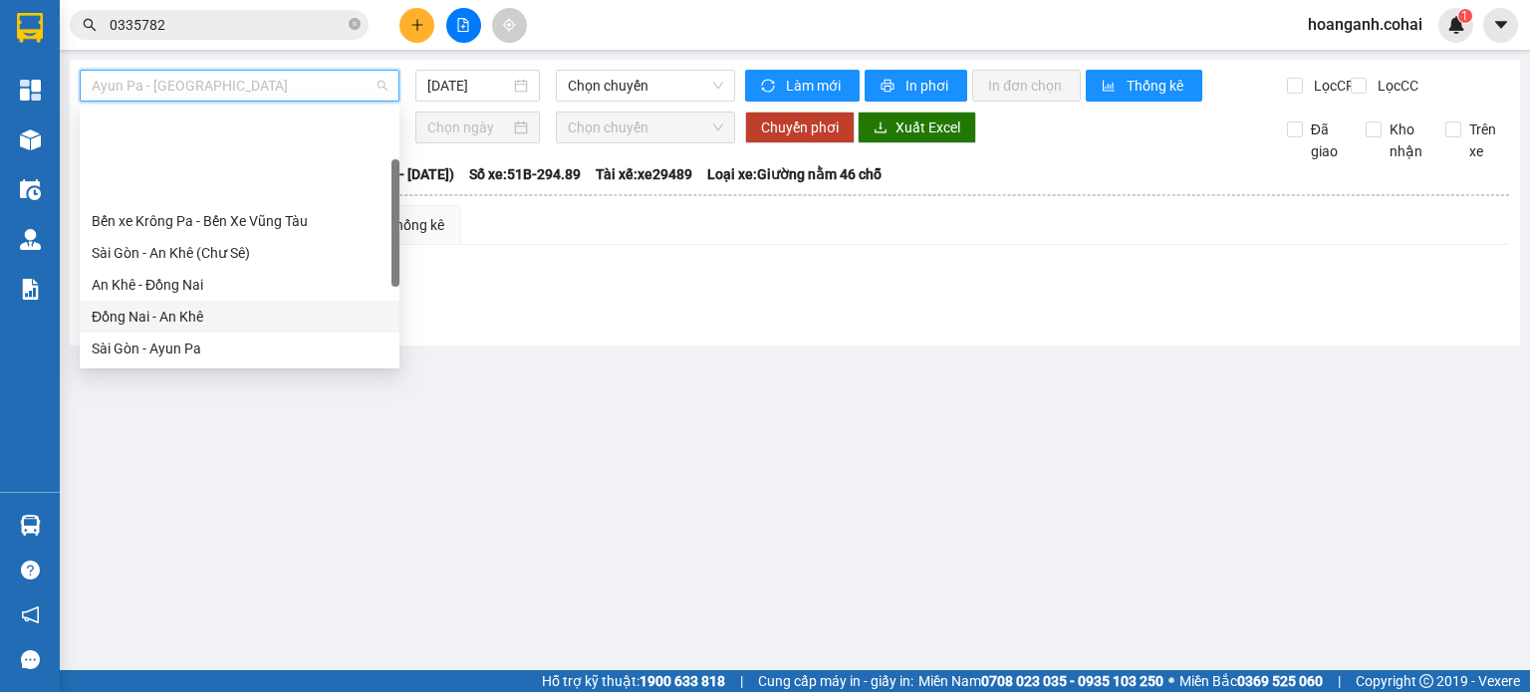
scroll to position [199, 0]
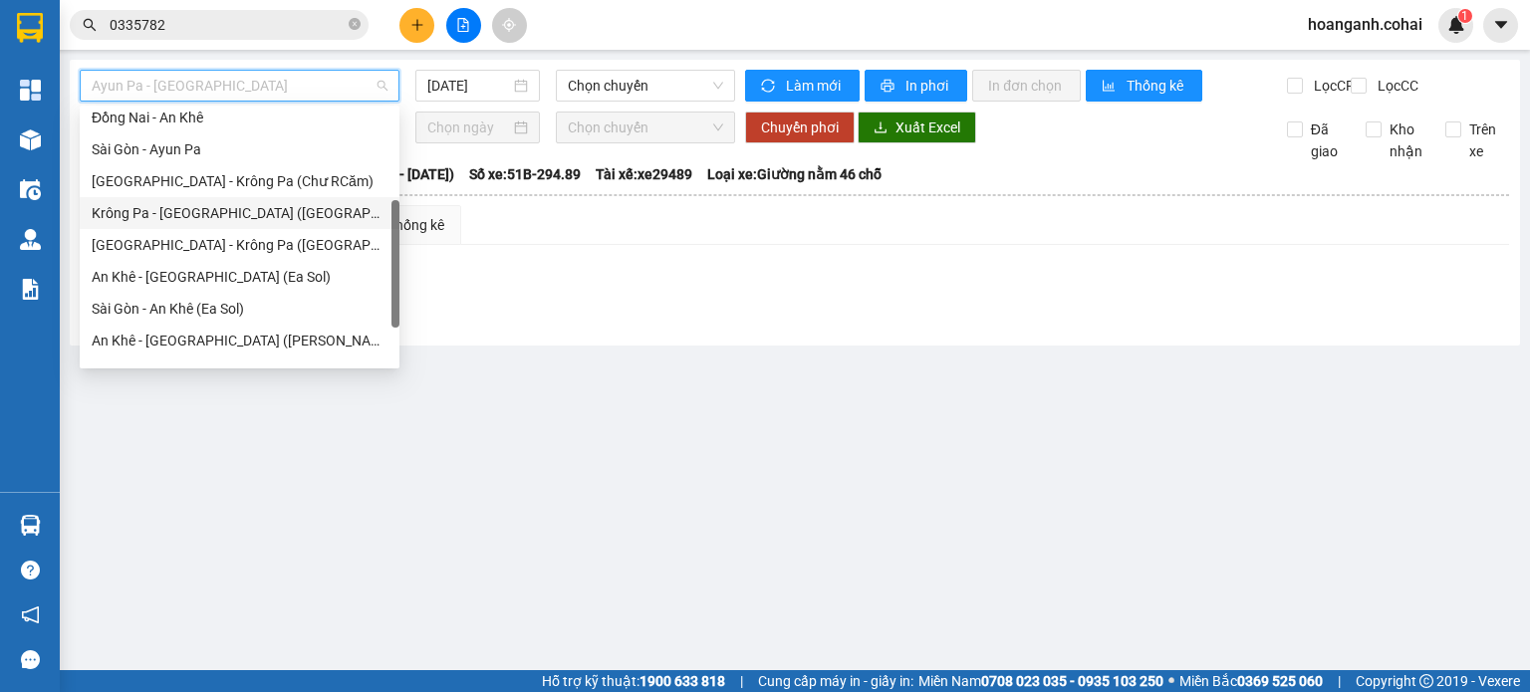
click at [199, 216] on div "Krông Pa - [GEOGRAPHIC_DATA] ([GEOGRAPHIC_DATA])" at bounding box center [240, 213] width 296 height 22
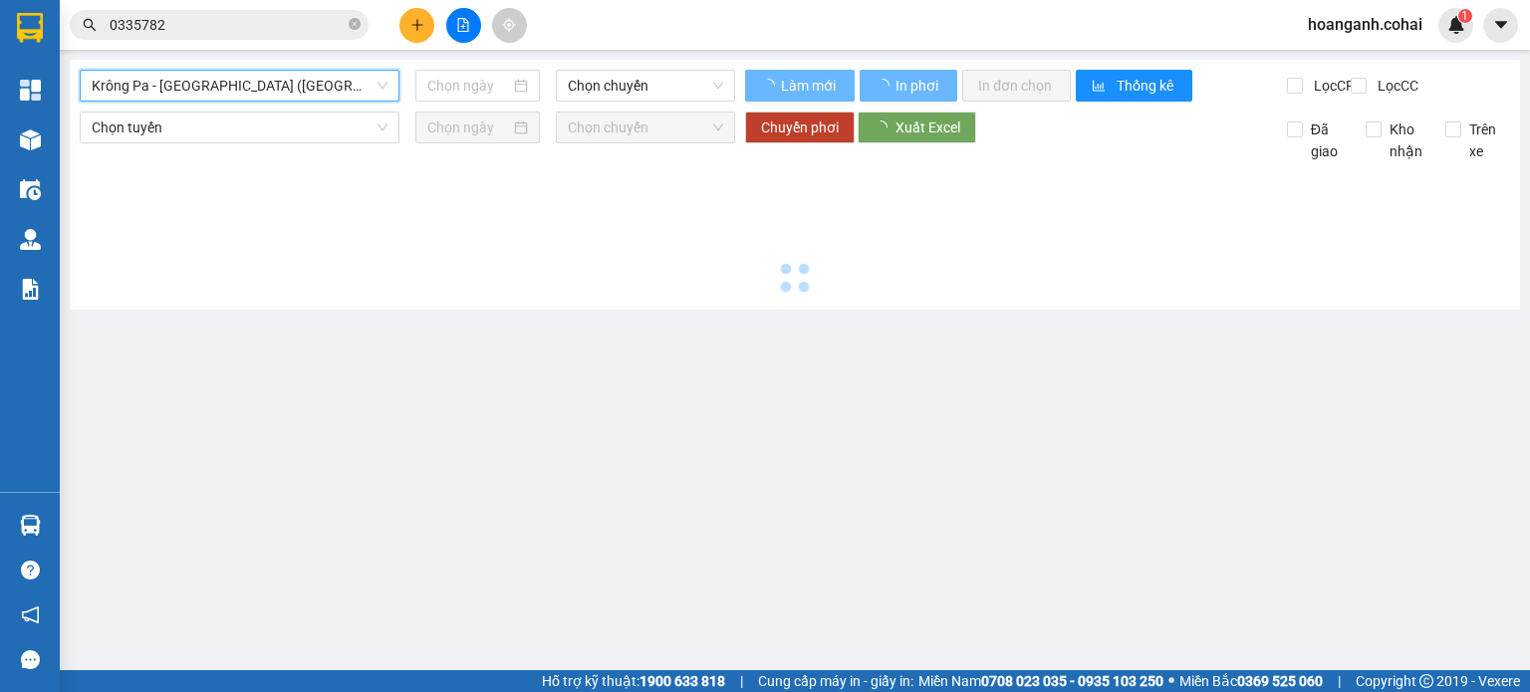
type input "[DATE]"
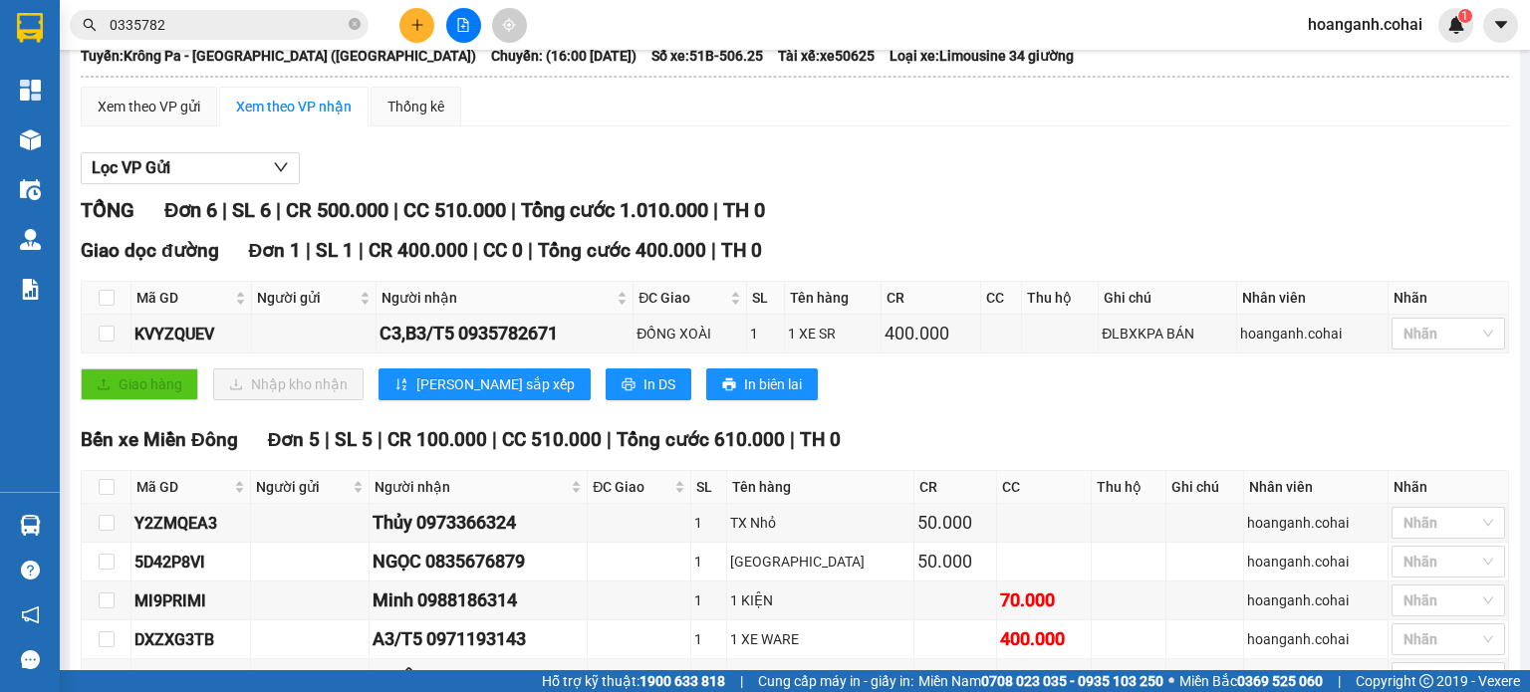
scroll to position [260, 0]
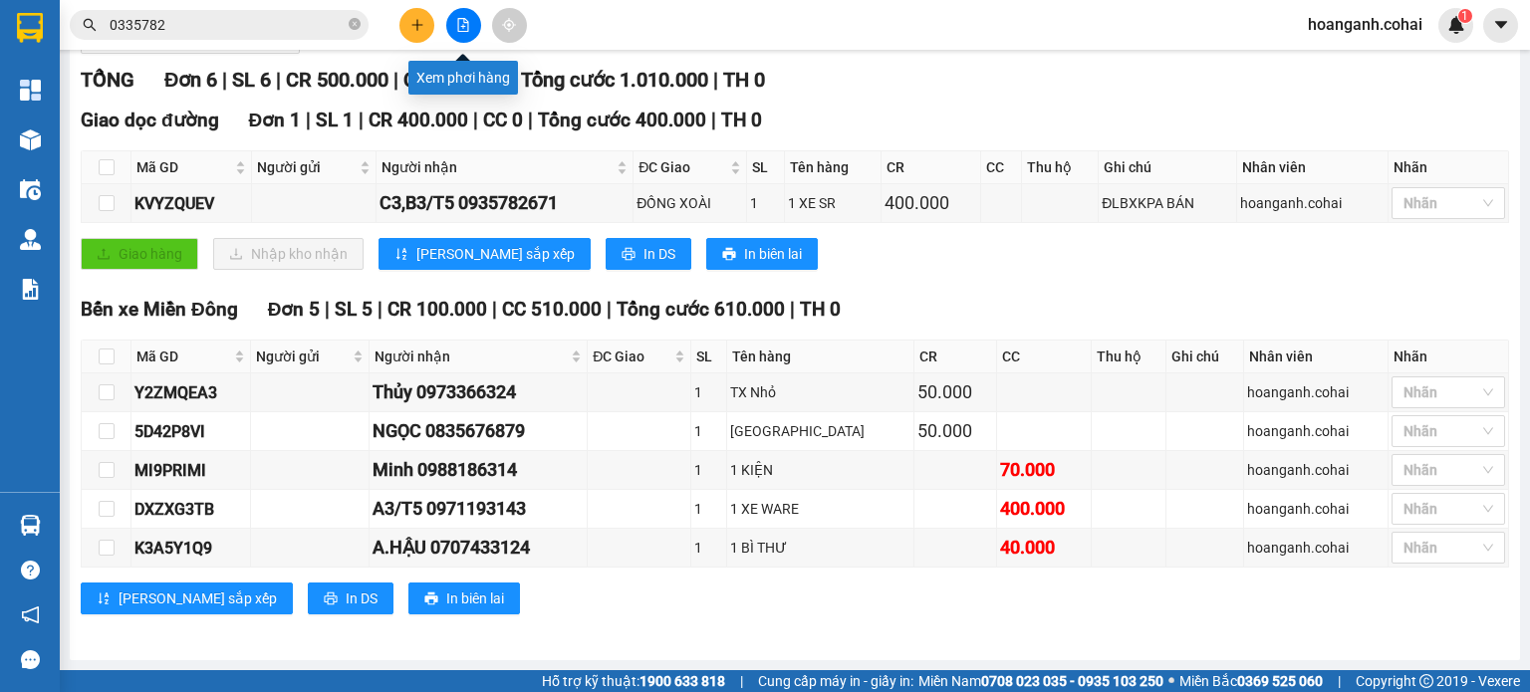
click at [456, 22] on icon "file-add" at bounding box center [463, 25] width 14 height 14
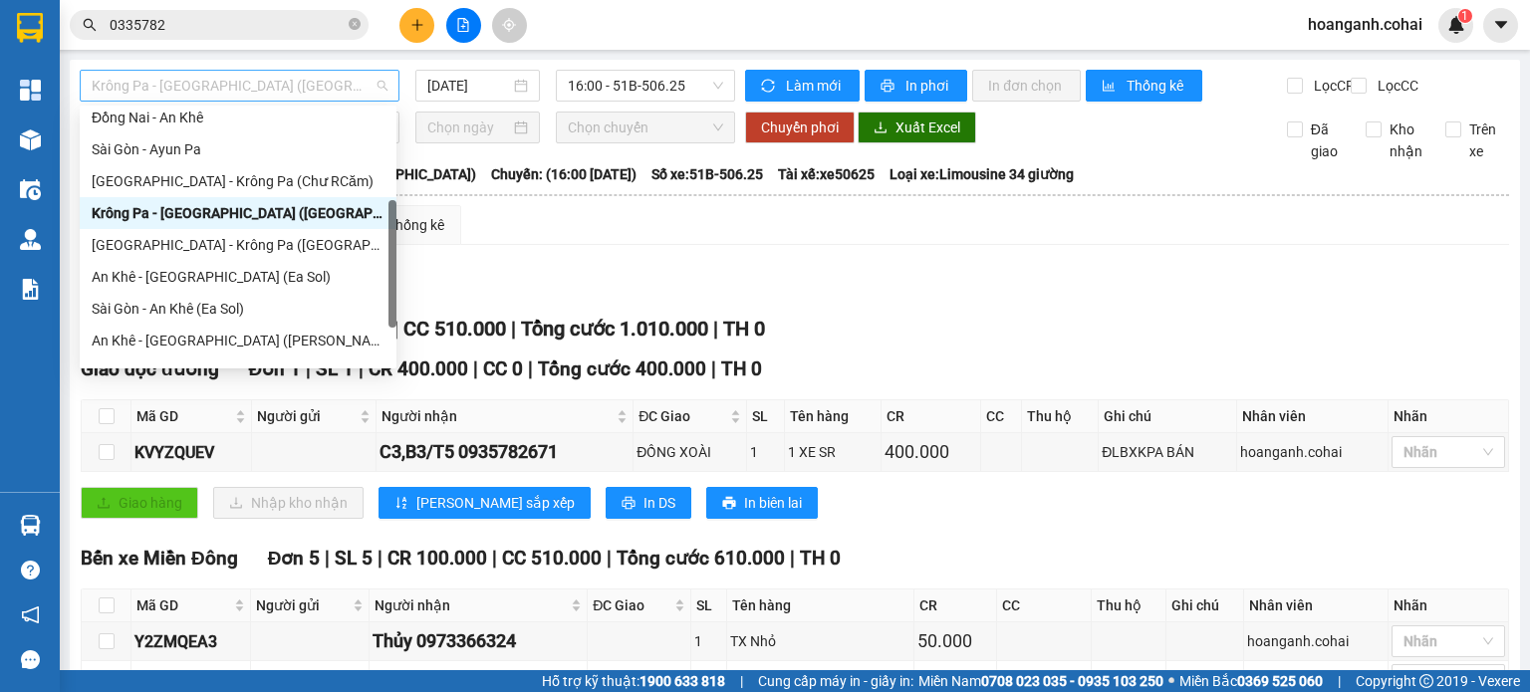
click at [322, 91] on span "Krông Pa - [GEOGRAPHIC_DATA] ([GEOGRAPHIC_DATA])" at bounding box center [240, 86] width 296 height 30
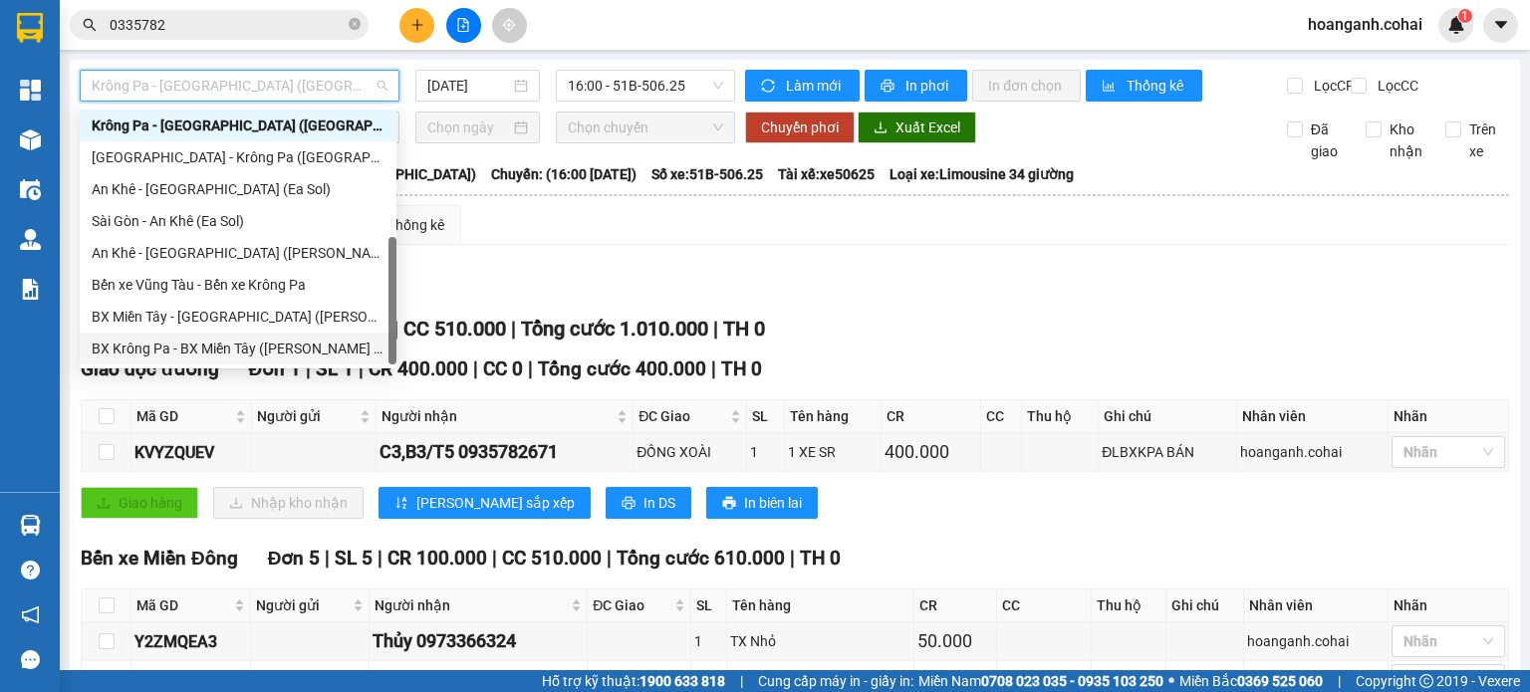
click at [238, 346] on div "BX Krông Pa - BX Miền Tây (Chơn Thành - Chư Rcăm)" at bounding box center [238, 349] width 293 height 22
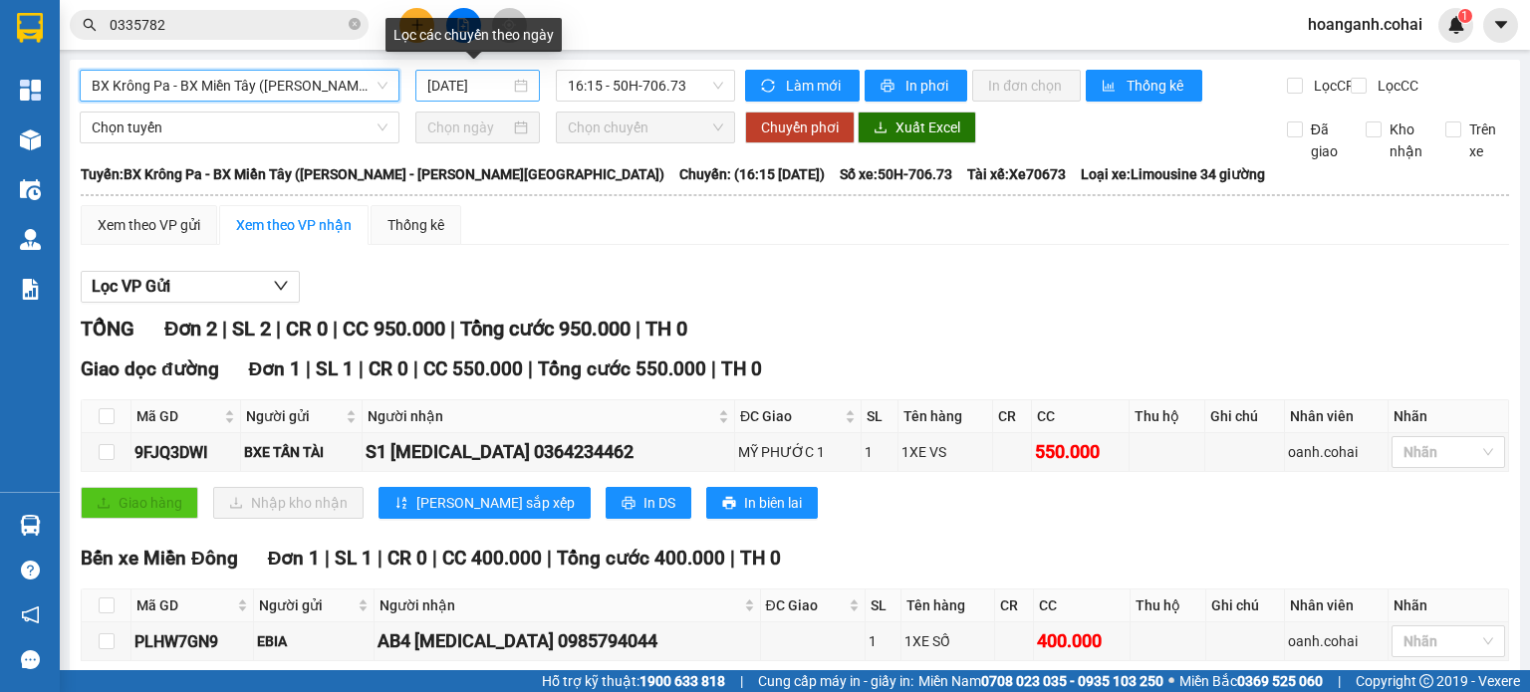
click at [488, 81] on input "[DATE]" at bounding box center [468, 86] width 82 height 22
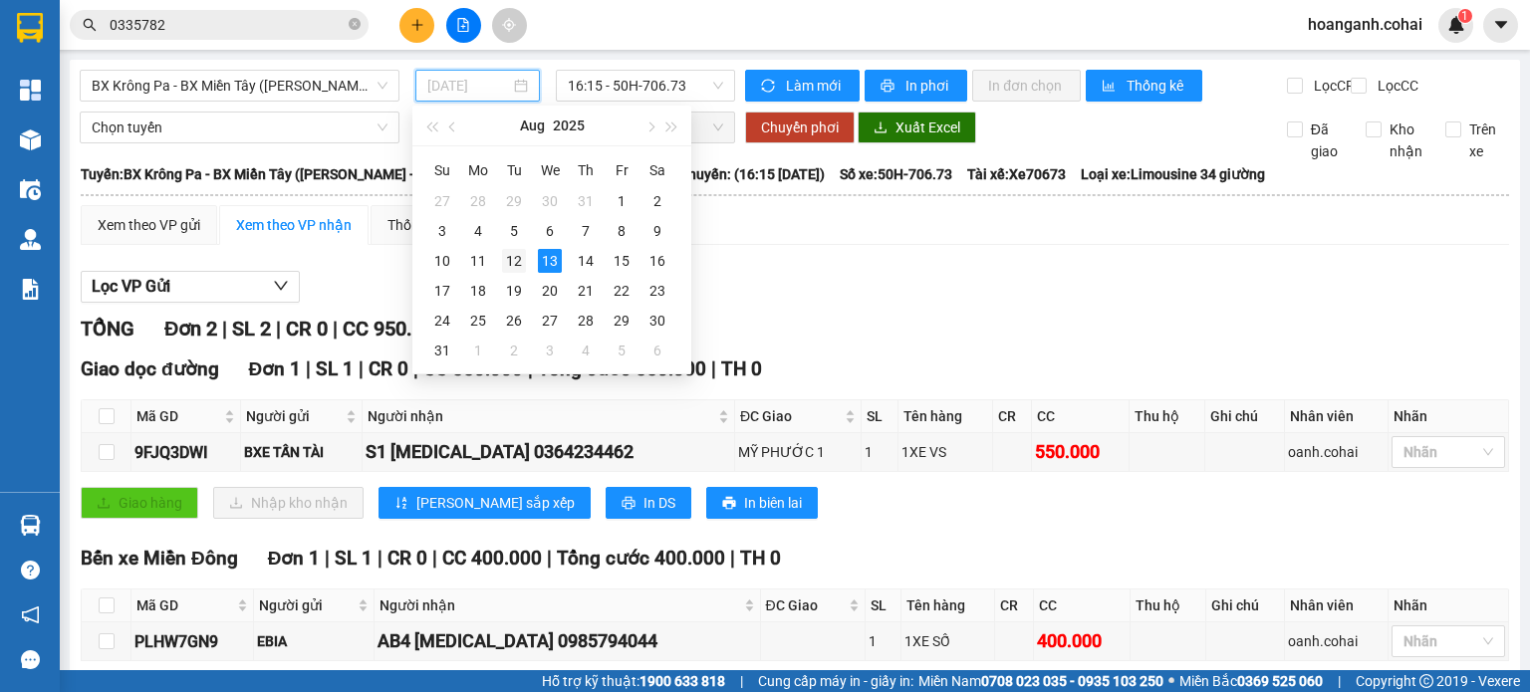
click at [519, 264] on div "12" at bounding box center [514, 261] width 24 height 24
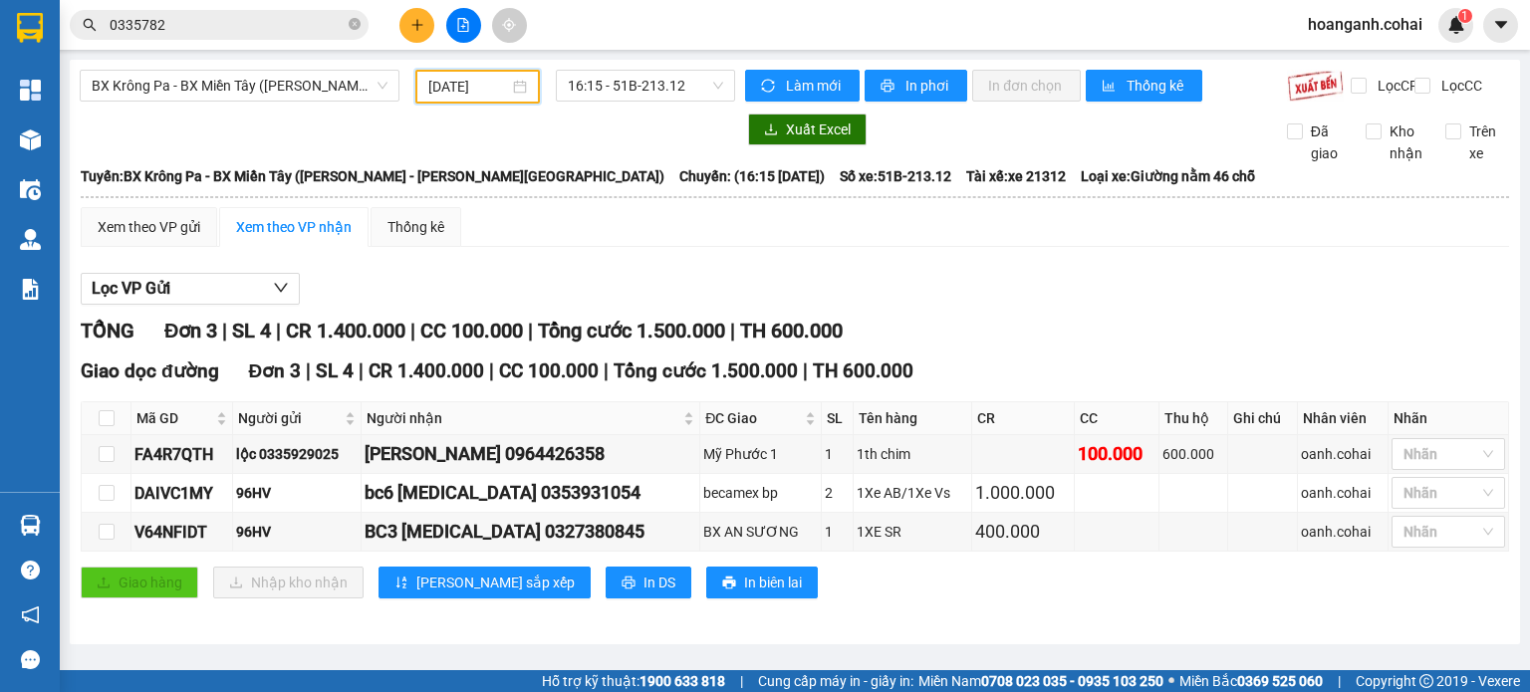
click at [478, 87] on input "[DATE]" at bounding box center [468, 87] width 80 height 22
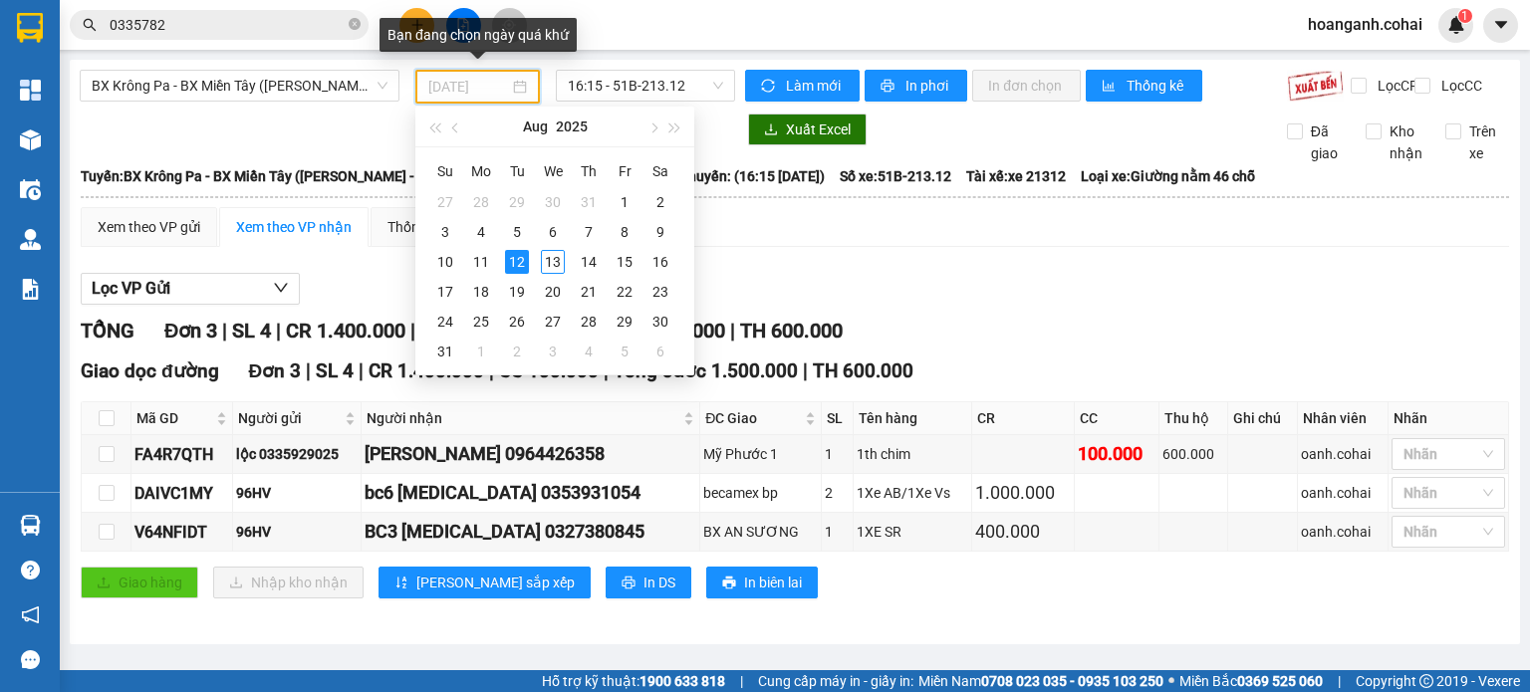
type input "[DATE]"
click at [986, 306] on div "Lọc VP Gửi" at bounding box center [795, 289] width 1429 height 33
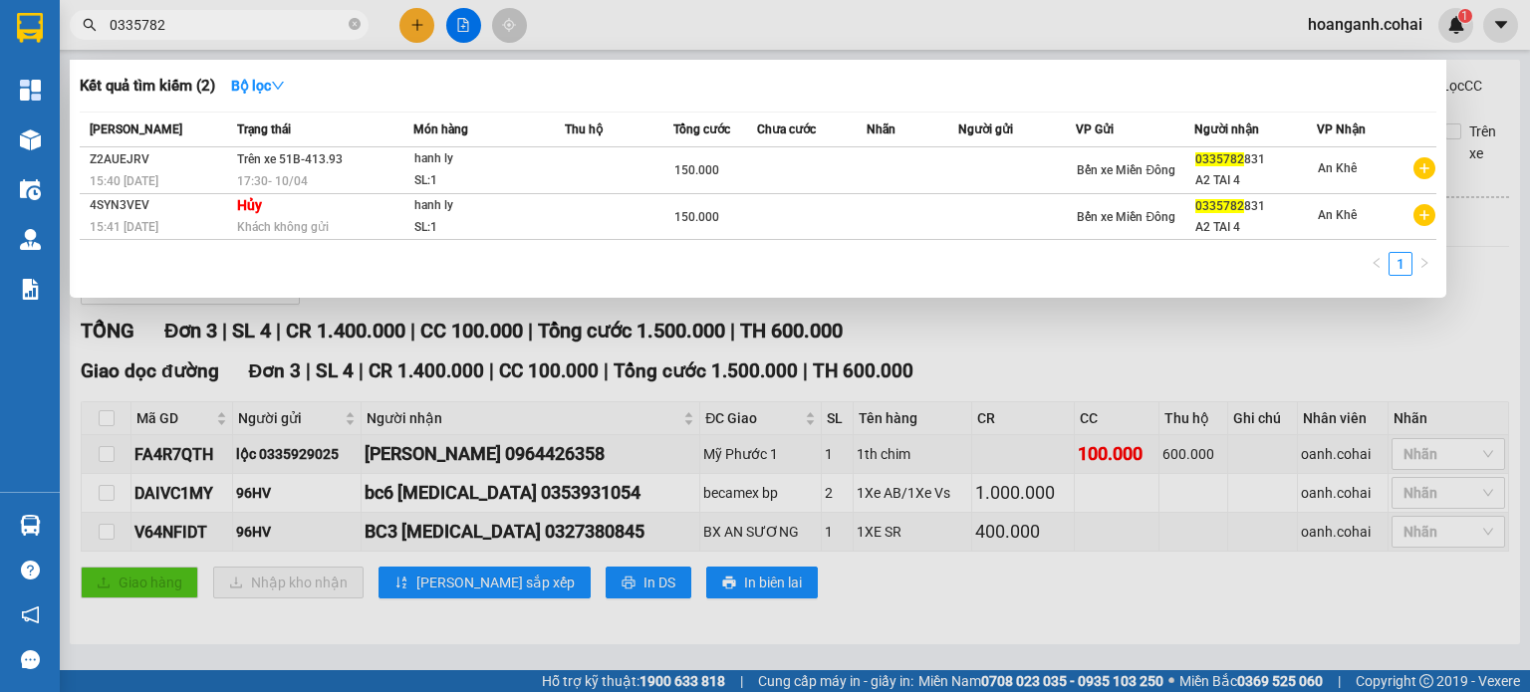
click at [287, 17] on input "0335782" at bounding box center [227, 25] width 235 height 22
type input "0"
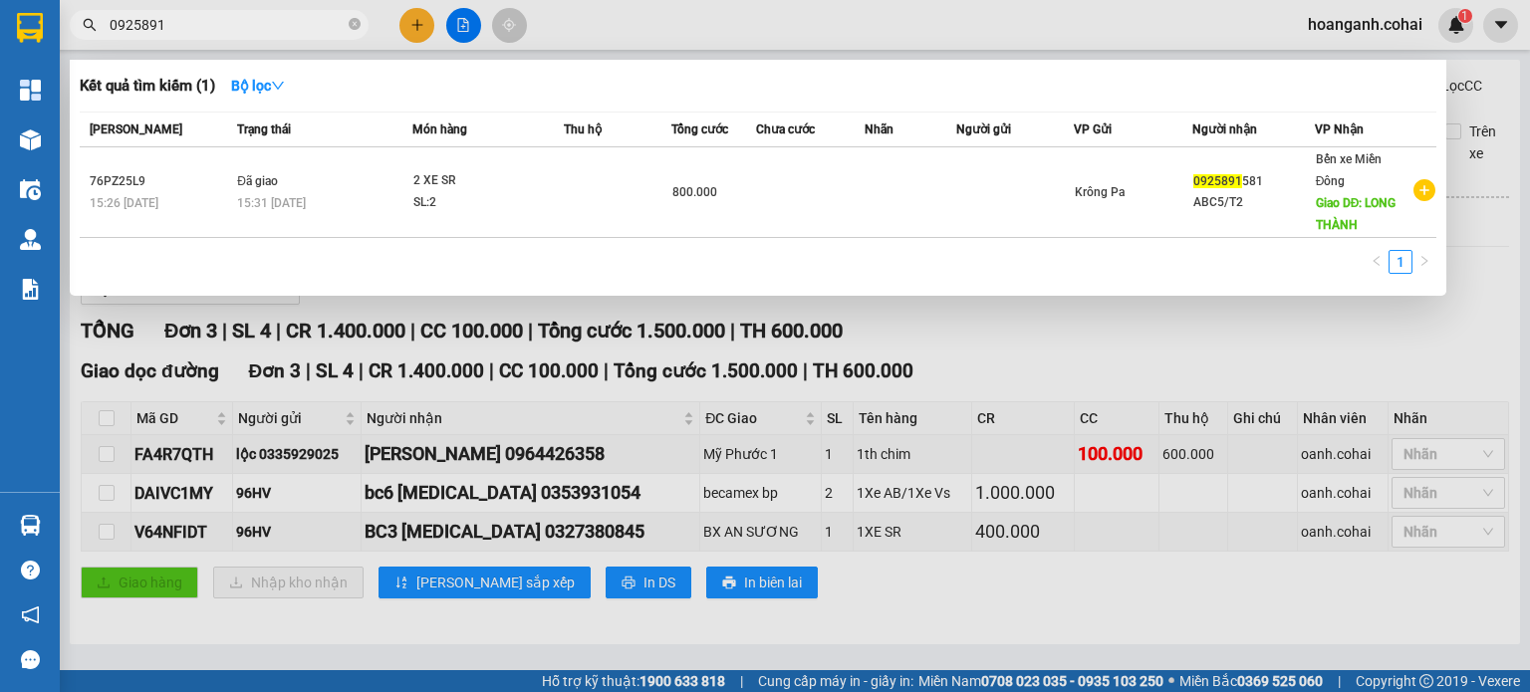
type input "0925891"
click at [1102, 621] on div at bounding box center [765, 346] width 1530 height 692
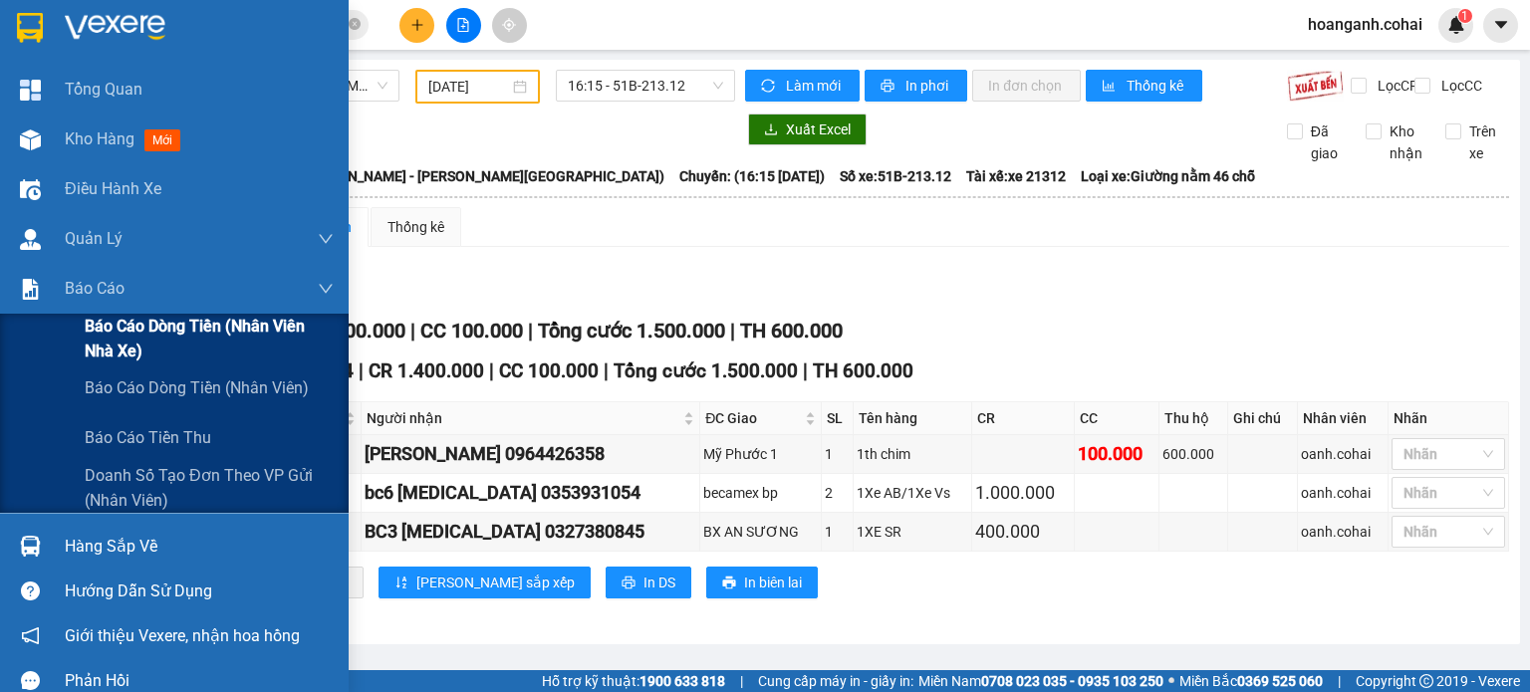
click at [153, 334] on span "Báo cáo dòng tiền (Nhân viên Nhà xe)" at bounding box center [209, 339] width 249 height 50
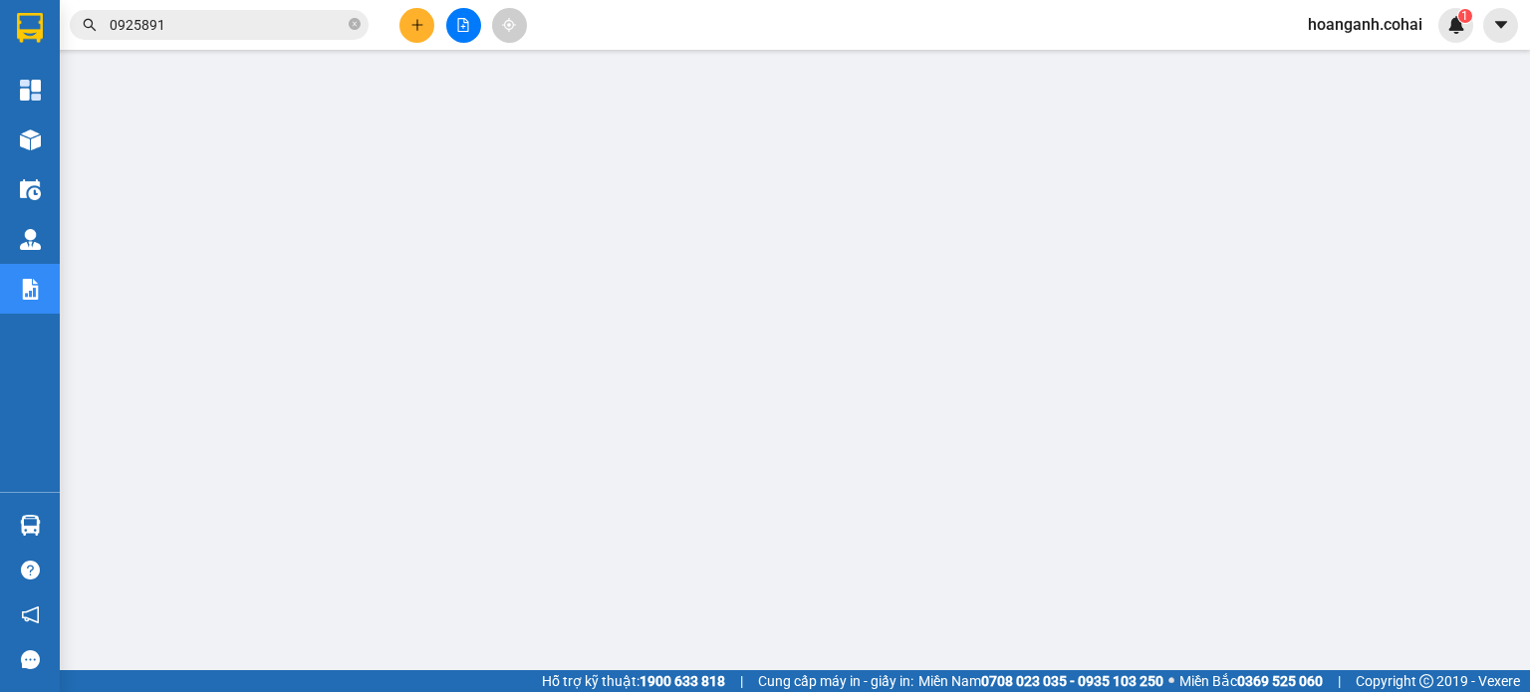
click at [457, 28] on icon "file-add" at bounding box center [463, 25] width 14 height 14
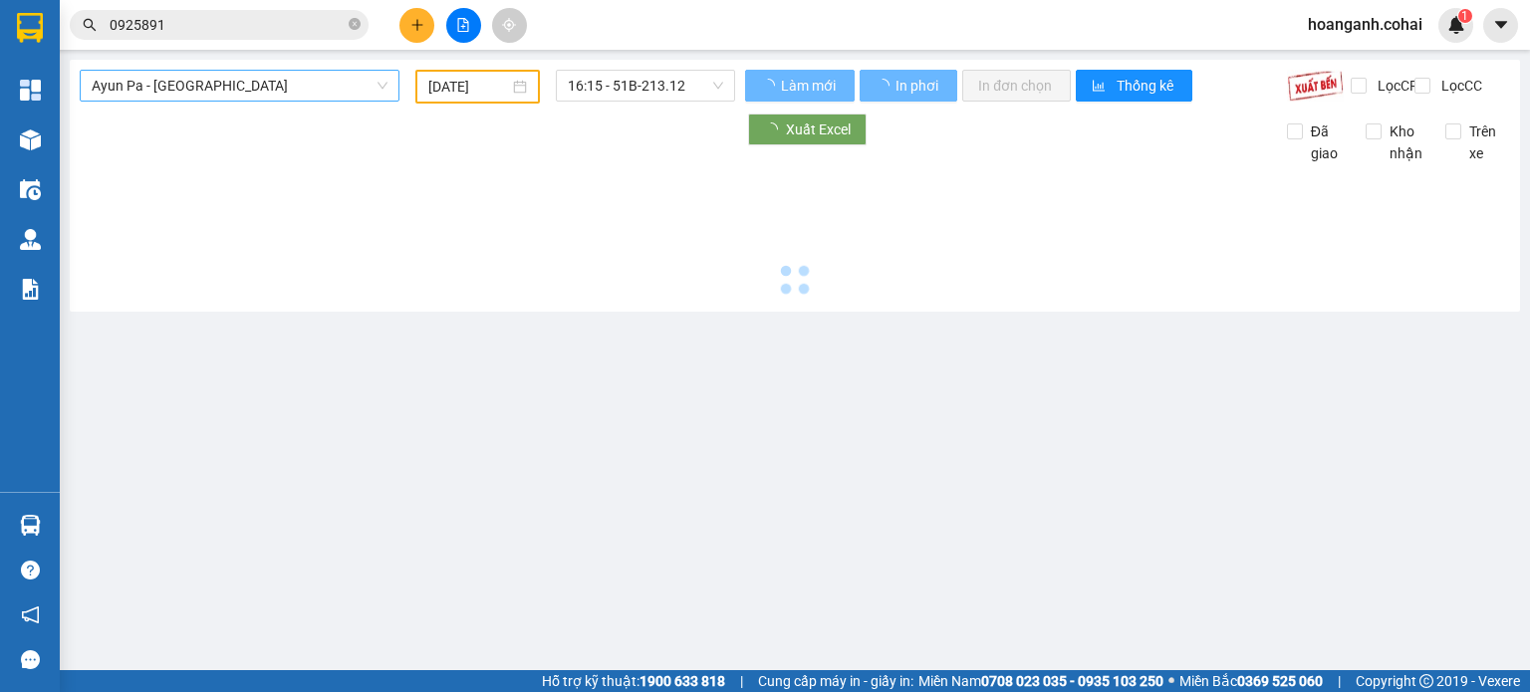
type input "[DATE]"
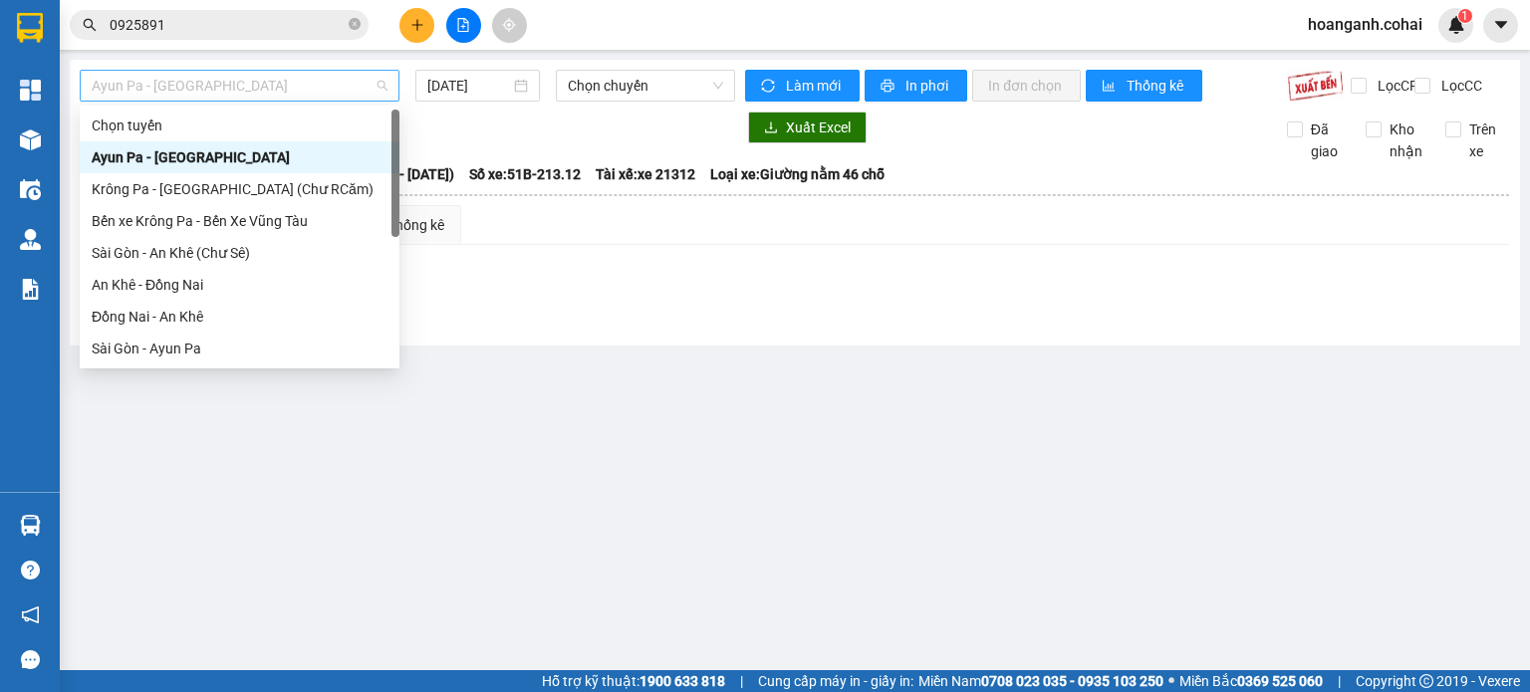
click at [364, 86] on span "Ayun Pa - [GEOGRAPHIC_DATA]" at bounding box center [240, 86] width 296 height 30
click at [308, 198] on div "Krông Pa - [GEOGRAPHIC_DATA] (Chư RCăm)" at bounding box center [240, 189] width 296 height 22
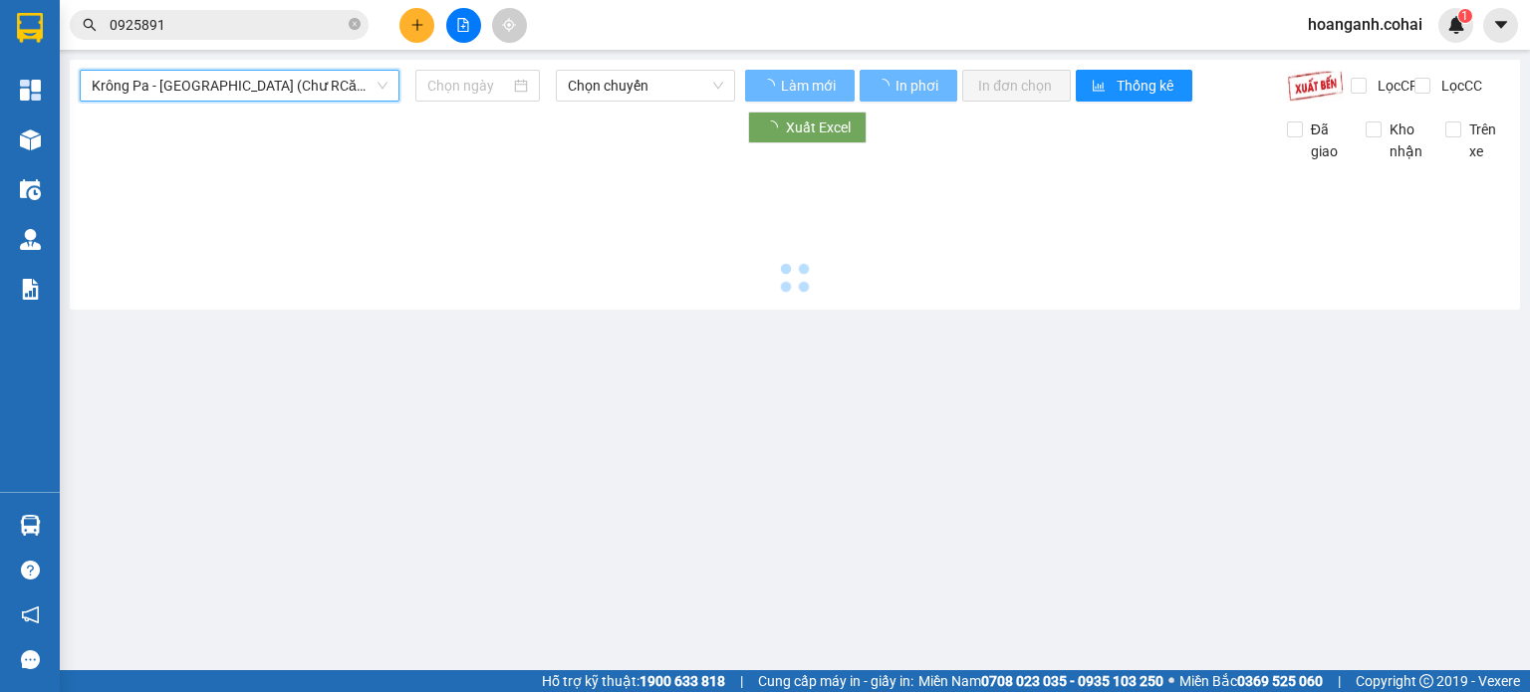
type input "[DATE]"
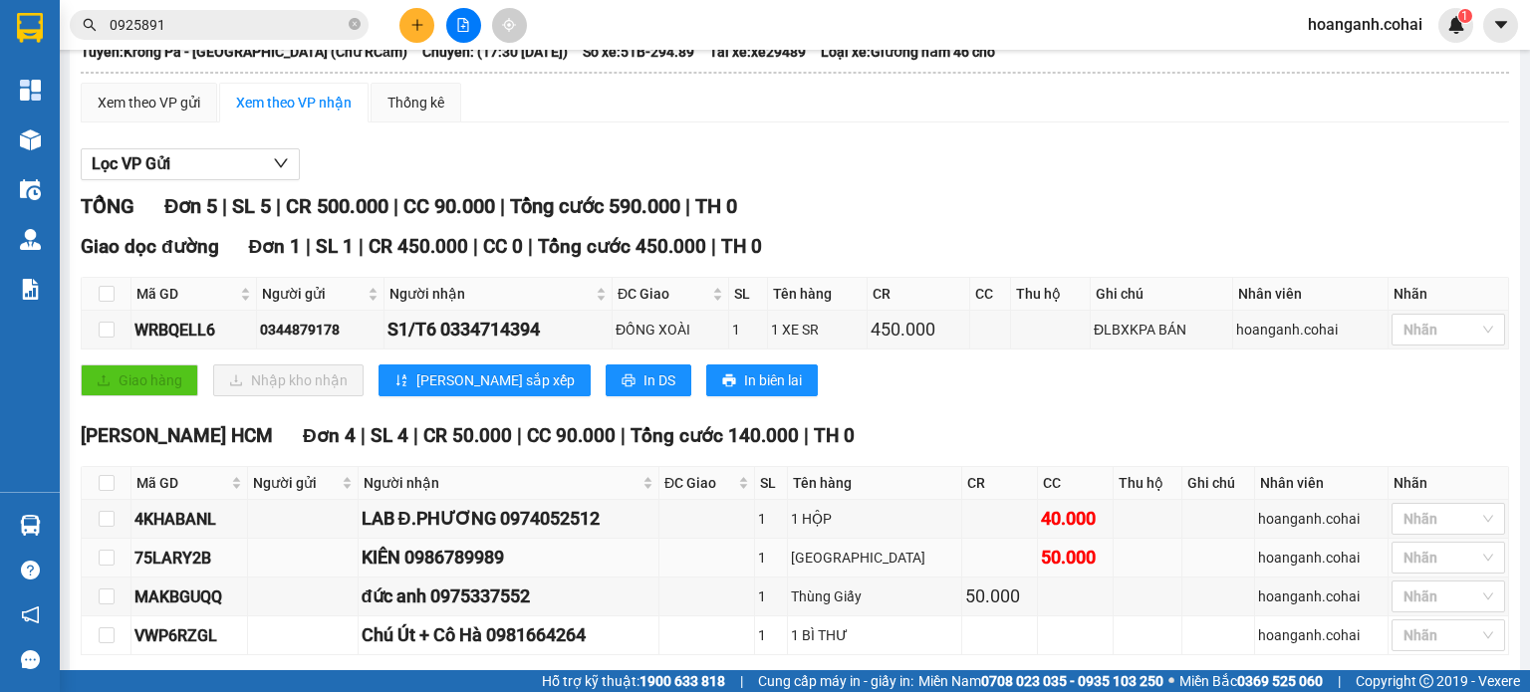
scroll to position [222, 0]
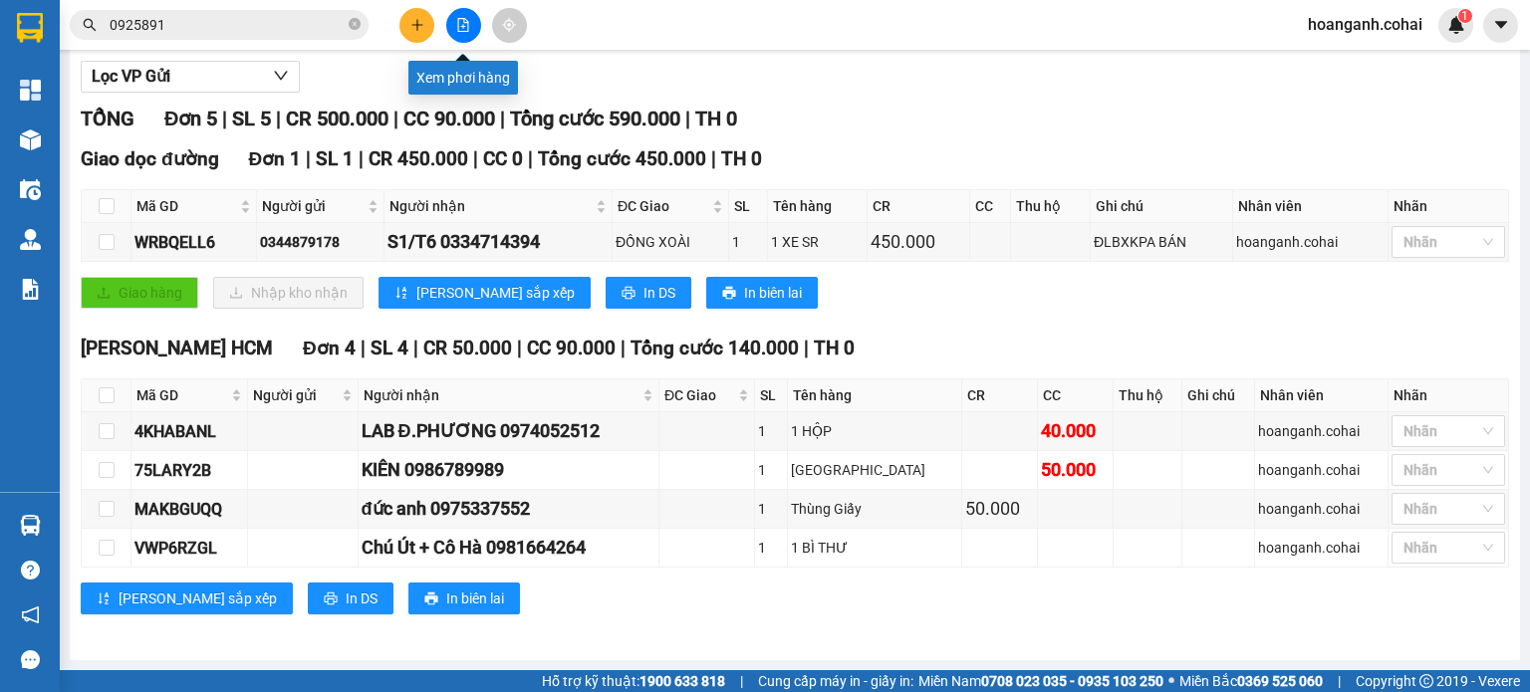
click at [469, 21] on icon "file-add" at bounding box center [463, 25] width 14 height 14
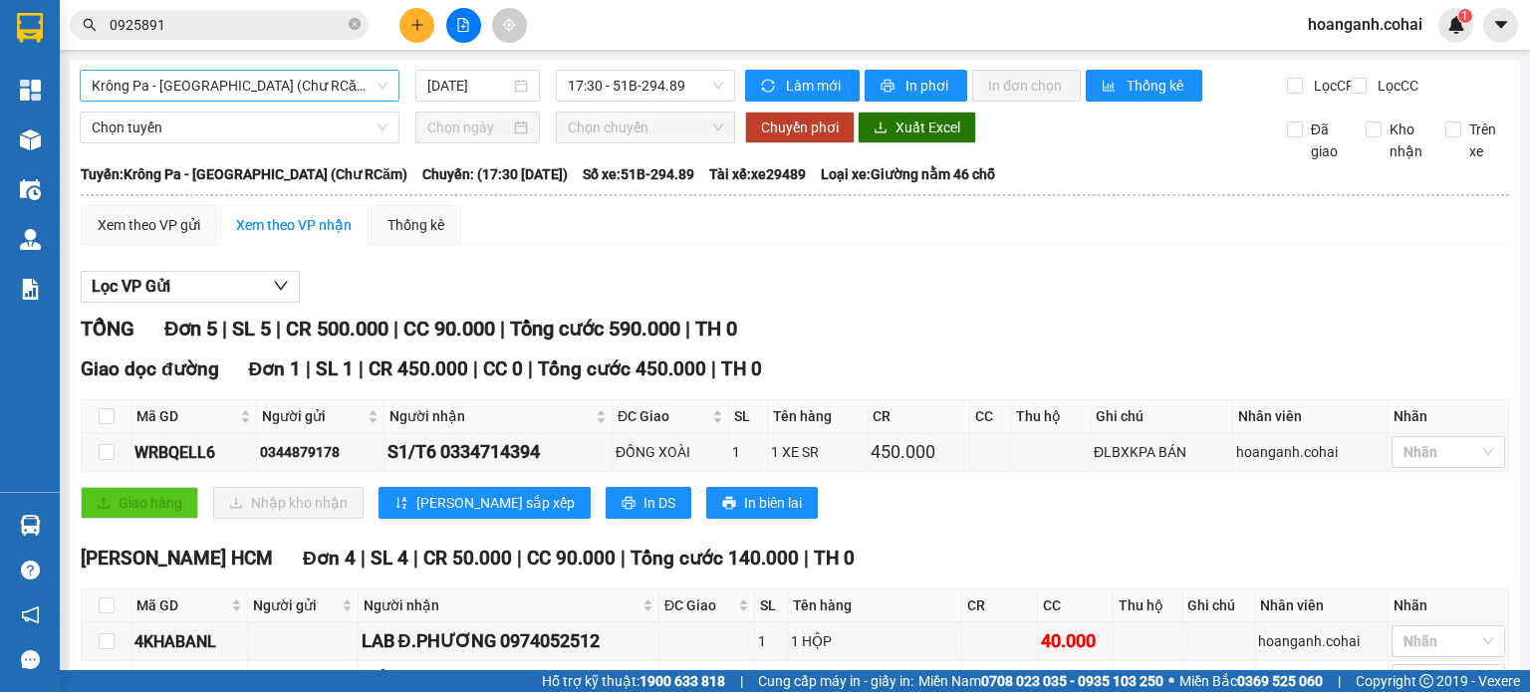
click at [340, 88] on span "Krông Pa - [GEOGRAPHIC_DATA] (Chư RCăm)" at bounding box center [240, 86] width 296 height 30
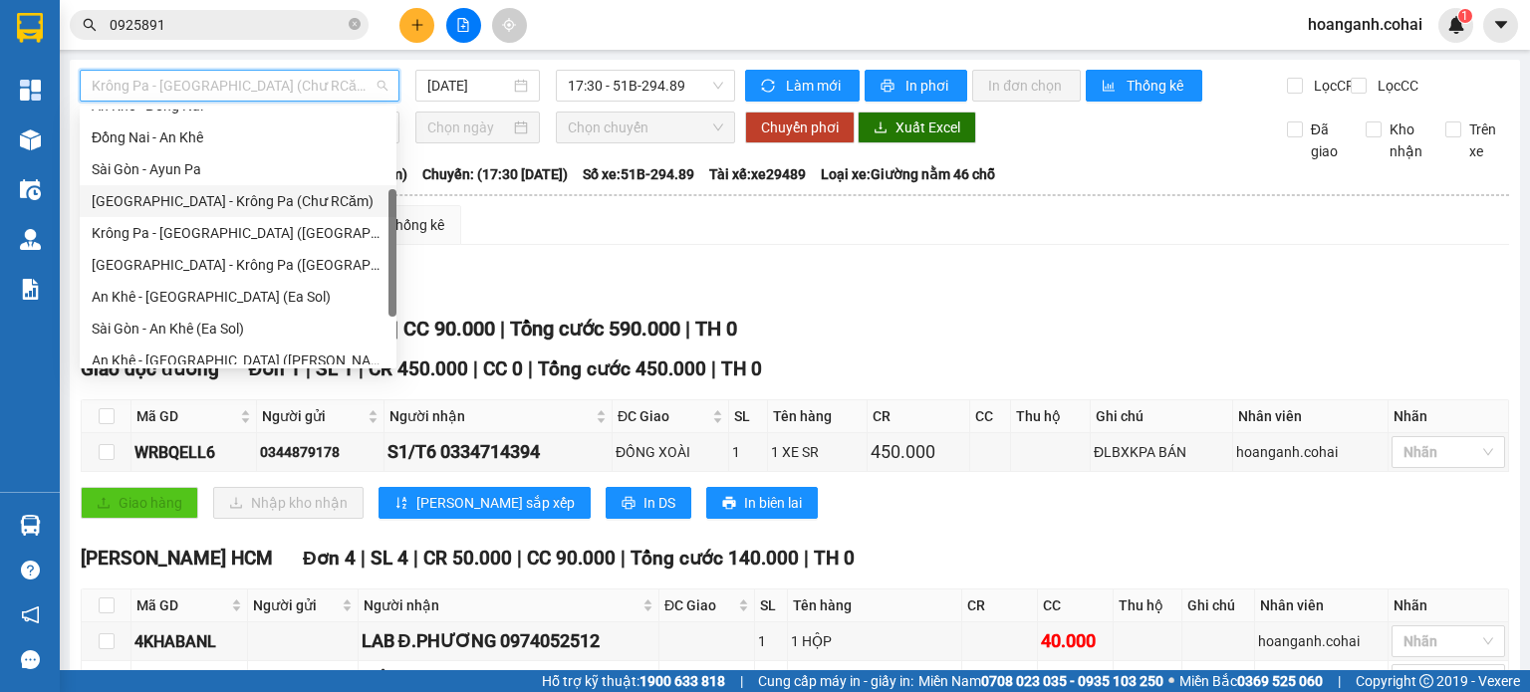
scroll to position [279, 0]
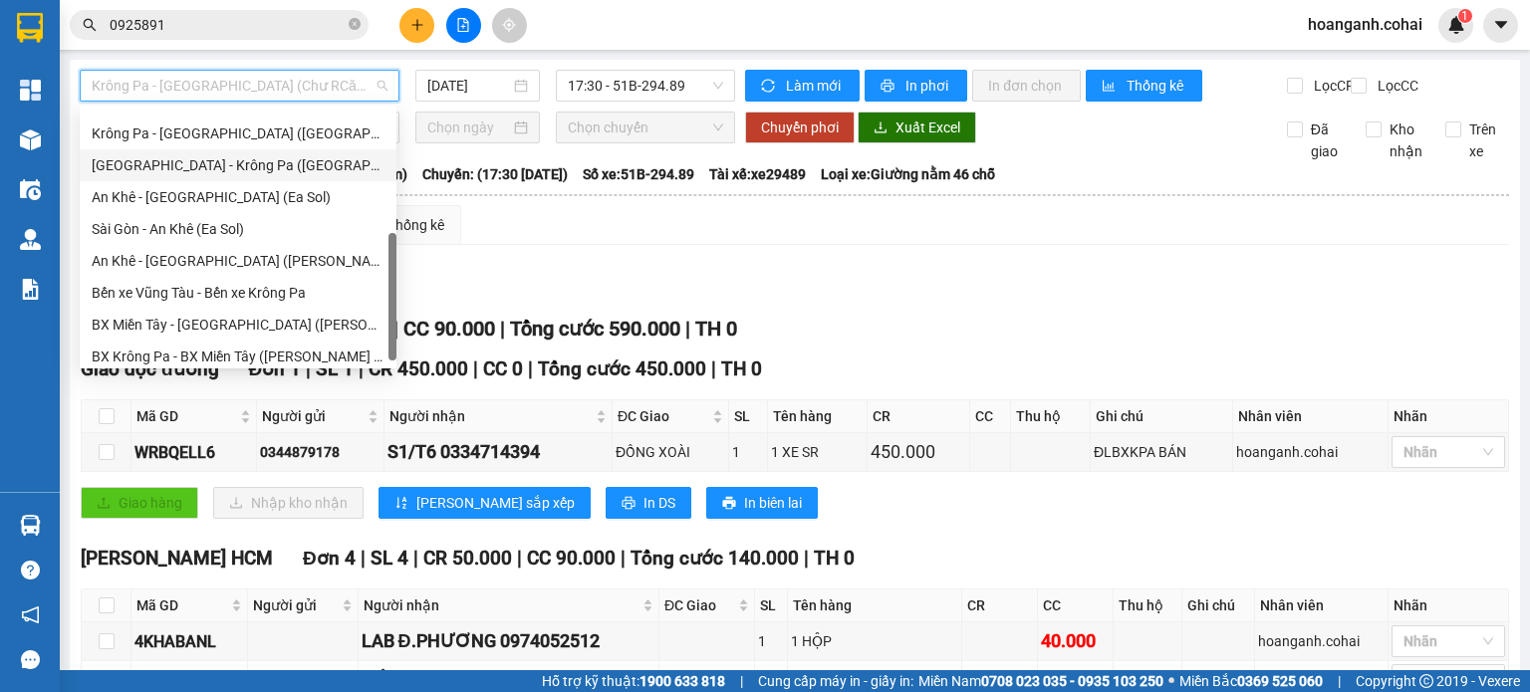
click at [247, 166] on div "[GEOGRAPHIC_DATA] - Krông Pa ([GEOGRAPHIC_DATA])" at bounding box center [238, 165] width 293 height 22
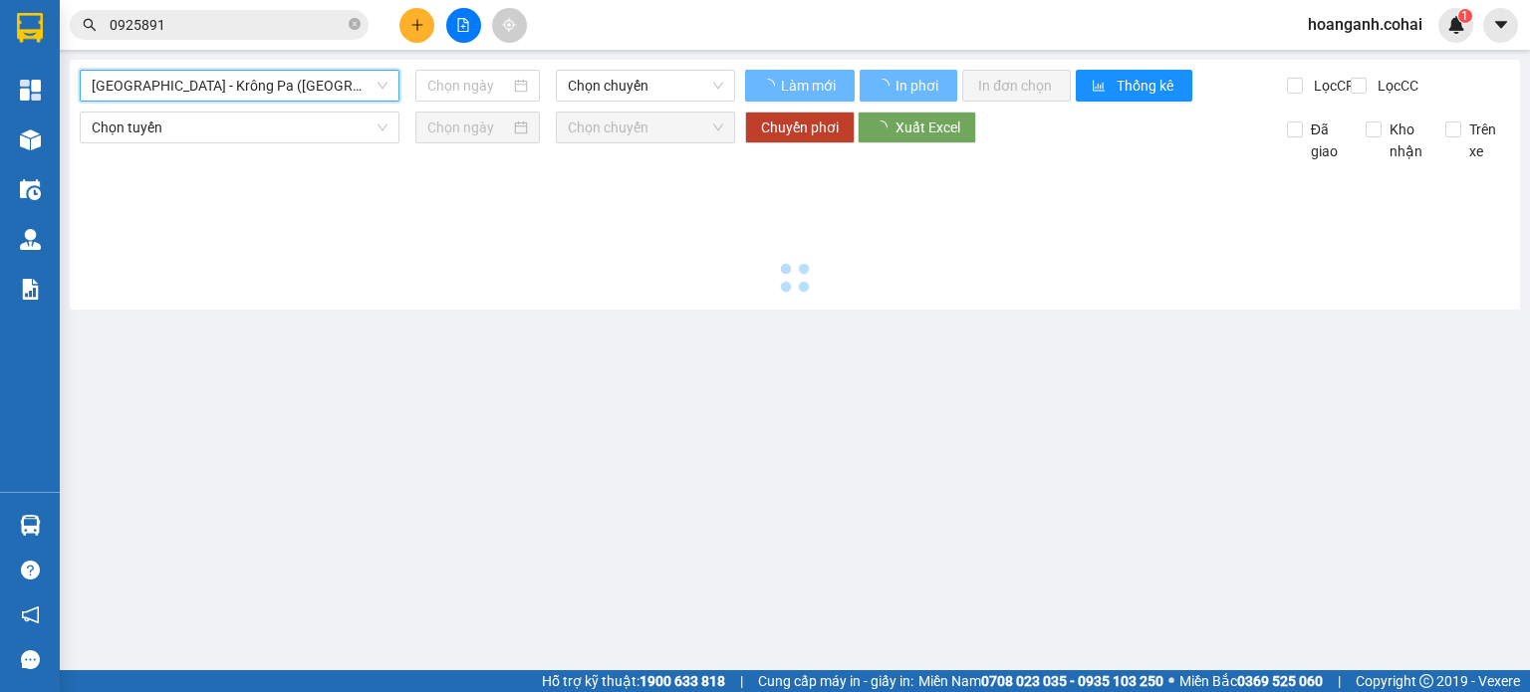
type input "[DATE]"
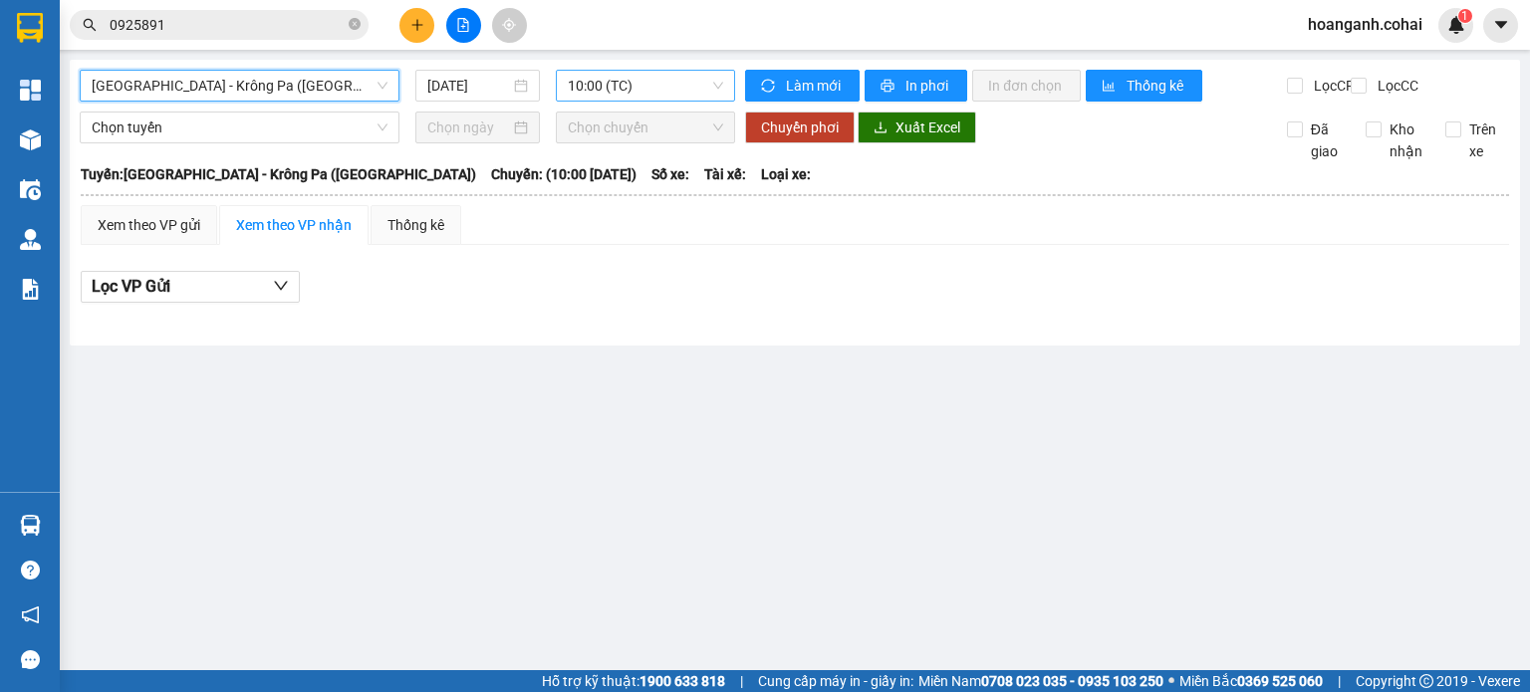
click at [704, 79] on span "10:00 (TC)" at bounding box center [646, 86] width 156 height 30
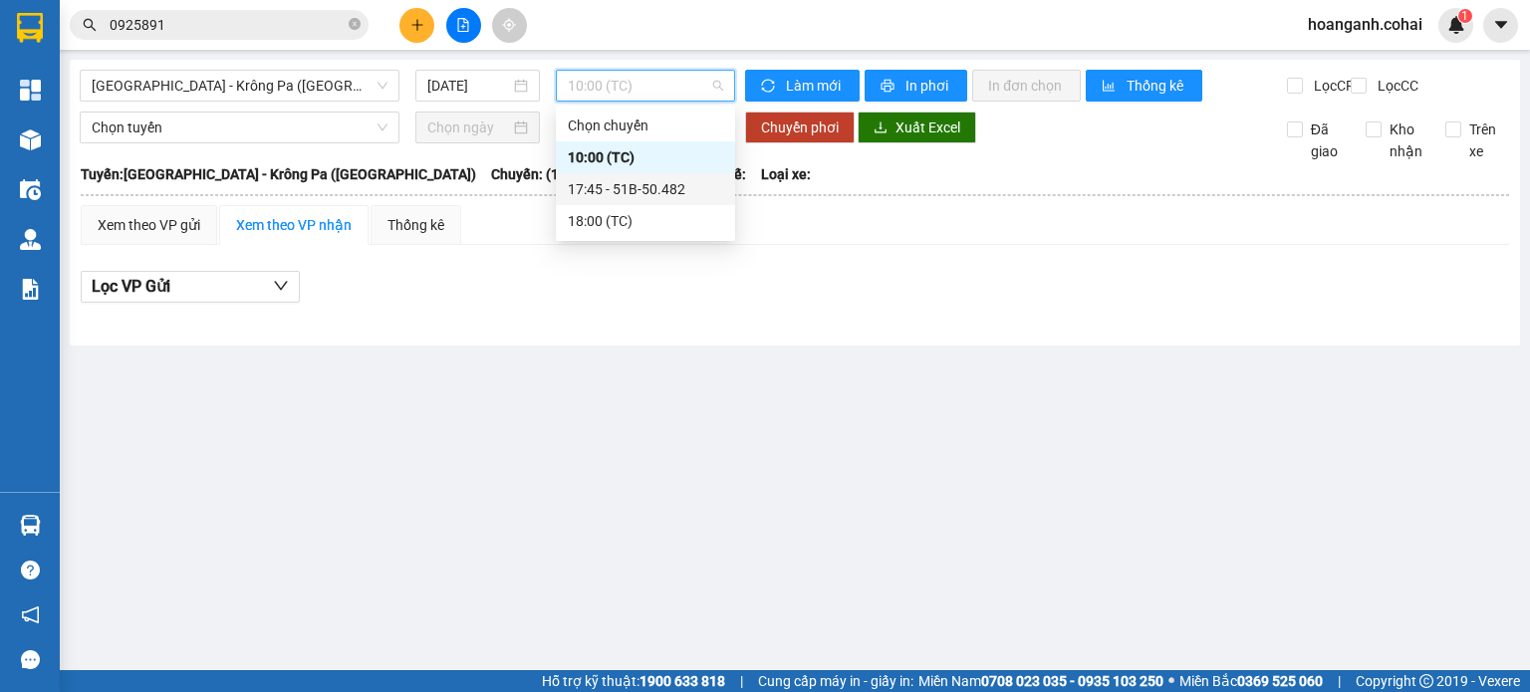
click at [674, 183] on div "17:45 - 51B-50.482" at bounding box center [645, 189] width 155 height 22
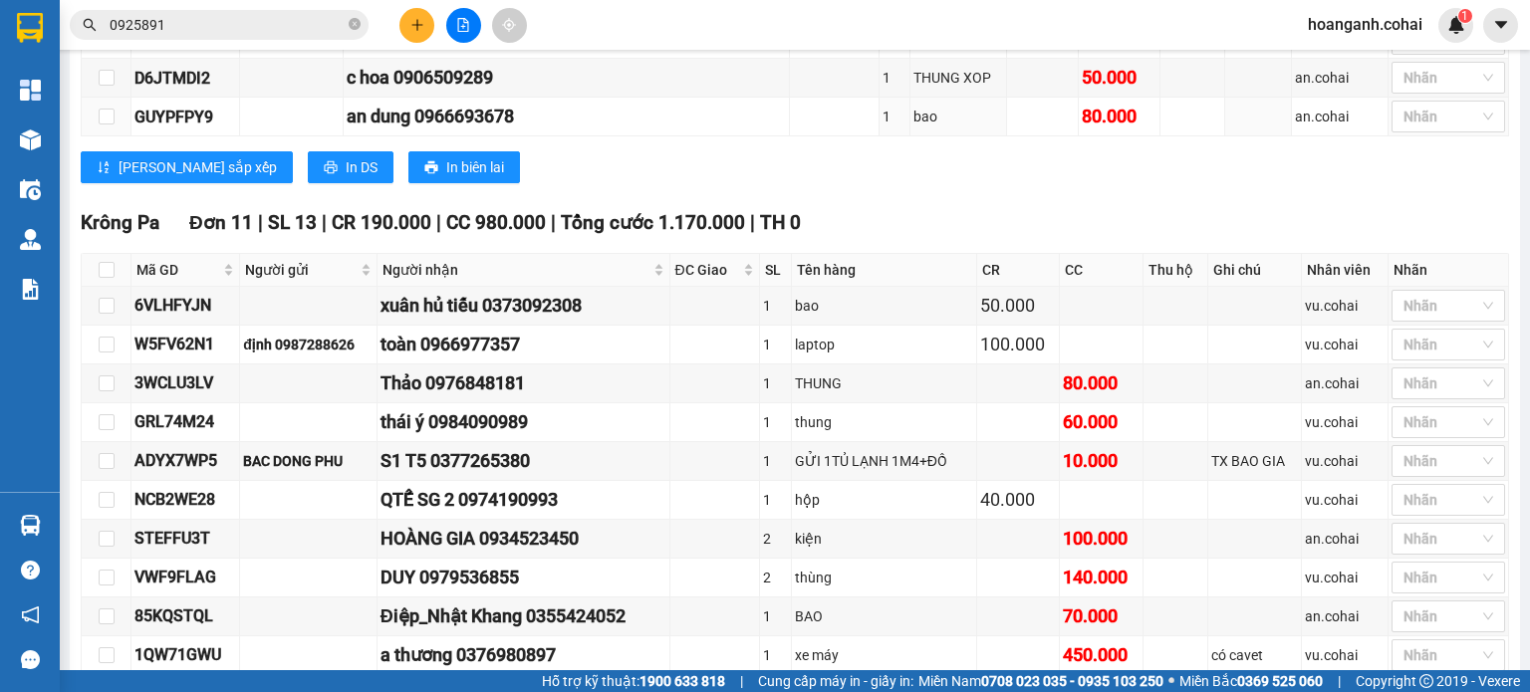
scroll to position [1295, 0]
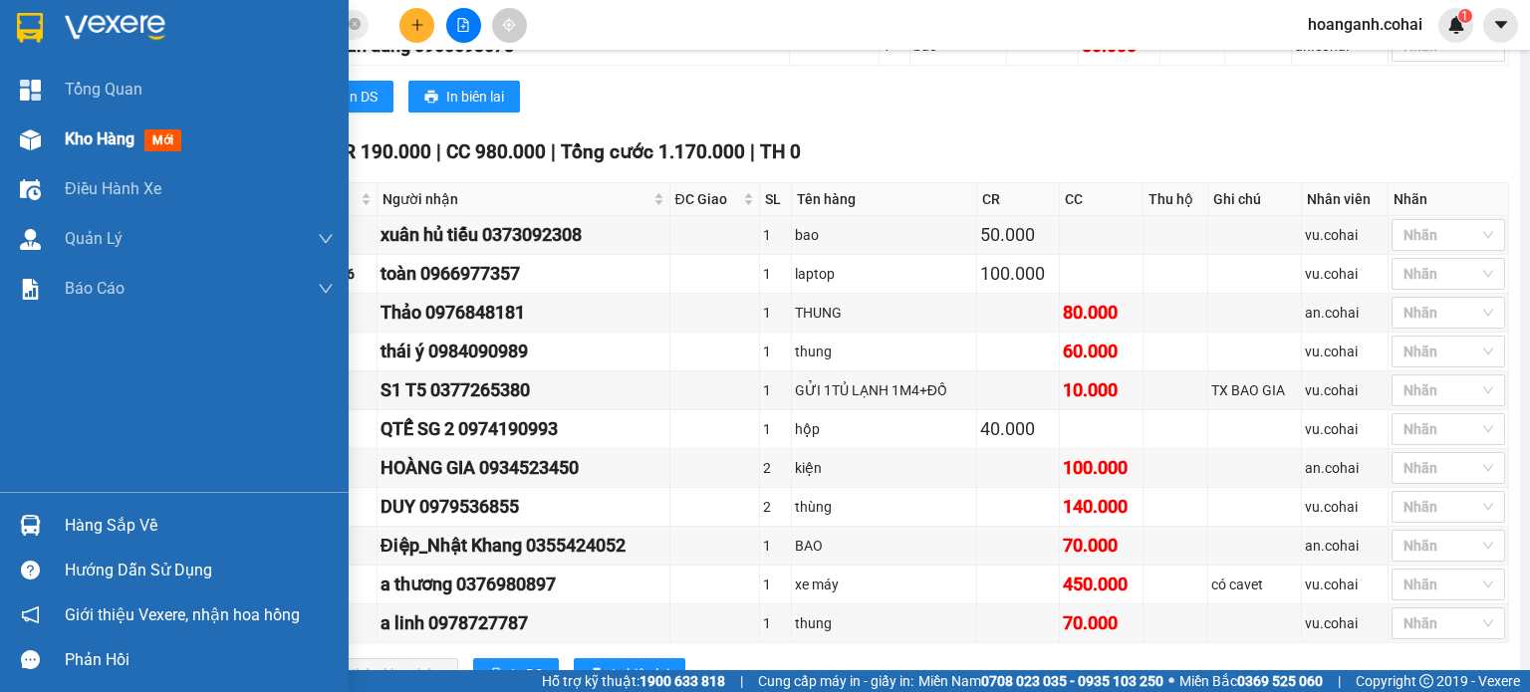
click at [60, 133] on div "Kho hàng mới" at bounding box center [174, 140] width 349 height 50
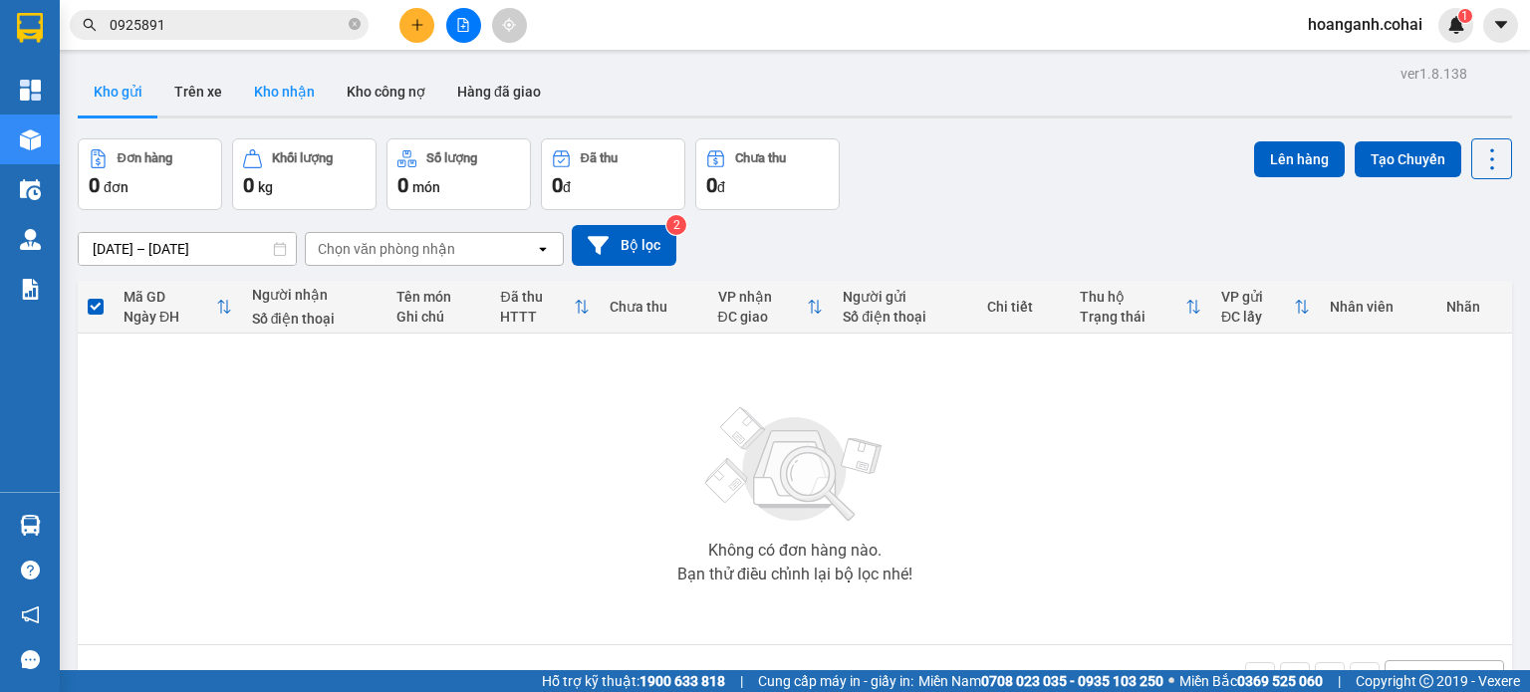
click at [268, 74] on button "Kho nhận" at bounding box center [284, 92] width 93 height 48
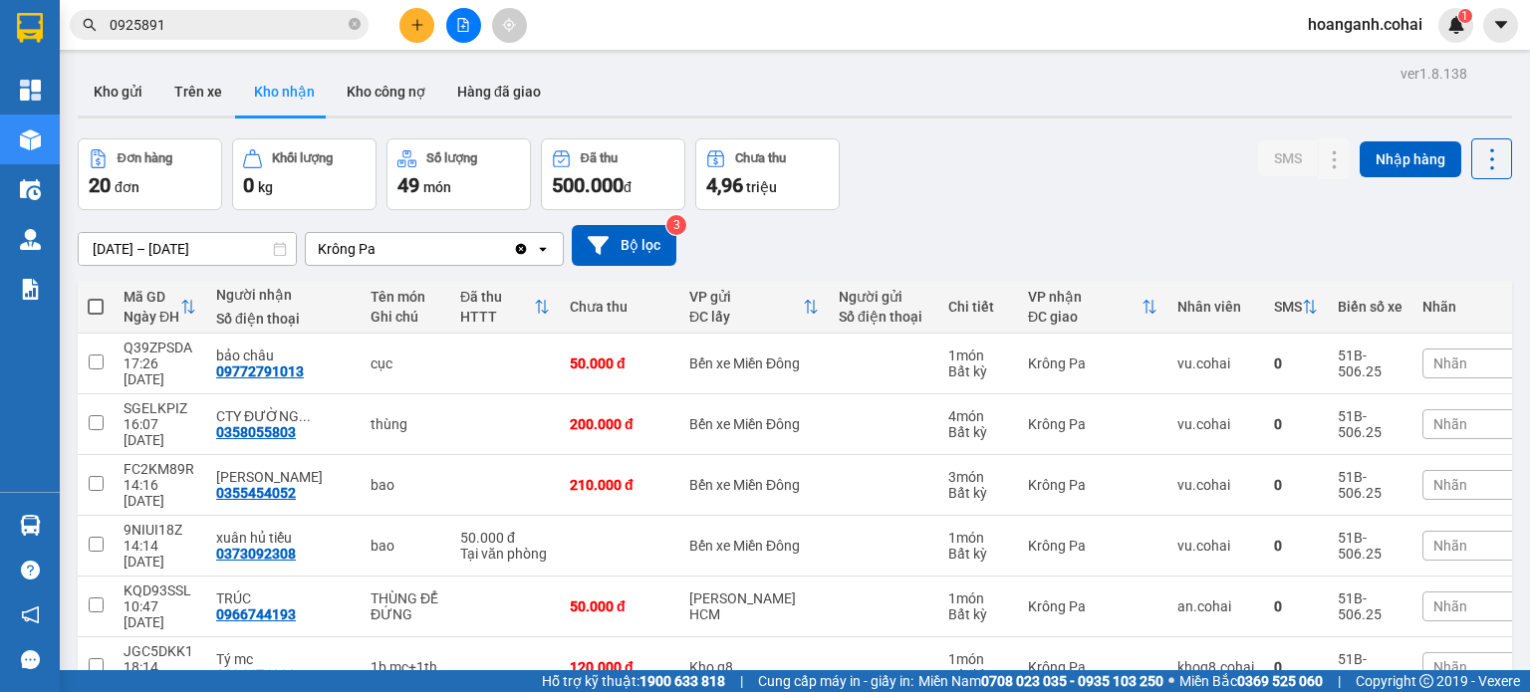
click at [1434, 356] on span "Nhãn" at bounding box center [1451, 364] width 34 height 16
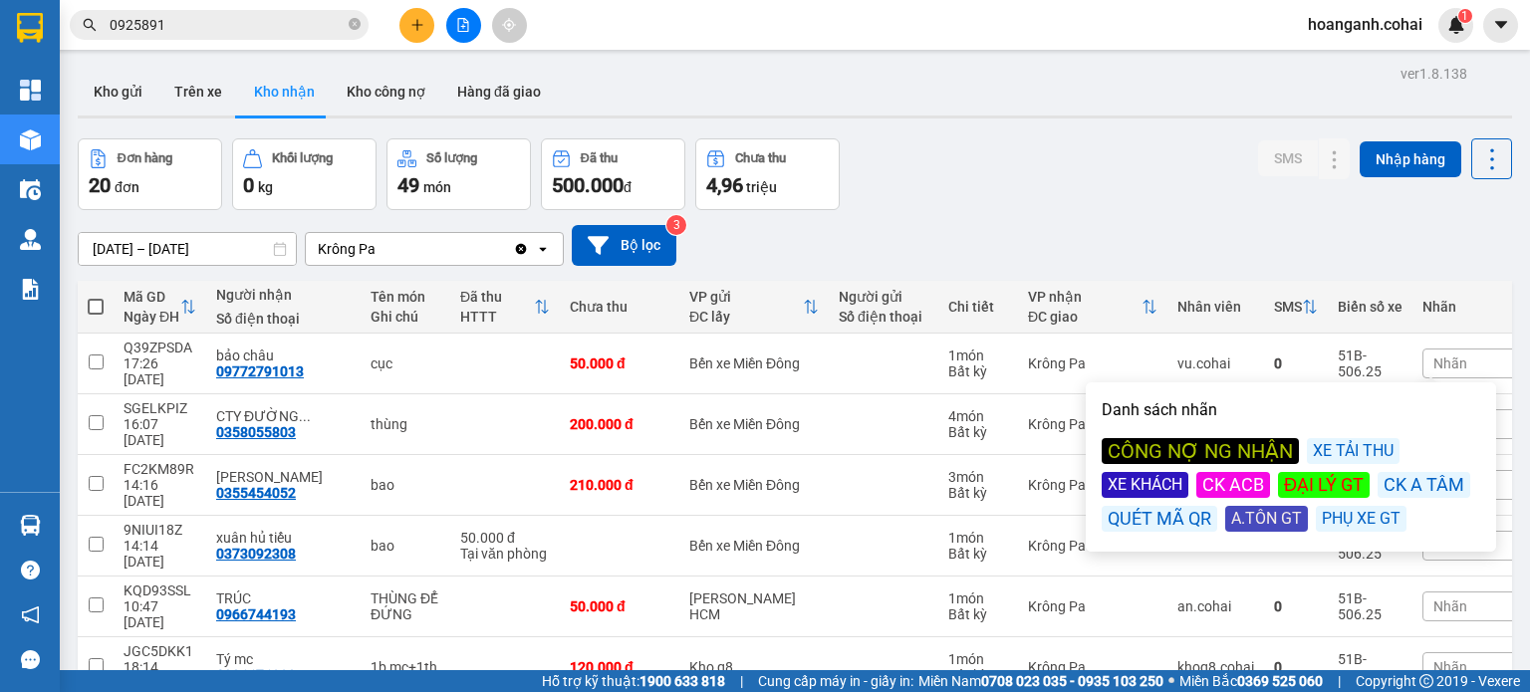
click at [1232, 449] on div "CÔNG NỢ NG NHẬN" at bounding box center [1200, 451] width 197 height 26
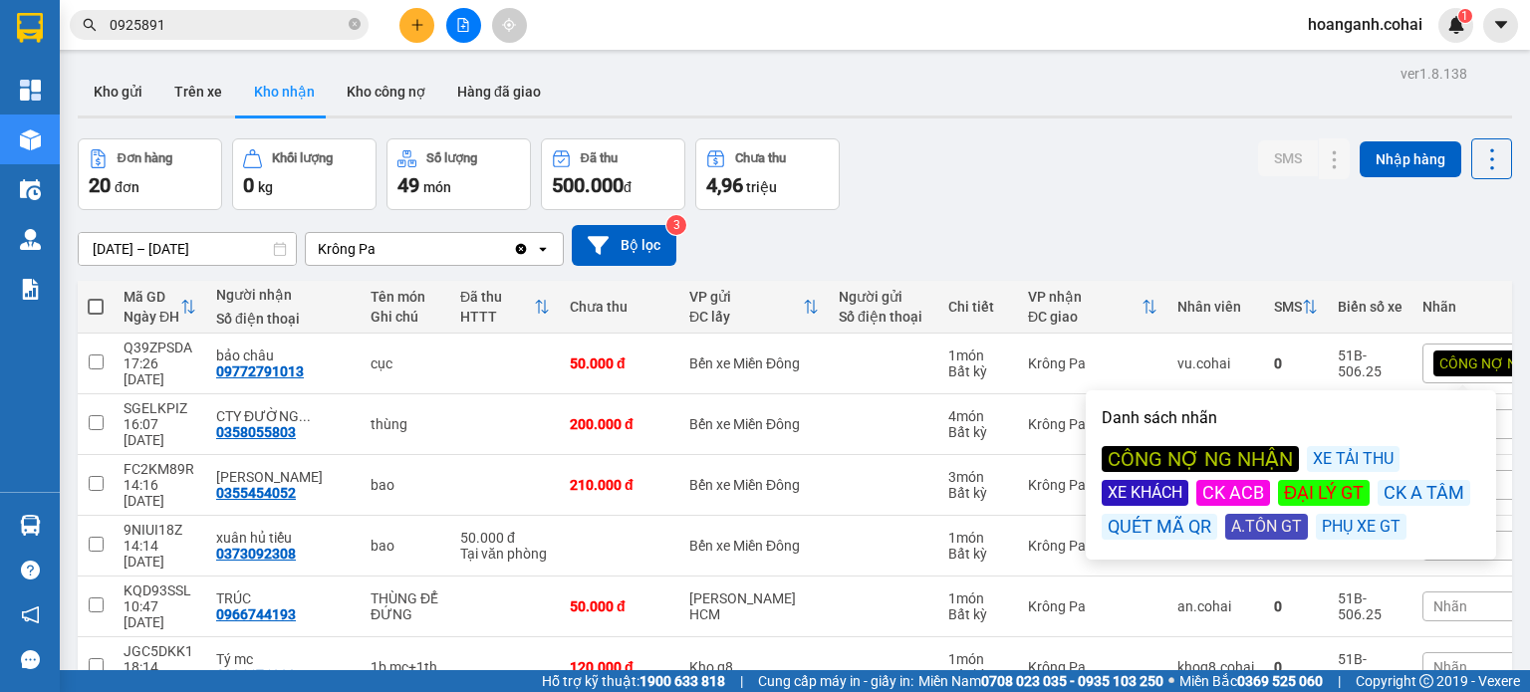
click at [1206, 225] on div "30/07/2025 – 13/08/2025 Press the down arrow key to interact with the calendar …" at bounding box center [795, 245] width 1435 height 41
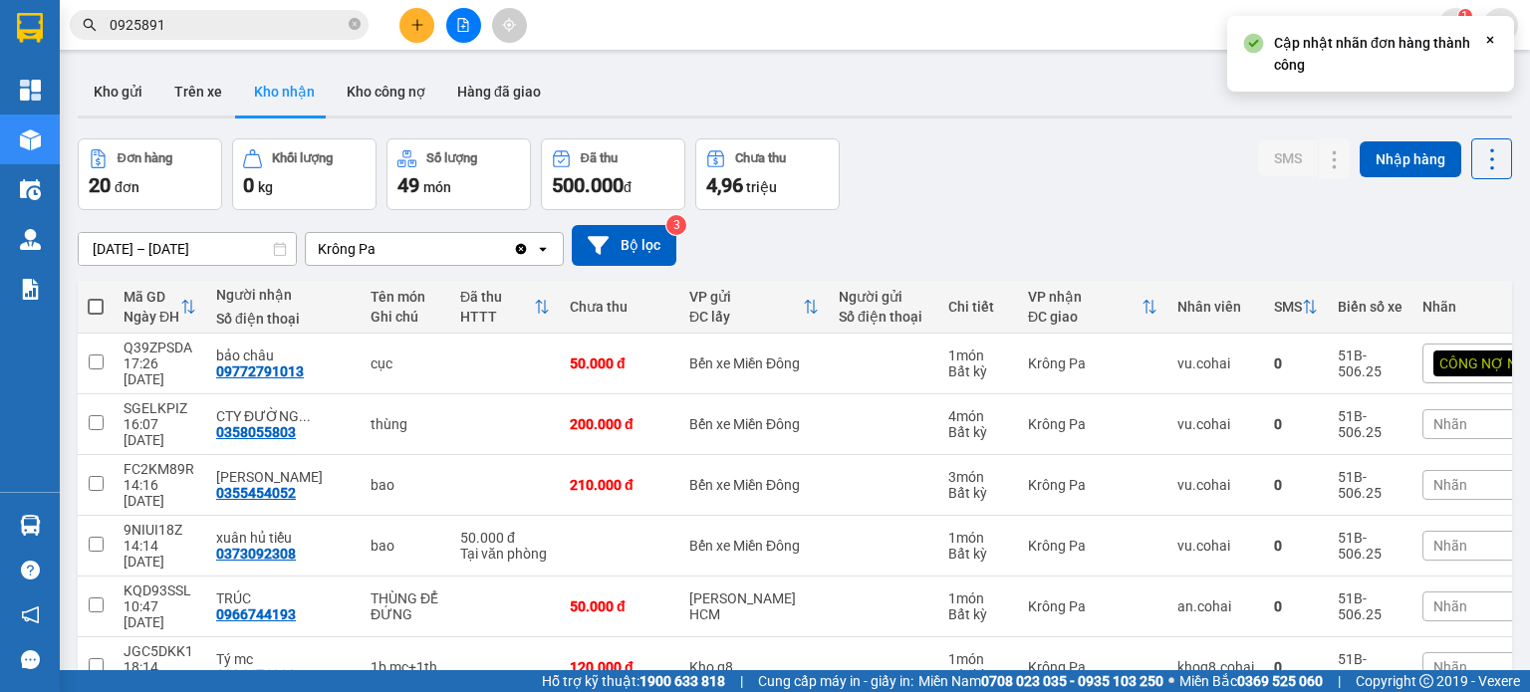
click at [1423, 409] on div "Nhãn" at bounding box center [1510, 424] width 174 height 30
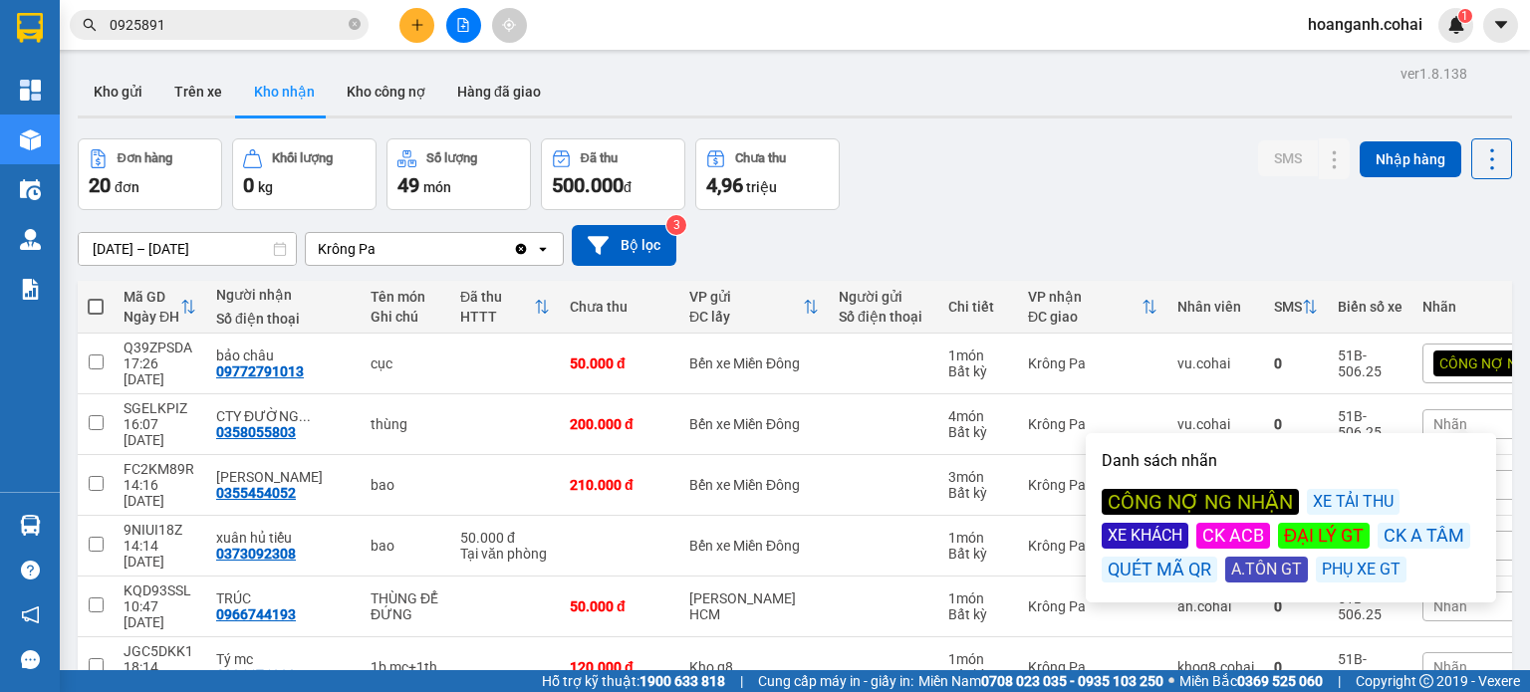
click at [1215, 499] on div "CÔNG NỢ NG NHẬN" at bounding box center [1200, 502] width 197 height 26
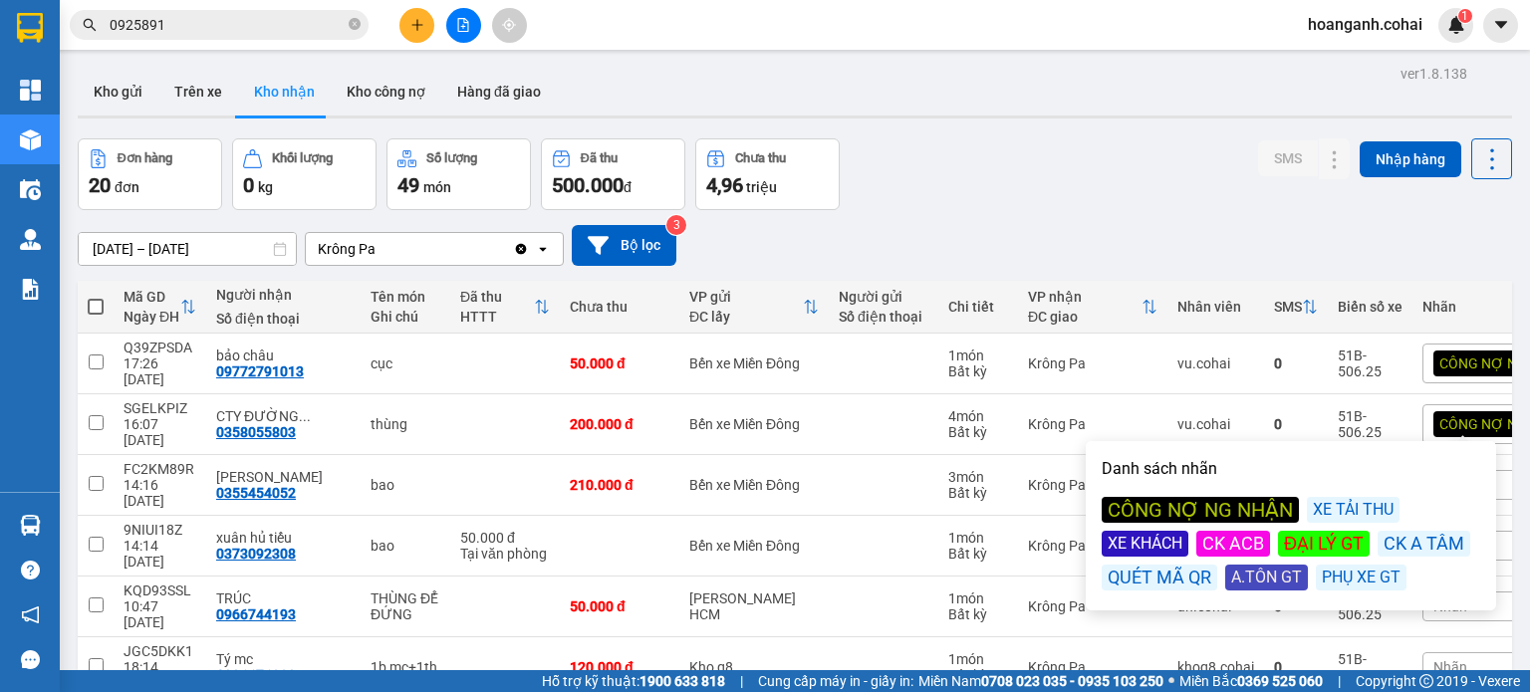
click at [1176, 204] on div "Đơn hàng 20 đơn Khối lượng 0 kg Số lượng 49 món Đã thu 500.000 đ Chưa thu 4,96 …" at bounding box center [795, 174] width 1435 height 72
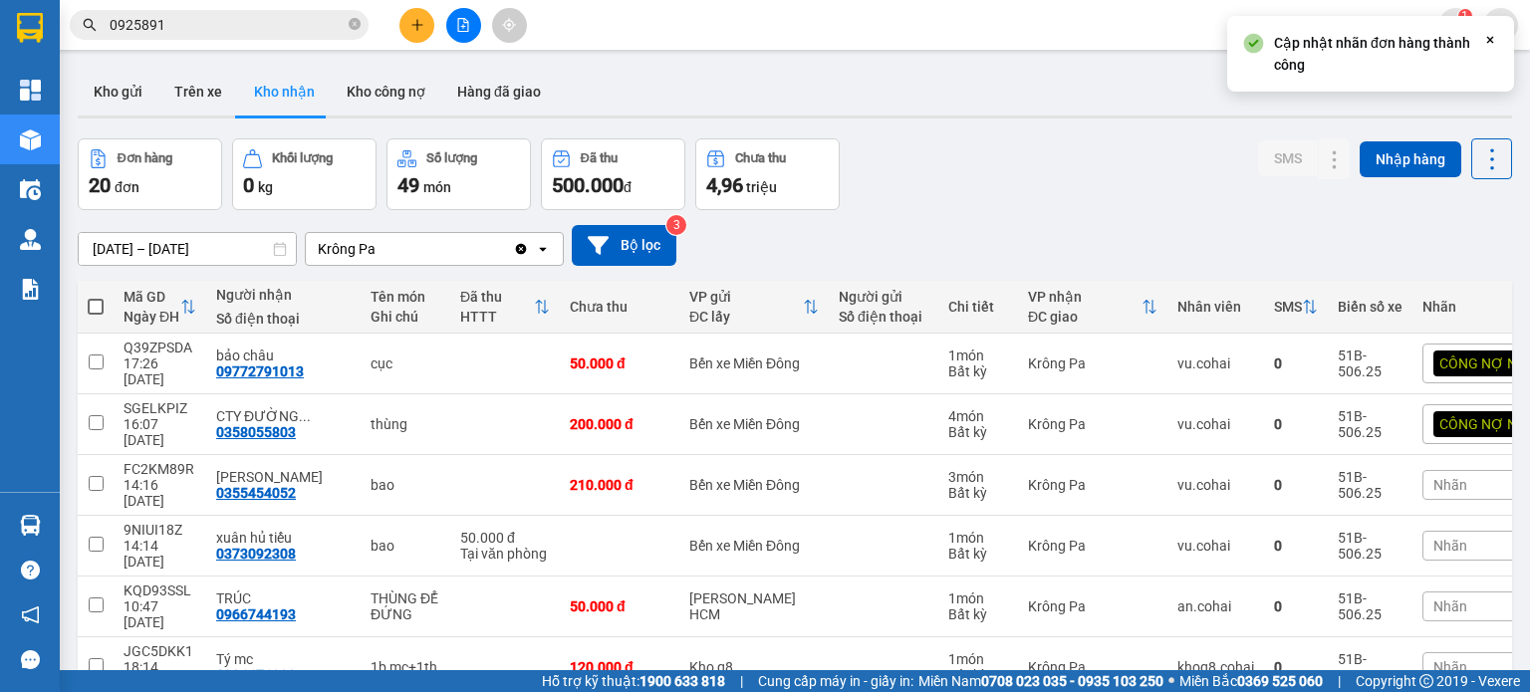
click at [1434, 477] on span "Nhãn" at bounding box center [1451, 485] width 34 height 16
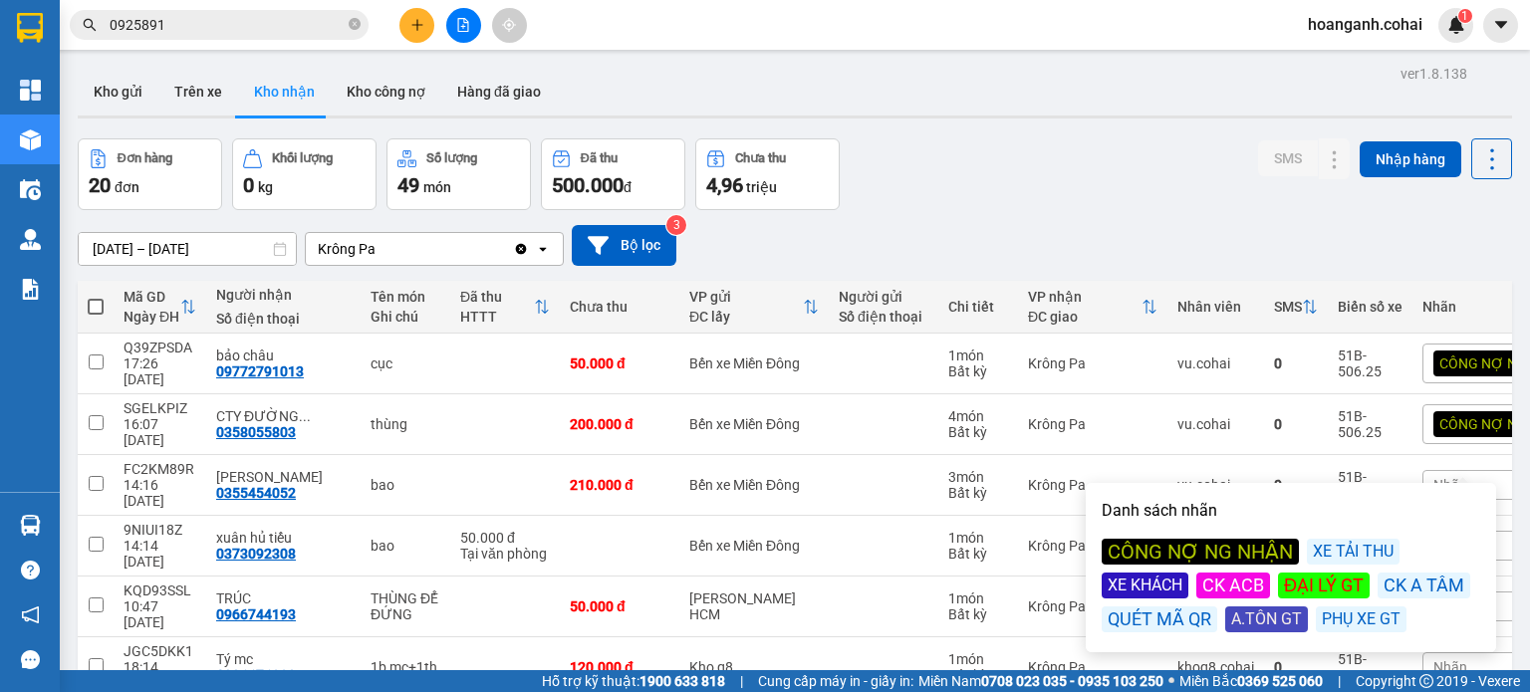
click at [1186, 550] on div "CÔNG NỢ NG NHẬN" at bounding box center [1200, 552] width 197 height 26
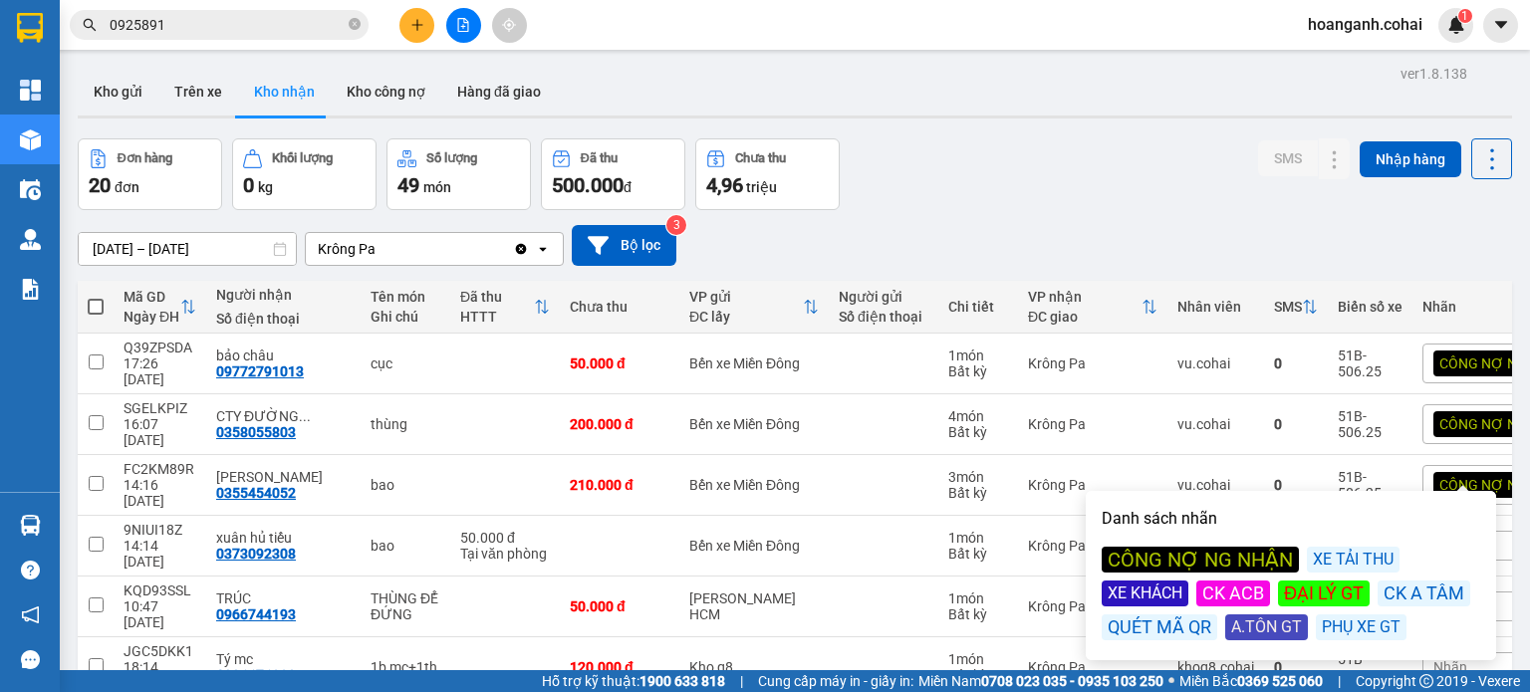
click at [1144, 304] on icon at bounding box center [1150, 307] width 13 height 14
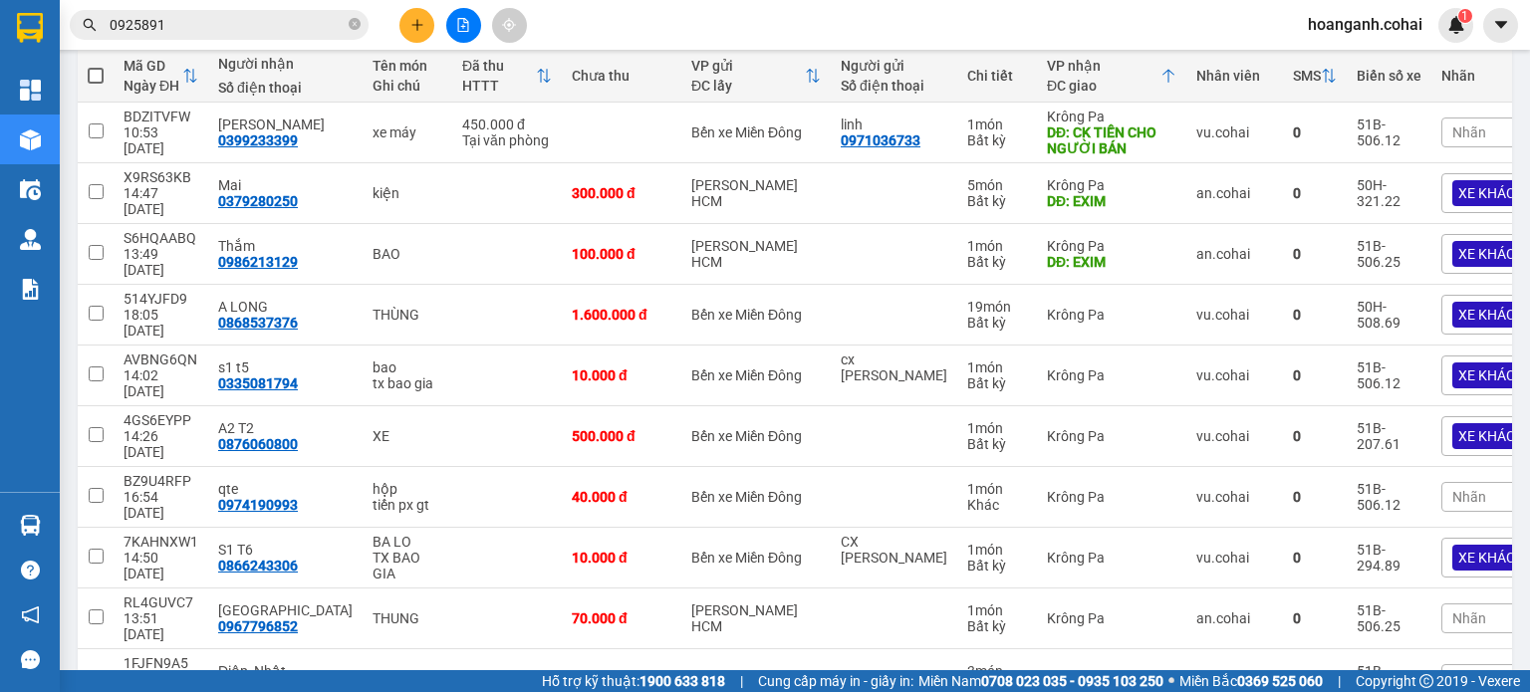
scroll to position [249, 0]
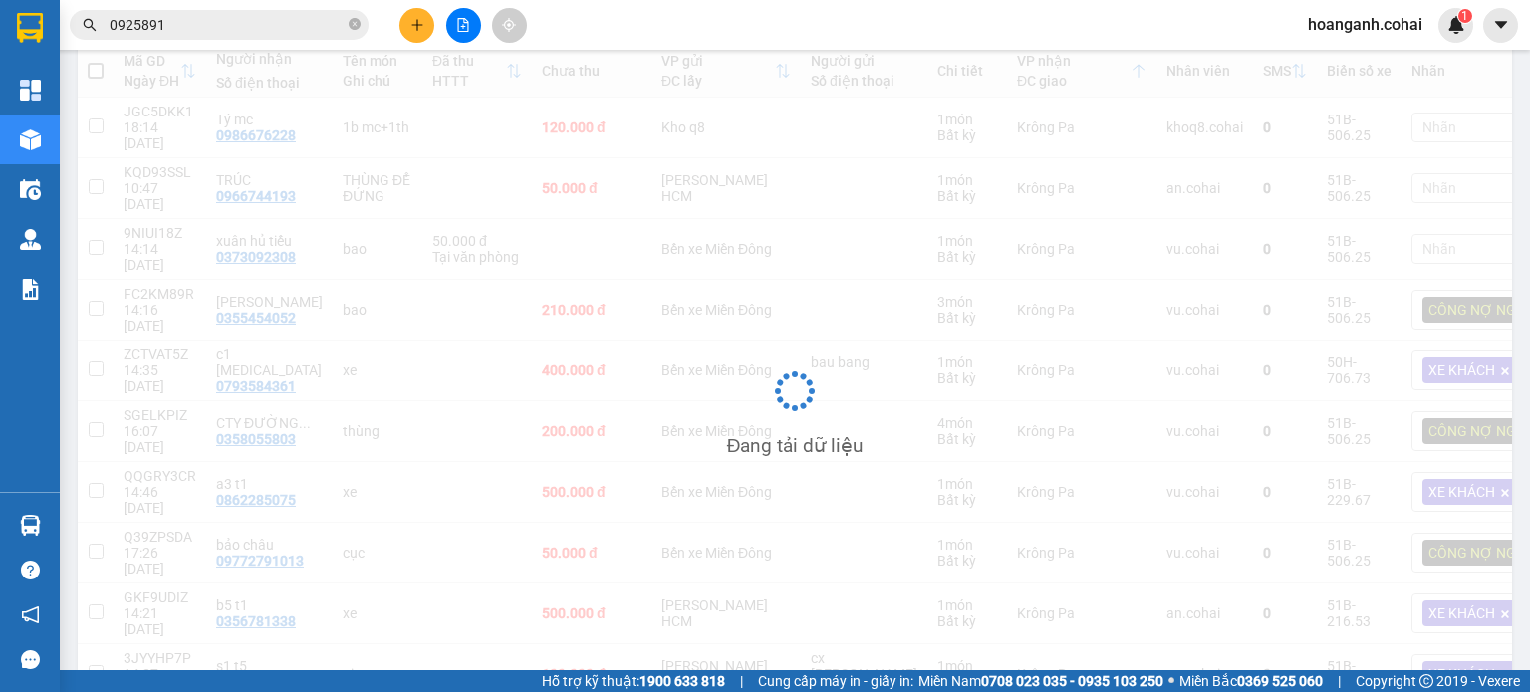
scroll to position [236, 0]
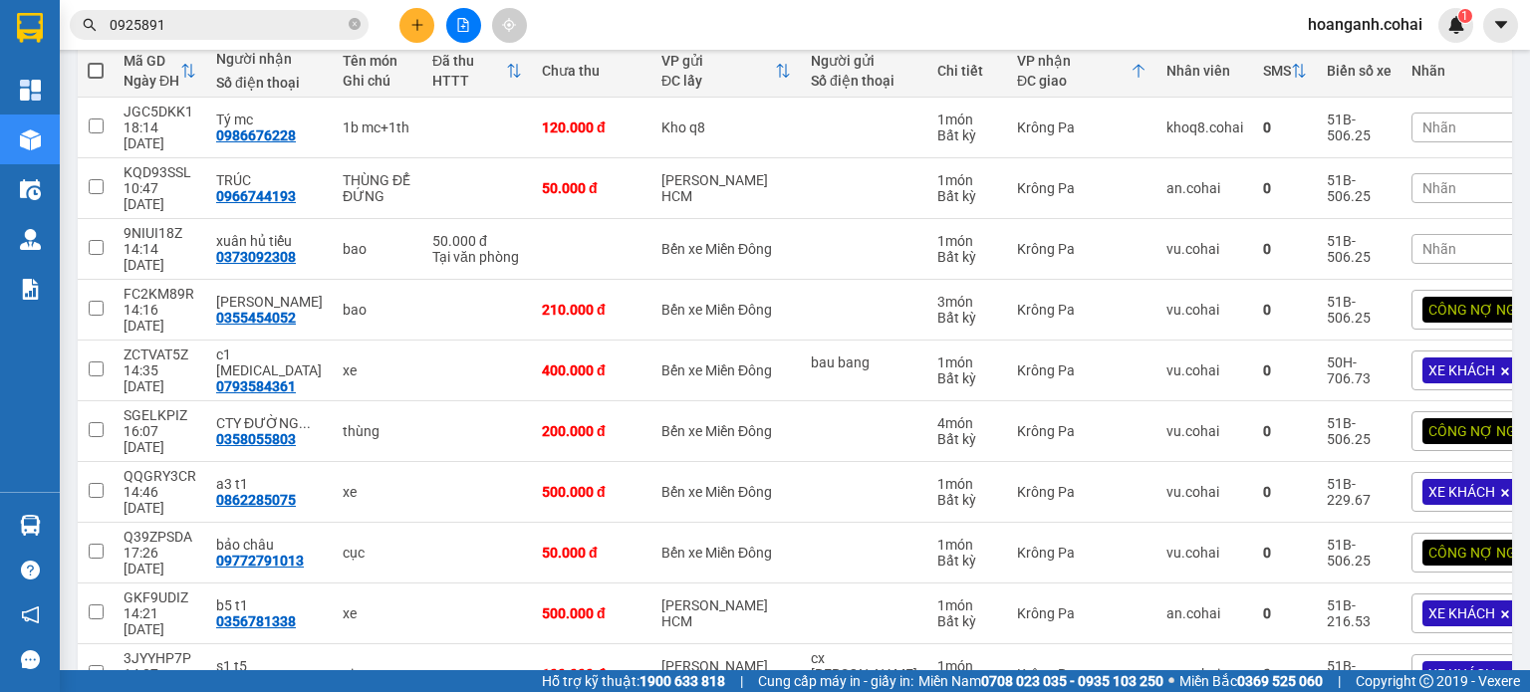
click at [1448, 113] on div "Nhãn" at bounding box center [1499, 128] width 174 height 30
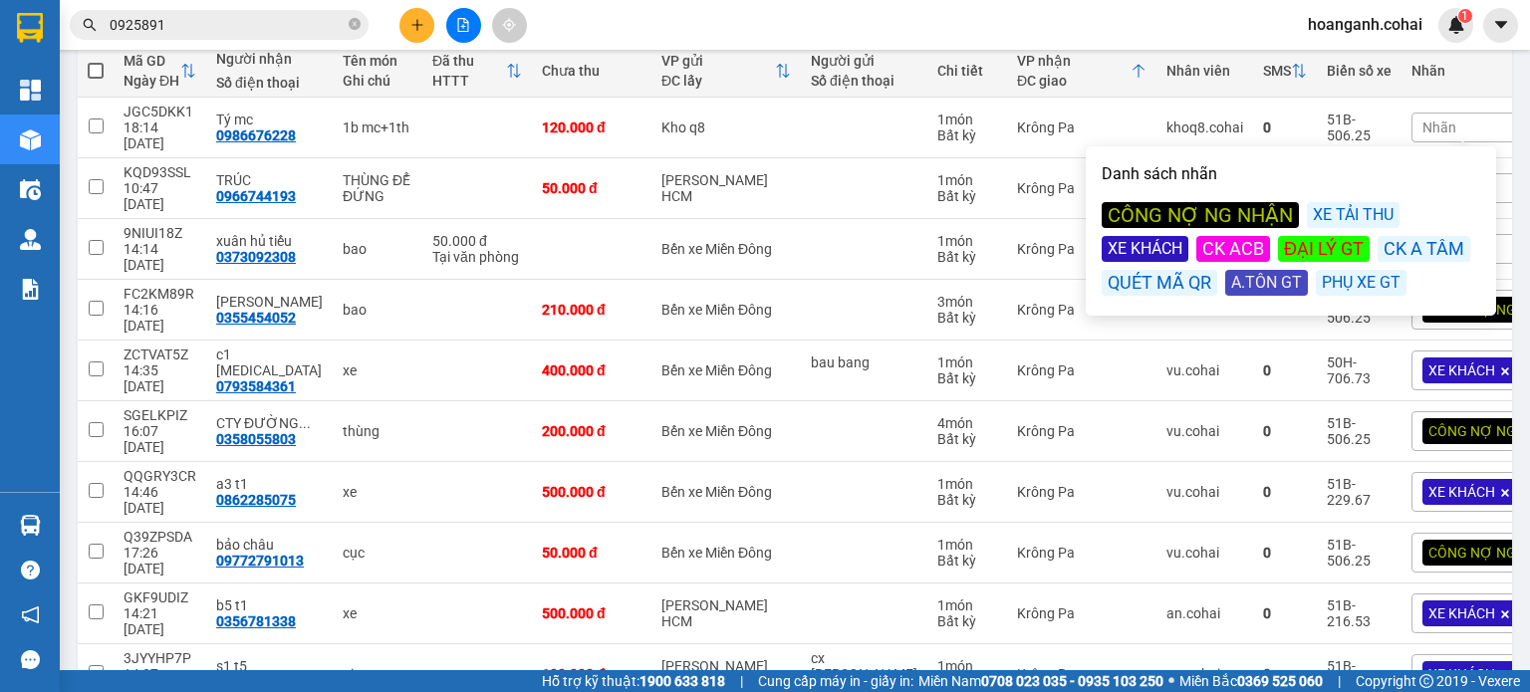
click at [1240, 213] on div "CÔNG NỢ NG NHẬN" at bounding box center [1200, 215] width 197 height 26
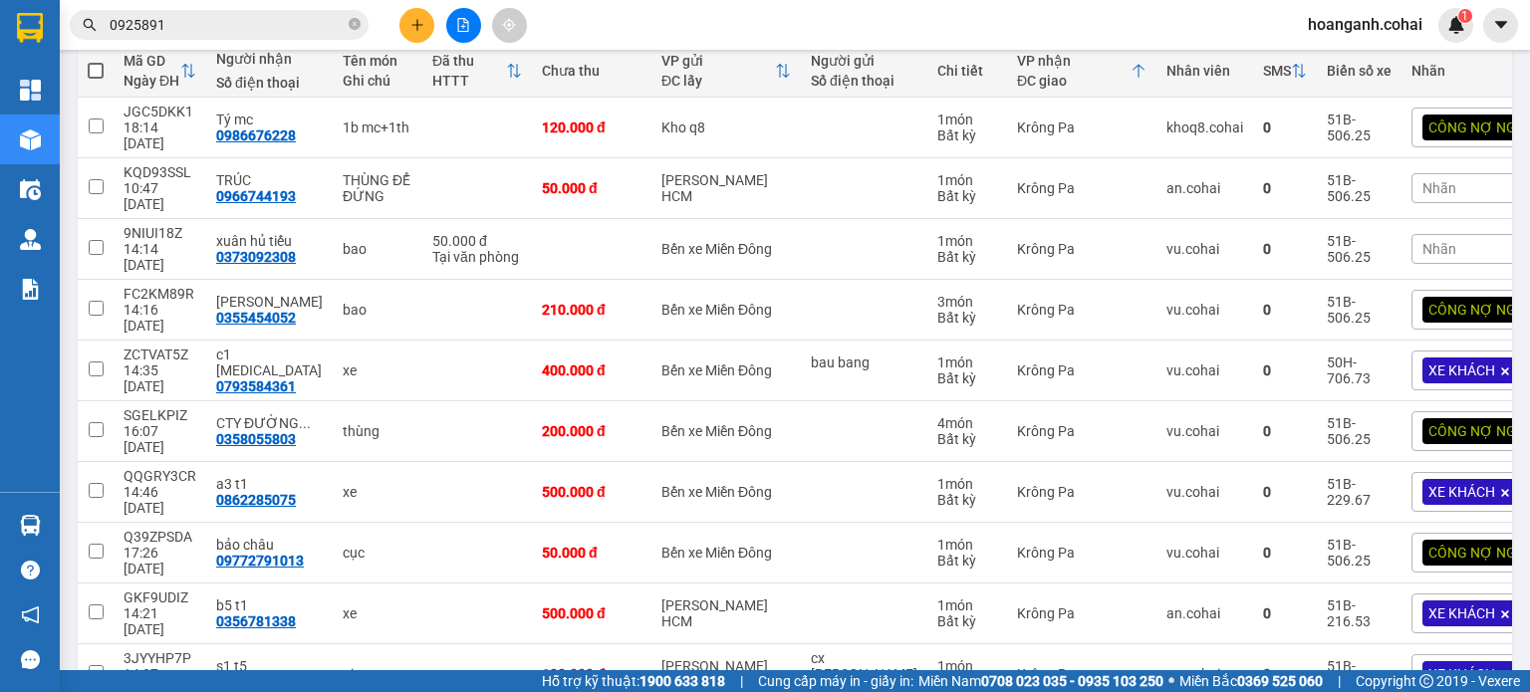
click at [1446, 173] on div "Nhãn" at bounding box center [1499, 188] width 174 height 30
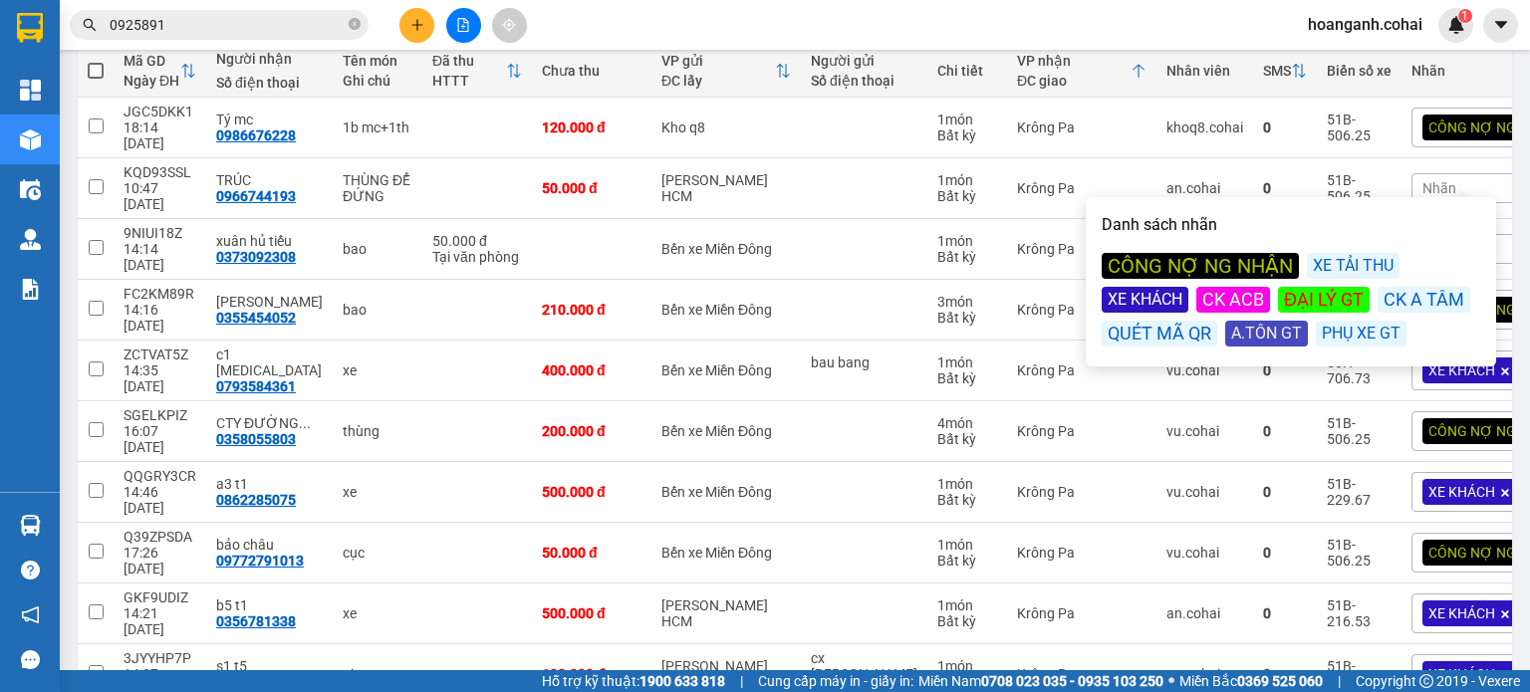
click at [1249, 253] on div "CÔNG NỢ NG NHẬN" at bounding box center [1200, 266] width 197 height 26
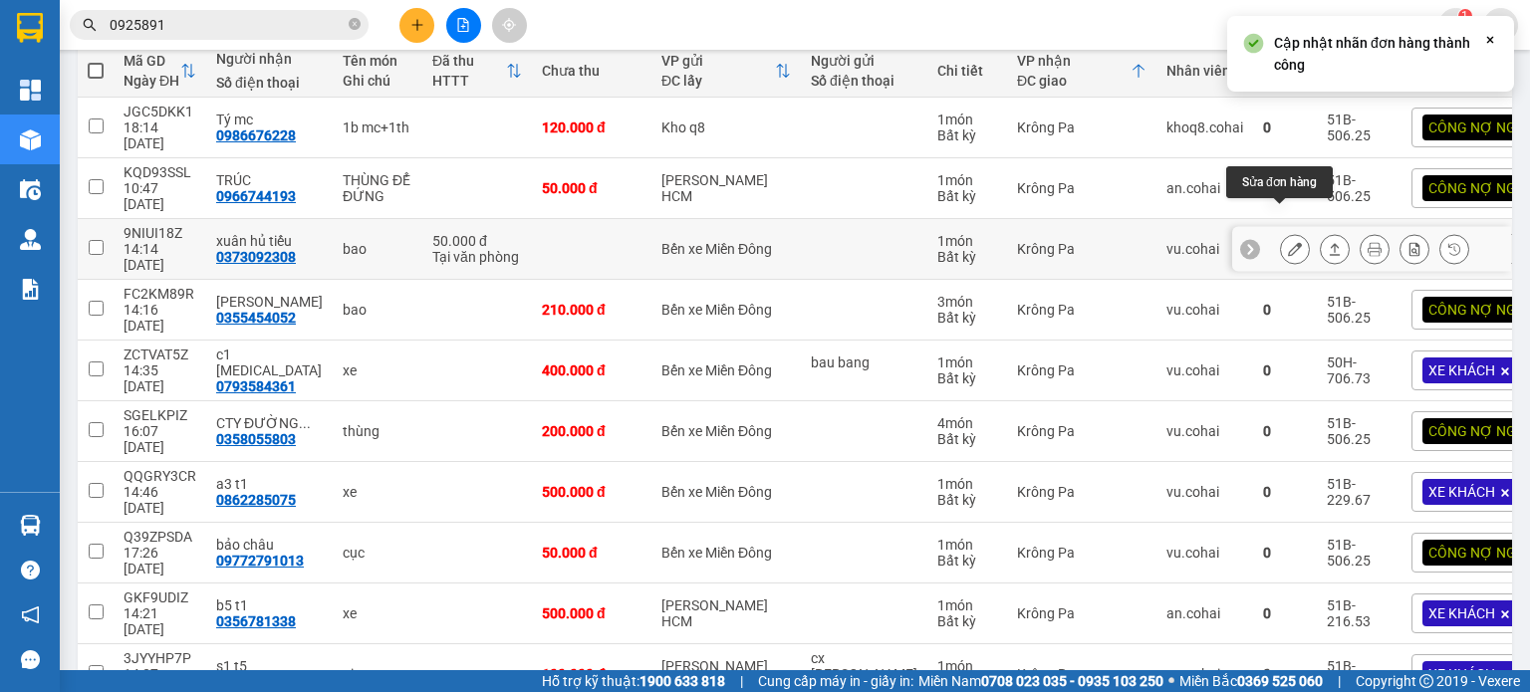
click at [1288, 242] on icon at bounding box center [1295, 249] width 14 height 14
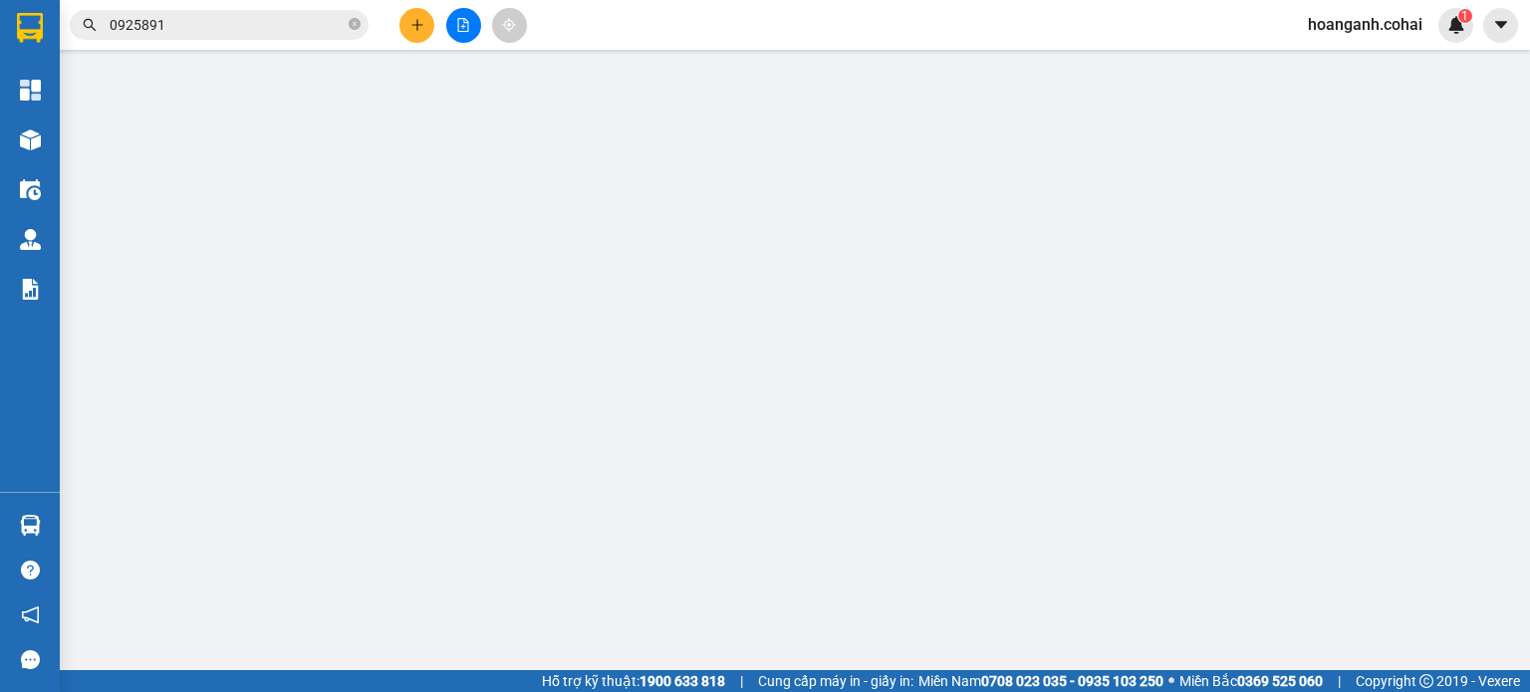
type input "0373092308"
type input "xuân hủ tiếu"
type input "50.000"
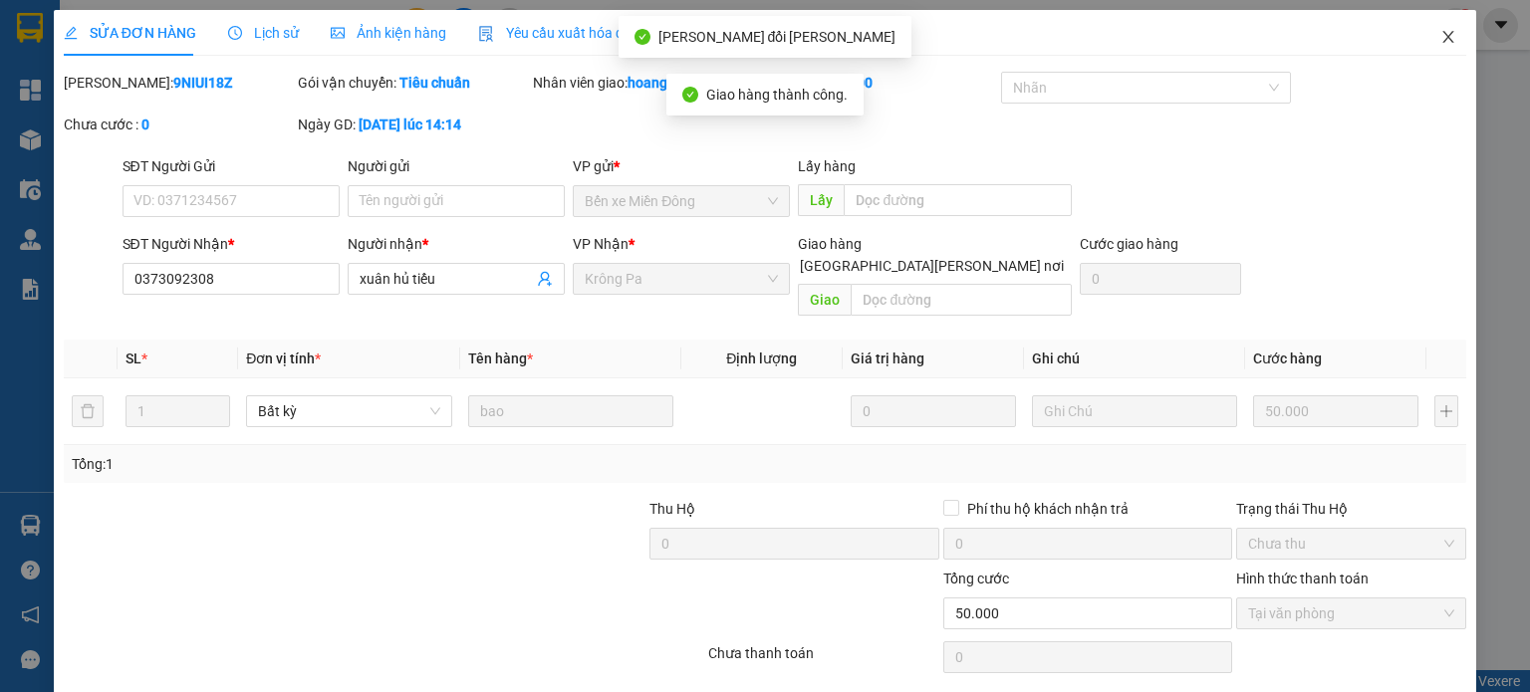
click at [1423, 37] on span "Close" at bounding box center [1449, 38] width 56 height 56
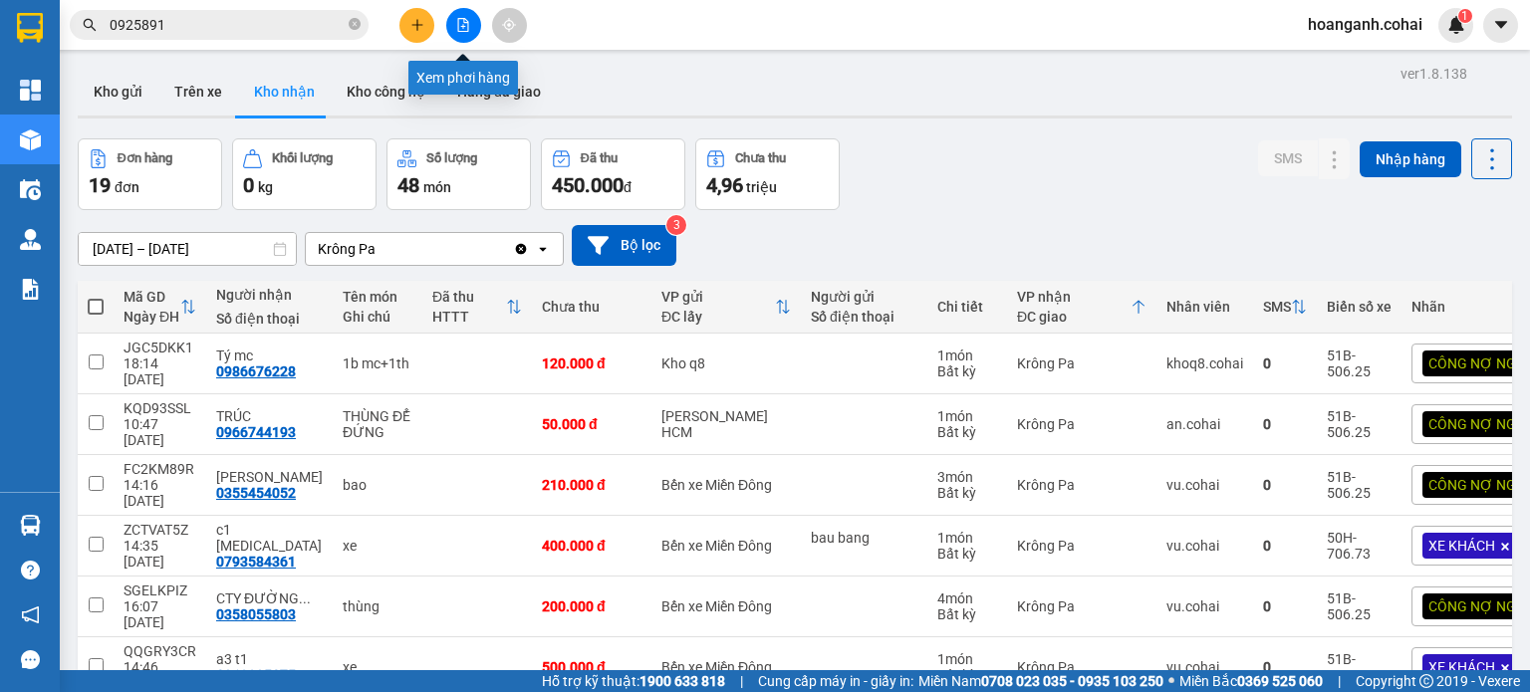
click at [466, 20] on icon "file-add" at bounding box center [463, 25] width 11 height 14
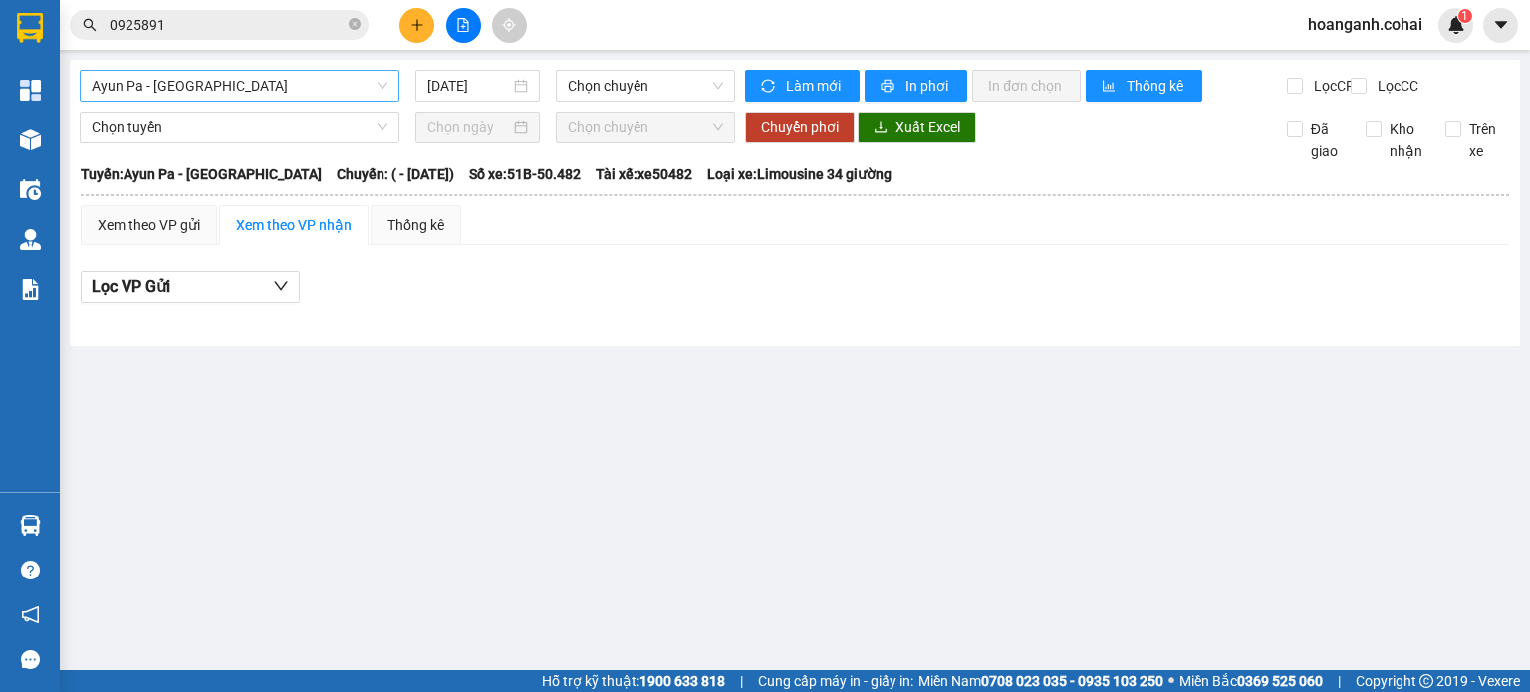
click at [381, 85] on span "Ayun Pa - [GEOGRAPHIC_DATA]" at bounding box center [240, 86] width 296 height 30
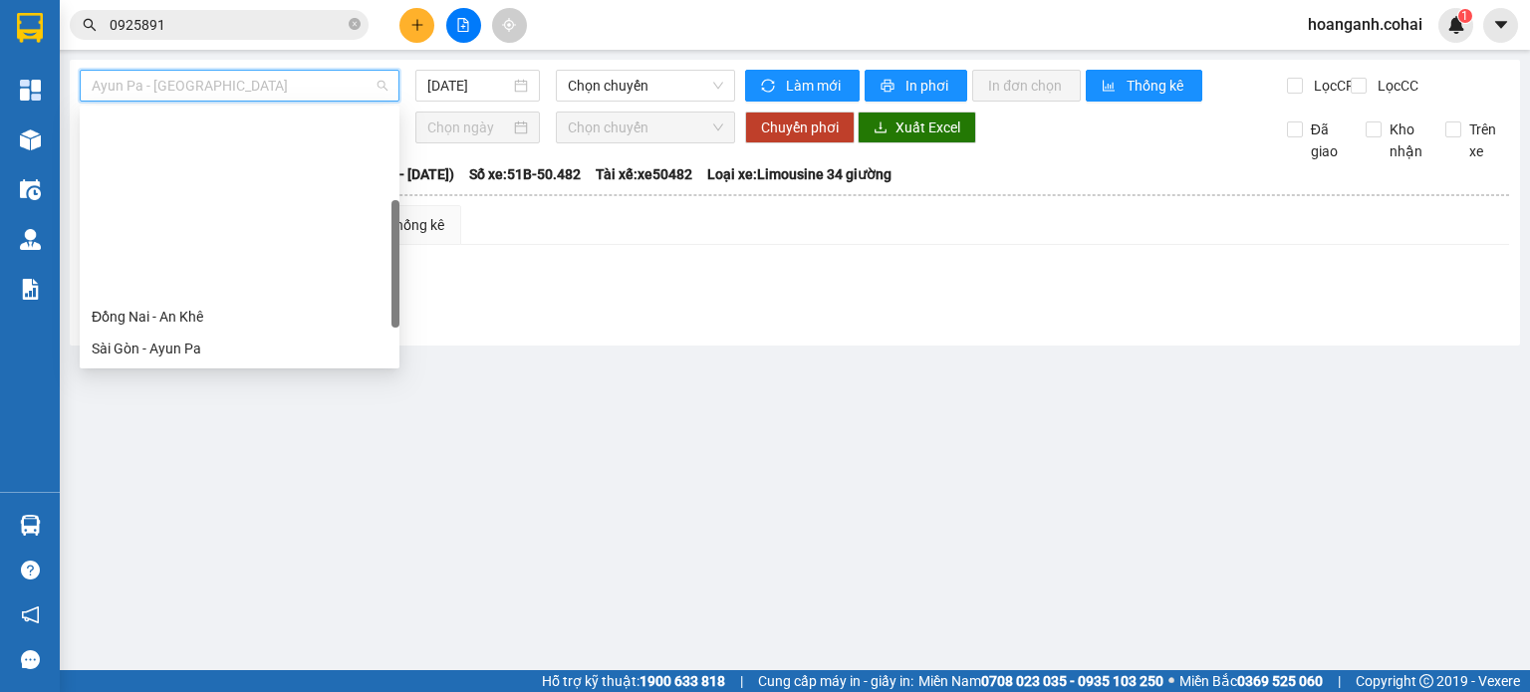
scroll to position [199, 0]
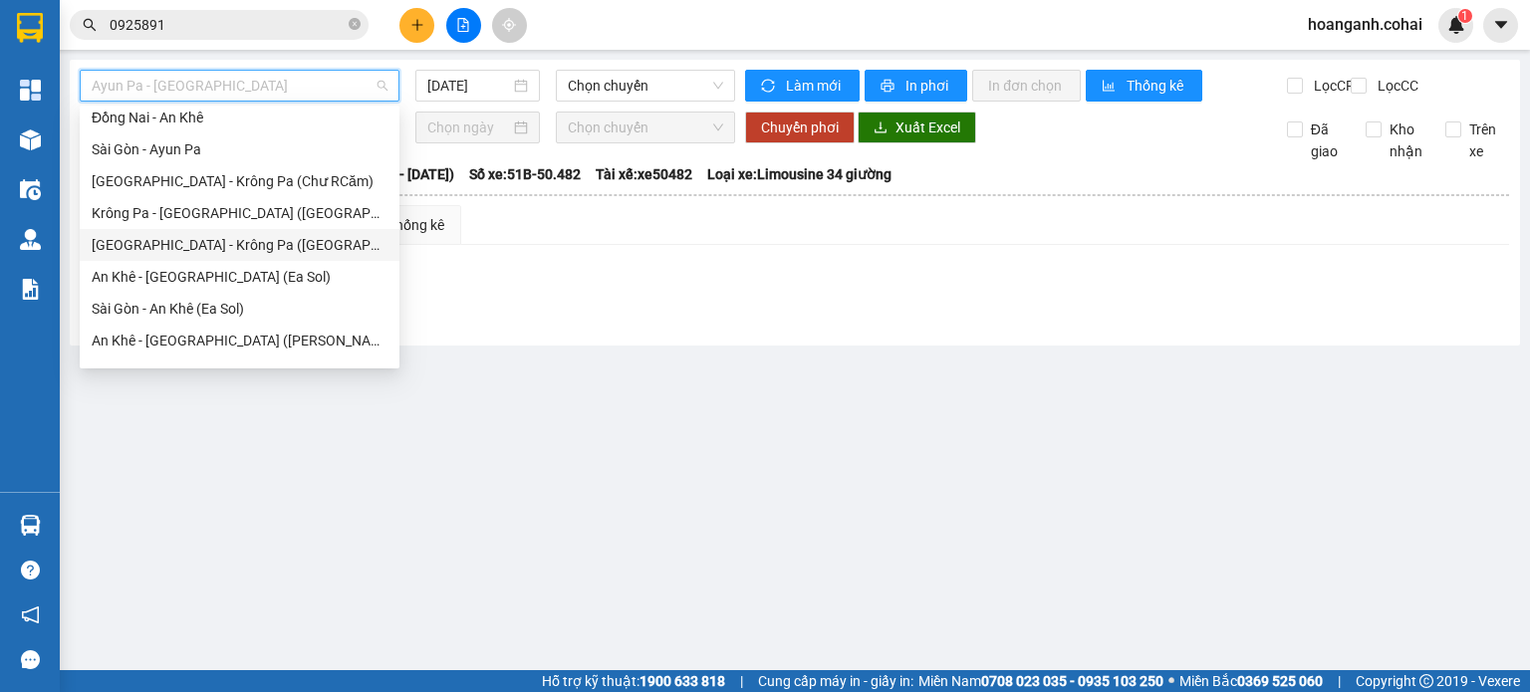
click at [212, 243] on div "[GEOGRAPHIC_DATA] - Krông Pa ([GEOGRAPHIC_DATA])" at bounding box center [240, 245] width 296 height 22
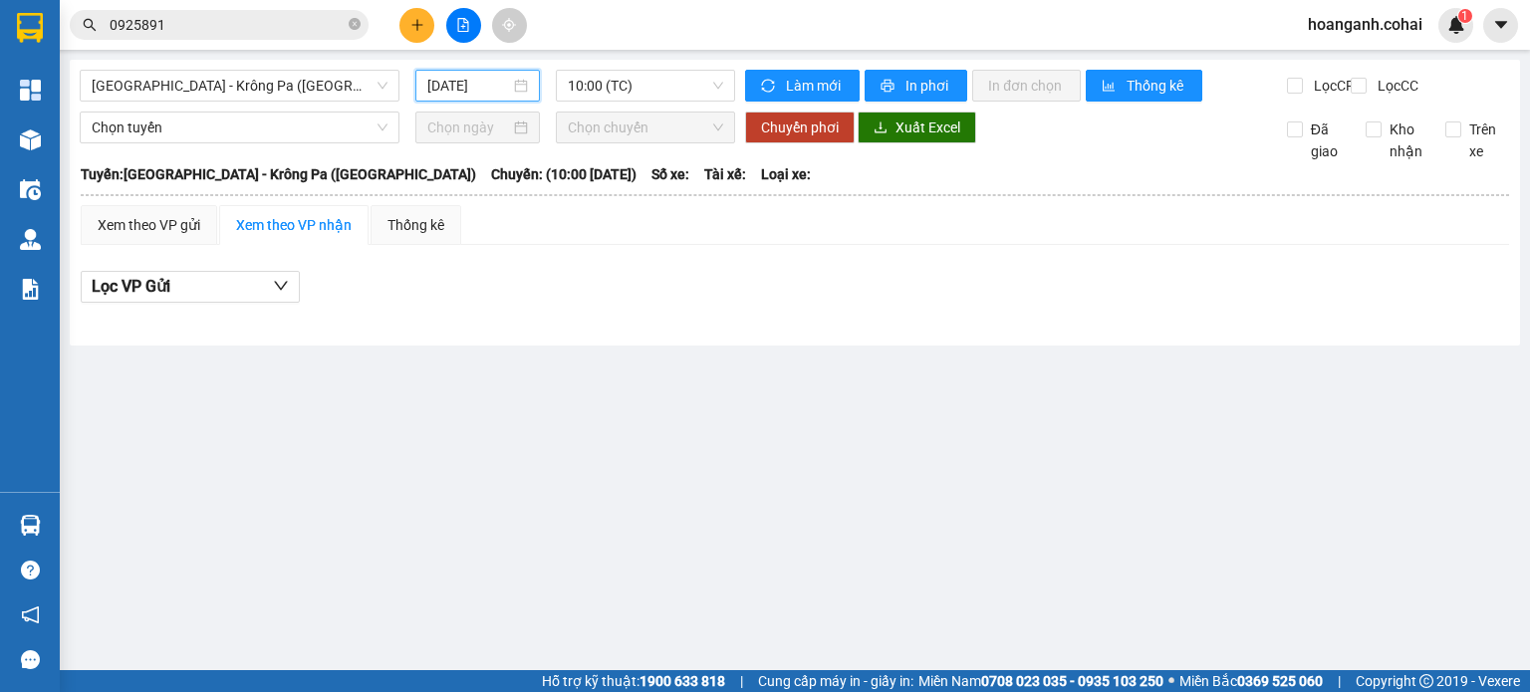
click at [459, 94] on input "[DATE]" at bounding box center [468, 86] width 82 height 22
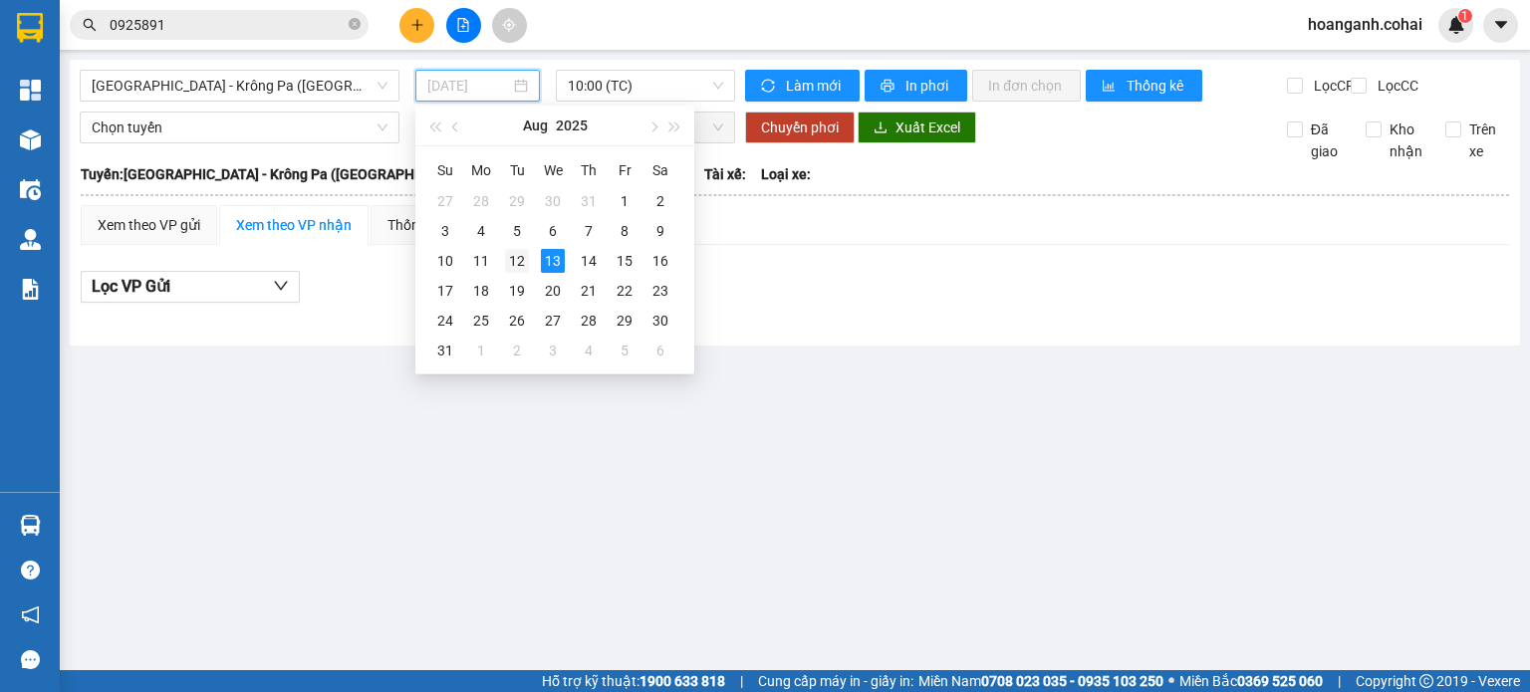
click at [503, 261] on td "12" at bounding box center [517, 261] width 36 height 30
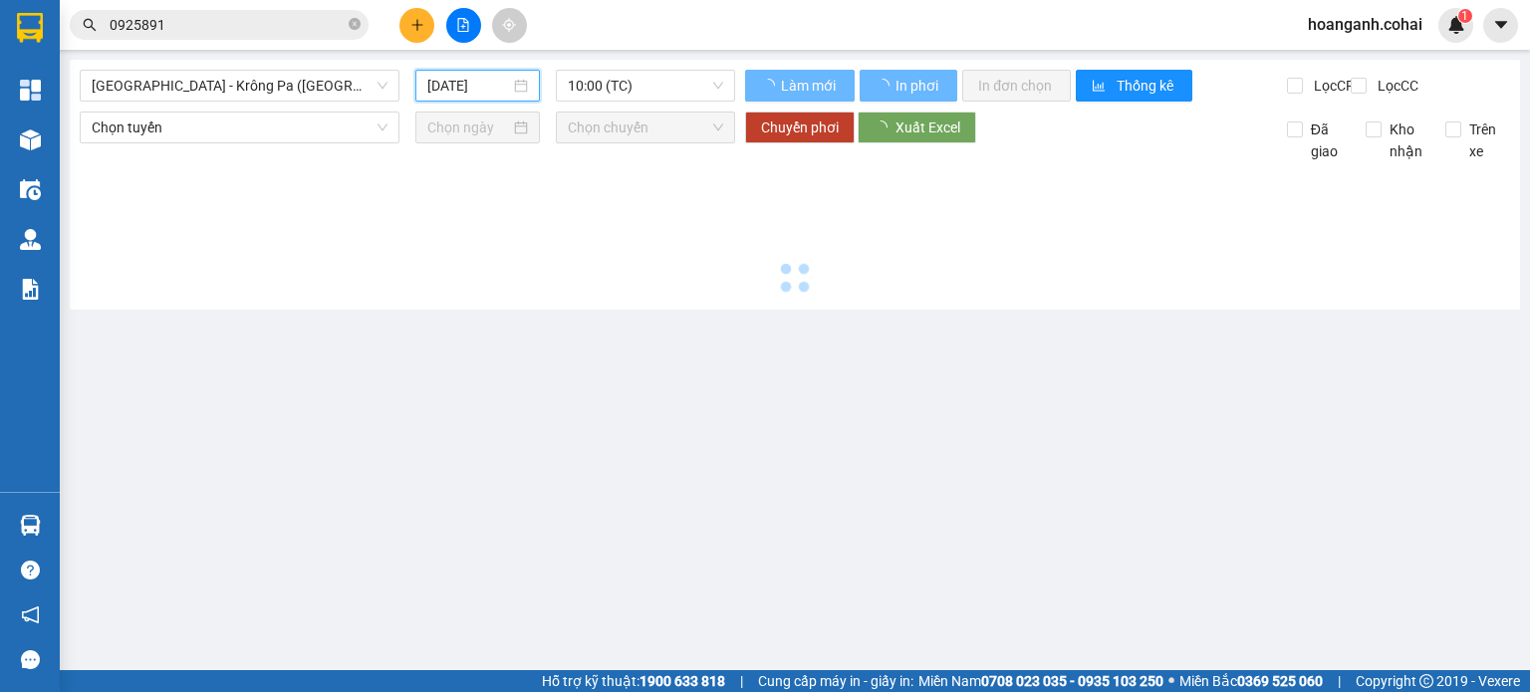
type input "[DATE]"
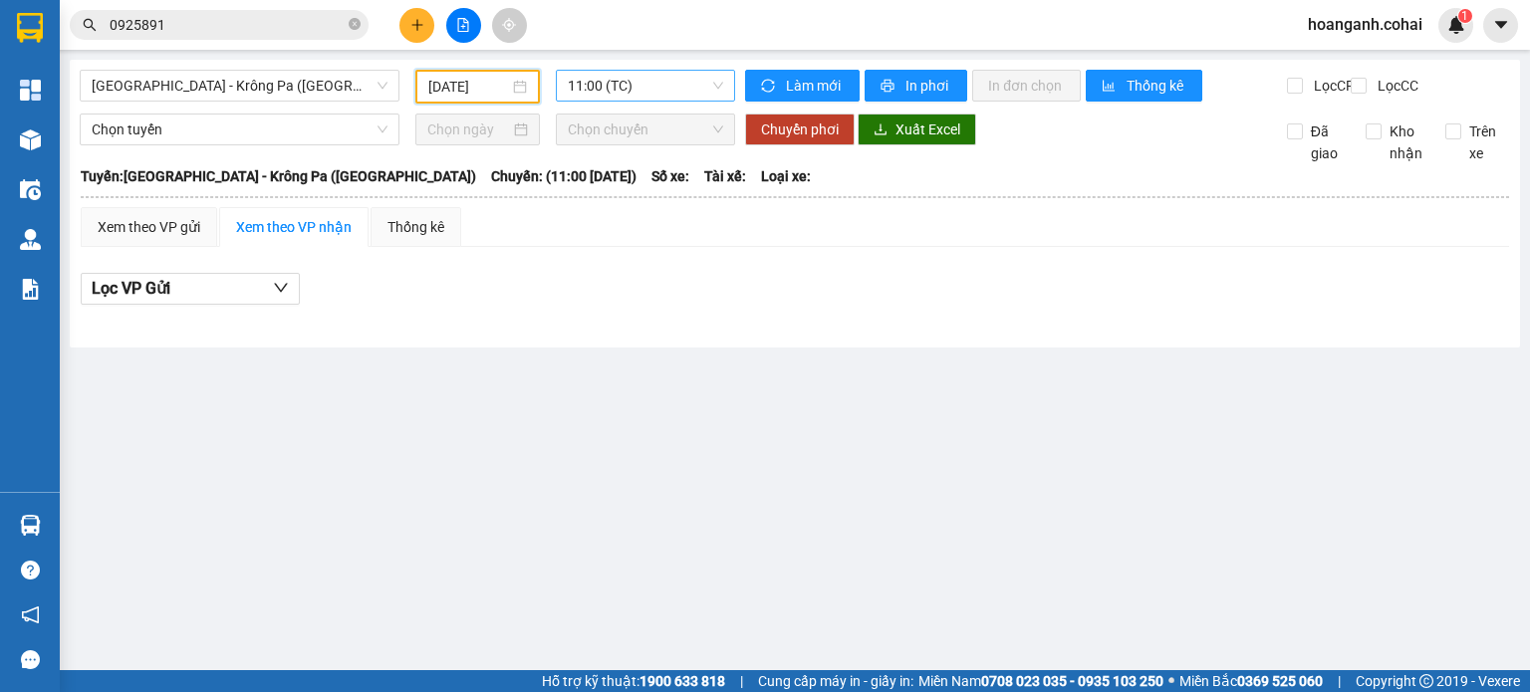
click at [636, 93] on span "11:00 (TC)" at bounding box center [646, 86] width 156 height 30
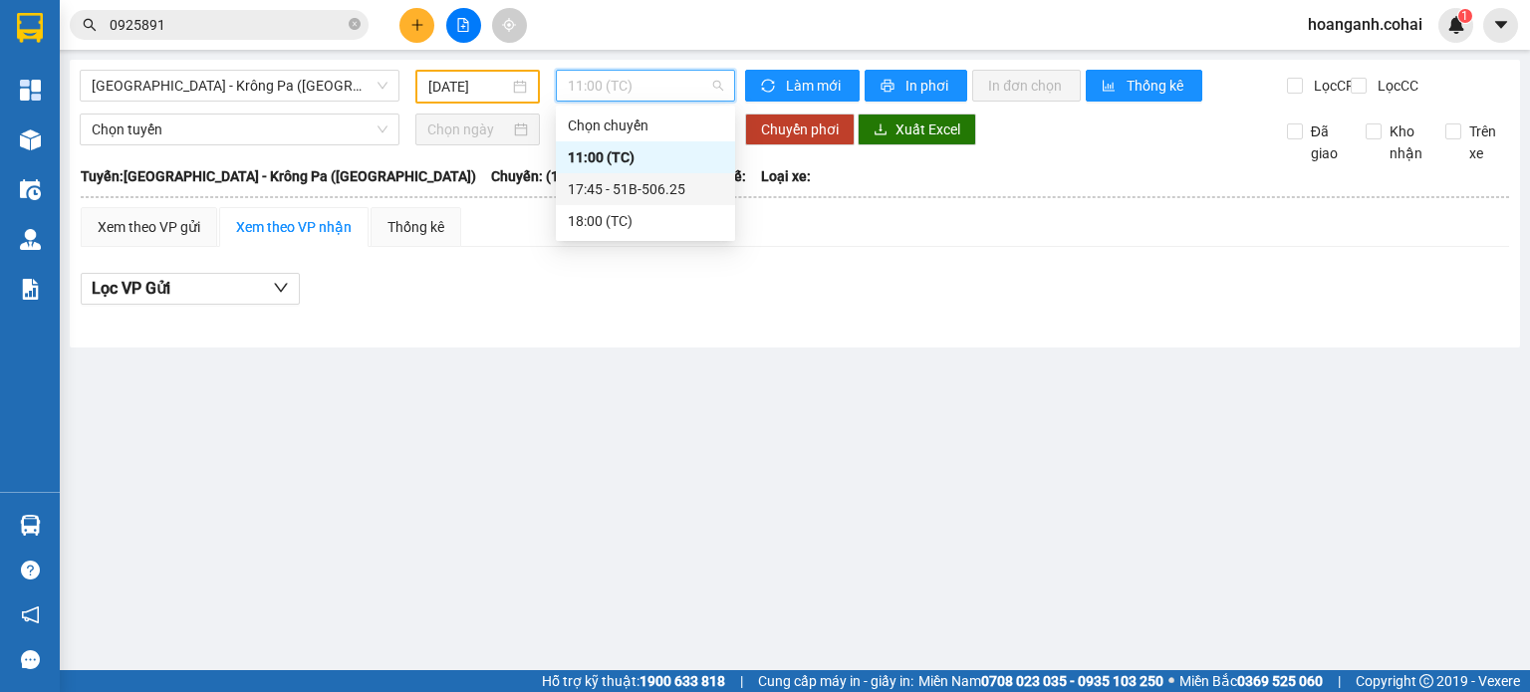
click at [634, 193] on div "17:45 - 51B-506.25" at bounding box center [645, 189] width 155 height 22
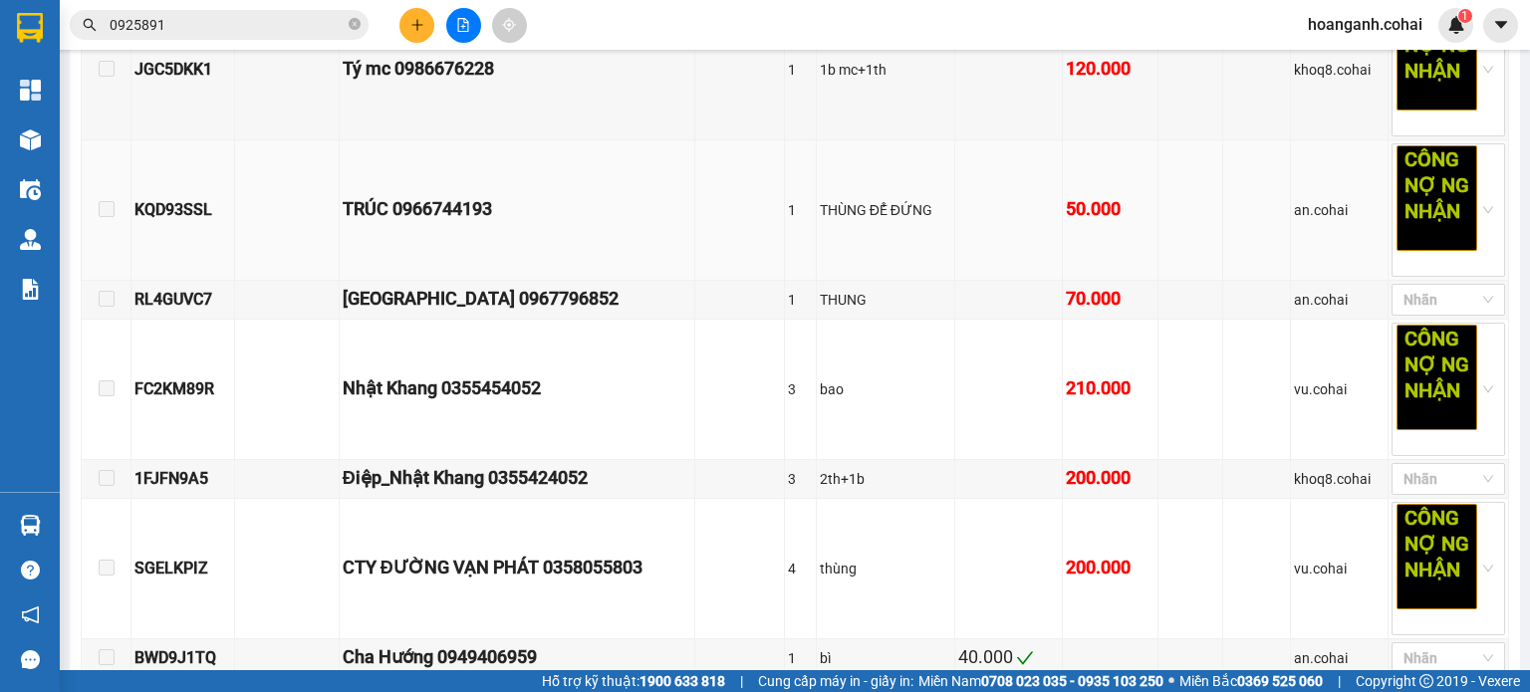
scroll to position [598, 0]
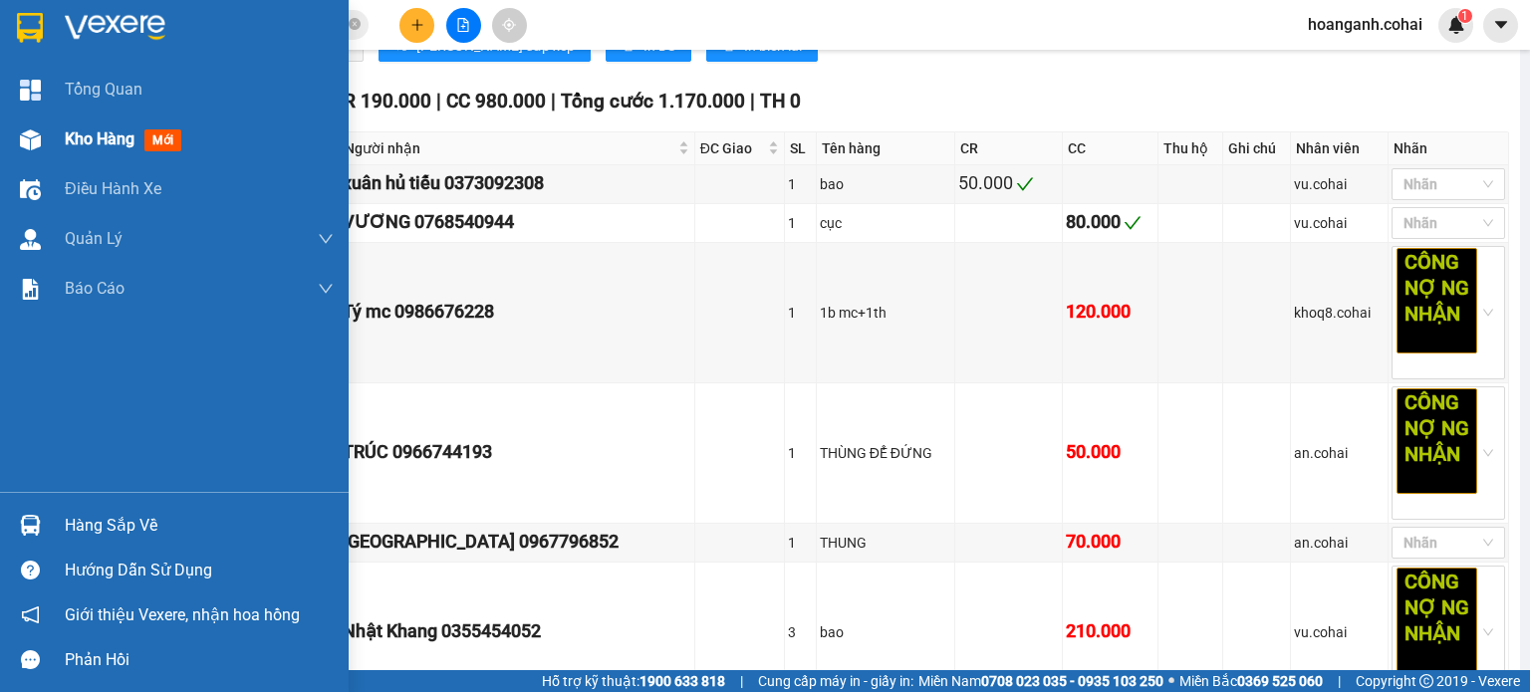
click at [79, 150] on div "Kho hàng mới" at bounding box center [127, 139] width 125 height 25
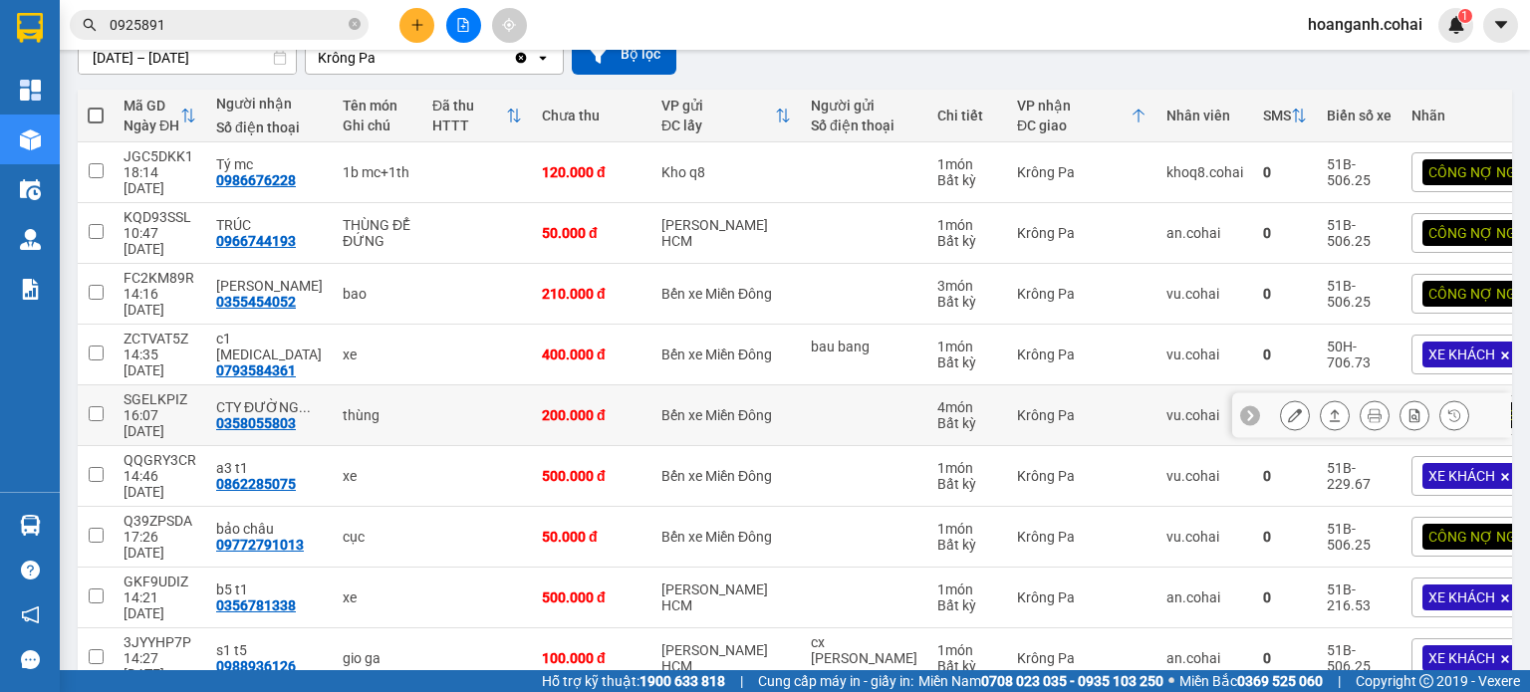
scroll to position [203, 0]
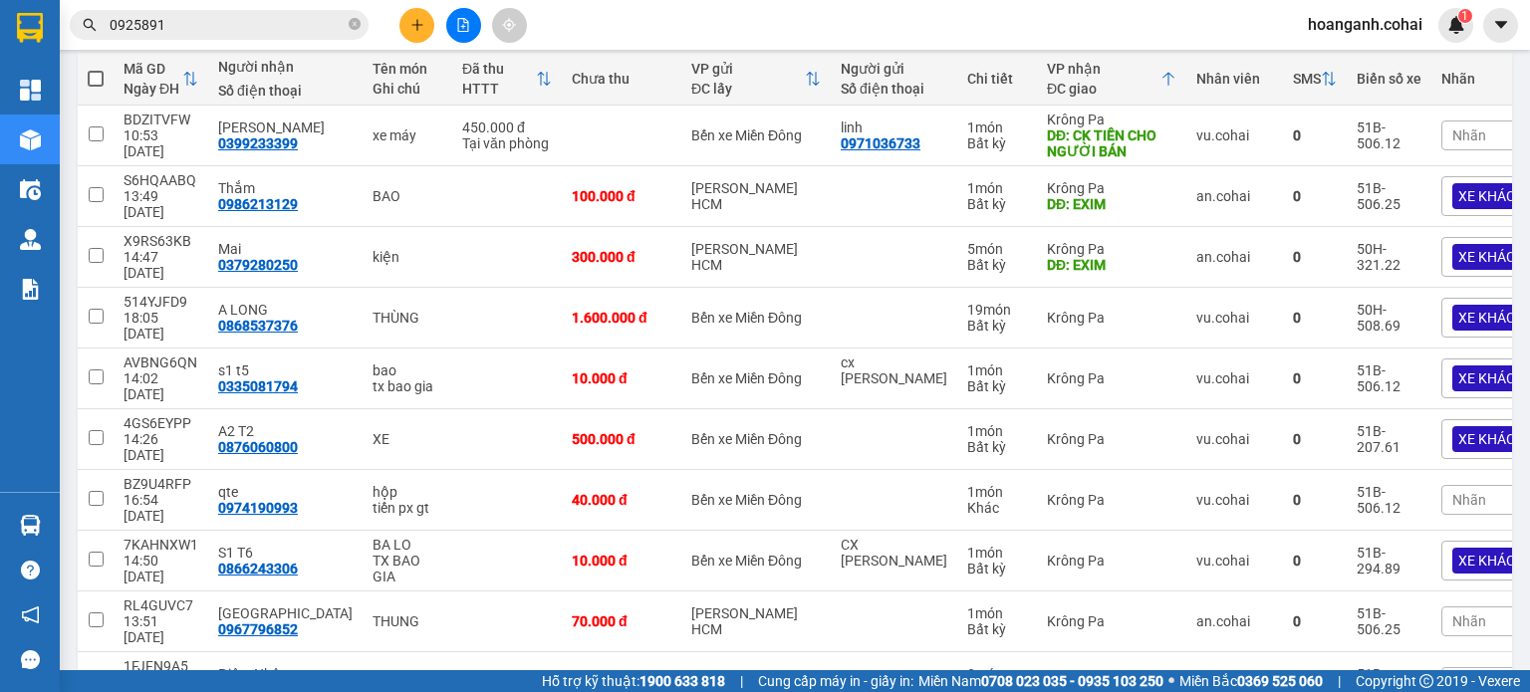
scroll to position [249, 0]
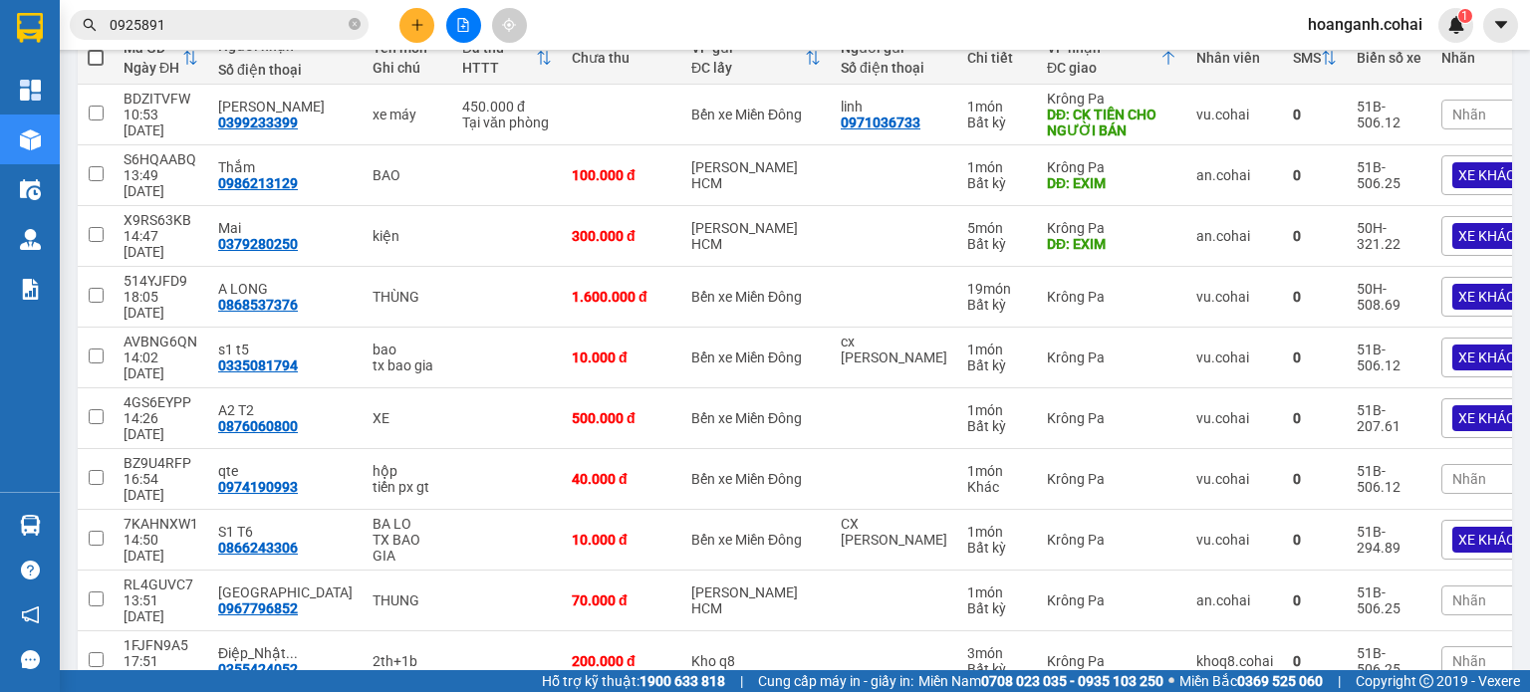
click at [1442, 586] on div "Nhãn" at bounding box center [1497, 601] width 111 height 30
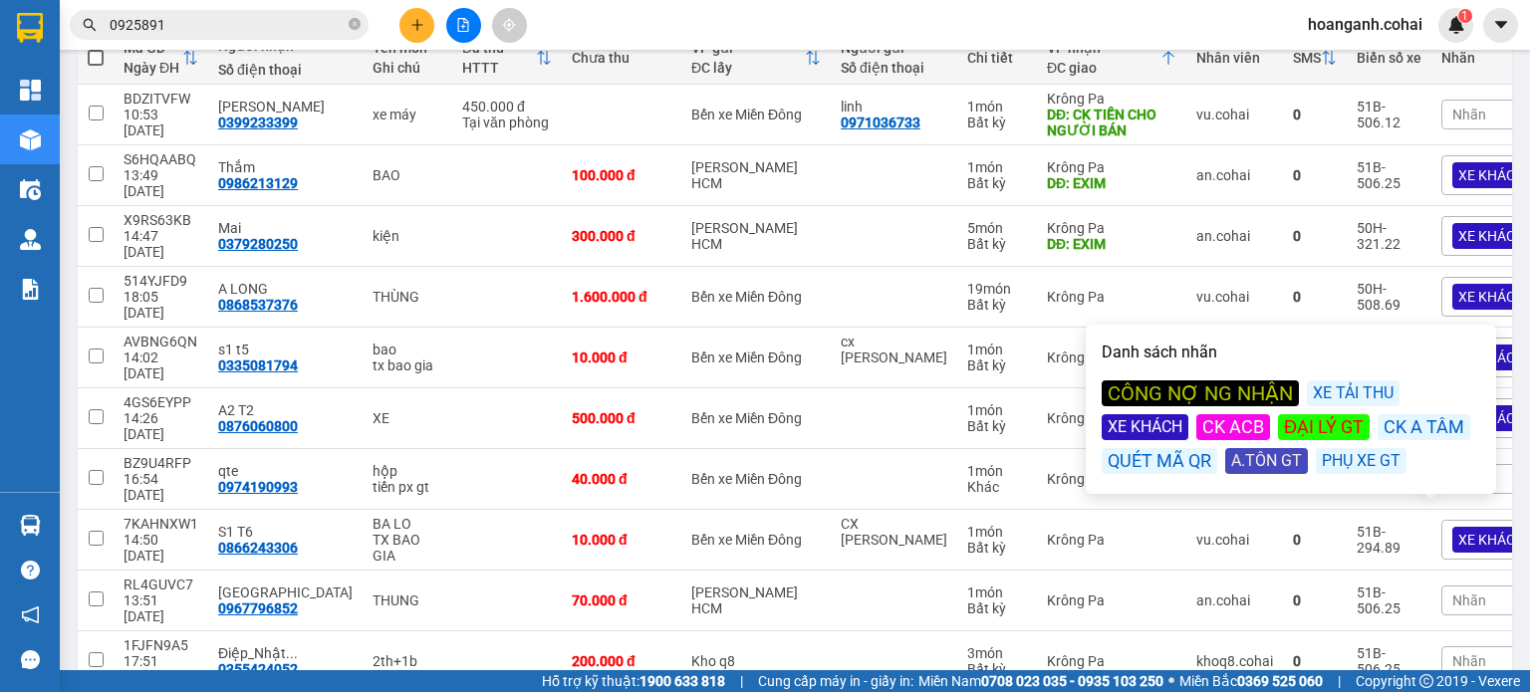
click at [1239, 401] on div "CÔNG NỢ NG NHẬN" at bounding box center [1200, 394] width 197 height 26
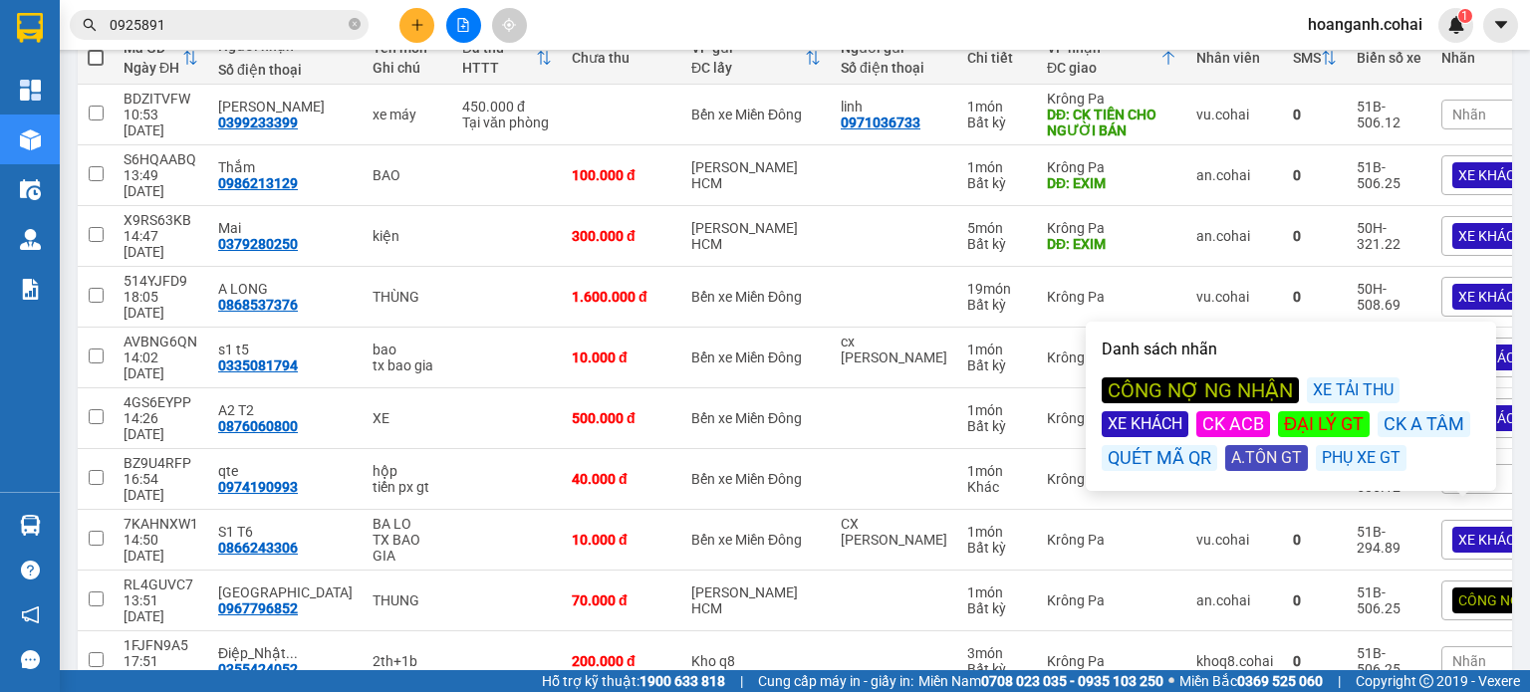
click at [1442, 647] on div "Nhãn" at bounding box center [1529, 662] width 174 height 30
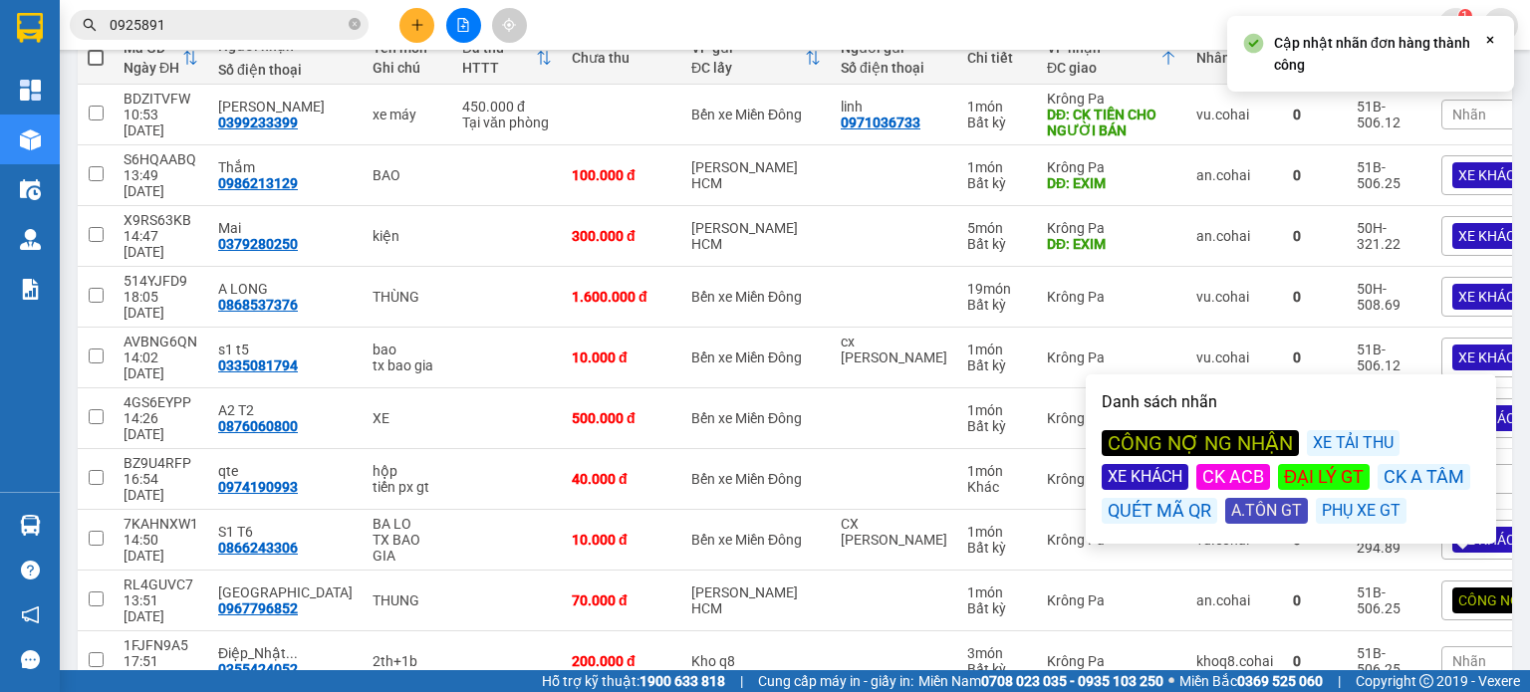
click at [1183, 443] on div "CÔNG NỢ NG NHẬN" at bounding box center [1200, 443] width 197 height 26
